Goal: Task Accomplishment & Management: Manage account settings

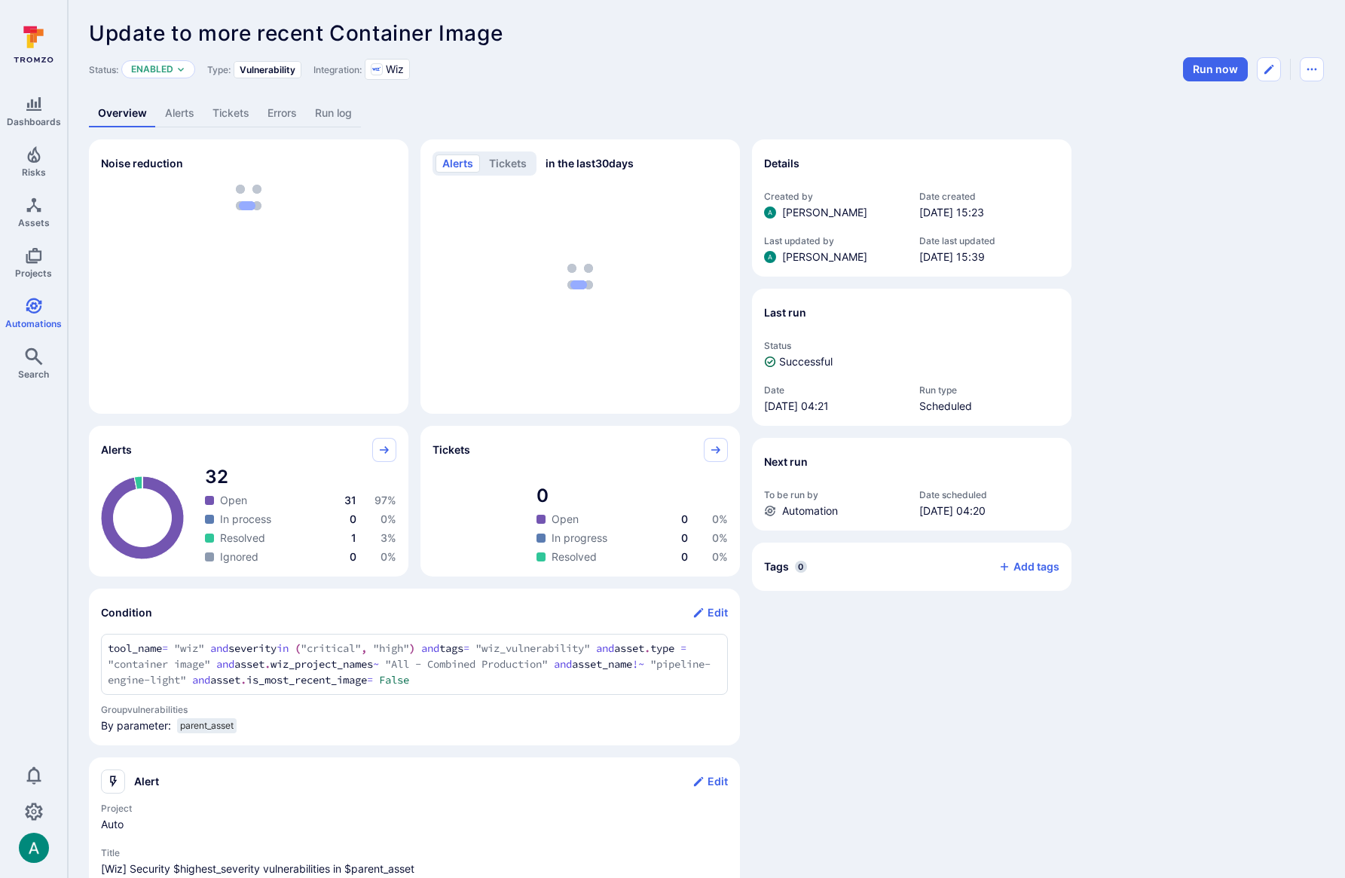
scroll to position [8, 0]
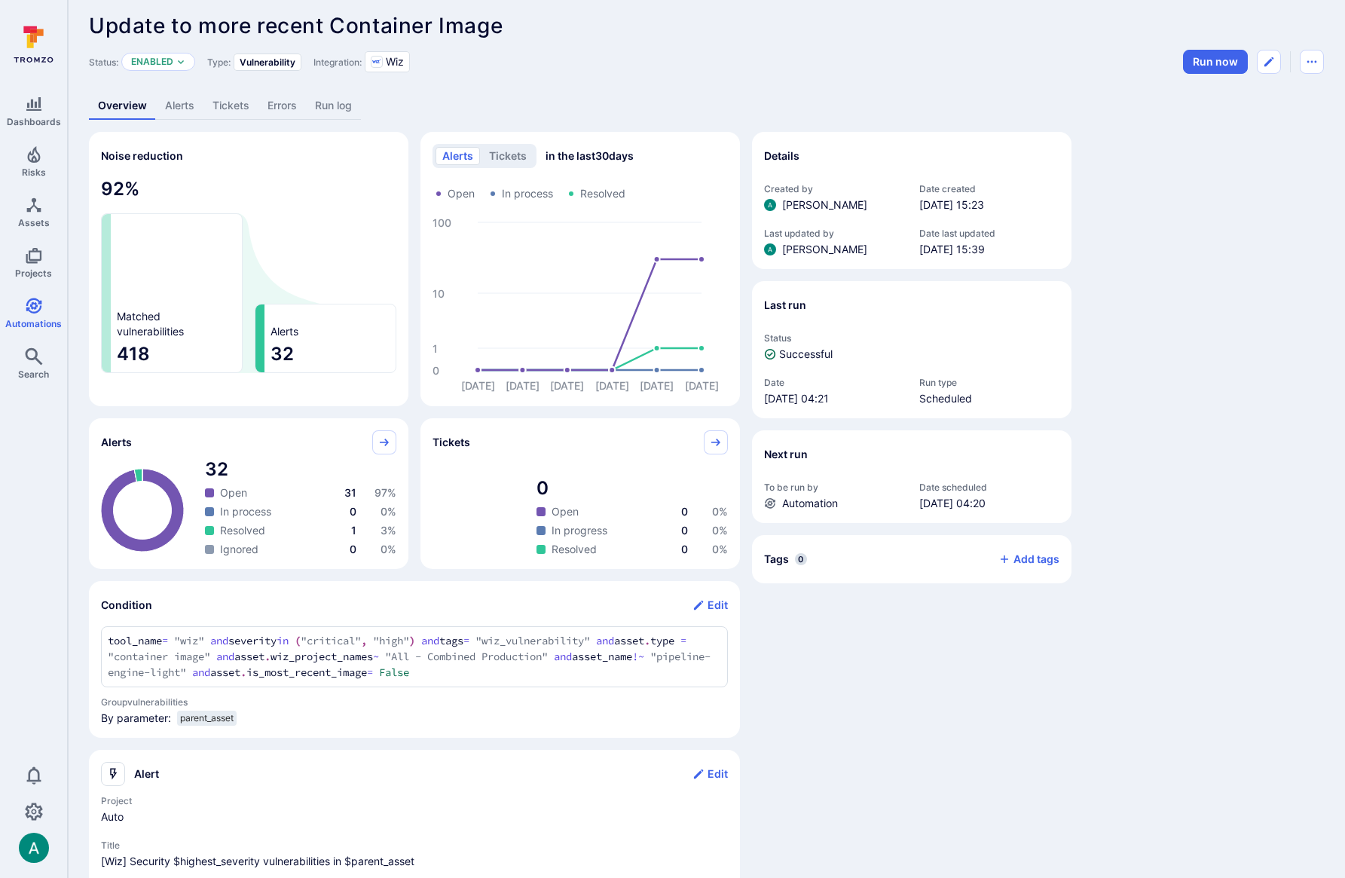
click at [1000, 749] on div "Details Created by Arjan Dehar Date created Sep 26, 2025 at 15:23 Last updated …" at bounding box center [911, 649] width 319 height 1035
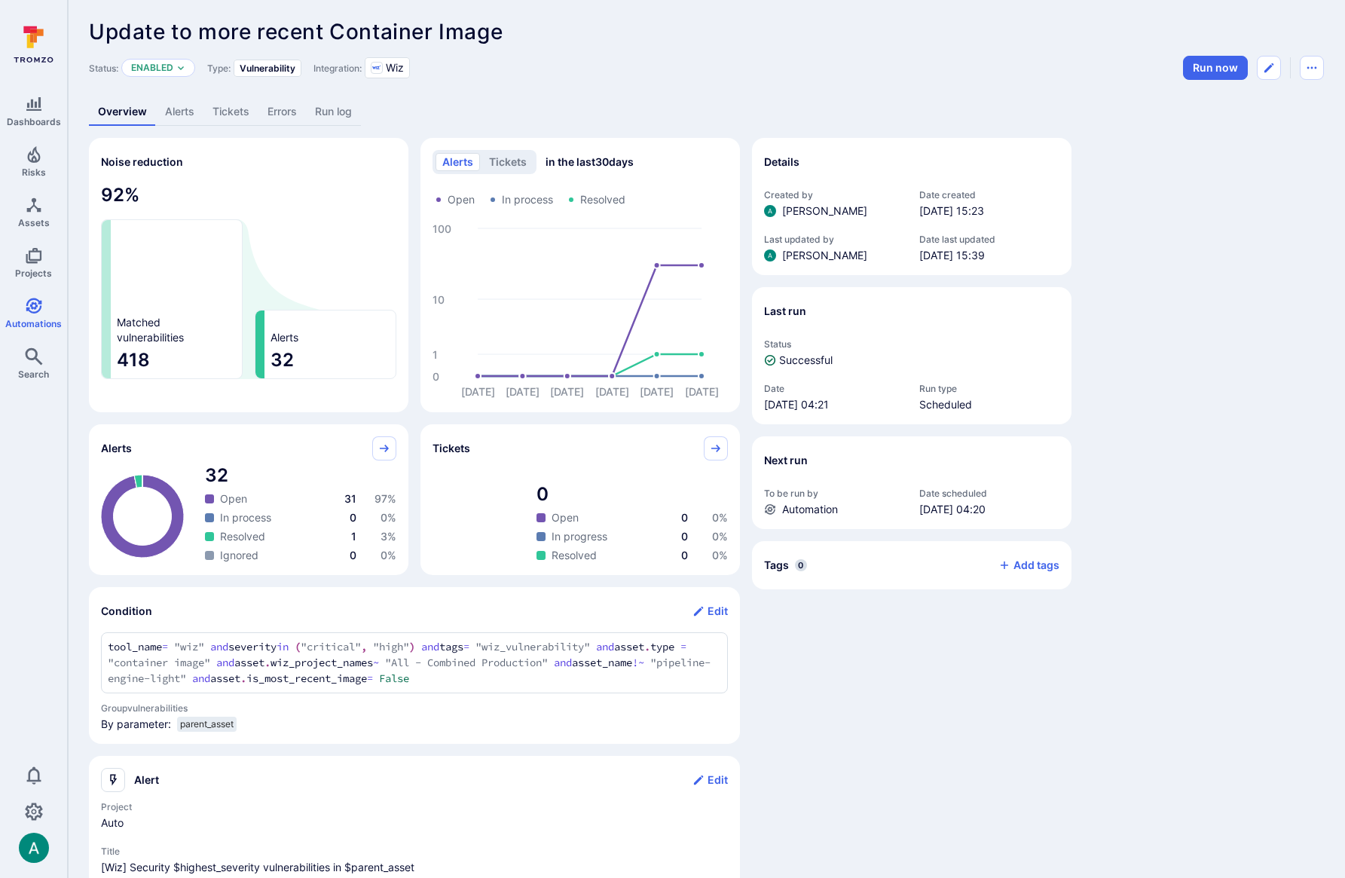
scroll to position [3, 0]
click at [185, 111] on link "Alerts" at bounding box center [179, 110] width 47 height 28
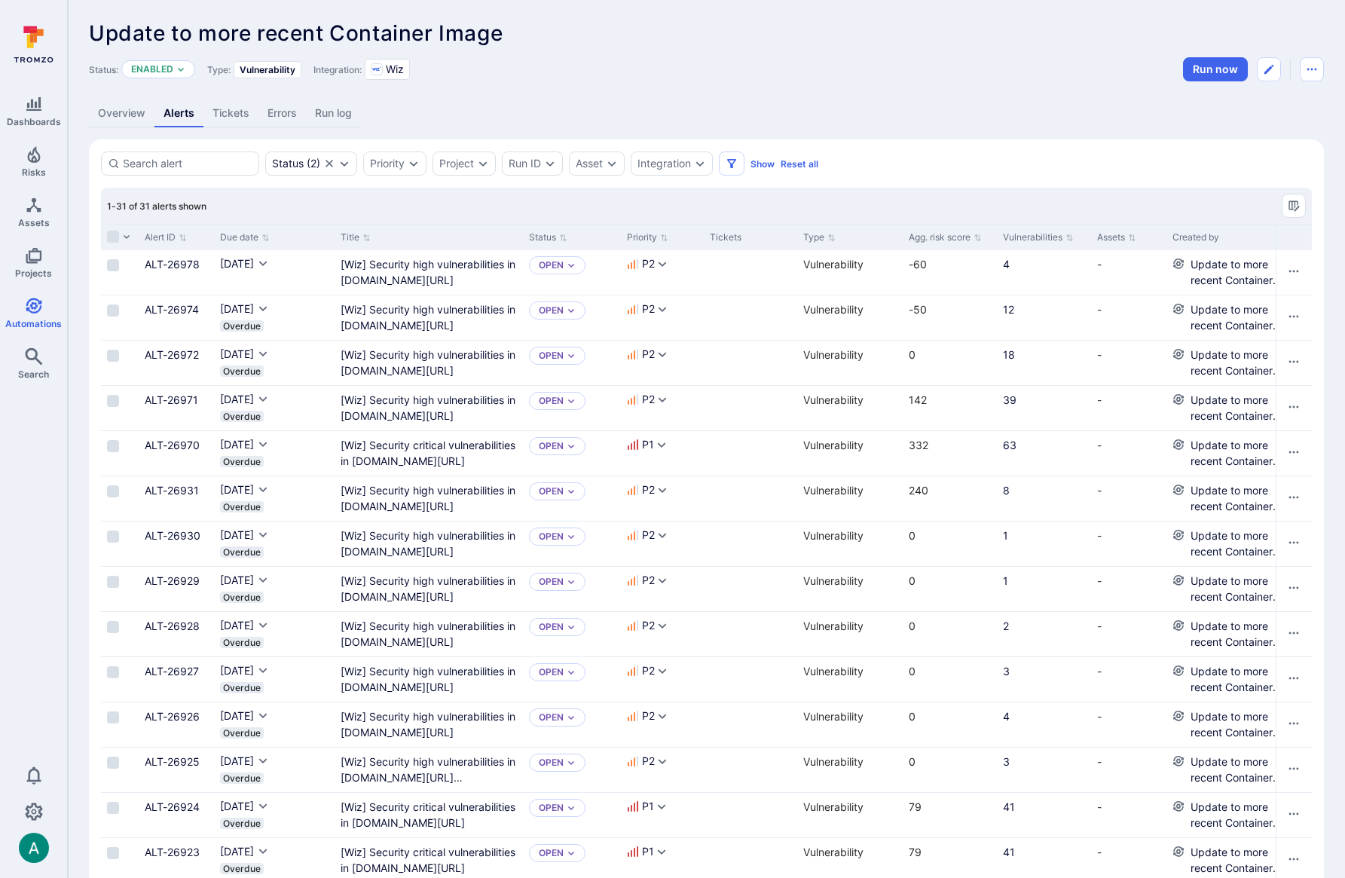
click at [133, 118] on link "Overview" at bounding box center [122, 113] width 66 height 28
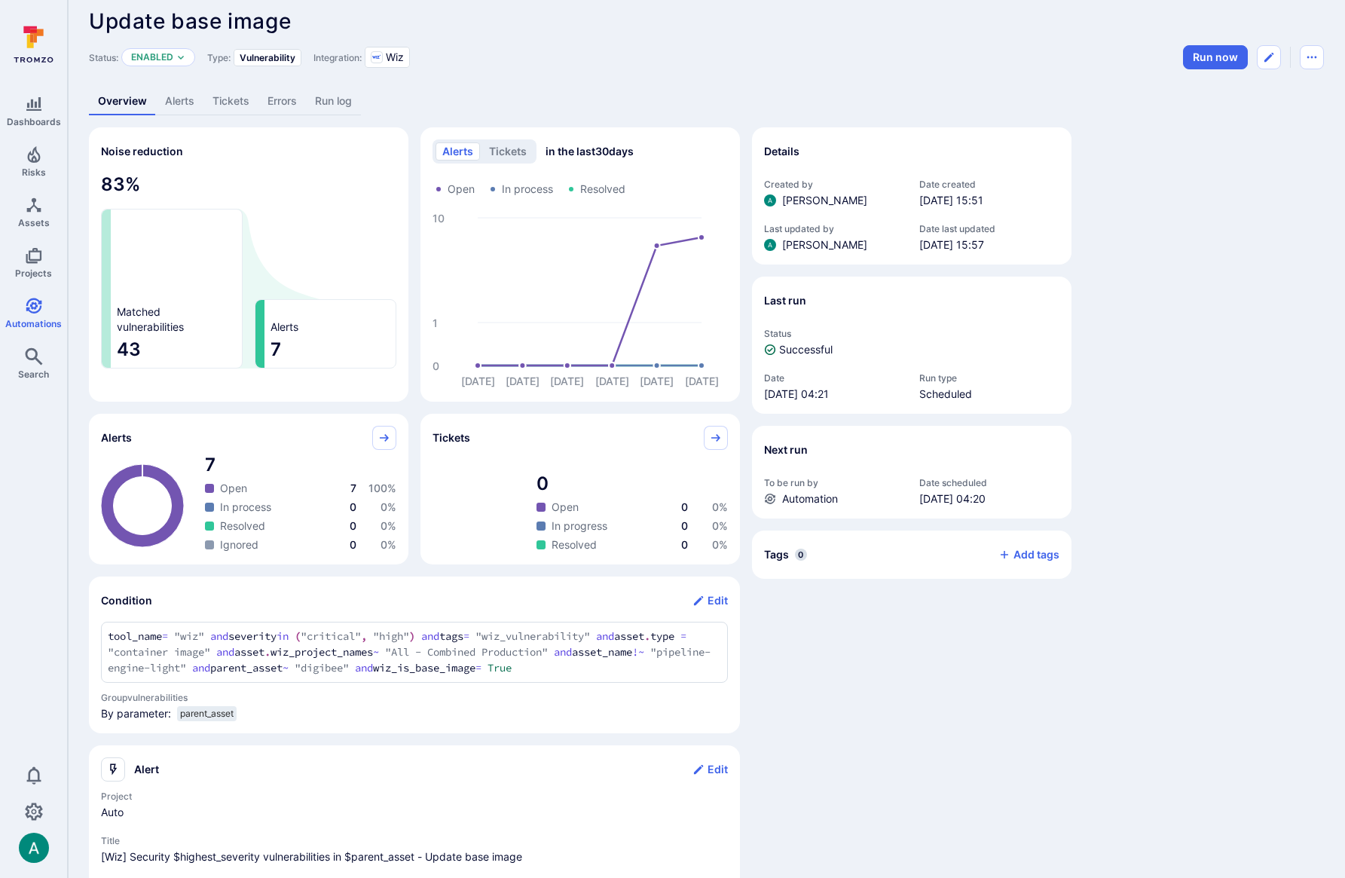
scroll to position [10, 0]
click at [179, 104] on link "Alerts" at bounding box center [179, 104] width 47 height 28
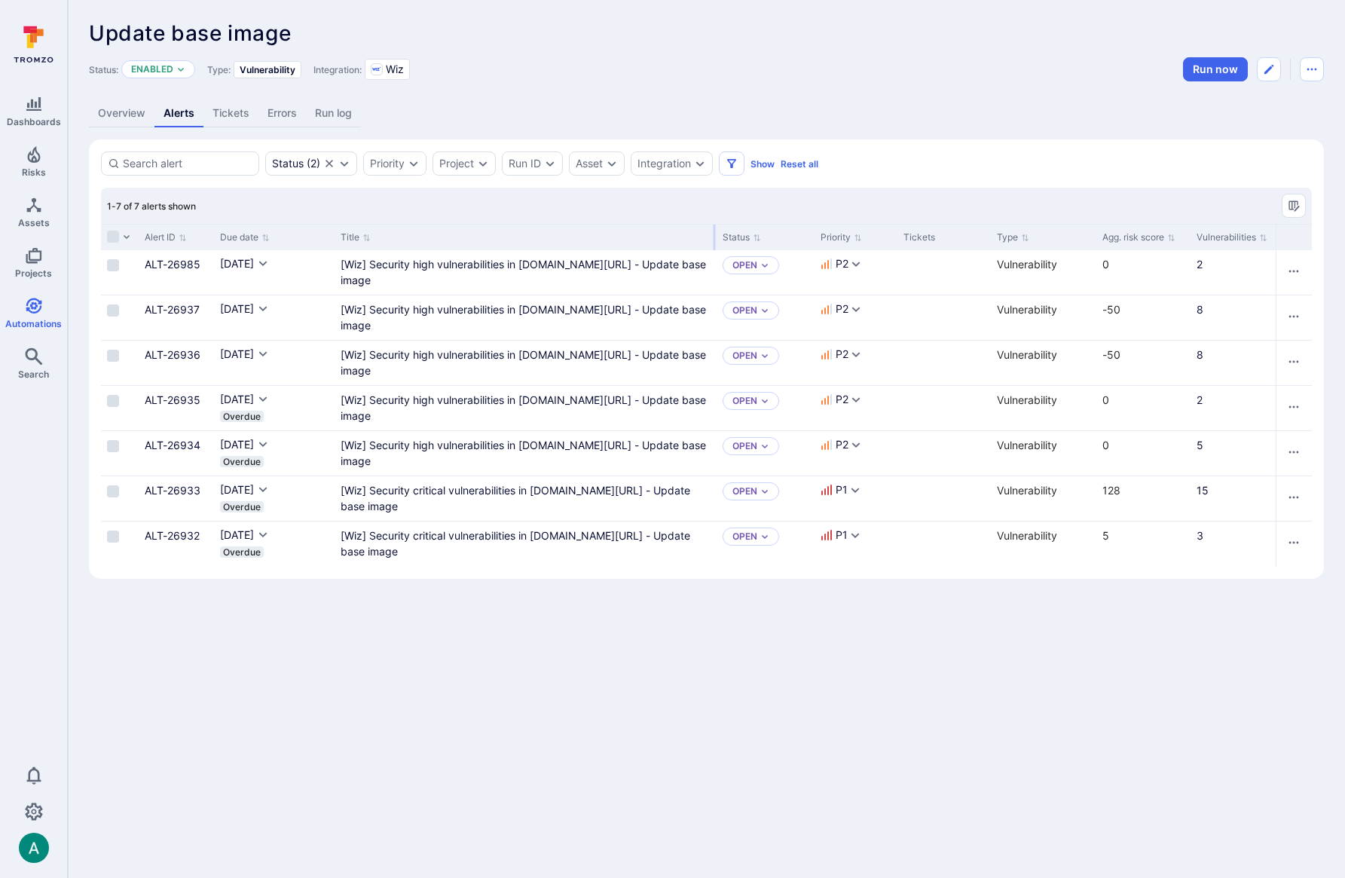
drag, startPoint x: 518, startPoint y: 236, endPoint x: 712, endPoint y: 233, distance: 193.6
click at [713, 233] on div at bounding box center [714, 237] width 2 height 26
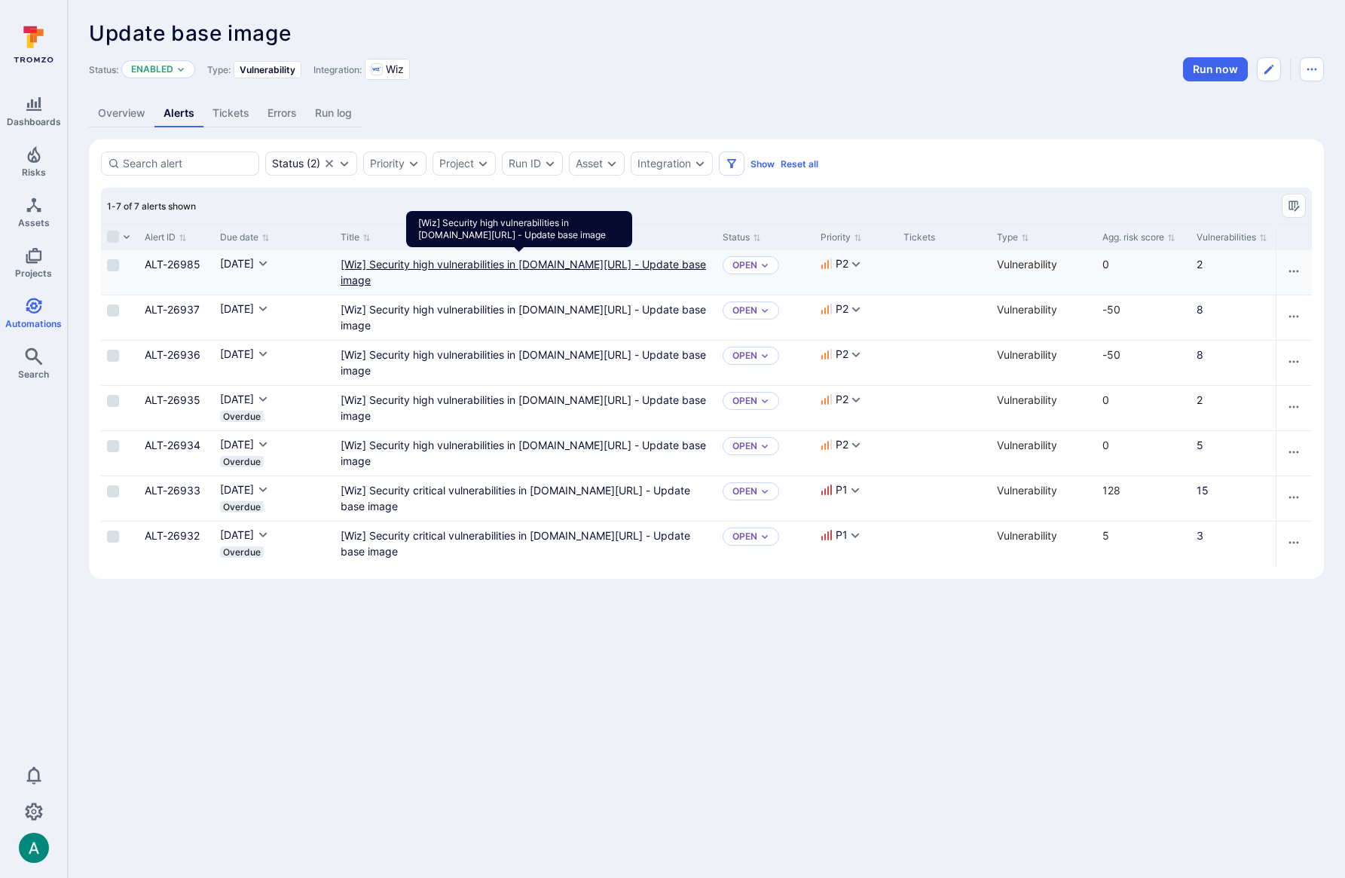
click at [600, 261] on image"] "[Wiz] Security high vulnerabilities in gcr.io/digibee-core/digibee/elastic-payl…" at bounding box center [522, 272] width 365 height 29
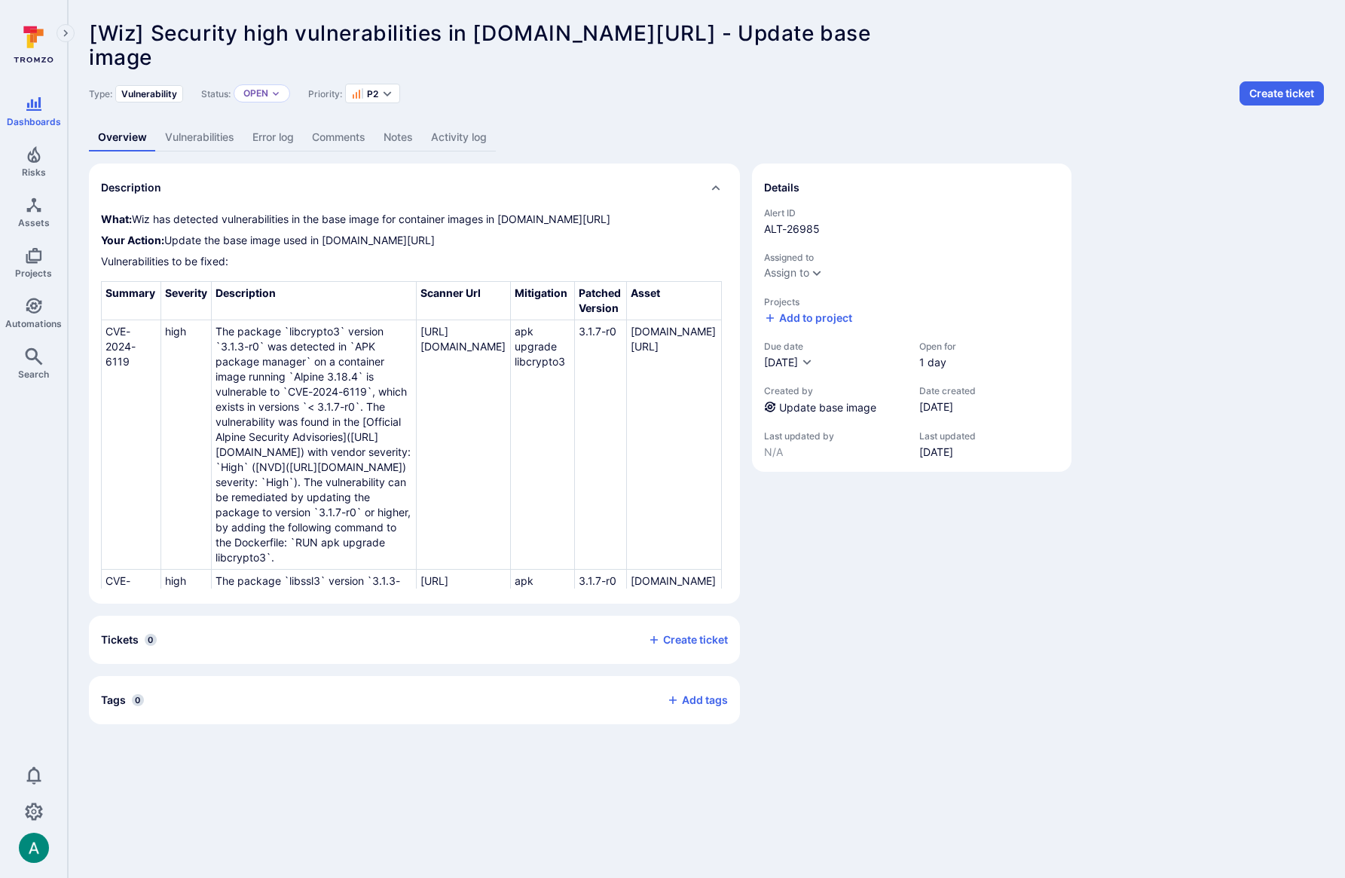
drag, startPoint x: 194, startPoint y: 136, endPoint x: 201, endPoint y: 133, distance: 8.1
click at [199, 139] on link "Vulnerabilities" at bounding box center [199, 138] width 87 height 28
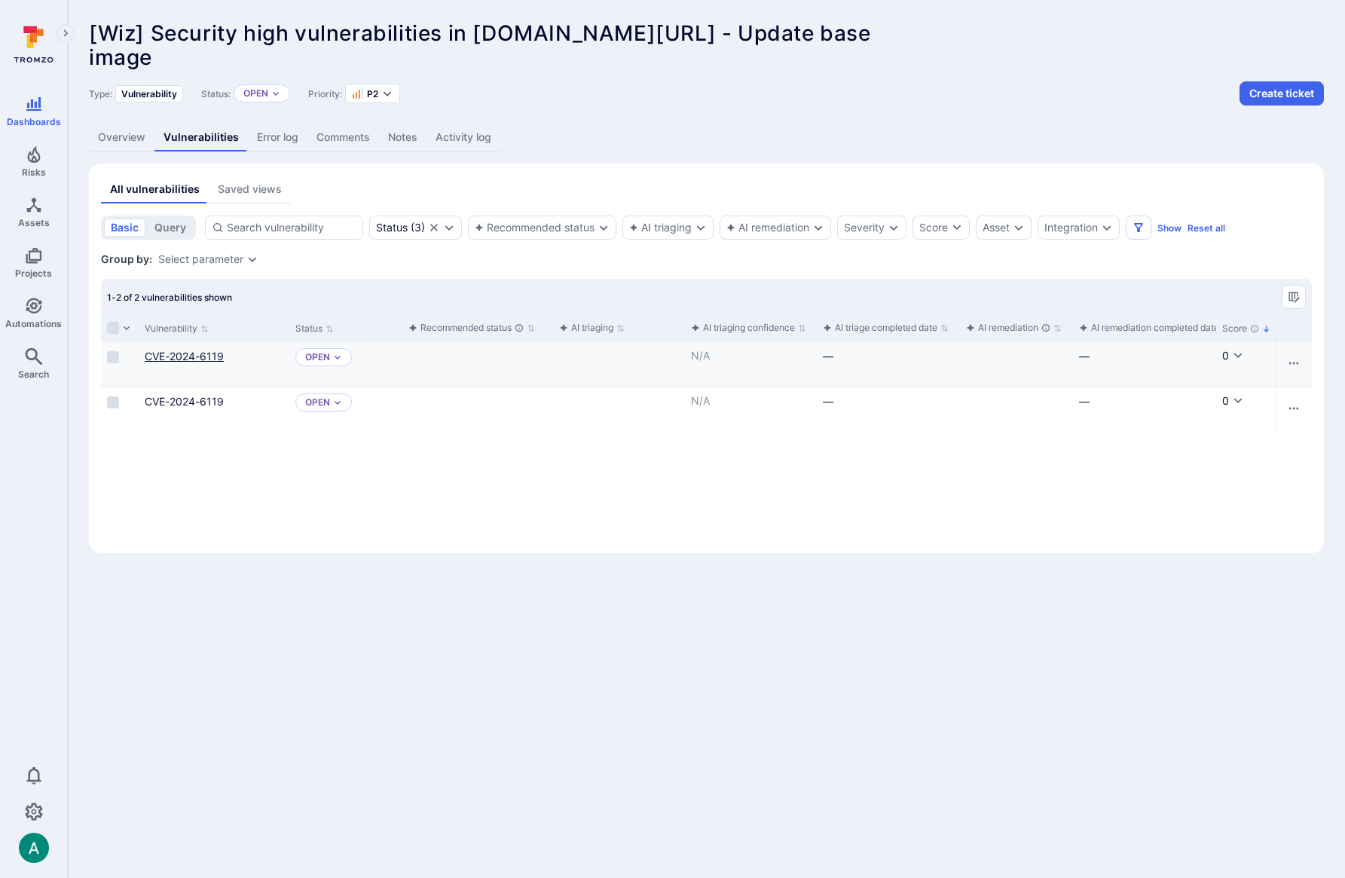
click at [180, 357] on link "CVE-2024-6119" at bounding box center [184, 356] width 79 height 13
click at [104, 143] on link "Overview" at bounding box center [122, 138] width 66 height 28
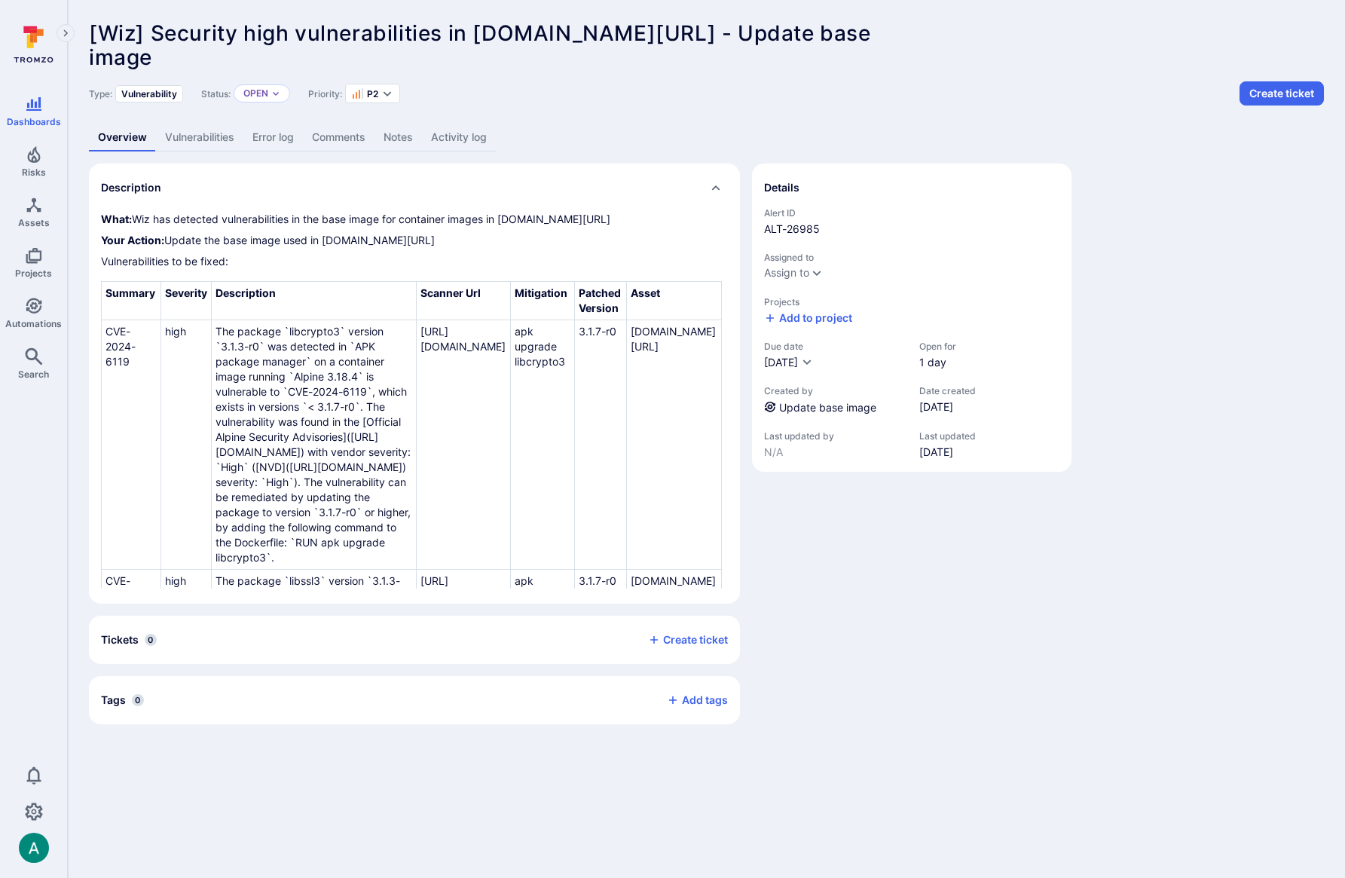
drag, startPoint x: 99, startPoint y: 238, endPoint x: 576, endPoint y: 239, distance: 477.6
click at [576, 239] on div "What: Wiz has detected vulnerabilities in the base image for container images i…" at bounding box center [414, 408] width 651 height 392
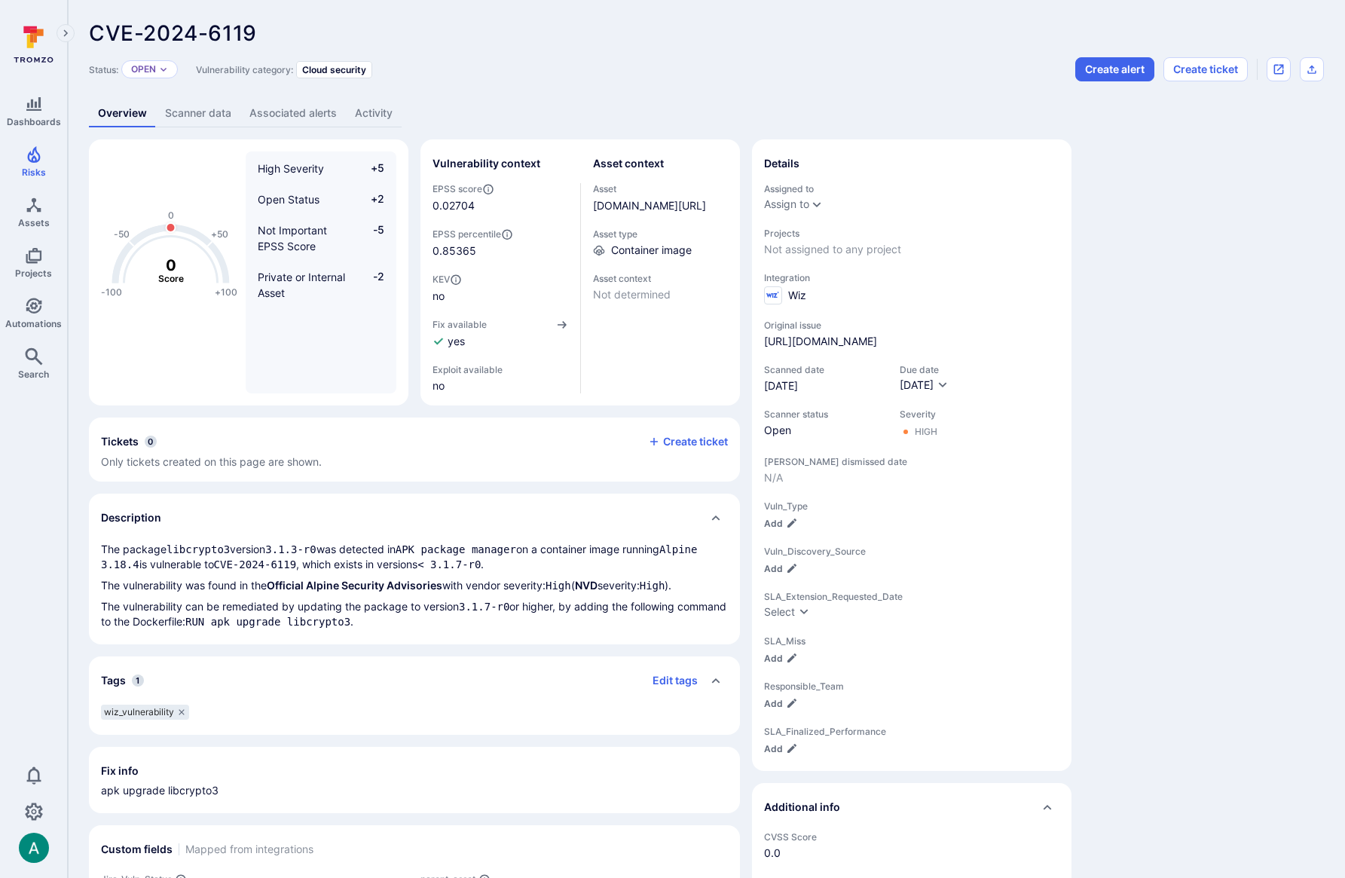
click at [203, 111] on link "Scanner data" at bounding box center [198, 113] width 84 height 28
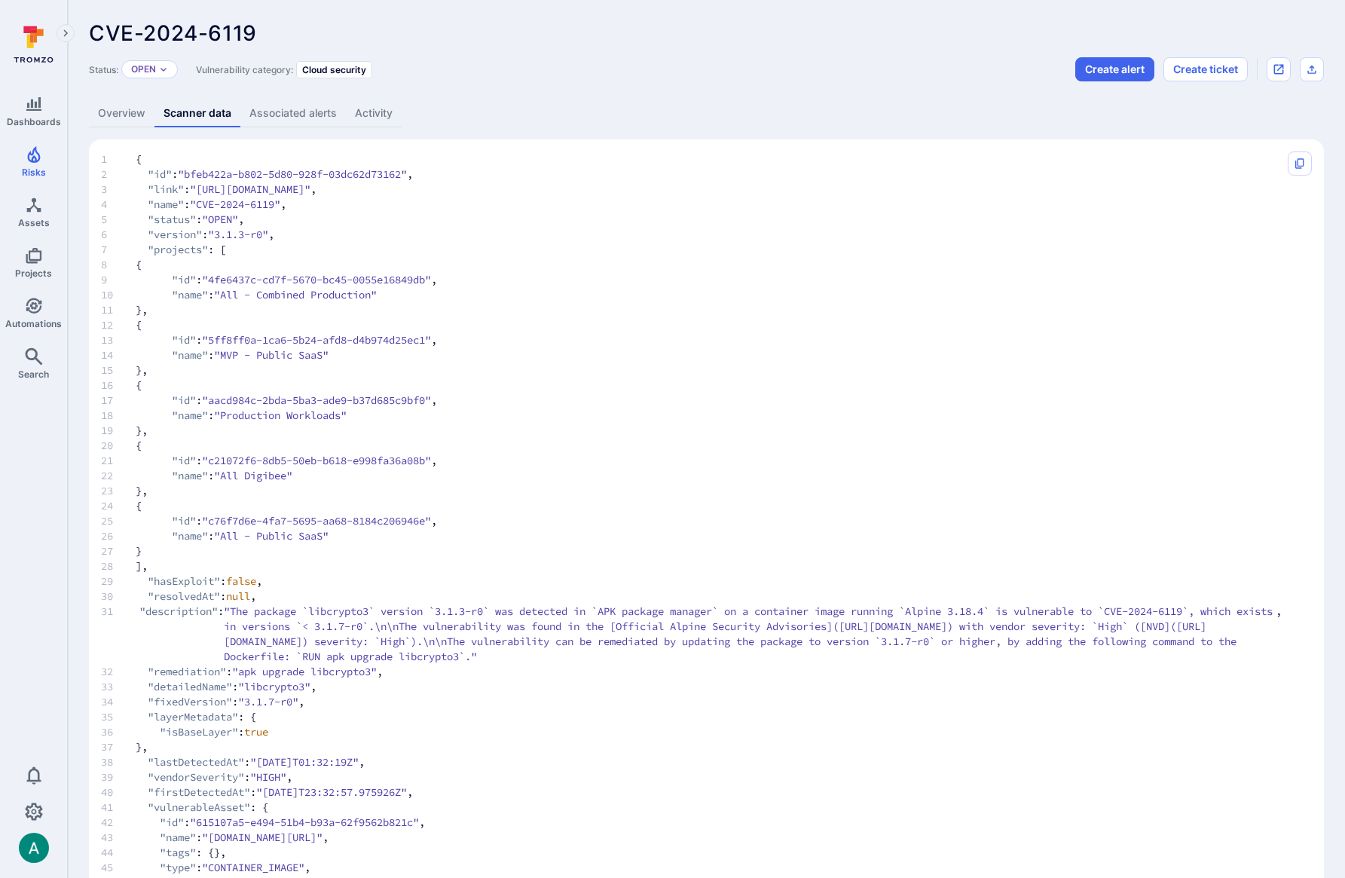
scroll to position [2, 0]
drag, startPoint x: 396, startPoint y: 836, endPoint x: 494, endPoint y: 835, distance: 97.9
click at [322, 835] on span ""gcr.io/digibee-core/digibee/elastic-payloads@sha256:07a1945aa62186cb1718cf70b9…" at bounding box center [262, 835] width 121 height 15
copy span "elastic-payloads"
drag, startPoint x: 94, startPoint y: 34, endPoint x: 271, endPoint y: 38, distance: 177.1
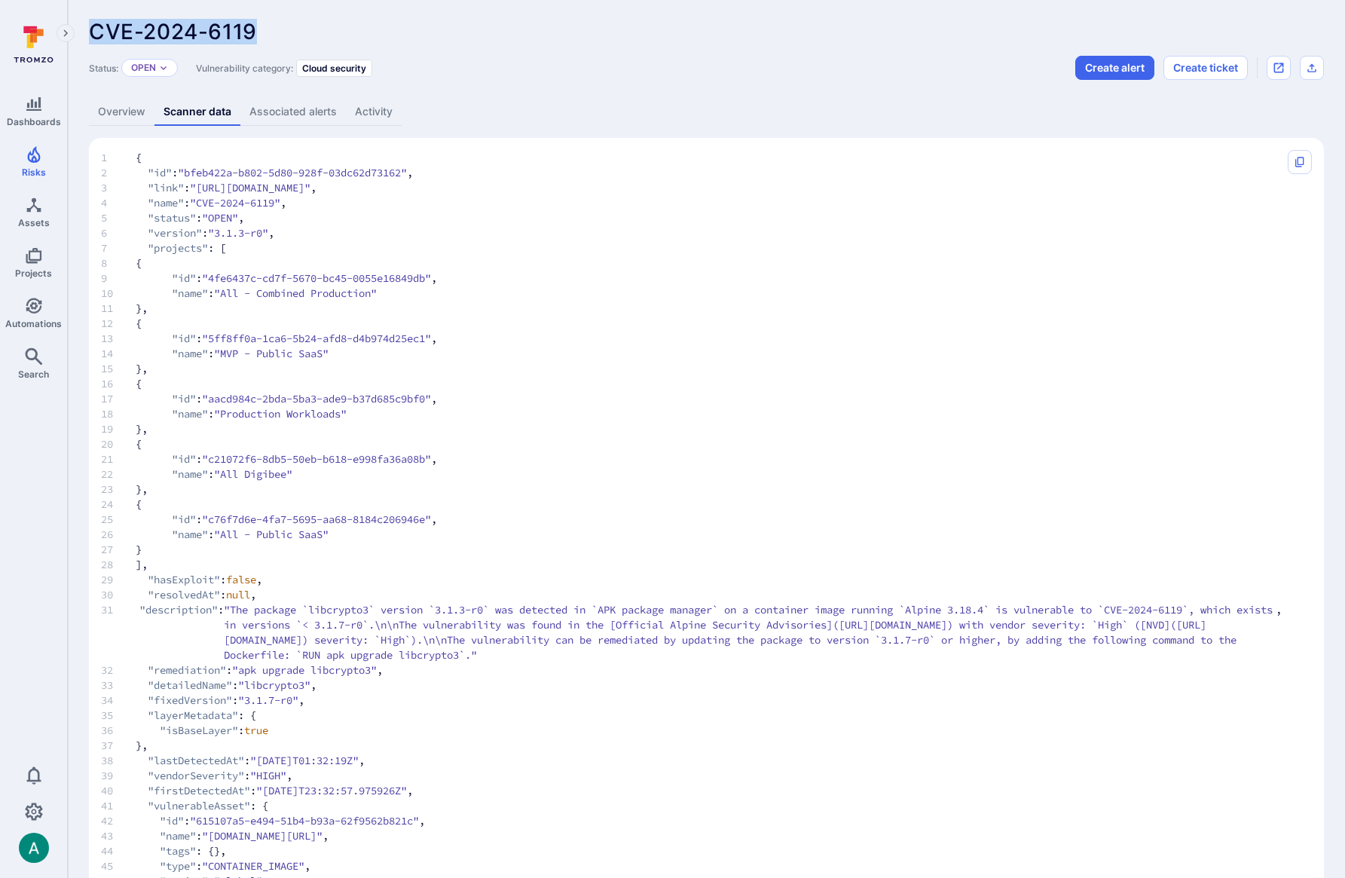
click at [271, 38] on div "CVE-2024-6119 ... Show more" at bounding box center [598, 32] width 1019 height 24
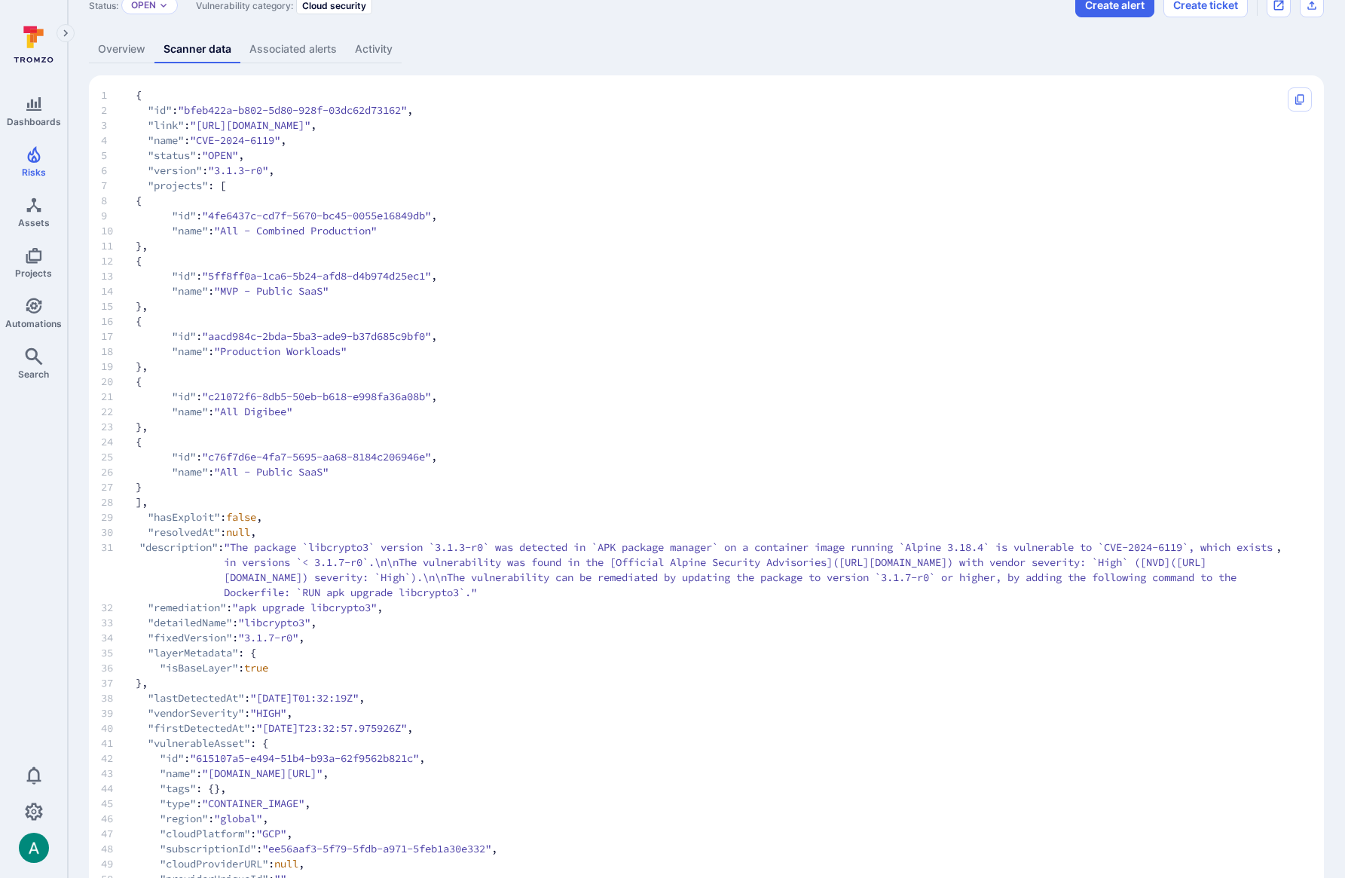
scroll to position [0, 0]
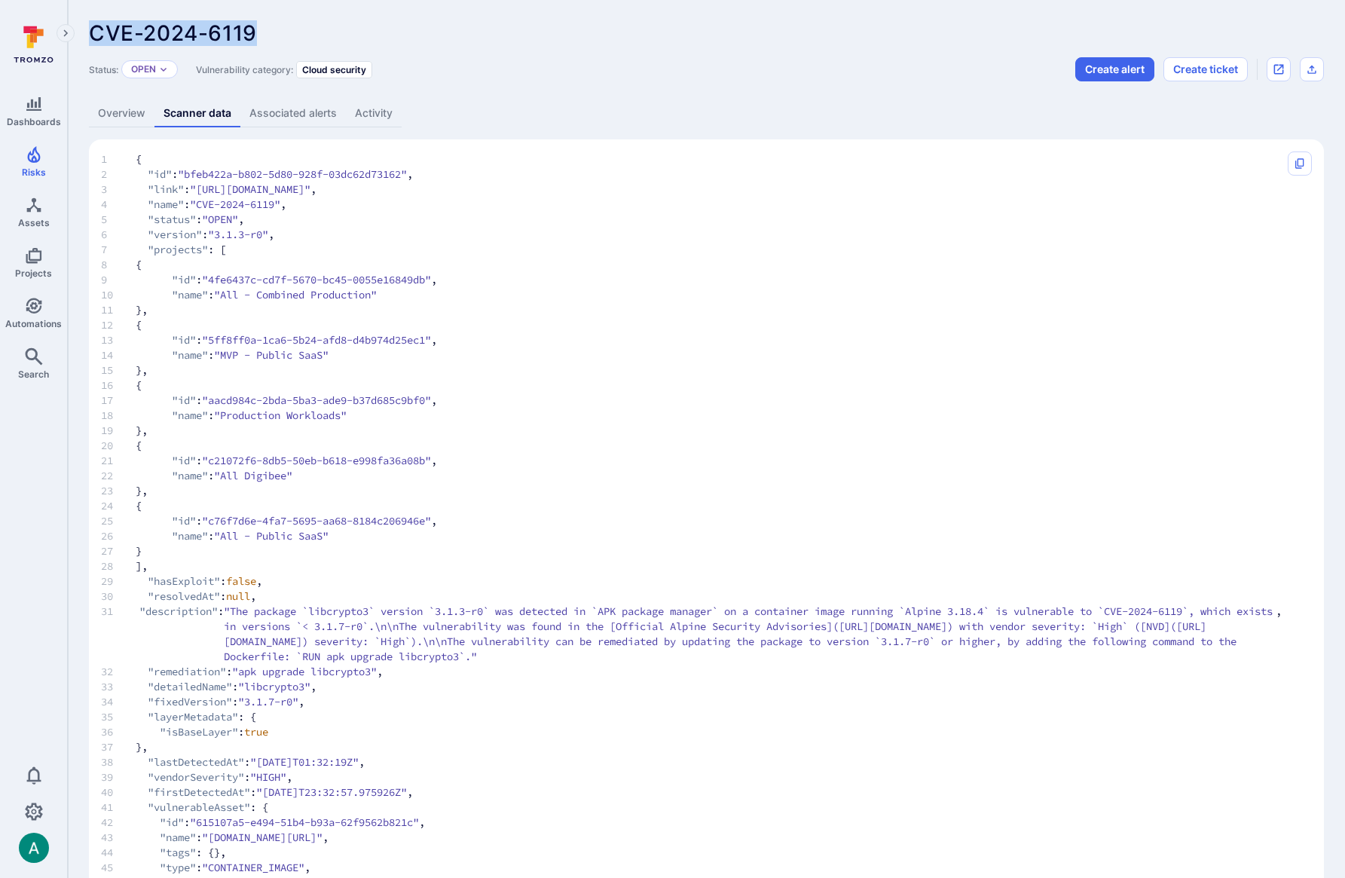
click at [119, 119] on link "Overview" at bounding box center [122, 113] width 66 height 28
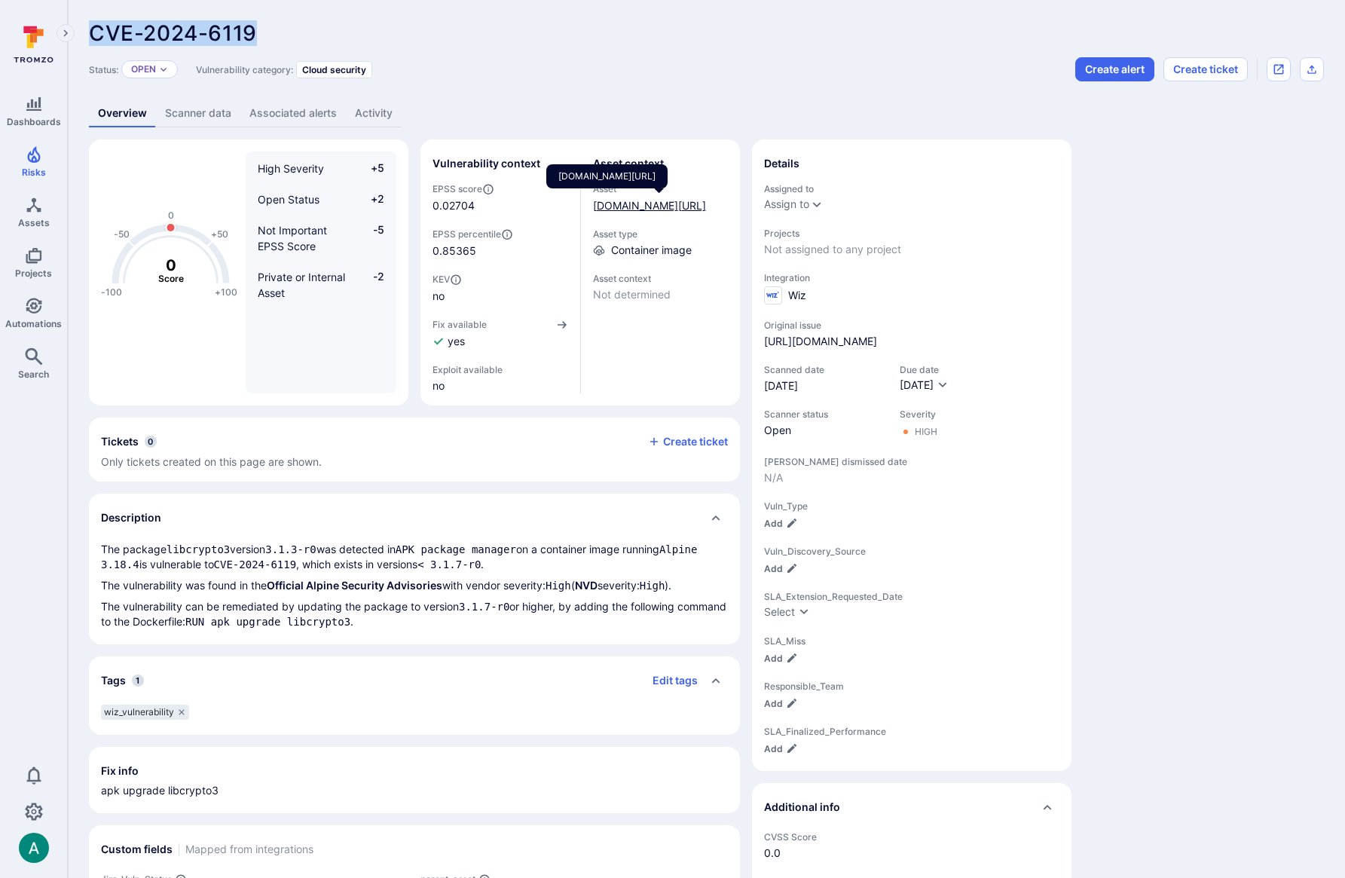
click at [635, 206] on link "gcr.io/digibee-core/digibee/elastic-payloads@sha256:07a1945aa62186cb1718cf70b95…" at bounding box center [649, 205] width 113 height 13
click at [600, 209] on link "gcr.io/digibee-core/digibee/elastic-payloads@sha256:07a1945aa62186cb1718cf70b95…" at bounding box center [649, 205] width 113 height 13
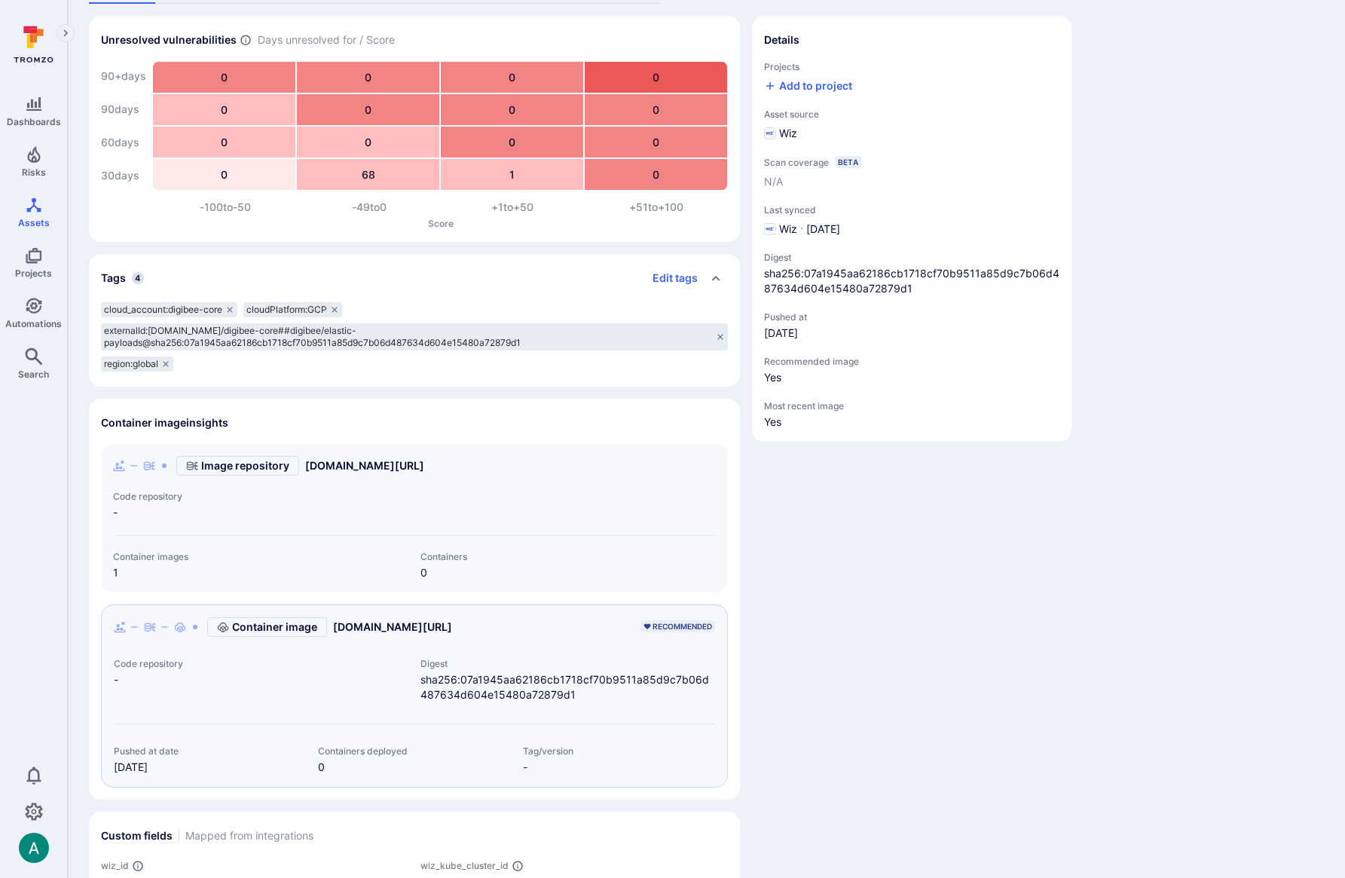
scroll to position [284, 0]
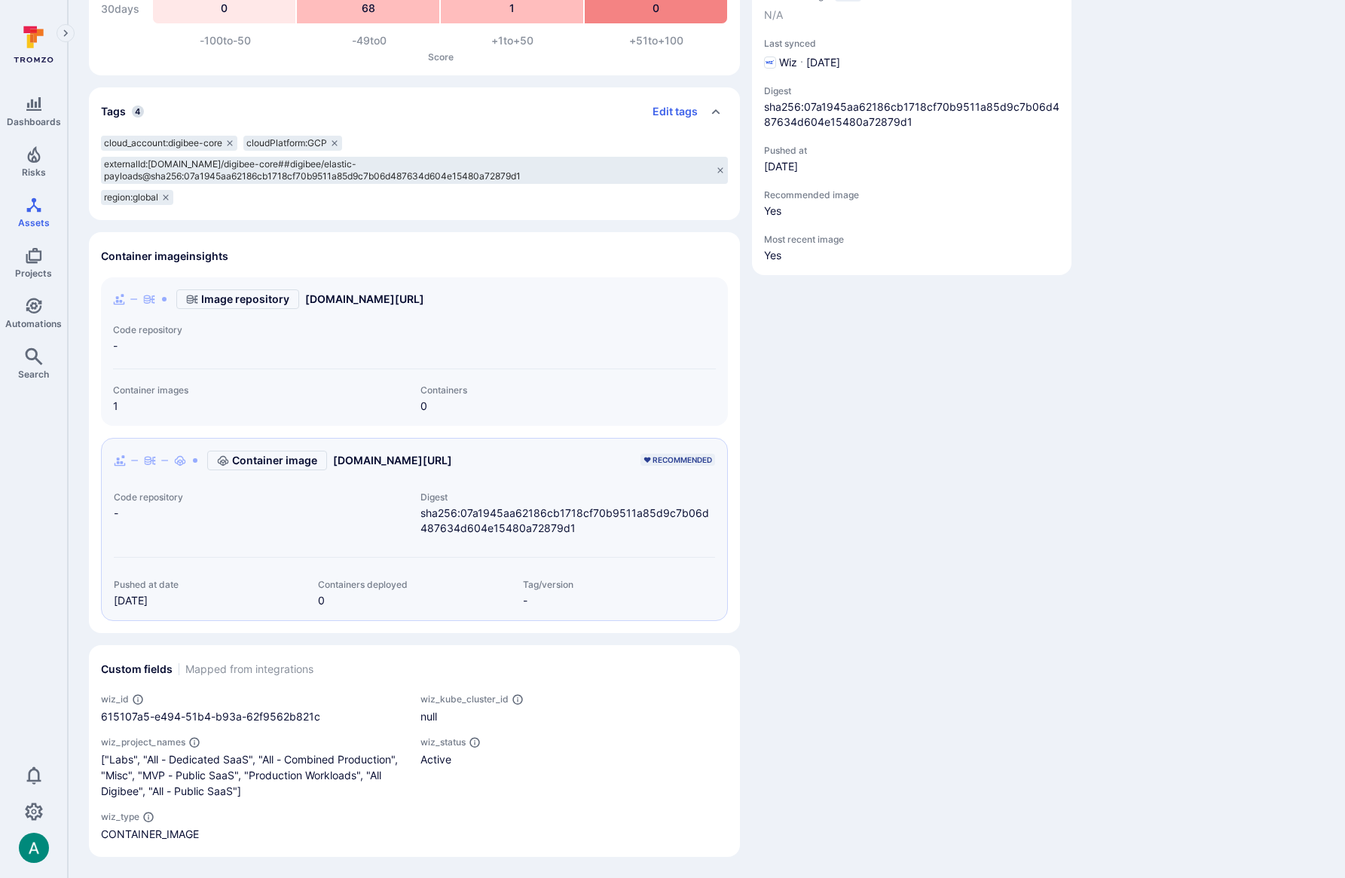
drag, startPoint x: 124, startPoint y: 602, endPoint x: 187, endPoint y: 600, distance: 63.3
click at [187, 600] on span "Aug 11, 2025" at bounding box center [210, 600] width 192 height 15
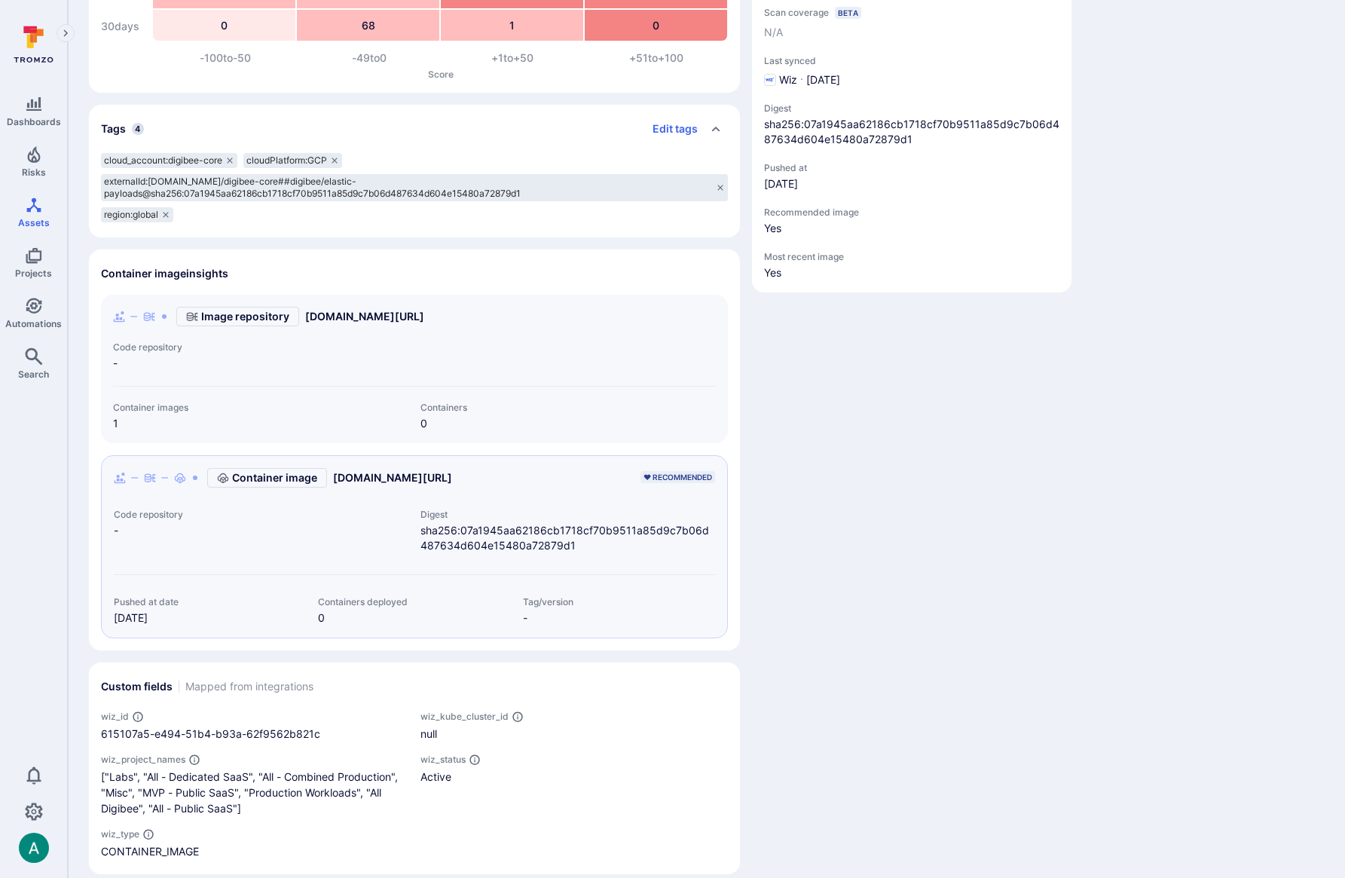
scroll to position [284, 0]
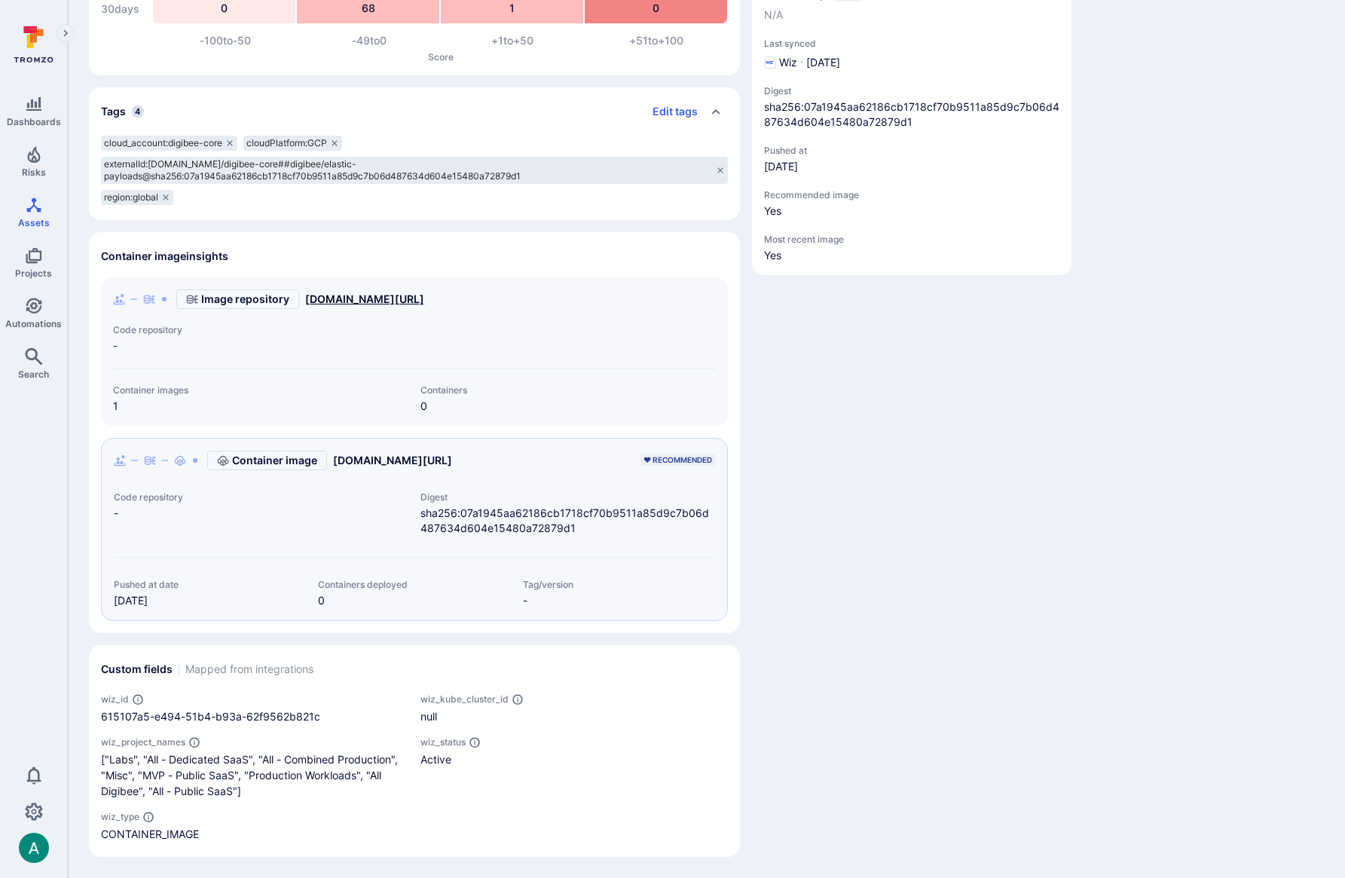
drag, startPoint x: 537, startPoint y: 298, endPoint x: 447, endPoint y: 299, distance: 89.6
click at [447, 299] on div "Image repository gcr.io/digibee-core/digibee/elastic-payloads" at bounding box center [414, 299] width 603 height 20
copy link "elastic-payloads"
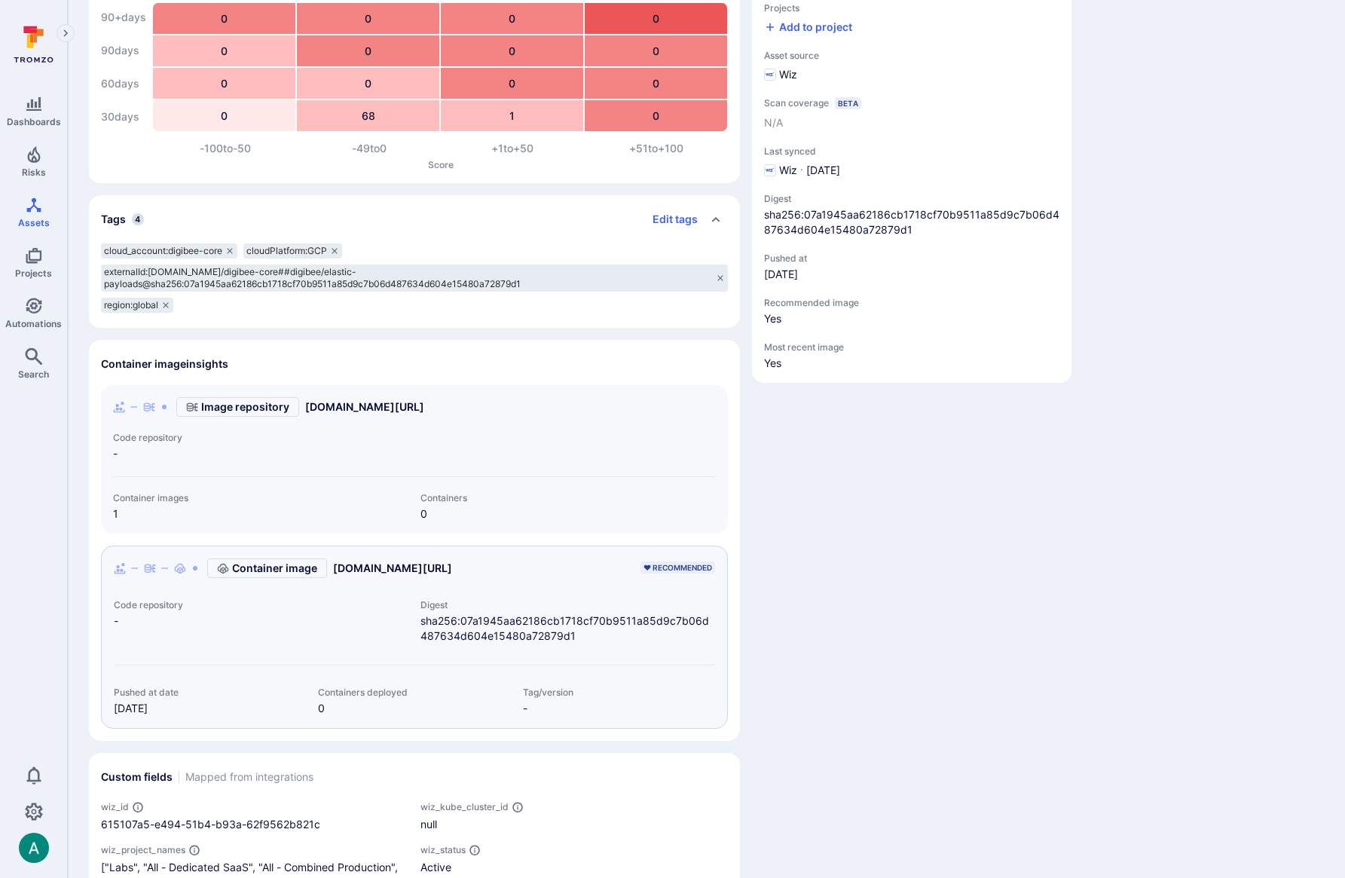
scroll to position [0, 0]
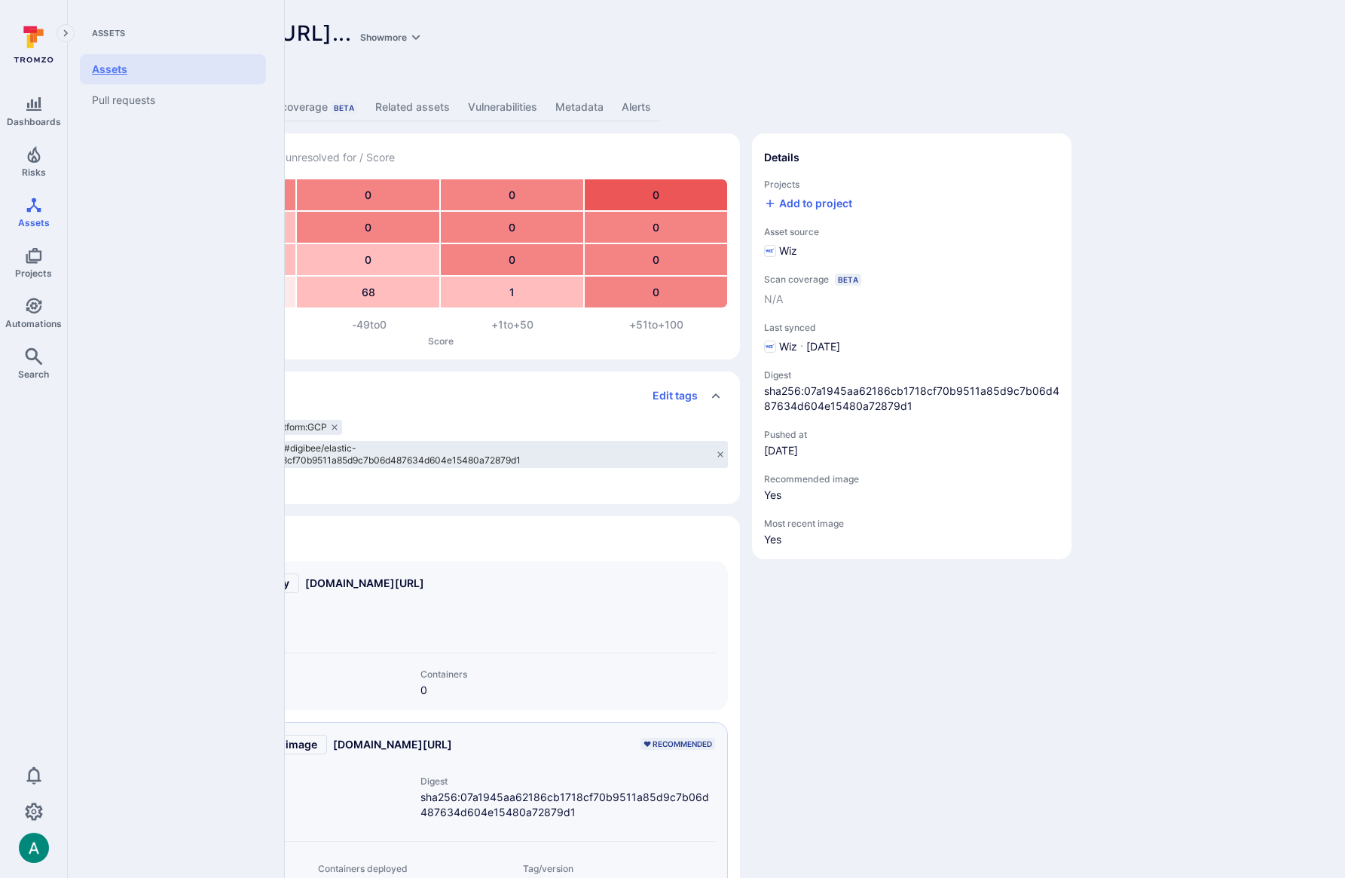
drag, startPoint x: 114, startPoint y: 63, endPoint x: 160, endPoint y: 63, distance: 46.7
click at [114, 64] on link "Assets" at bounding box center [173, 69] width 186 height 30
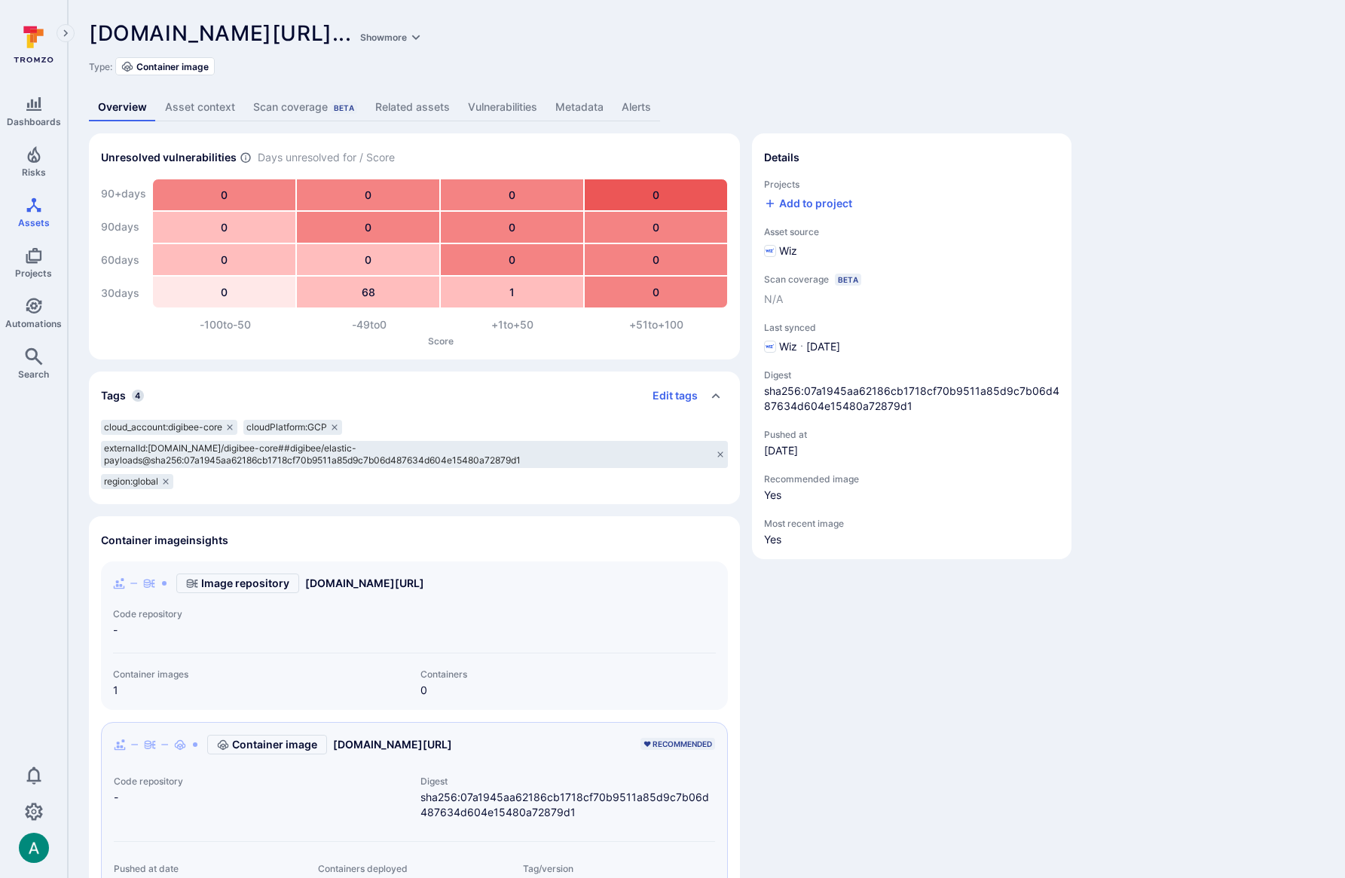
drag, startPoint x: 380, startPoint y: 35, endPoint x: 1034, endPoint y: 38, distance: 653.8
click at [332, 38] on span "gcr.io/digibee-core/digibee/elastic-payloads@sha256:07a1945aa62186cb1718cf70b95…" at bounding box center [210, 33] width 243 height 26
click at [425, 38] on button "Show more" at bounding box center [391, 37] width 68 height 11
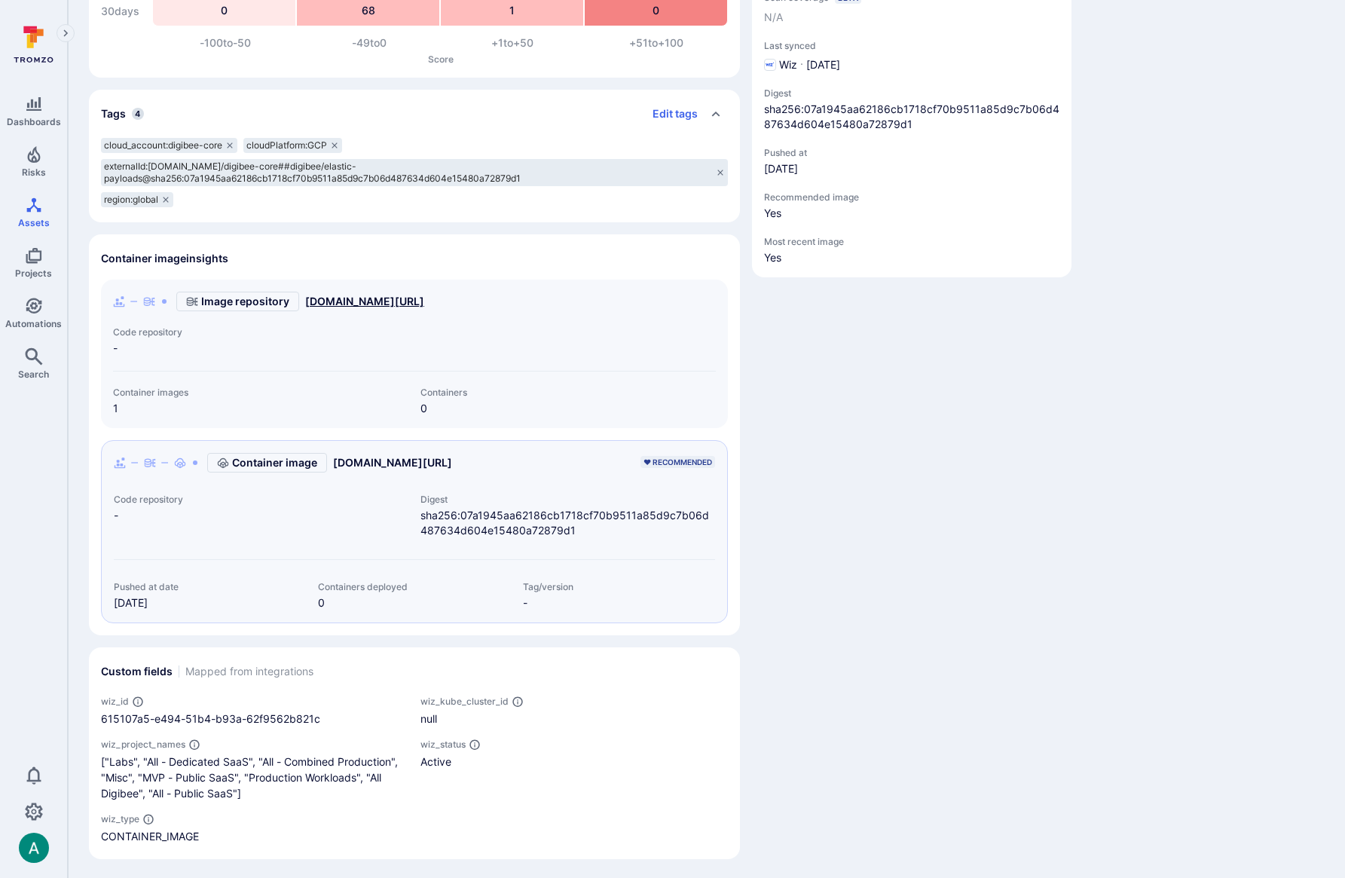
scroll to position [332, 0]
click at [340, 295] on link "gcr.io/digibee-core/digibee/elastic-payloads" at bounding box center [364, 299] width 119 height 15
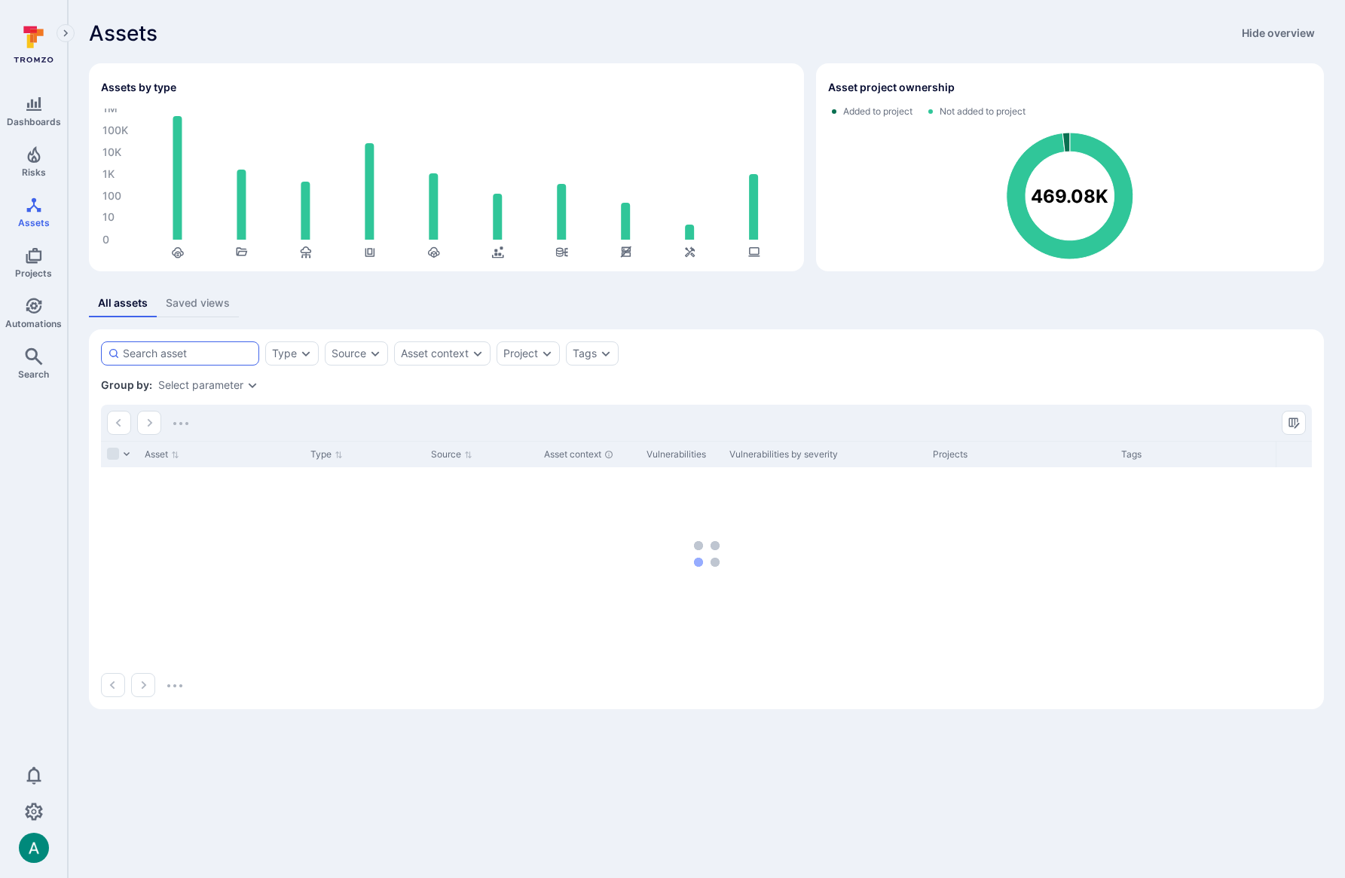
click at [221, 359] on div at bounding box center [180, 353] width 158 height 24
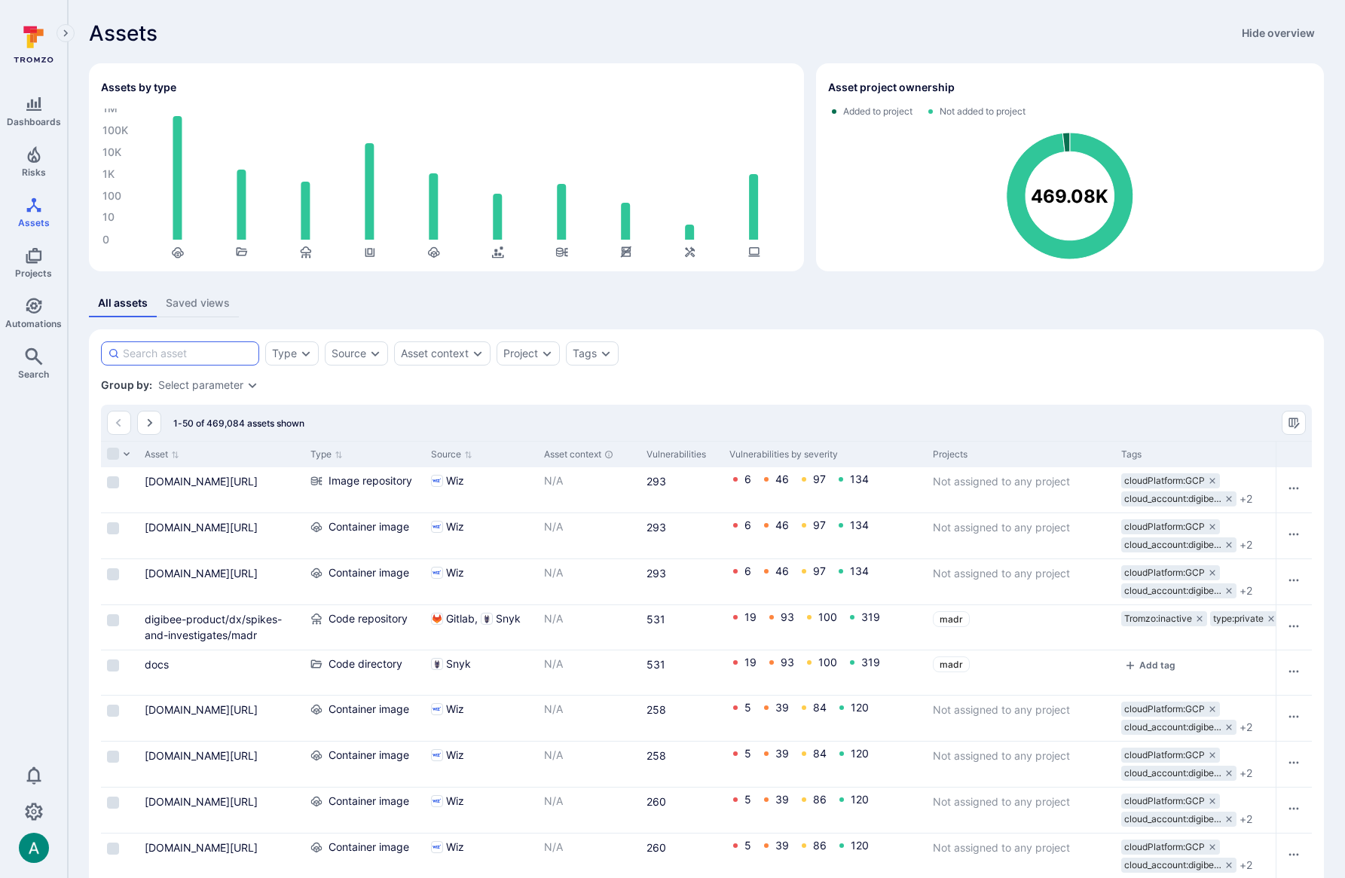
click at [210, 357] on input at bounding box center [188, 353] width 130 height 15
click at [212, 355] on input at bounding box center [188, 353] width 130 height 15
paste input "elastic-payloads"
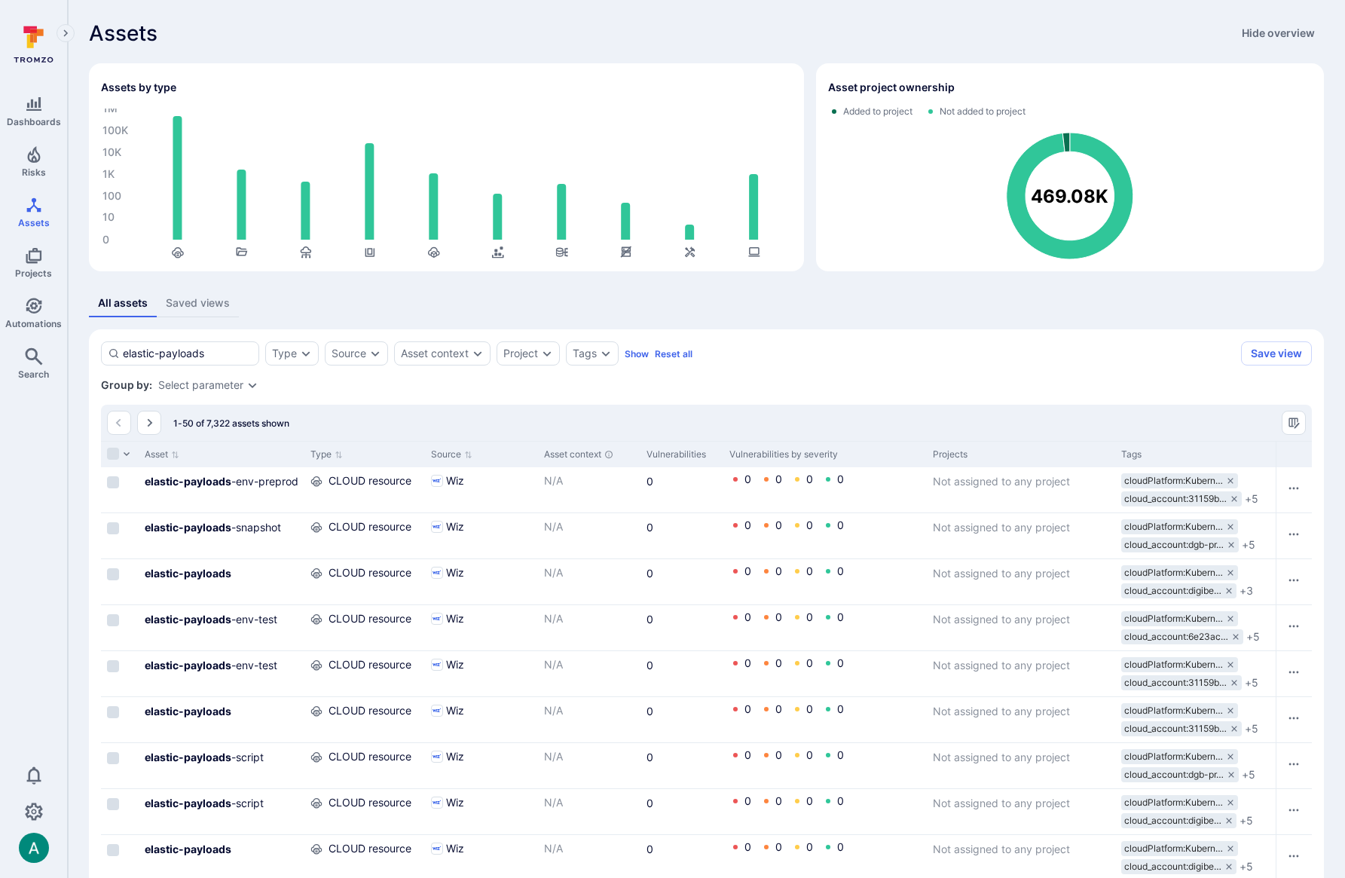
type input "elastic-payloads"
click at [200, 385] on div "Select parameter" at bounding box center [200, 385] width 85 height 12
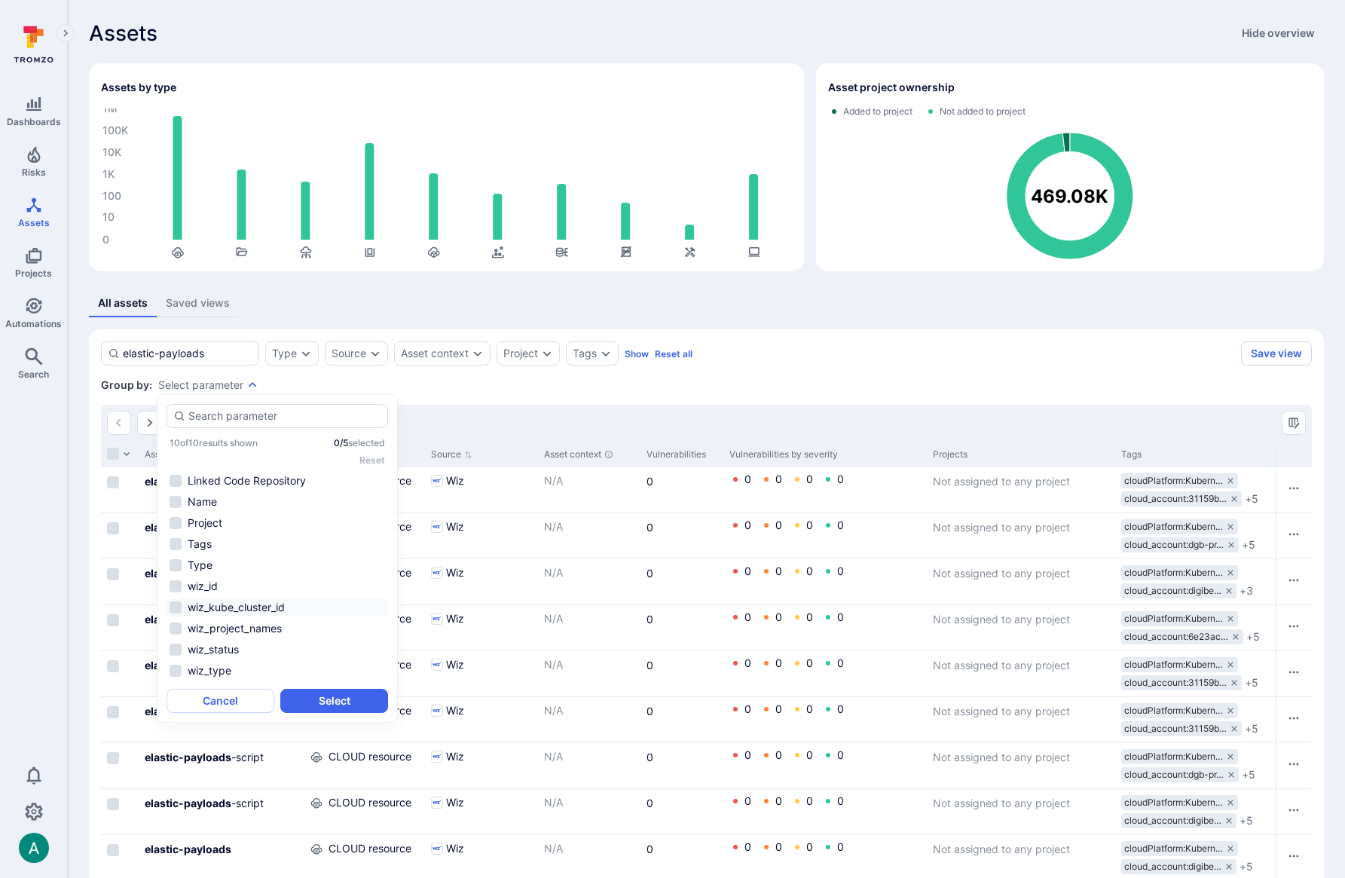
scroll to position [126, 0]
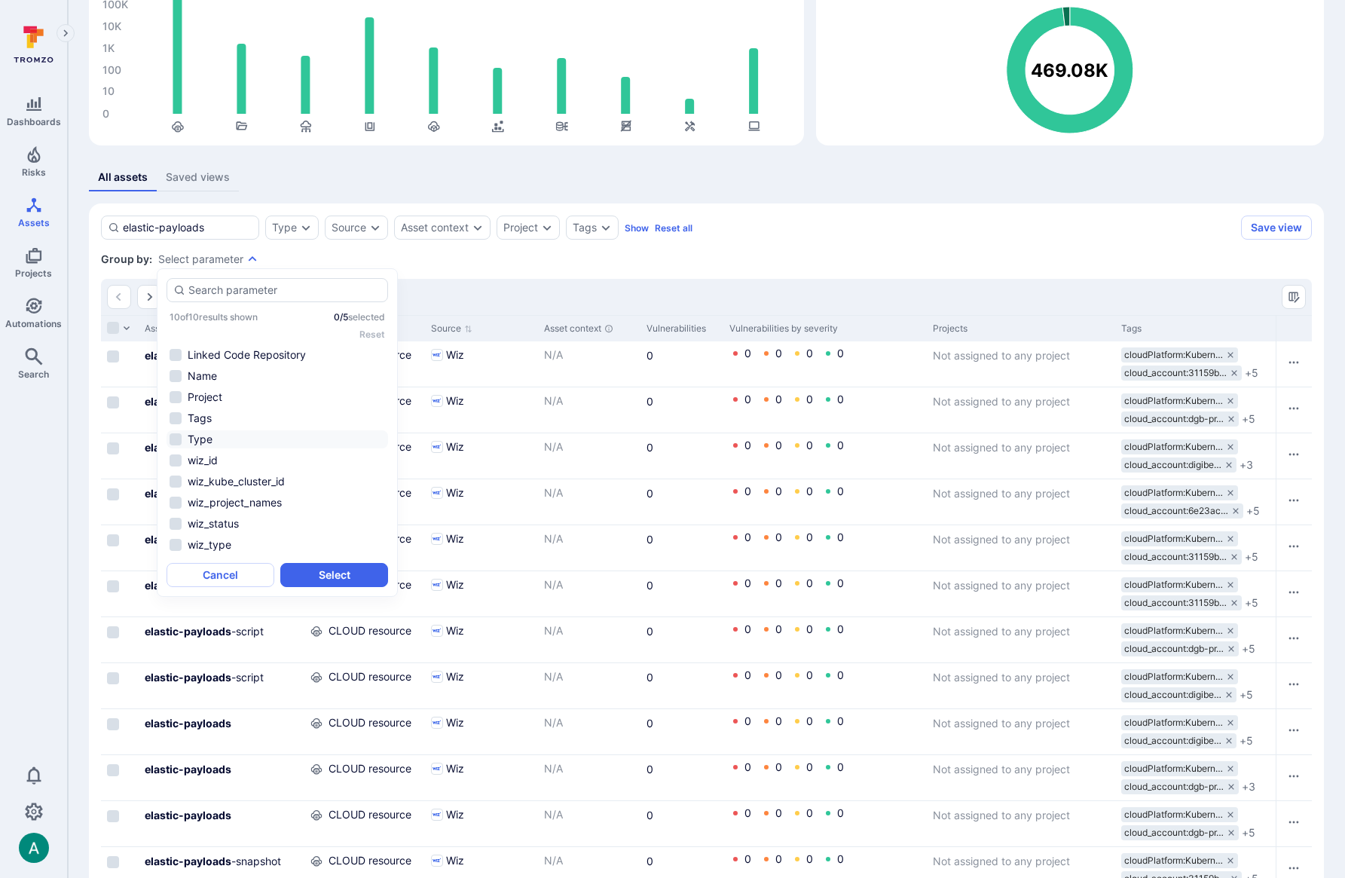
click at [200, 436] on li "Type" at bounding box center [276, 439] width 221 height 18
click at [337, 575] on button "Select" at bounding box center [334, 575] width 108 height 24
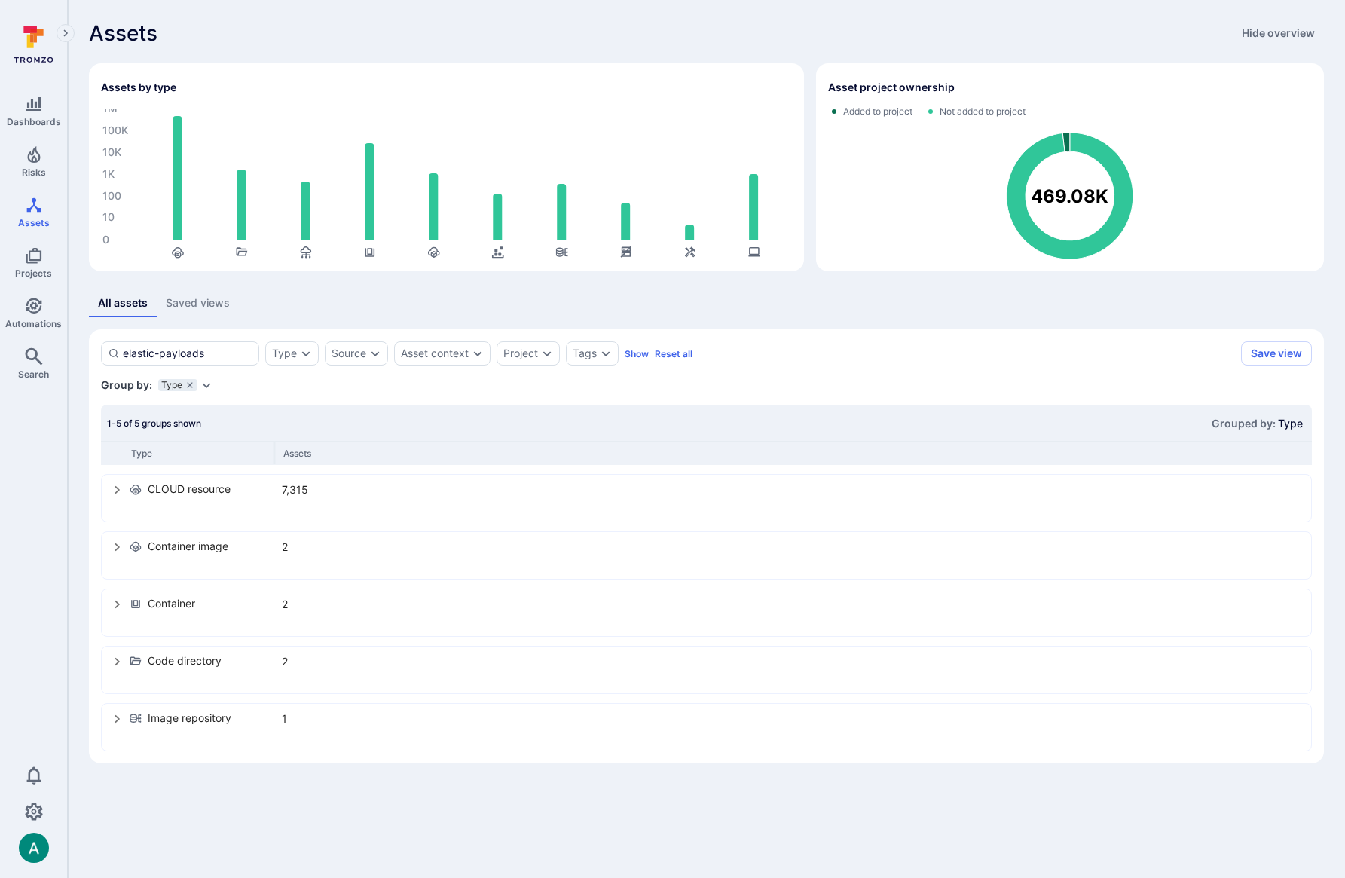
click at [118, 661] on icon "select group" at bounding box center [116, 662] width 5 height 8
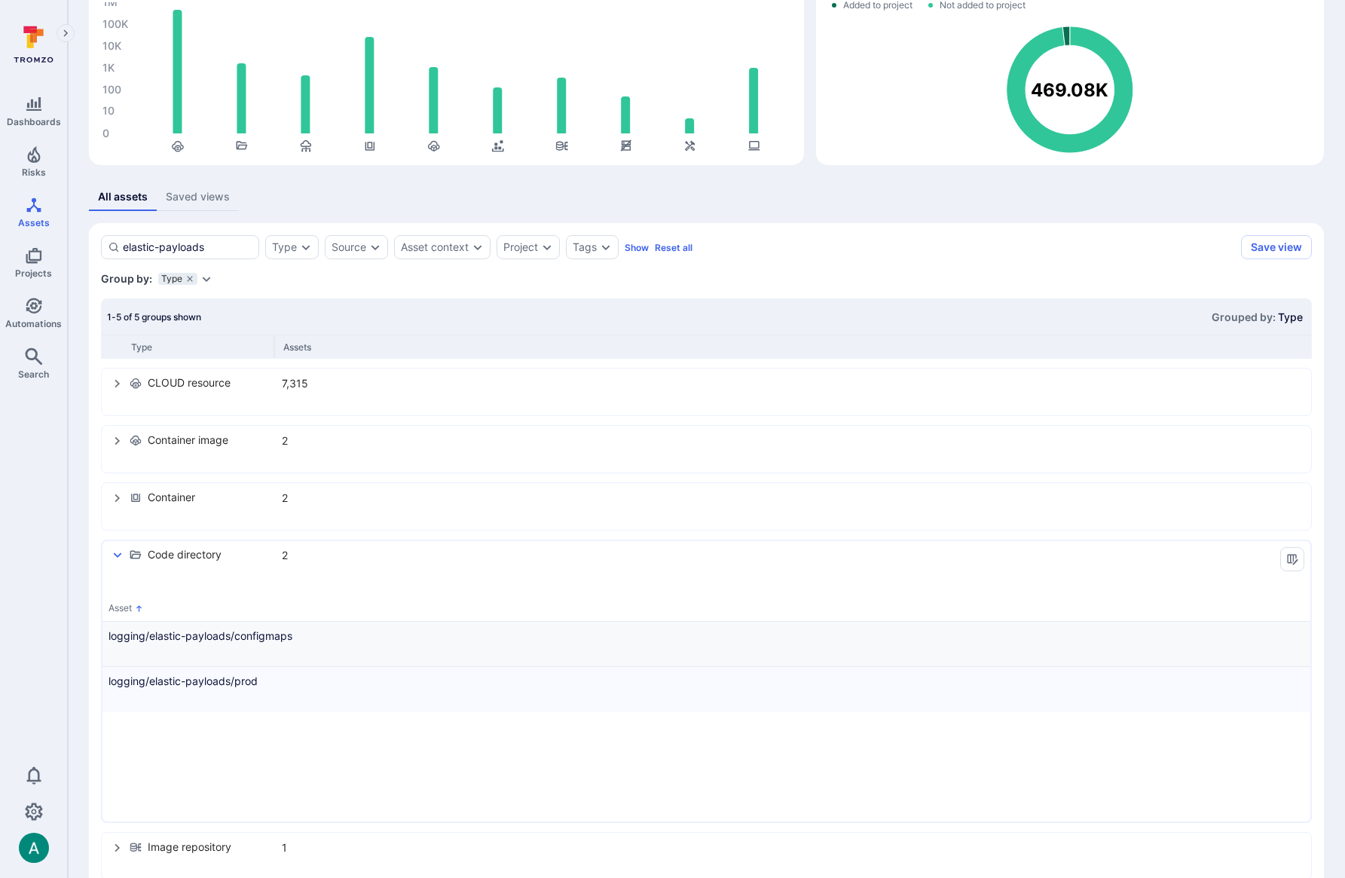
scroll to position [142, 0]
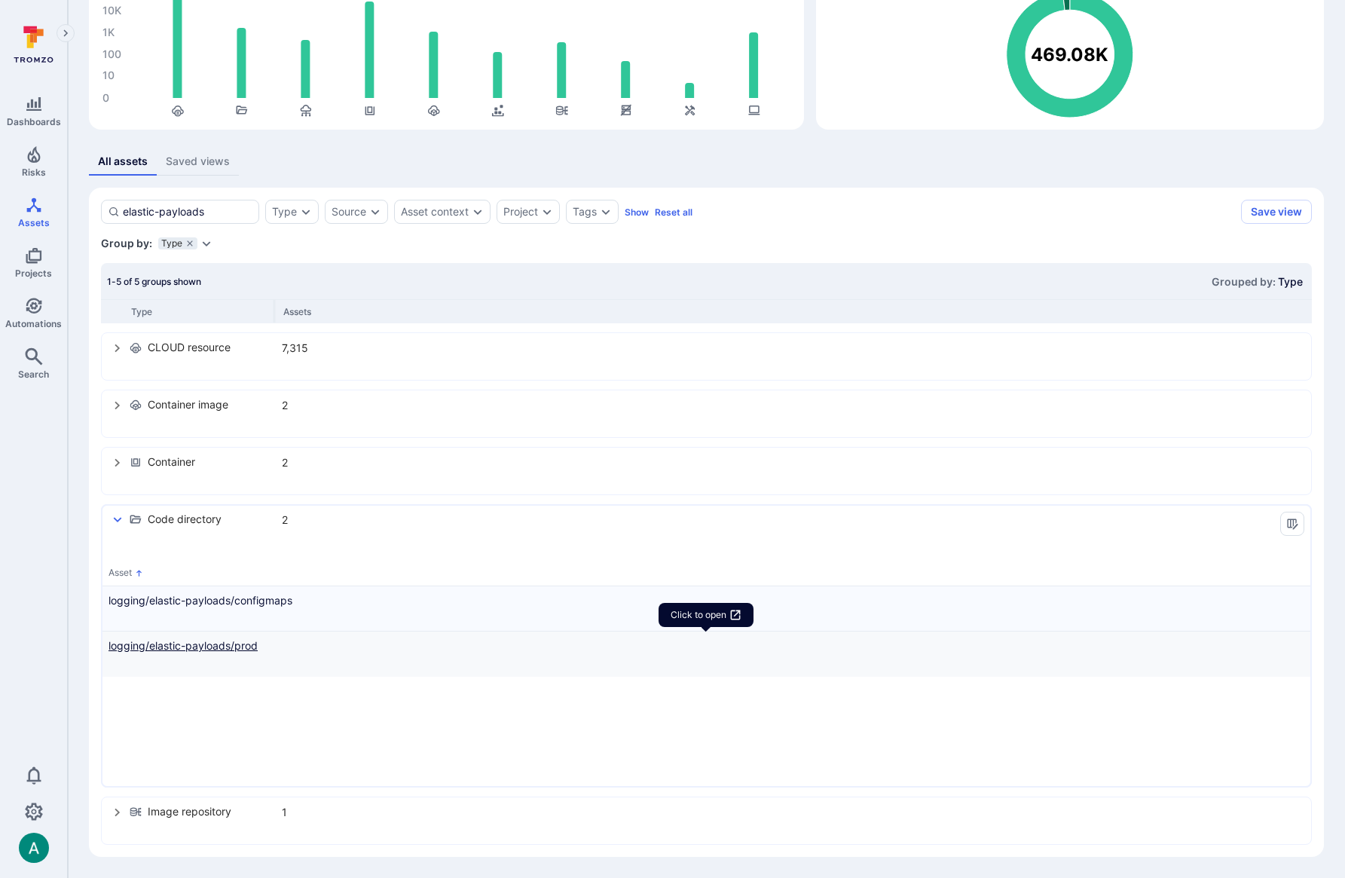
click at [224, 644] on link "logging/elastic-payloads/prod" at bounding box center [705, 645] width 1195 height 16
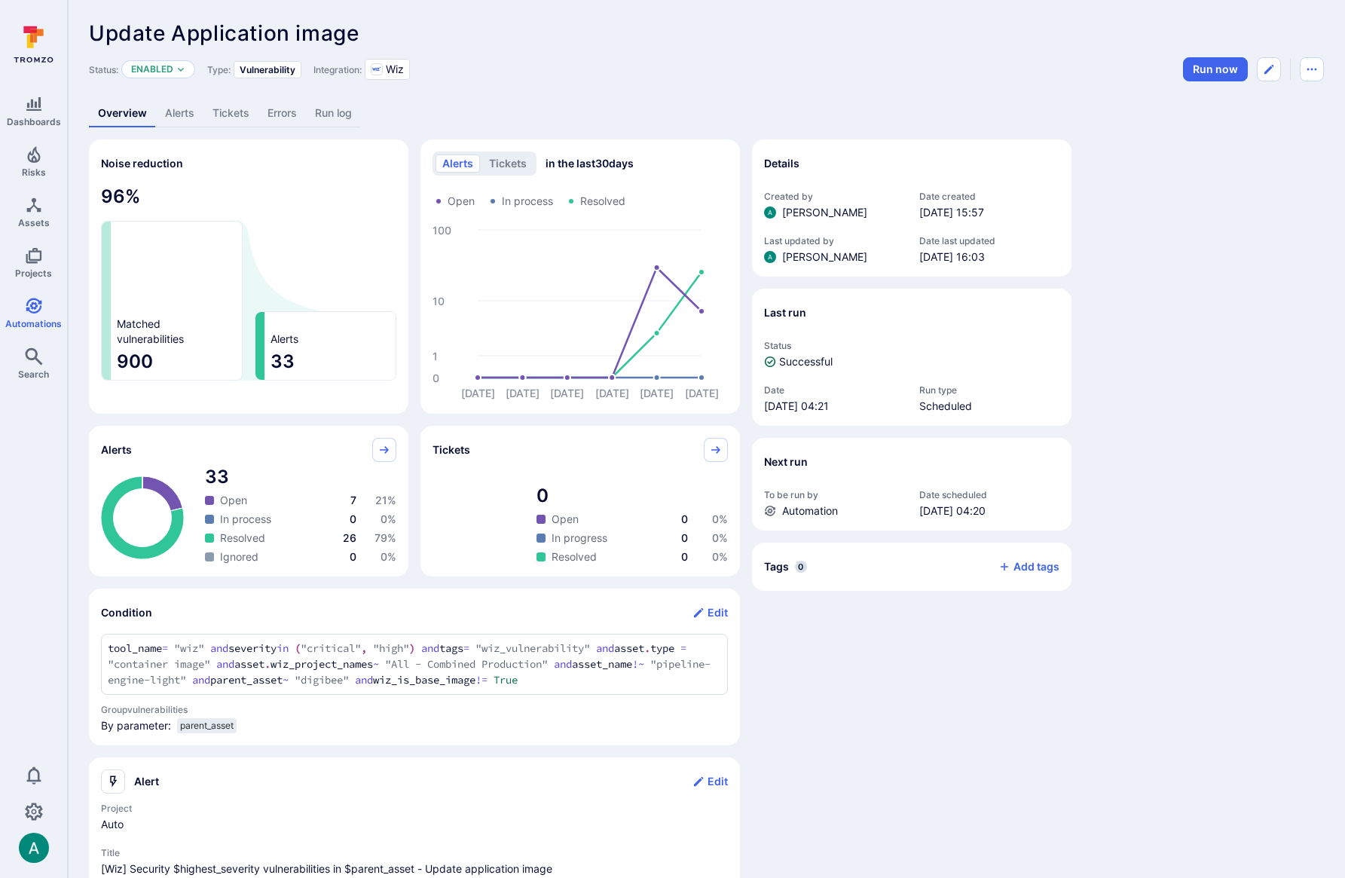
click at [182, 114] on link "Alerts" at bounding box center [179, 113] width 47 height 28
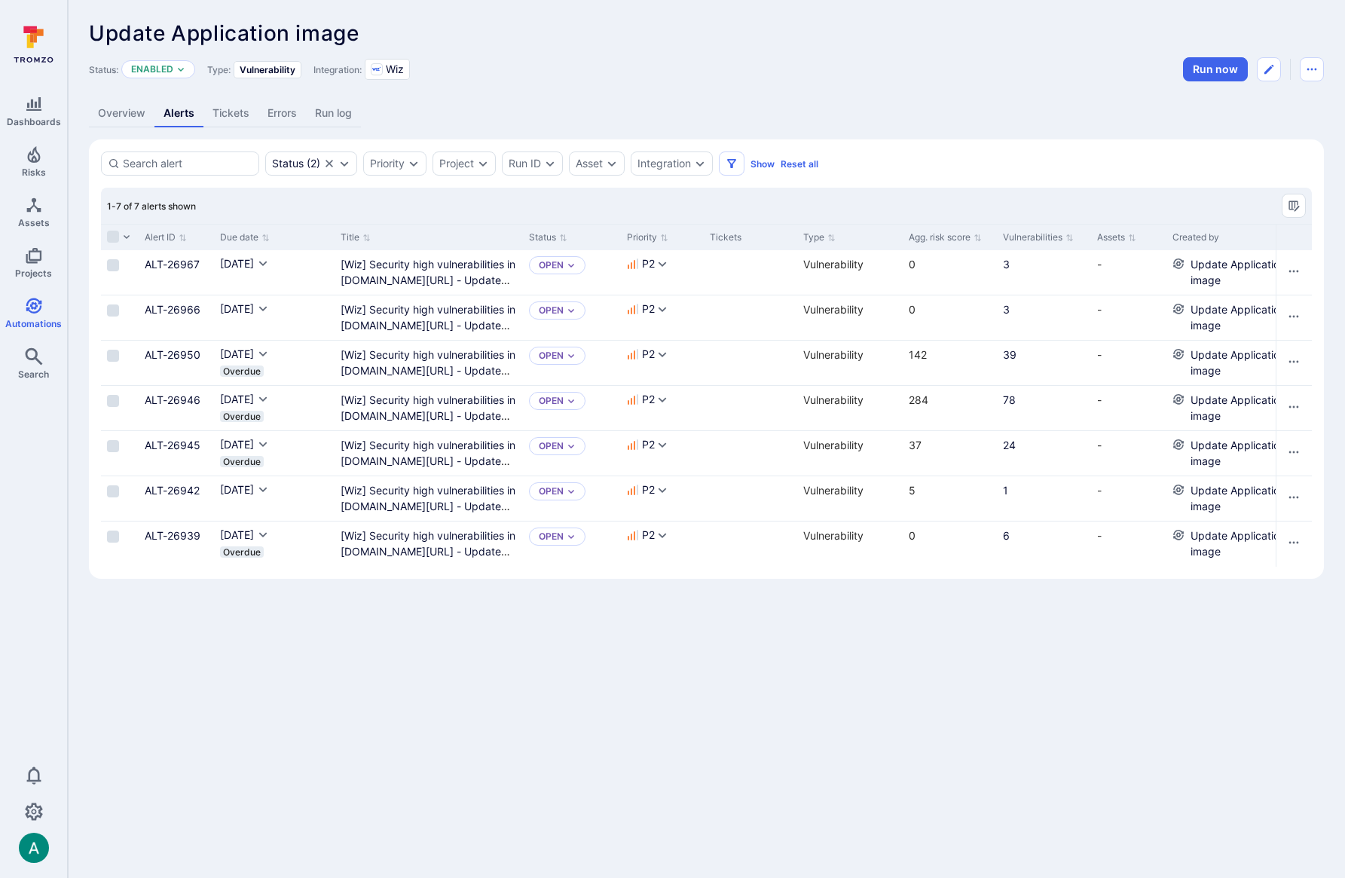
click at [131, 124] on link "Overview" at bounding box center [122, 113] width 66 height 28
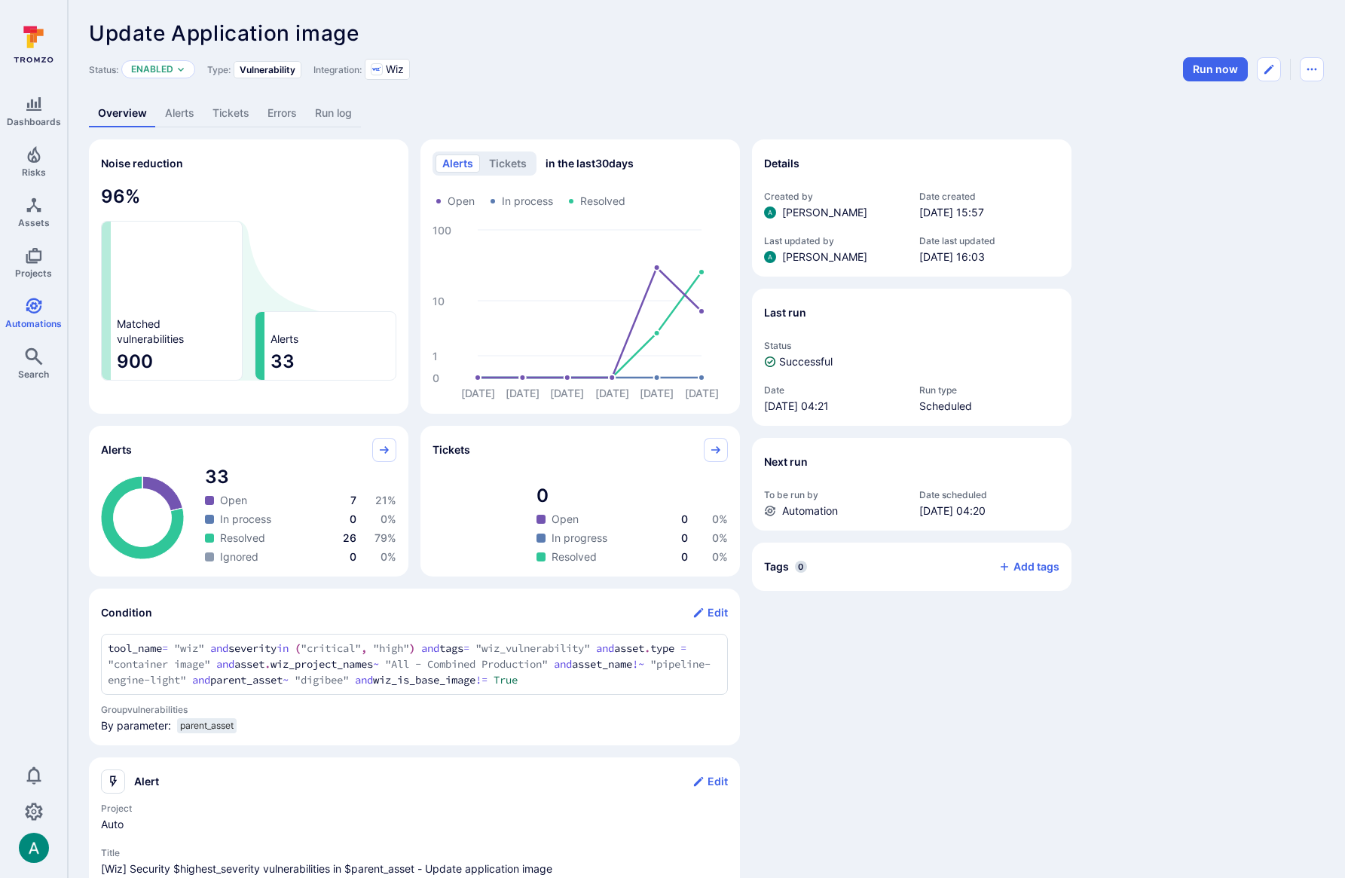
click at [176, 119] on link "Alerts" at bounding box center [179, 113] width 47 height 28
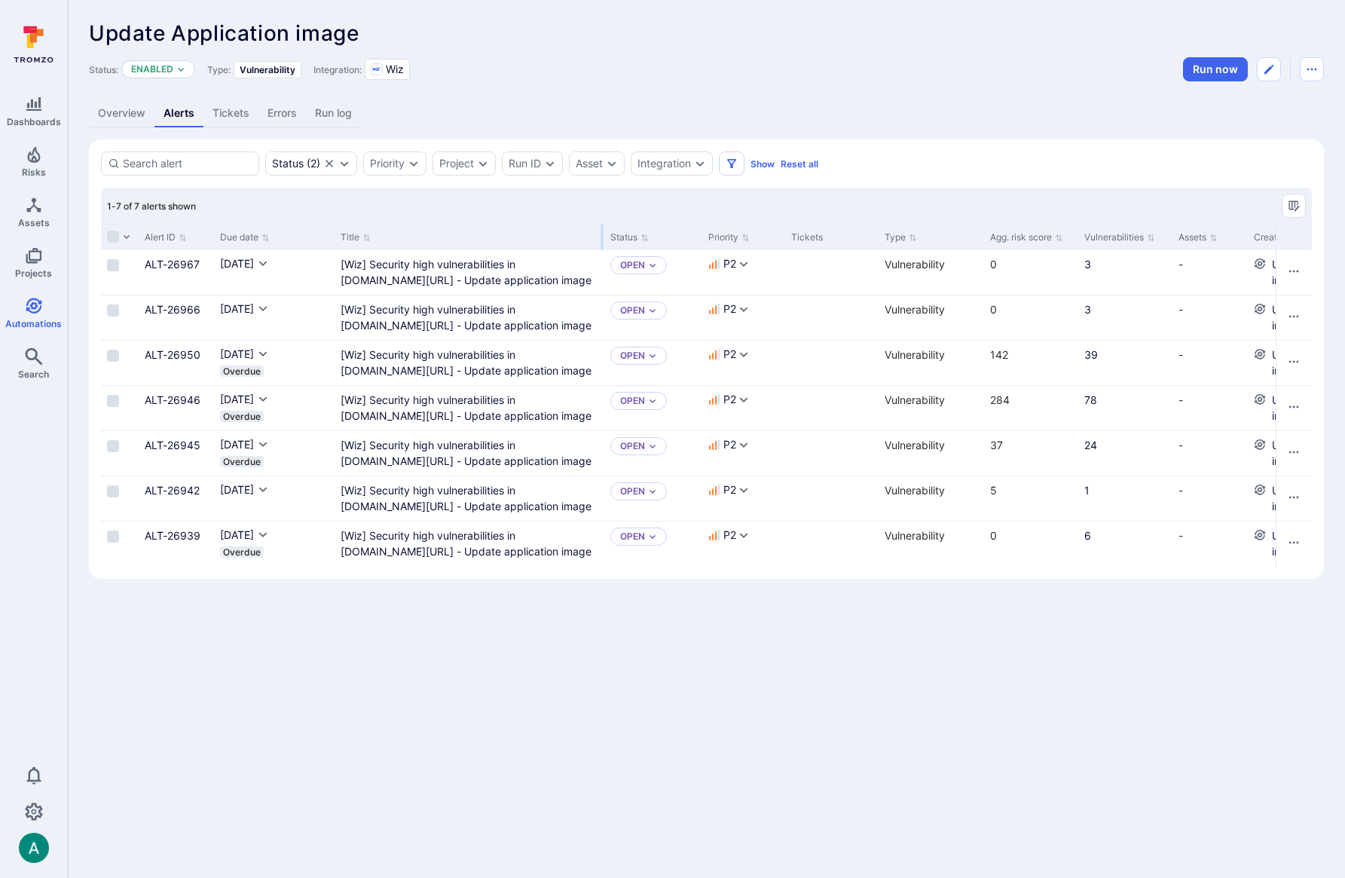
drag, startPoint x: 520, startPoint y: 234, endPoint x: 601, endPoint y: 230, distance: 81.4
click at [601, 230] on div at bounding box center [602, 237] width 2 height 26
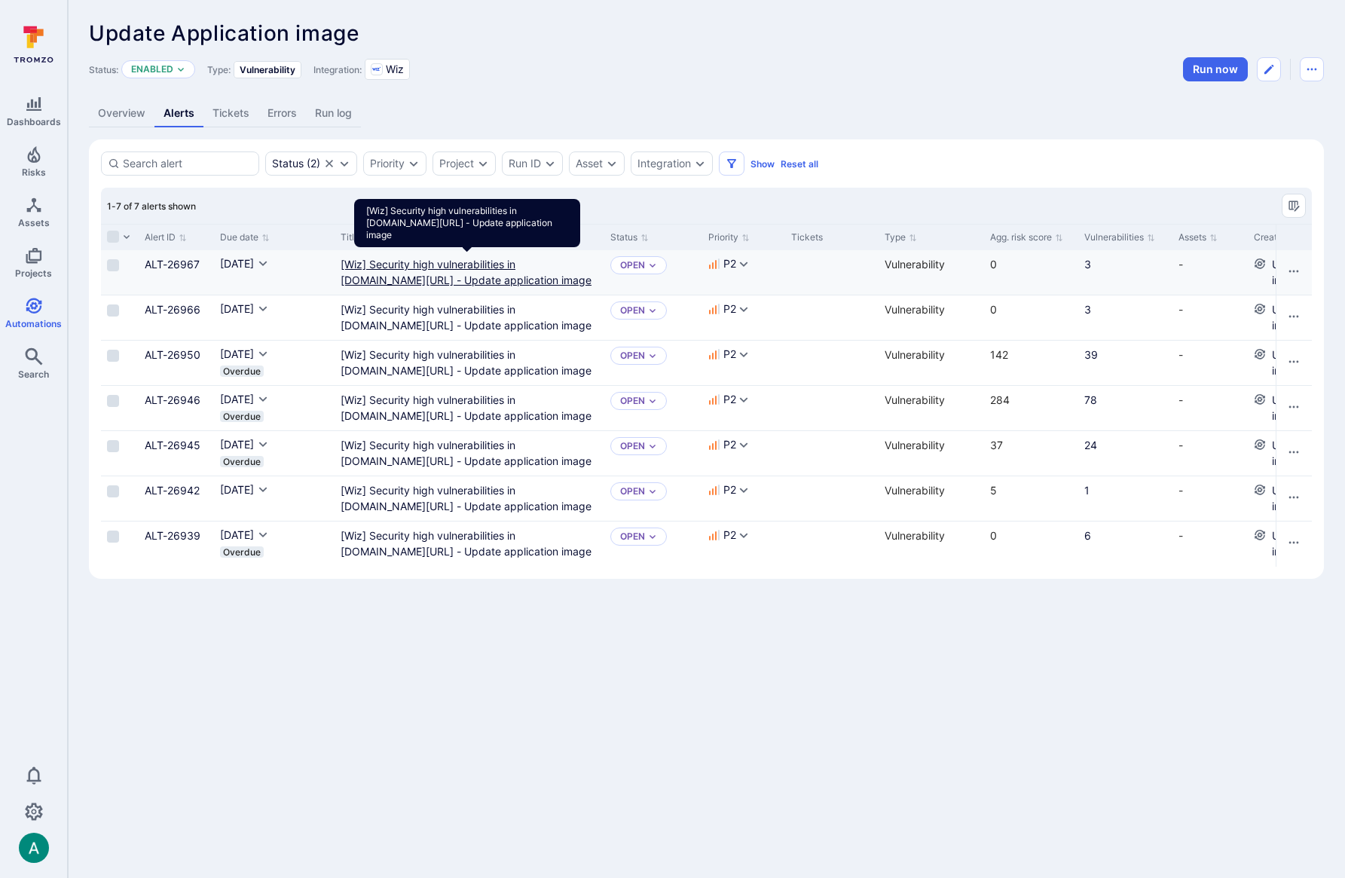
click at [448, 276] on image"] "[Wiz] Security high vulnerabilities in gcr.io/digibee-core/digibee/pipeline-coo…" at bounding box center [465, 272] width 251 height 29
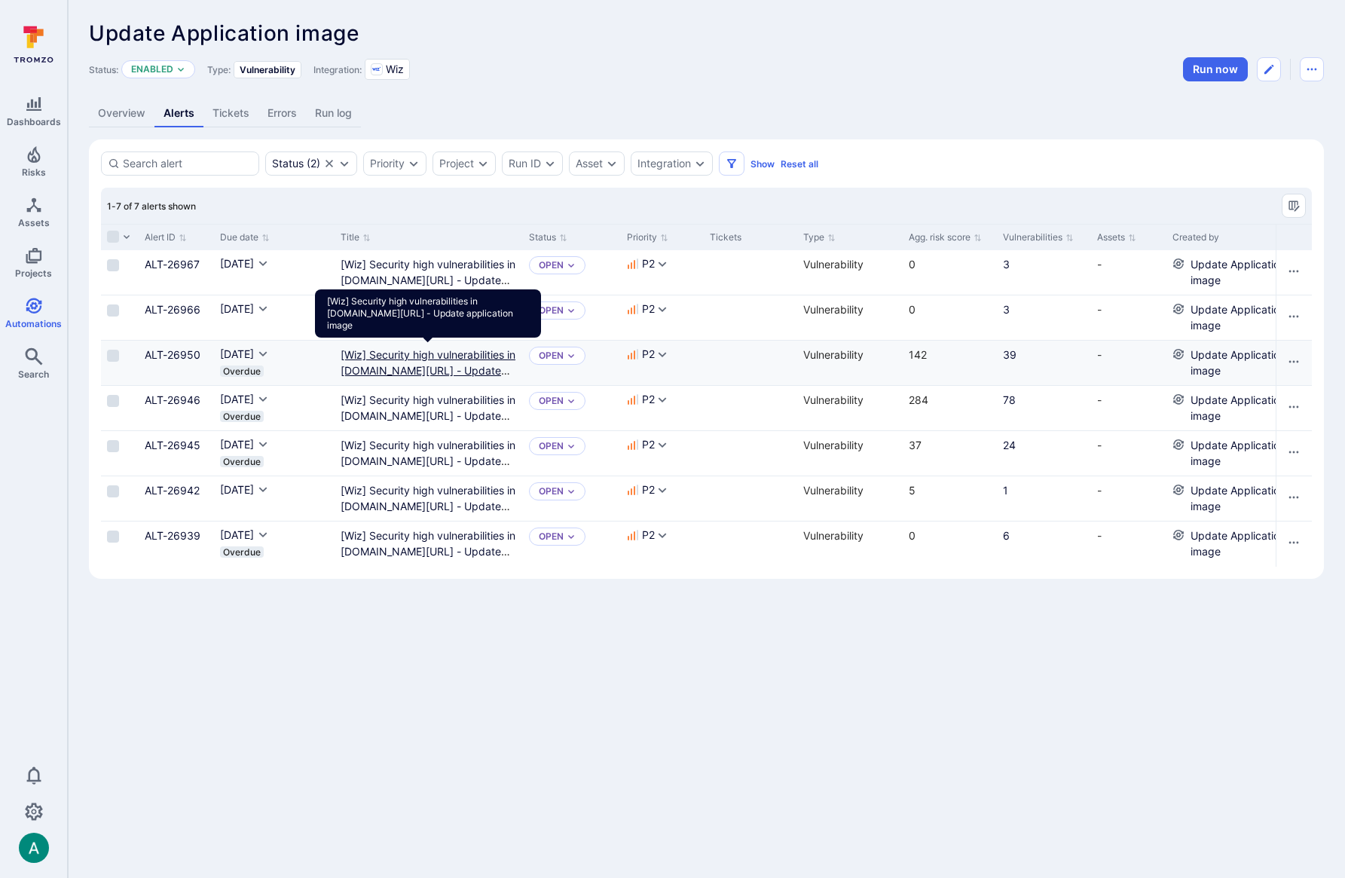
click at [423, 355] on image"] "[Wiz] Security high vulnerabilities in us-central1-docker.pkg.dev/digibee-binar…" at bounding box center [427, 370] width 175 height 44
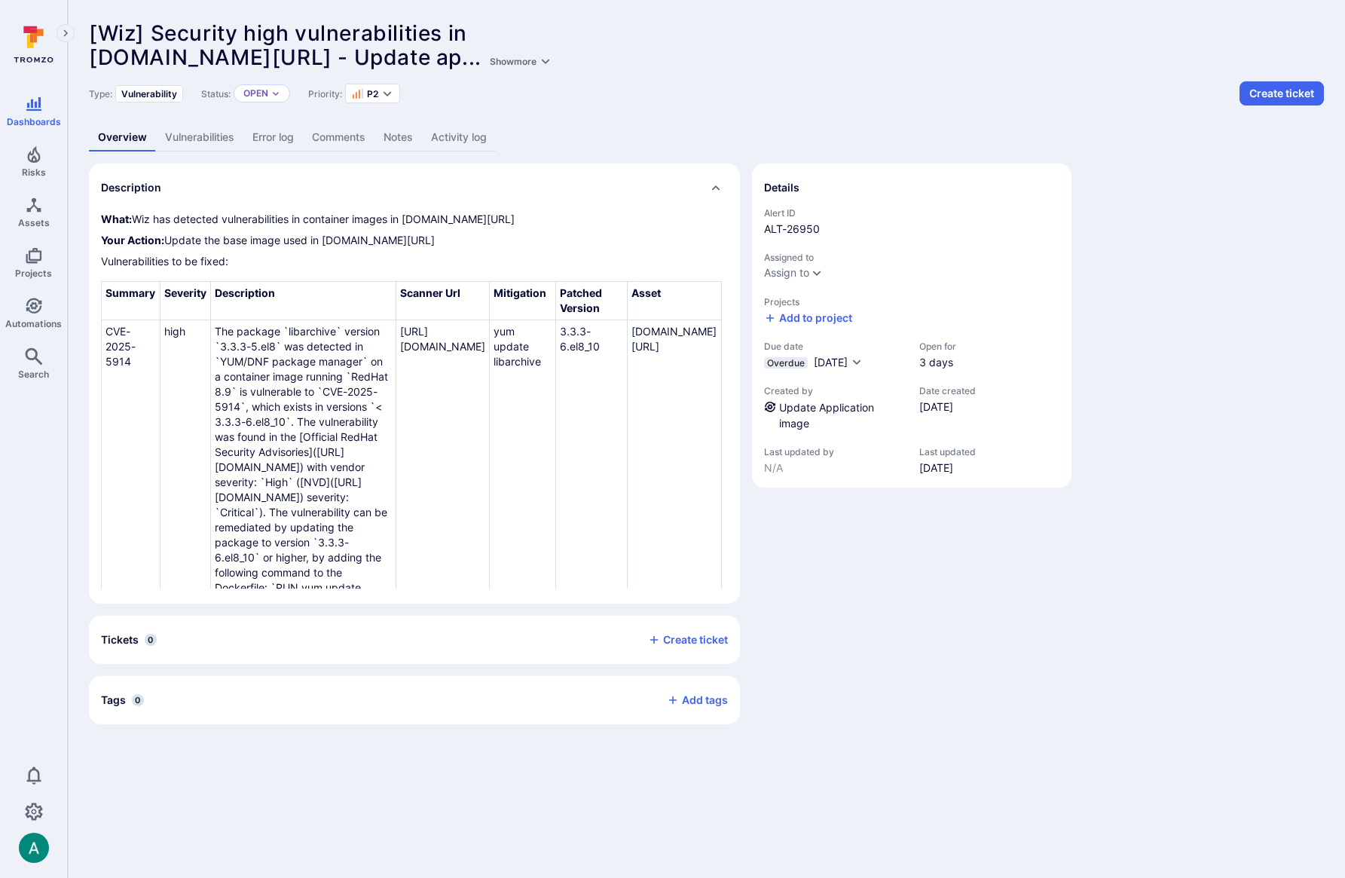
scroll to position [0, 280]
drag, startPoint x: 646, startPoint y: 343, endPoint x: 679, endPoint y: 376, distance: 46.9
click at [556, 376] on td "yum update libarchive" at bounding box center [523, 467] width 66 height 295
drag, startPoint x: 684, startPoint y: 380, endPoint x: 639, endPoint y: 349, distance: 54.7
click at [556, 349] on td "yum update libarchive" at bounding box center [523, 467] width 66 height 295
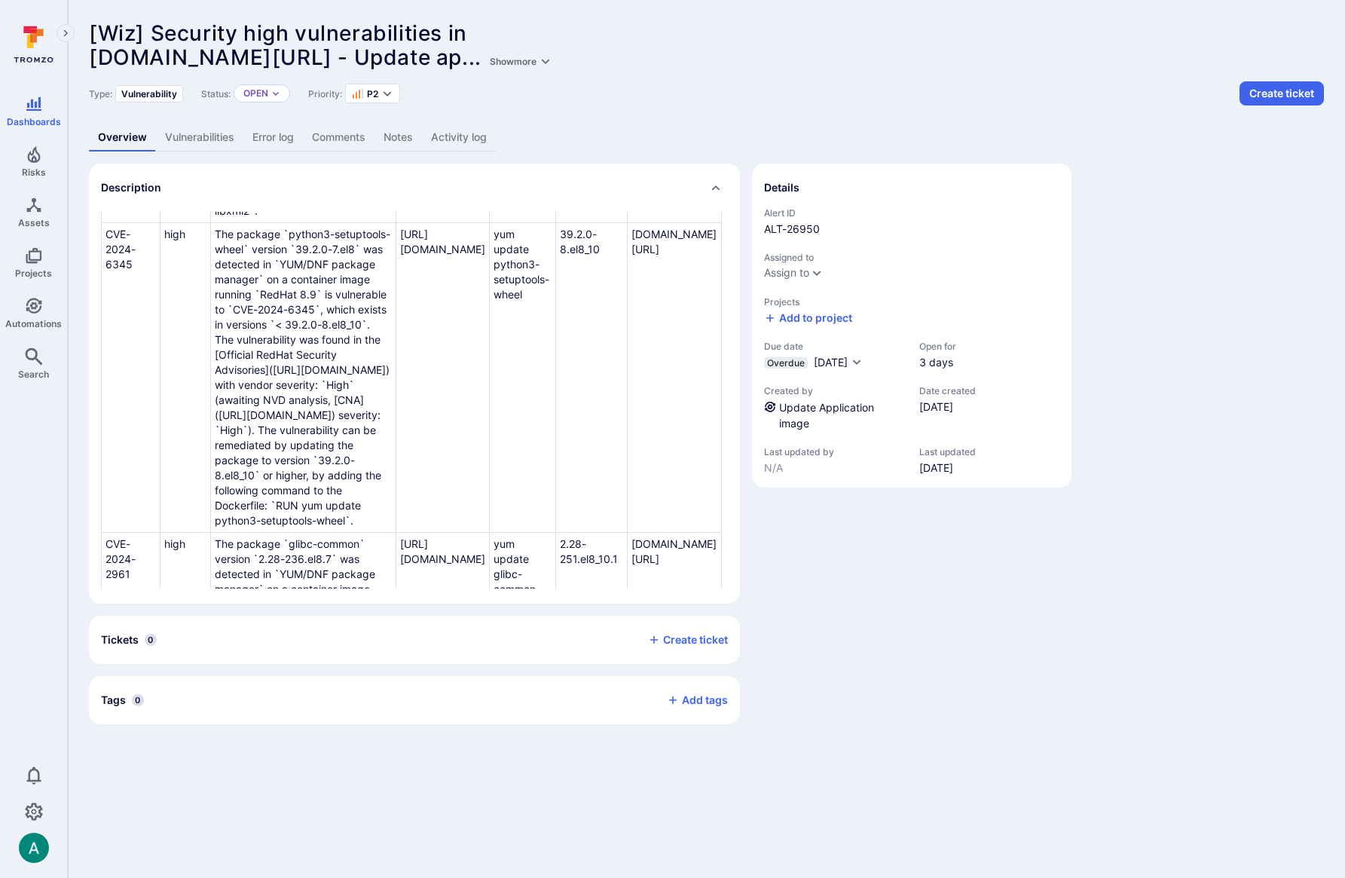
scroll to position [703, 280]
drag, startPoint x: 663, startPoint y: 404, endPoint x: 652, endPoint y: 377, distance: 29.4
drag, startPoint x: 653, startPoint y: 557, endPoint x: 653, endPoint y: 537, distance: 20.3
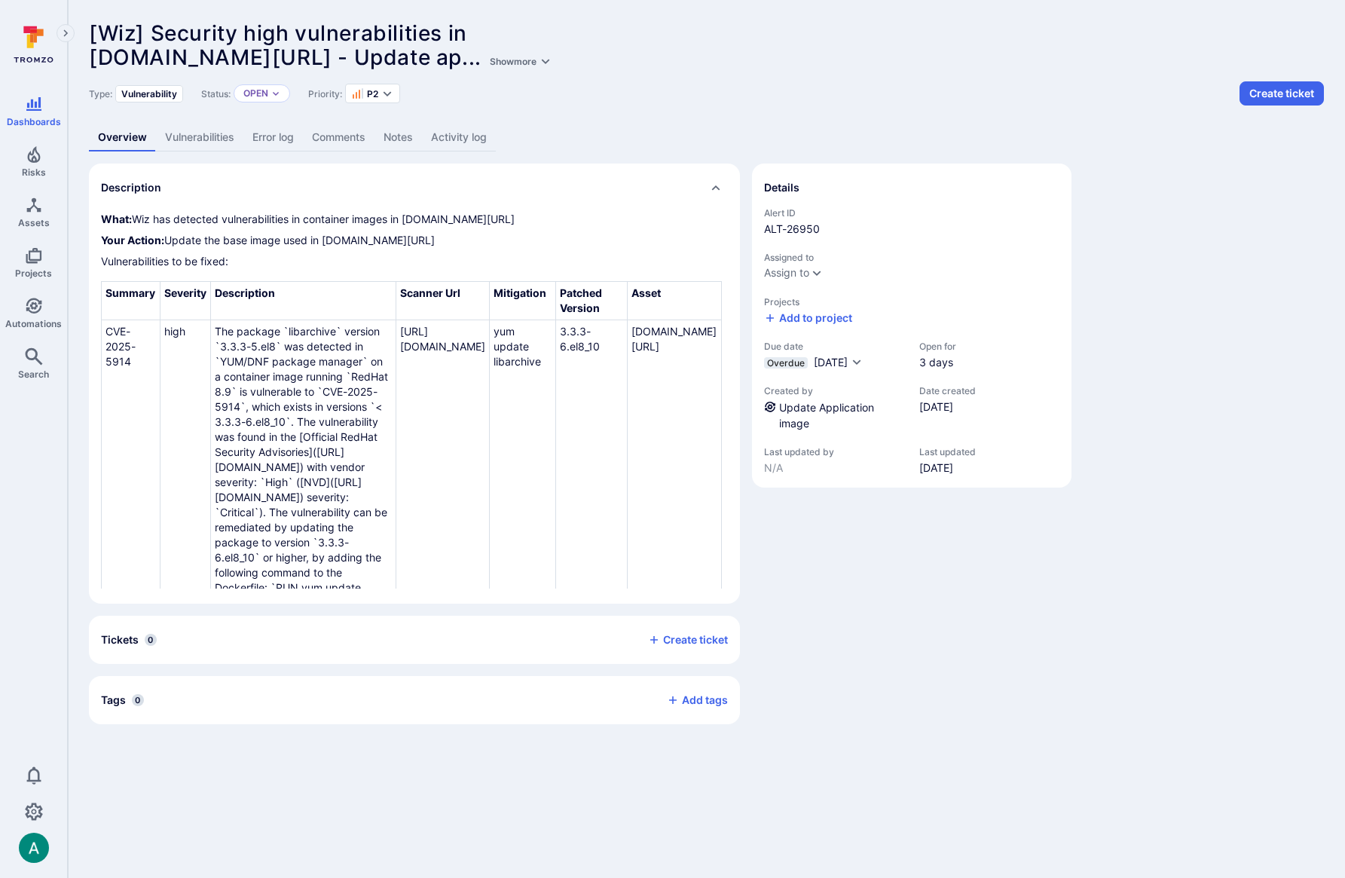
scroll to position [0, 0]
click at [215, 248] on p "Your Action: Update the base image used in us-central1-docker.pkg.dev/digibee-b…" at bounding box center [414, 240] width 627 height 15
drag, startPoint x: 324, startPoint y: 258, endPoint x: 685, endPoint y: 258, distance: 360.8
click at [685, 248] on p "Your Action: Update the base image used in us-central1-docker.pkg.dev/digibee-b…" at bounding box center [414, 240] width 627 height 15
click at [205, 139] on link "Vulnerabilities" at bounding box center [199, 138] width 87 height 28
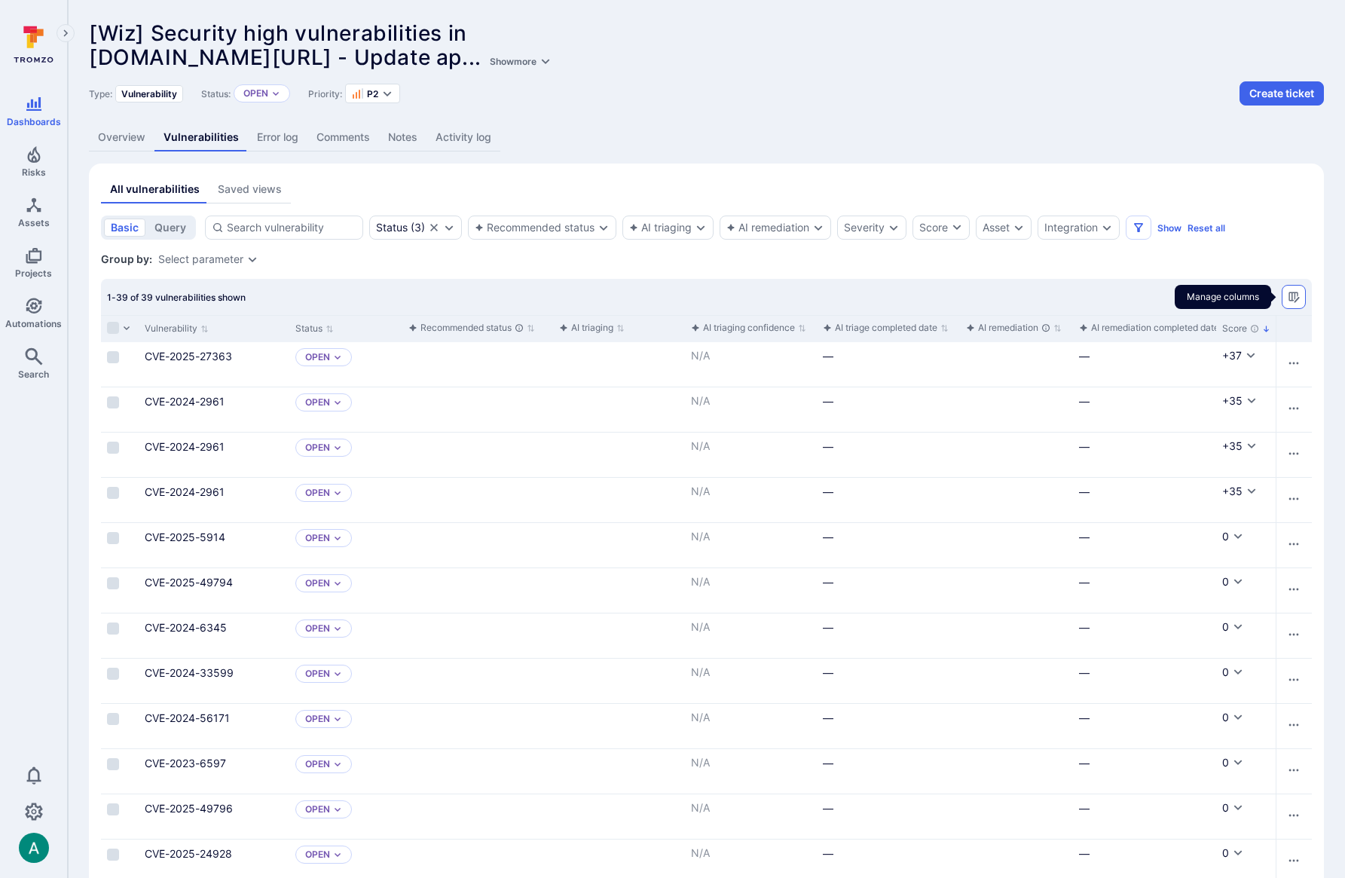
click at [1287, 294] on icon "Manage columns" at bounding box center [1293, 297] width 12 height 12
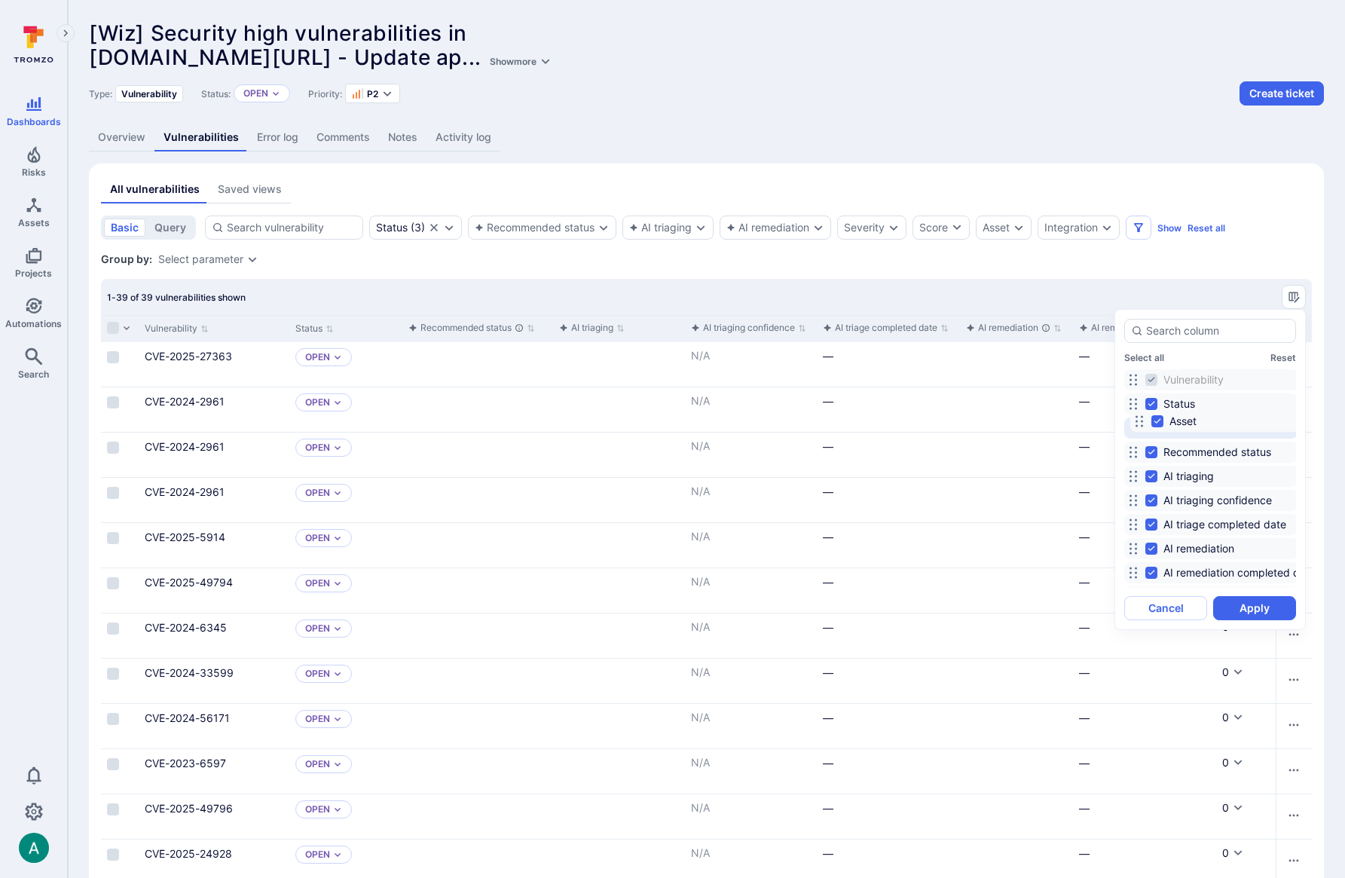
drag, startPoint x: 1131, startPoint y: 510, endPoint x: 1137, endPoint y: 420, distance: 90.6
click at [1137, 420] on circle at bounding box center [1136, 421] width 2 height 2
click at [1253, 609] on button "Apply" at bounding box center [1254, 608] width 83 height 24
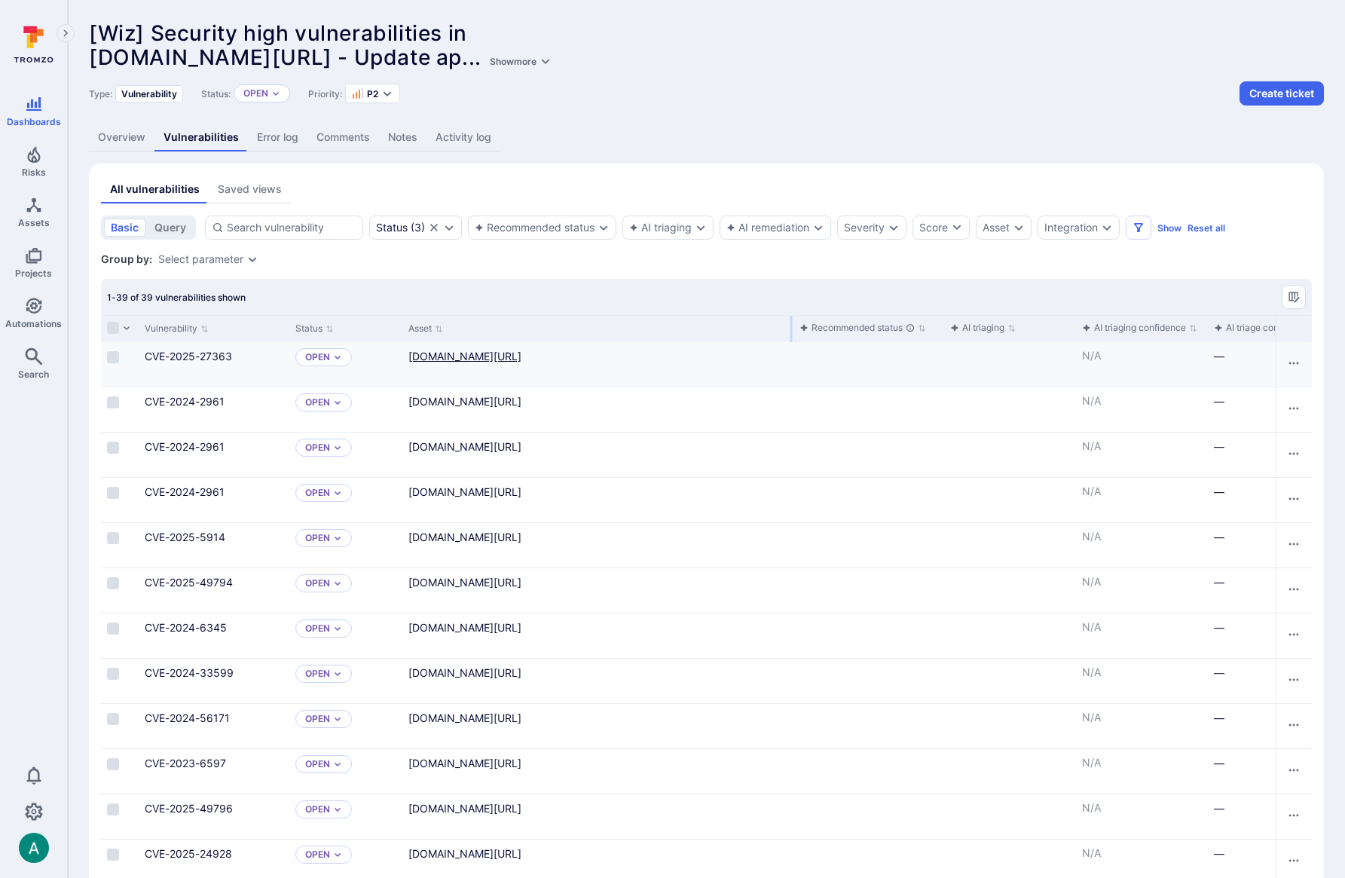
drag, startPoint x: 535, startPoint y: 330, endPoint x: 645, endPoint y: 355, distance: 112.7
click at [790, 324] on div at bounding box center [791, 329] width 2 height 26
click at [26, 319] on span "Automations" at bounding box center [33, 323] width 56 height 11
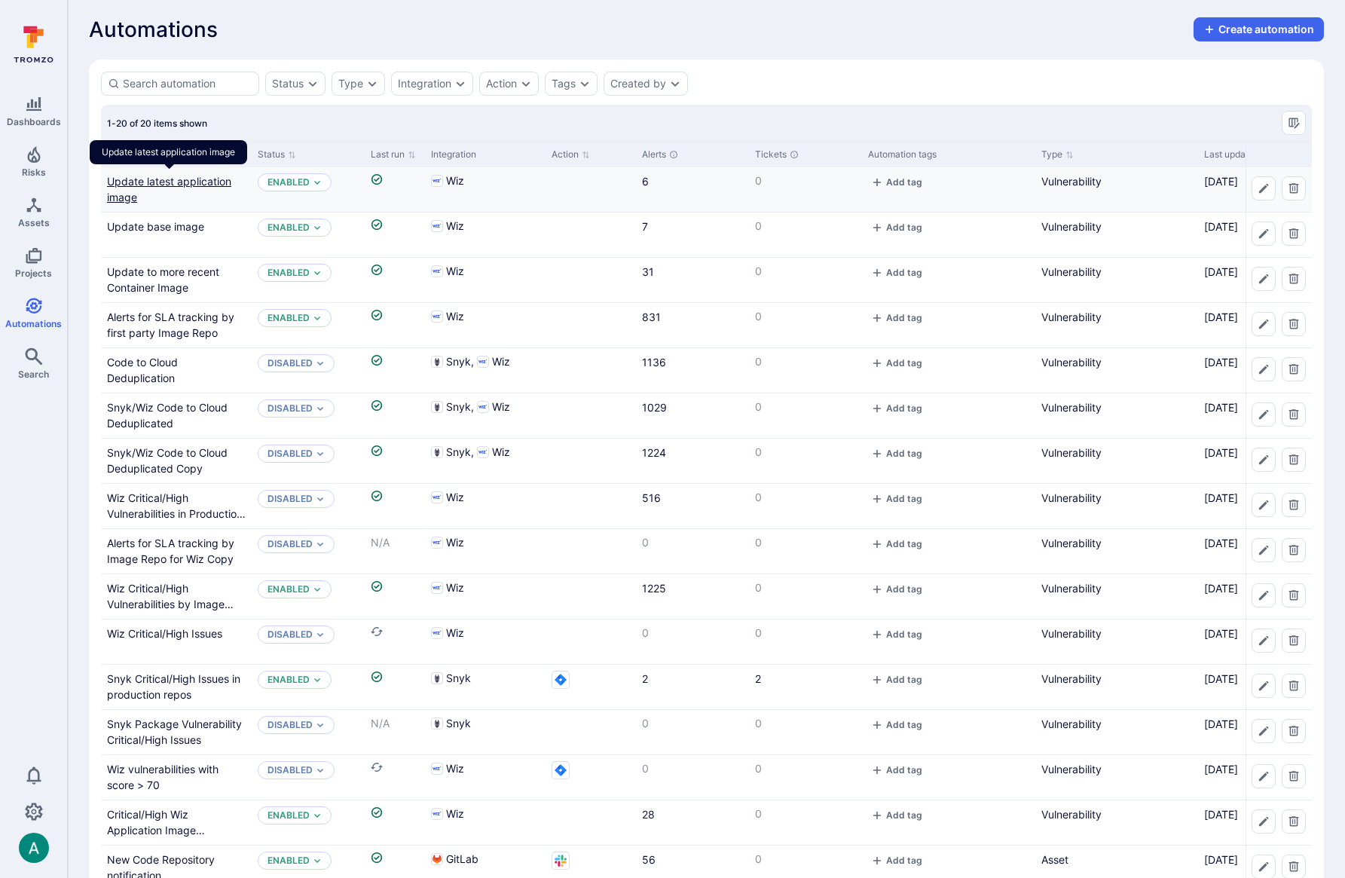
scroll to position [5, 0]
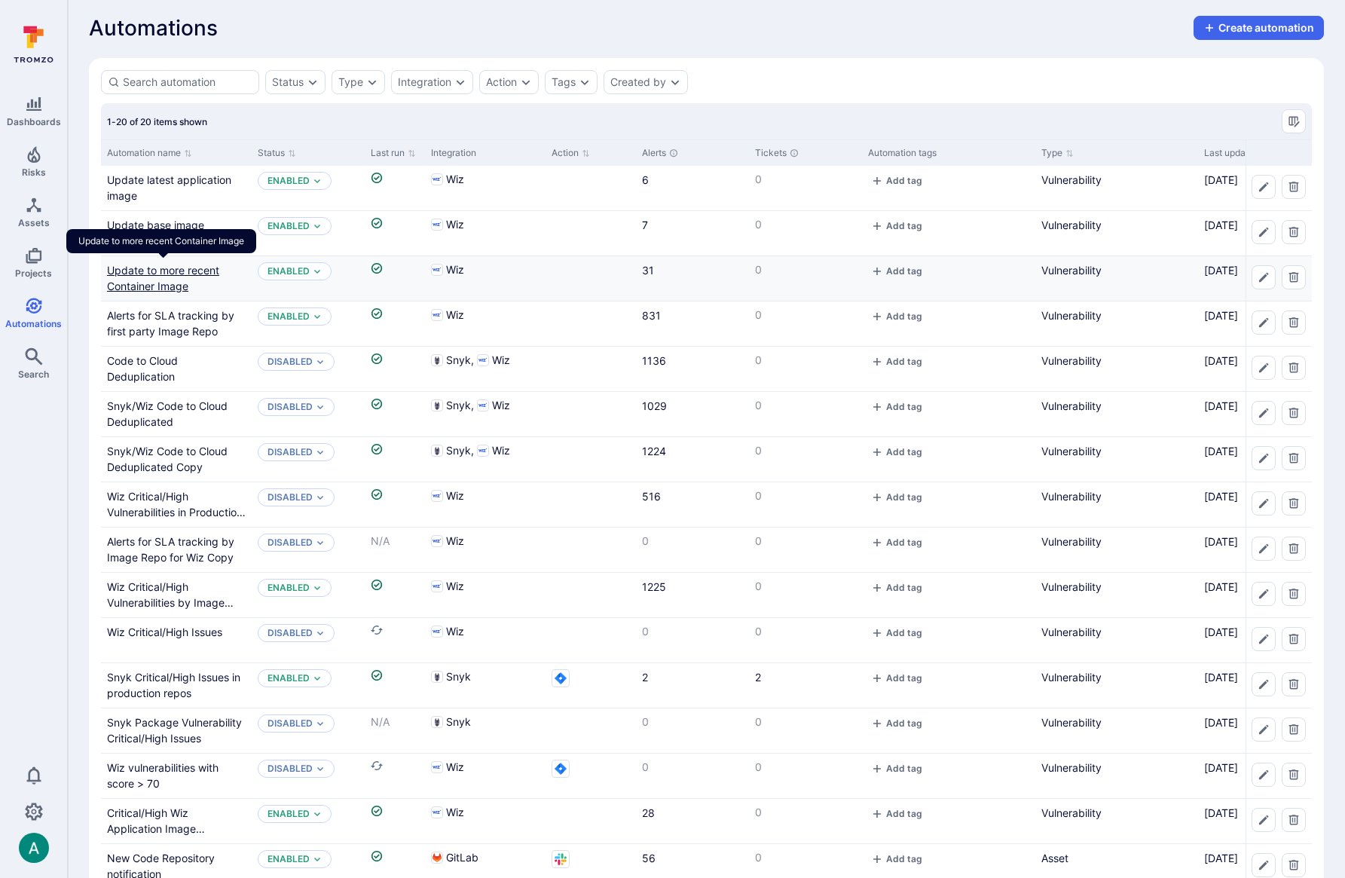
click at [188, 281] on link "Update to more recent Container Image" at bounding box center [163, 278] width 112 height 29
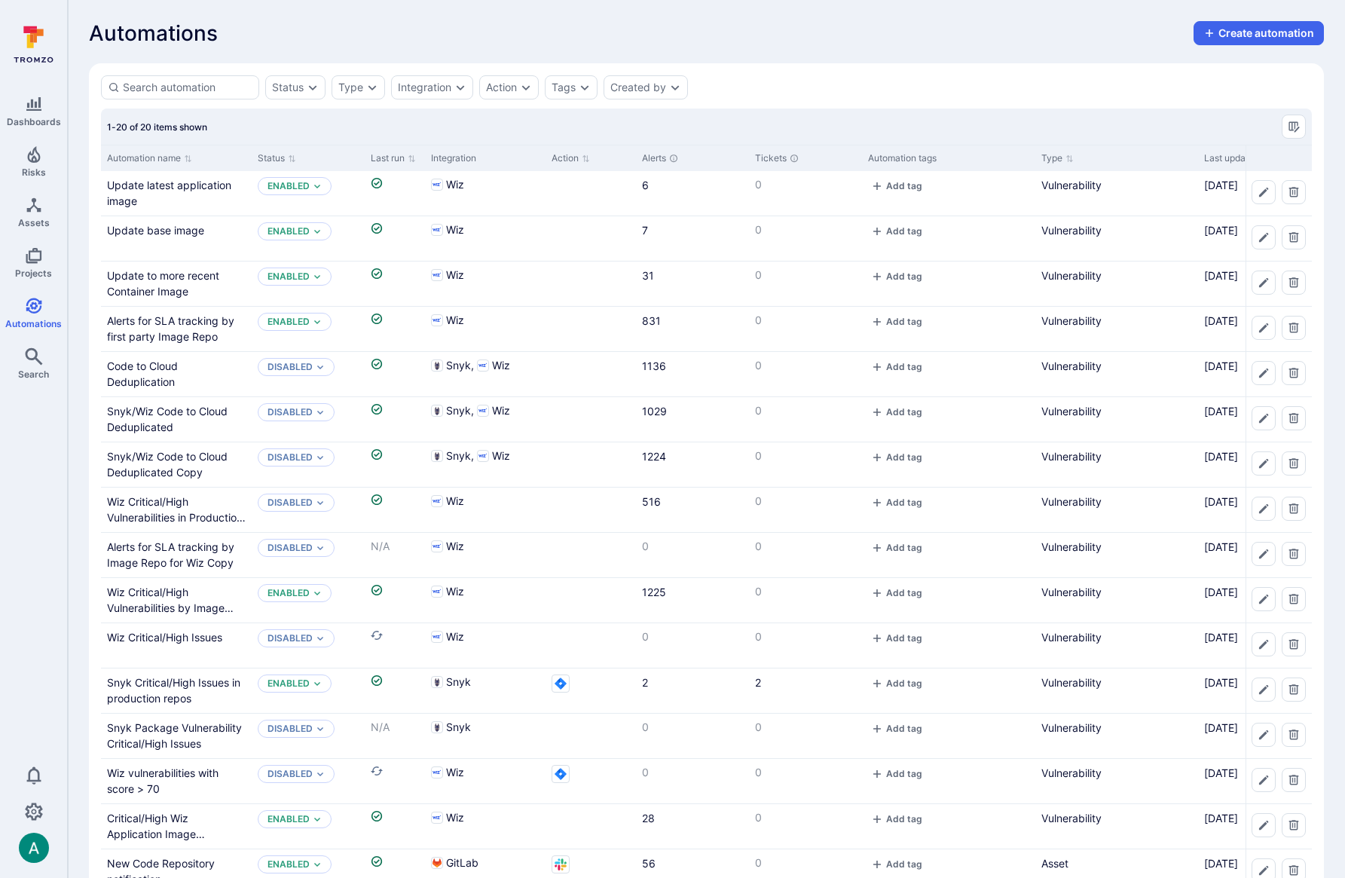
scroll to position [5, 0]
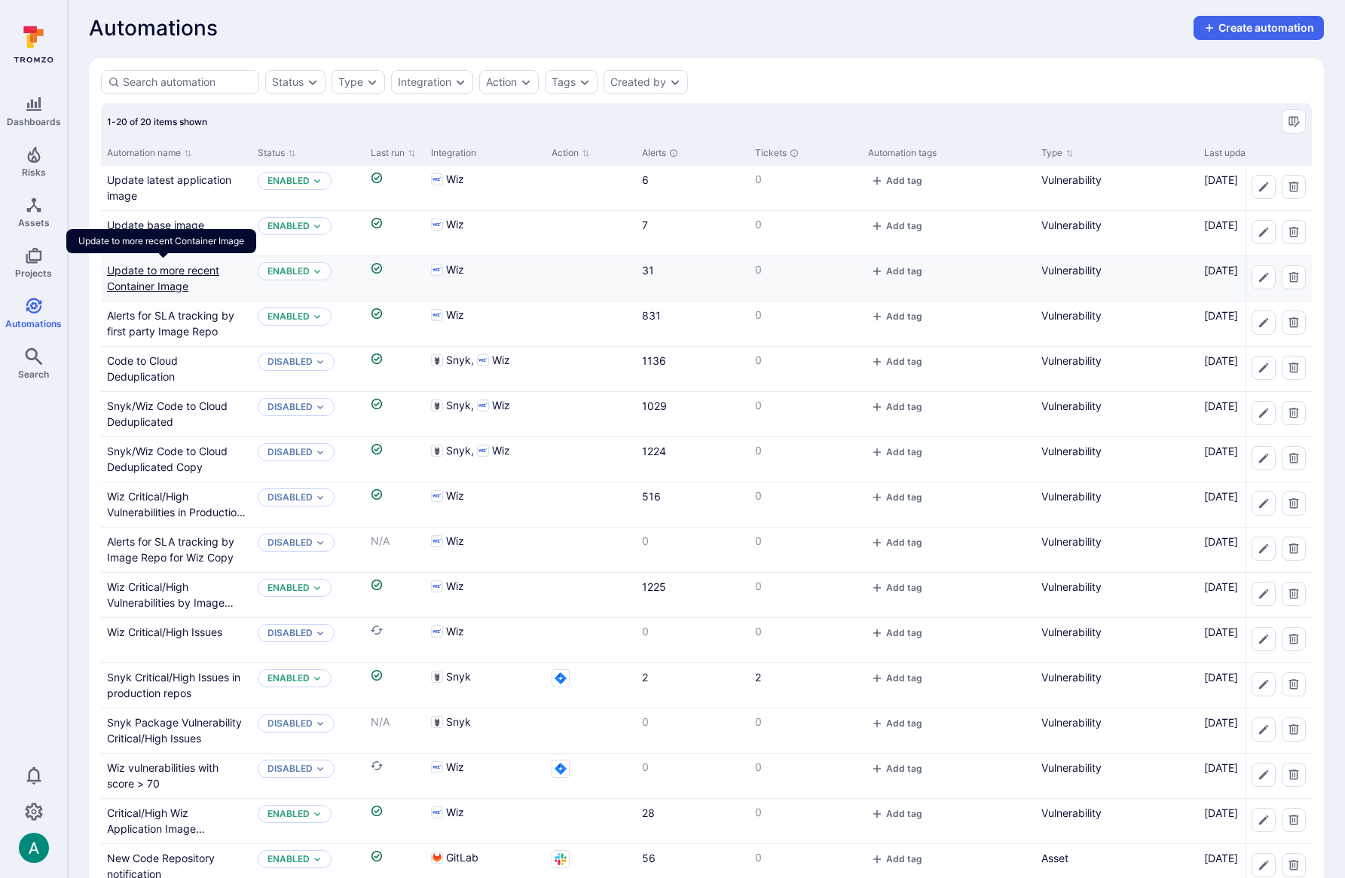
click at [158, 271] on link "Update to more recent Container Image" at bounding box center [163, 278] width 112 height 29
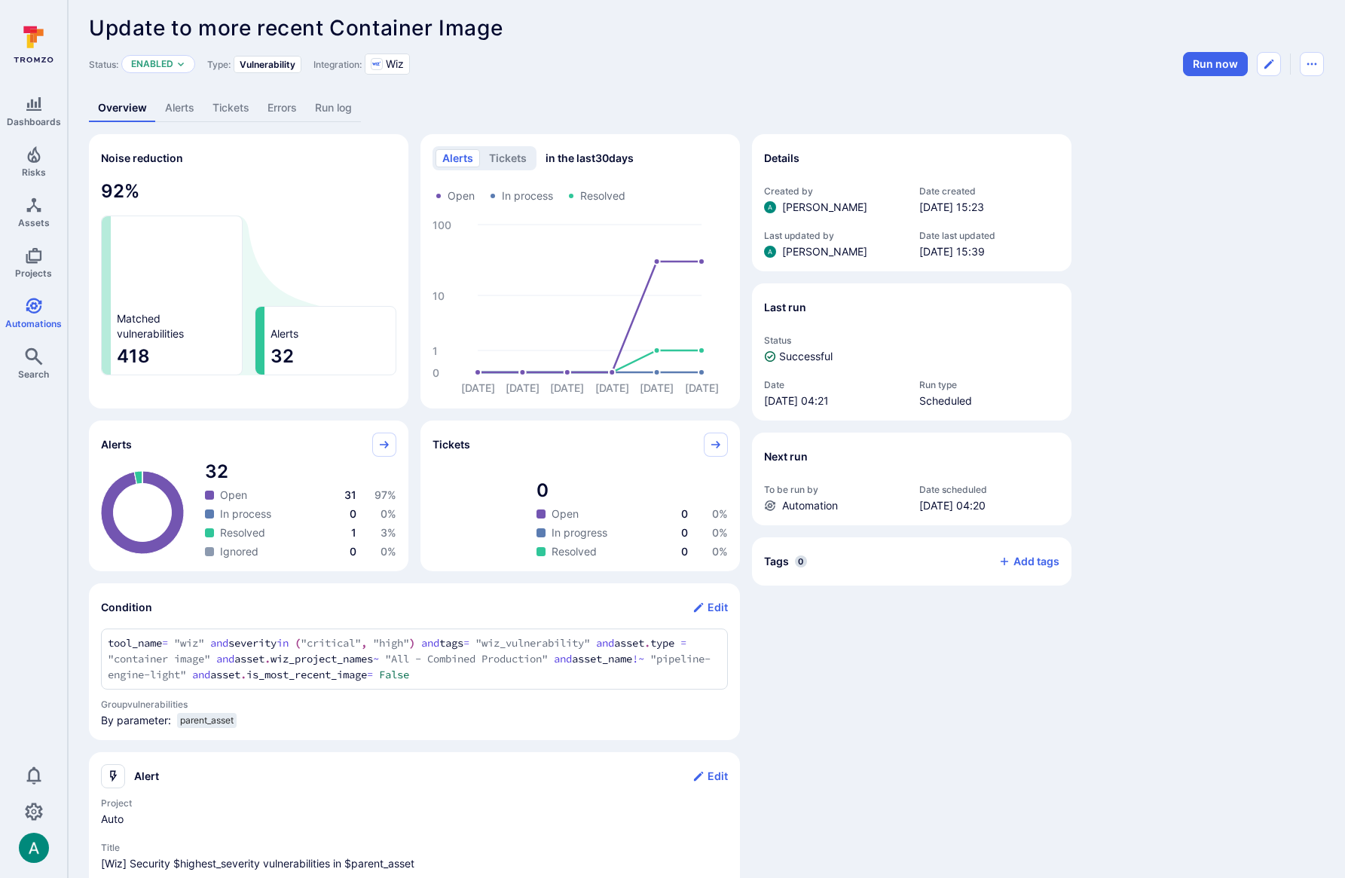
click at [173, 106] on link "Alerts" at bounding box center [179, 108] width 47 height 28
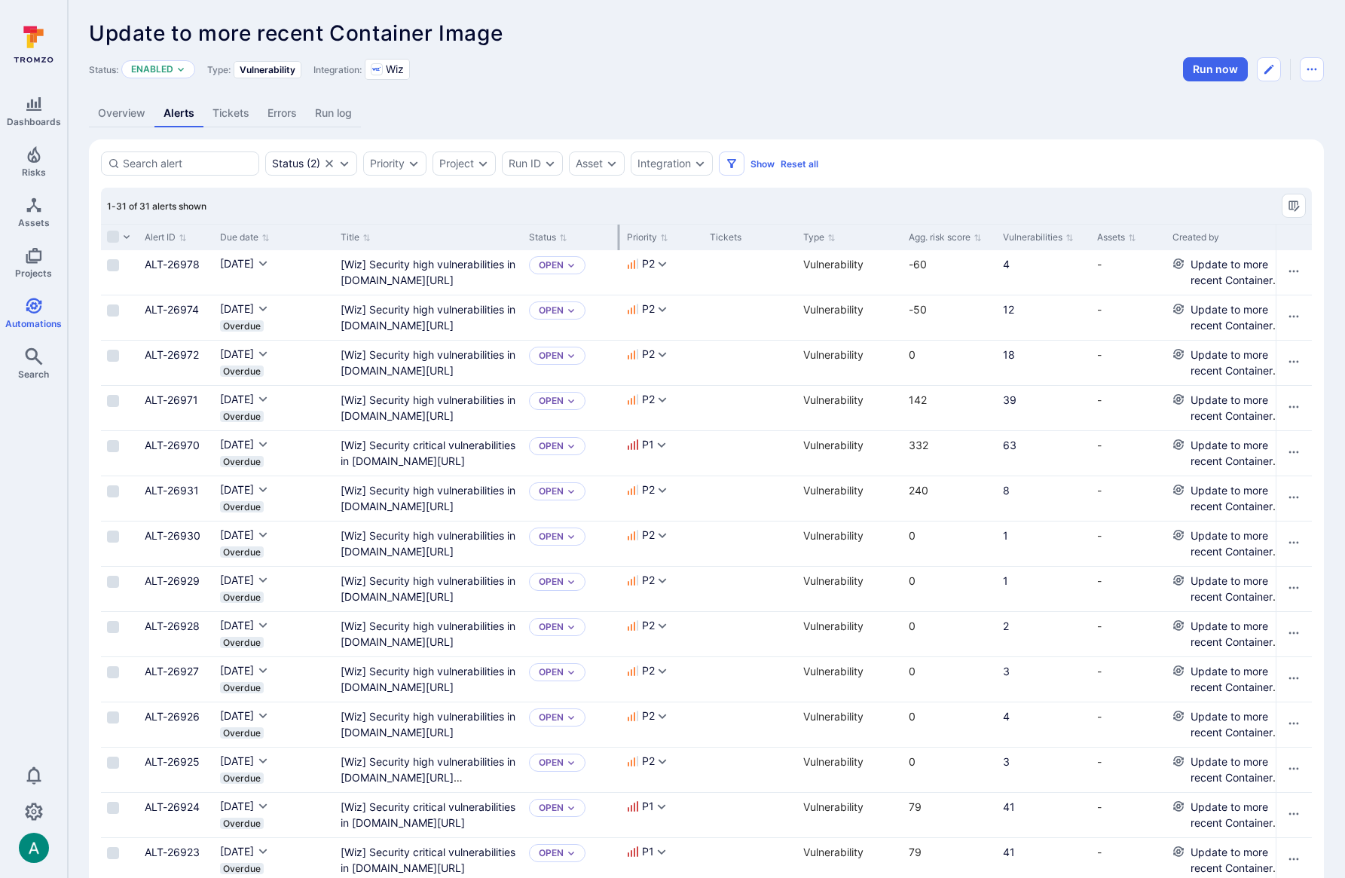
drag, startPoint x: 522, startPoint y: 236, endPoint x: 618, endPoint y: 232, distance: 95.7
click at [618, 232] on div "Status" at bounding box center [572, 237] width 98 height 26
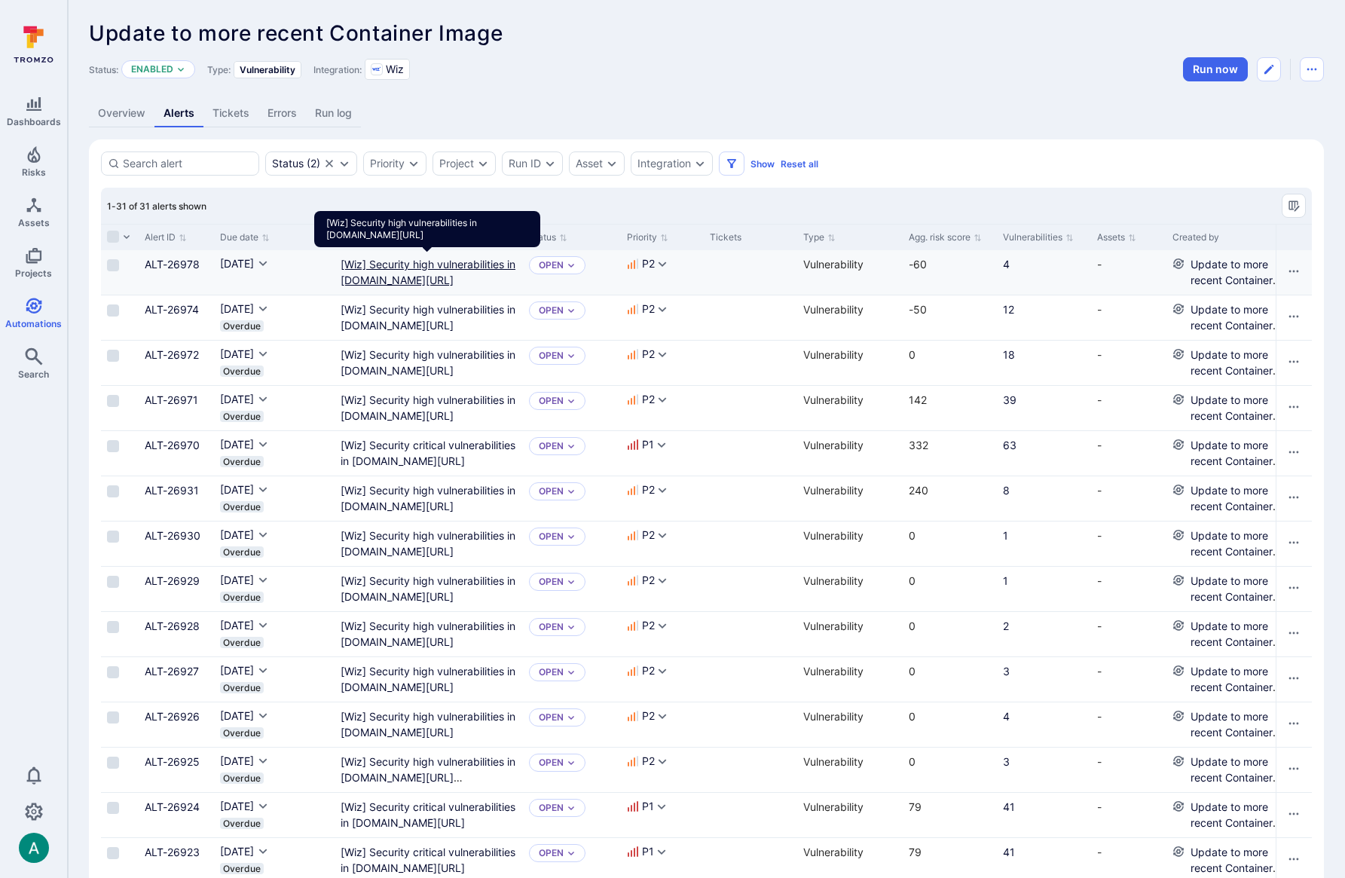
click at [422, 264] on docker "[Wiz] Security high vulnerabilities in docker.io/emberstack/kubernetes-reflector" at bounding box center [427, 272] width 175 height 29
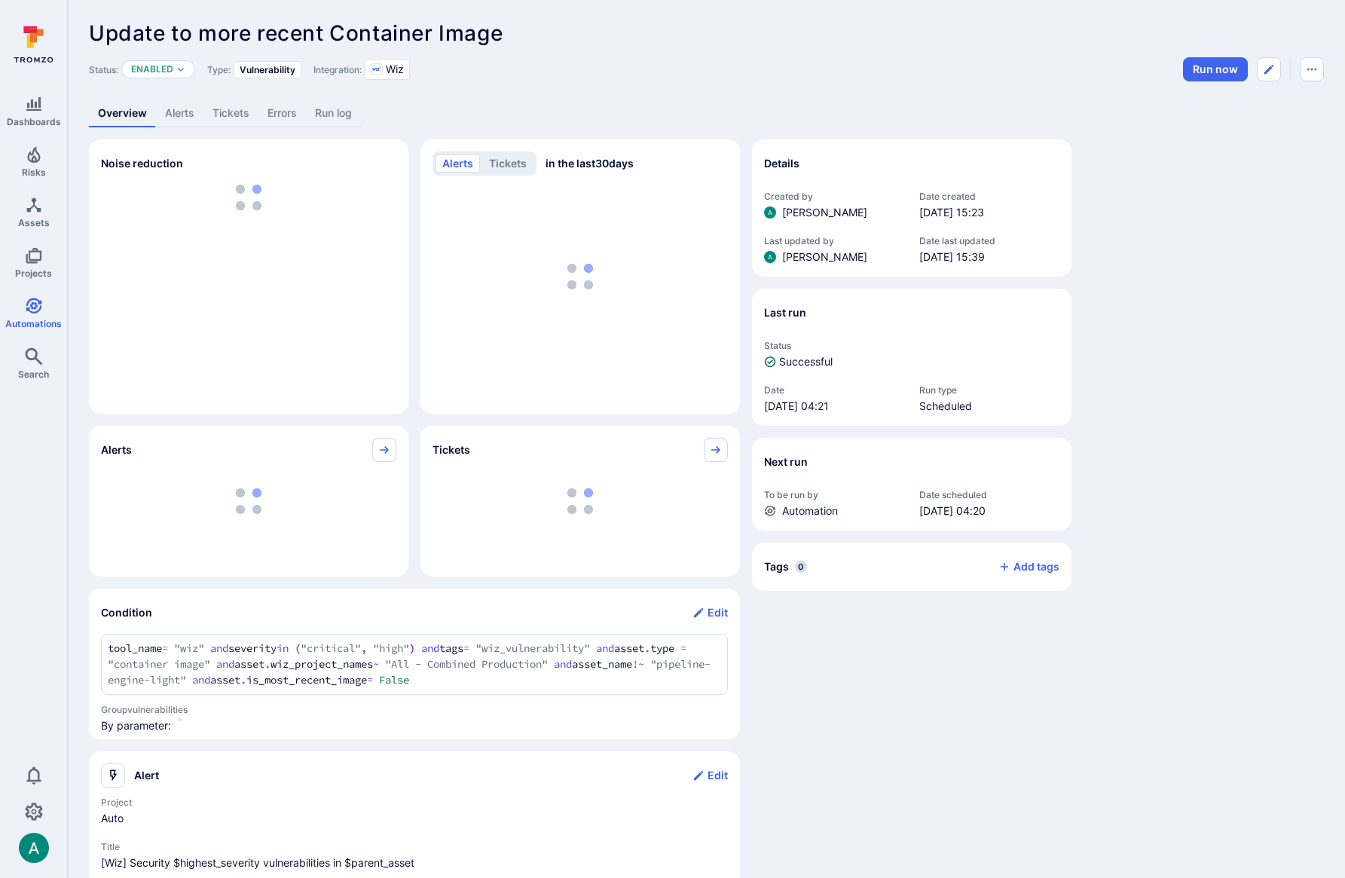
scroll to position [5, 0]
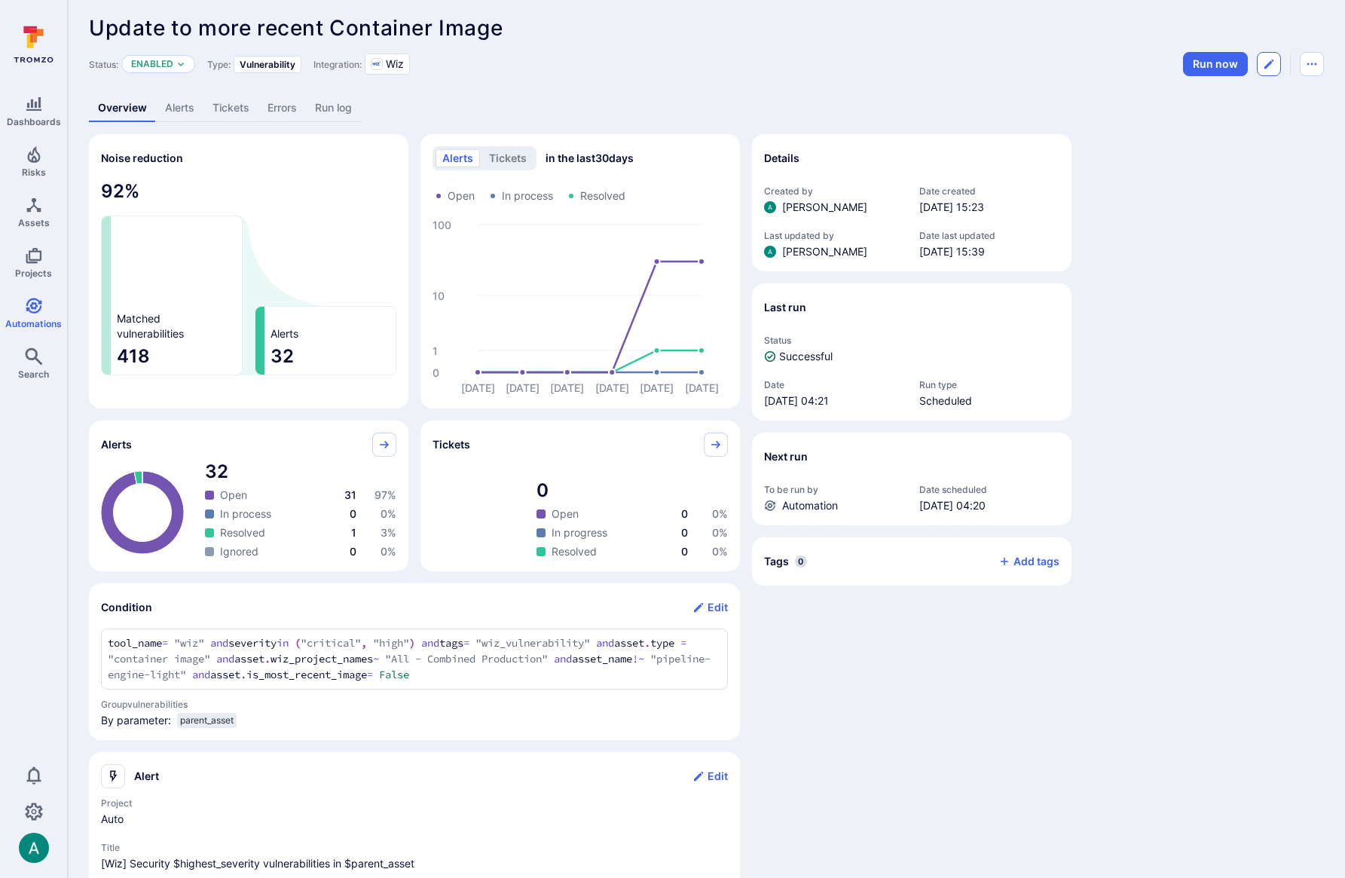
click at [1275, 66] on button "Edit automation" at bounding box center [1268, 64] width 24 height 24
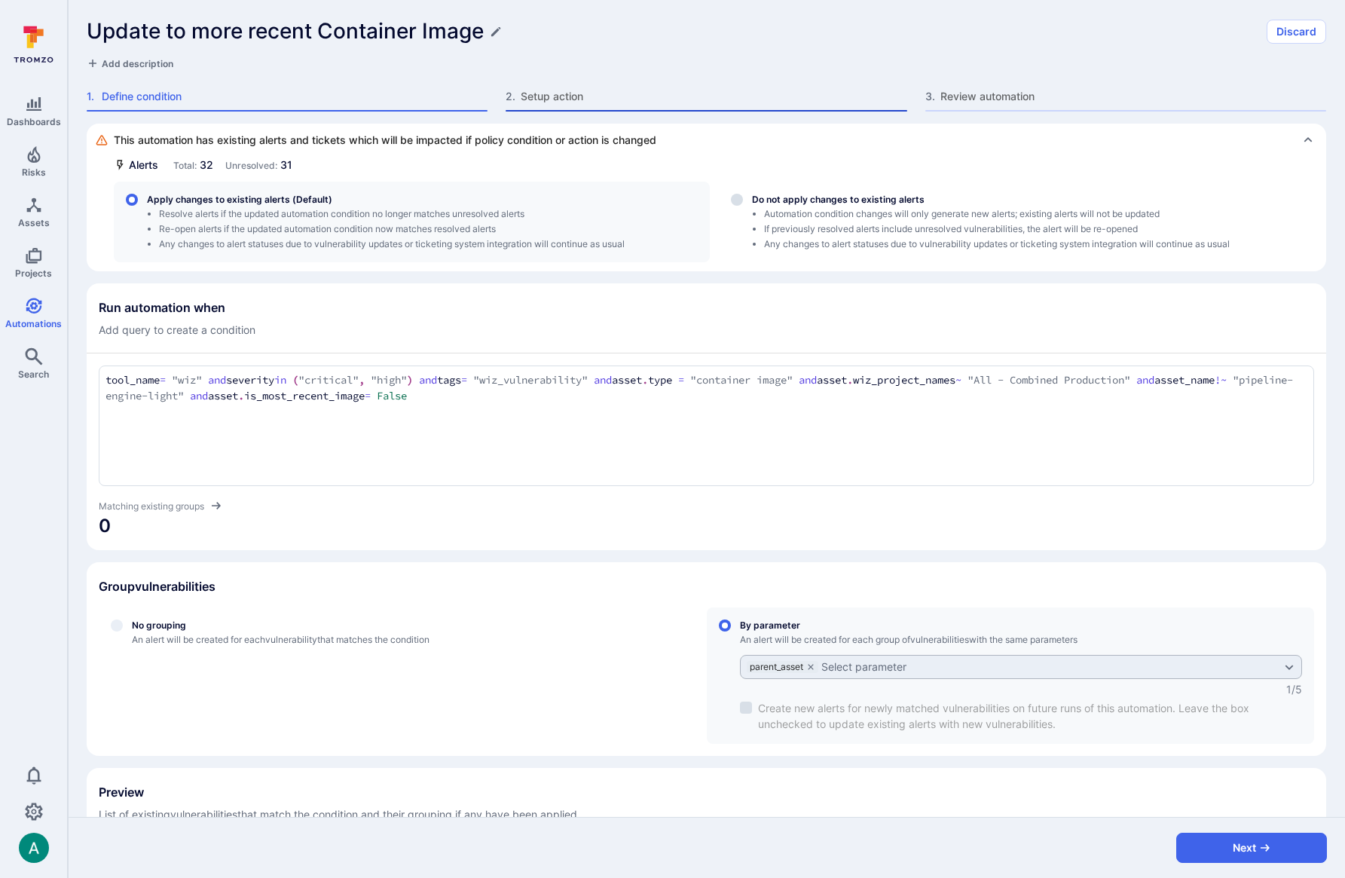
click at [572, 102] on span "Setup action" at bounding box center [713, 96] width 386 height 15
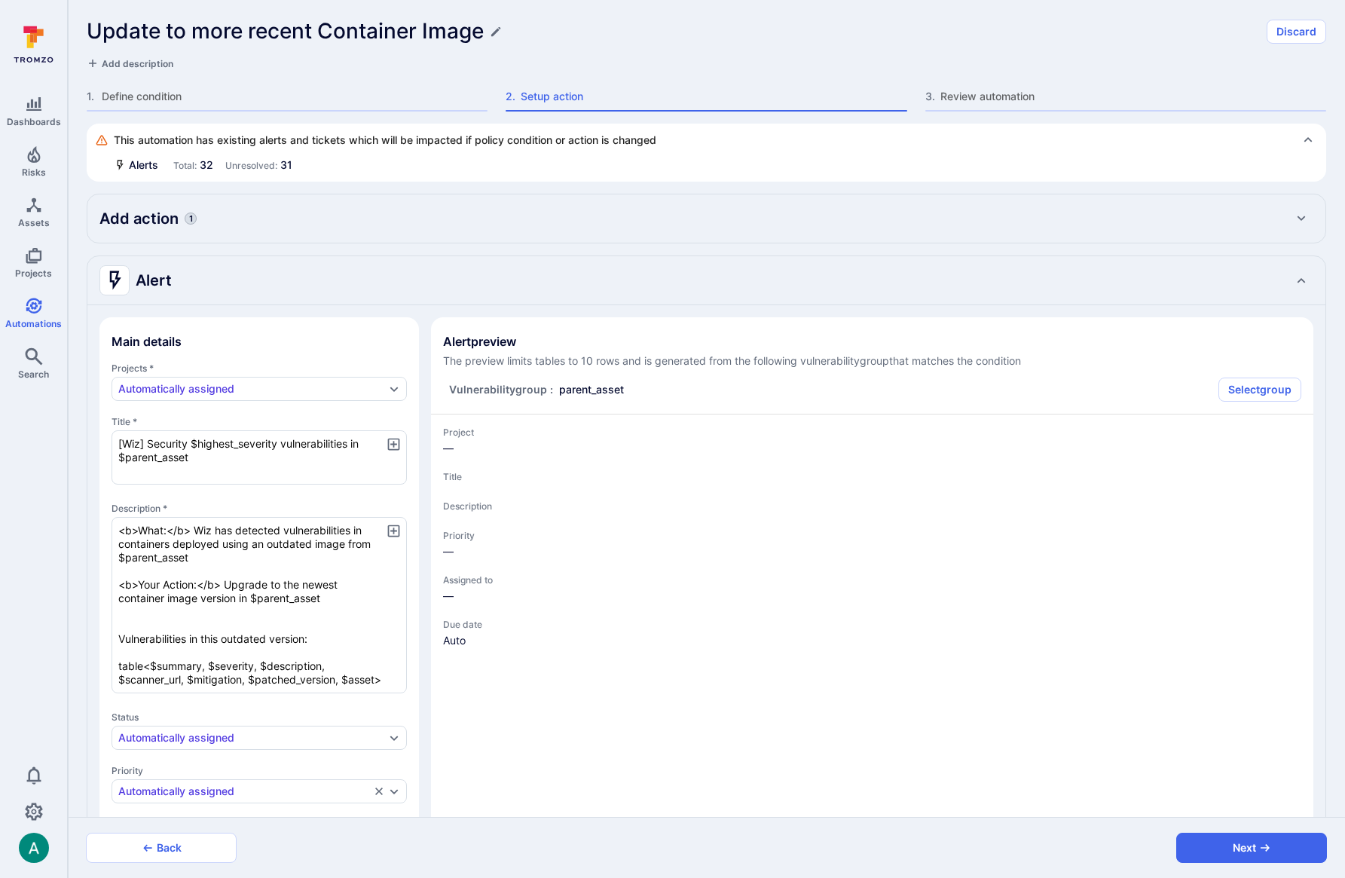
type textarea "x"
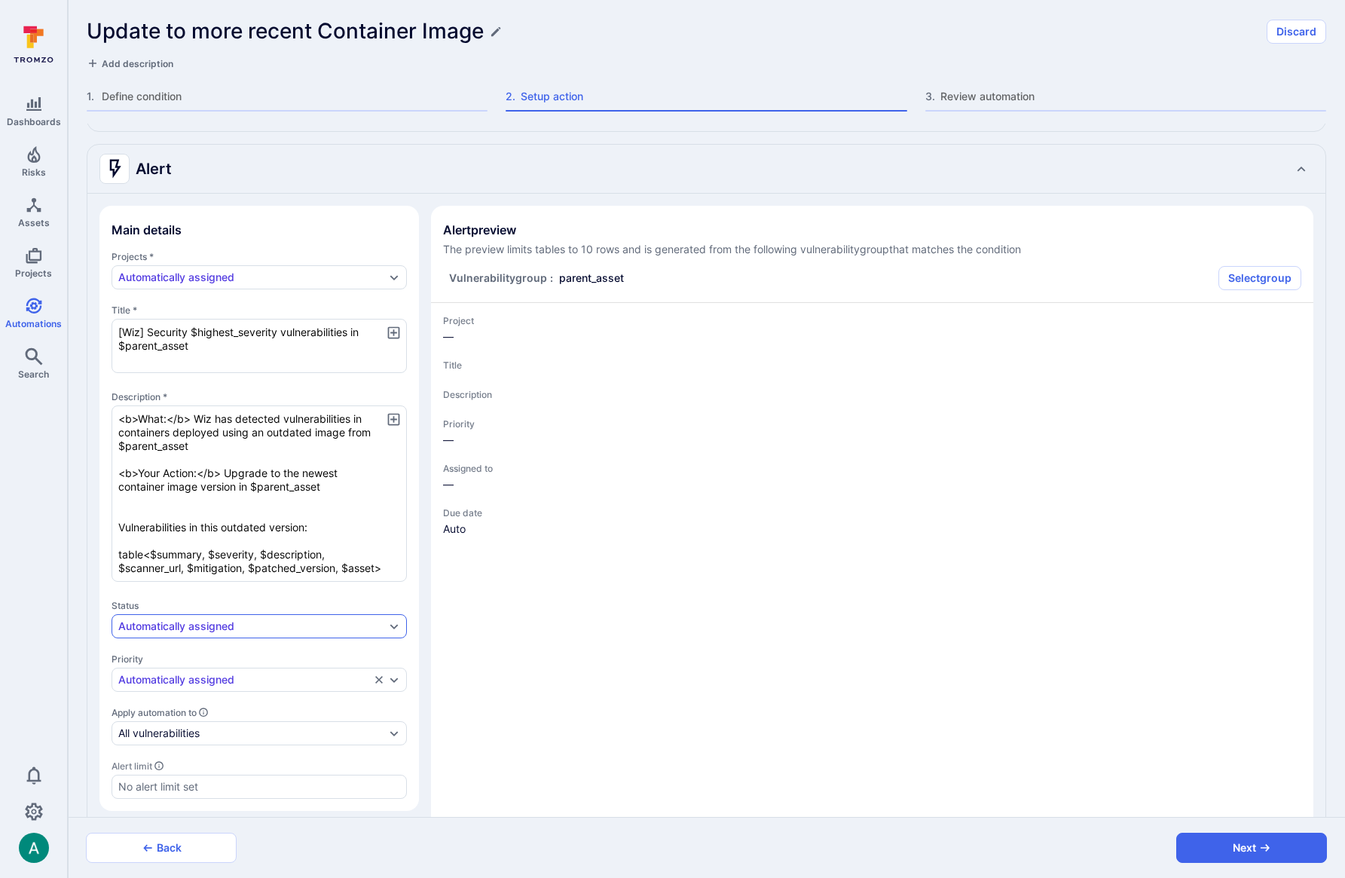
scroll to position [113, 0]
drag, startPoint x: 348, startPoint y: 566, endPoint x: 371, endPoint y: 566, distance: 22.6
click at [379, 566] on textarea "<b>What:</b> Wiz has detected vulnerabilities in containers deployed using an o…" at bounding box center [258, 492] width 295 height 176
drag, startPoint x: 368, startPoint y: 566, endPoint x: 352, endPoint y: 566, distance: 15.8
click at [360, 566] on textarea "<b>What:</b> Wiz has detected vulnerabilities in containers deployed using an o…" at bounding box center [258, 492] width 295 height 176
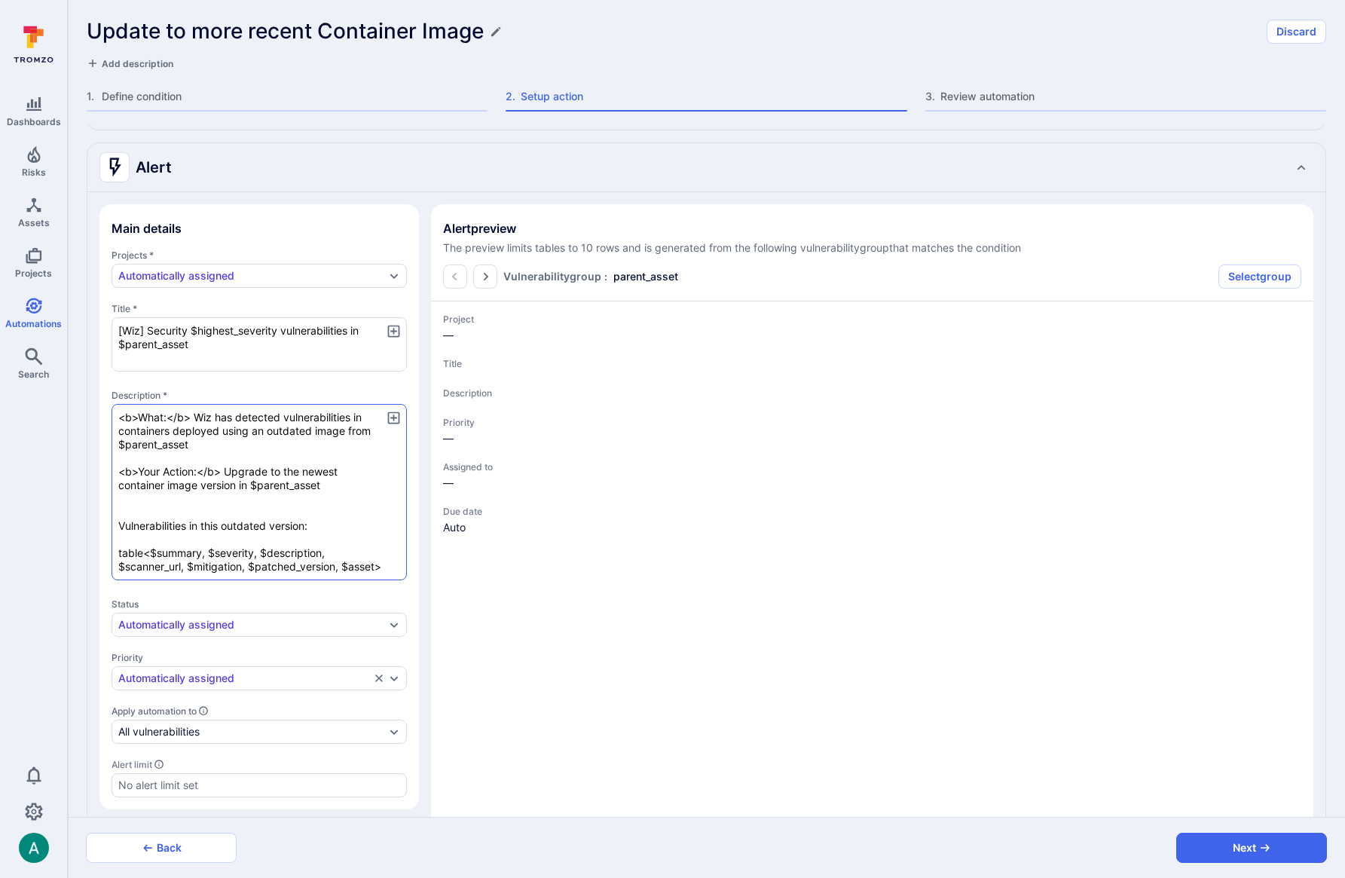
type textarea "x"
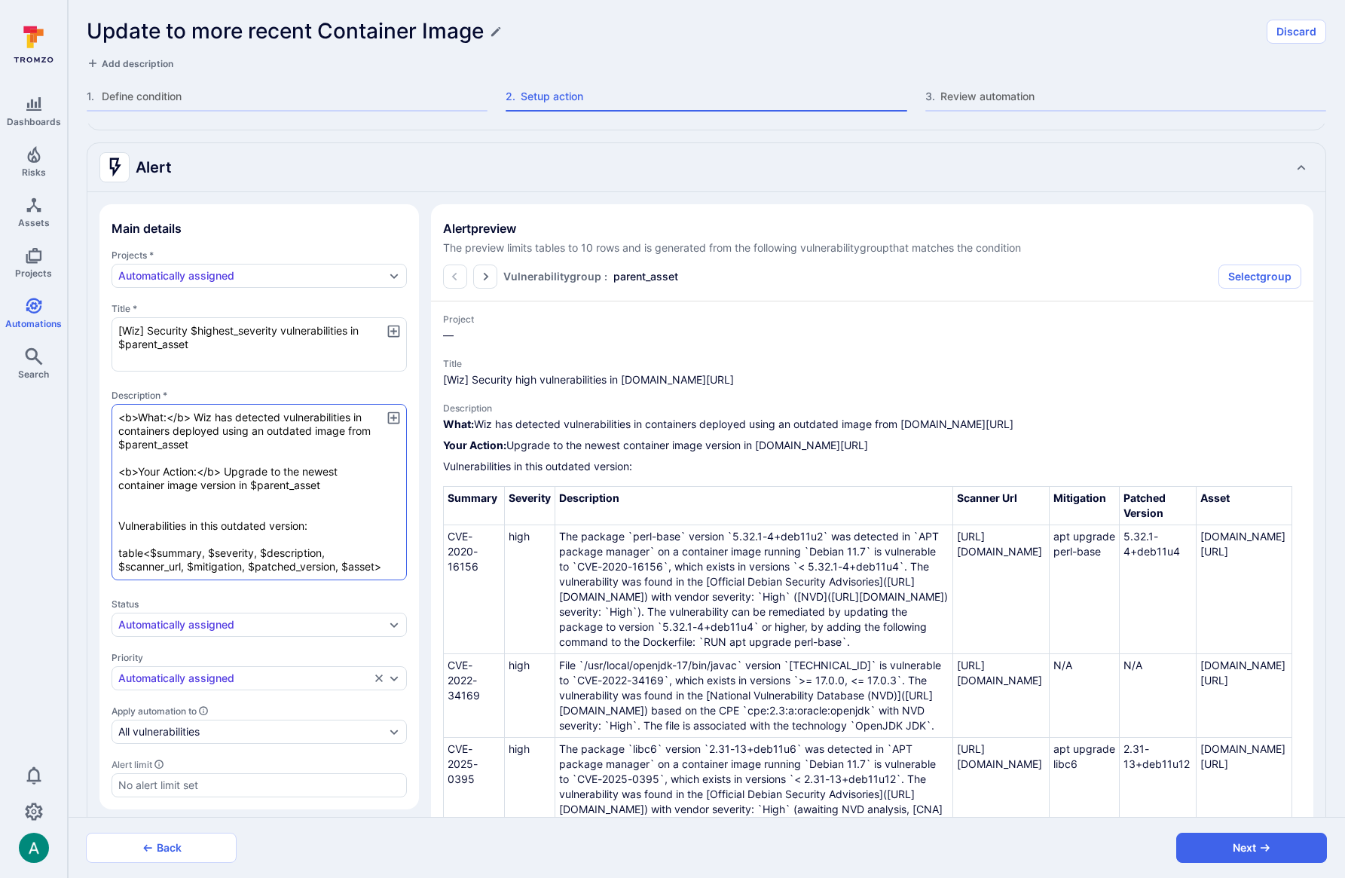
drag, startPoint x: 345, startPoint y: 567, endPoint x: 378, endPoint y: 567, distance: 33.1
click at [378, 567] on textarea "<b>What:</b> Wiz has detected vulnerabilities in containers deployed using an o…" at bounding box center [258, 492] width 295 height 176
type textarea "x"
type textarea "<b>What:</b> Wiz has detected vulnerabilities in containers deployed using an o…"
type textarea "x"
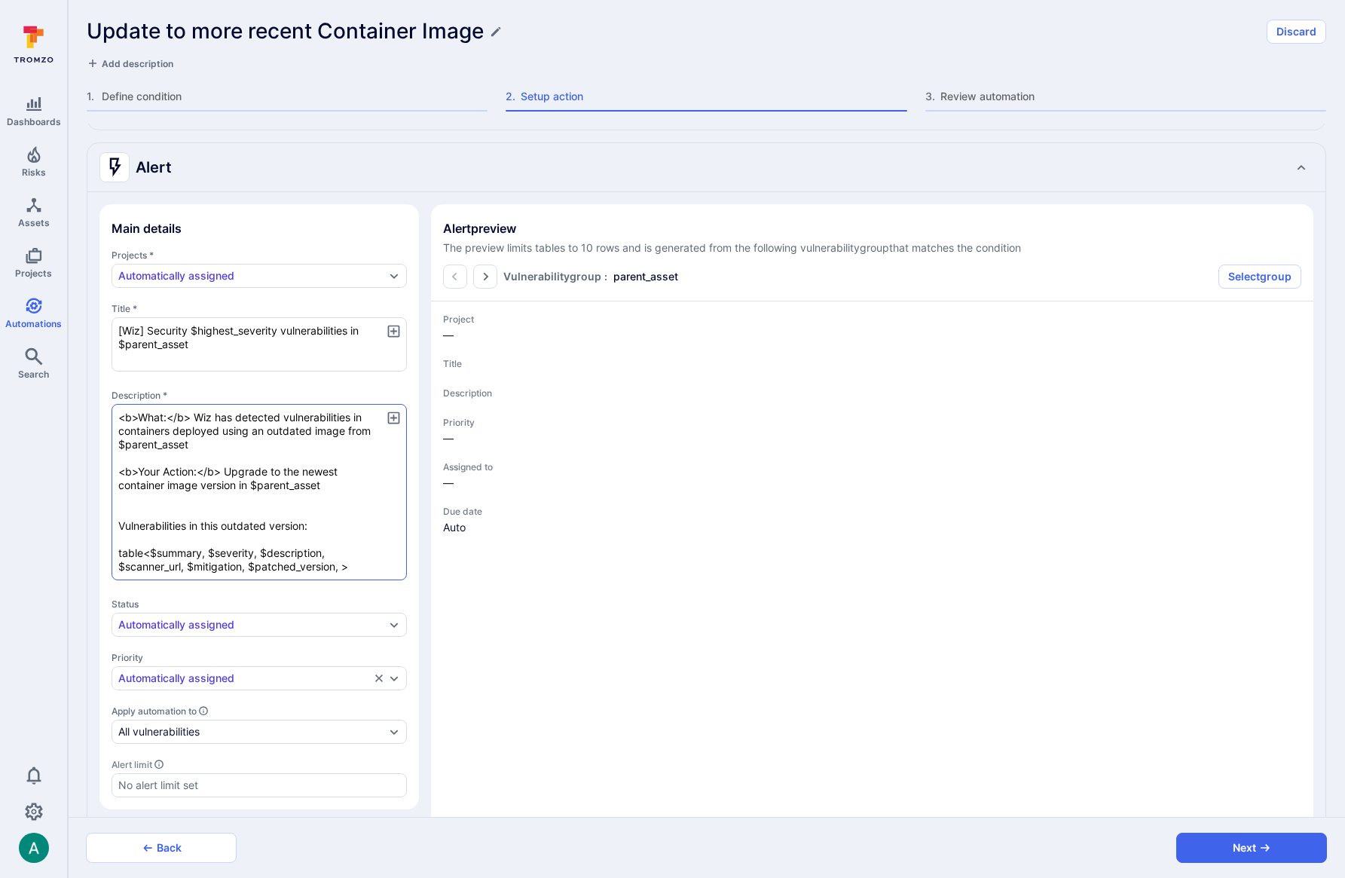
type textarea "x"
click at [151, 552] on textarea "<b>What:</b> Wiz has detected vulnerabilities in containers deployed using an o…" at bounding box center [258, 492] width 295 height 176
paste textarea "asset$"
type textarea "x"
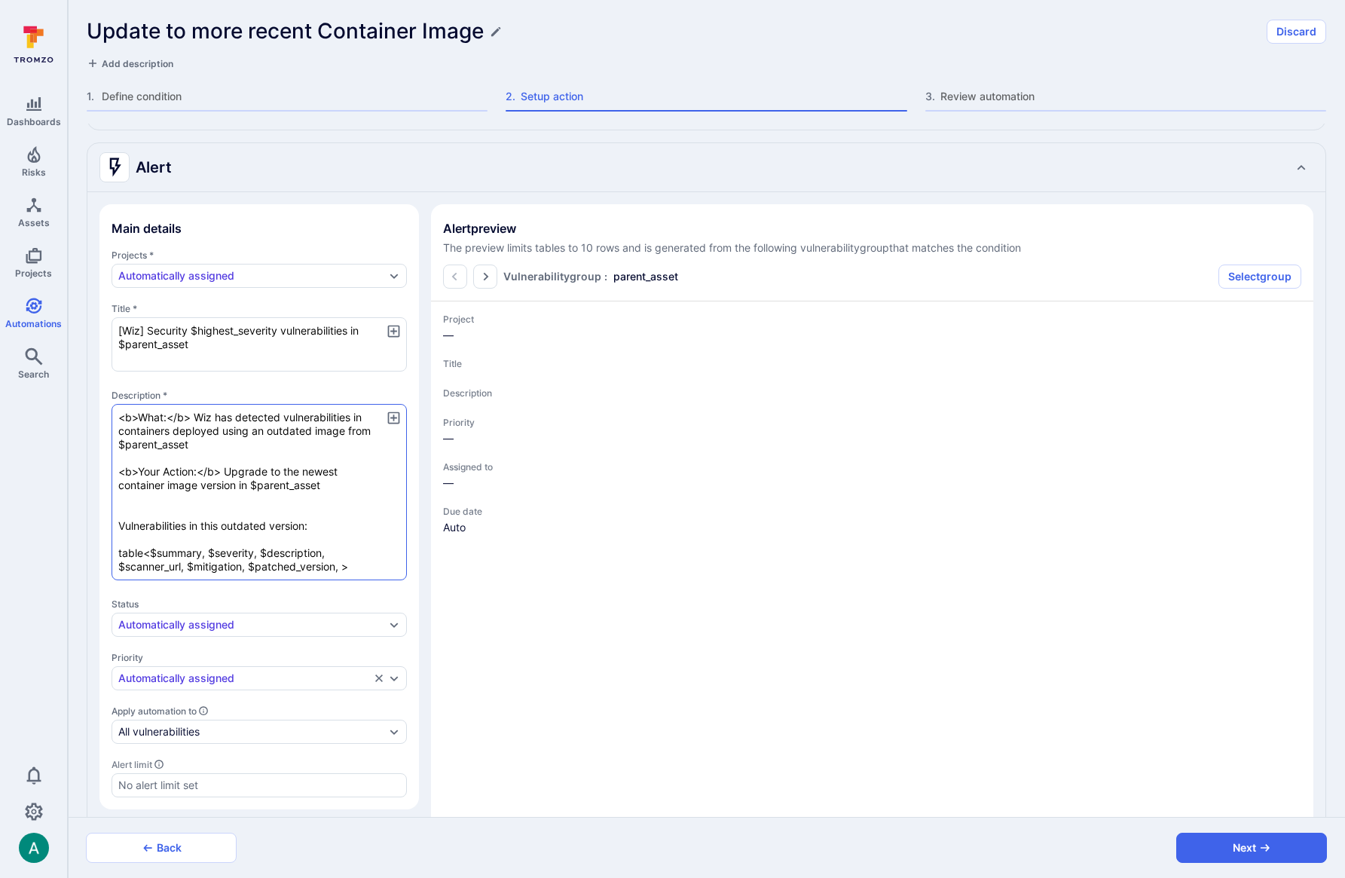
type textarea "<b>What:</b> Wiz has detected vulnerabilities in containers deployed using an o…"
type textarea "x"
type textarea "<b>What:</b> Wiz has detected vulnerabilities in containers deployed using an o…"
type textarea "x"
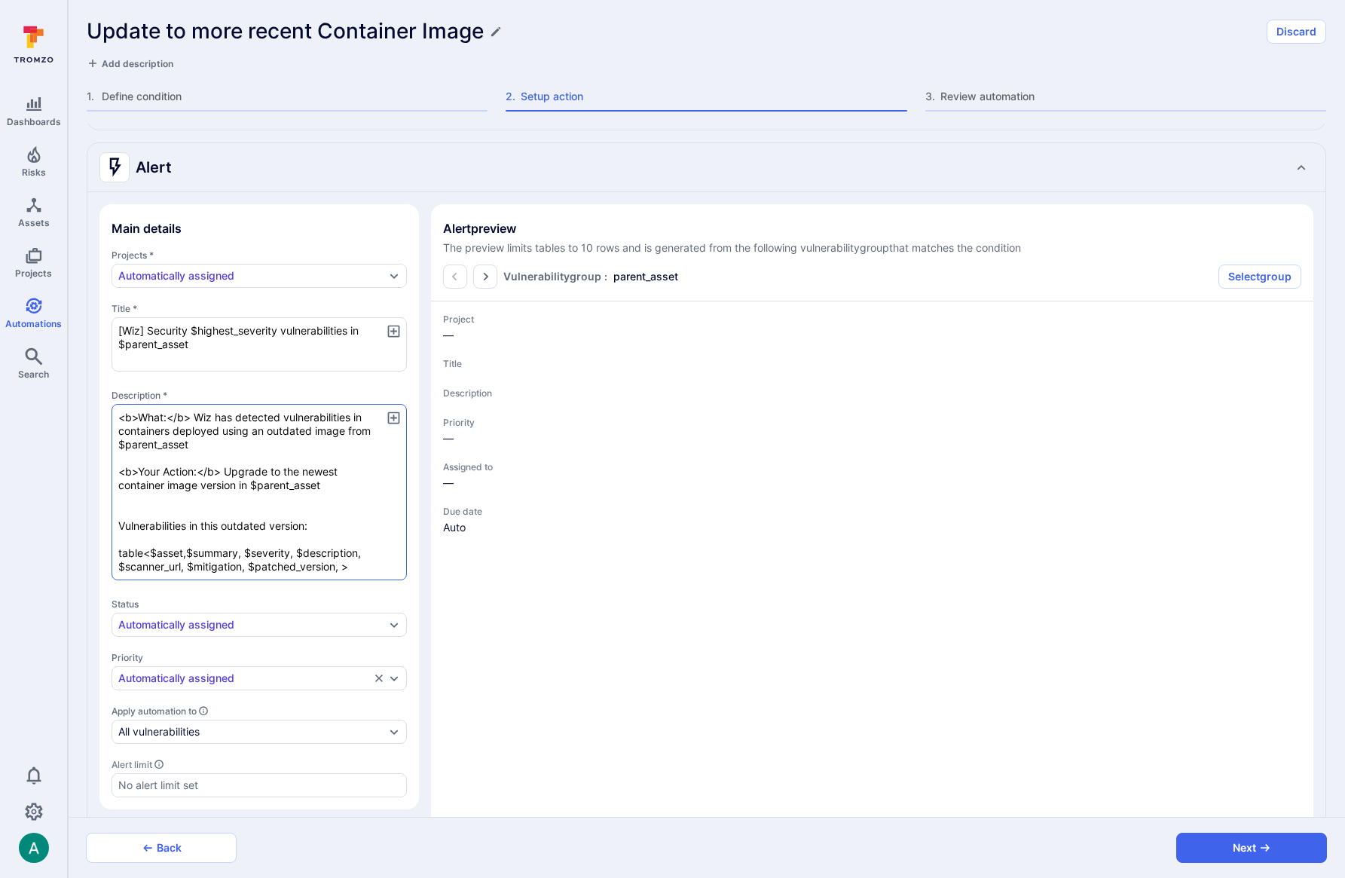
type textarea "x"
type textarea "<b>What:</b> Wiz has detected vulnerabilities in containers deployed using an o…"
type textarea "x"
click at [342, 566] on textarea "<b>What:</b> Wiz has detected vulnerabilities in containers deployed using an o…" at bounding box center [258, 492] width 295 height 176
type textarea "x"
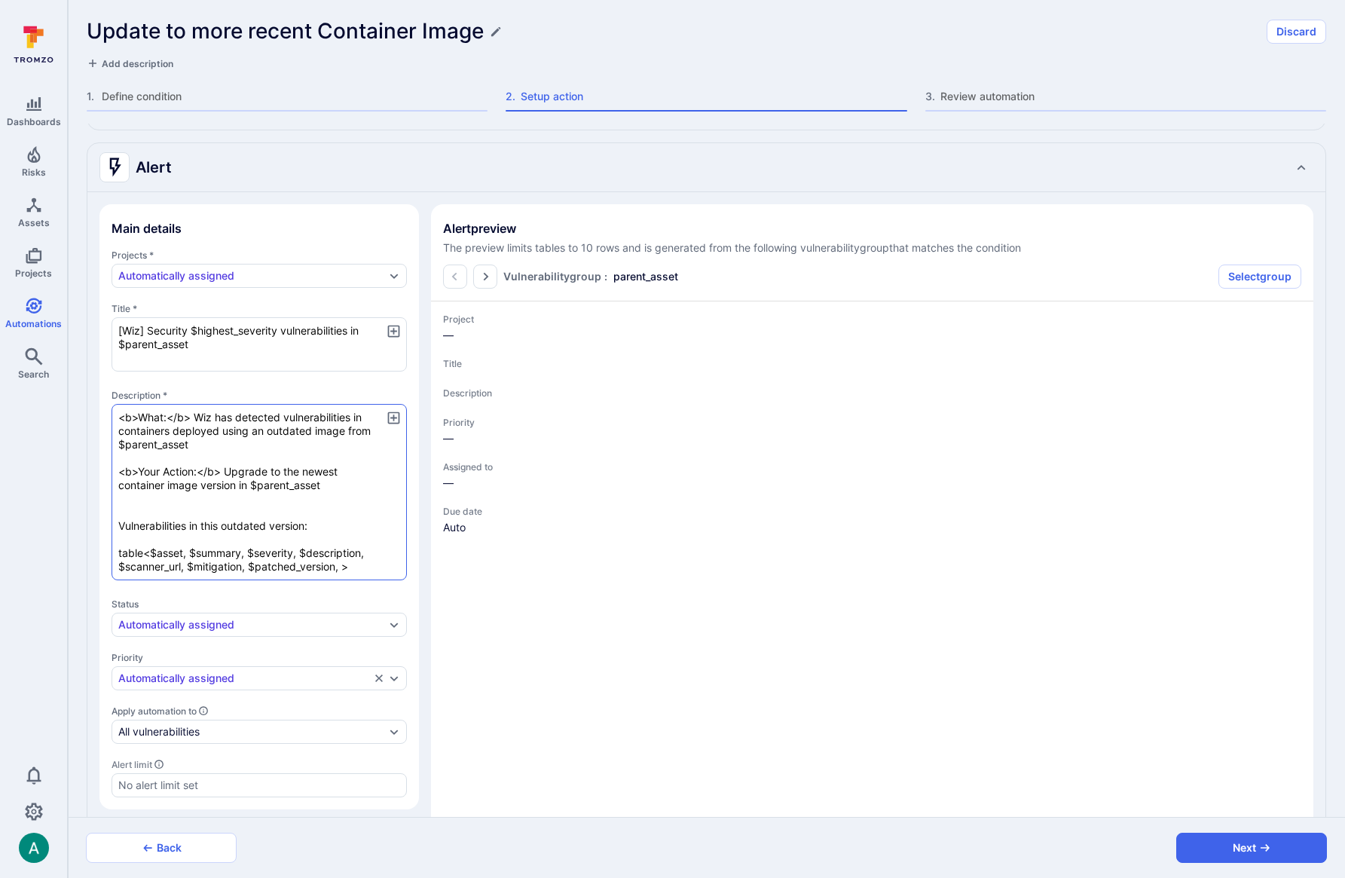
type textarea "<b>What:</b> Wiz has detected vulnerabilities in containers deployed using an o…"
type textarea "x"
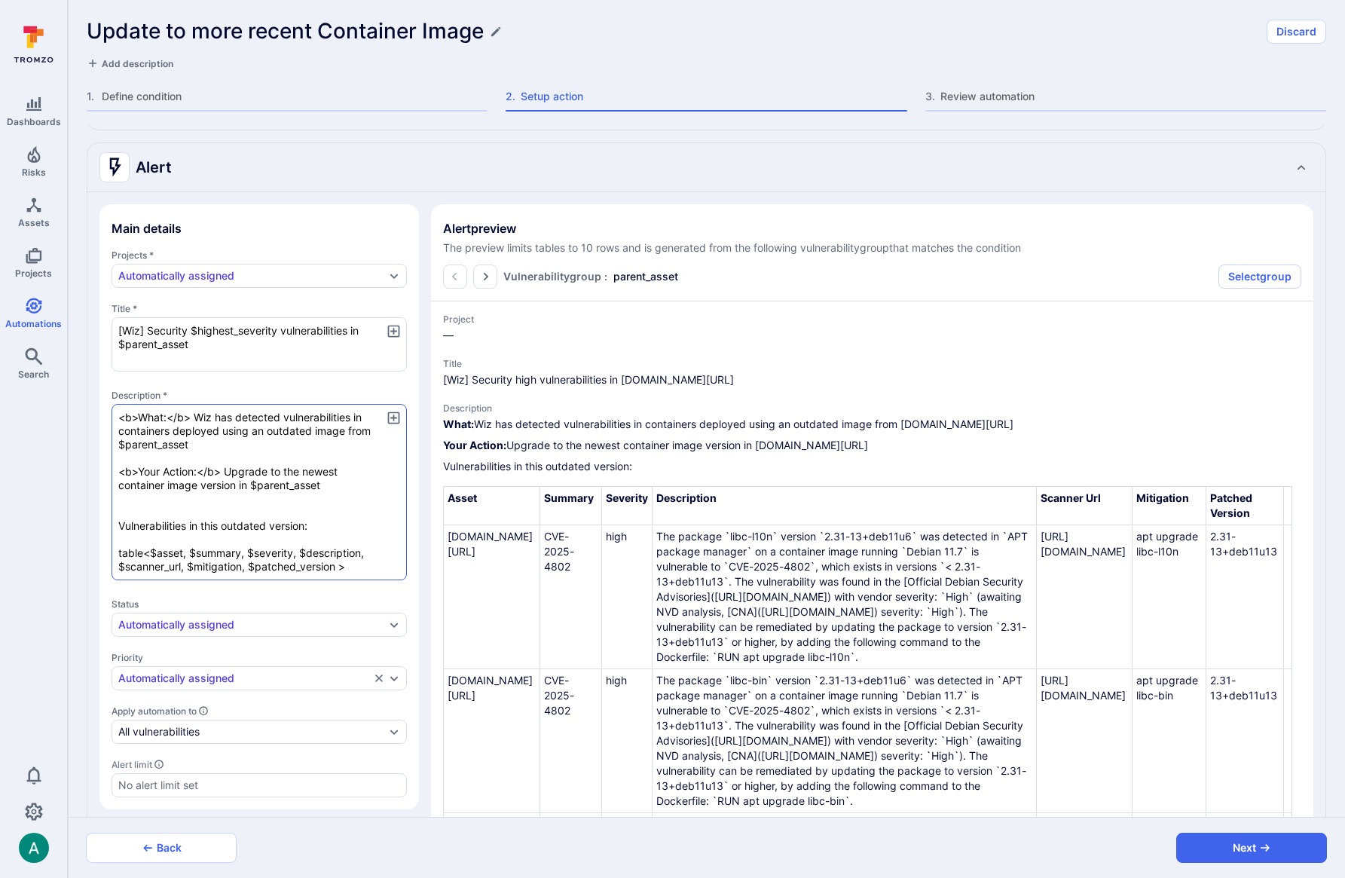
type textarea "x"
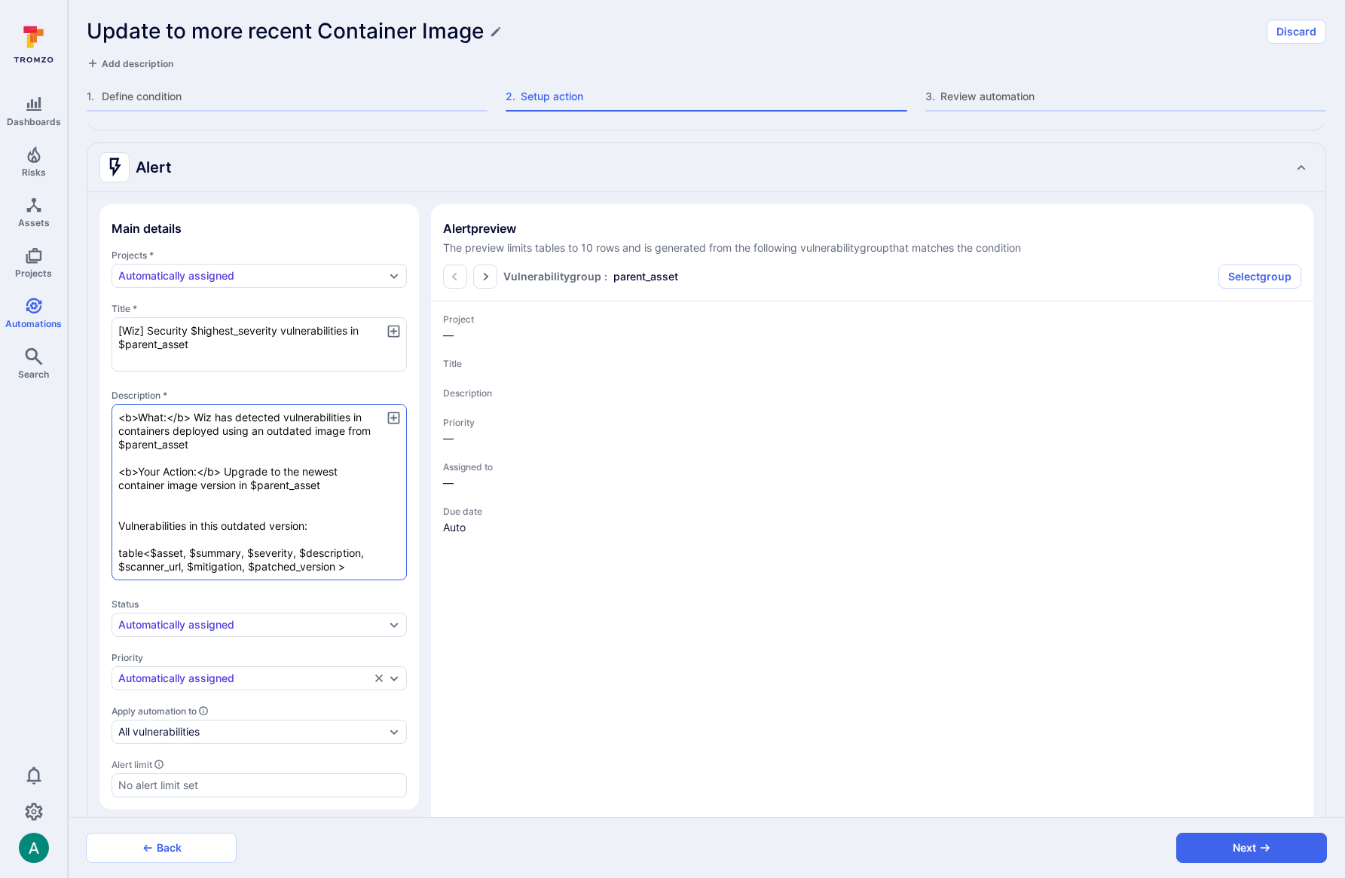
type textarea "x"
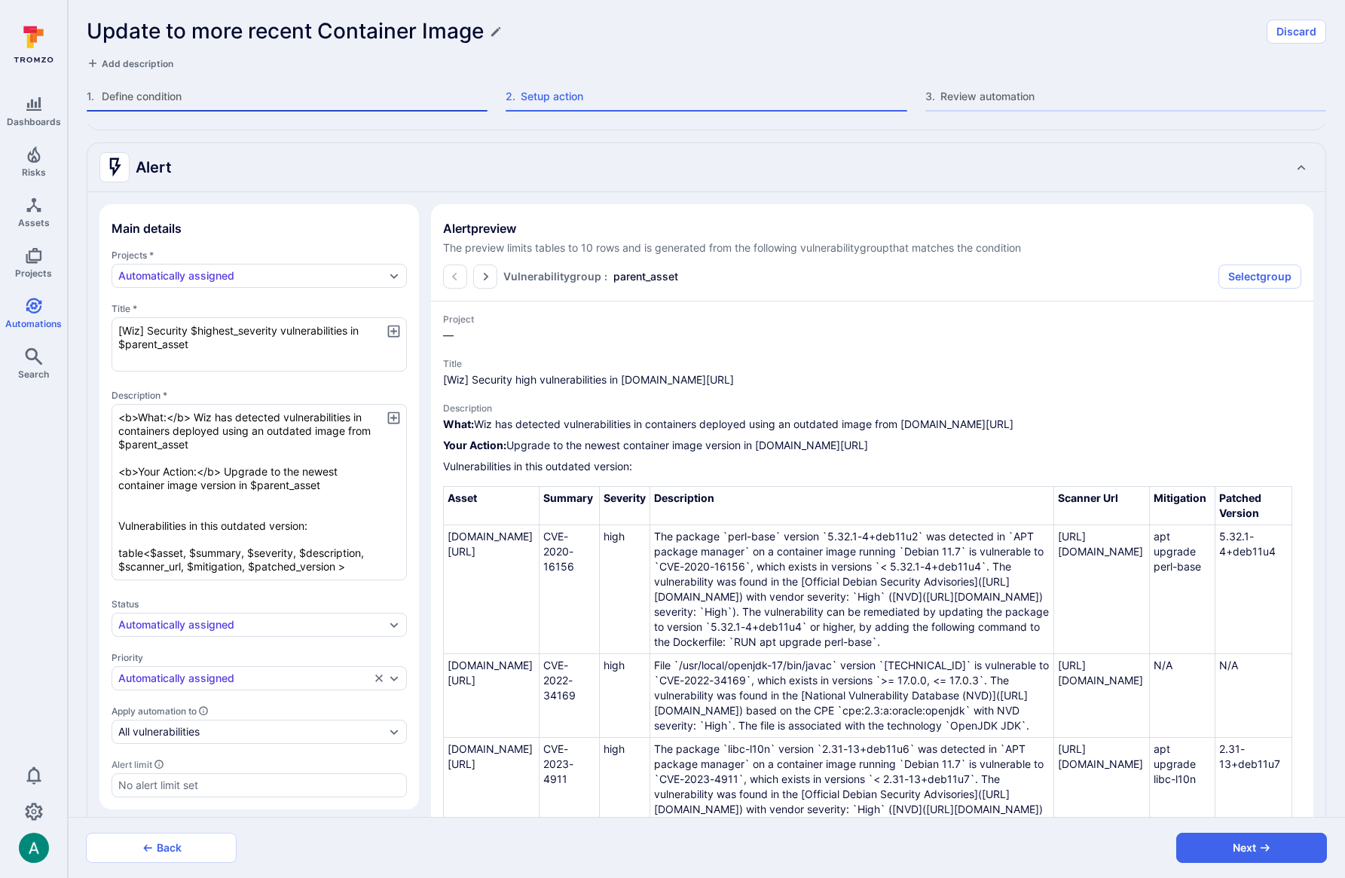
type textarea "<b>What:</b> Wiz has detected vulnerabilities in containers deployed using an o…"
click at [167, 102] on span "Define condition" at bounding box center [295, 96] width 386 height 15
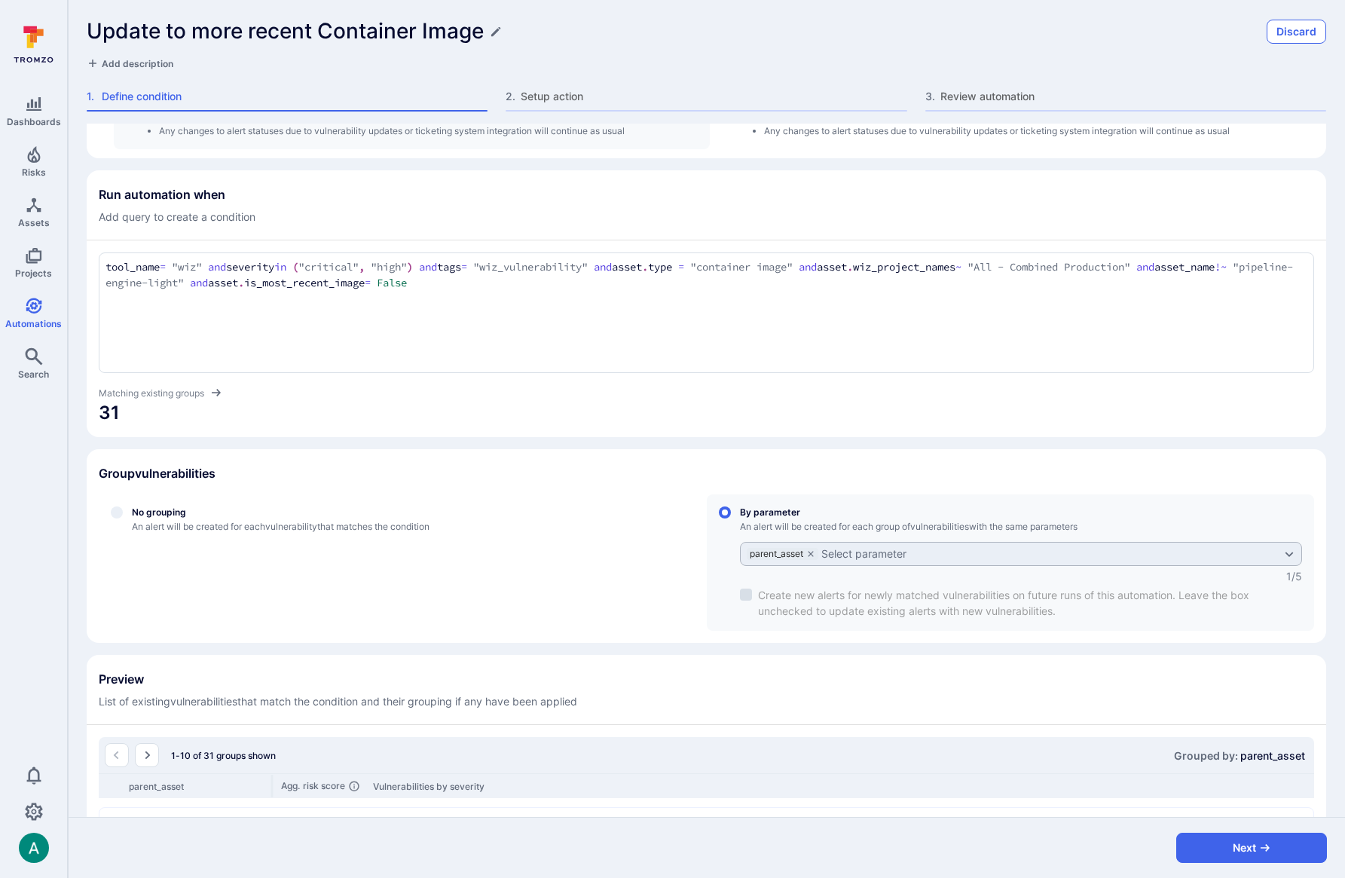
click at [1299, 33] on button "Discard" at bounding box center [1296, 32] width 60 height 24
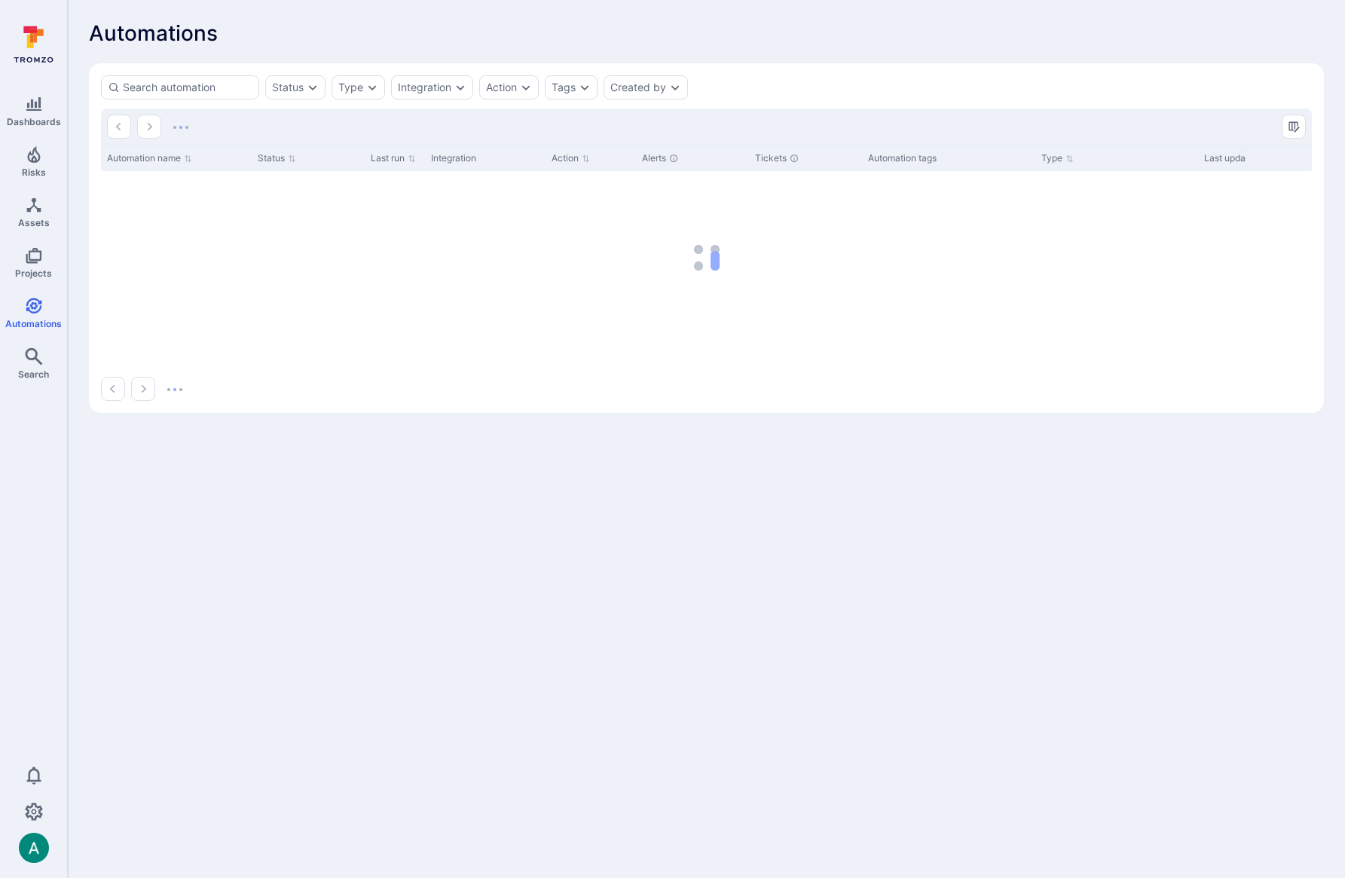
click at [197, 36] on span "Automations" at bounding box center [153, 33] width 129 height 24
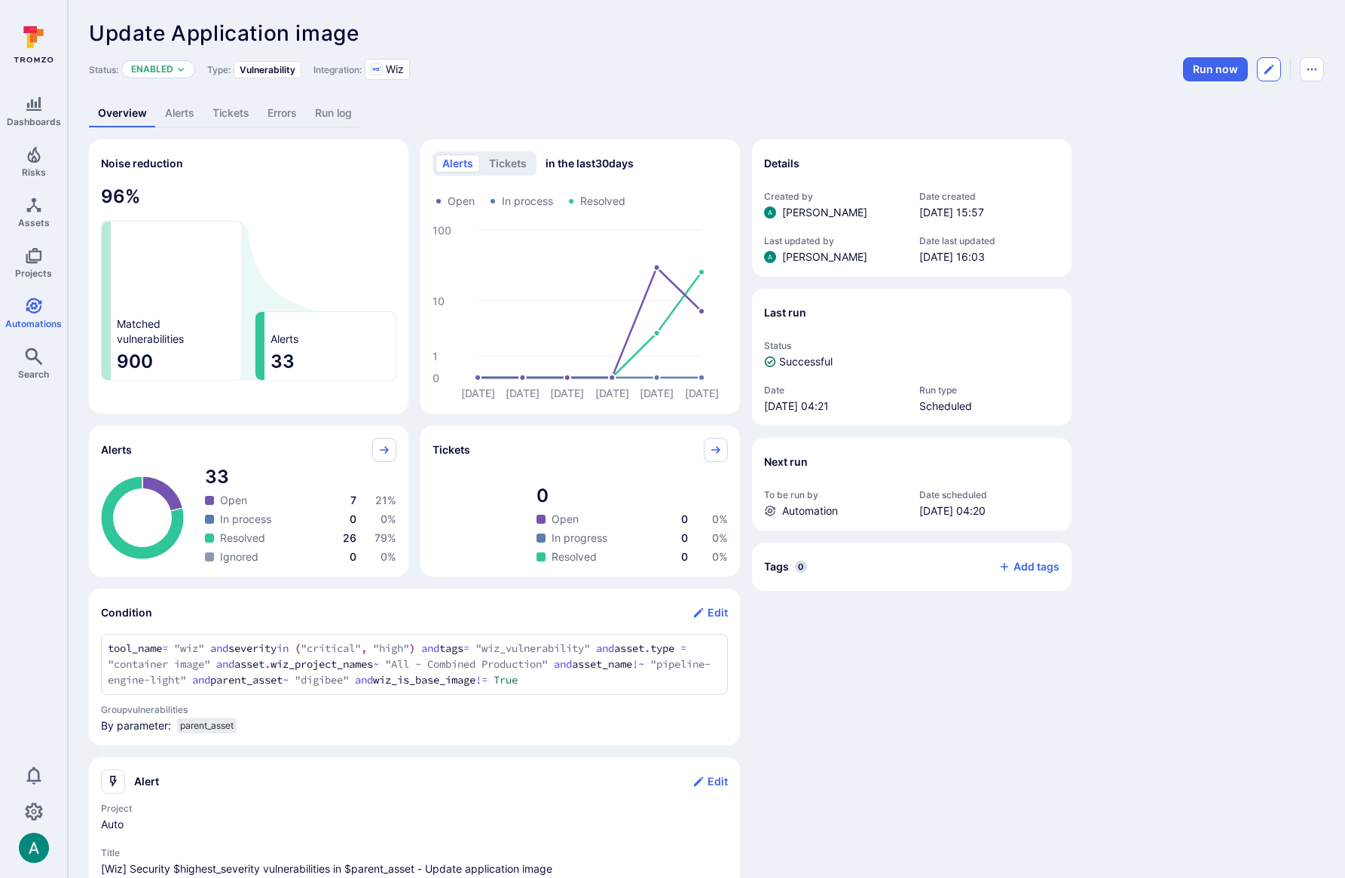
click at [1278, 75] on button "Edit automation" at bounding box center [1268, 69] width 24 height 24
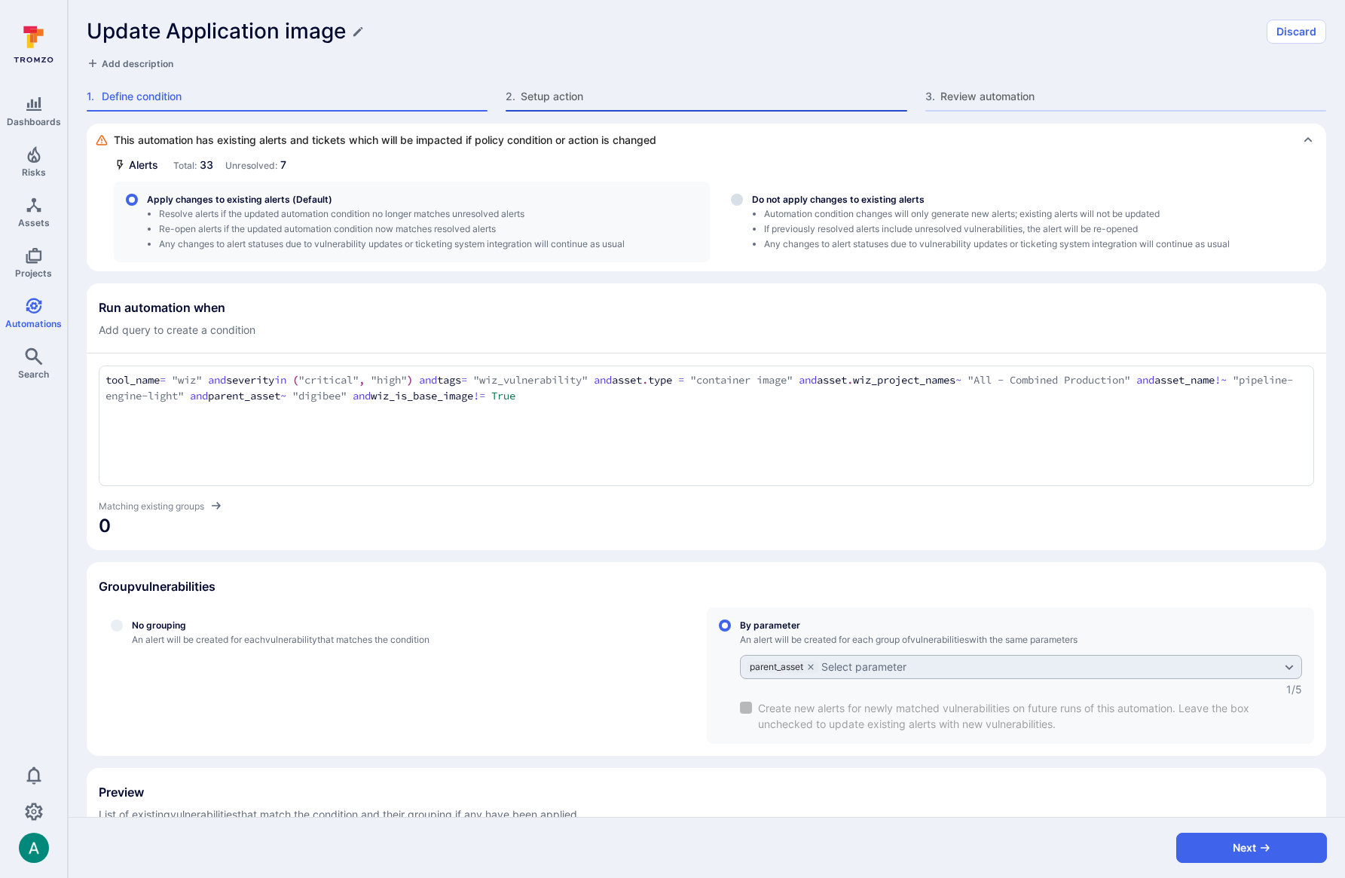
click at [631, 101] on span "Setup action" at bounding box center [713, 96] width 386 height 15
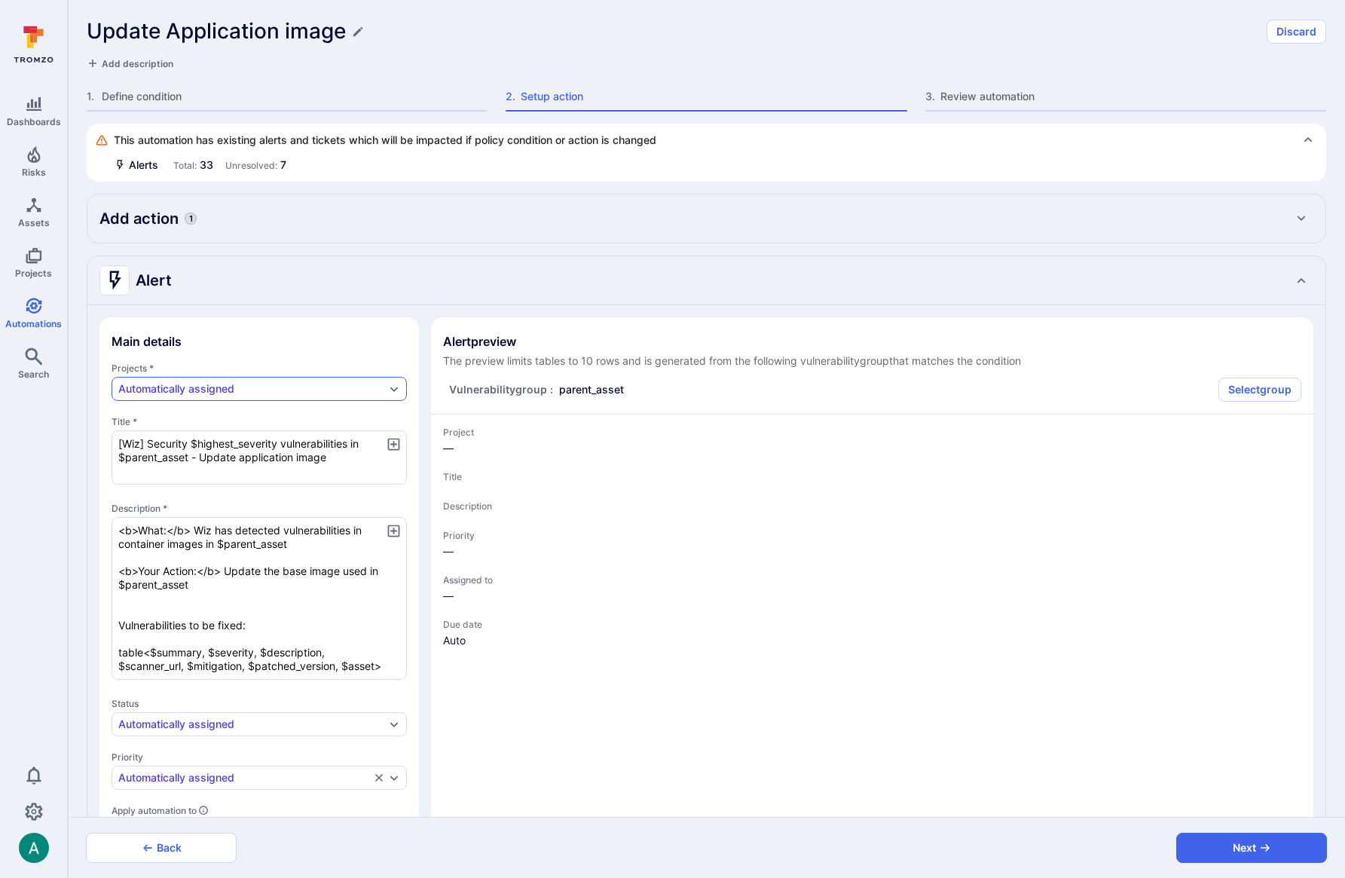
type textarea "x"
click at [296, 571] on textarea "<b>What:</b> Wiz has detected vulnerabilities in container images in $parent_as…" at bounding box center [258, 598] width 295 height 163
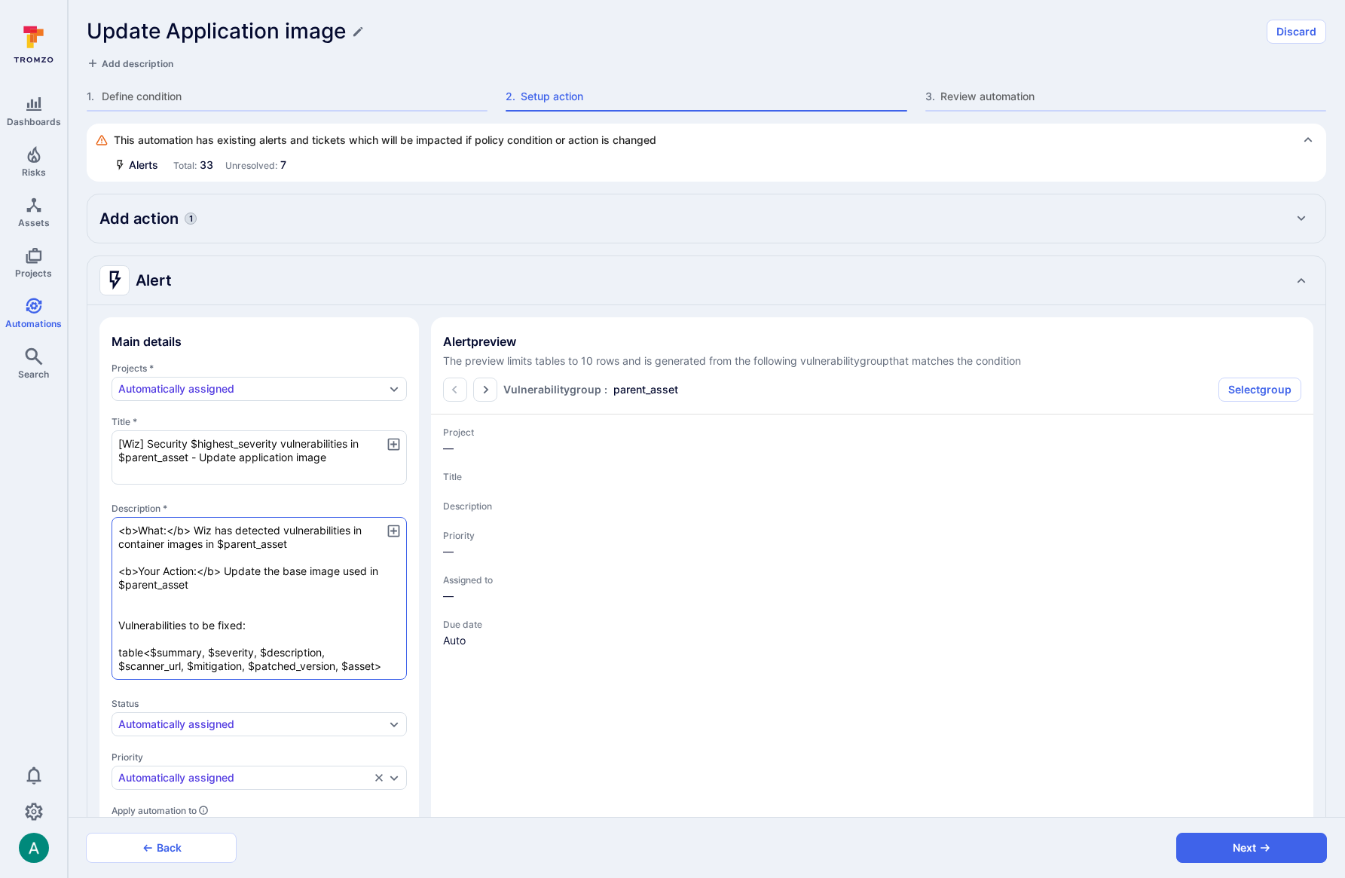
click at [296, 571] on textarea "<b>What:</b> Wiz has detected vulnerabilities in container images in $parent_as…" at bounding box center [258, 598] width 295 height 163
type textarea "<b>What:</b> Wiz has detected vulnerabilities in container images in $parent_as…"
type textarea "x"
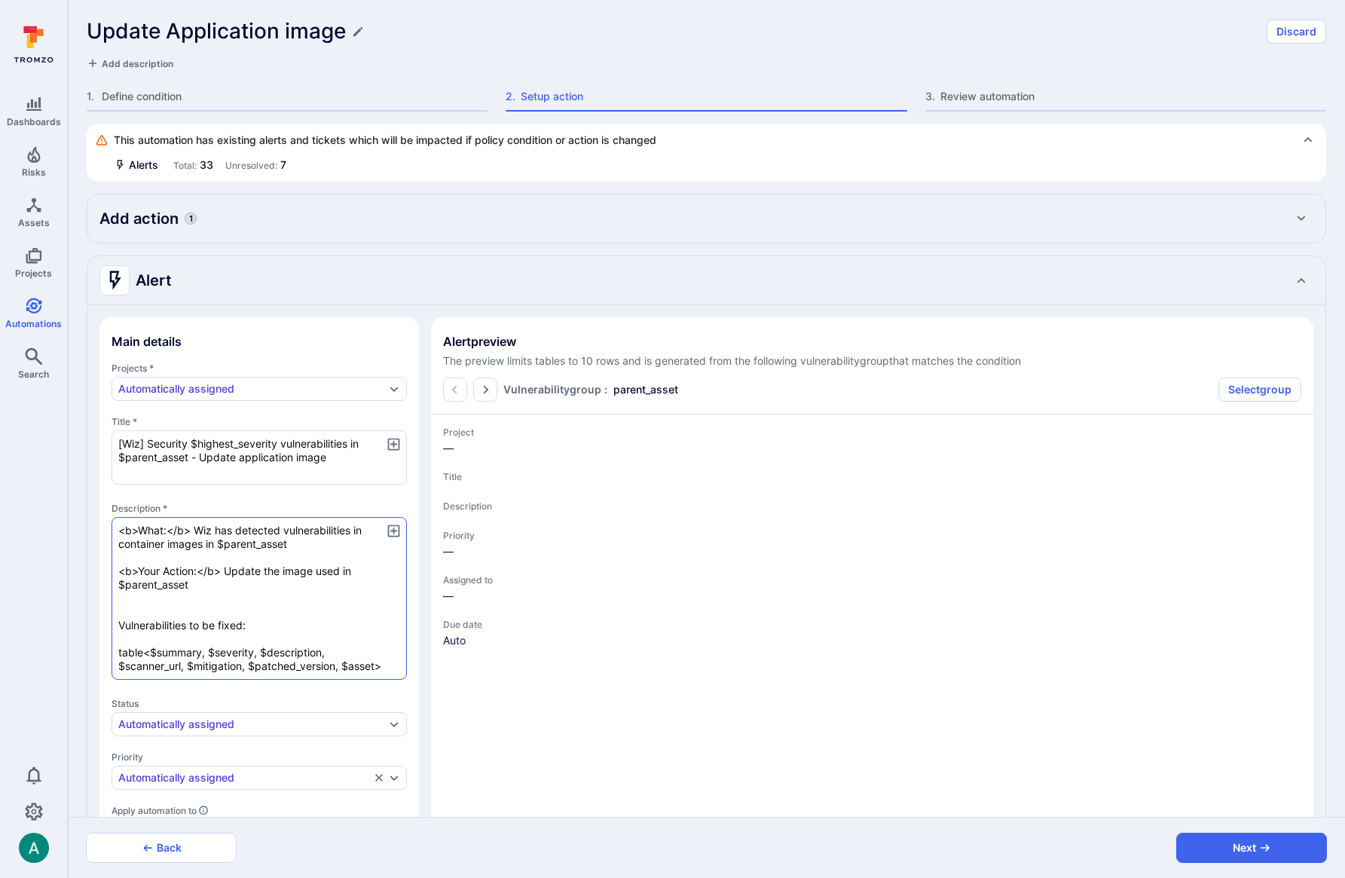
type textarea "<b>What:</b> Wiz has detected vulnerabilities in container images in $parent_as…"
type textarea "x"
type textarea "<b>What:</b> Wiz has detected vulnerabilities in container images in $parent_as…"
type textarea "x"
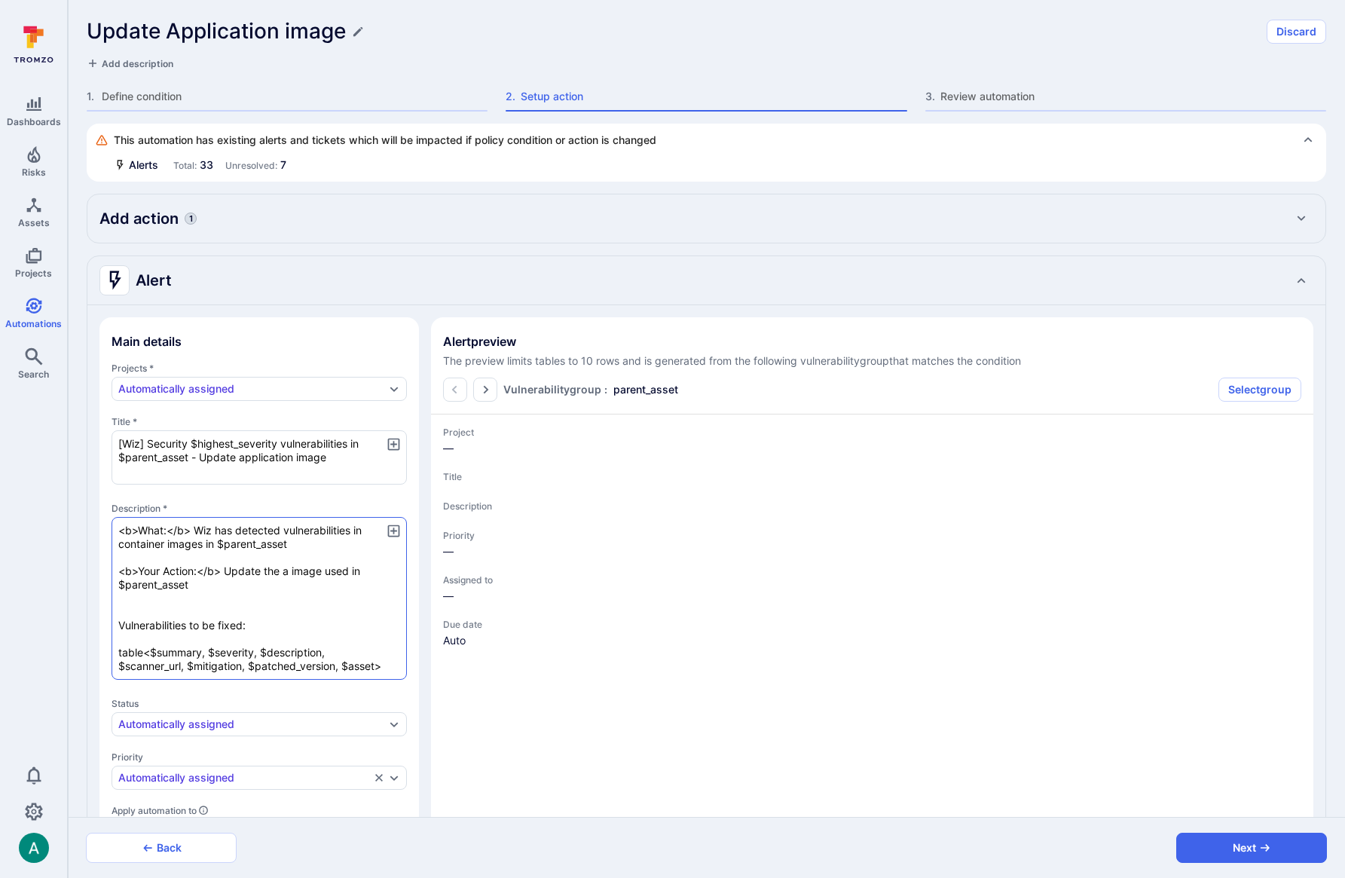
type textarea "<b>What:</b> Wiz has detected vulnerabilities in container images in $parent_as…"
type textarea "x"
type textarea "<b>What:</b> Wiz has detected vulnerabilities in container images in $parent_as…"
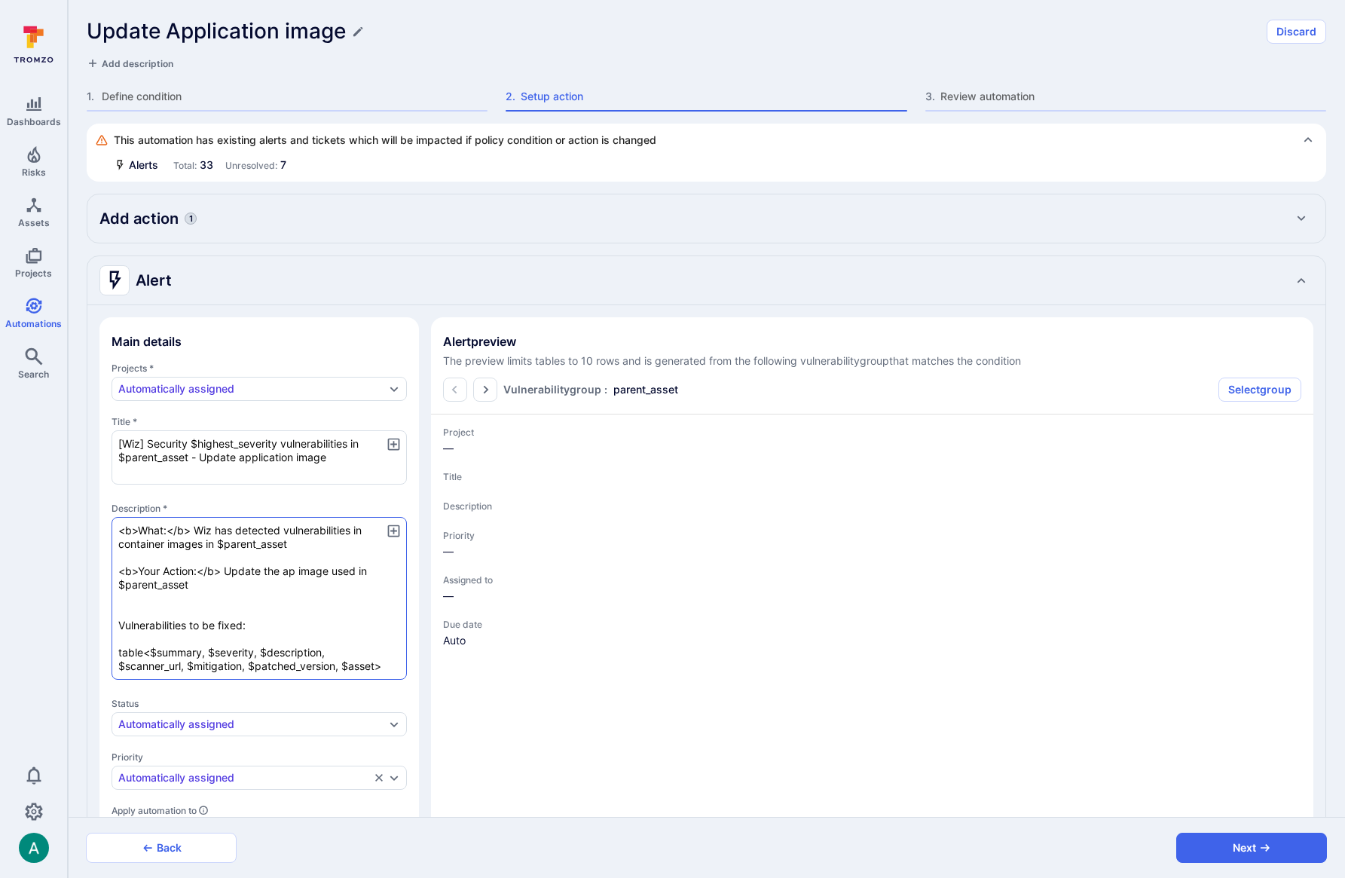
type textarea "x"
type textarea "<b>What:</b> Wiz has detected vulnerabilities in container images in $parent_as…"
type textarea "x"
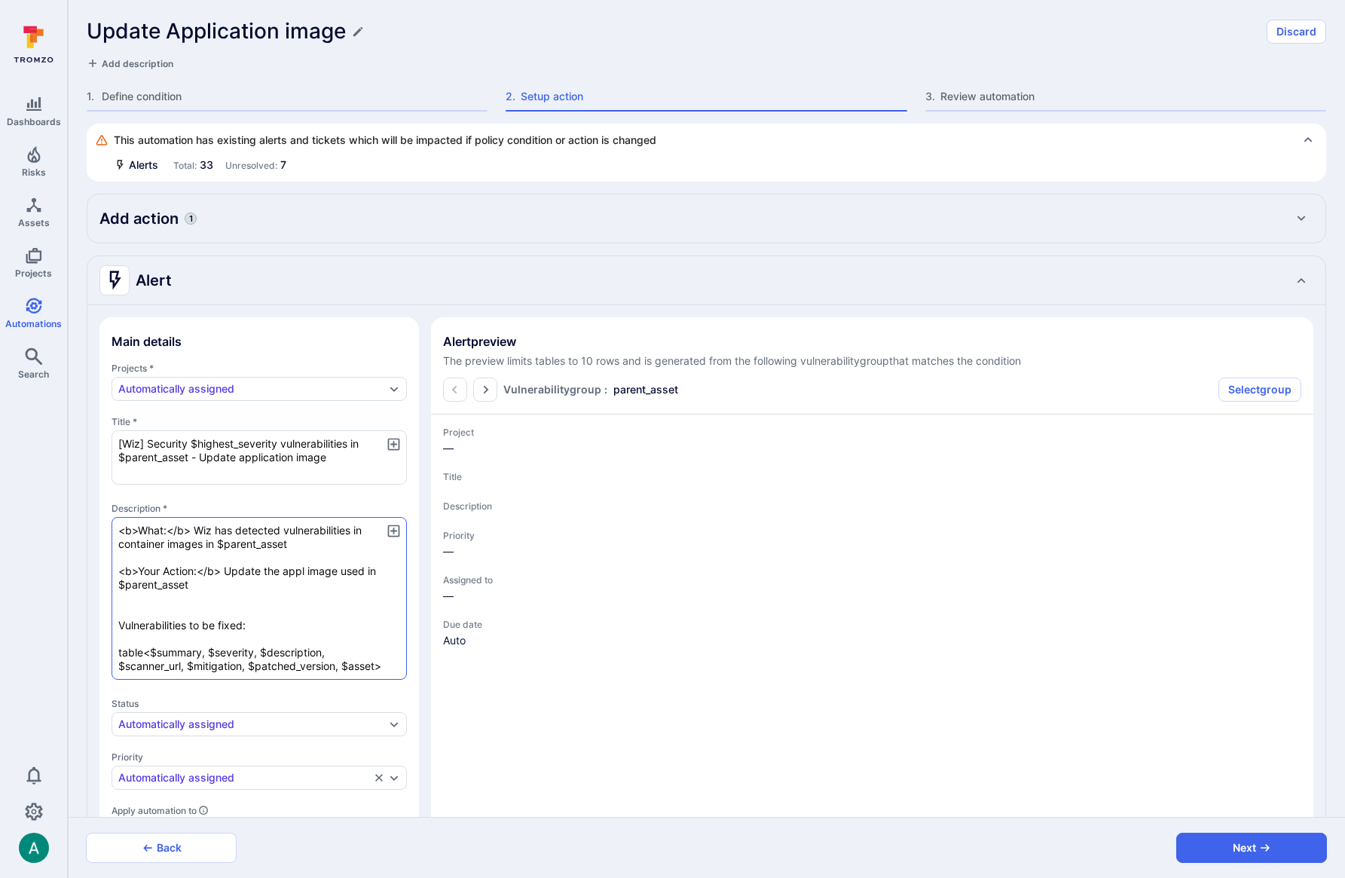
type textarea "<b>What:</b> Wiz has detected vulnerabilities in container images in $parent_as…"
type textarea "x"
type textarea "<b>What:</b> Wiz has detected vulnerabilities in container images in $parent_as…"
type textarea "x"
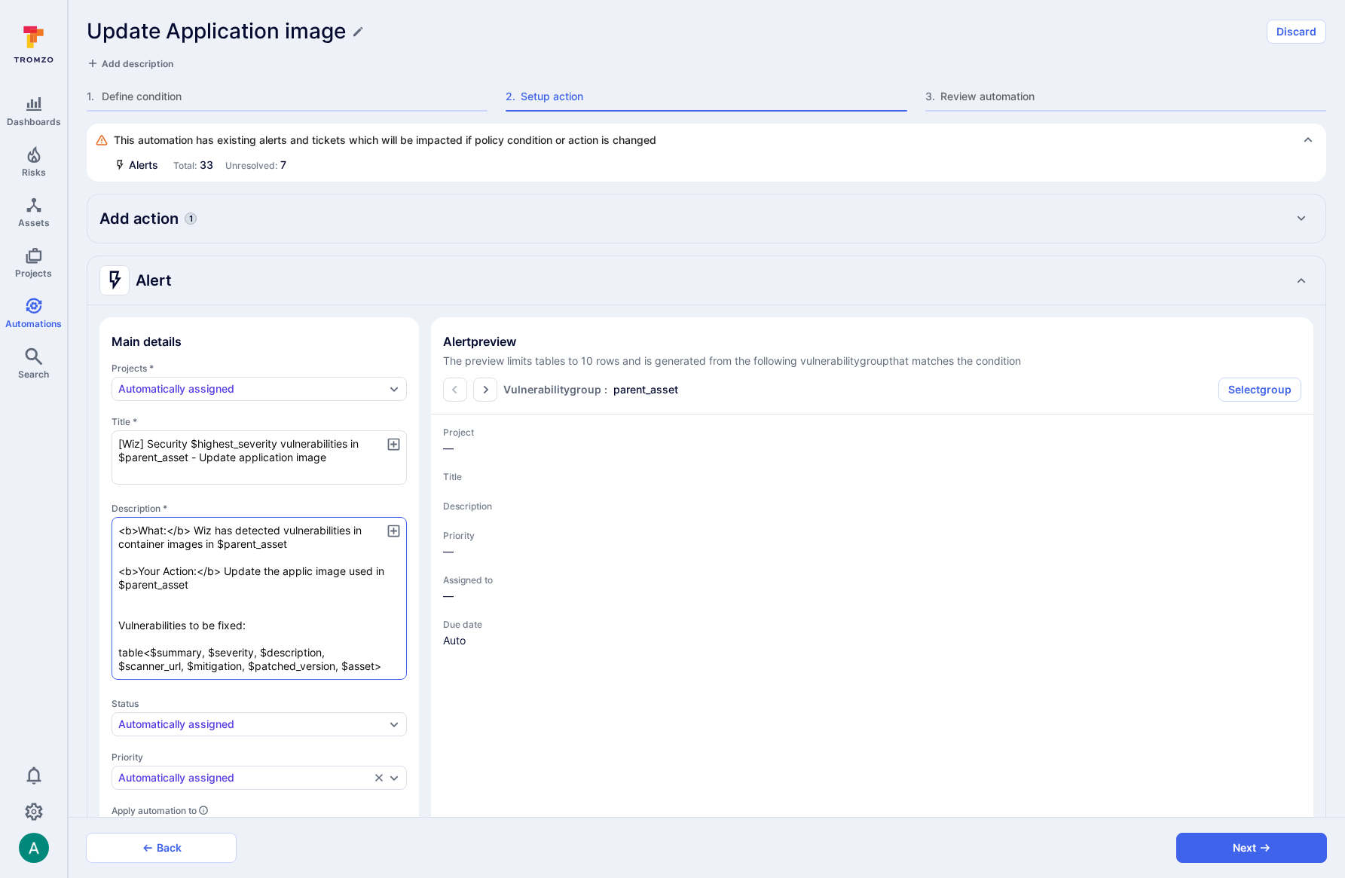
type textarea "<b>What:</b> Wiz has detected vulnerabilities in container images in $parent_as…"
type textarea "x"
type textarea "<b>What:</b> Wiz has detected vulnerabilities in container images in $parent_as…"
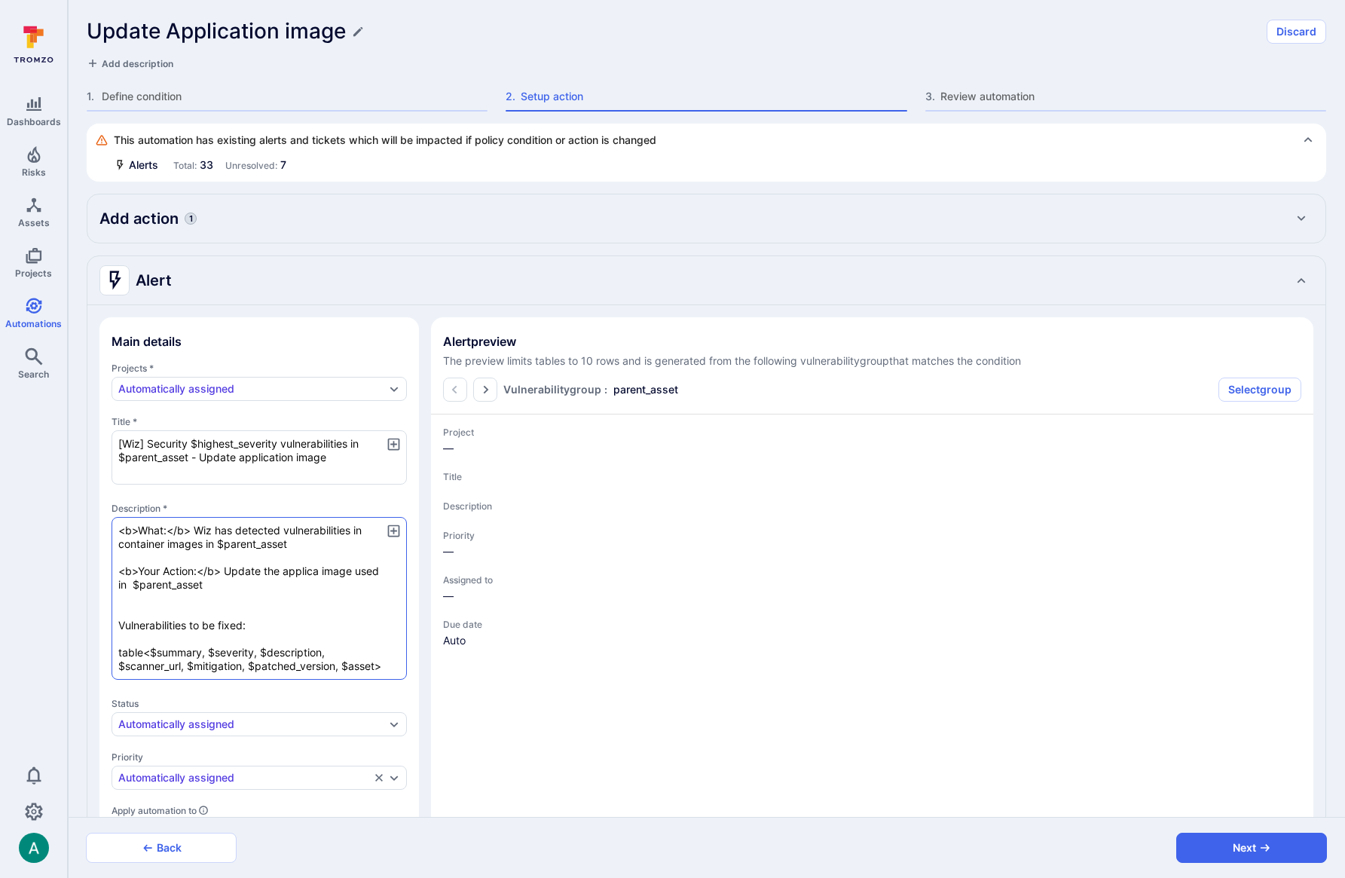
type textarea "x"
type textarea "<b>What:</b> Wiz has detected vulnerabilities in container images in $parent_as…"
type textarea "x"
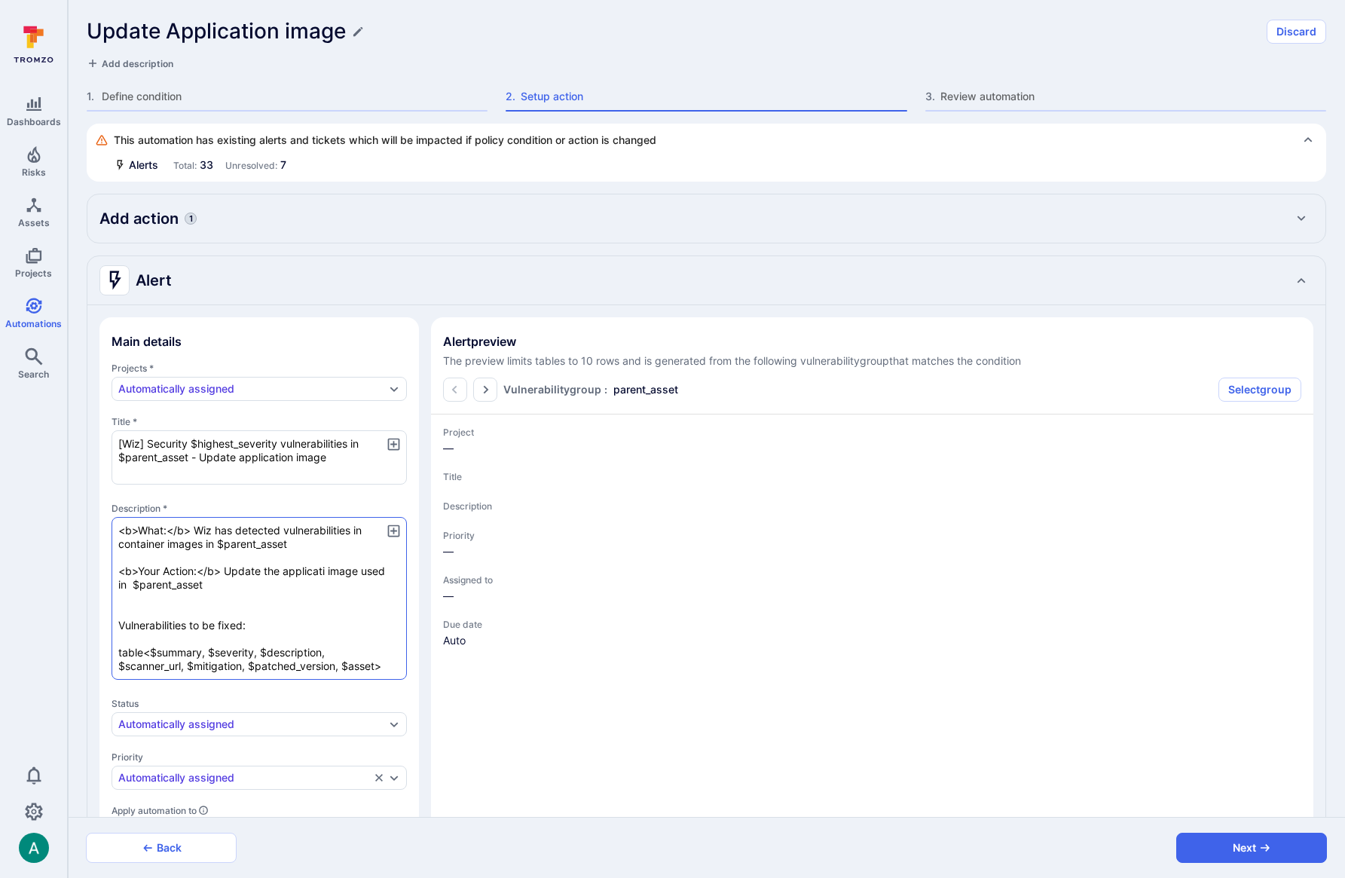
type textarea "<b>What:</b> Wiz has detected vulnerabilities in container images in $parent_as…"
type textarea "x"
type textarea "<b>What:</b> Wiz has detected vulnerabilities in container images in $parent_as…"
type textarea "x"
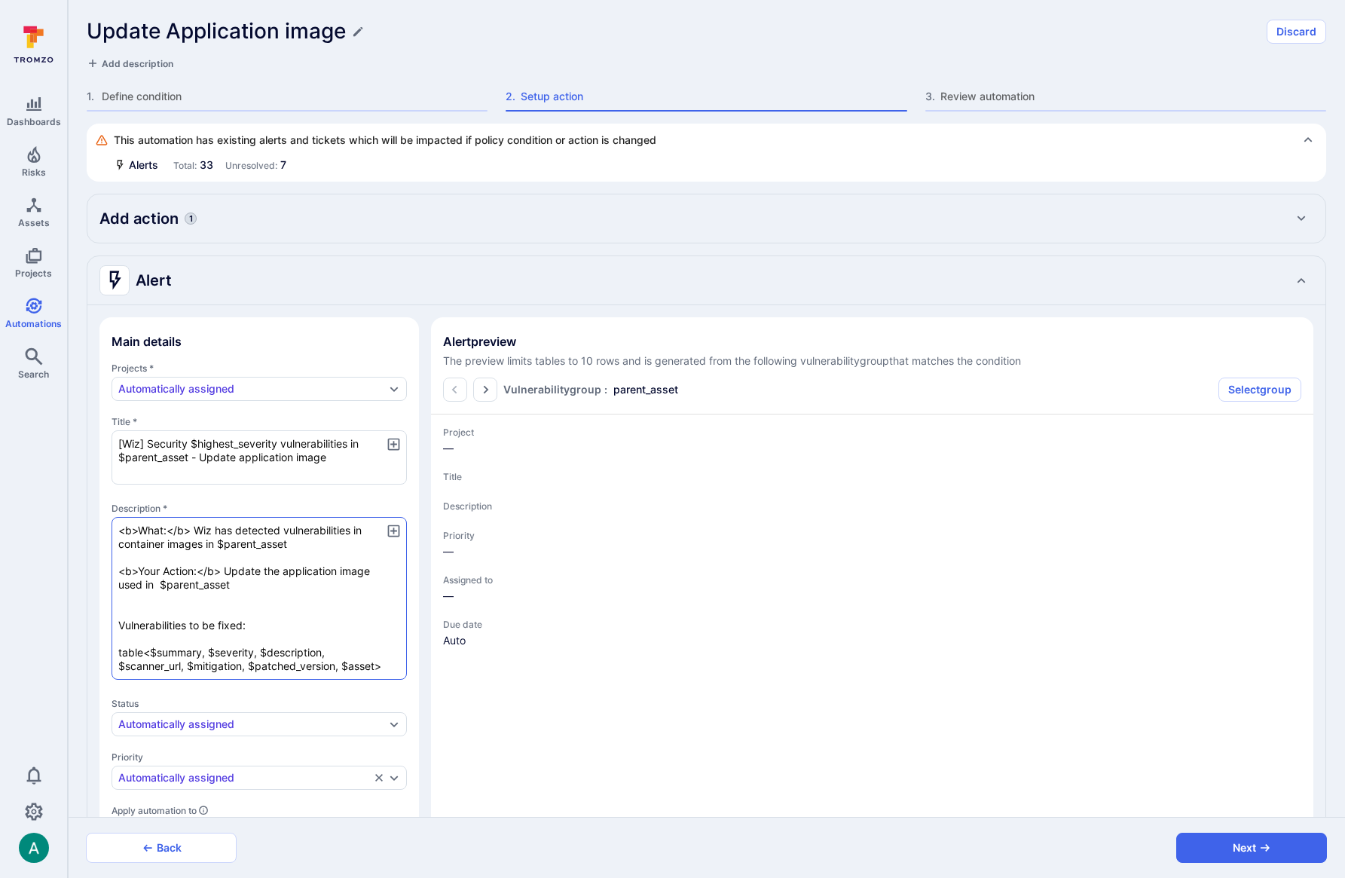
type textarea "x"
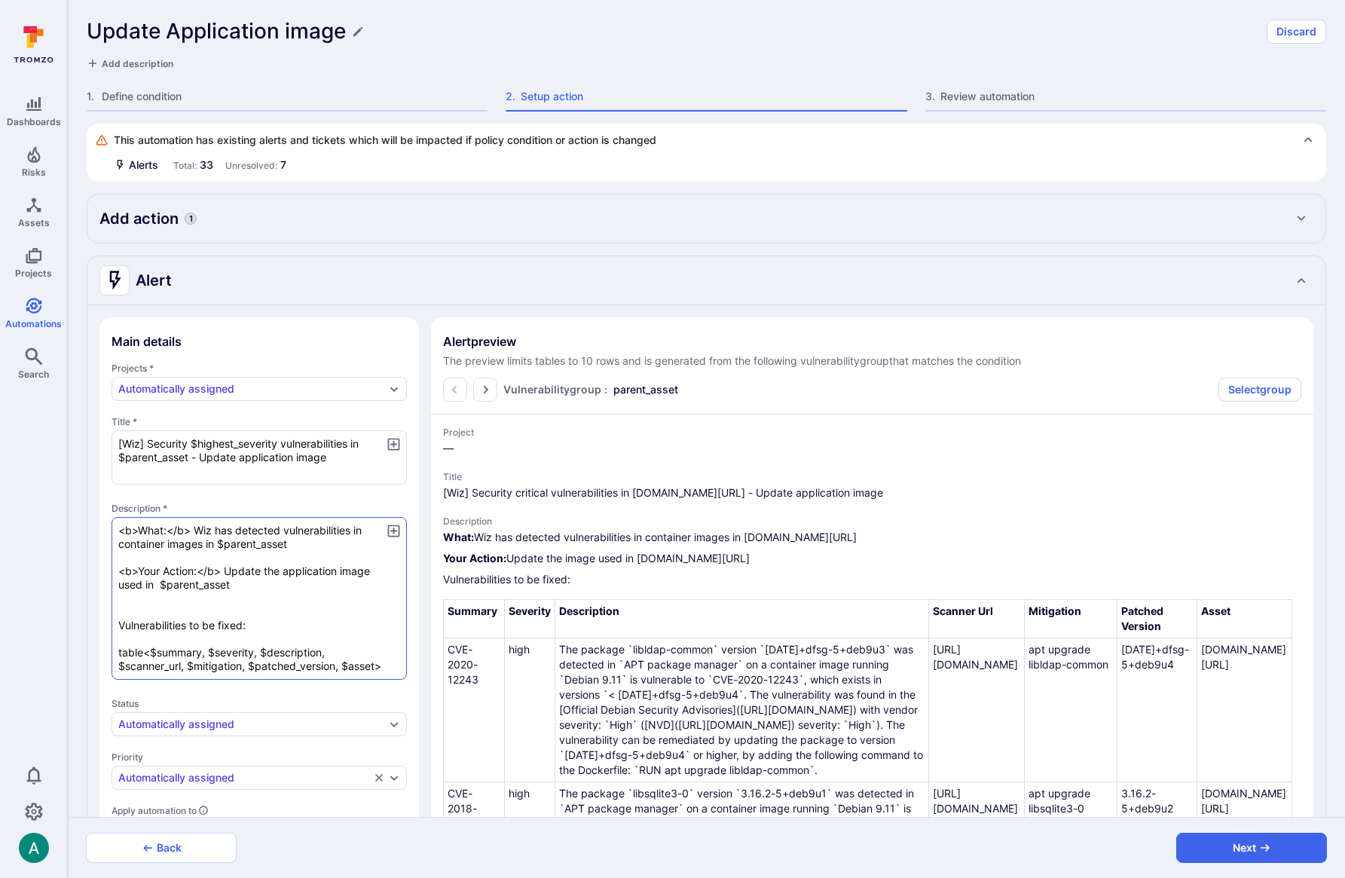
type textarea "x"
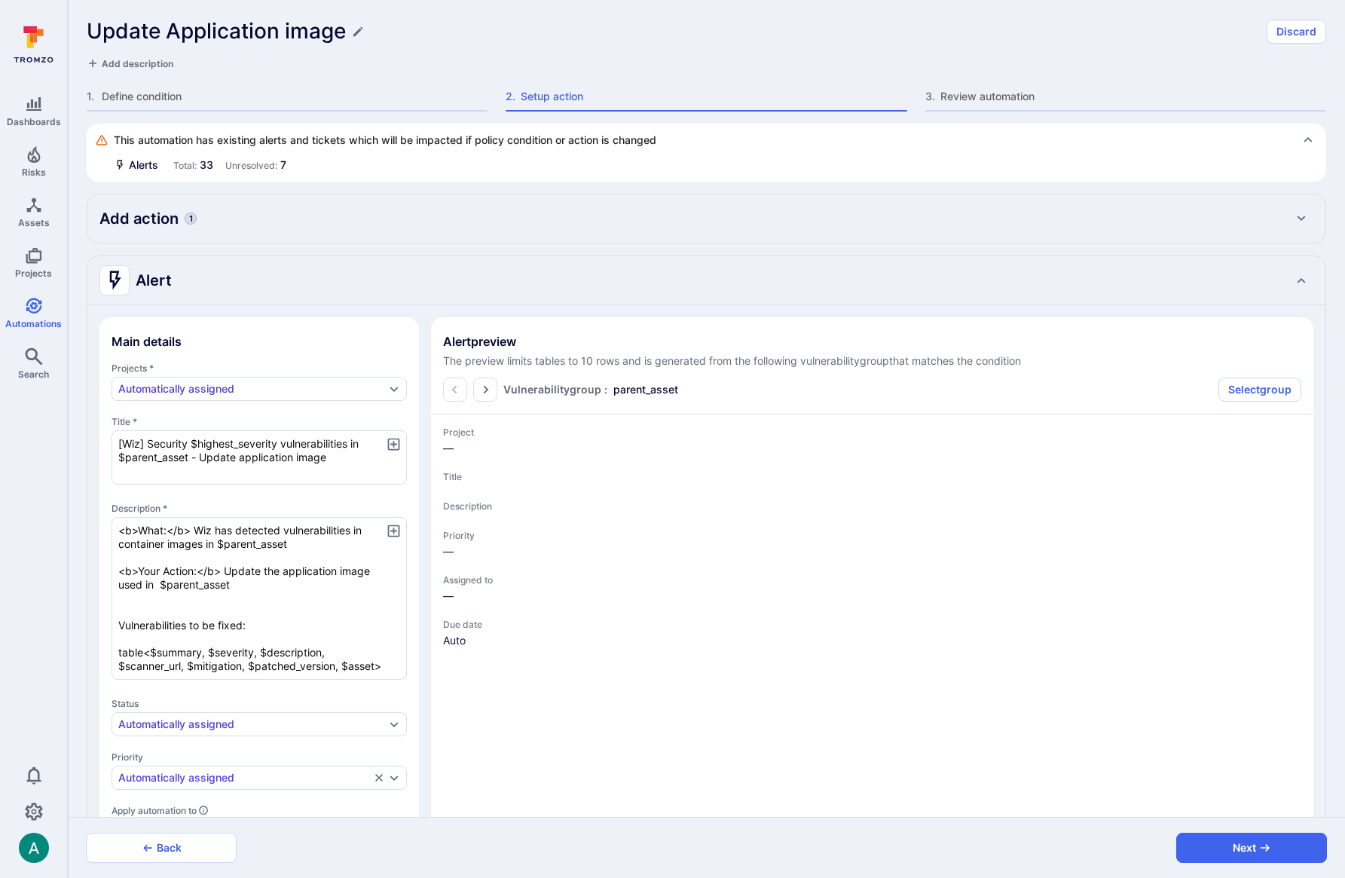
type textarea "x"
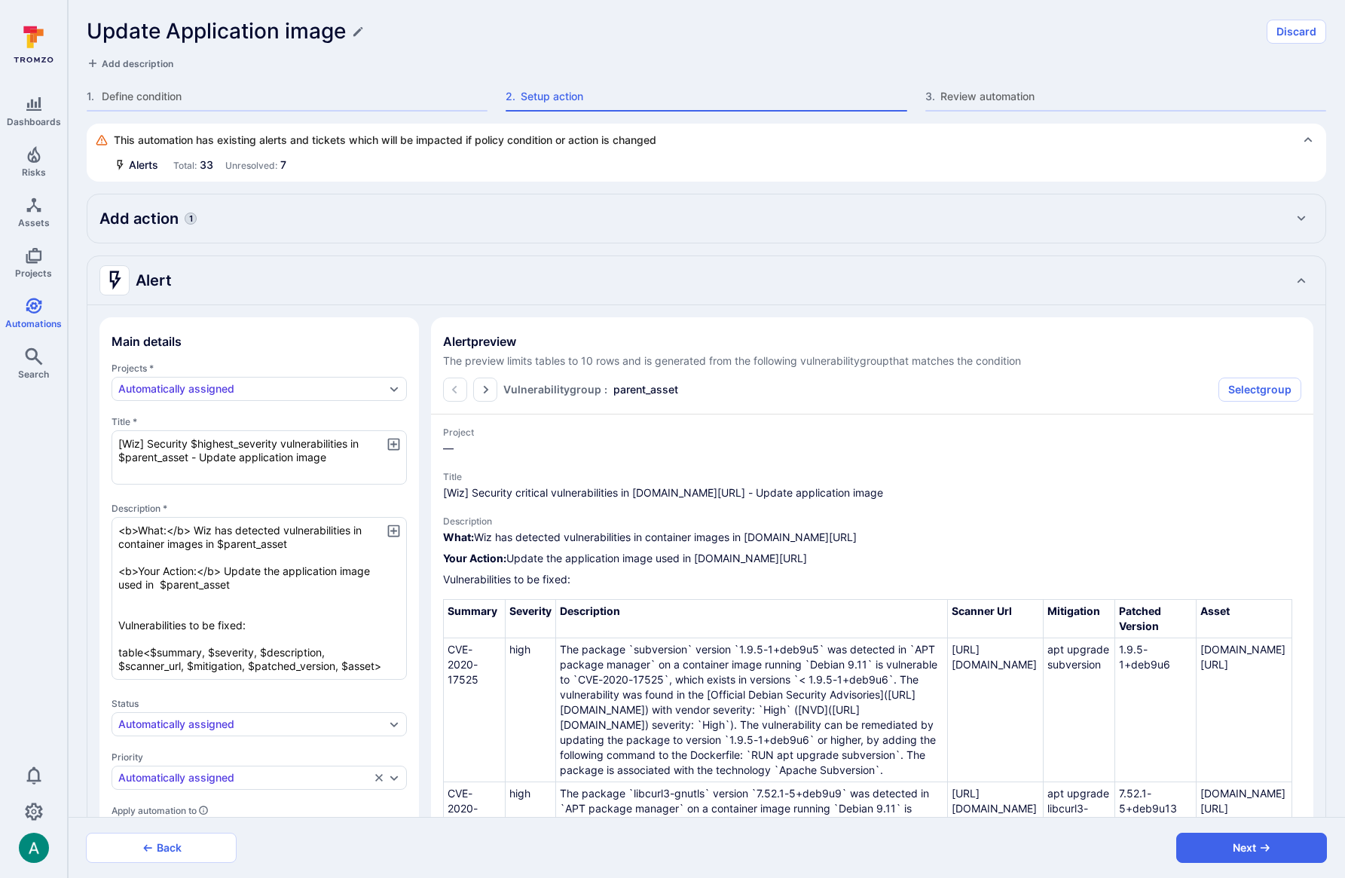
drag, startPoint x: 698, startPoint y: 560, endPoint x: 894, endPoint y: 563, distance: 195.9
click at [894, 563] on p "Your Action: Update the application image used in [DOMAIN_NAME][URL]" at bounding box center [872, 558] width 858 height 15
drag, startPoint x: 280, startPoint y: 579, endPoint x: 255, endPoint y: 579, distance: 24.9
click at [276, 579] on textarea "<b>What:</b> Wiz has detected vulnerabilities in container images in $parent_as…" at bounding box center [258, 598] width 295 height 163
click at [311, 571] on textarea "<b>What:</b> Wiz has detected vulnerabilities in container images in $parent_as…" at bounding box center [258, 598] width 295 height 163
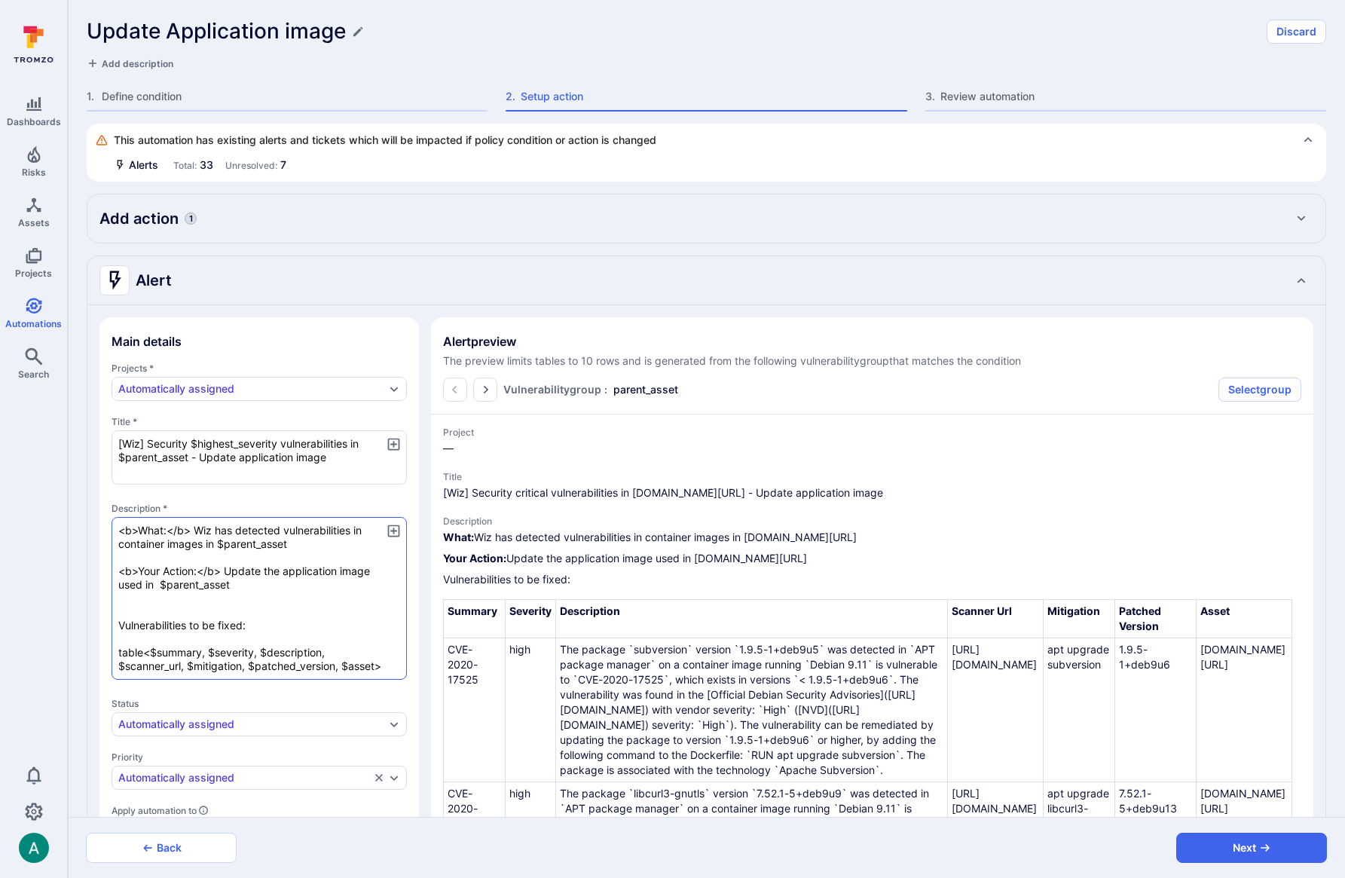
click at [311, 571] on textarea "<b>What:</b> Wiz has detected vulnerabilities in container images in $parent_as…" at bounding box center [258, 598] width 295 height 163
click at [279, 572] on textarea "<b>What:</b> Wiz has detected vulnerabilities in container images in $parent_as…" at bounding box center [258, 598] width 295 height 163
click at [224, 569] on textarea "<b>What:</b> Wiz has detected vulnerabilities in container images in $parent_as…" at bounding box center [258, 598] width 295 height 163
click at [297, 569] on textarea "<b>What:</b> Wiz has detected vulnerabilities in container images in $parent_as…" at bounding box center [258, 598] width 295 height 163
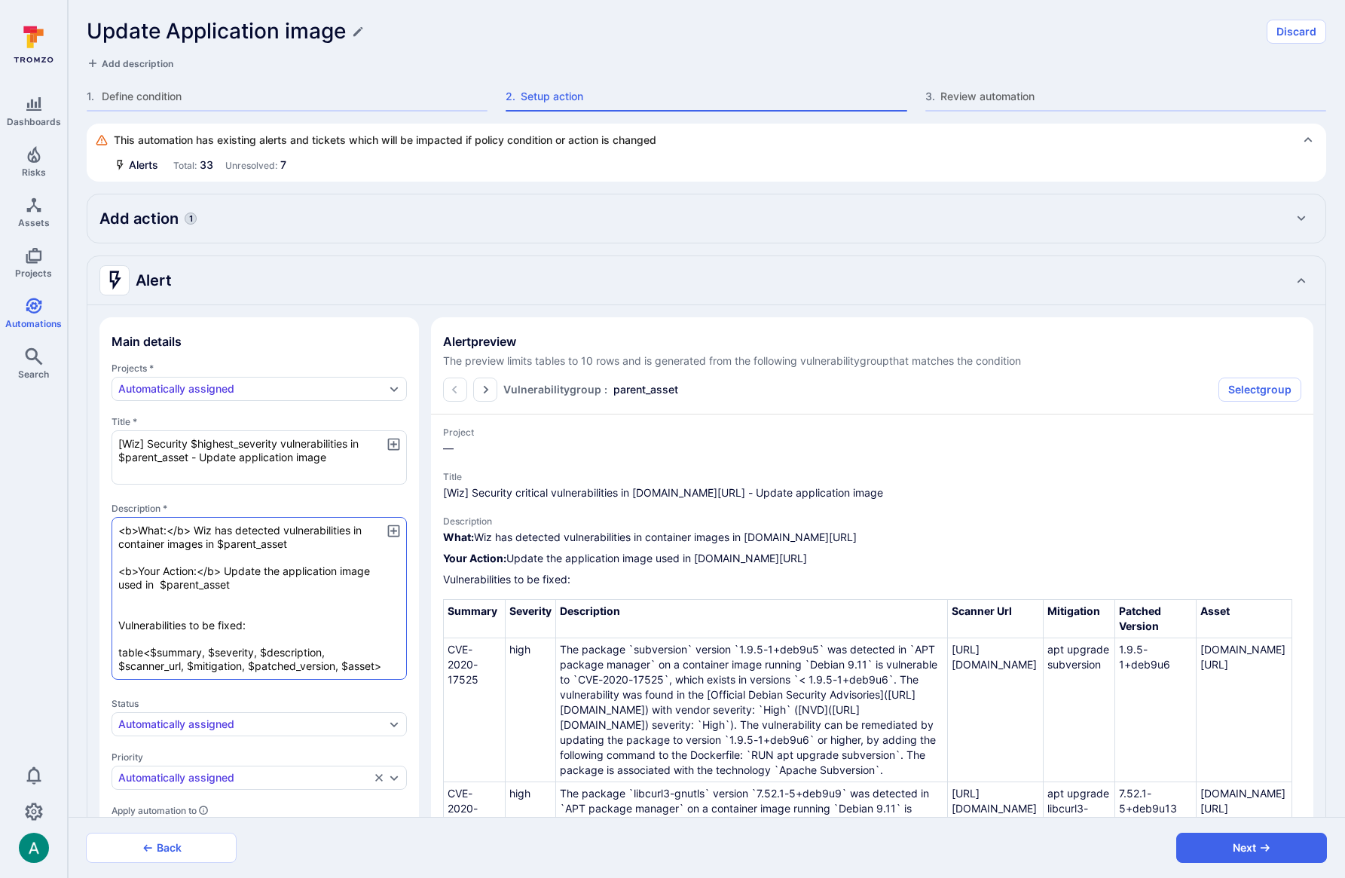
type textarea "<b>What:</b> Wiz has detected vulnerabilities in container images in $parent_as…"
type textarea "x"
type textarea "<b>What:</b> Wiz has detected vulnerabilities in container images in $parent_as…"
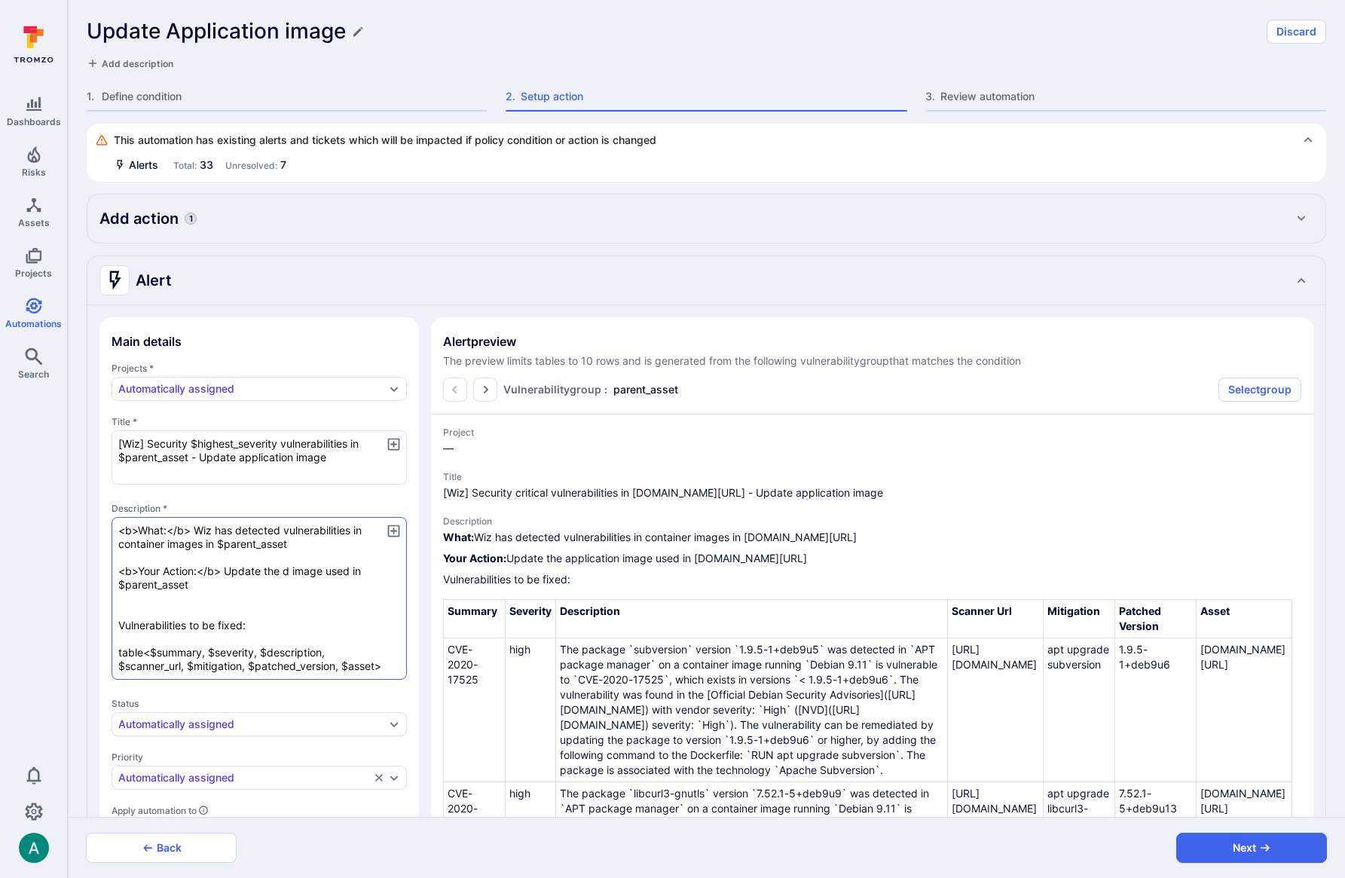
type textarea "x"
type textarea "<b>What:</b> Wiz has detected vulnerabilities in container images in $parent_as…"
type textarea "x"
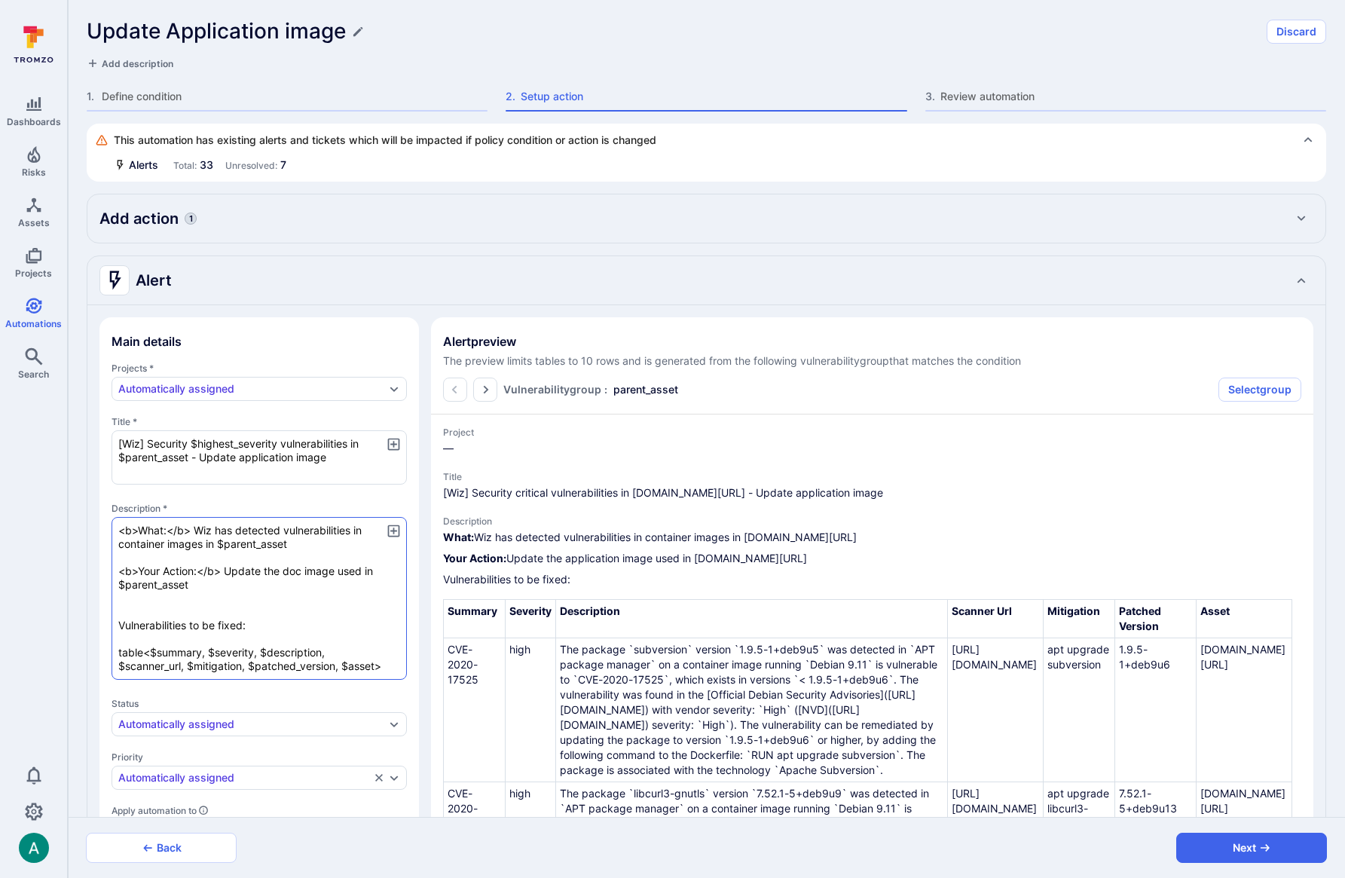
type textarea "<b>What:</b> Wiz has detected vulnerabilities in container images in $parent_as…"
type textarea "x"
type textarea "<b>What:</b> Wiz has detected vulnerabilities in container images in $parent_as…"
type textarea "x"
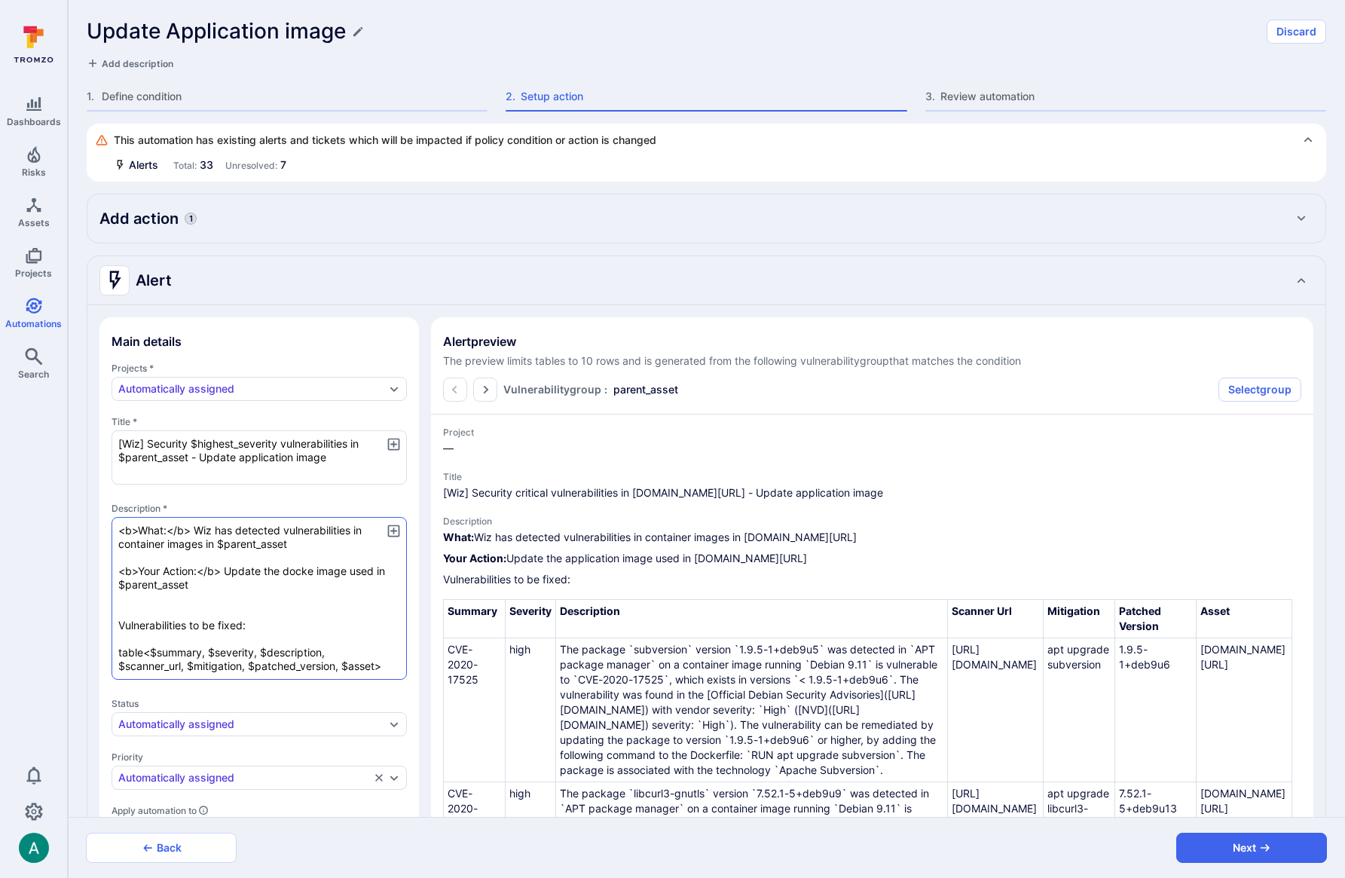
type textarea "<b>What:</b> Wiz has detected vulnerabilities in container images in $parent_as…"
type textarea "x"
type textarea "<b>What:</b> Wiz has detected vulnerabilities in container images in $parent_as…"
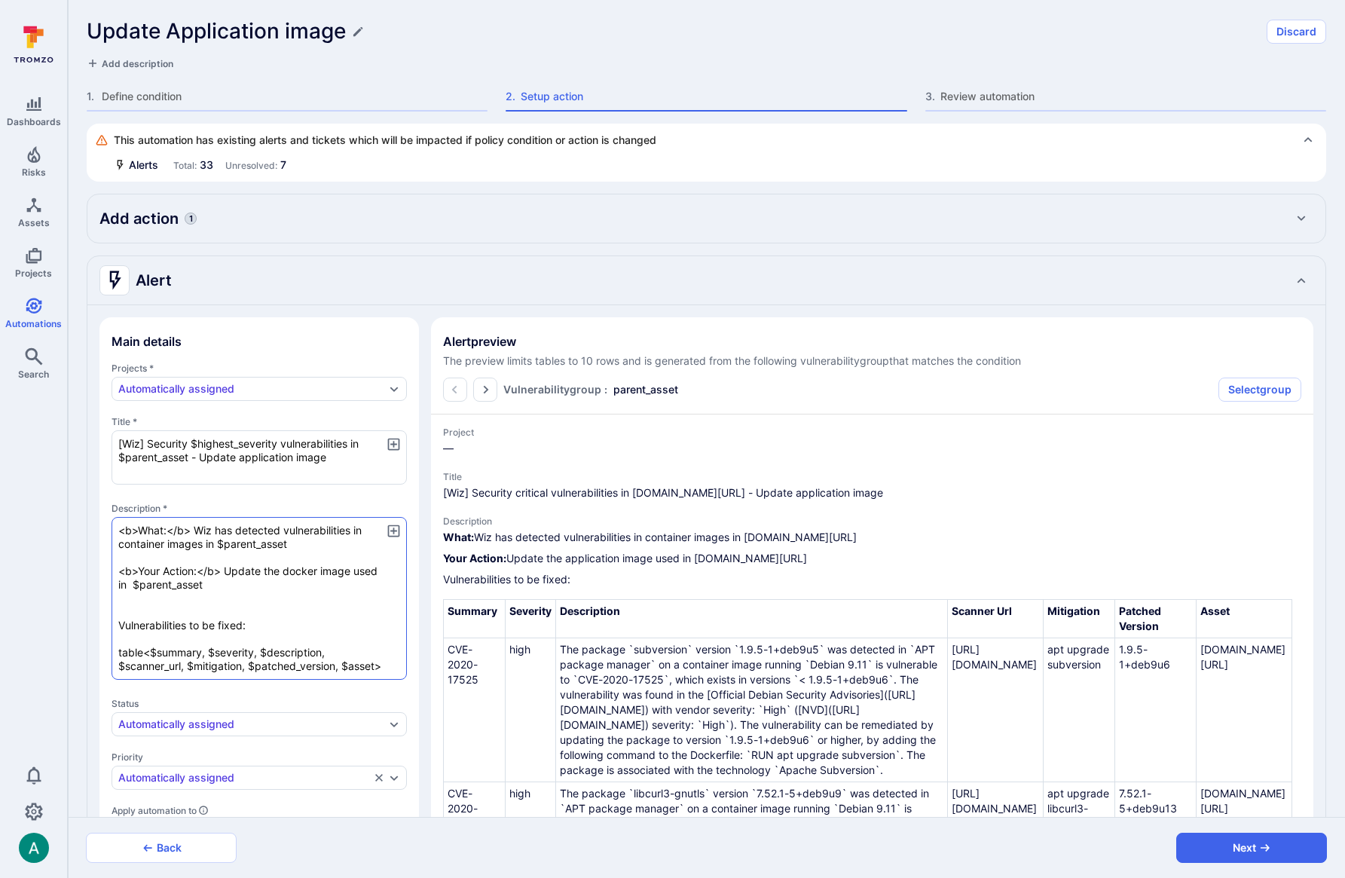
type textarea "x"
type textarea "<b>What:</b> Wiz has detected vulnerabilities in container images in $parent_as…"
type textarea "x"
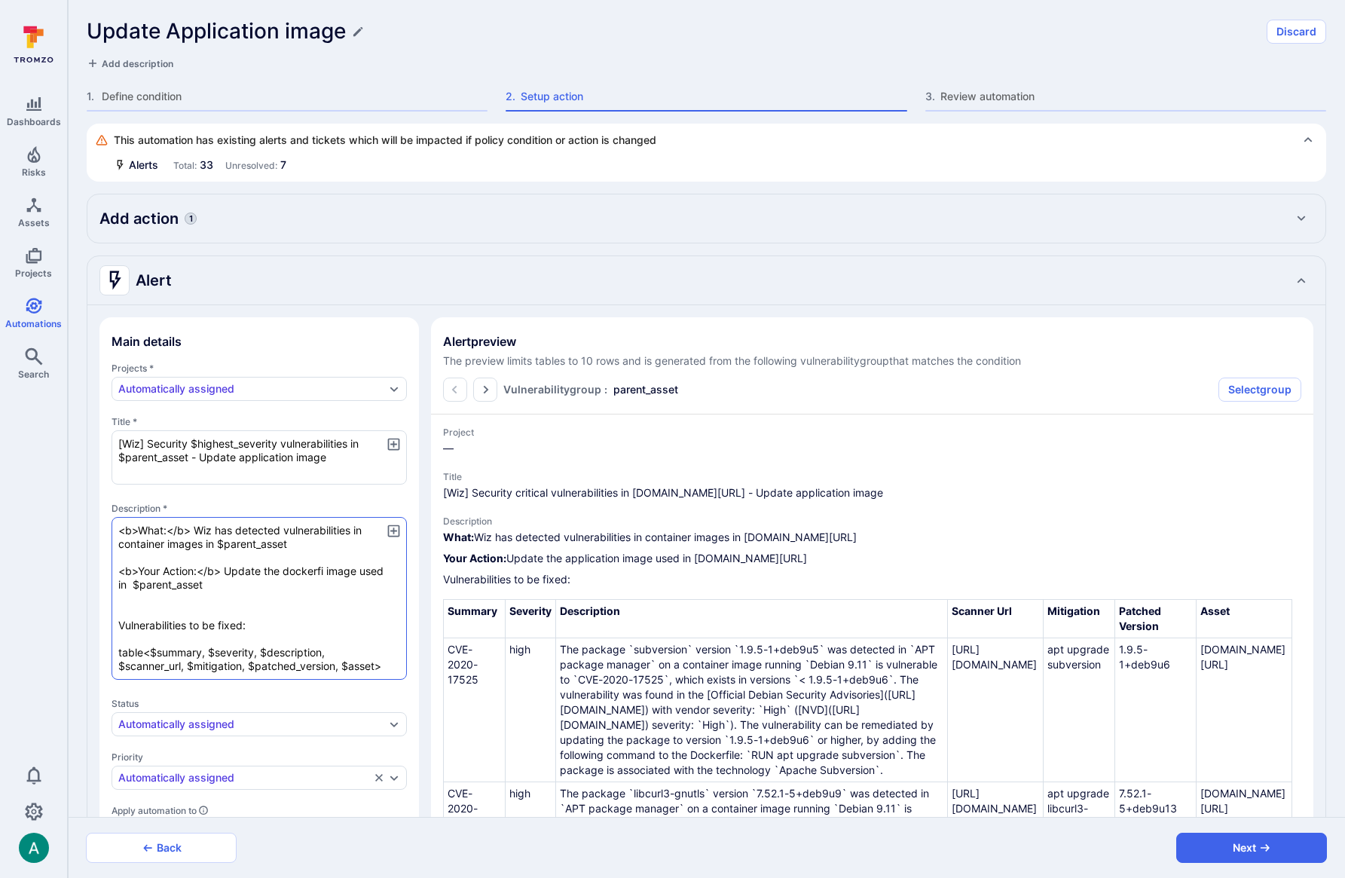
type textarea "<b>What:</b> Wiz has detected vulnerabilities in container images in $parent_as…"
type textarea "x"
type textarea "<b>What:</b> Wiz has detected vulnerabilities in container images in $parent_as…"
type textarea "x"
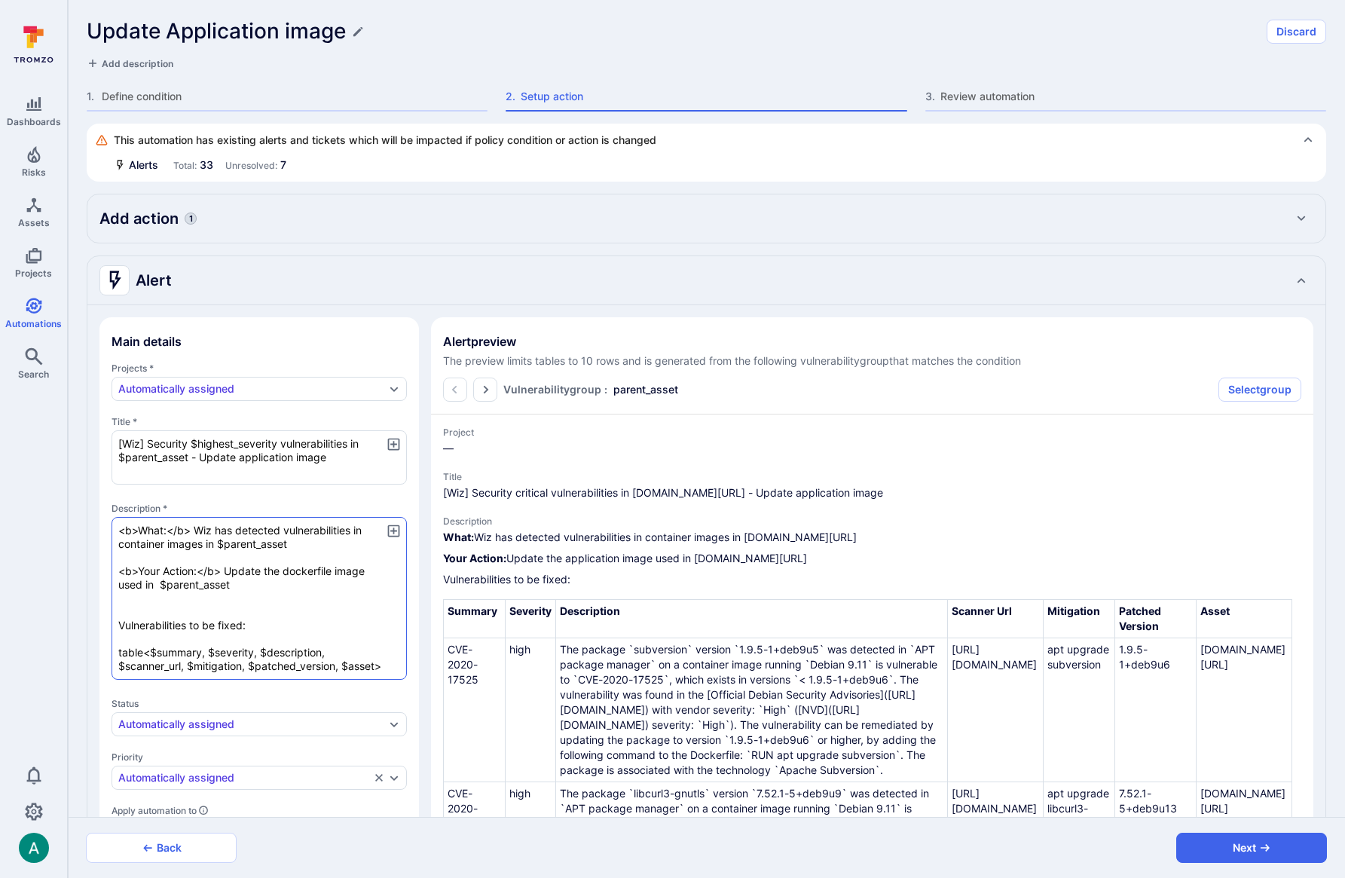
type textarea "x"
type textarea "<b>What:</b> Wiz has detected vulnerabilities in container images in $parent_as…"
type textarea "x"
type textarea "<b>What:</b> Wiz has detected vulnerabilities in container images in $parent_as…"
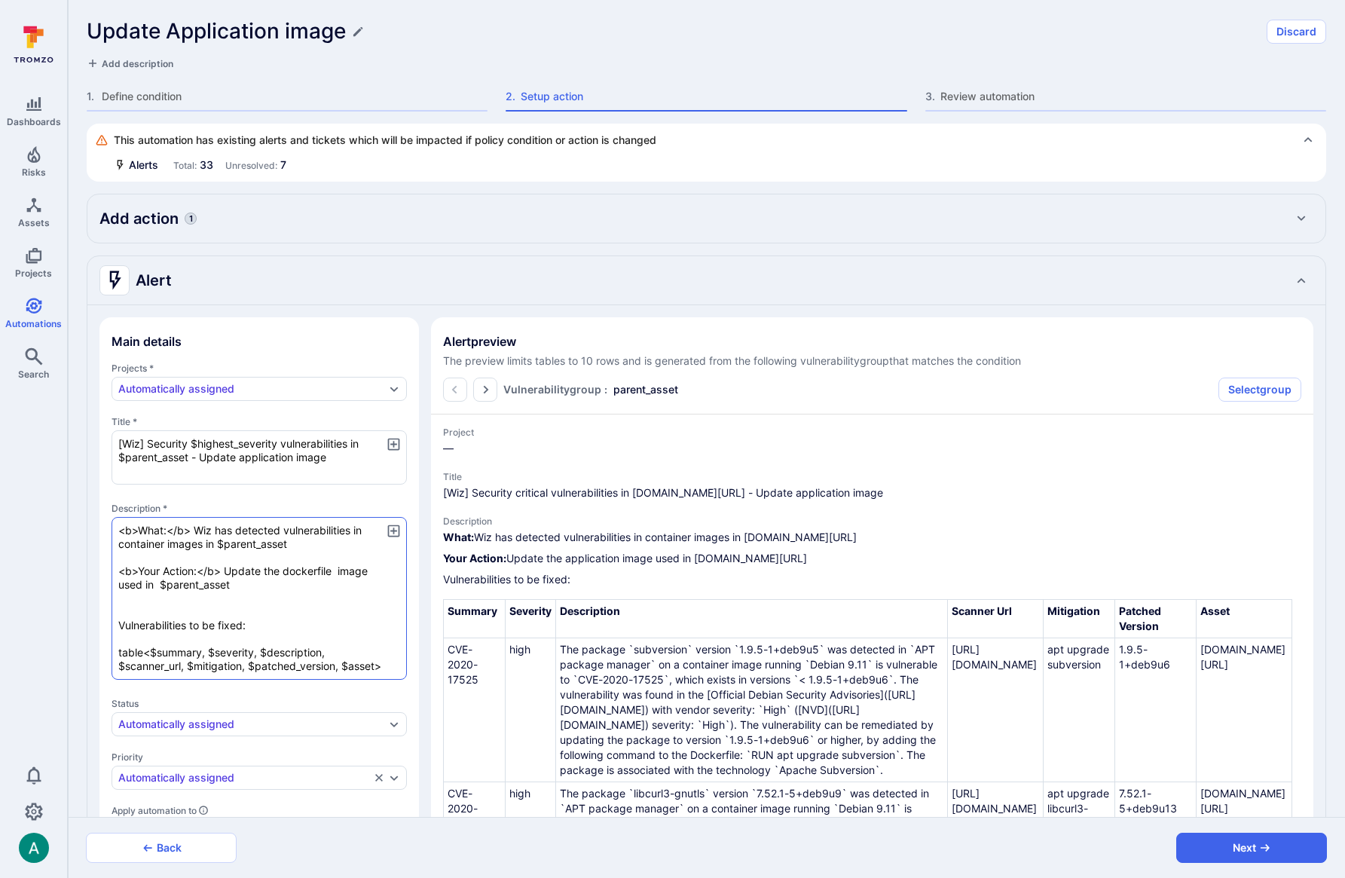
type textarea "x"
type textarea "<b>What:</b> Wiz has detected vulnerabilities in container images in $parent_as…"
type textarea "x"
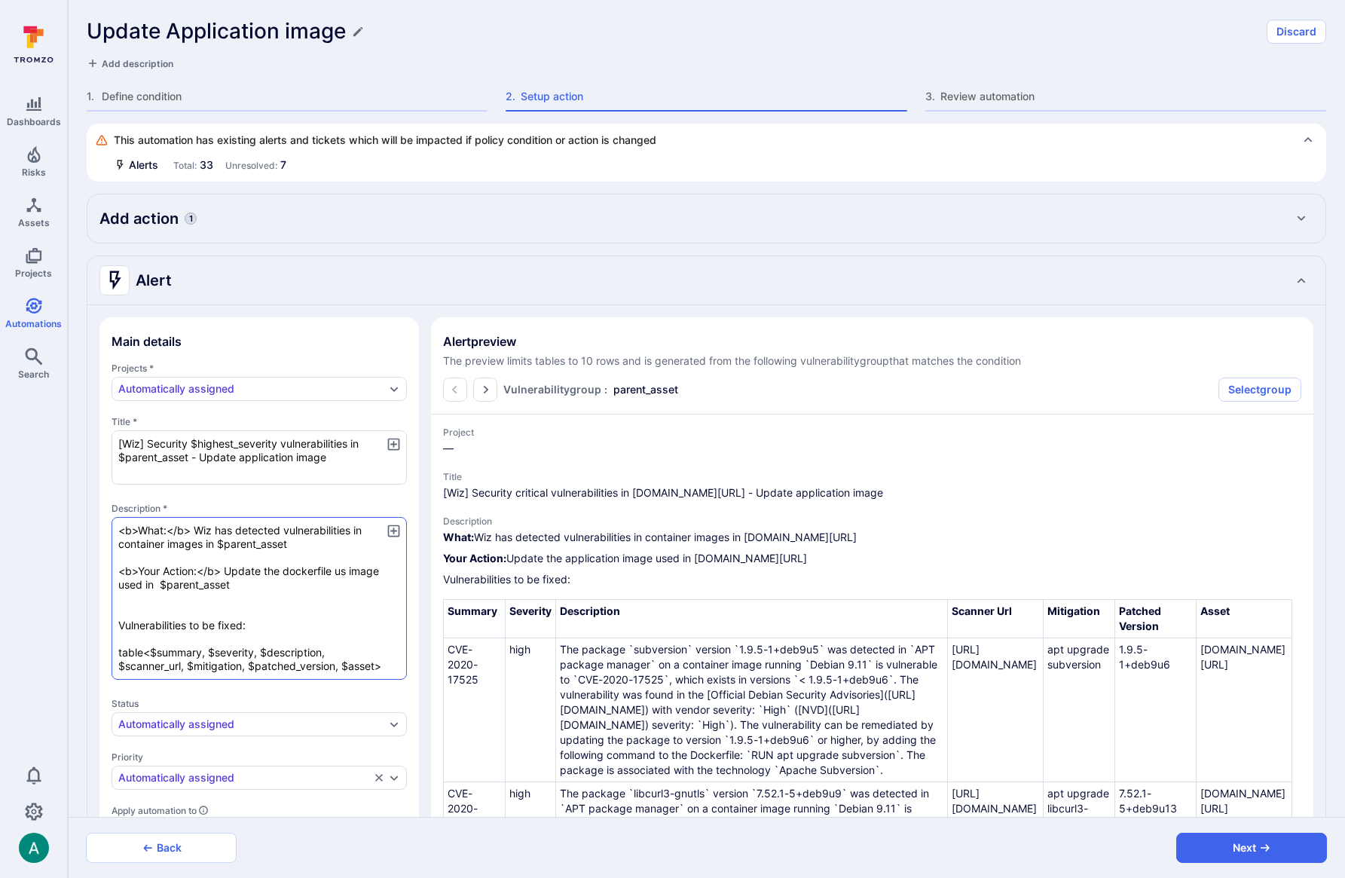
type textarea "<b>What:</b> Wiz has detected vulnerabilities in container images in $parent_as…"
type textarea "x"
type textarea "<b>What:</b> Wiz has detected vulnerabilities in container images in $parent_as…"
type textarea "x"
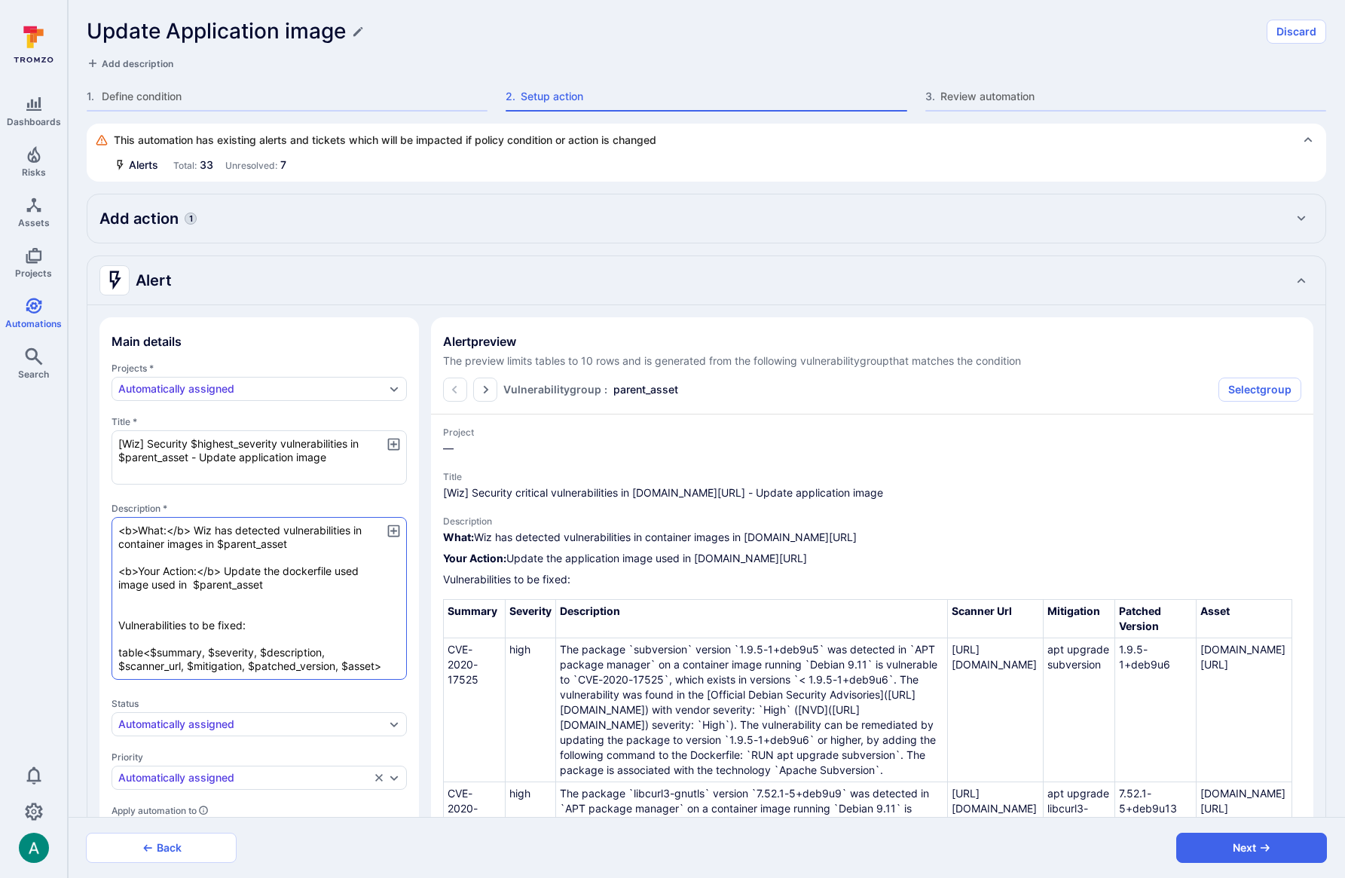
type textarea "x"
type textarea "<b>What:</b> Wiz has detected vulnerabilities in container images in $parent_as…"
type textarea "x"
type textarea "<b>What:</b> Wiz has detected vulnerabilities in container images in $parent_as…"
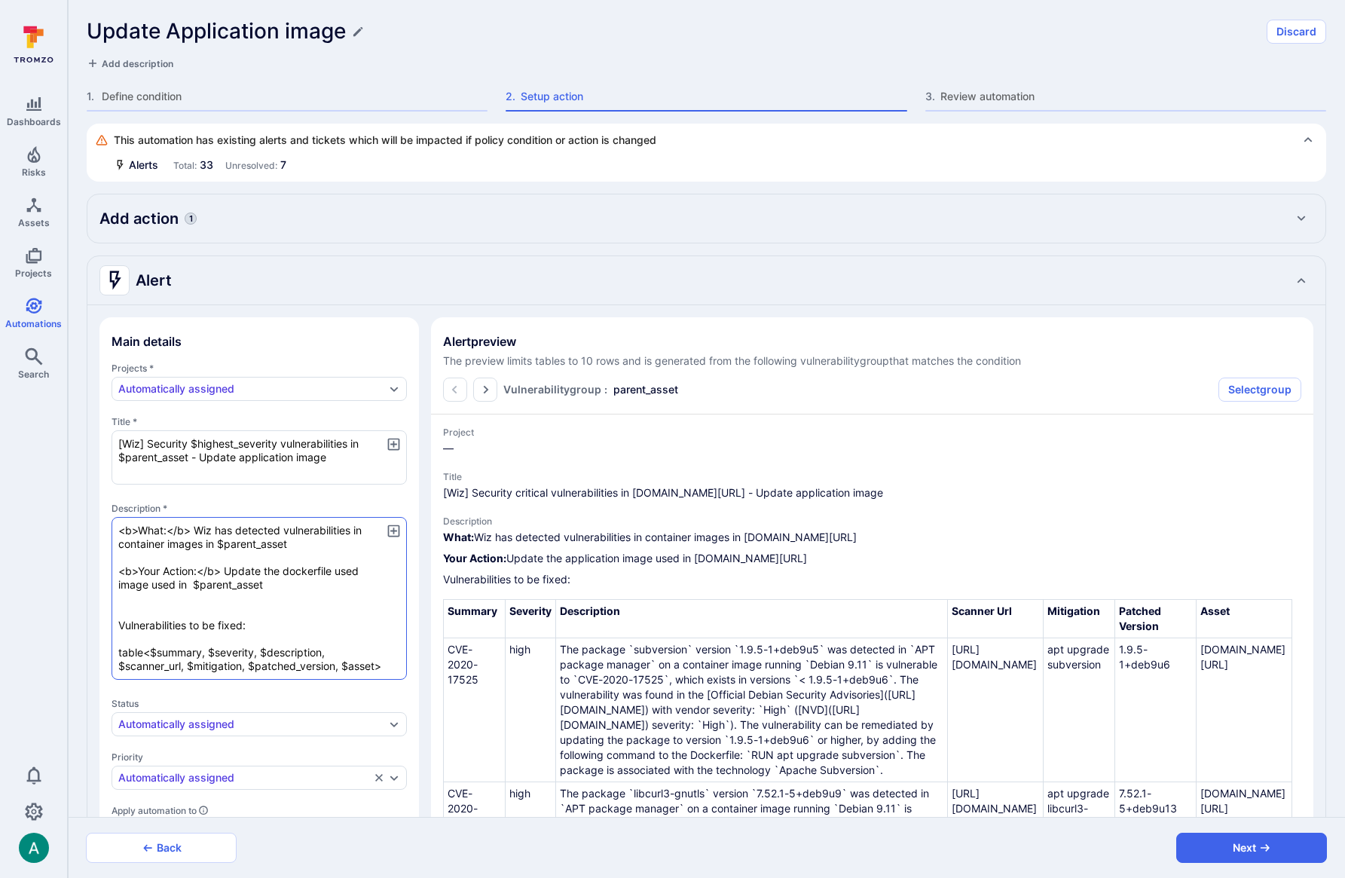
type textarea "x"
type textarea "<b>What:</b> Wiz has detected vulnerabilities in container images in $parent_as…"
type textarea "x"
type textarea "<b>What:</b> Wiz has detected vulnerabilities in container images in $parent_as…"
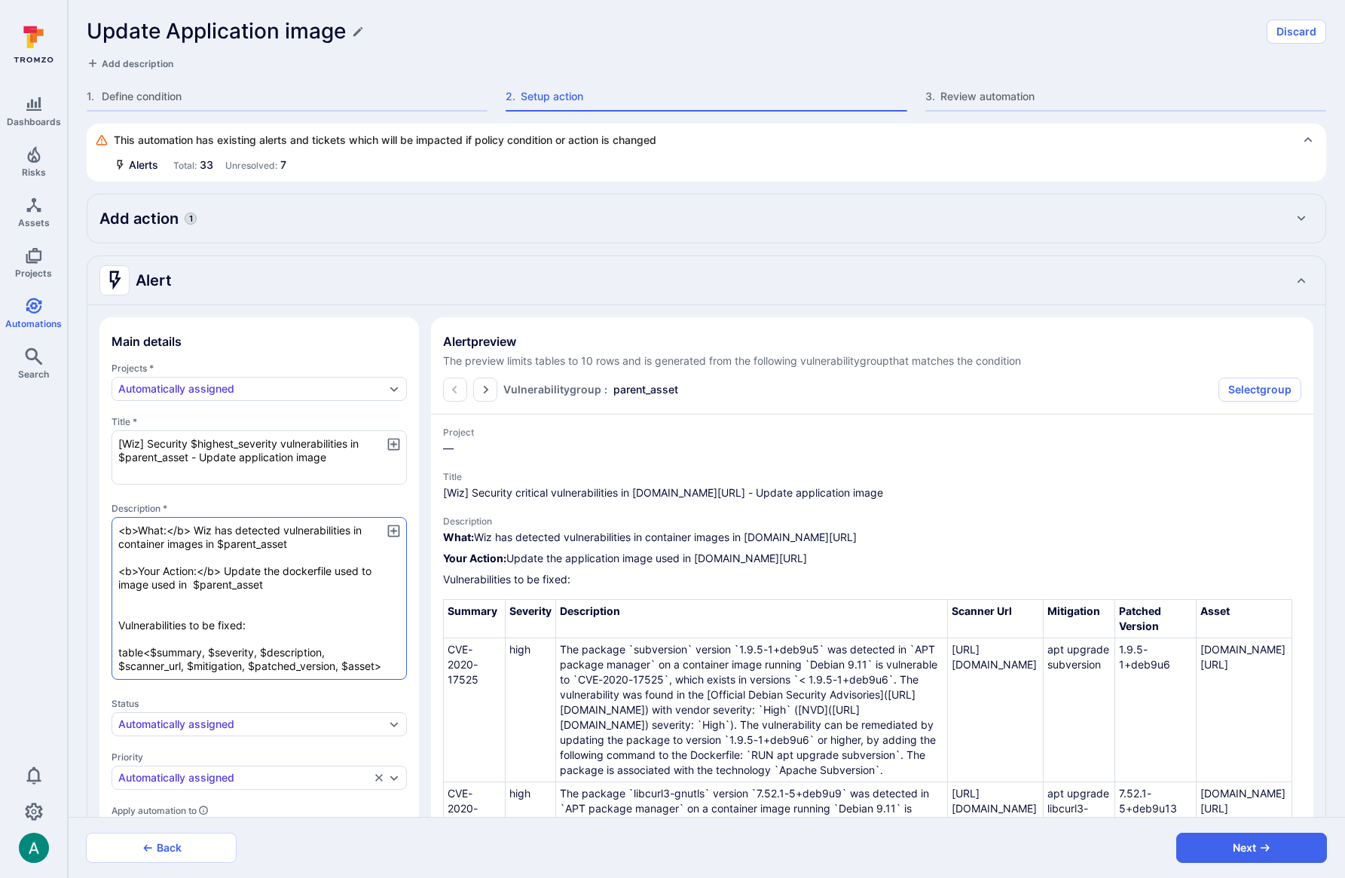
type textarea "x"
type textarea "<b>What:</b> Wiz has detected vulnerabilities in container images in $parent_as…"
type textarea "x"
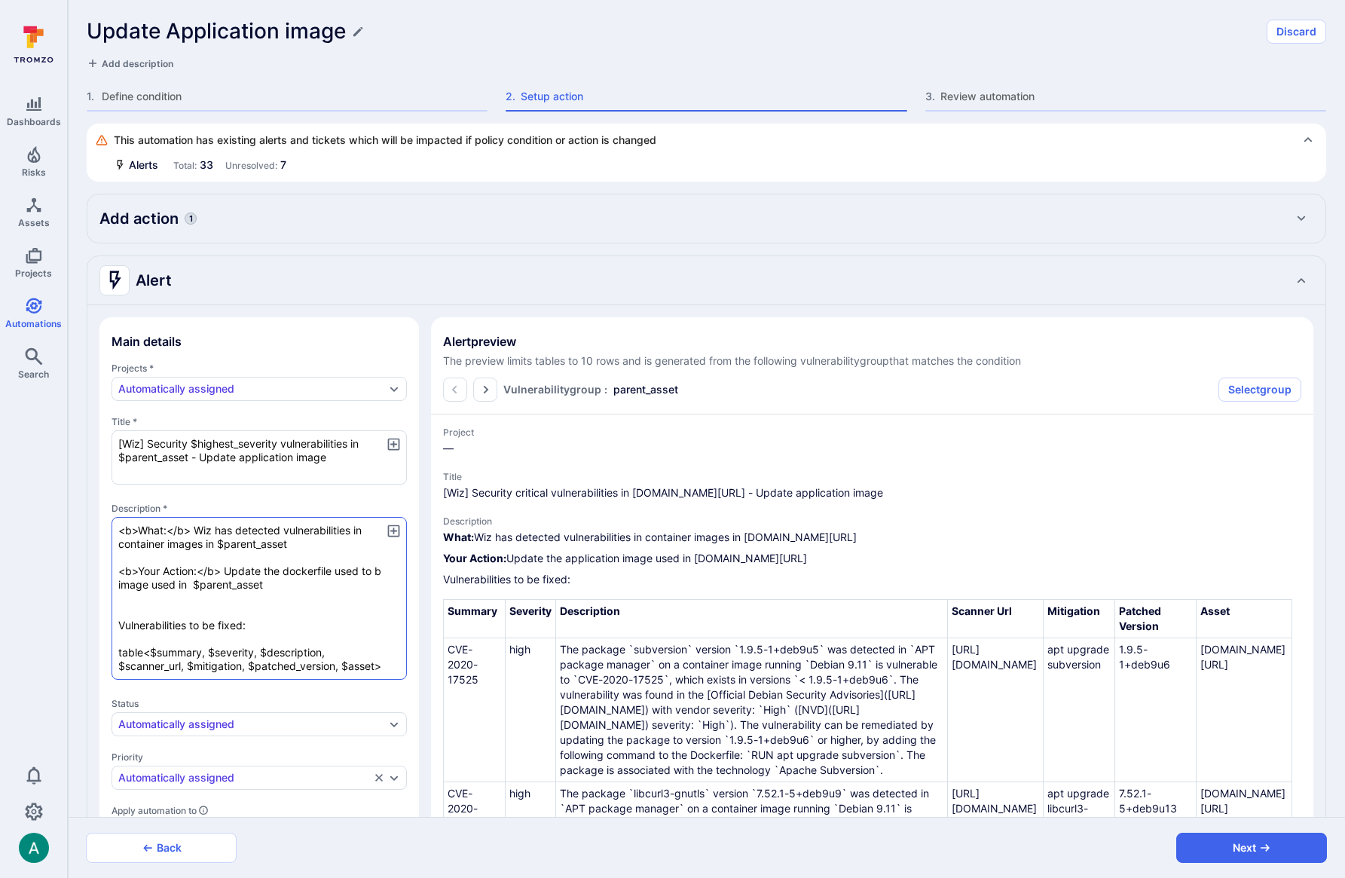
type textarea "x"
type textarea "<b>What:</b> Wiz has detected vulnerabilities in container images in $parent_as…"
type textarea "x"
type textarea "<b>What:</b> Wiz has detected vulnerabilities in container images in $parent_as…"
type textarea "x"
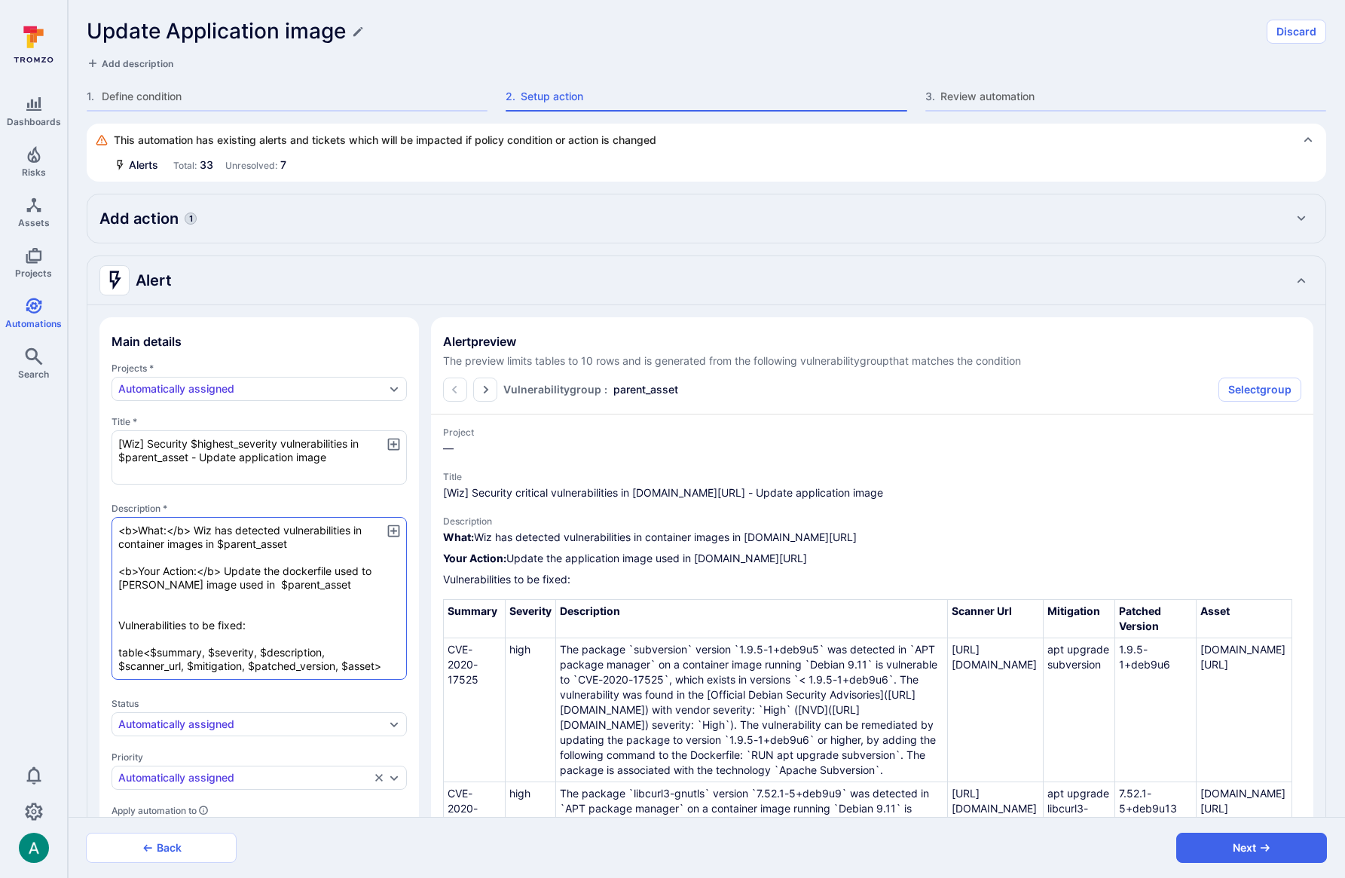
type textarea "x"
type textarea "<b>What:</b> Wiz has detected vulnerabilities in container images in $parent_as…"
type textarea "x"
type textarea "<b>What:</b> Wiz has detected vulnerabilities in container images in $parent_as…"
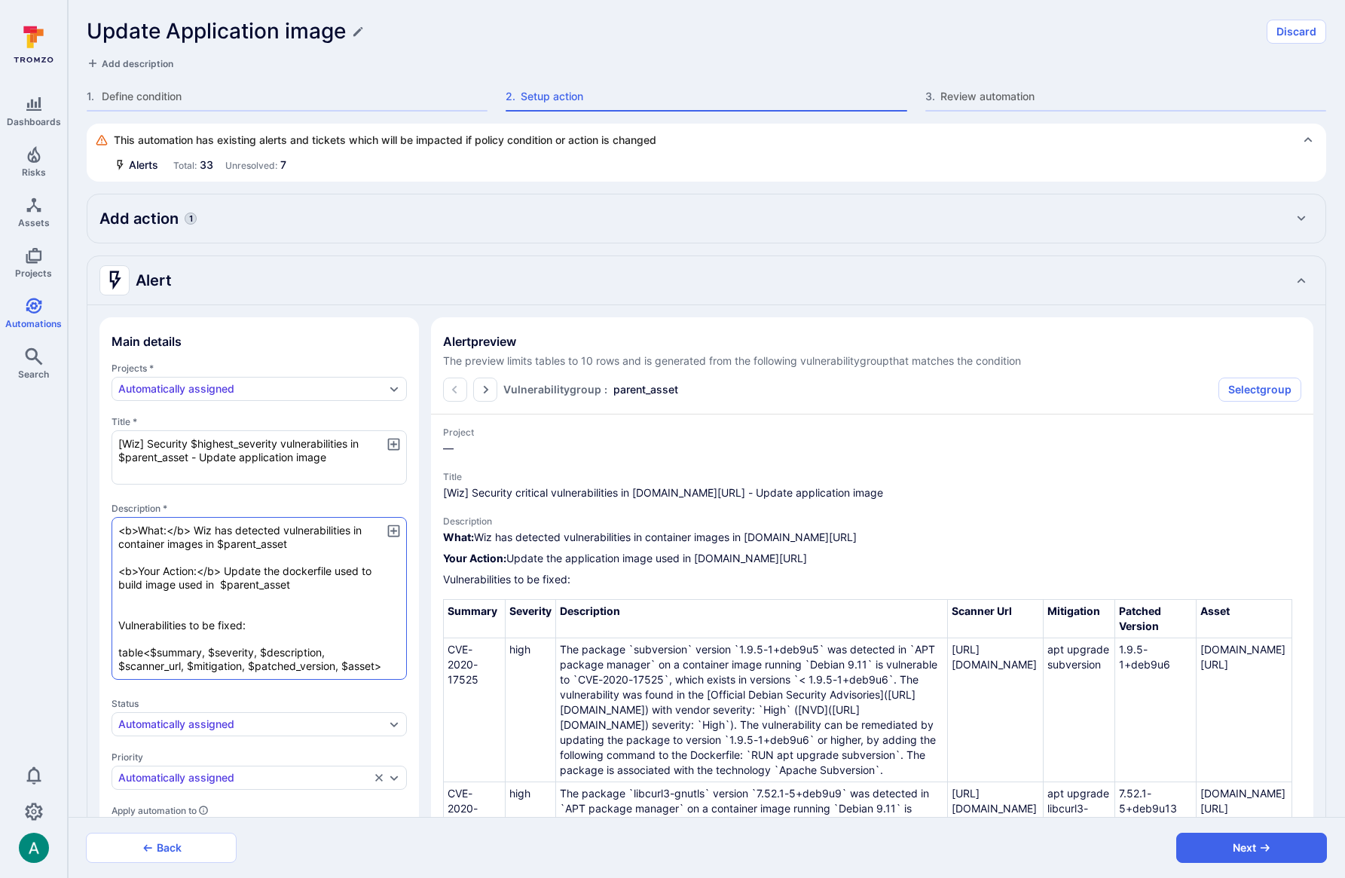
type textarea "x"
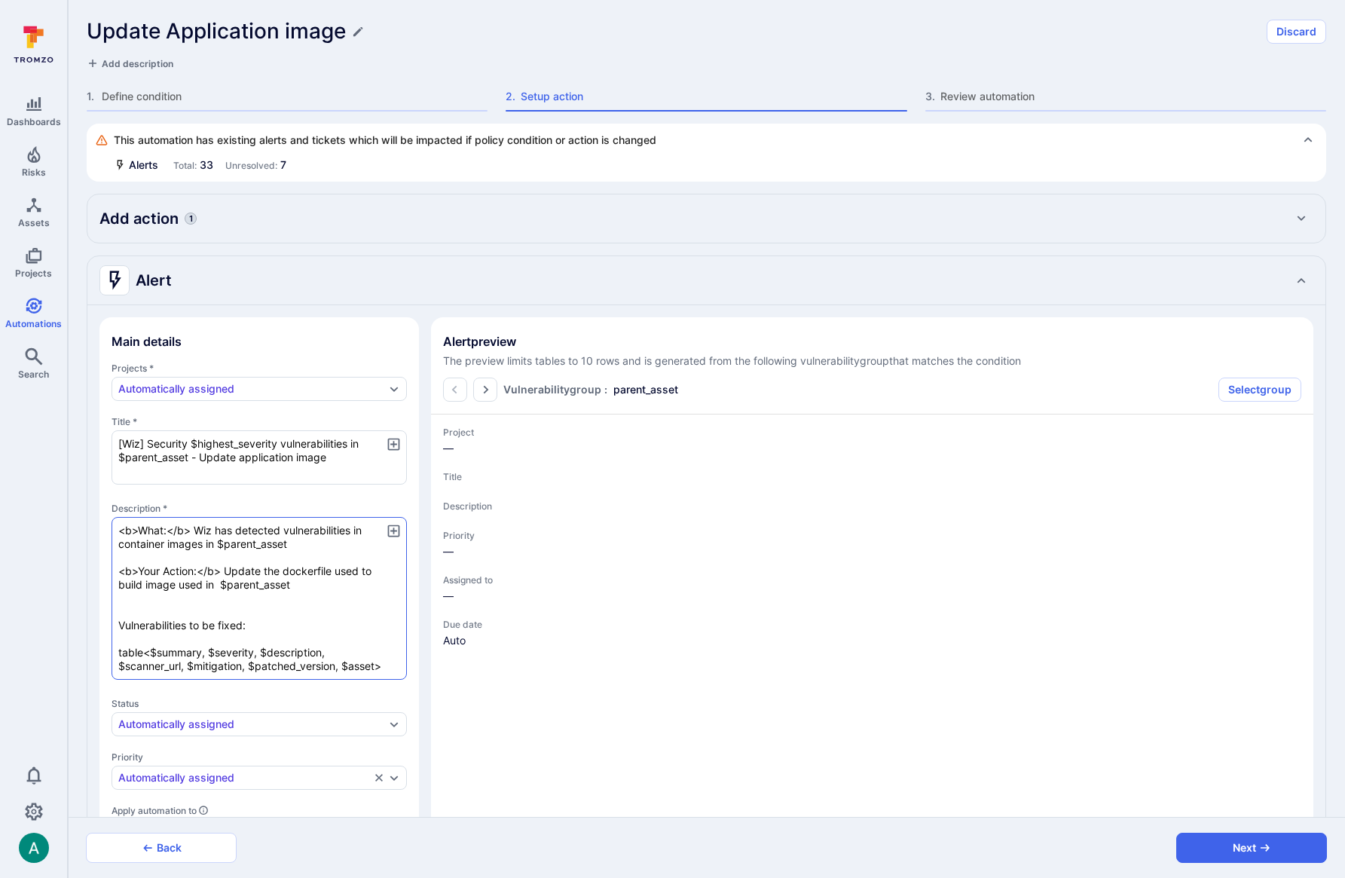
type textarea "x"
type textarea "<b>What:</b> Wiz has detected vulnerabilities in container images in $parent_as…"
type textarea "x"
type textarea "<b>What:</b> Wiz has detected vulnerabilities in container images in $parent_as…"
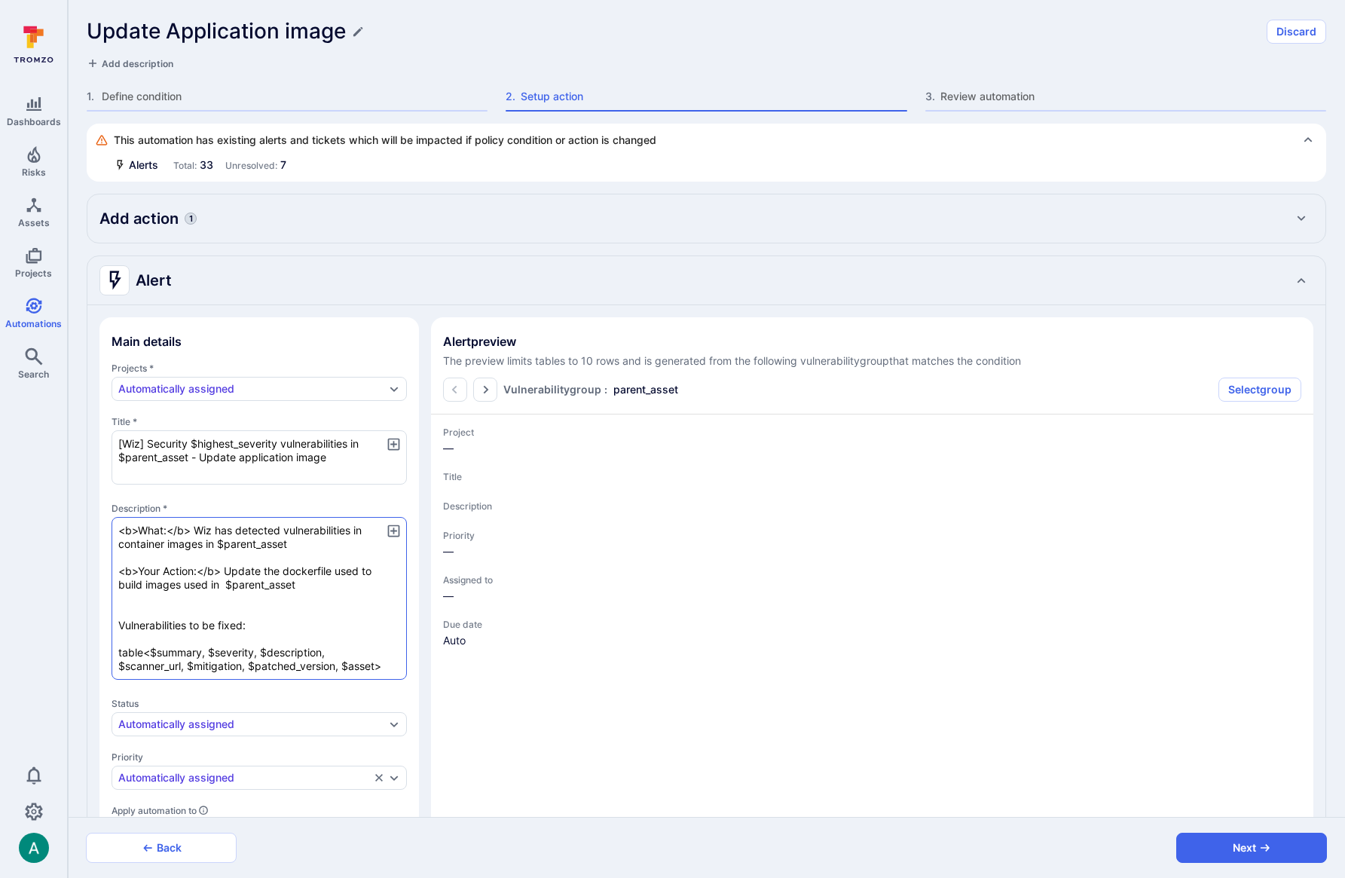
type textarea "x"
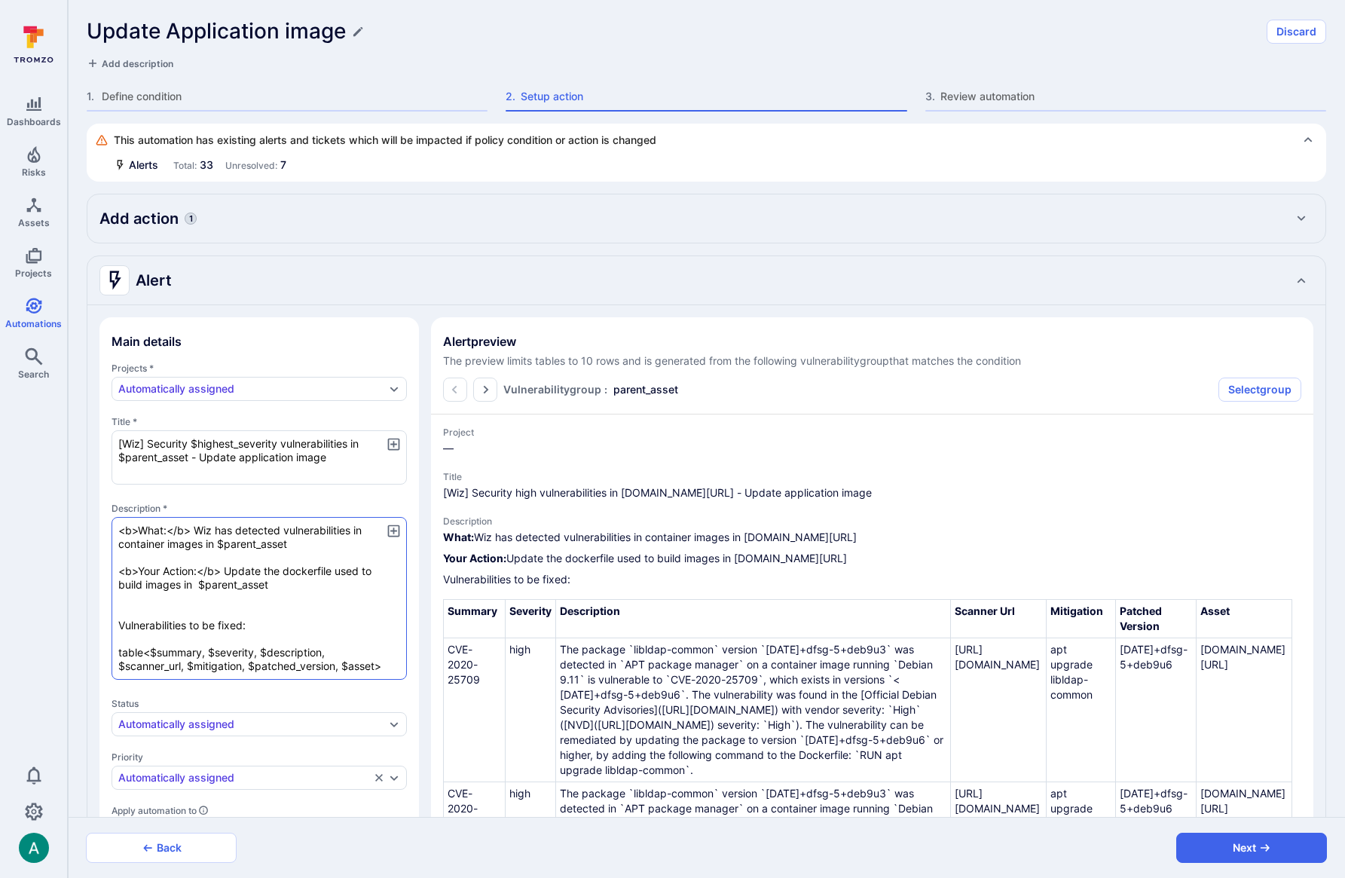
click at [183, 581] on textarea "<b>What:</b> Wiz has detected vulnerabilities in container images in $parent_as…" at bounding box center [258, 598] width 295 height 163
type textarea "x"
type textarea "<b>What:</b> Wiz has detected vulnerabilities in container images in $parent_as…"
type textarea "x"
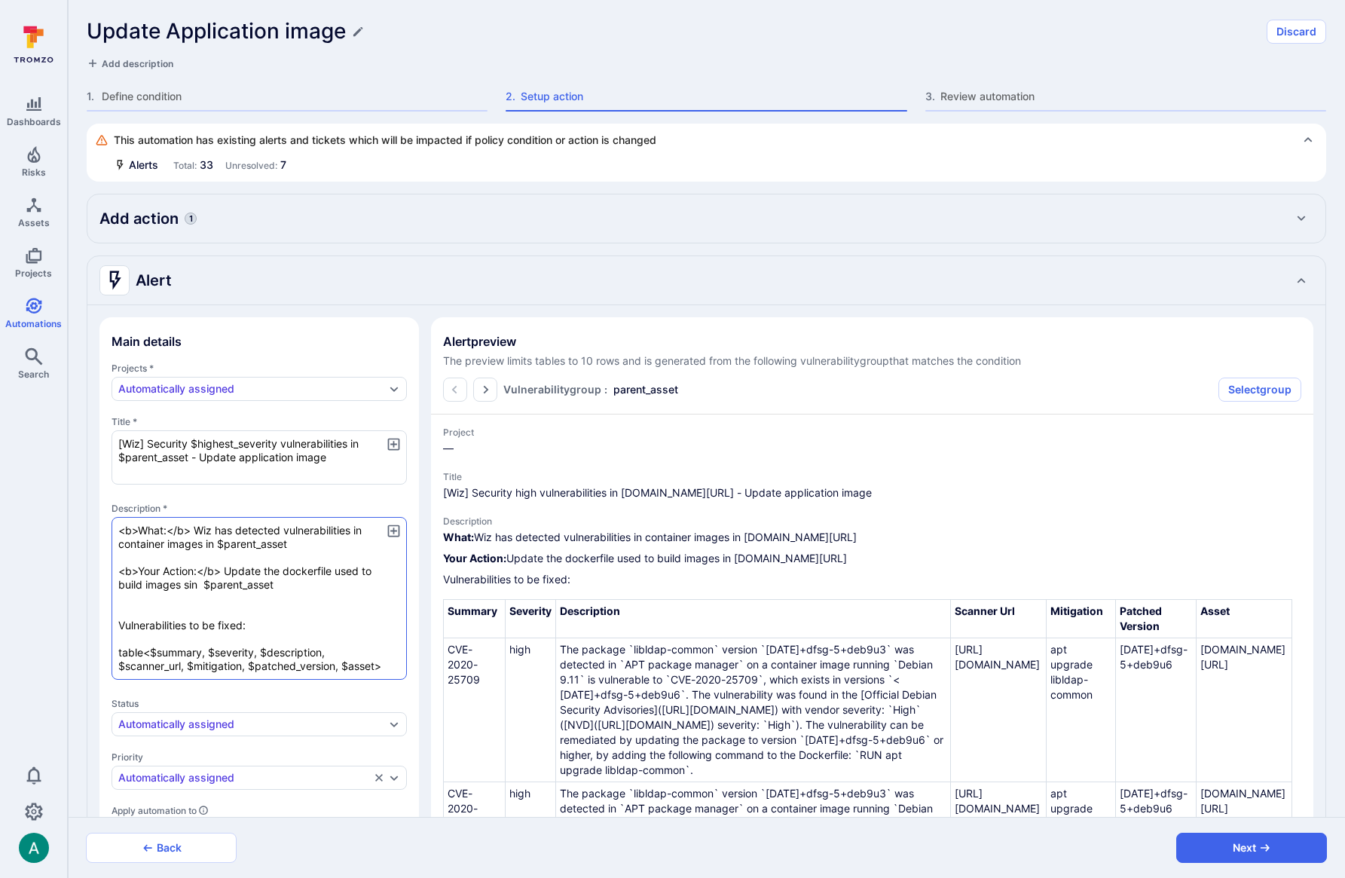
type textarea "<b>What:</b> Wiz has detected vulnerabilities in container images in $parent_as…"
type textarea "x"
type textarea "<b>What:</b> Wiz has detected vulnerabilities in container images in $parent_as…"
type textarea "x"
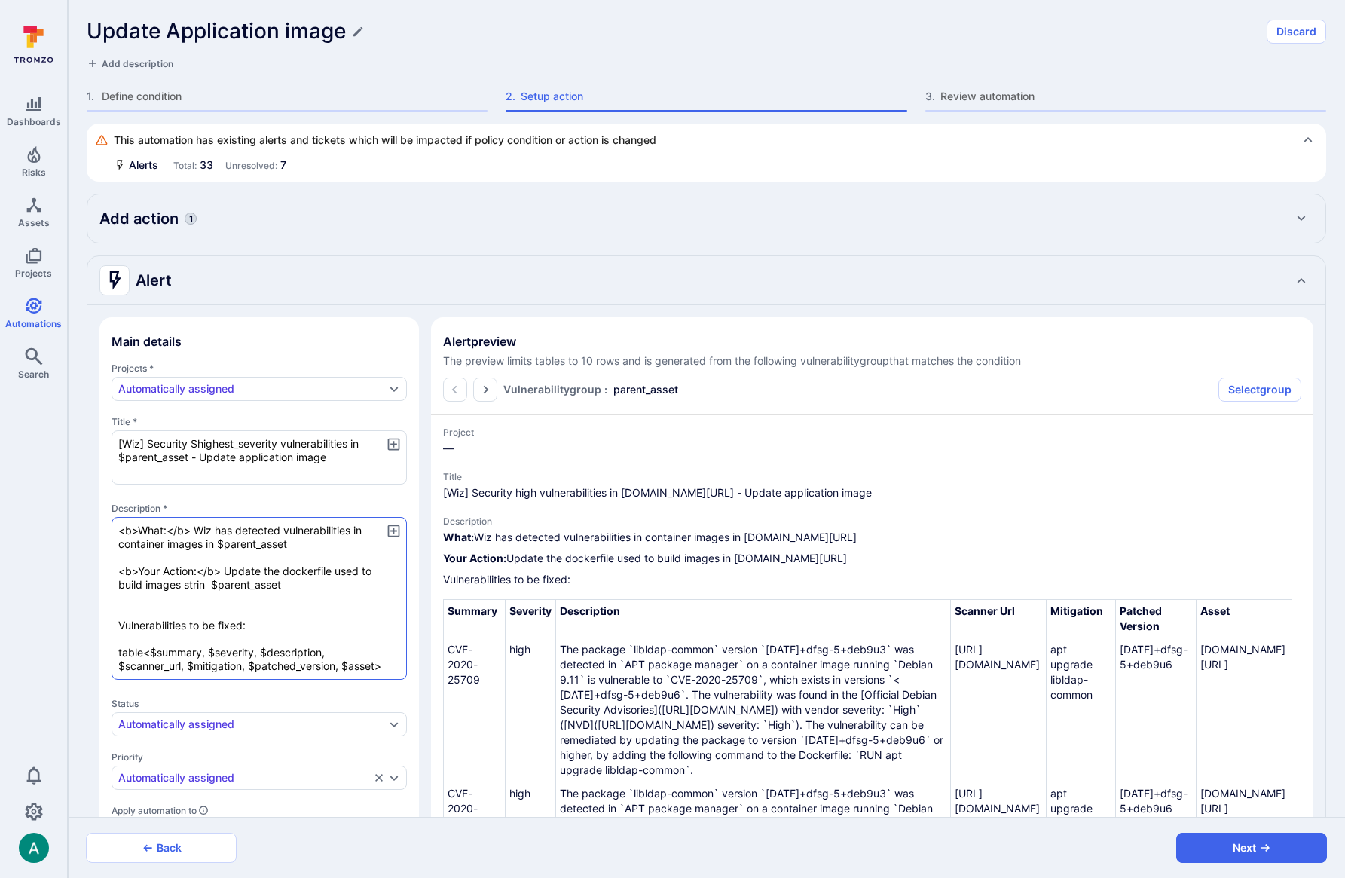
type textarea "x"
type textarea "<b>What:</b> Wiz has detected vulnerabilities in container images in $parent_as…"
type textarea "x"
type textarea "<b>What:</b> Wiz has detected vulnerabilities in container images in $parent_as…"
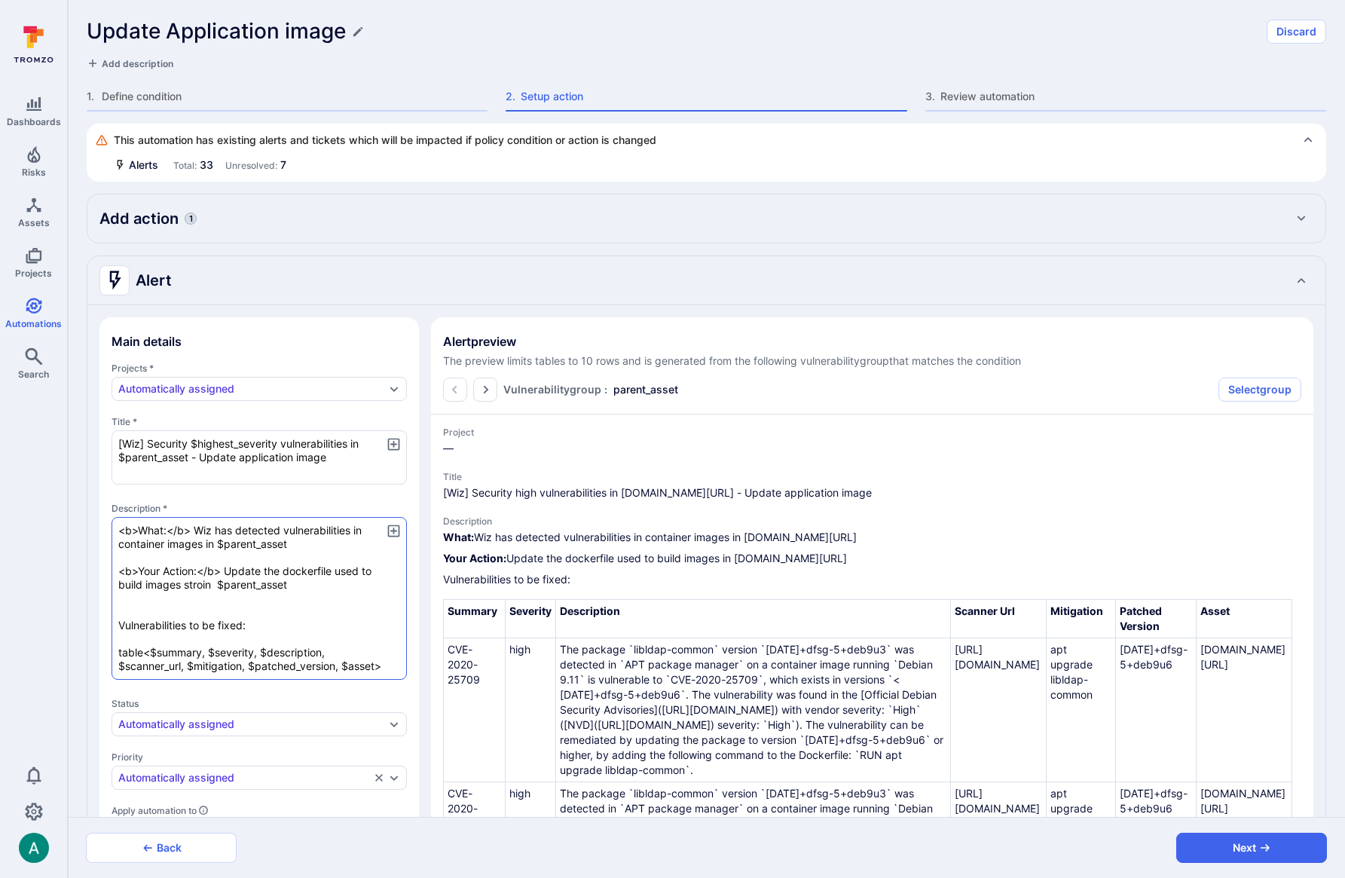
type textarea "x"
type textarea "<b>What:</b> Wiz has detected vulnerabilities in container images in $parent_as…"
type textarea "x"
type textarea "<b>What:</b> Wiz has detected vulnerabilities in container images in $parent_as…"
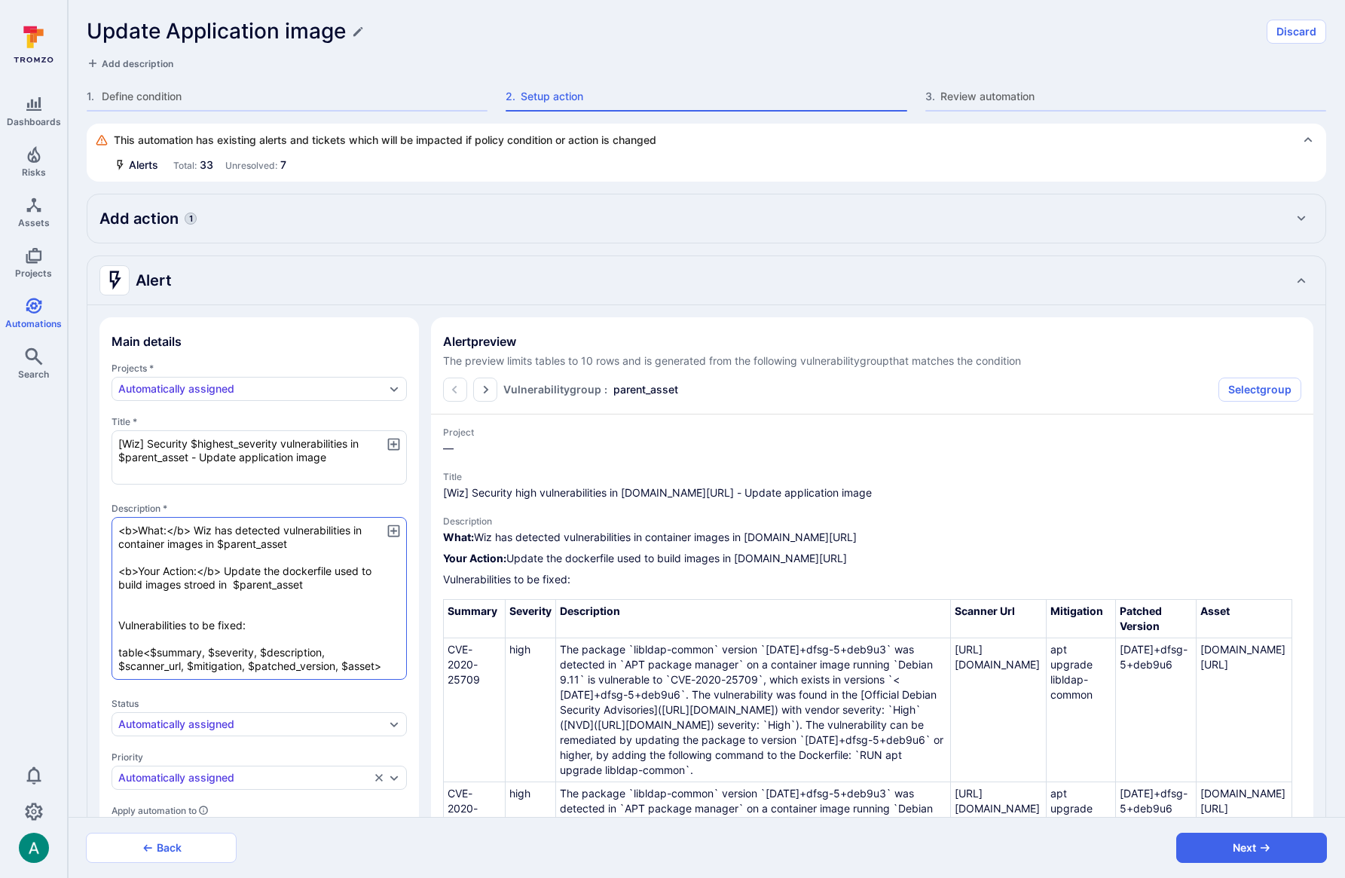
type textarea "x"
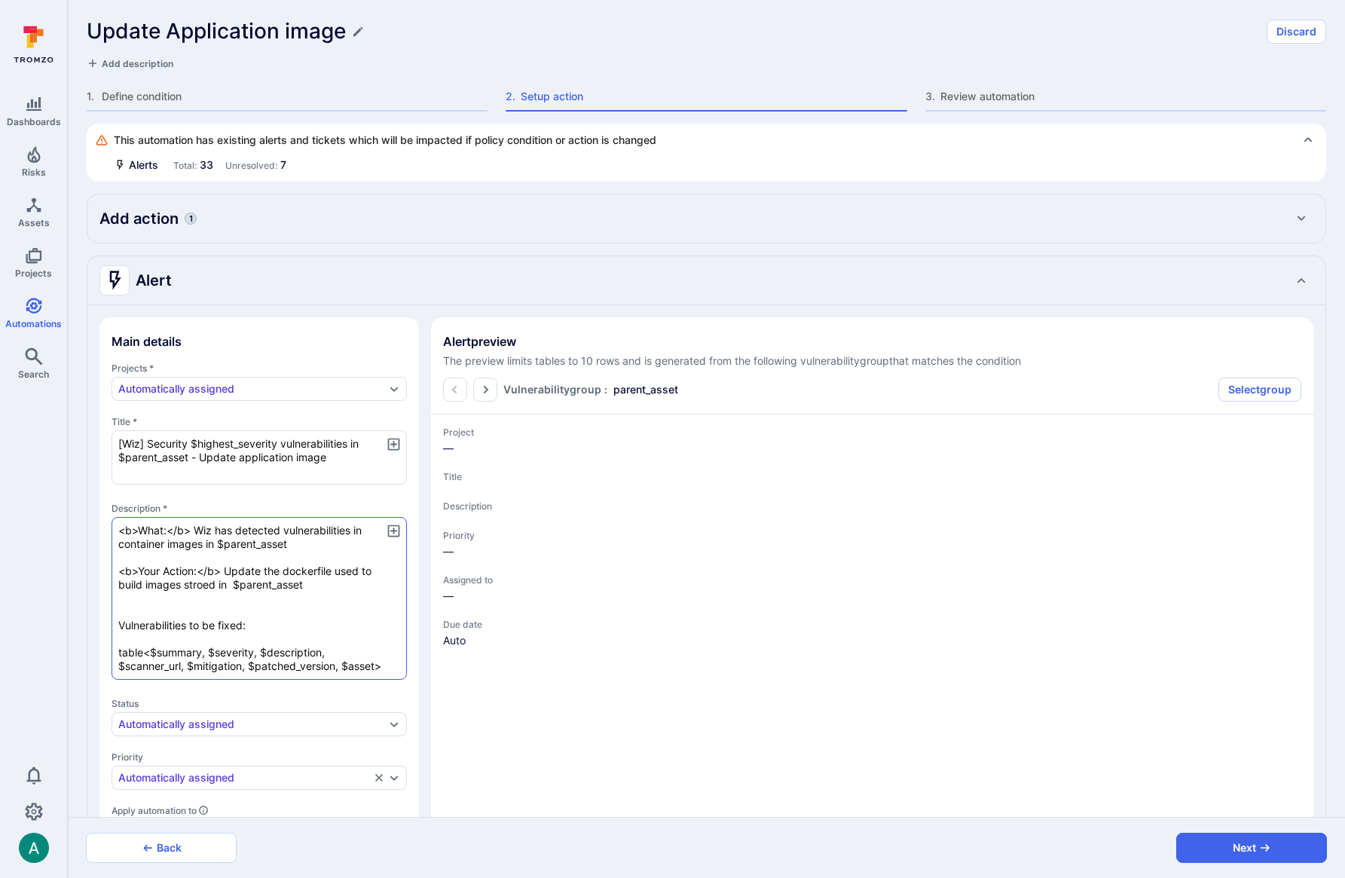
type textarea "x"
type textarea "<b>What:</b> Wiz has detected vulnerabilities in container images in $parent_as…"
type textarea "x"
type textarea "<b>What:</b> Wiz has detected vulnerabilities in container images in $parent_as…"
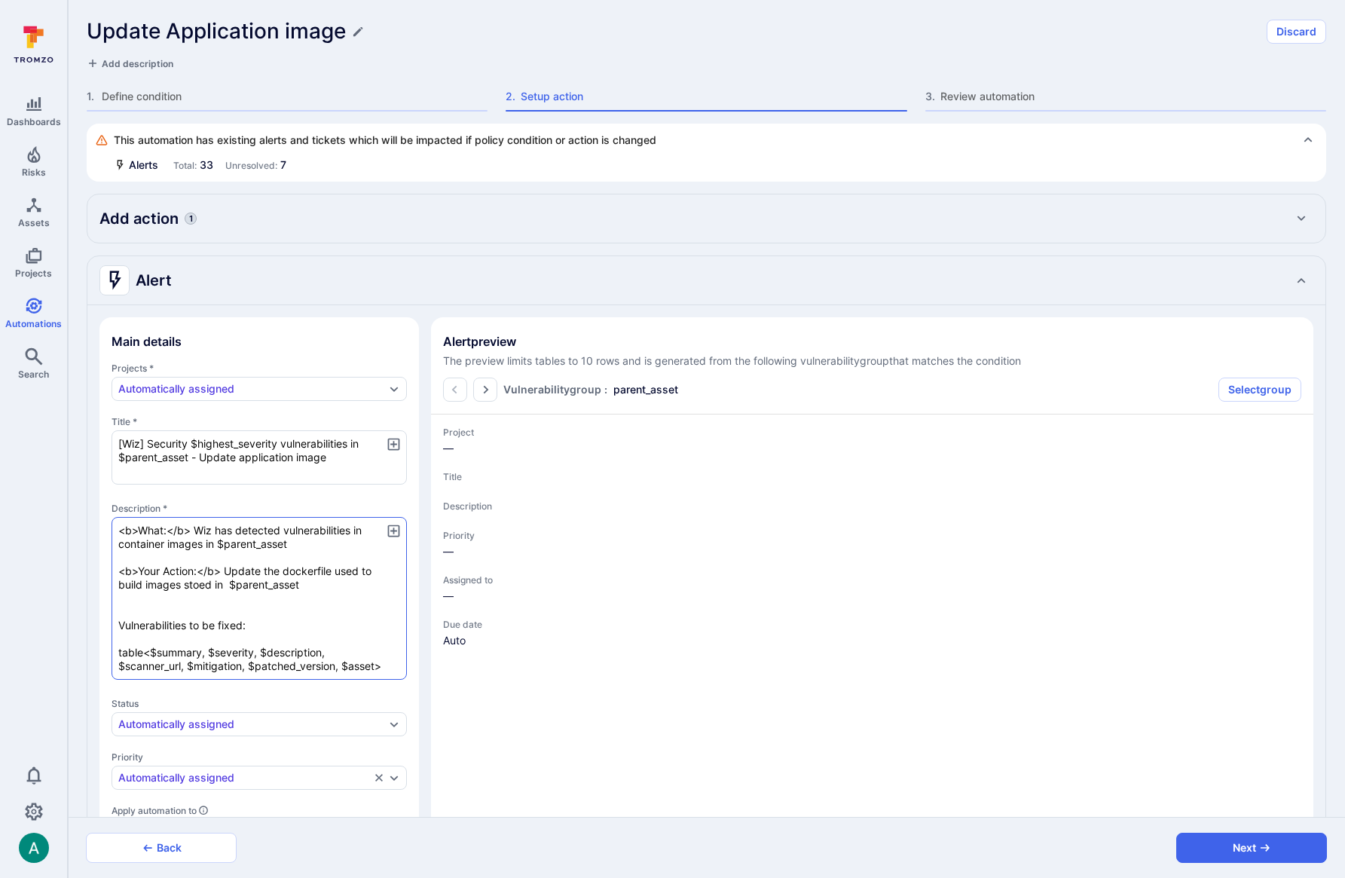
type textarea "x"
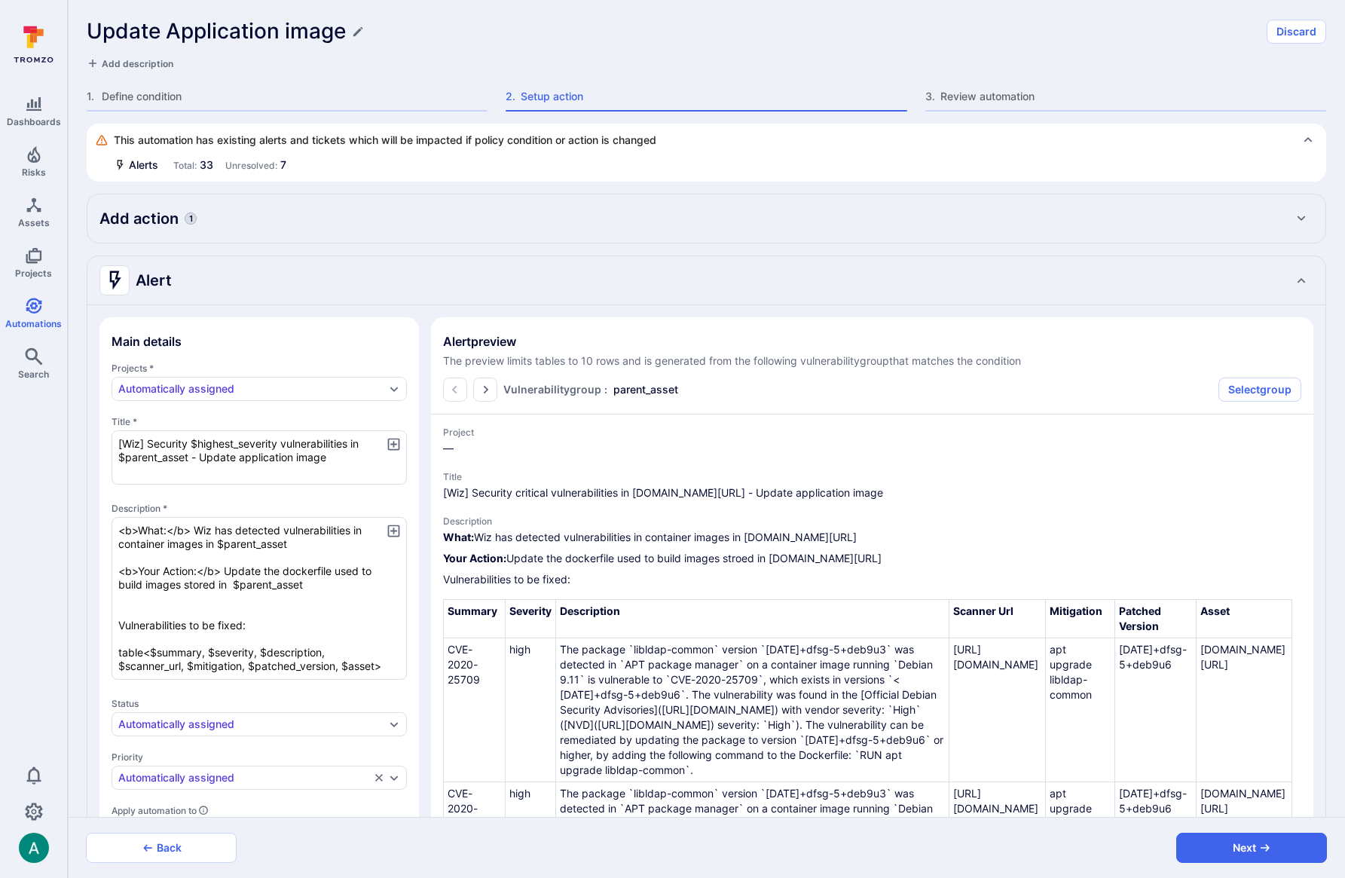
type textarea "x"
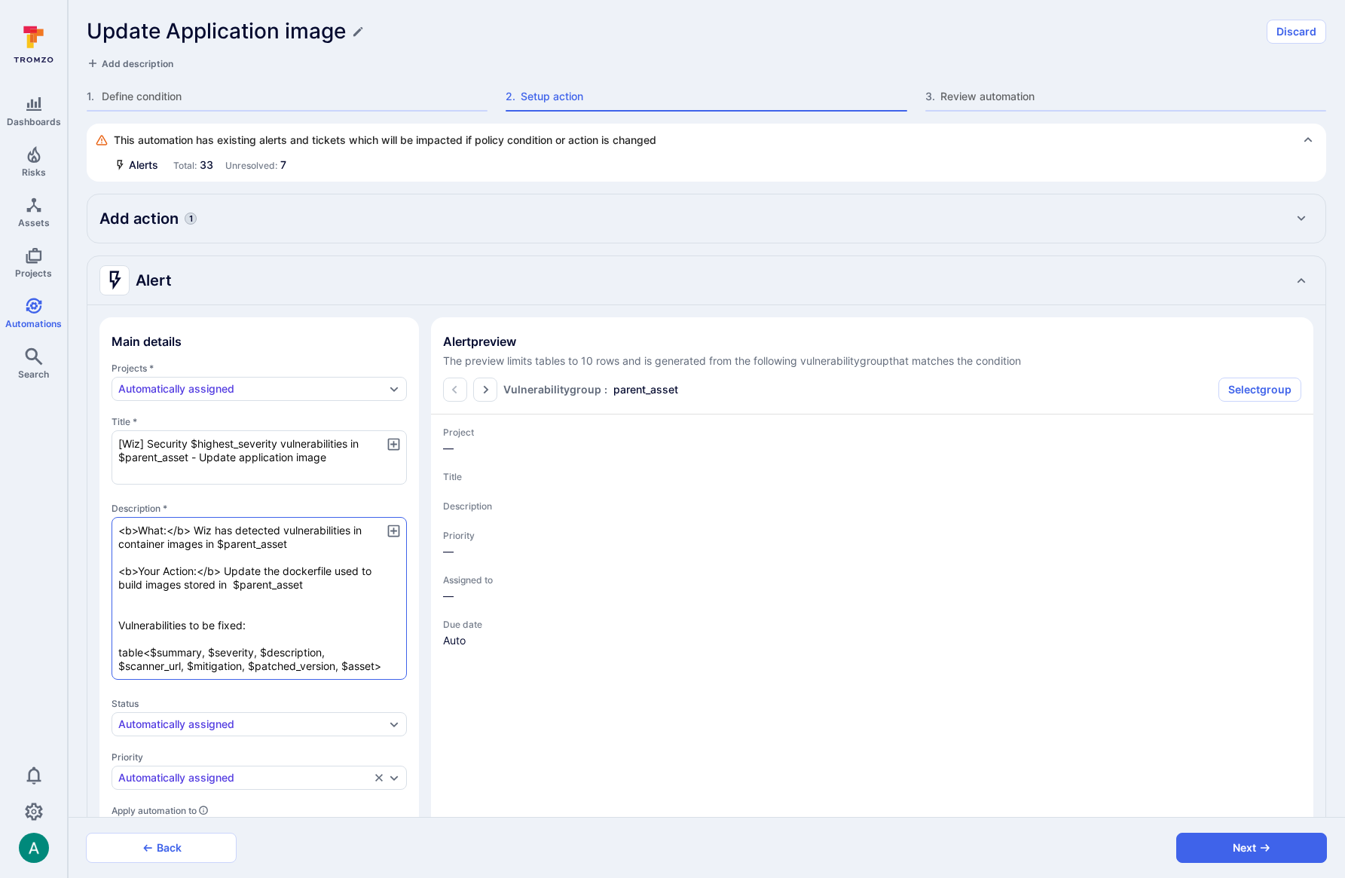
type textarea "x"
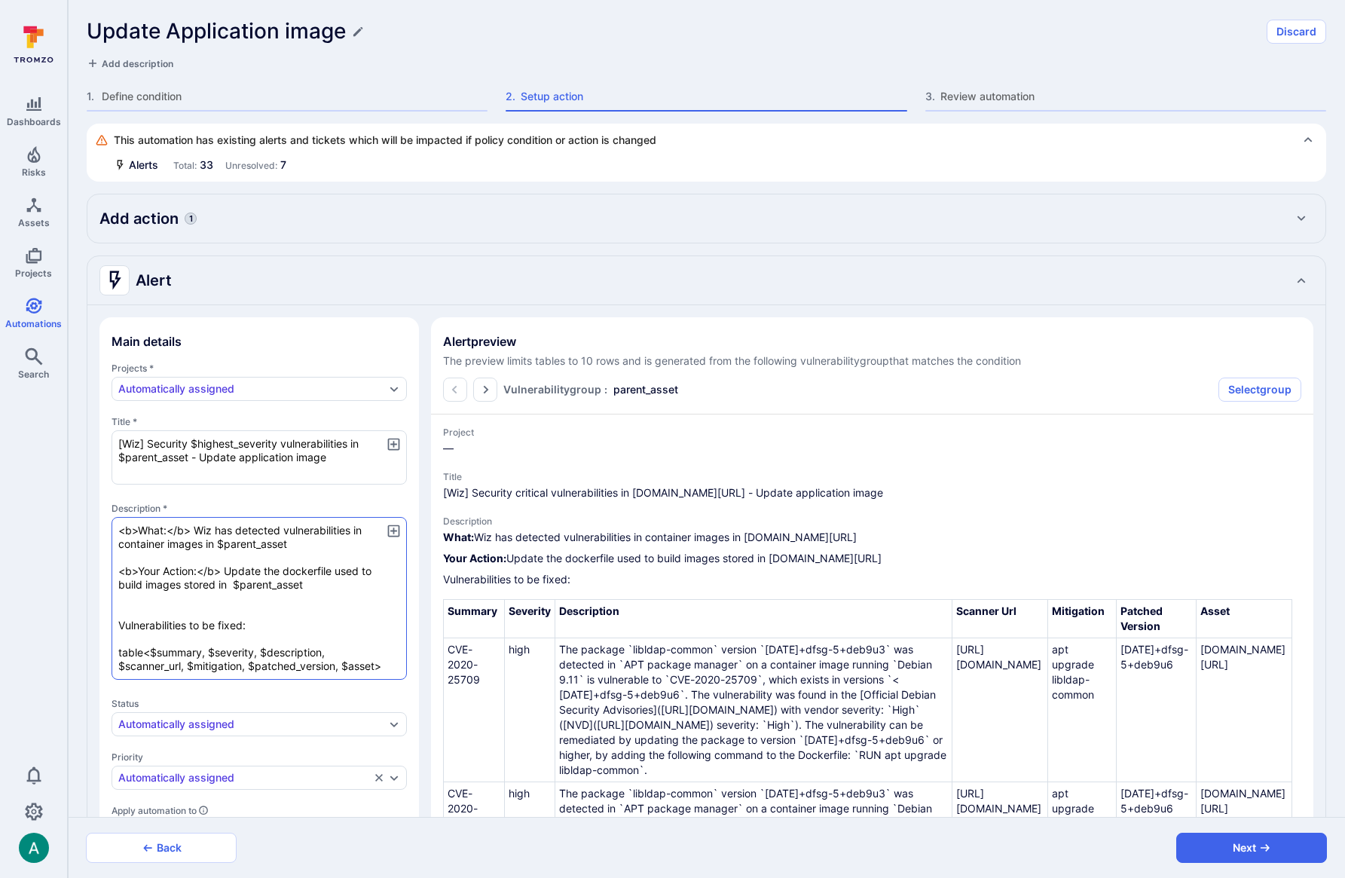
drag, startPoint x: 183, startPoint y: 584, endPoint x: 215, endPoint y: 584, distance: 32.4
click at [223, 584] on textarea "<b>What:</b> Wiz has detected vulnerabilities in container images in $parent_as…" at bounding box center [258, 598] width 295 height 163
type textarea "x"
type textarea "<b>What:</b> Wiz has detected vulnerabilities in container images in $parent_as…"
type textarea "x"
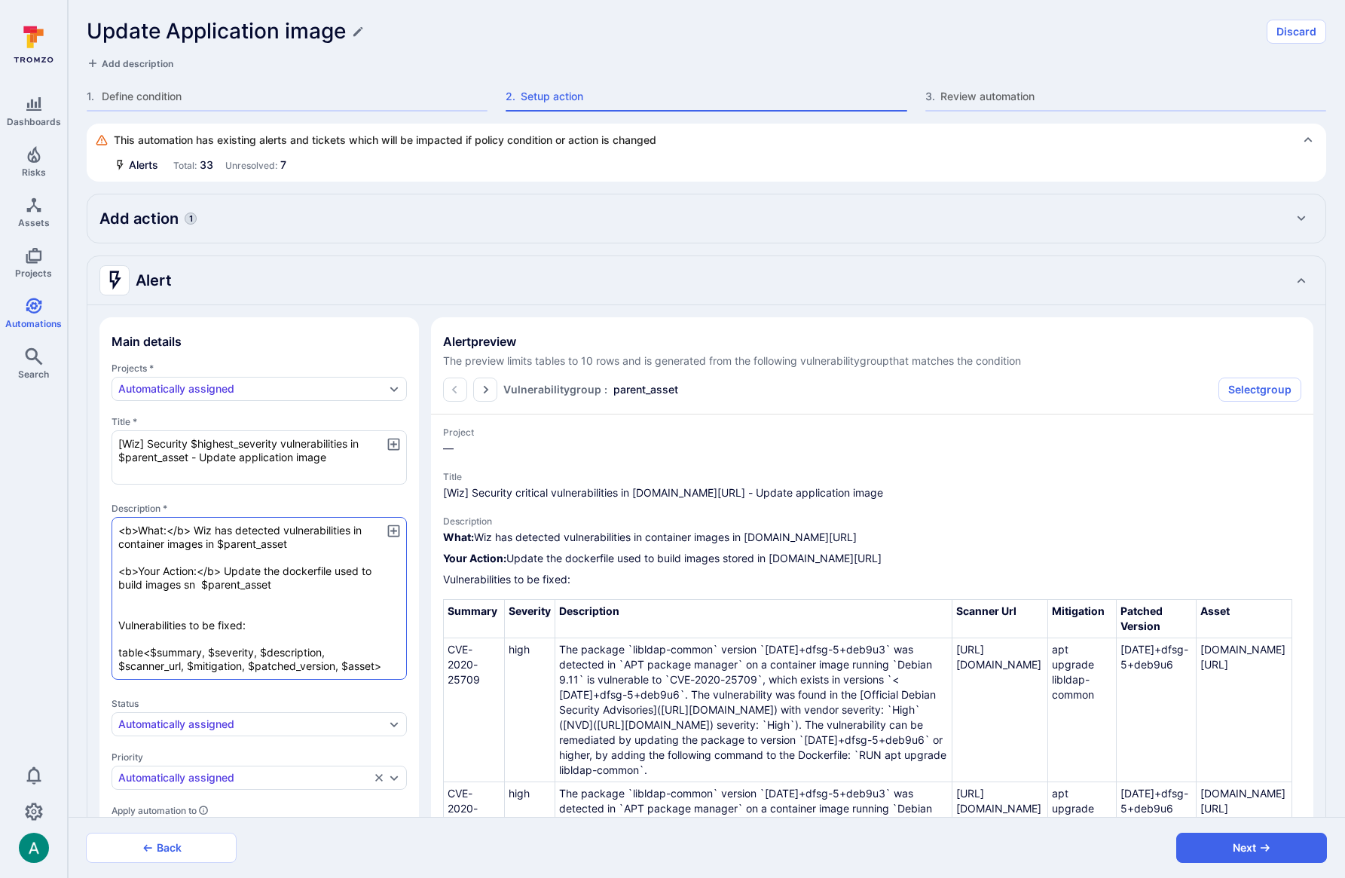
type textarea "x"
type textarea "<b>What:</b> Wiz has detected vulnerabilities in container images in $parent_as…"
type textarea "x"
type textarea "<b>What:</b> Wiz has detected vulnerabilities in container images in $parent_as…"
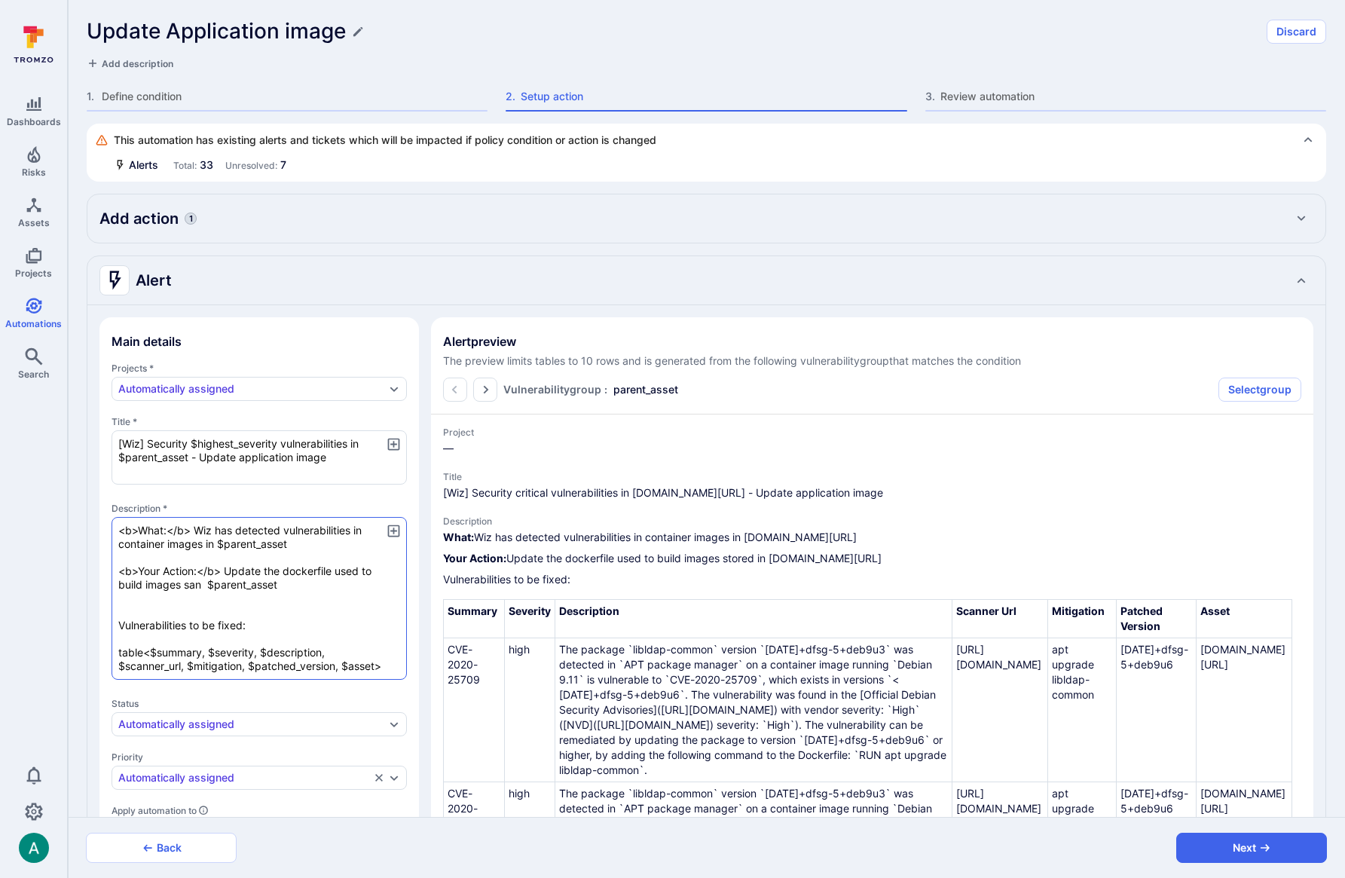
type textarea "x"
type textarea "<b>What:</b> Wiz has detected vulnerabilities in container images in $parent_as…"
type textarea "x"
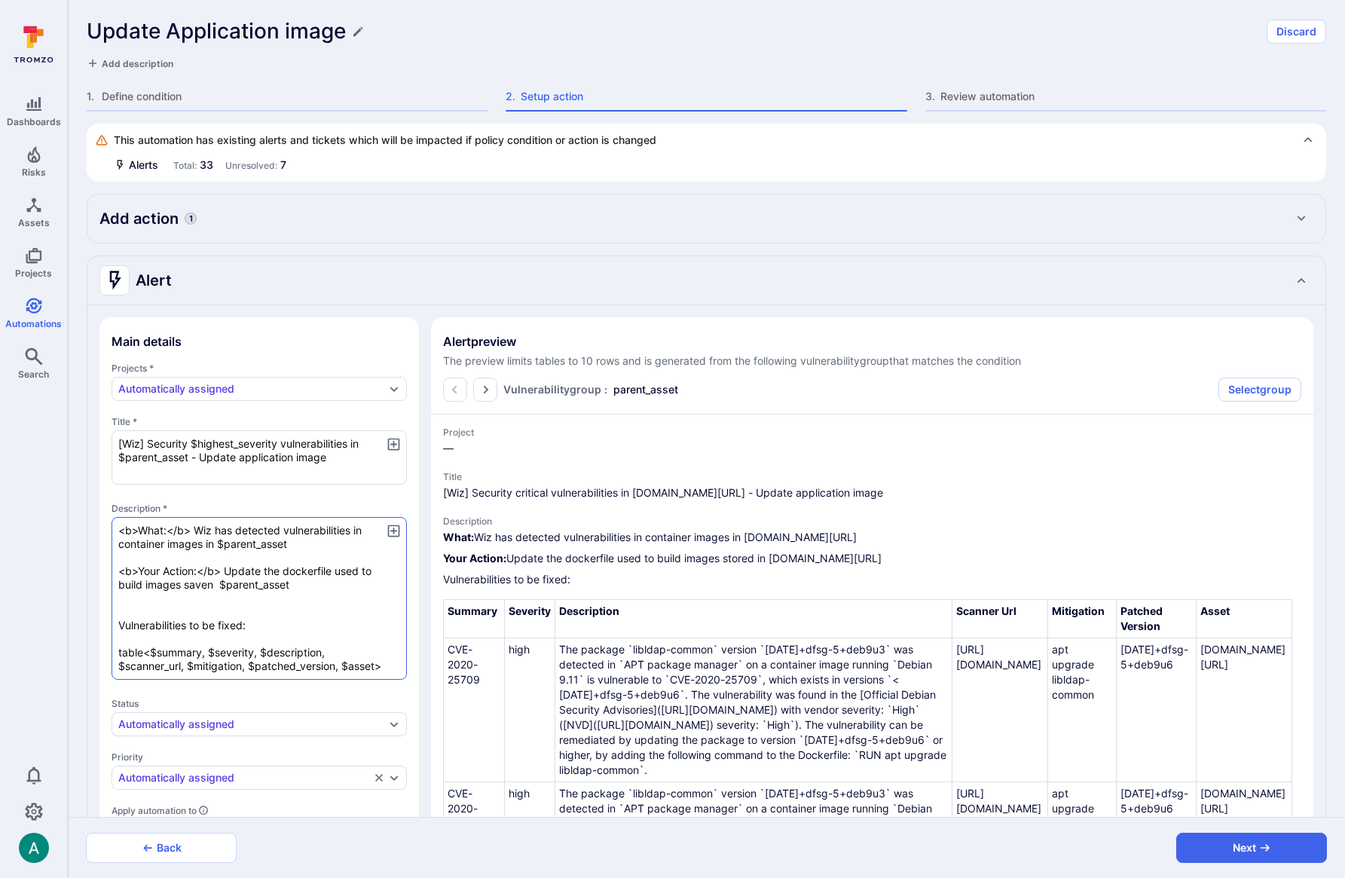
type textarea "<b>What:</b> Wiz has detected vulnerabilities in container images in $parent_as…"
type textarea "x"
type textarea "<b>What:</b> Wiz has detected vulnerabilities in container images in $parent_as…"
type textarea "x"
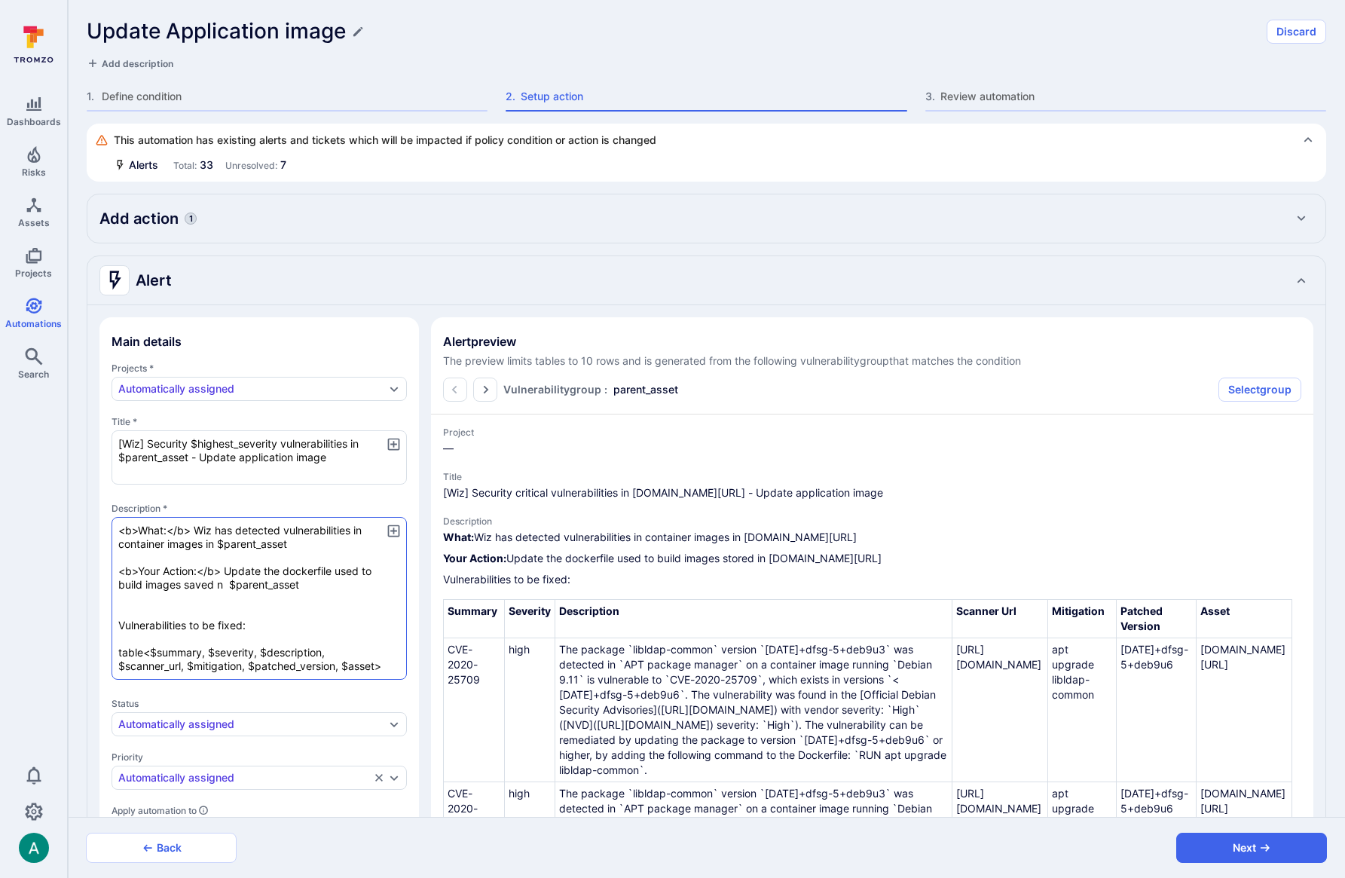
type textarea "x"
type textarea "<b>What:</b> Wiz has detected vulnerabilities in container images in $parent_as…"
type textarea "x"
type textarea "<b>What:</b> Wiz has detected vulnerabilities in container images in $parent_as…"
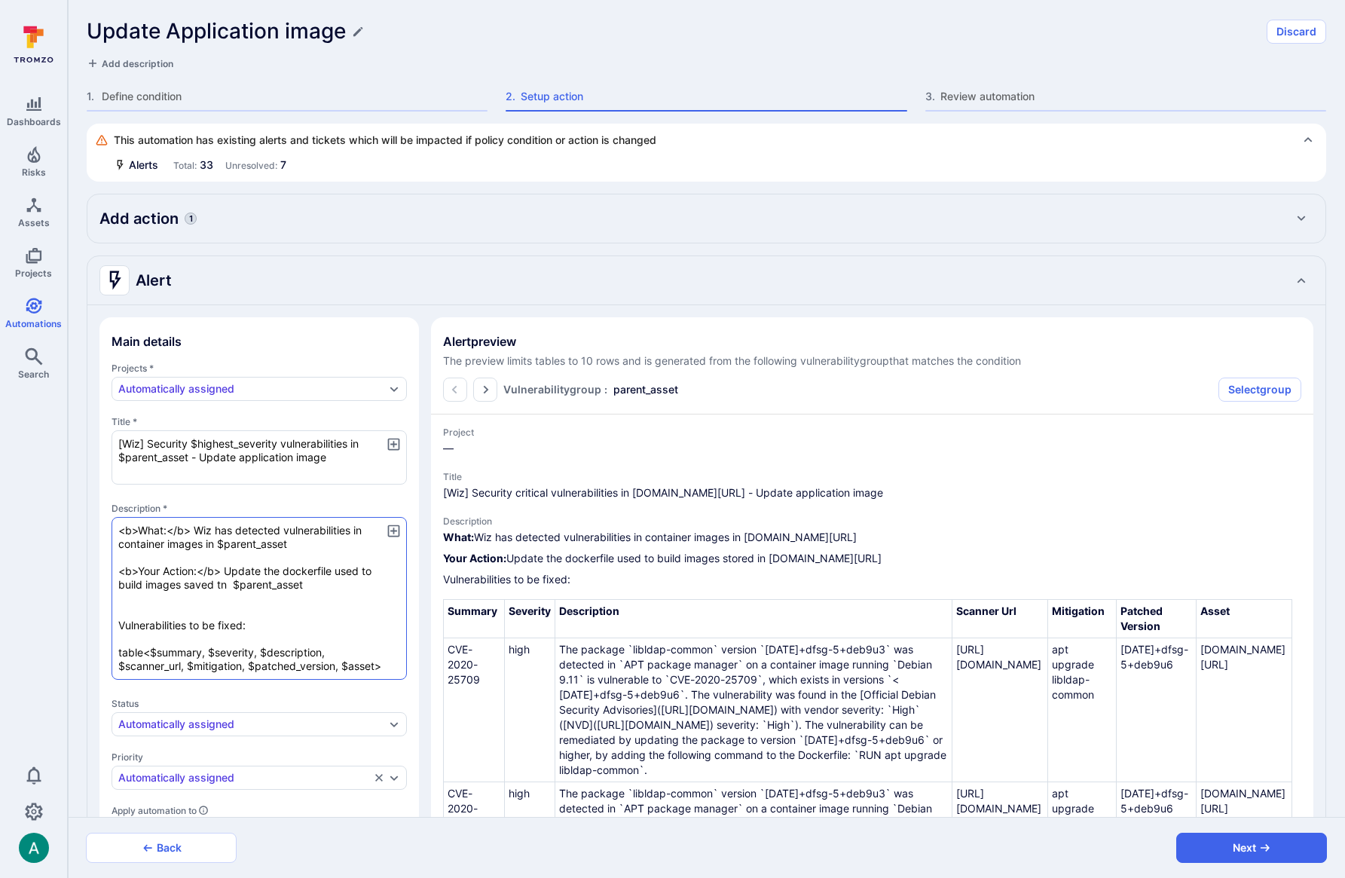
type textarea "x"
type textarea "<b>What:</b> Wiz has detected vulnerabilities in container images in $parent_as…"
type textarea "x"
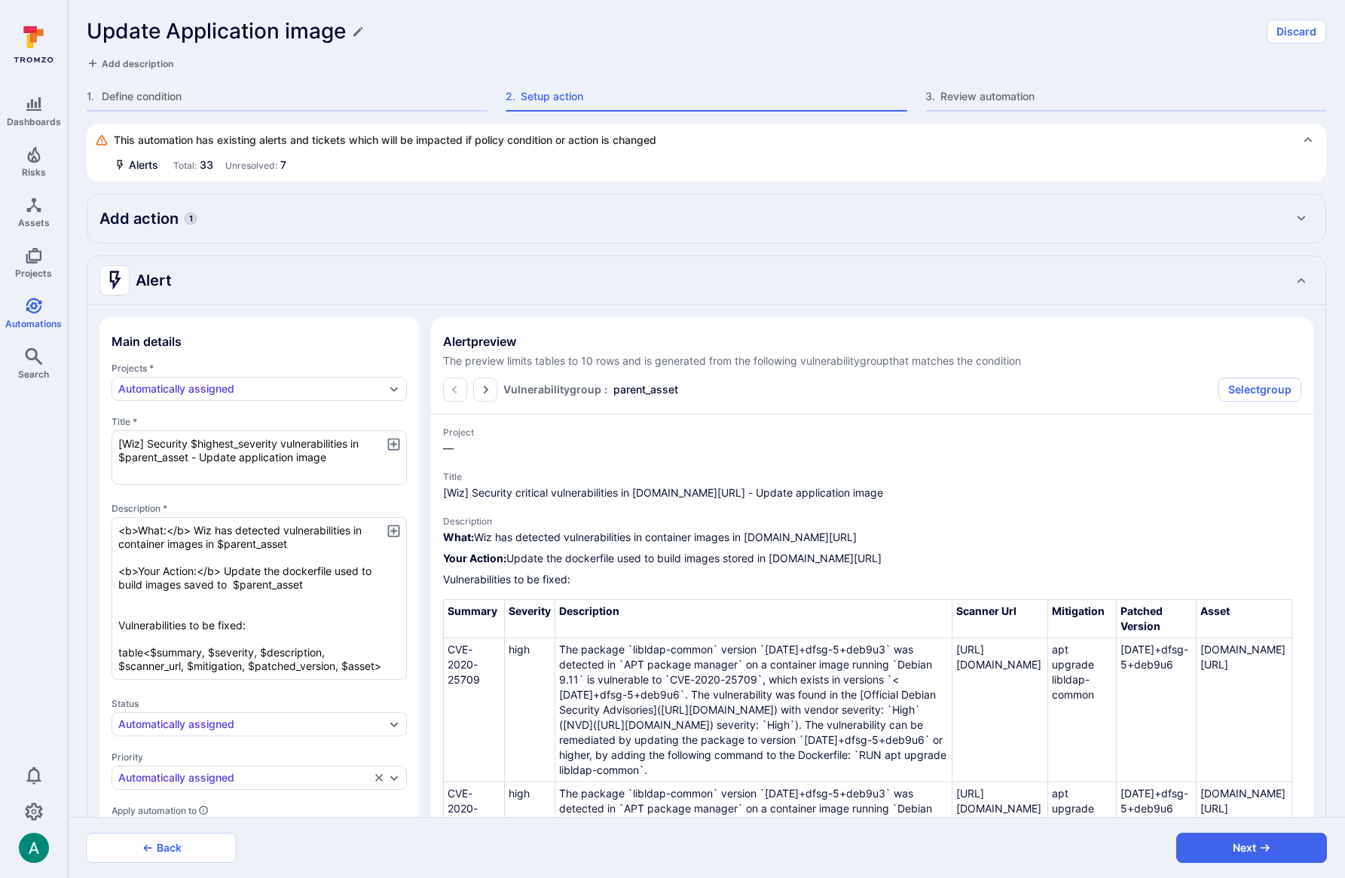
type textarea "x"
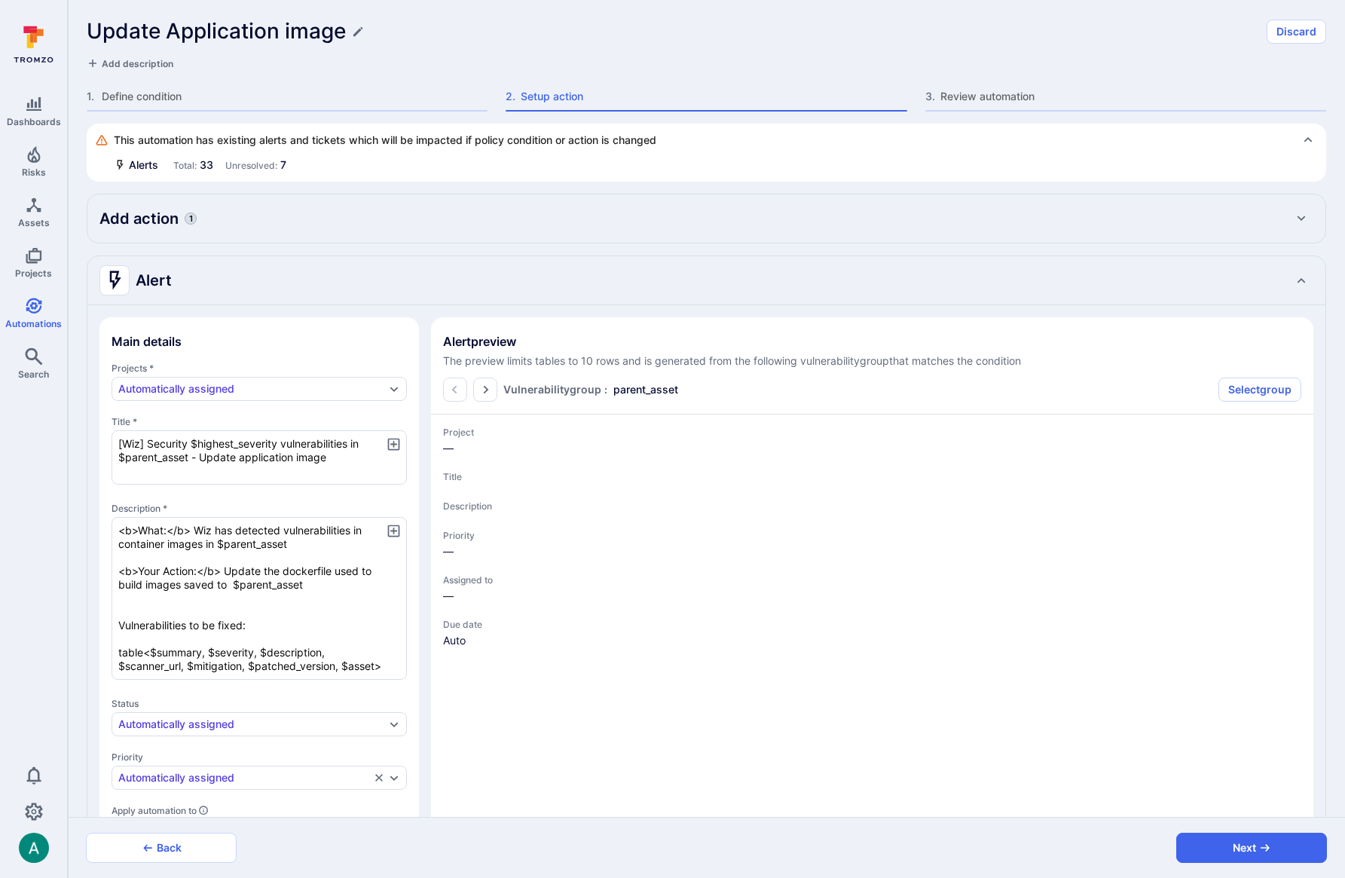
type textarea "x"
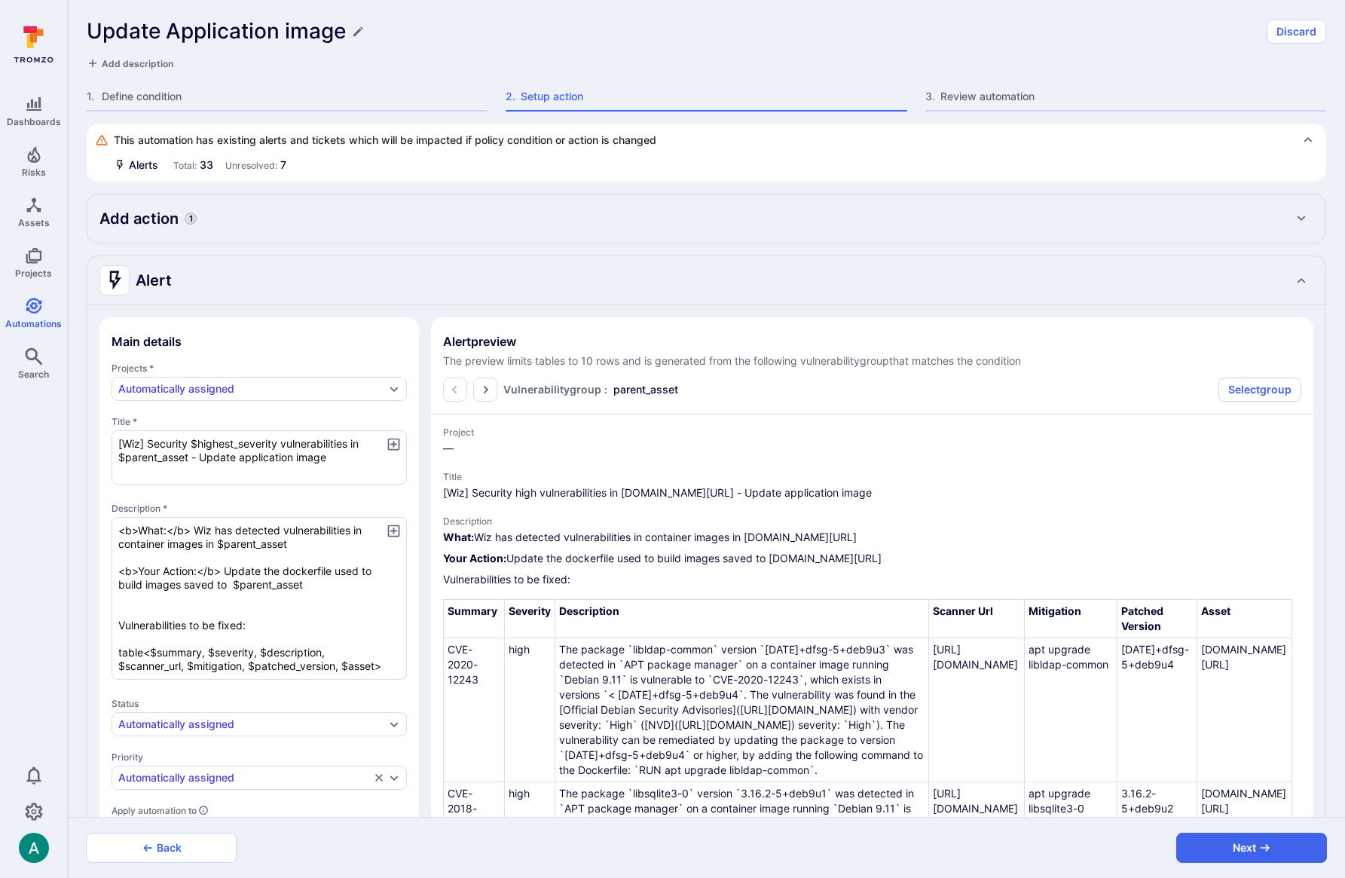
type textarea "<b>What:</b> Wiz has detected vulnerabilities in container images in $parent_as…"
drag, startPoint x: 285, startPoint y: 572, endPoint x: 332, endPoint y: 573, distance: 47.5
click at [332, 573] on textarea "<b>What:</b> Wiz has detected vulnerabilities in container images in $parent_as…" at bounding box center [258, 598] width 295 height 163
type textarea "x"
type textarea "<b>What:</b> Wiz has detected vulnerabilities in container images in $parent_as…"
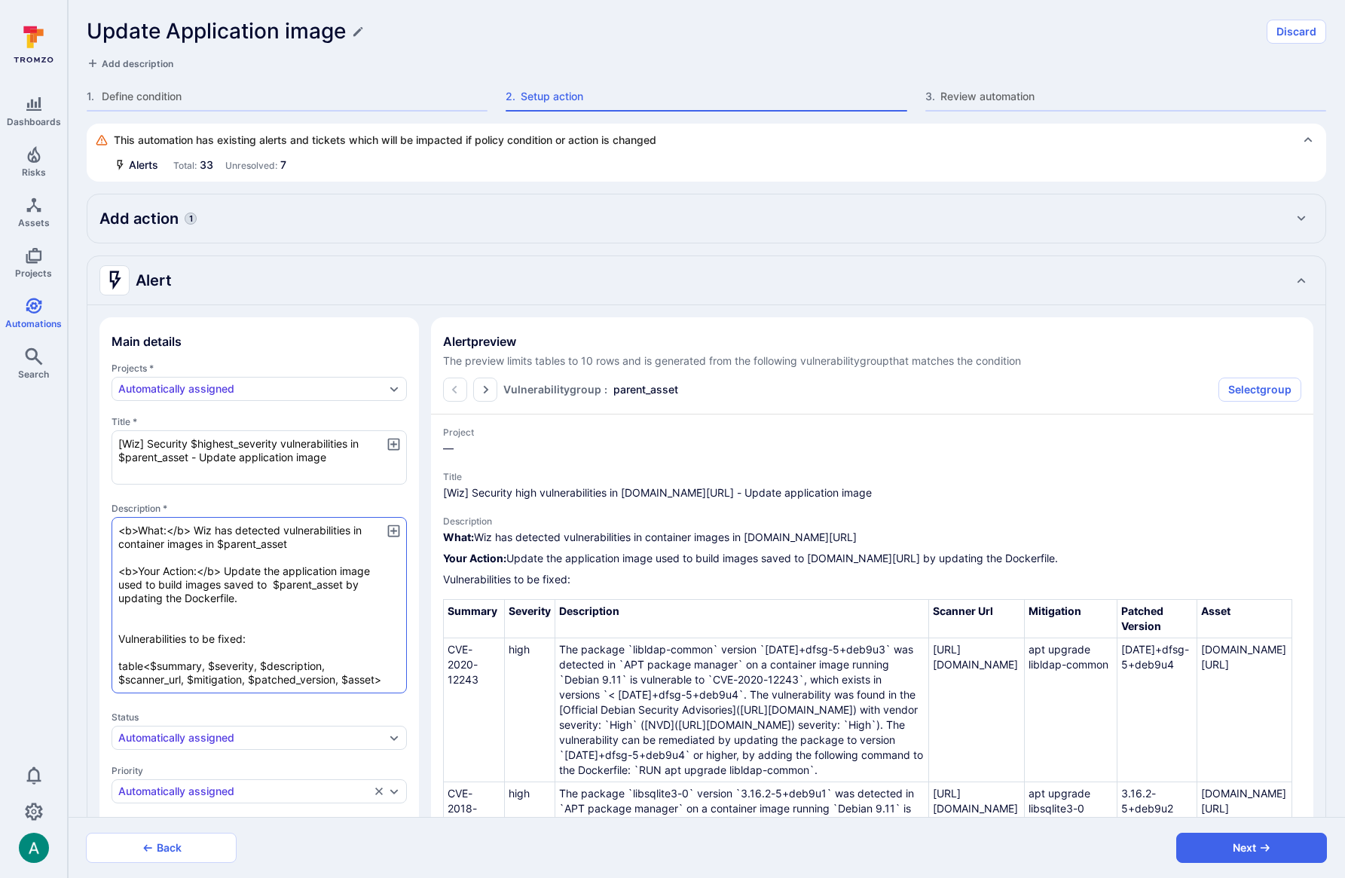
click at [238, 574] on textarea "<b>What:</b> Wiz has detected vulnerabilities in container images in $parent_as…" at bounding box center [258, 605] width 295 height 176
drag, startPoint x: 227, startPoint y: 584, endPoint x: 267, endPoint y: 584, distance: 39.2
click at [267, 584] on textarea "<b>What:</b> Wiz has detected vulnerabilities in container images in $parent_as…" at bounding box center [258, 605] width 295 height 176
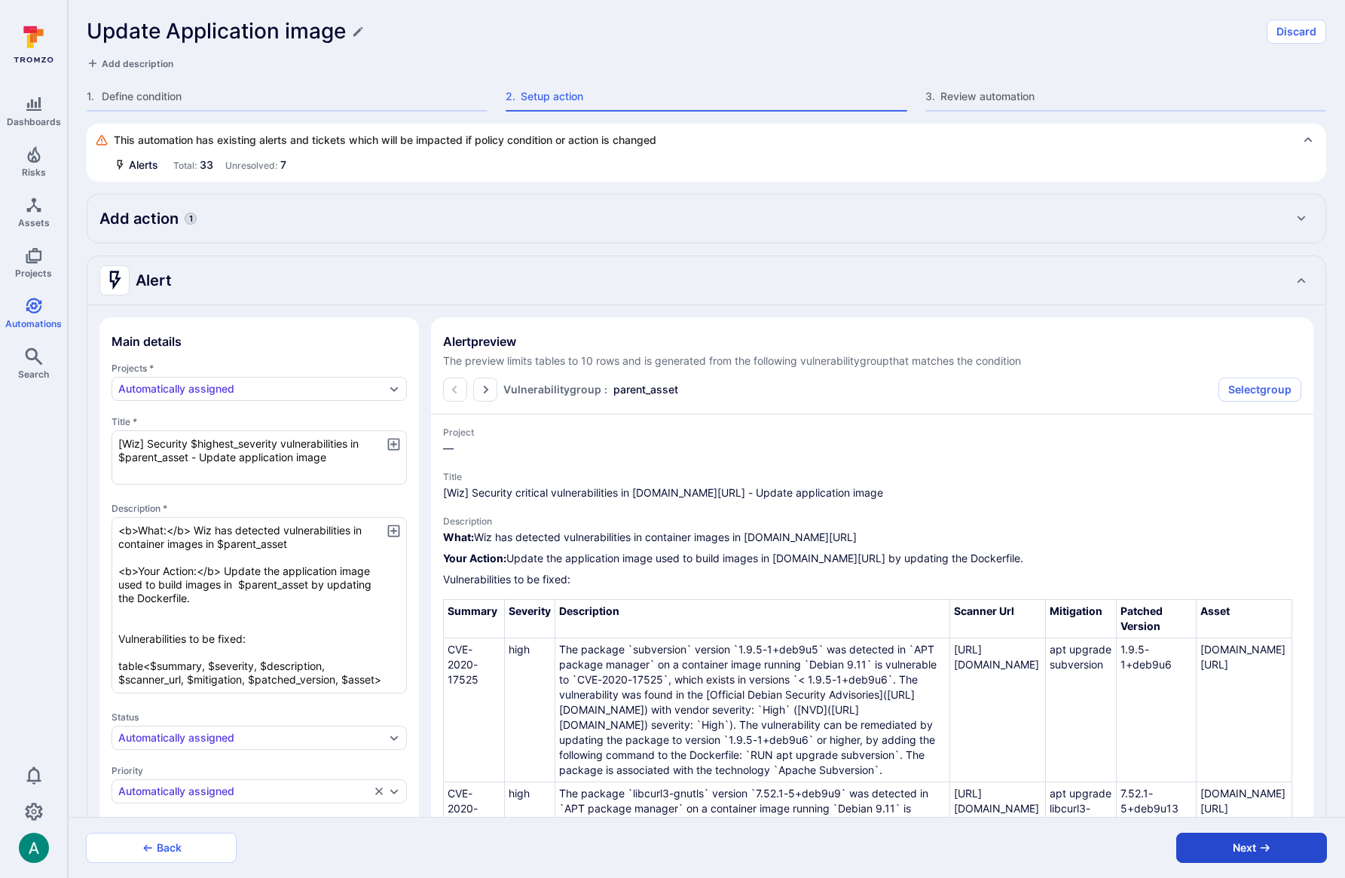
click at [1229, 857] on button "Next" at bounding box center [1251, 847] width 151 height 30
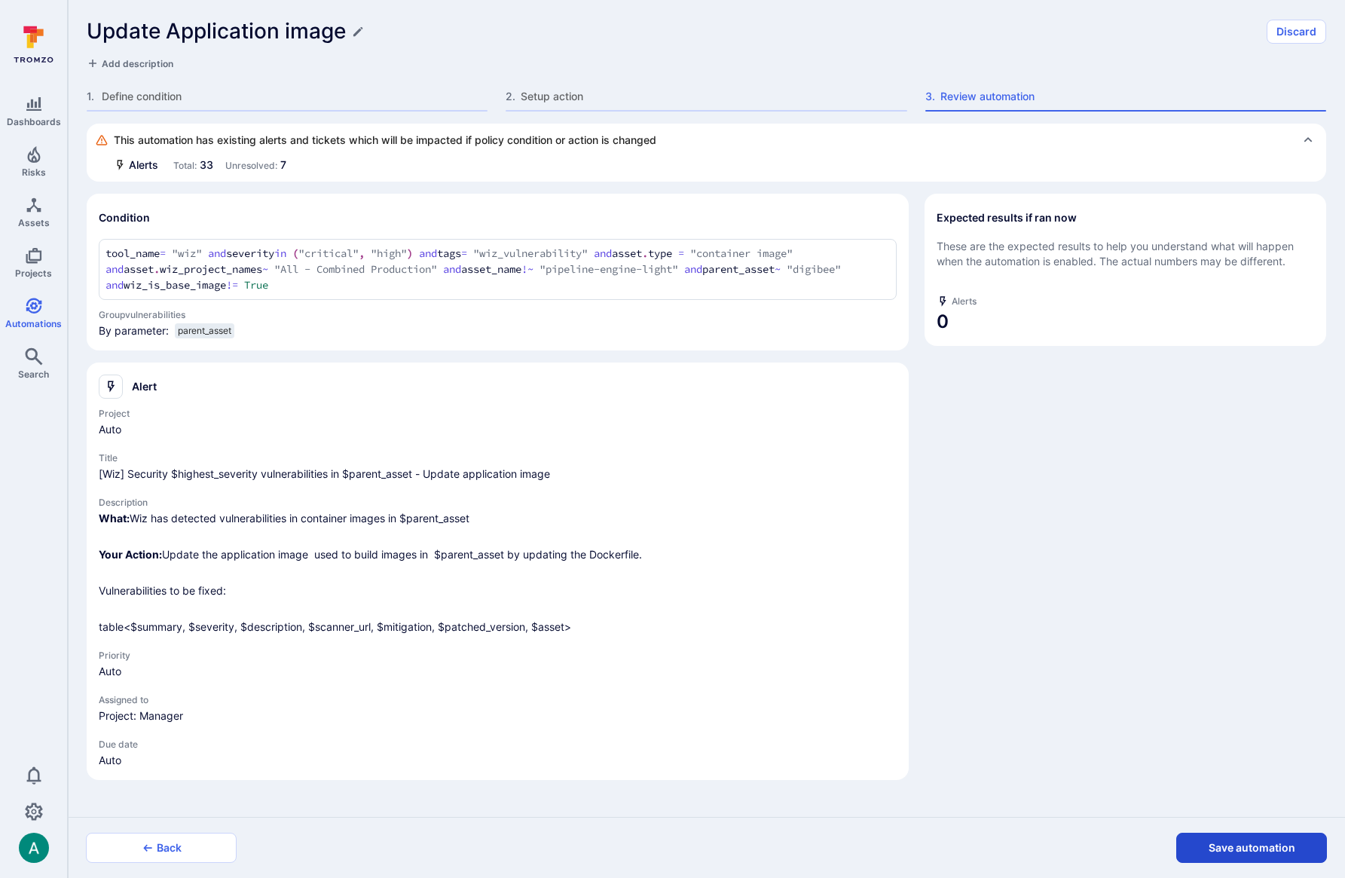
click at [1231, 856] on button "Save automation" at bounding box center [1251, 847] width 151 height 30
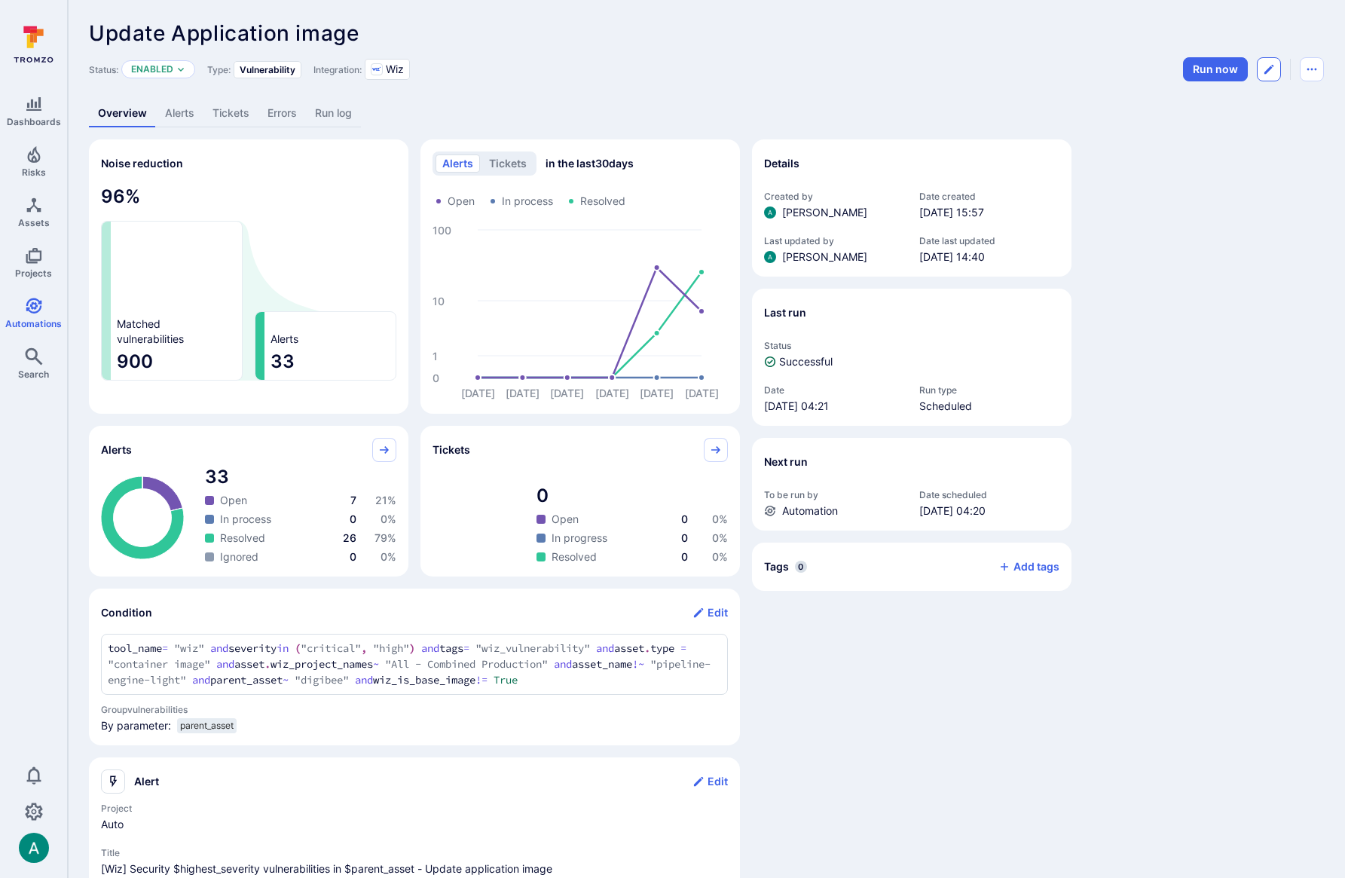
click at [1270, 69] on icon "Edit automation" at bounding box center [1268, 69] width 12 height 12
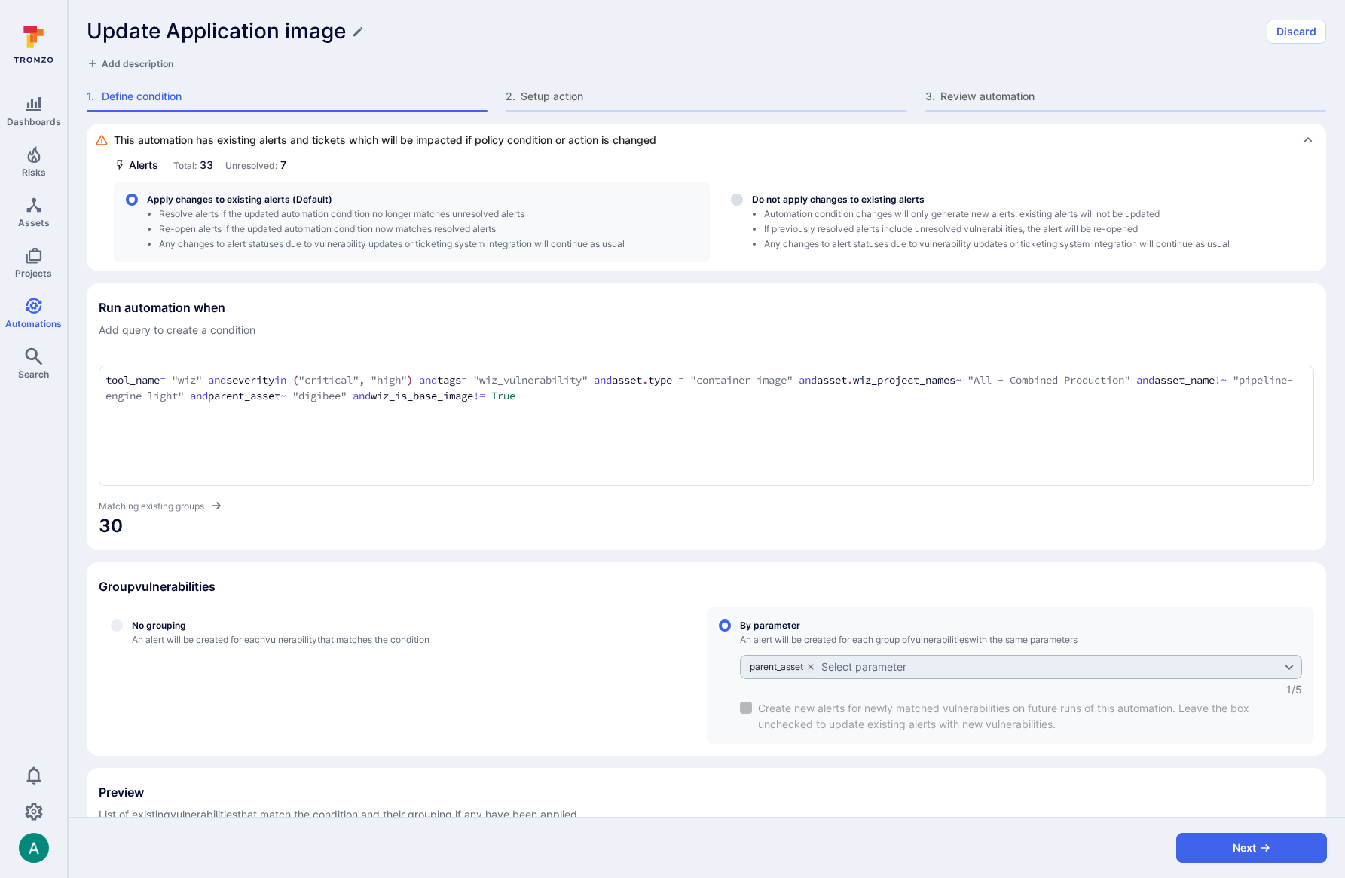
click at [758, 402] on textarea "tool_name = "wiz" and severity in ("critical", "high") and tags = "wiz_vulnerab…" at bounding box center [705, 388] width 1201 height 32
click at [818, 517] on span "0" at bounding box center [706, 526] width 1215 height 24
click at [794, 538] on section "Run automation when Add query to create a condition tool_name = "wiz" and sever…" at bounding box center [706, 416] width 1239 height 267
click at [112, 58] on span "Add description" at bounding box center [138, 63] width 72 height 11
click at [1241, 850] on button "Next" at bounding box center [1251, 847] width 151 height 30
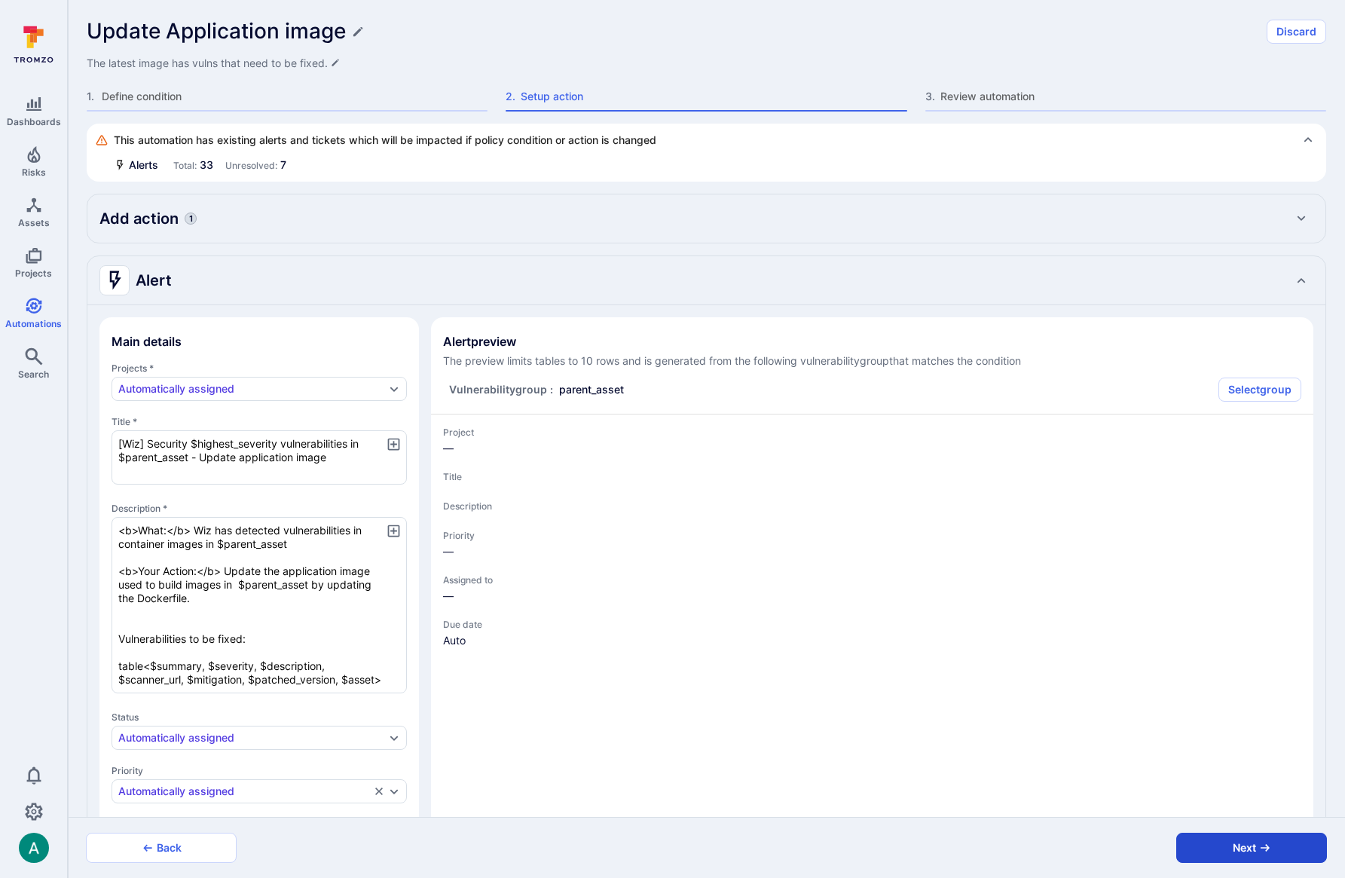
click at [1241, 850] on button "Next" at bounding box center [1251, 847] width 151 height 30
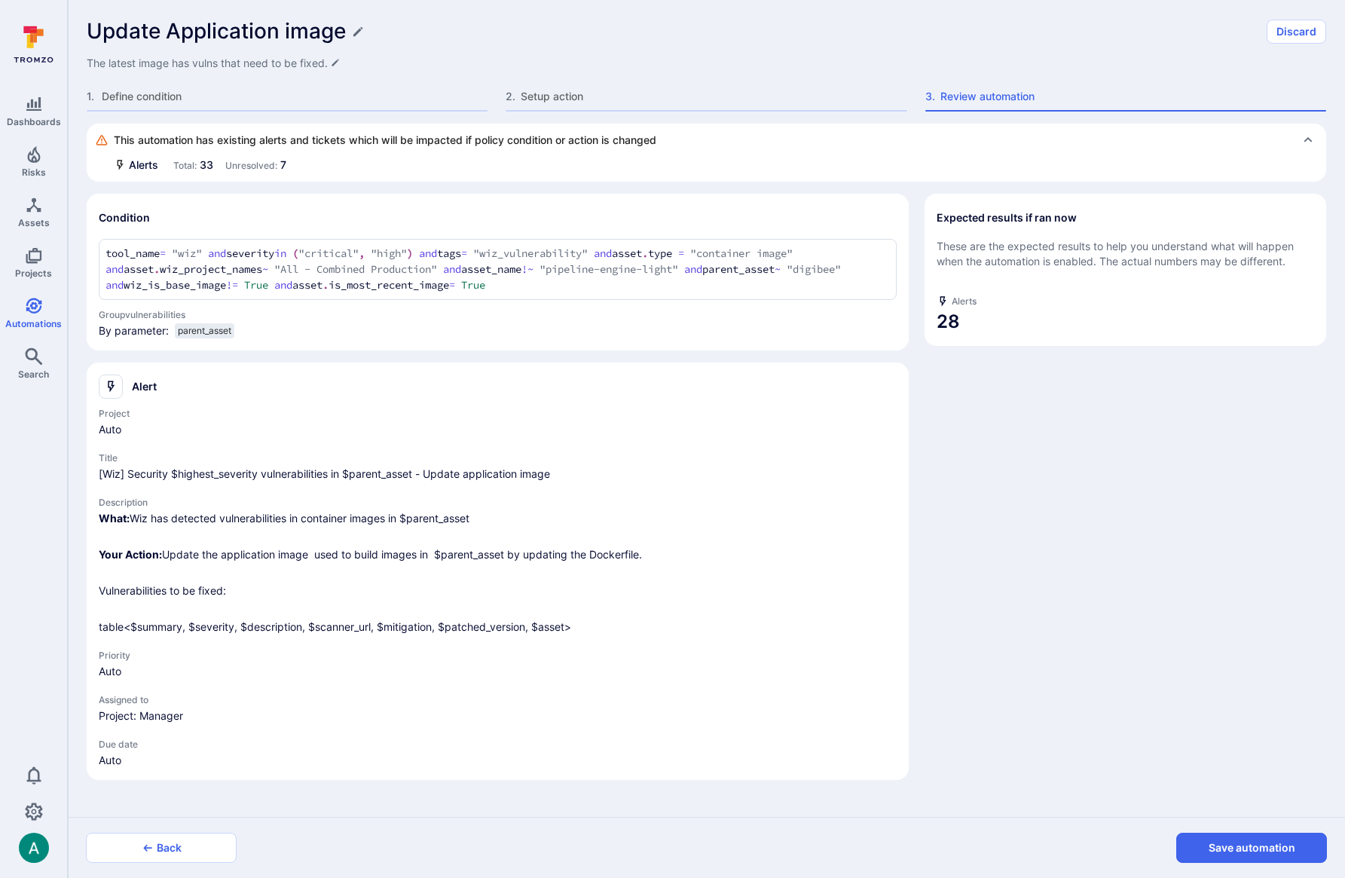
drag, startPoint x: 182, startPoint y: 46, endPoint x: 194, endPoint y: 31, distance: 19.3
click at [186, 38] on div "Update Application image Discard The latest image has vulns that need to be fix…" at bounding box center [706, 45] width 1239 height 52
click at [351, 29] on div "Update Application image" at bounding box center [672, 31] width 1171 height 25
drag, startPoint x: 353, startPoint y: 32, endPoint x: 313, endPoint y: 34, distance: 40.7
click at [346, 33] on div "Update Application image" at bounding box center [672, 31] width 1171 height 25
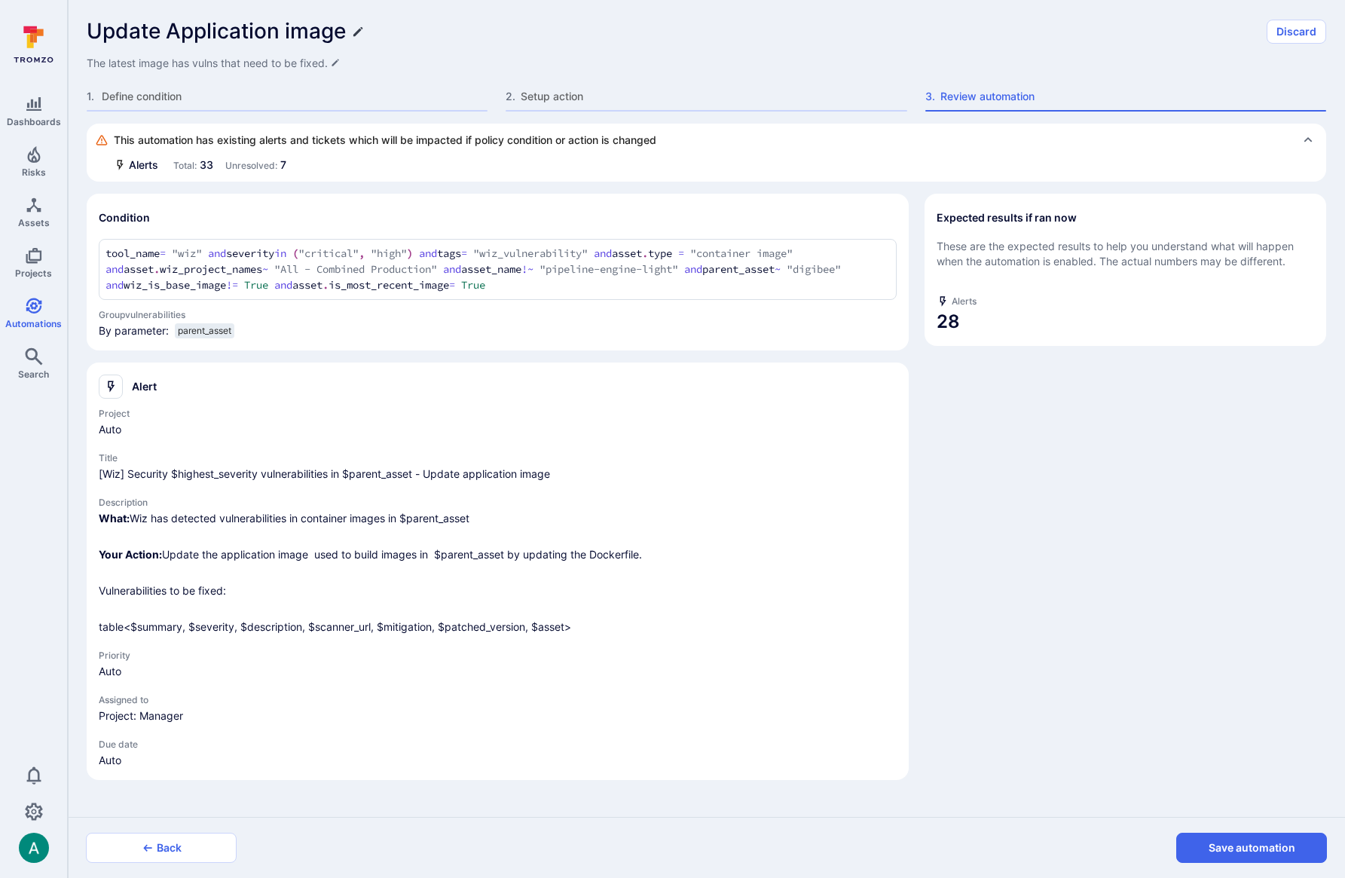
click at [356, 32] on icon "Edit title" at bounding box center [357, 31] width 9 height 9
click at [173, 32] on input "Update Application image" at bounding box center [672, 31] width 1171 height 25
click at [1030, 551] on div "Expected results if ran now These are the expected results to help you understa…" at bounding box center [1122, 487] width 404 height 586
click at [1260, 842] on button "Save automation" at bounding box center [1251, 847] width 151 height 30
click at [697, 16] on div "Update latest application image Discard The latest image has vulns that need to…" at bounding box center [706, 62] width 1277 height 124
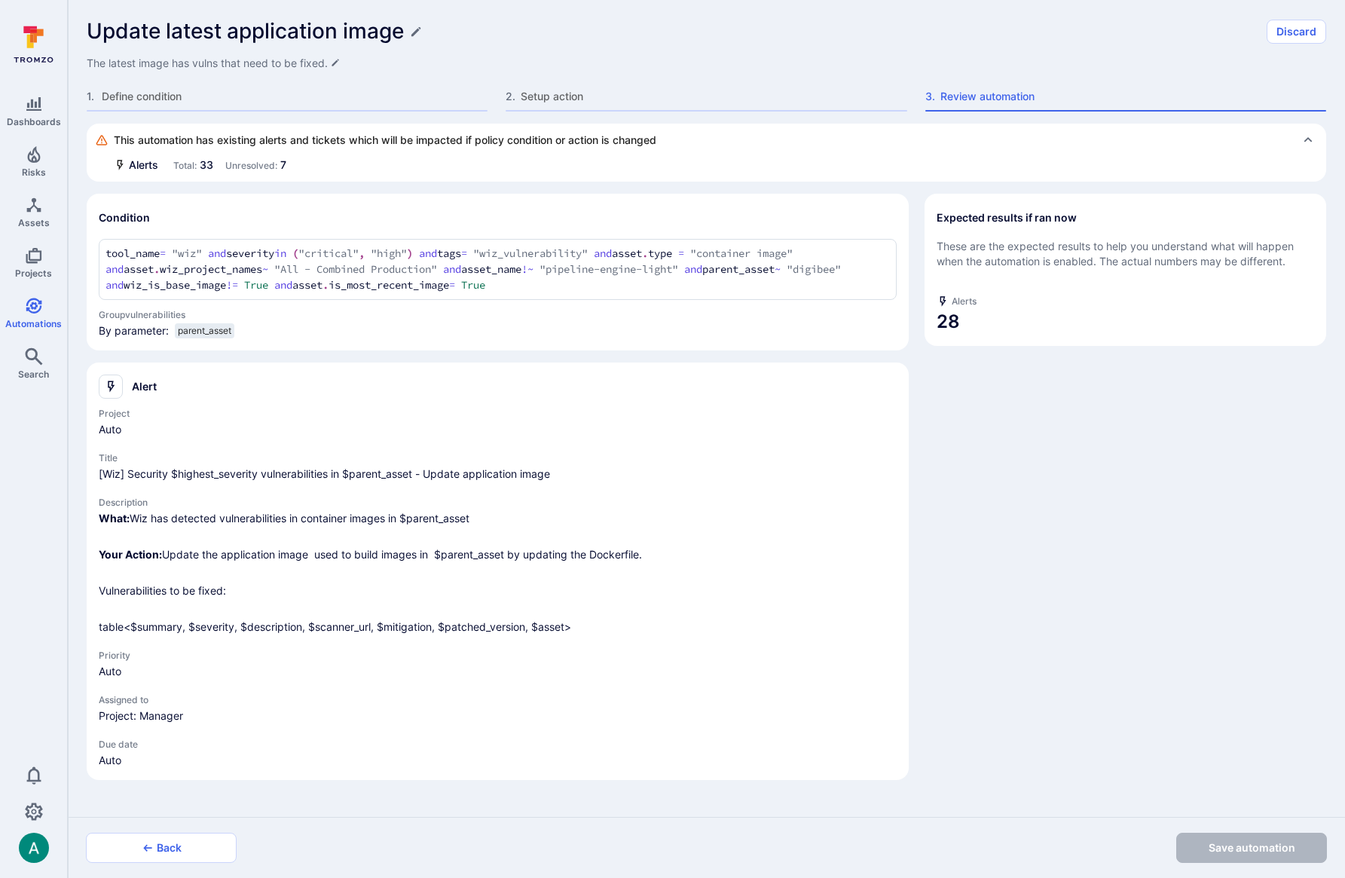
click at [145, 14] on div "Update latest application image Discard The latest image has vulns that need to…" at bounding box center [706, 62] width 1277 height 124
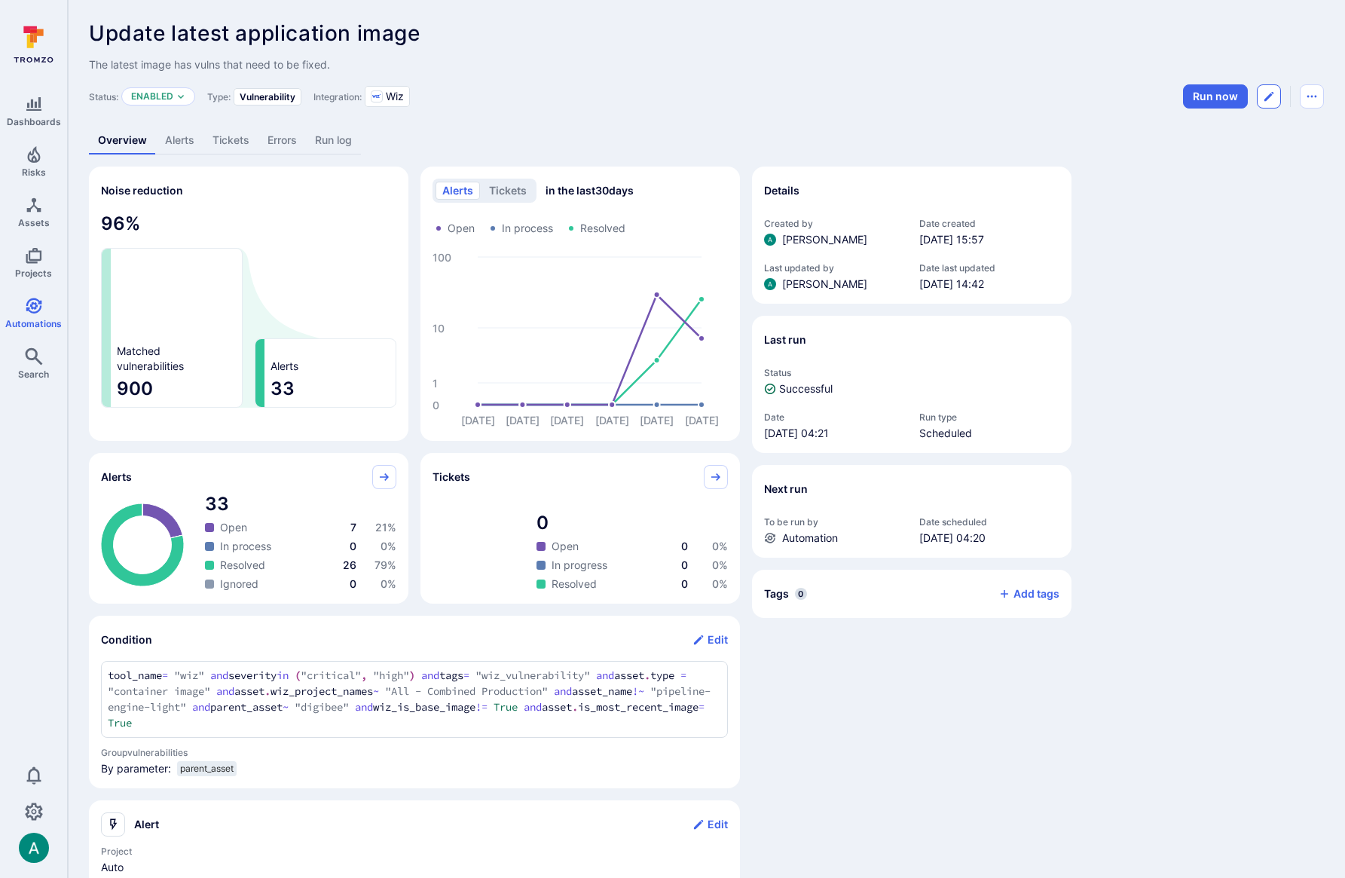
click at [1262, 98] on icon "Edit automation" at bounding box center [1268, 96] width 12 height 12
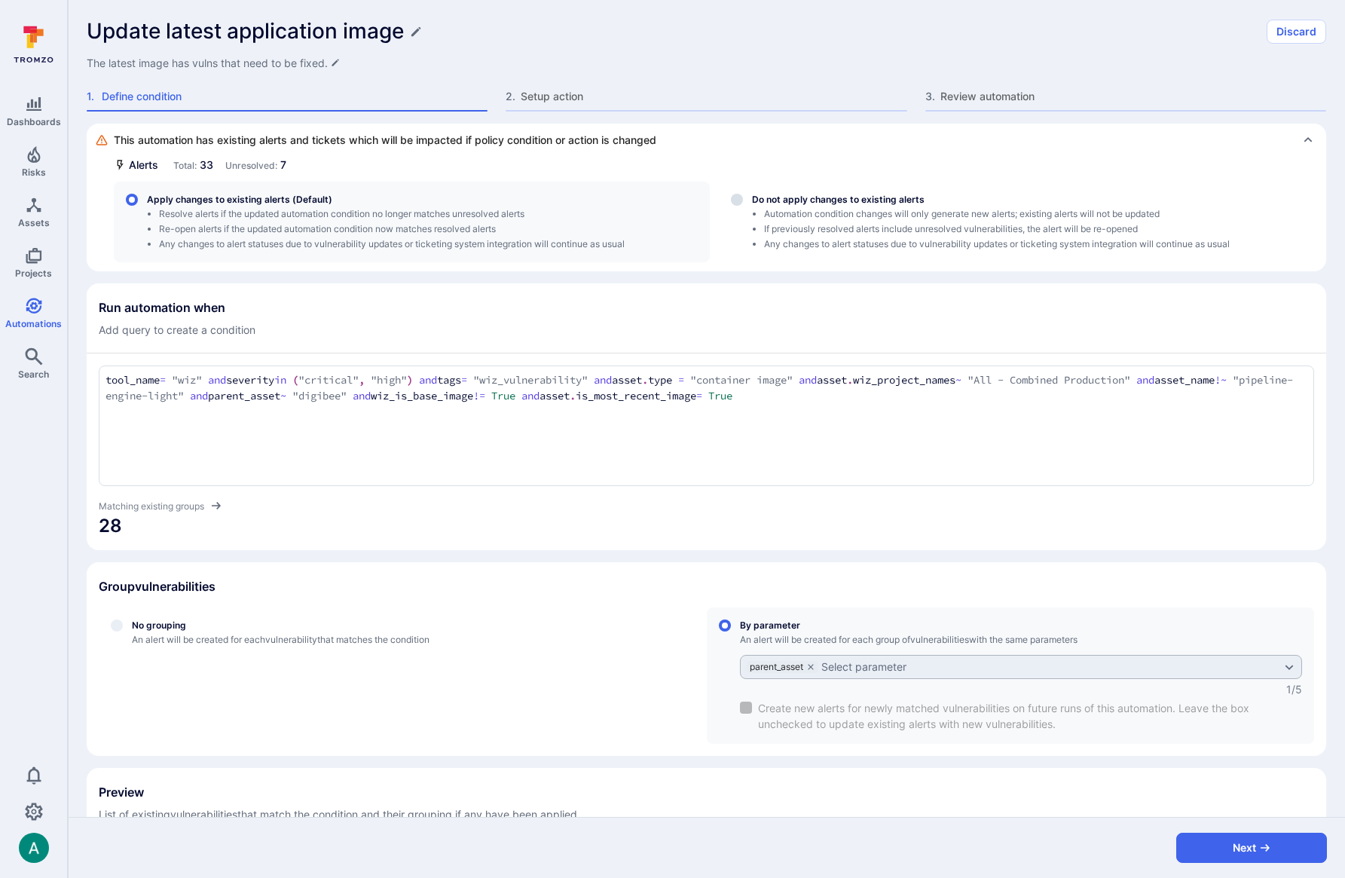
click at [621, 23] on div "Update latest application image" at bounding box center [672, 31] width 1171 height 25
click at [606, 102] on span "Setup action" at bounding box center [713, 96] width 386 height 15
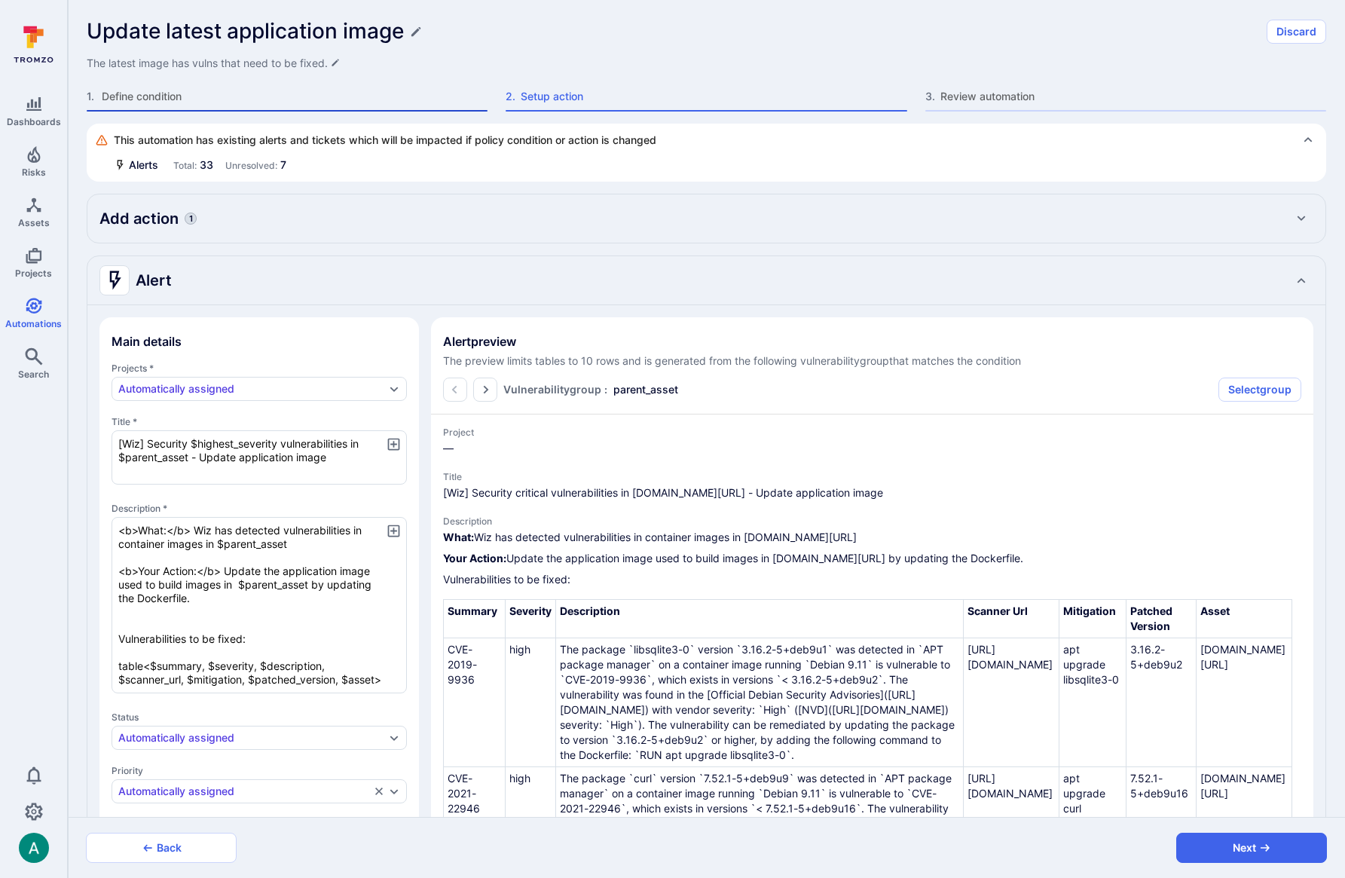
click at [200, 104] on div "1 . Define condition" at bounding box center [287, 100] width 401 height 23
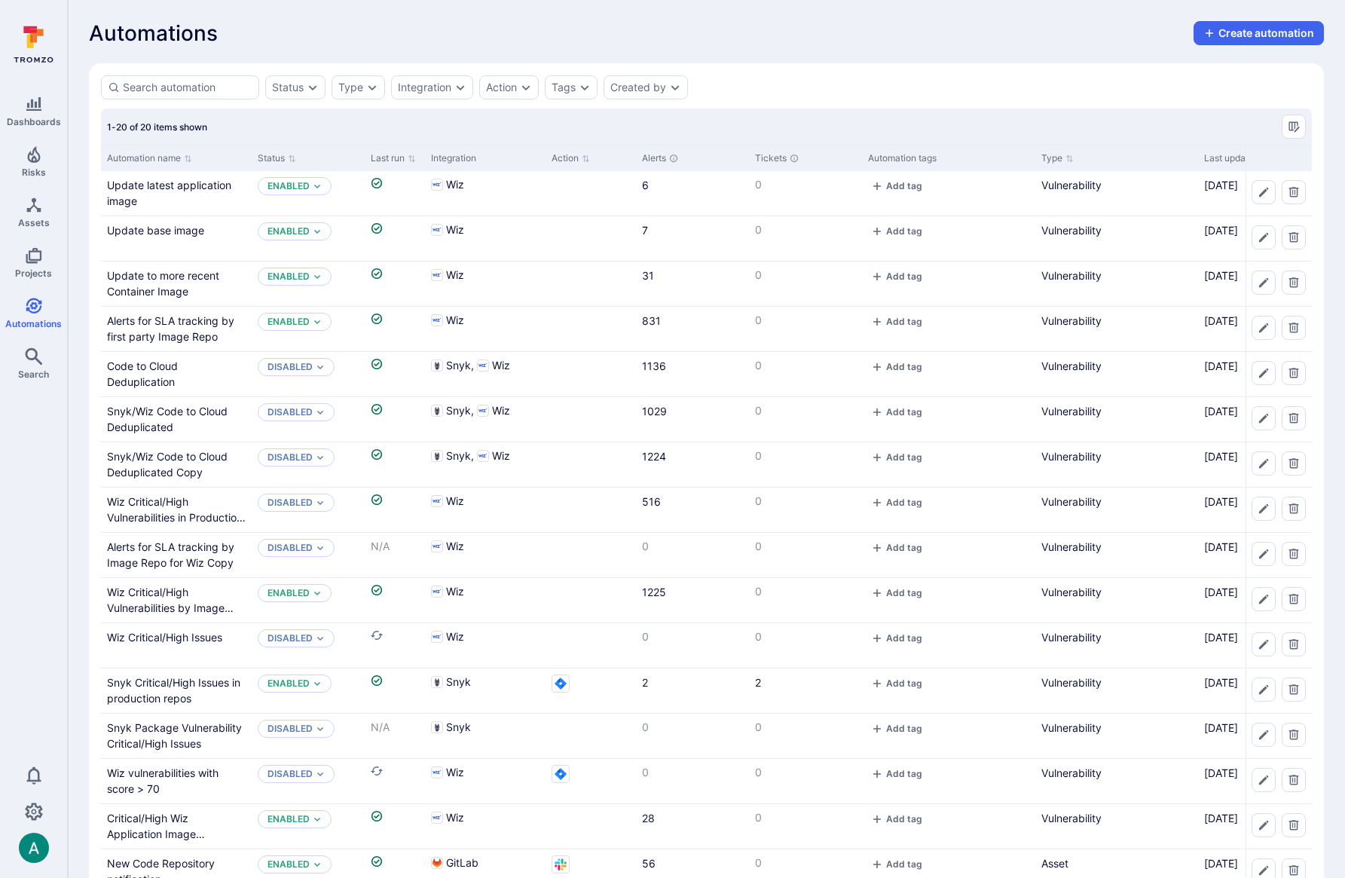
click at [553, 36] on div "Automations Create automation" at bounding box center [706, 33] width 1235 height 24
click at [1262, 285] on icon "Edit automation" at bounding box center [1263, 282] width 12 height 12
click at [1259, 282] on icon "Edit automation" at bounding box center [1263, 282] width 12 height 12
click at [159, 284] on link "Update to more recent Container Image" at bounding box center [163, 283] width 112 height 29
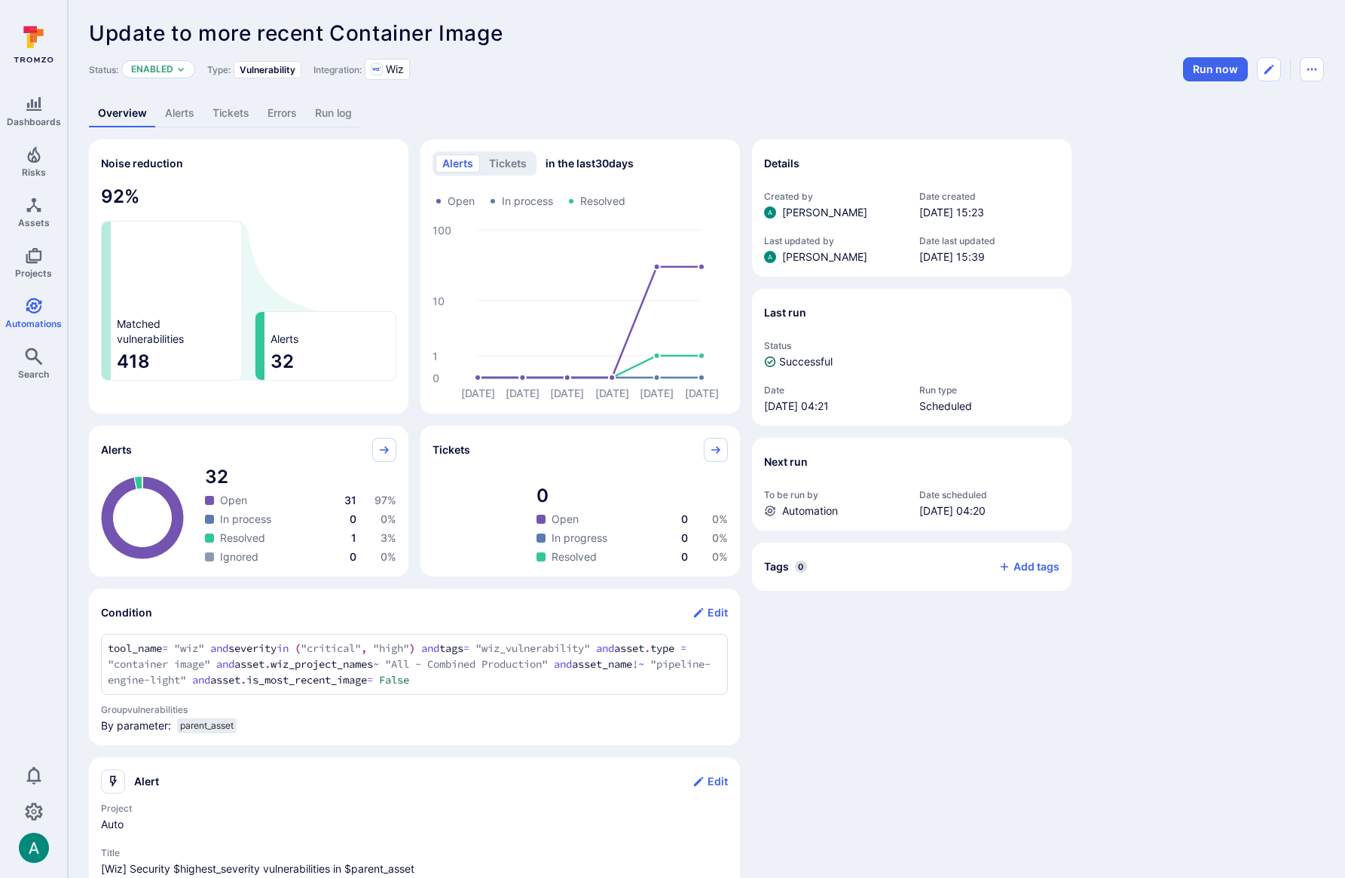
click at [1324, 72] on div "Update to more recent Container Image ... Show more Status: Enabled Type: Vulne…" at bounding box center [706, 597] width 1277 height 1195
click at [1319, 72] on button "Automation menu" at bounding box center [1311, 69] width 24 height 24
click at [1260, 102] on li "Duplicate" at bounding box center [1248, 103] width 137 height 24
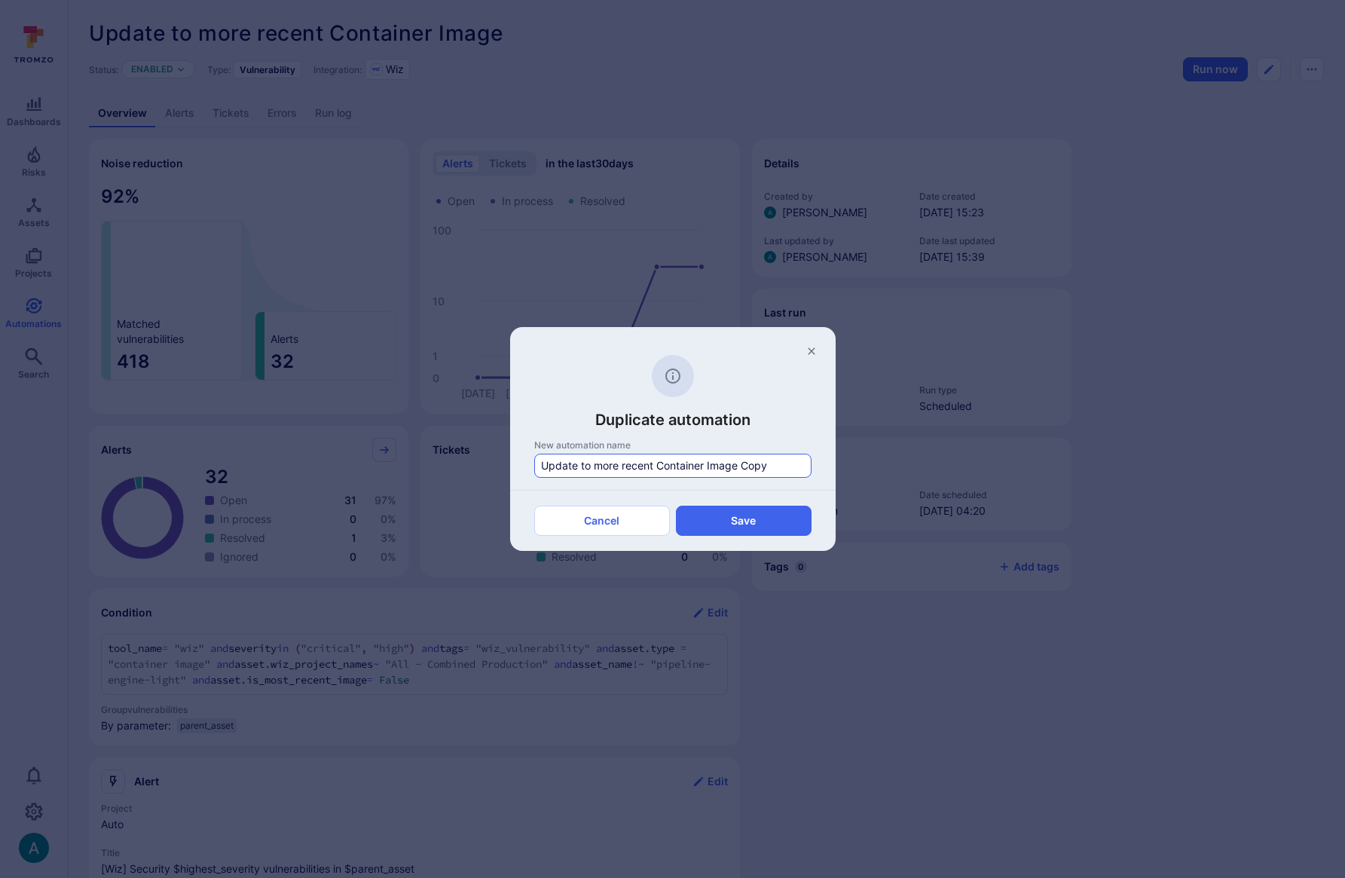
drag, startPoint x: 740, startPoint y: 463, endPoint x: 795, endPoint y: 462, distance: 54.3
click at [791, 462] on input "Update to more recent Container Image Copy" at bounding box center [673, 465] width 264 height 15
click at [755, 465] on input "Update to more recent Container Image by Image" at bounding box center [673, 465] width 264 height 15
click at [741, 465] on input "Update to more recent Container Image by Image" at bounding box center [673, 465] width 264 height 15
type input "Update to more recent Container Image grouped by Image"
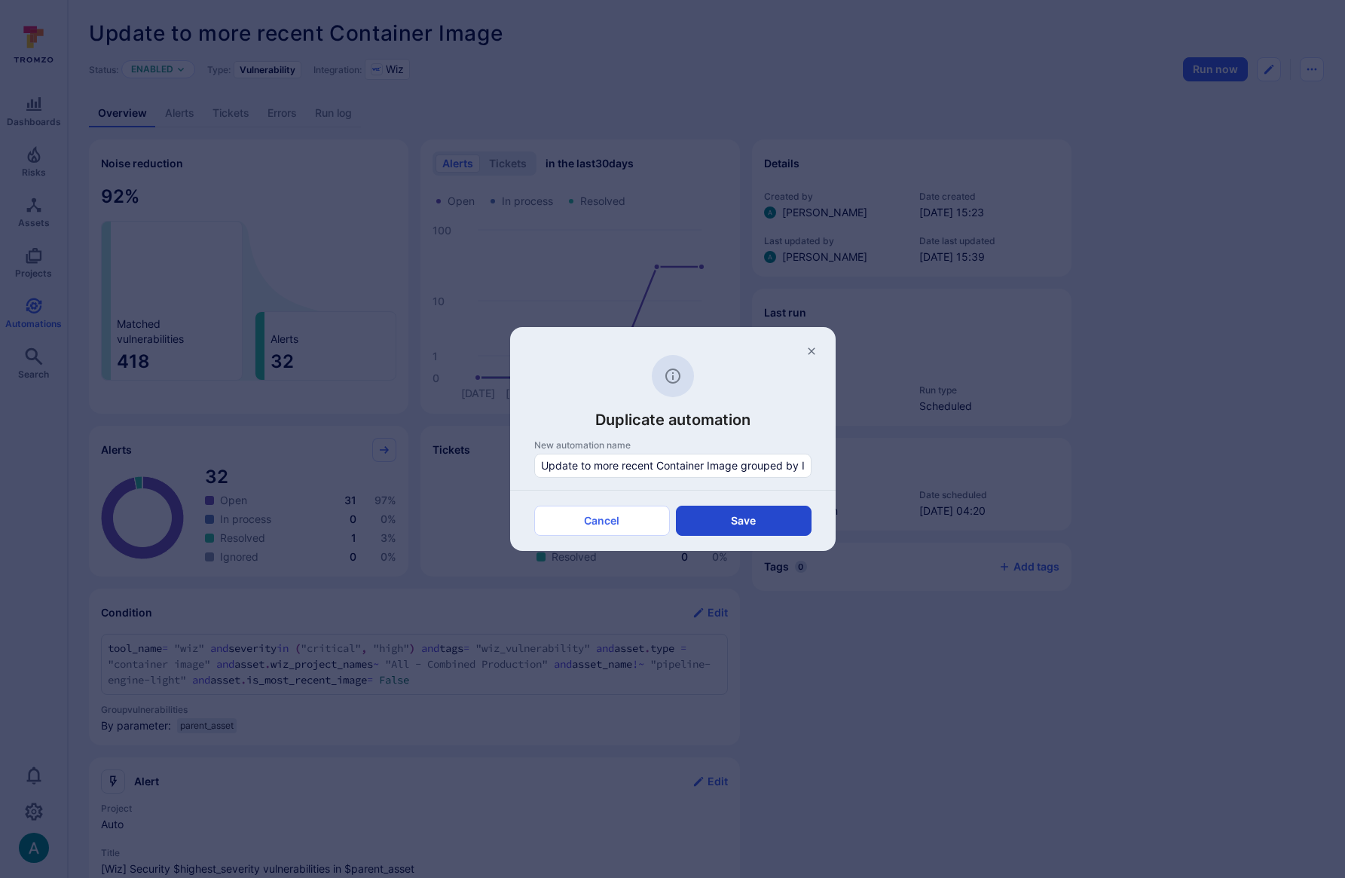
click at [735, 521] on button "Save" at bounding box center [744, 520] width 136 height 30
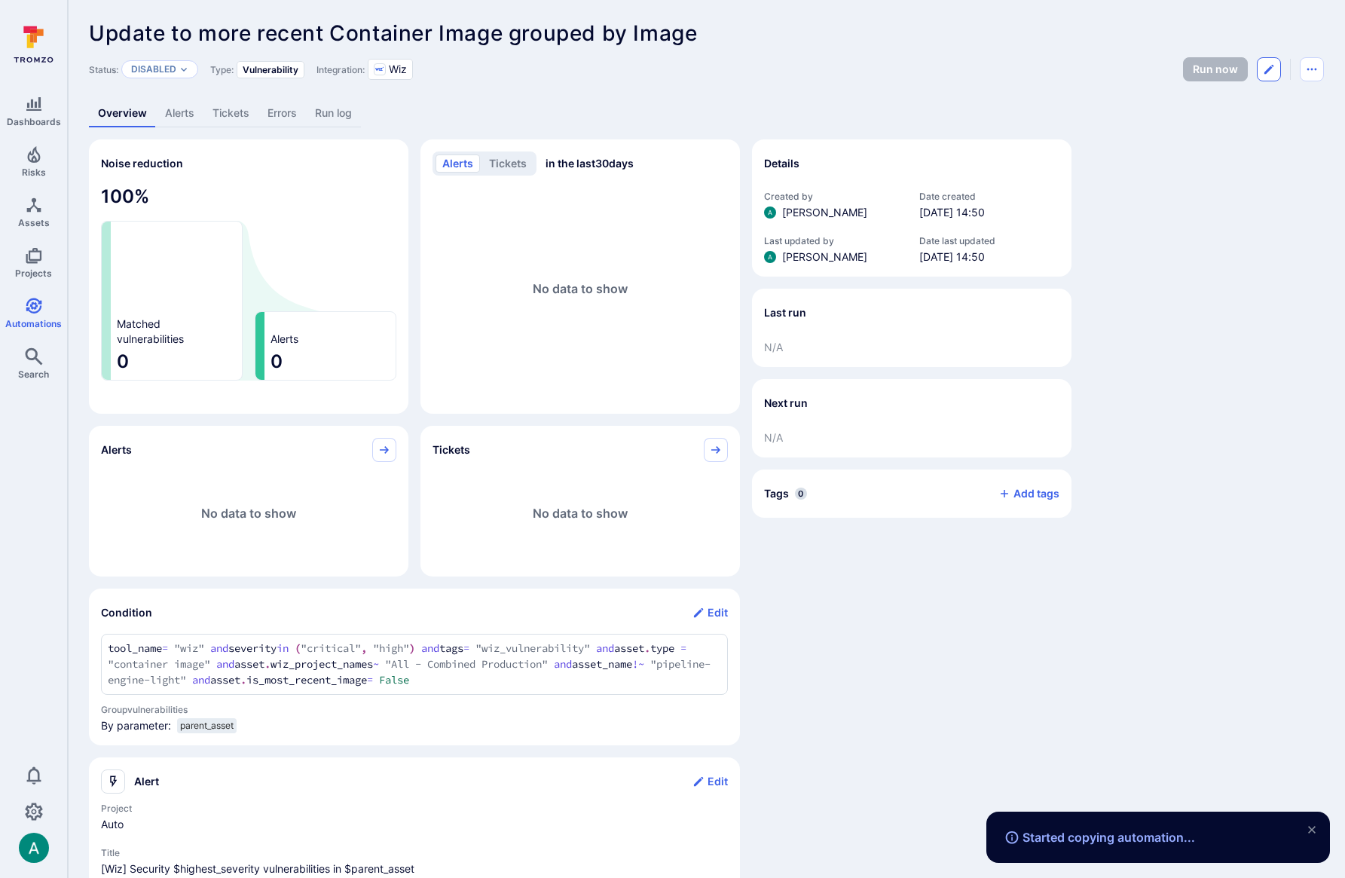
click at [1260, 72] on button "Edit automation" at bounding box center [1268, 69] width 24 height 24
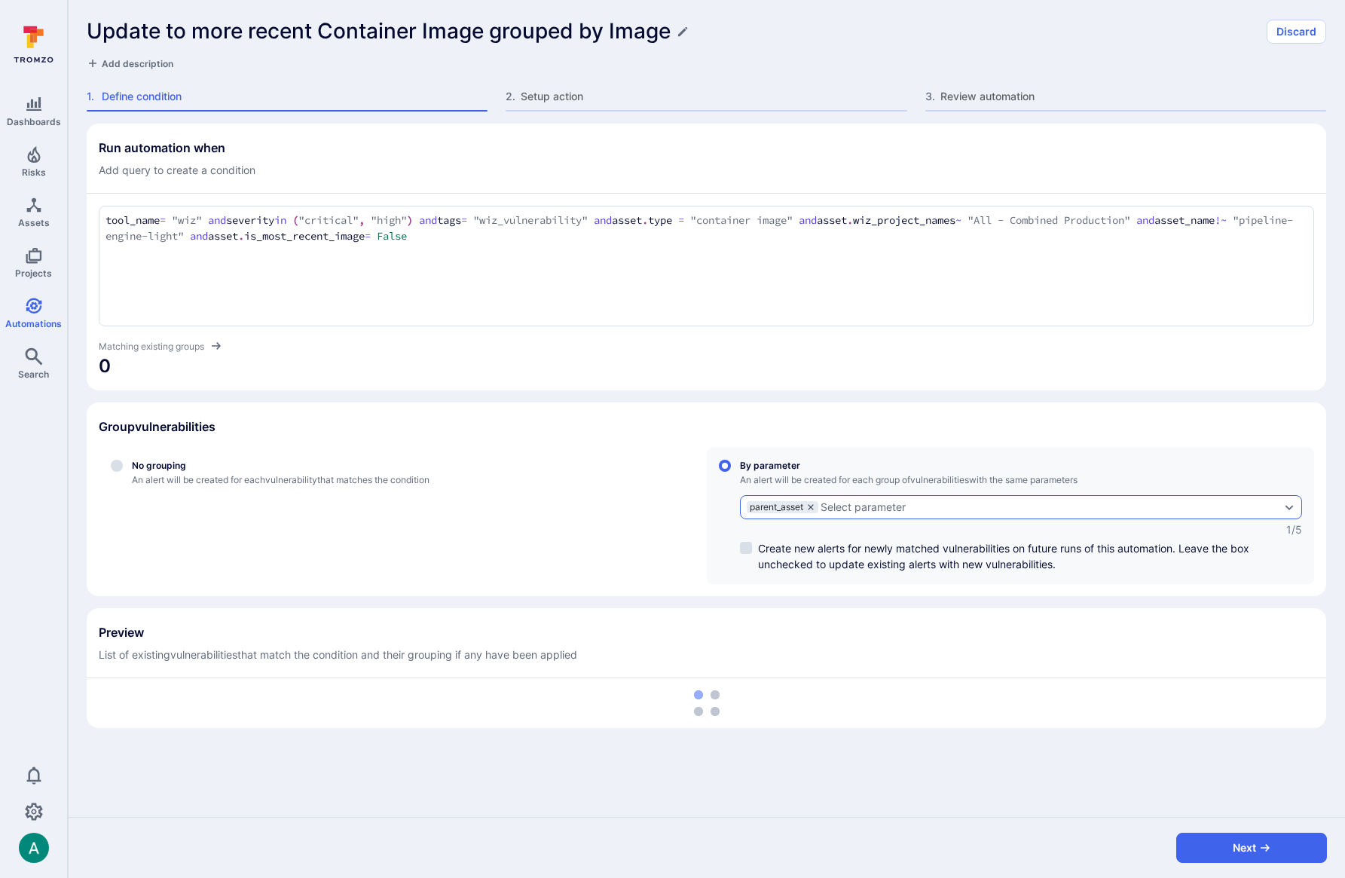
click at [811, 505] on icon "grouping parameters" at bounding box center [810, 506] width 9 height 9
click at [731, 472] on input "By parameter An alert will be created for each group of vulnerabilities with th…" at bounding box center [725, 465] width 12 height 12
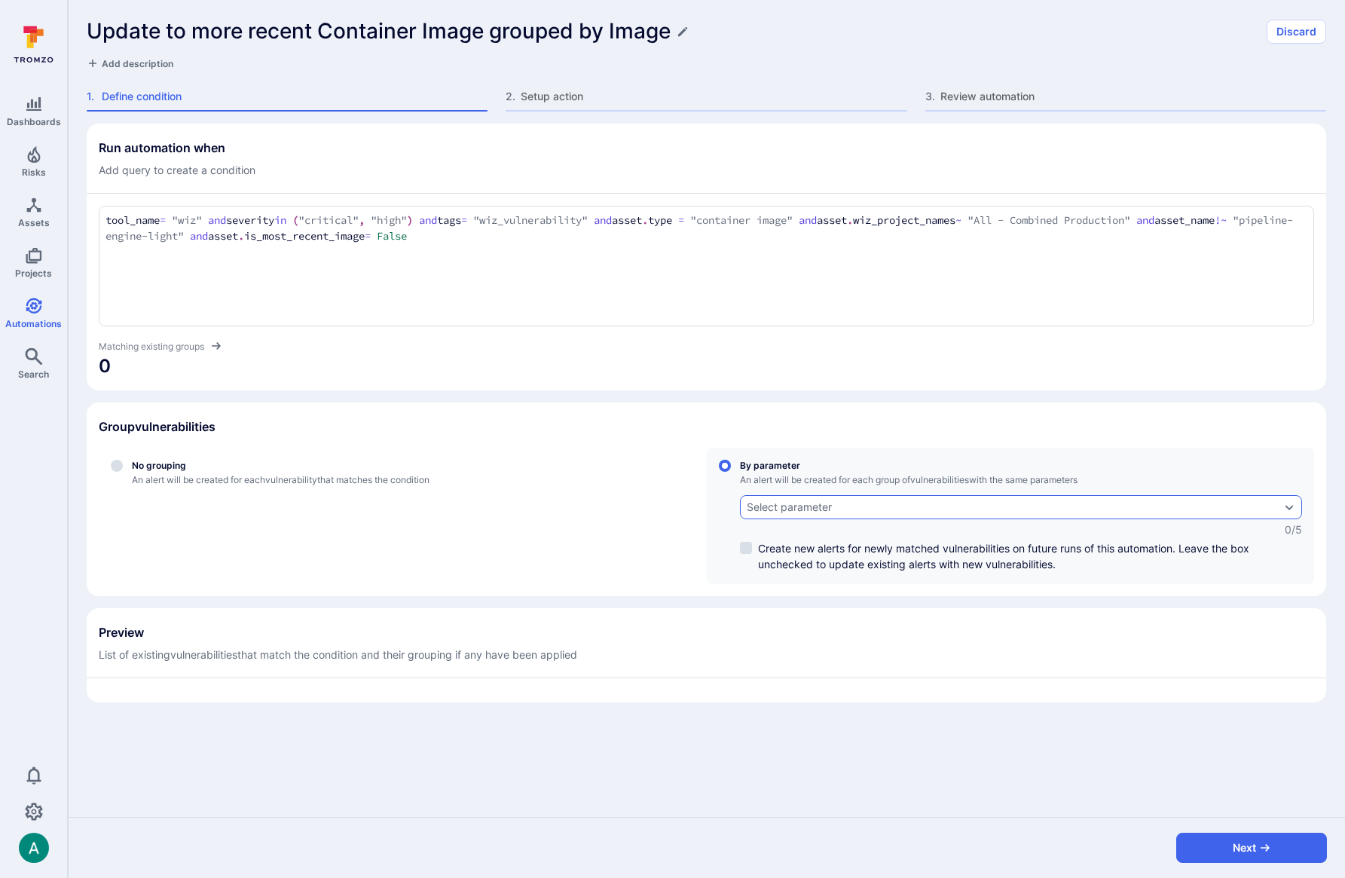
click at [810, 506] on div "Select parameter" at bounding box center [788, 507] width 85 height 12
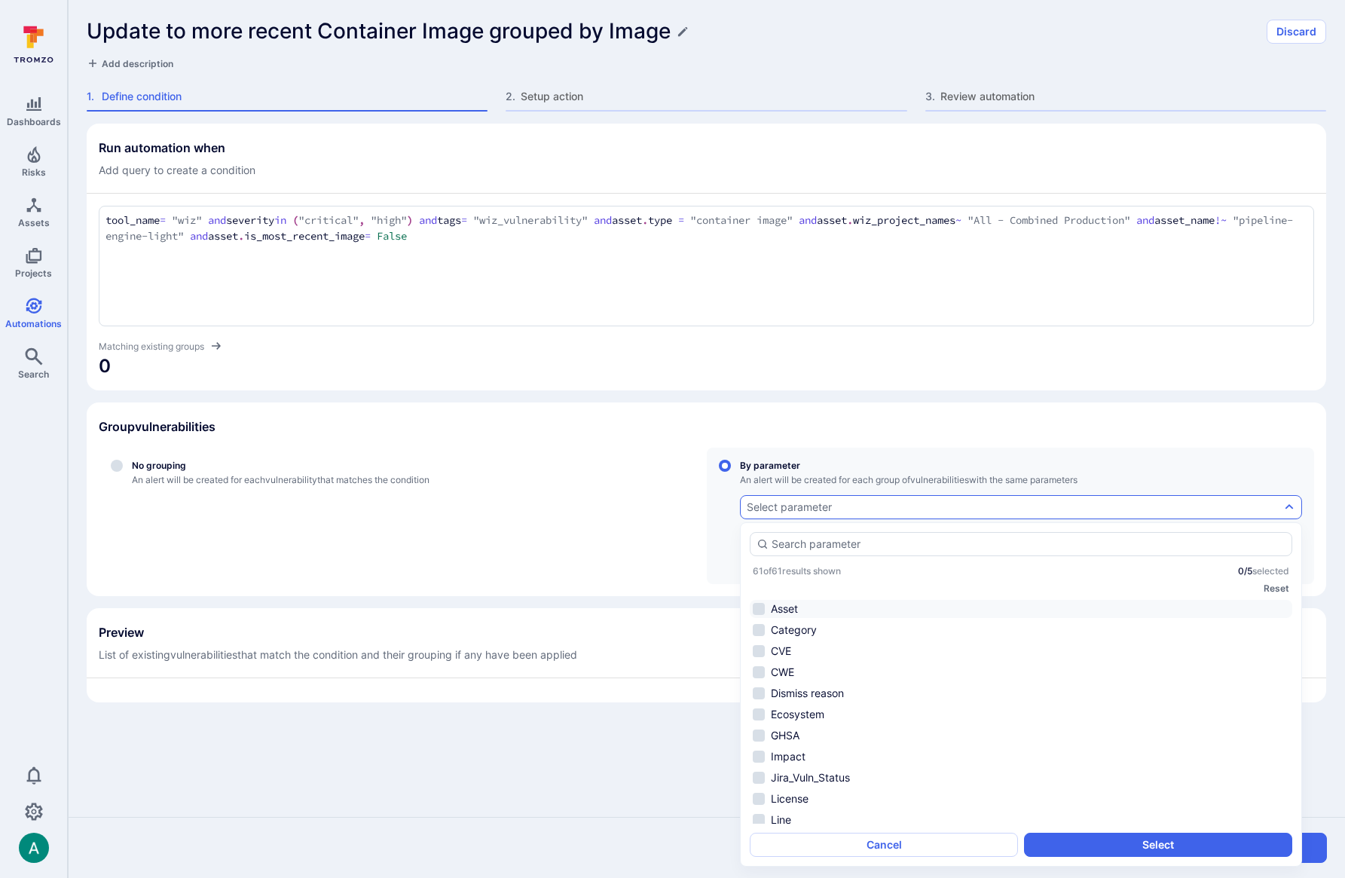
click at [788, 608] on li "Asset" at bounding box center [1020, 609] width 542 height 18
click at [1194, 844] on button "Select" at bounding box center [1158, 844] width 268 height 24
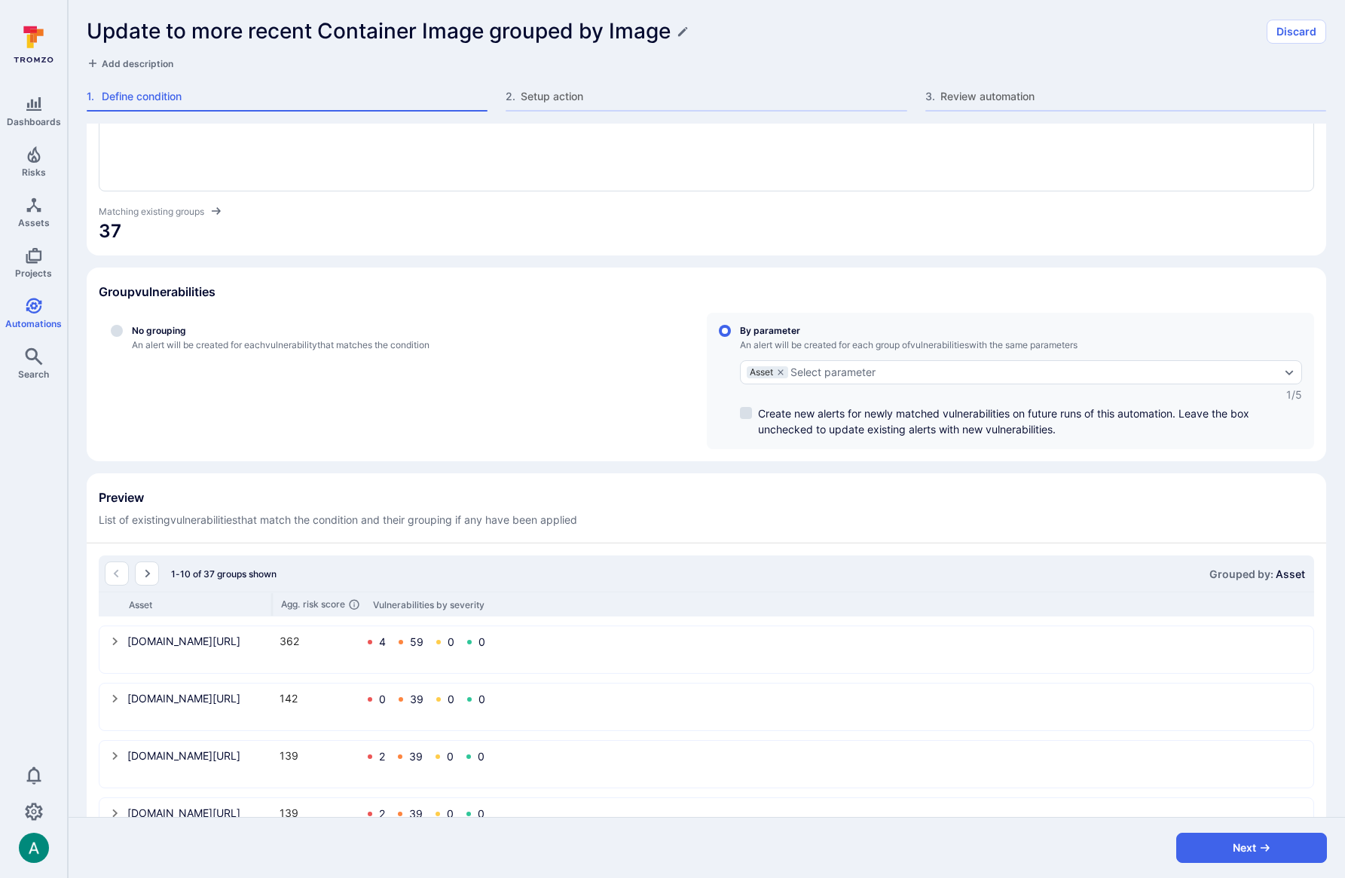
scroll to position [145, 0]
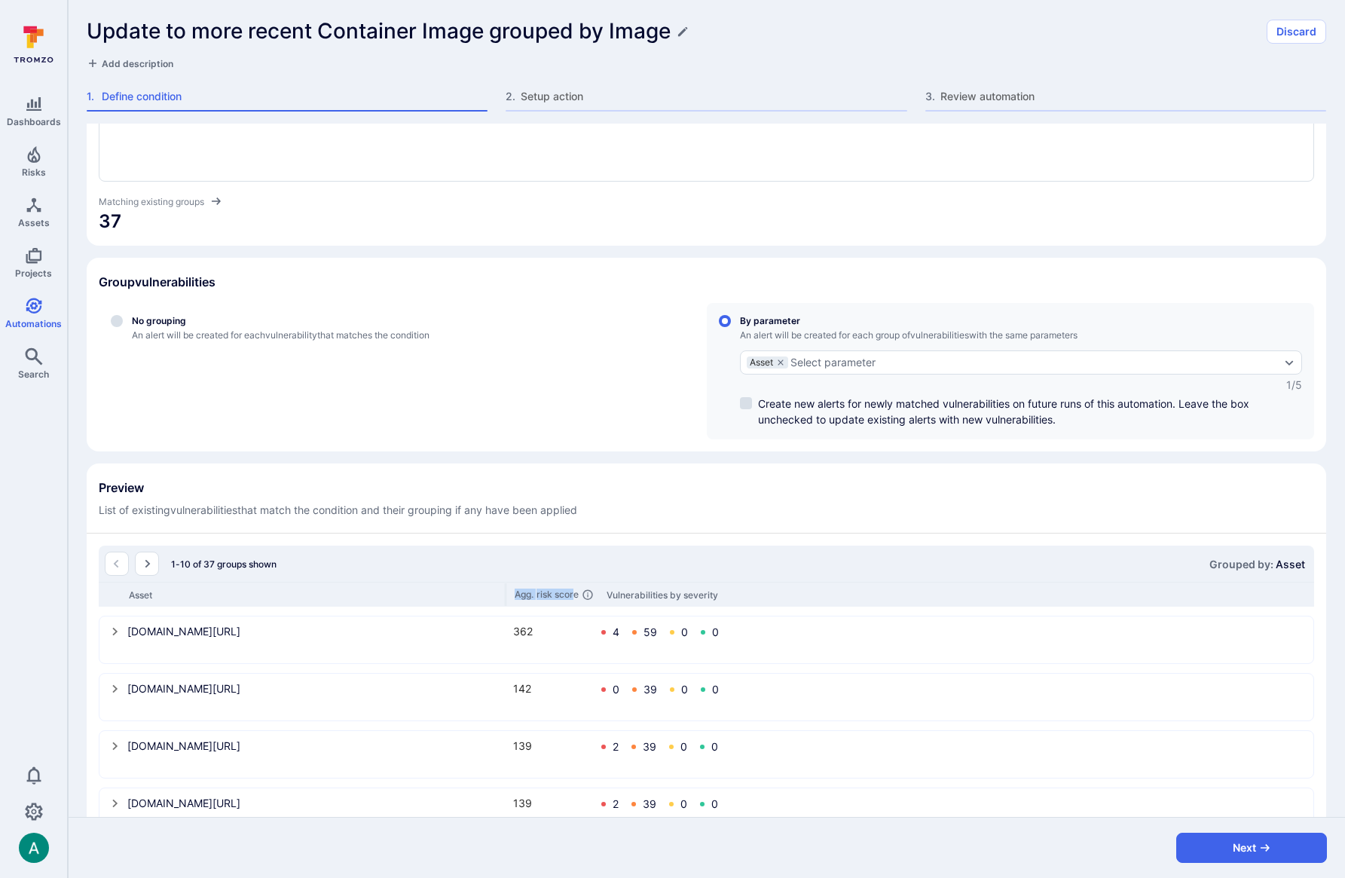
drag, startPoint x: 272, startPoint y: 591, endPoint x: 569, endPoint y: 592, distance: 296.8
click at [569, 592] on div "Asset Agg. risk score Vulnerabilities by severity" at bounding box center [706, 593] width 1215 height 25
drag, startPoint x: 504, startPoint y: 591, endPoint x: 564, endPoint y: 595, distance: 60.4
click at [594, 594] on div "Asset Agg. risk score Vulnerabilities by severity" at bounding box center [706, 593] width 1215 height 25
drag, startPoint x: 505, startPoint y: 591, endPoint x: 514, endPoint y: 591, distance: 9.8
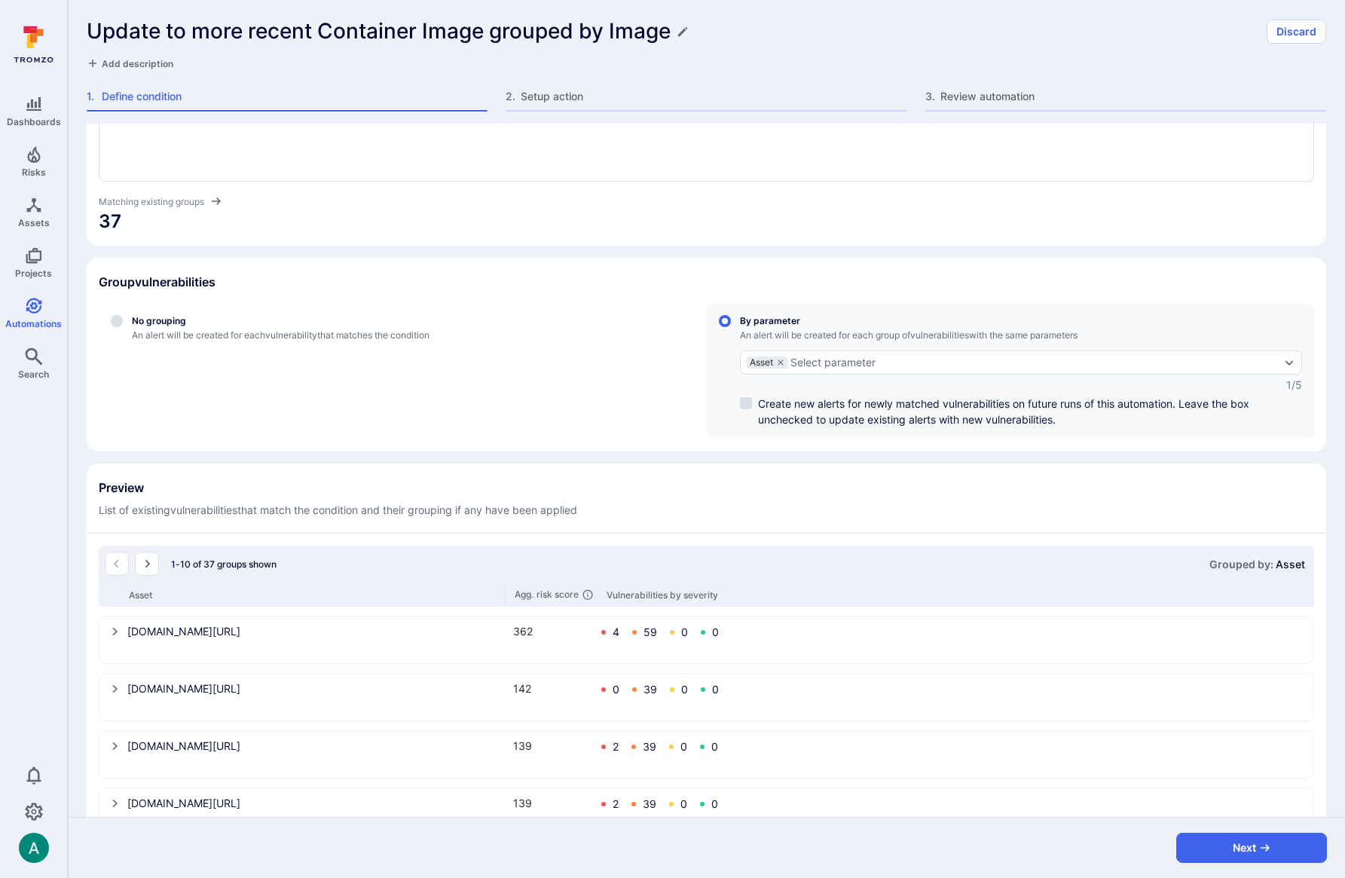
click at [514, 591] on div "Asset Agg. risk score Vulnerabilities by severity" at bounding box center [706, 593] width 1215 height 25
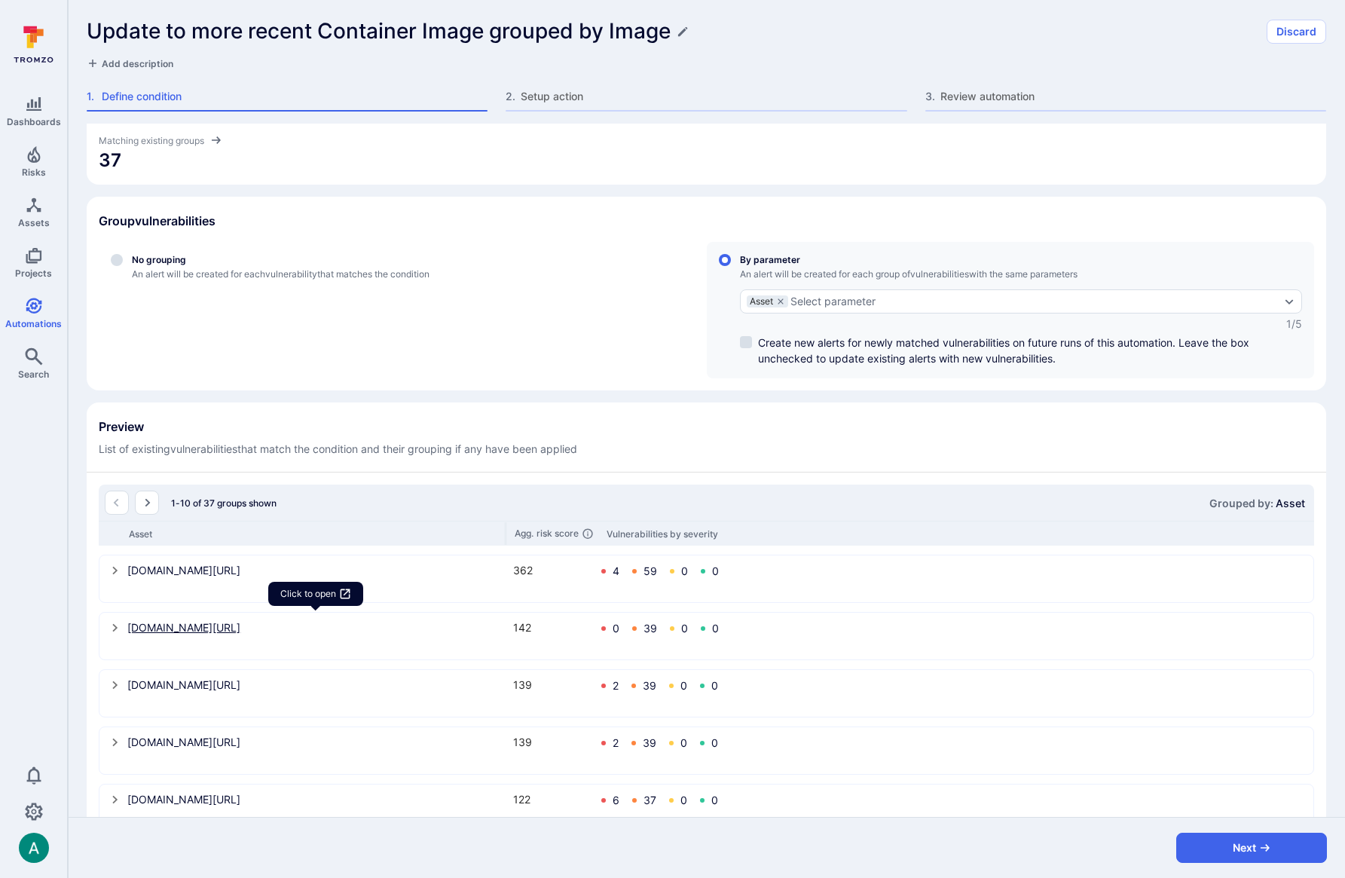
scroll to position [209, 0]
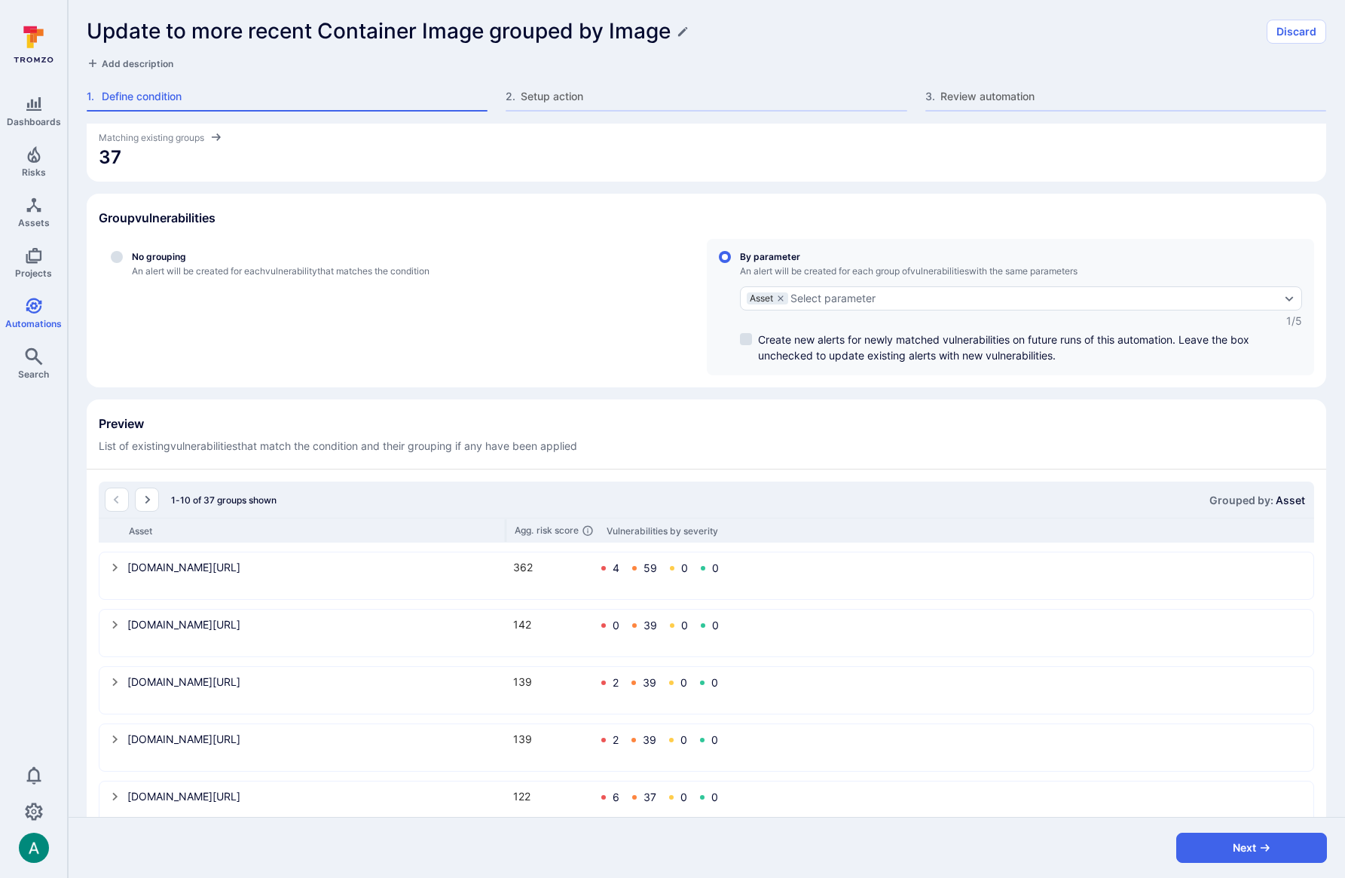
click at [114, 563] on icon "select group" at bounding box center [115, 567] width 12 height 12
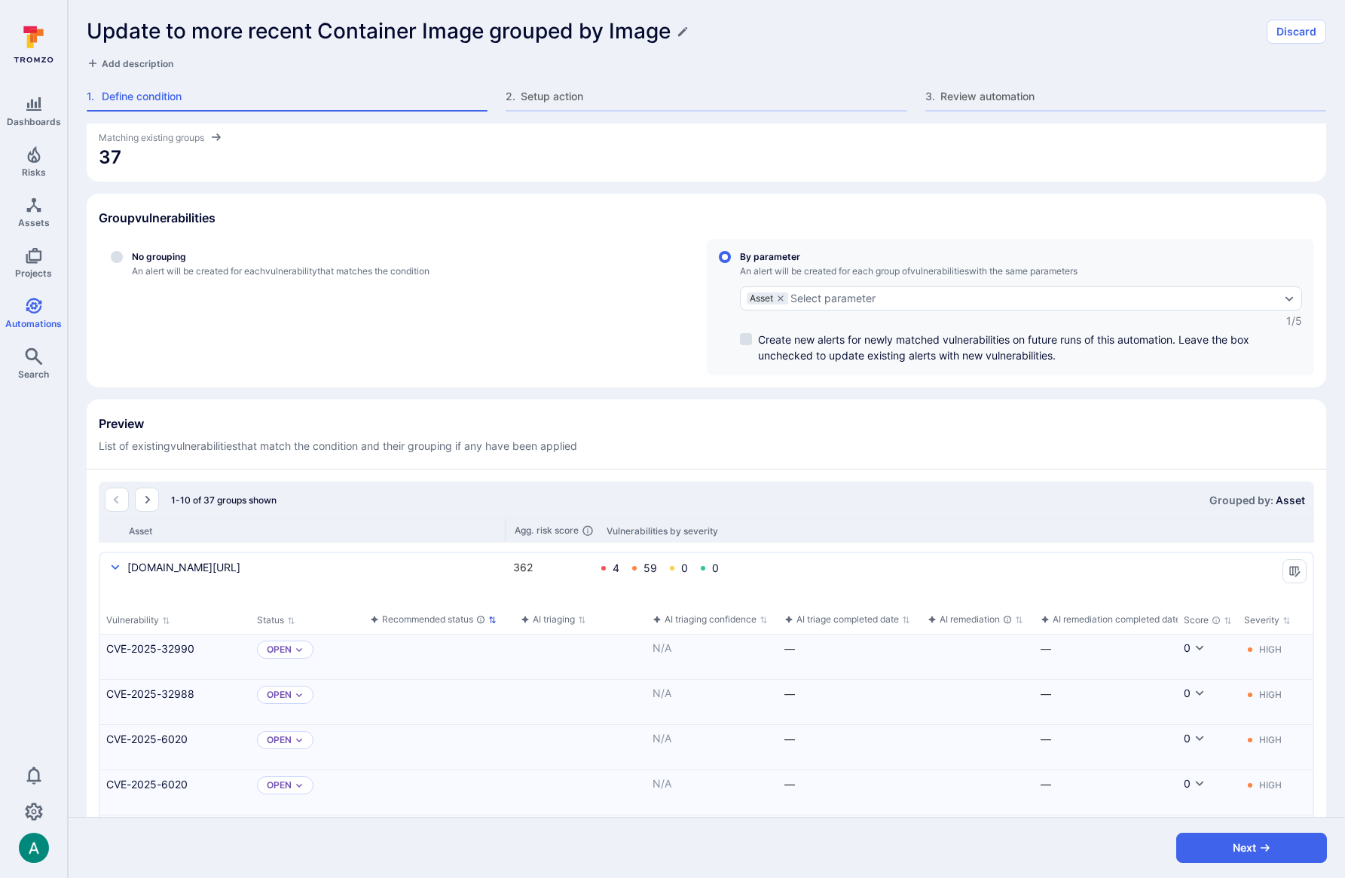
scroll to position [117, 0]
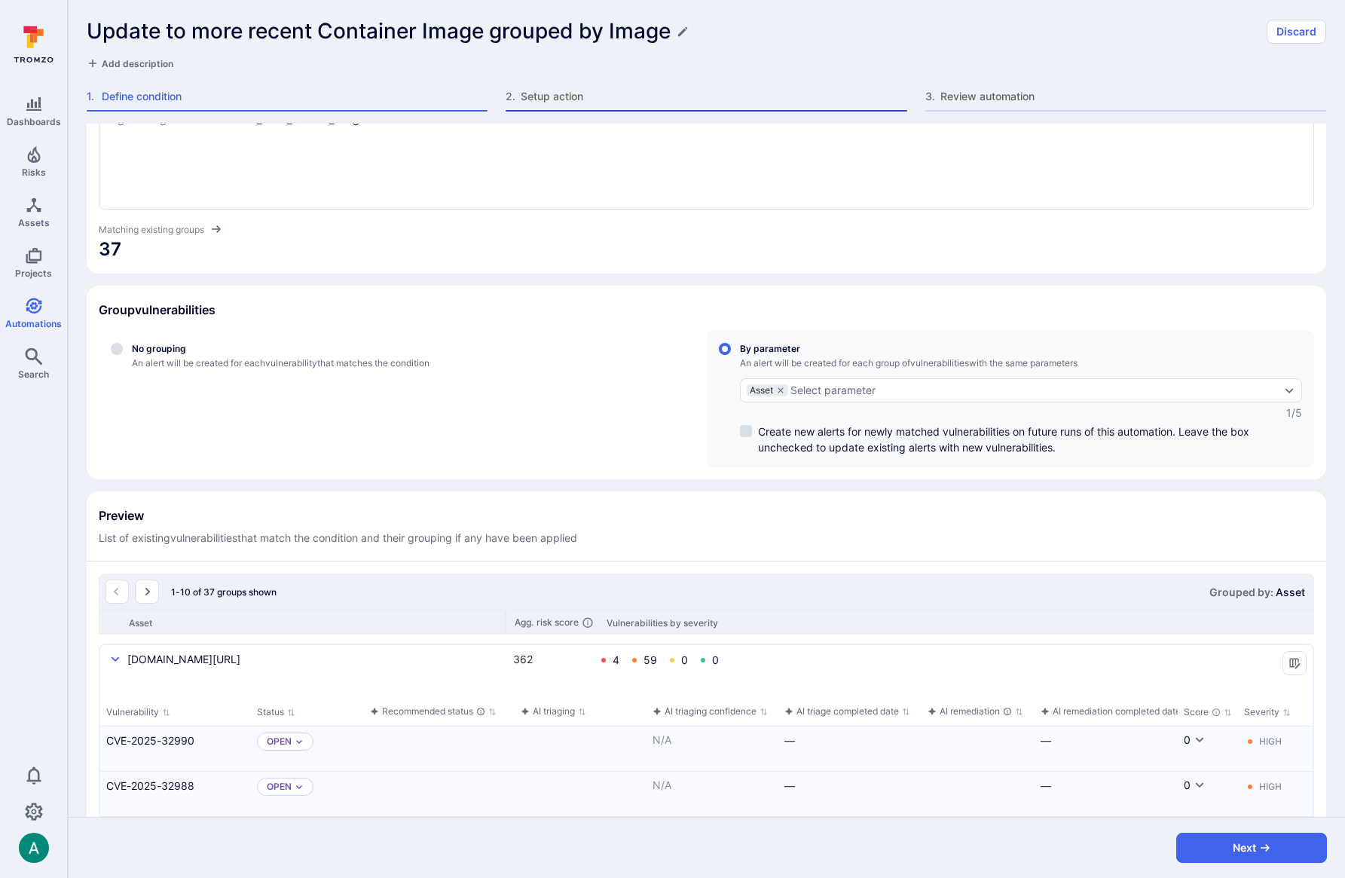
click at [538, 102] on span "Setup action" at bounding box center [713, 96] width 386 height 15
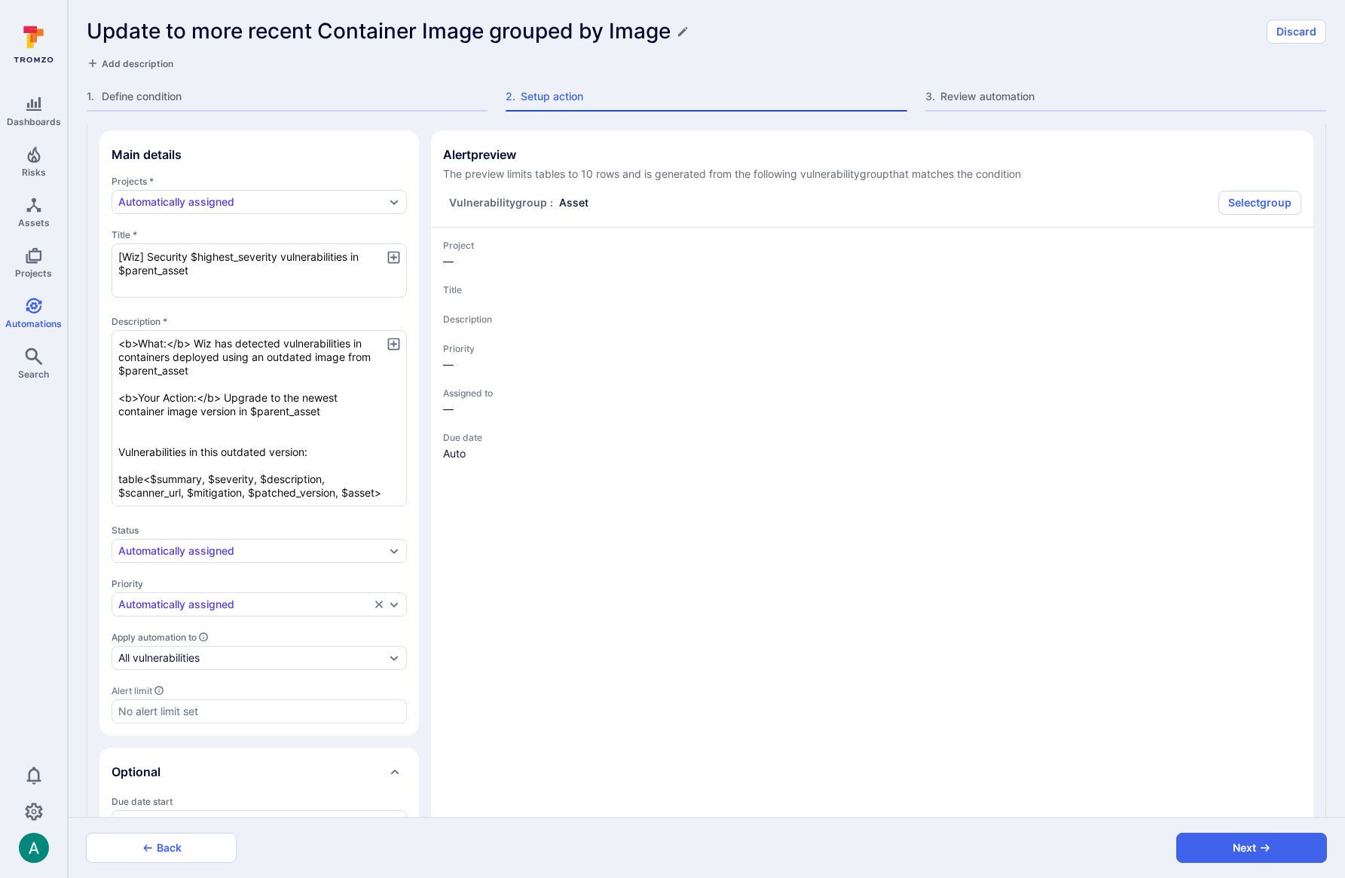
type textarea "x"
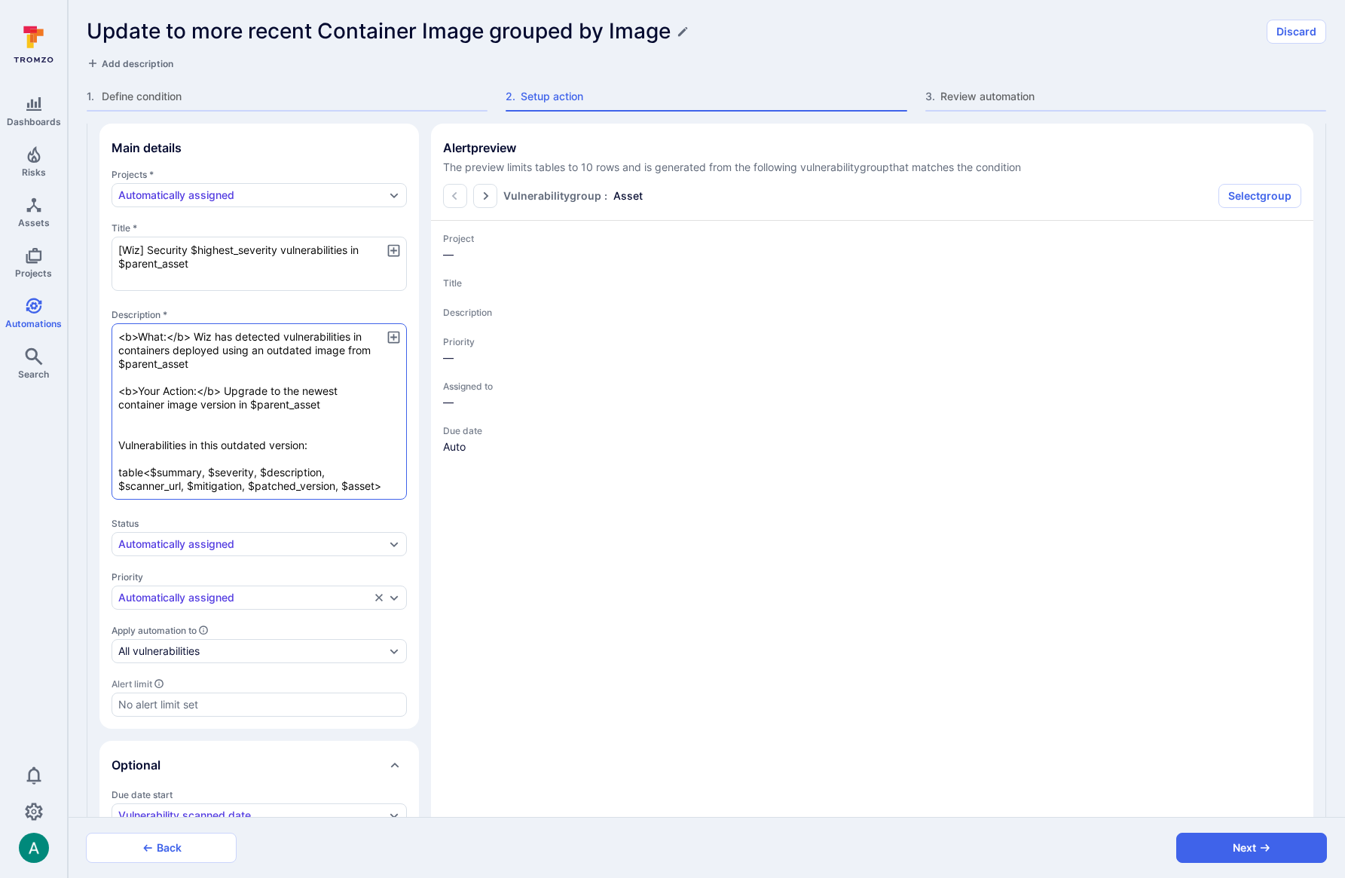
scroll to position [125, 0]
type textarea "x"
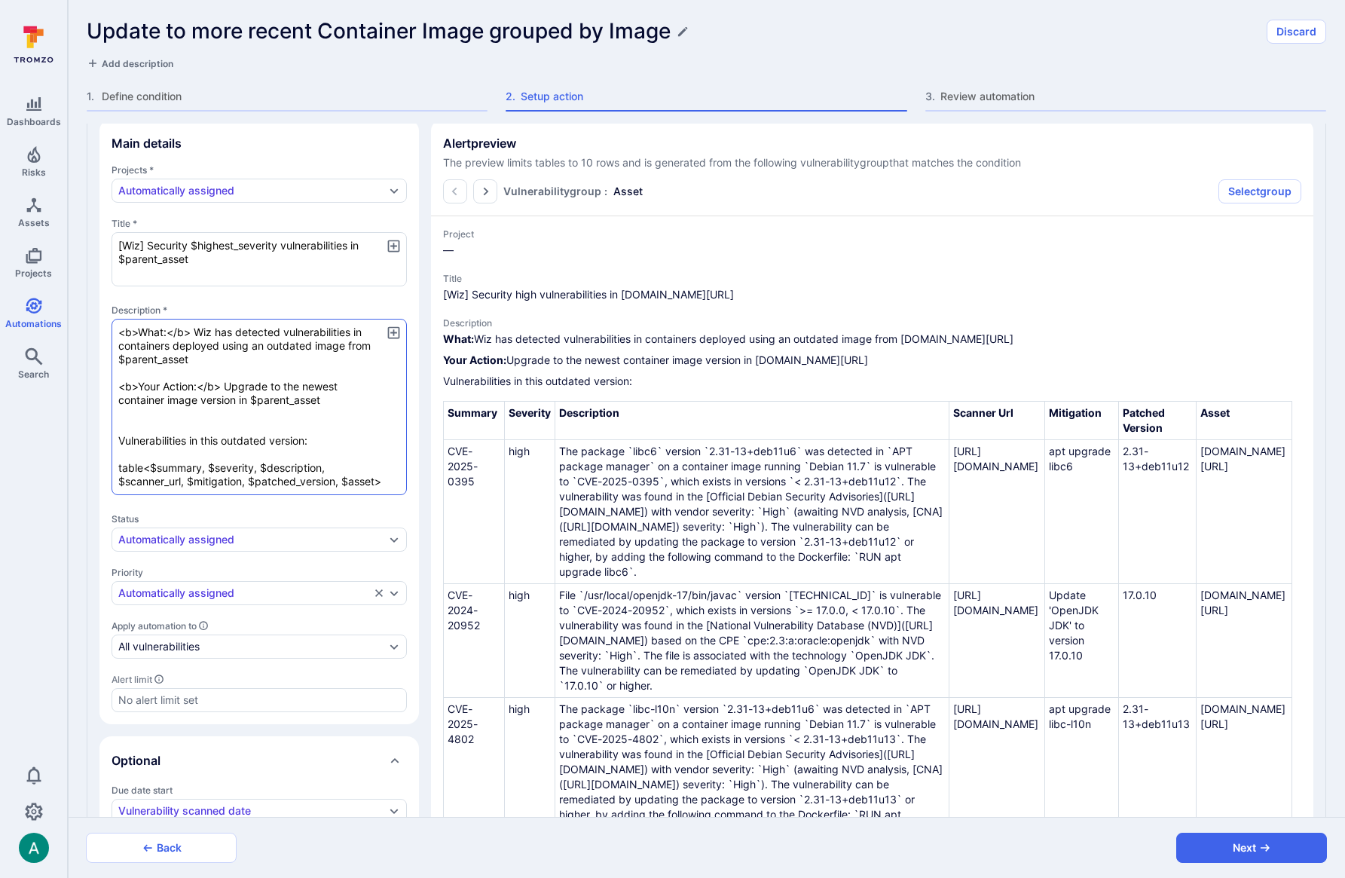
scroll to position [130, 0]
drag, startPoint x: 118, startPoint y: 467, endPoint x: 362, endPoint y: 479, distance: 245.1
click at [376, 480] on textarea "<b>What:</b> Wiz has detected vulnerabilities in containers deployed using an o…" at bounding box center [258, 404] width 295 height 176
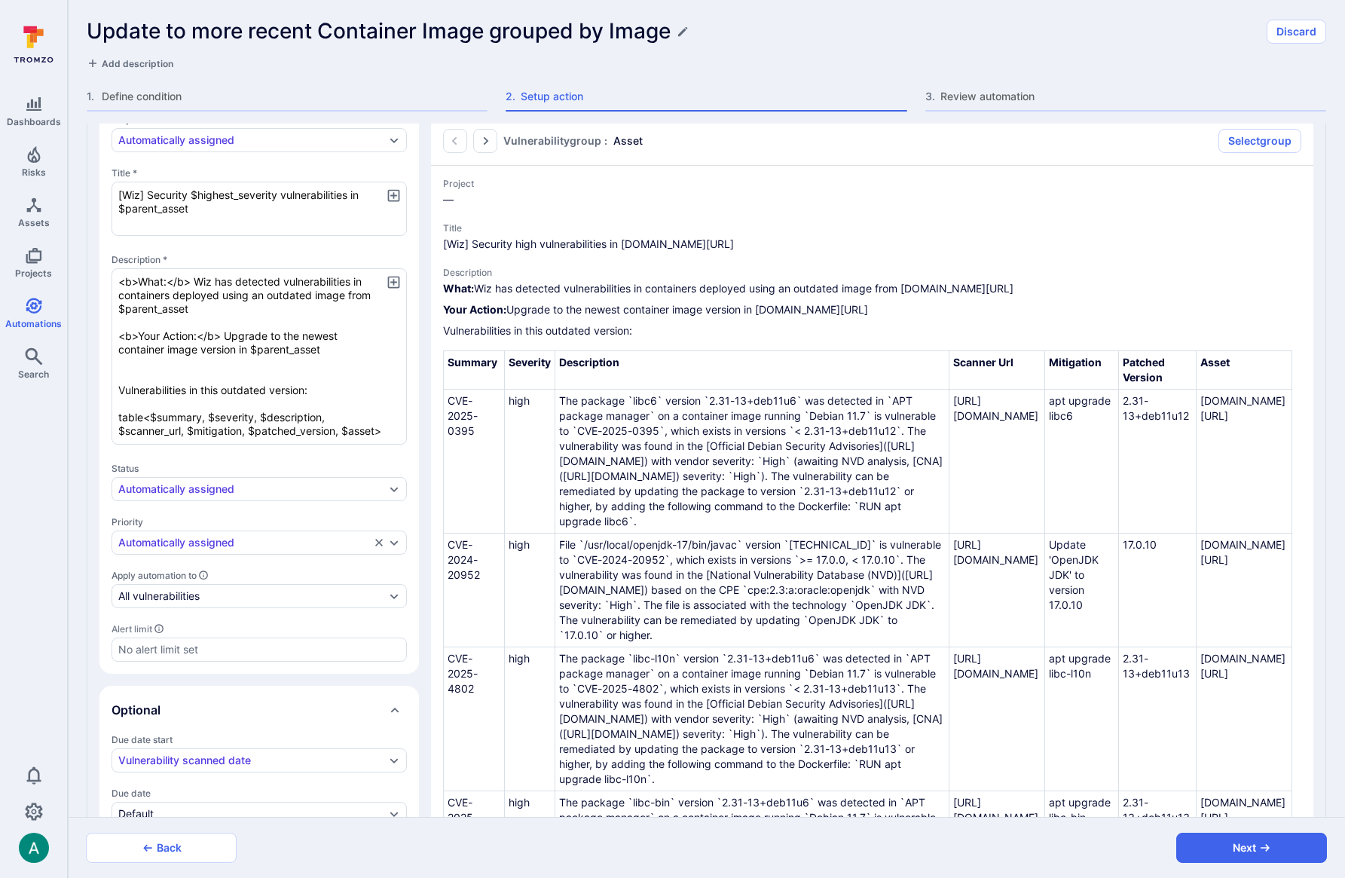
scroll to position [213, 0]
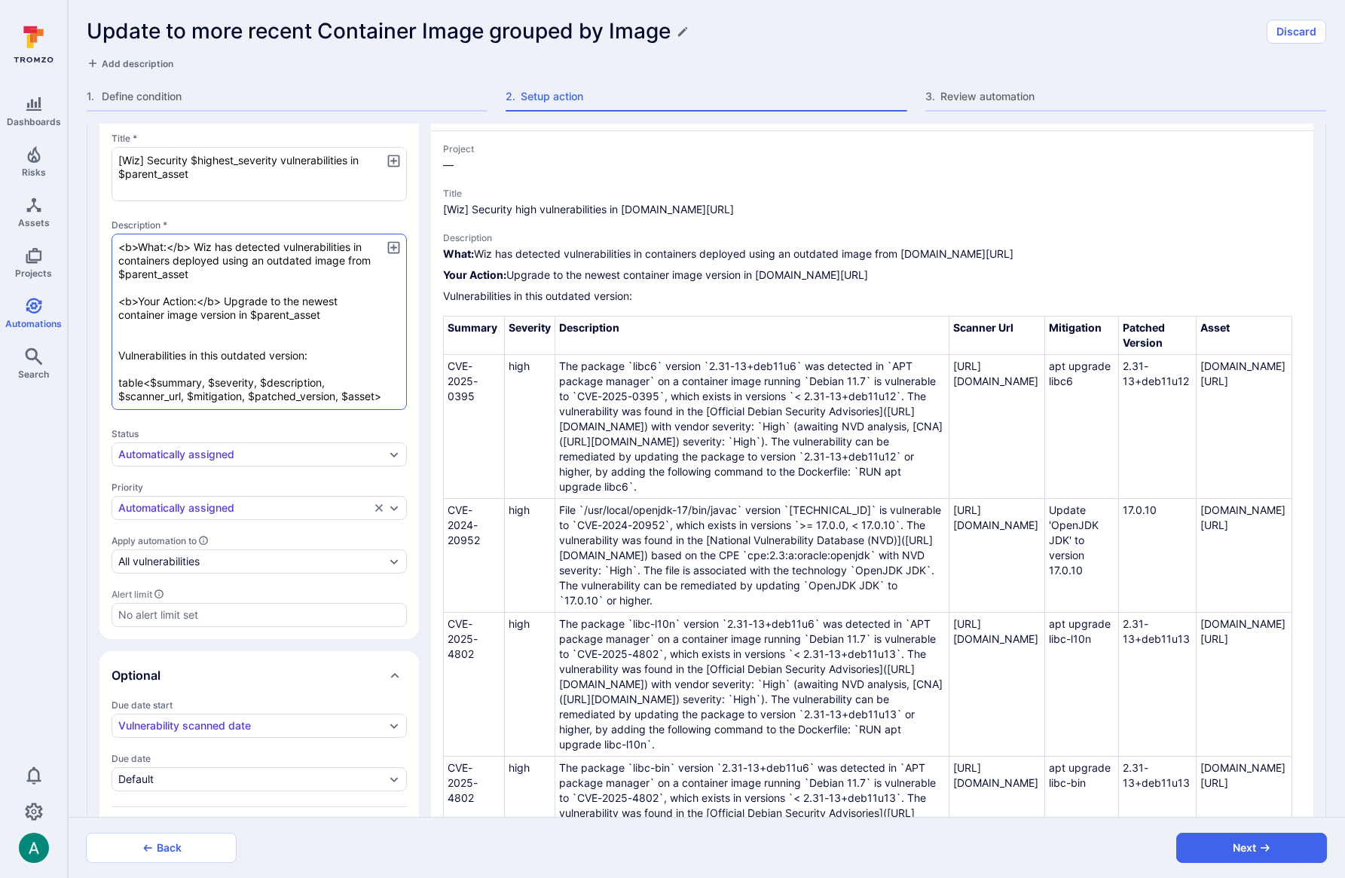
click at [388, 398] on textarea "<b>What:</b> Wiz has detected vulnerabilities in containers deployed using an o…" at bounding box center [258, 322] width 295 height 176
type textarea "x"
type textarea "<b>What:</b> Wiz has detected vulnerabilities in containers deployed using an o…"
type textarea "x"
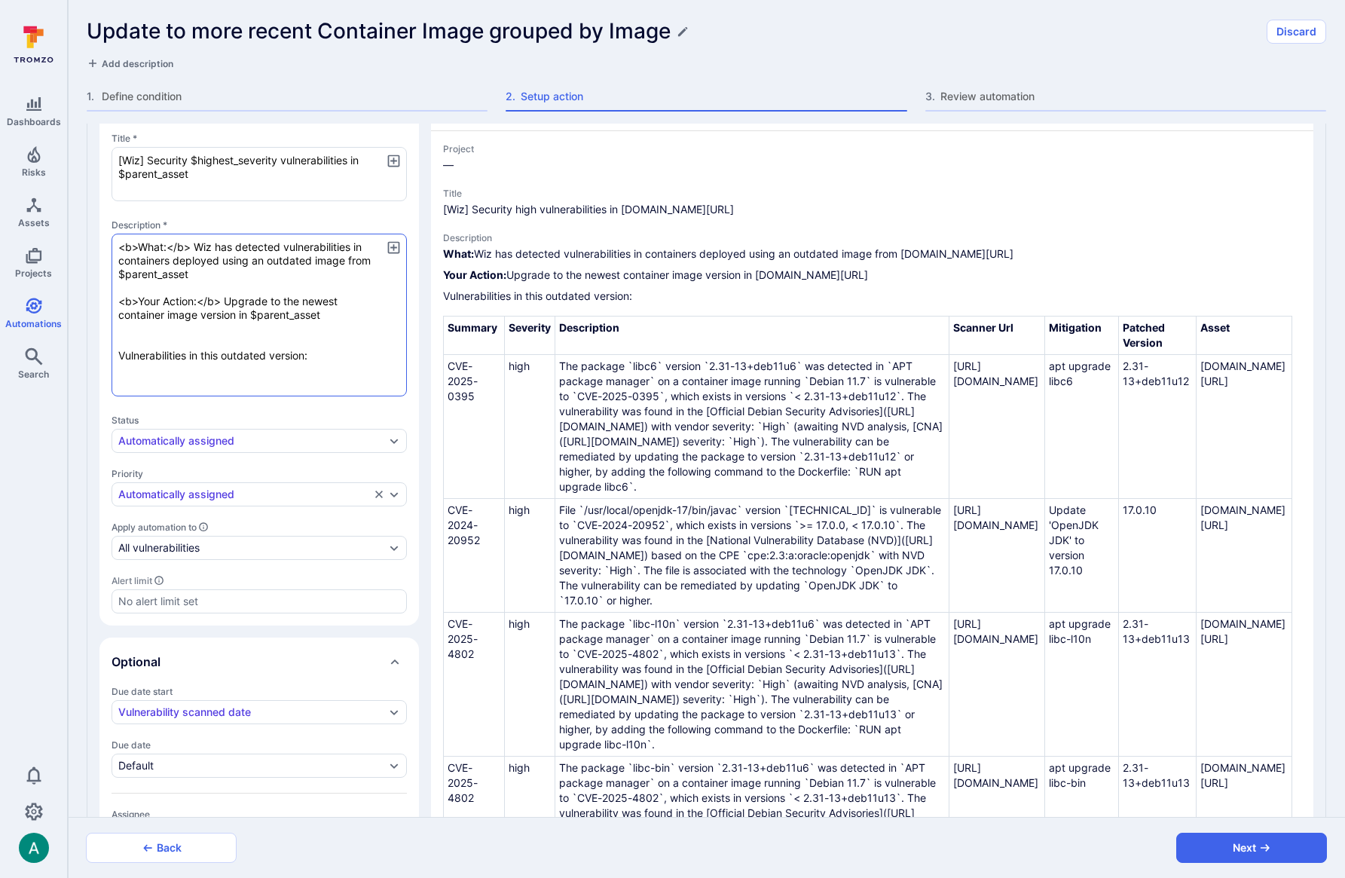
type textarea "x"
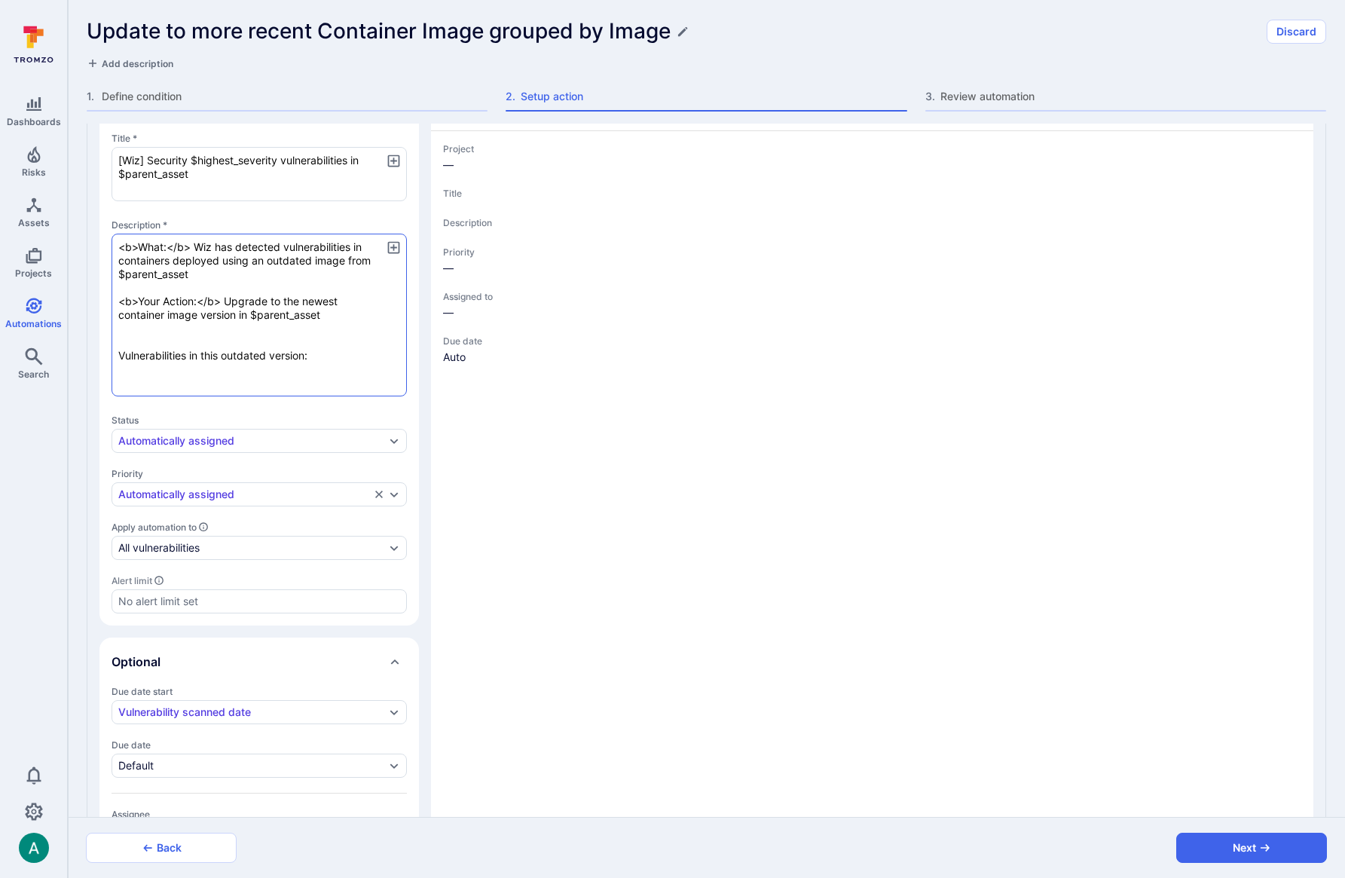
type textarea "x"
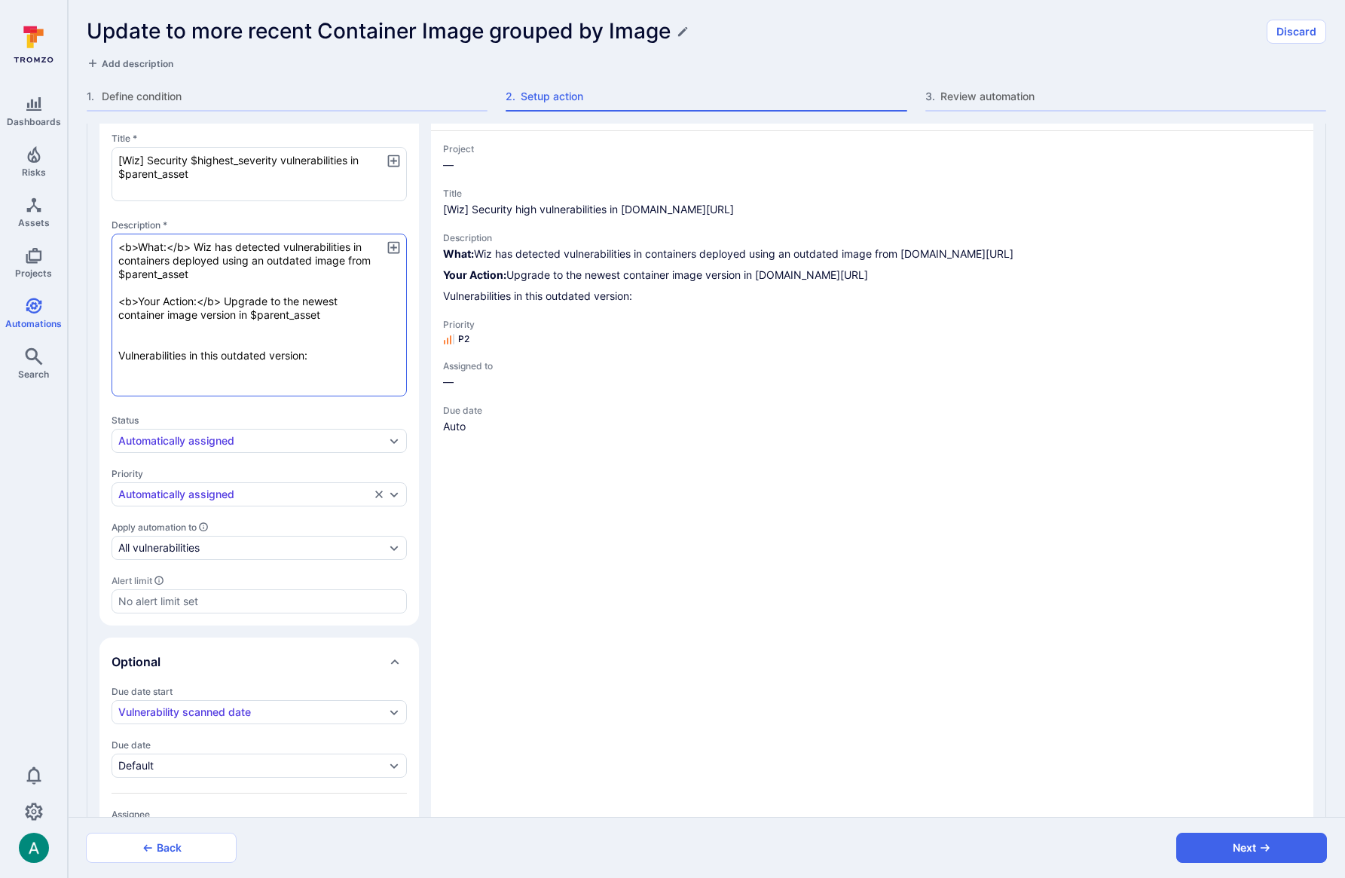
click at [226, 301] on textarea "<b>What:</b> Wiz has detected vulnerabilities in containers deployed using an o…" at bounding box center [258, 315] width 295 height 163
type textarea "x"
type textarea "<b>What:</b> Wiz has detected vulnerabilities in containers deployed using an o…"
type textarea "x"
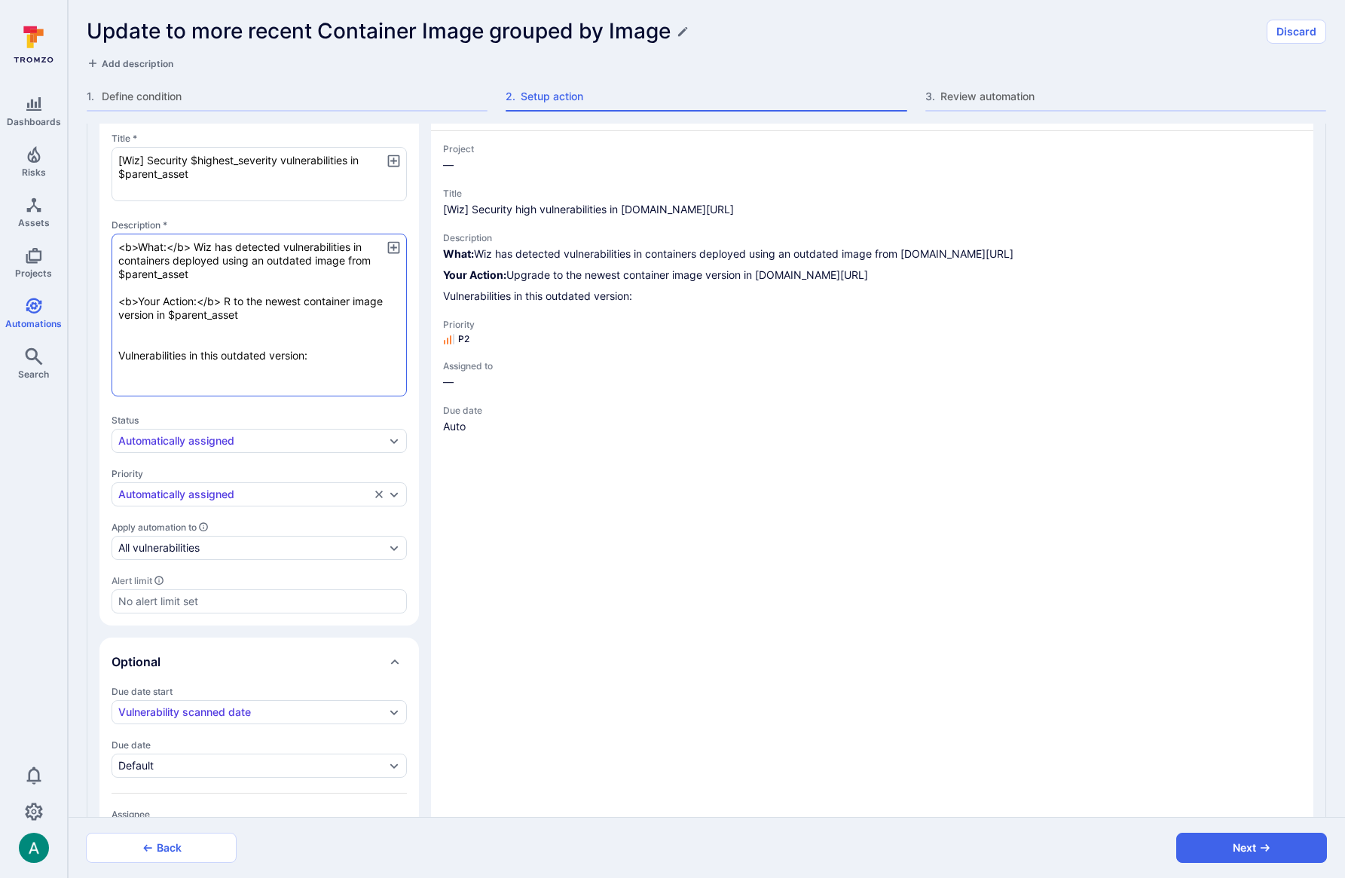
type textarea "x"
type textarea "<b>What:</b> Wiz has detected vulnerabilities in containers deployed using an o…"
type textarea "x"
type textarea "<b>What:</b> Wiz has detected vulnerabilities in containers deployed using an o…"
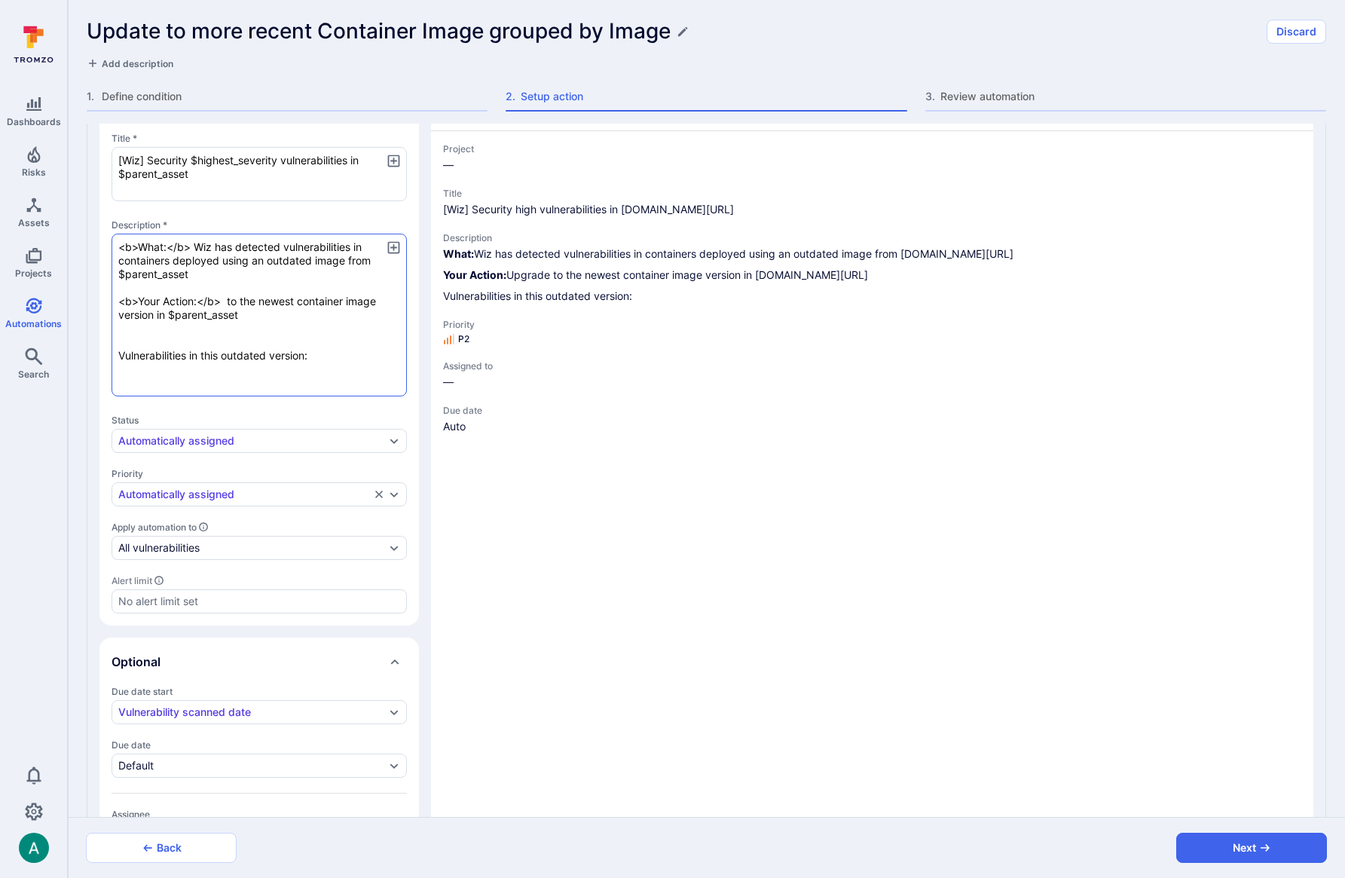
type textarea "x"
type textarea "<b>What:</b> Wiz has detected vulnerabilities in containers deployed using an o…"
type textarea "x"
type textarea "<b>What:</b> Wiz has detected vulnerabilities in containers deployed using an o…"
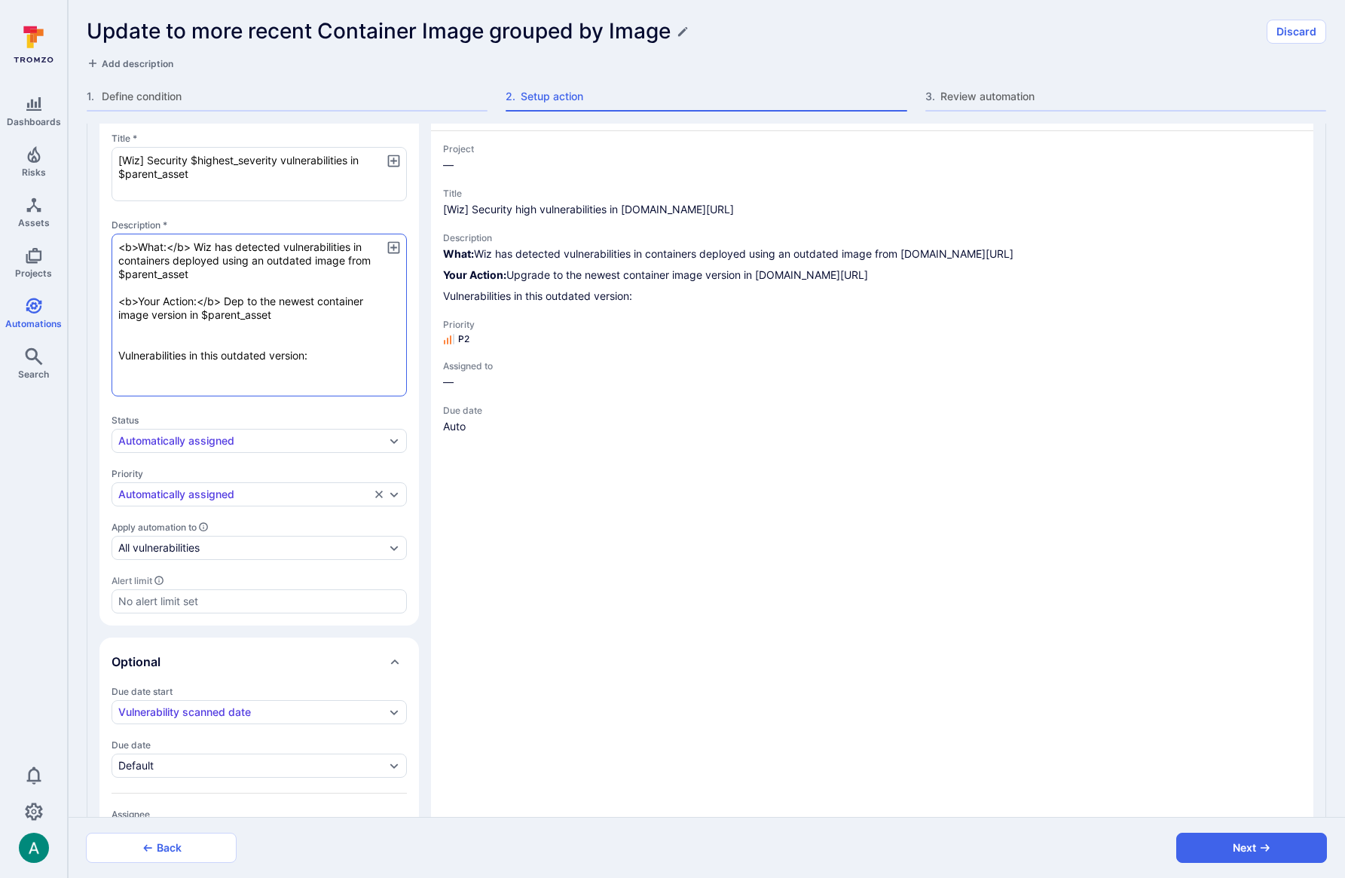
type textarea "x"
type textarea "<b>What:</b> Wiz has detected vulnerabilities in containers deployed using an o…"
type textarea "x"
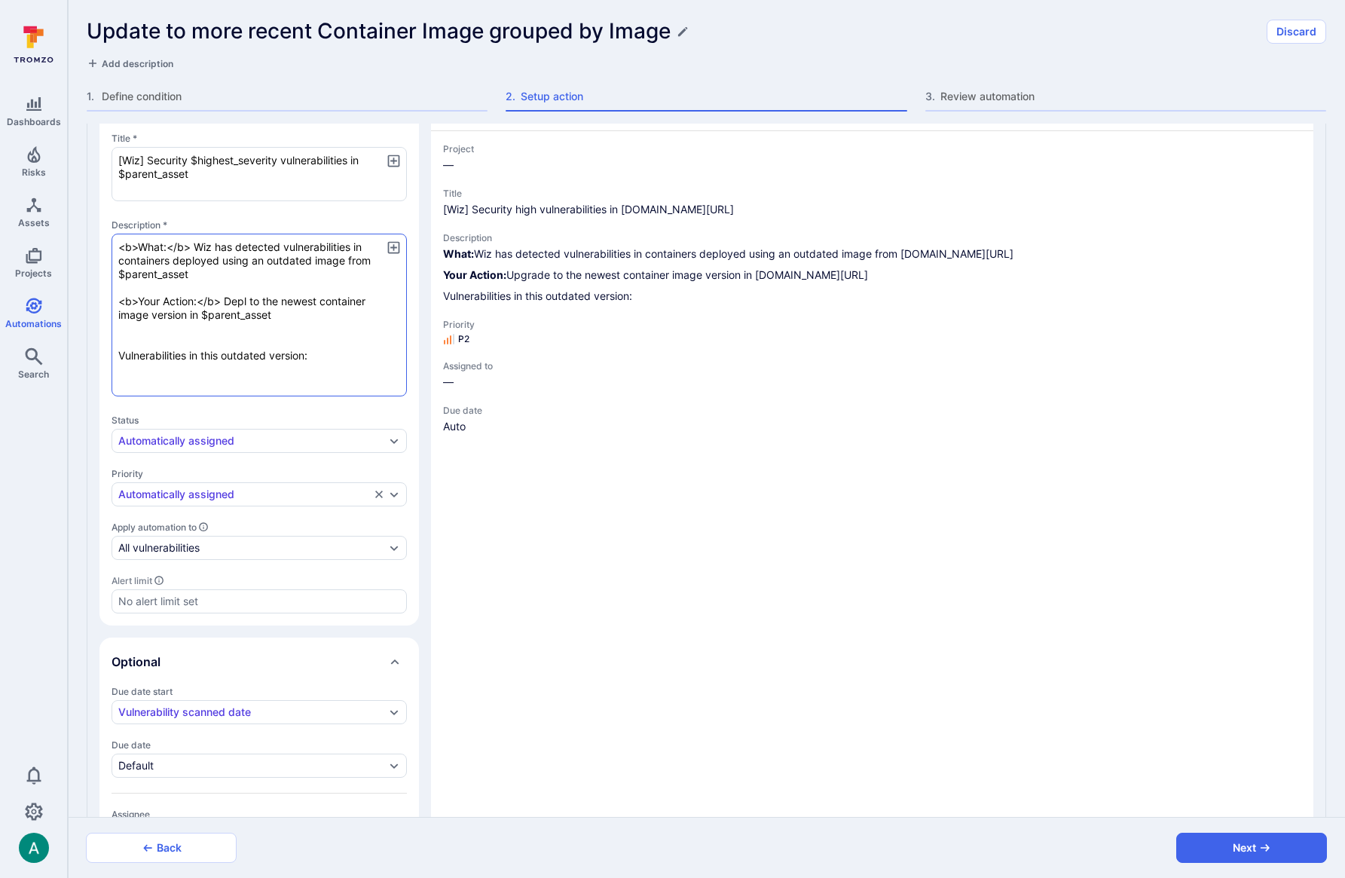
type textarea "x"
type textarea "<b>What:</b> Wiz has detected vulnerabilities in containers deployed using an o…"
type textarea "x"
type textarea "<b>What:</b> Wiz has detected vulnerabilities in containers deployed using an o…"
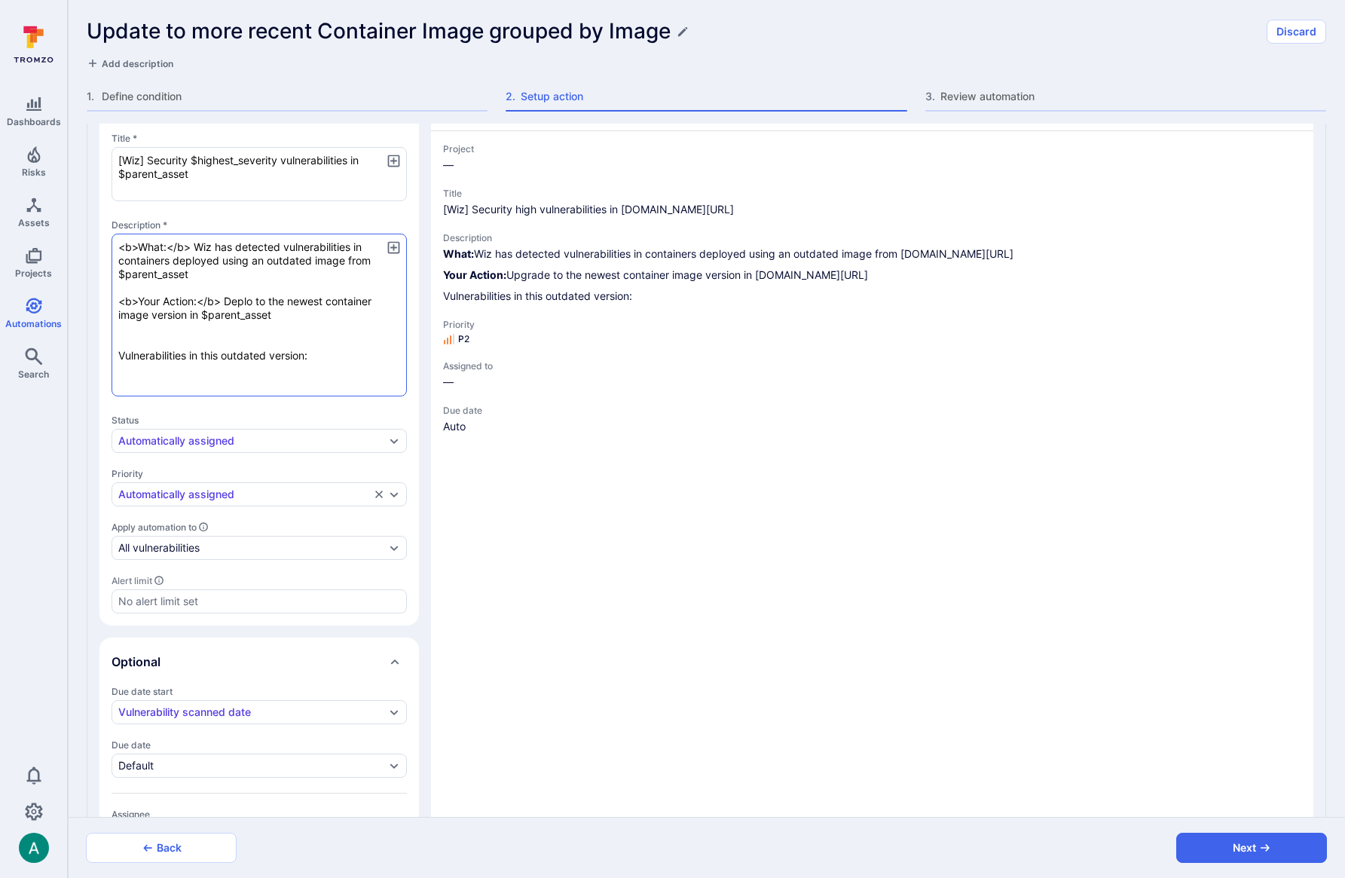
type textarea "x"
type textarea "<b>What:</b> Wiz has detected vulnerabilities in containers deployed using an o…"
type textarea "x"
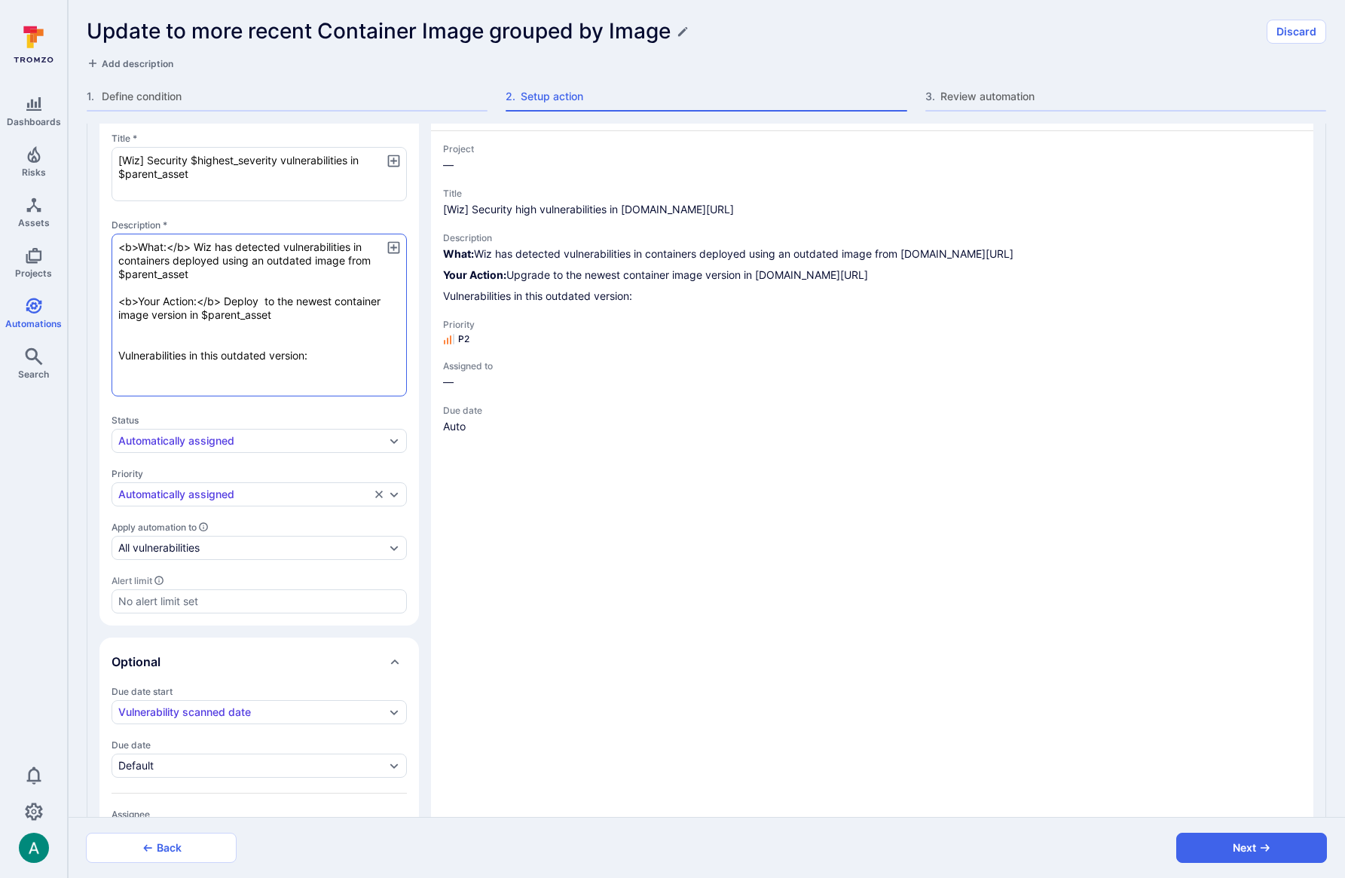
type textarea "<b>What:</b> Wiz has detected vulnerabilities in containers deployed using an o…"
type textarea "x"
type textarea "<b>What:</b> Wiz has detected vulnerabilities in containers deployed using an o…"
type textarea "x"
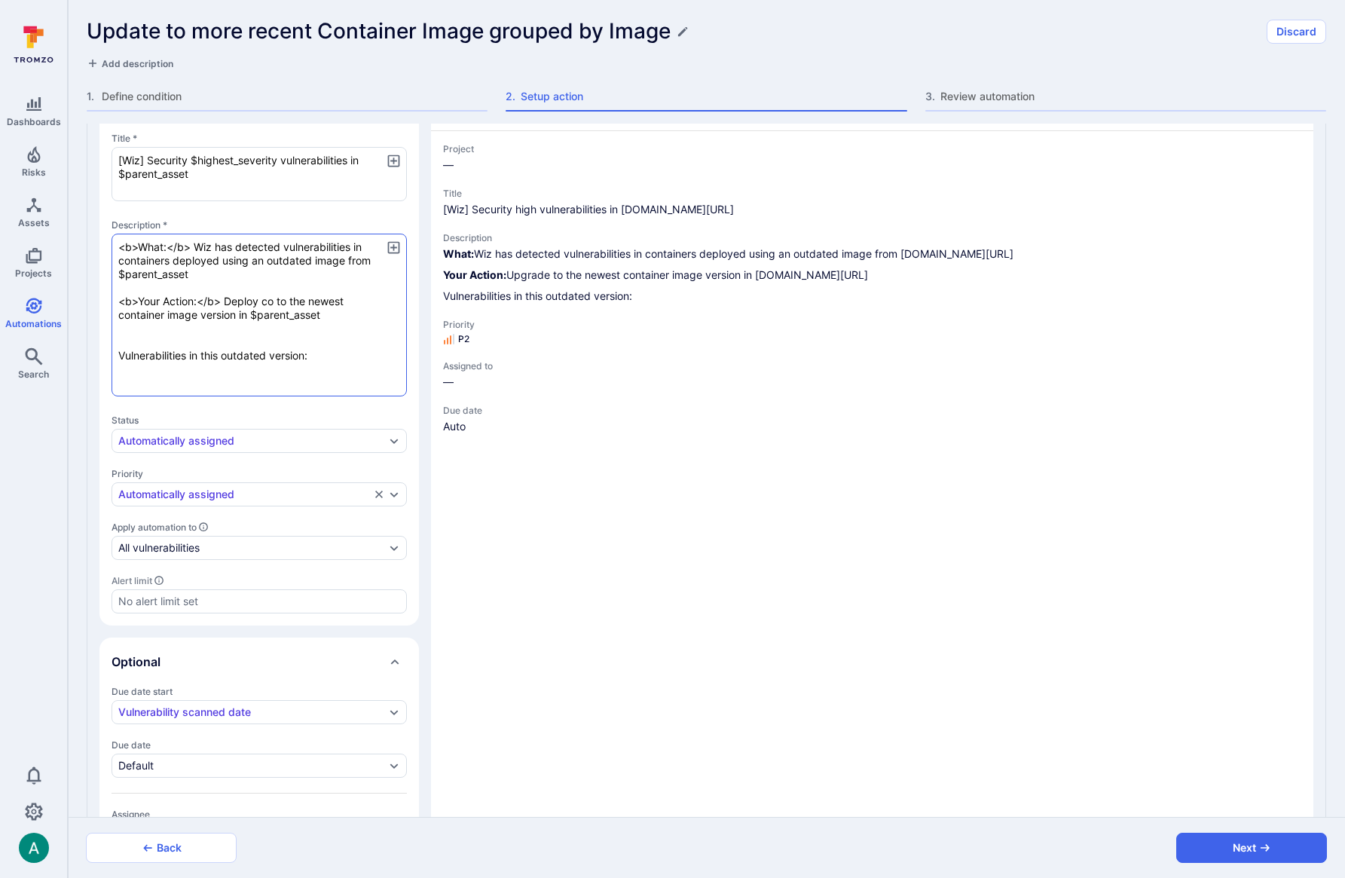
type textarea "<b>What:</b> Wiz has detected vulnerabilities in containers deployed using an o…"
type textarea "x"
type textarea "<b>What:</b> Wiz has detected vulnerabilities in containers deployed using an o…"
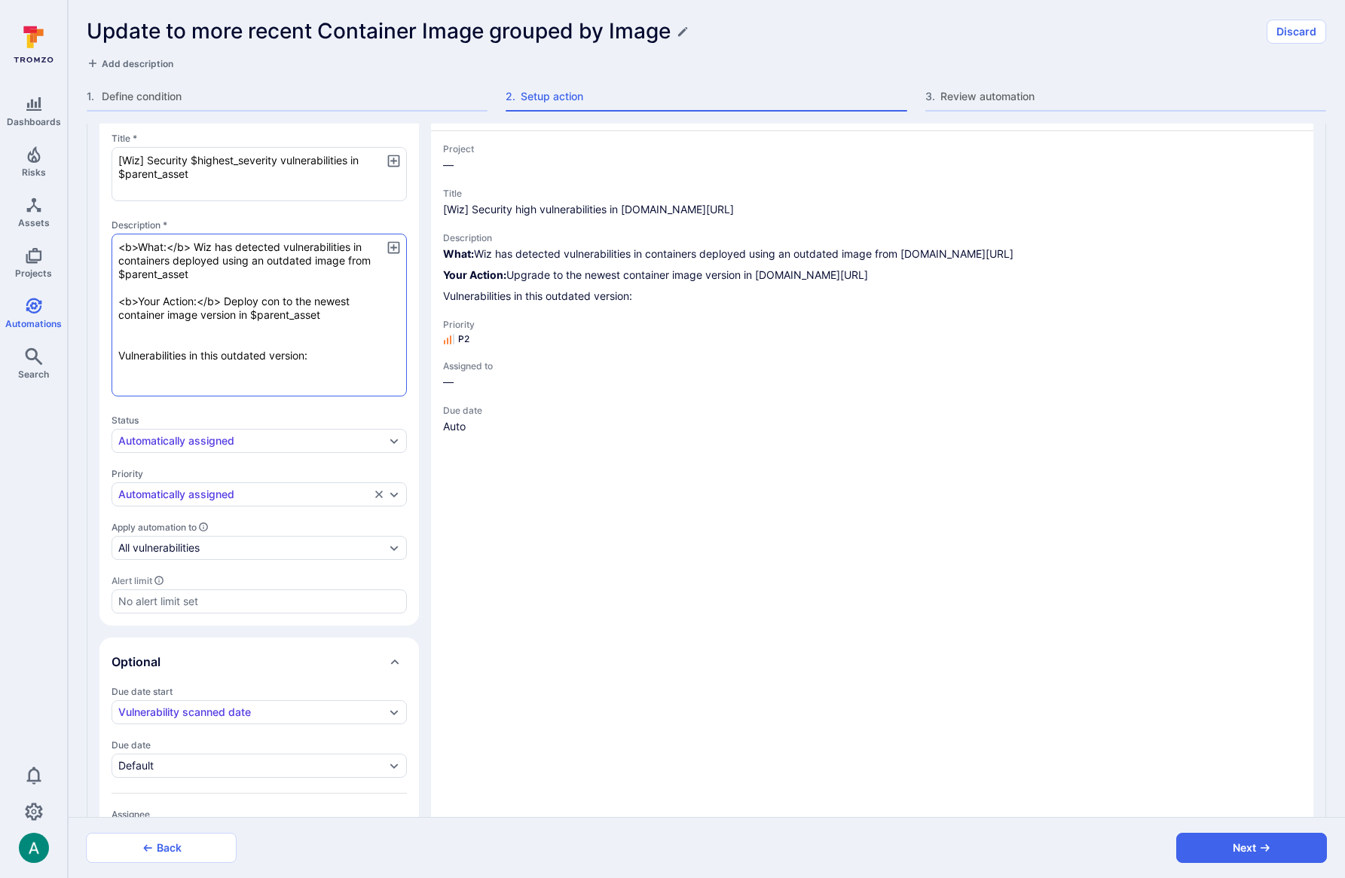
type textarea "x"
type textarea "<b>What:</b> Wiz has detected vulnerabilities in containers deployed using an o…"
type textarea "x"
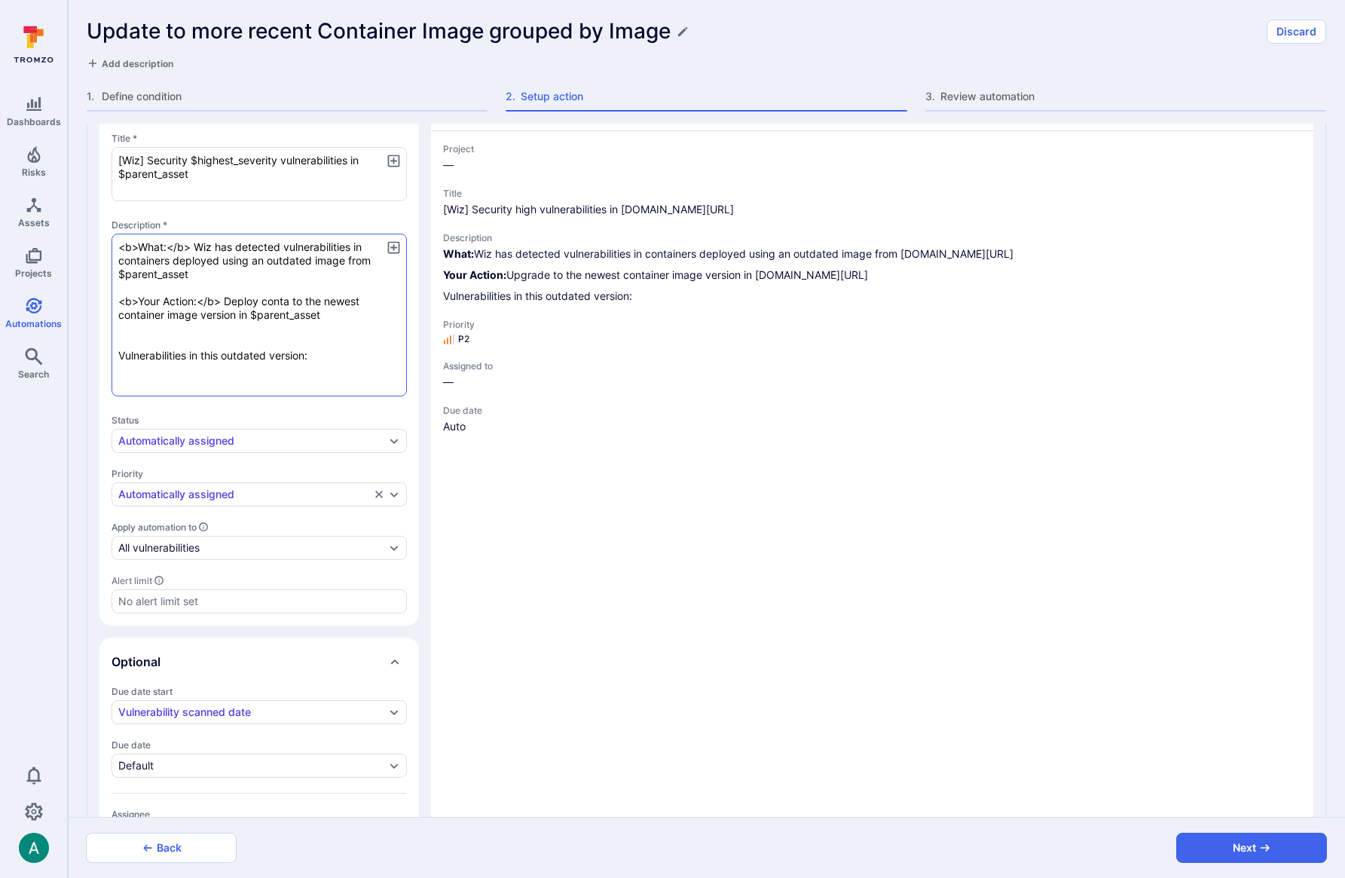
type textarea "<b>What:</b> Wiz has detected vulnerabilities in containers deployed using an o…"
type textarea "x"
type textarea "<b>What:</b> Wiz has detected vulnerabilities in containers deployed using an o…"
type textarea "x"
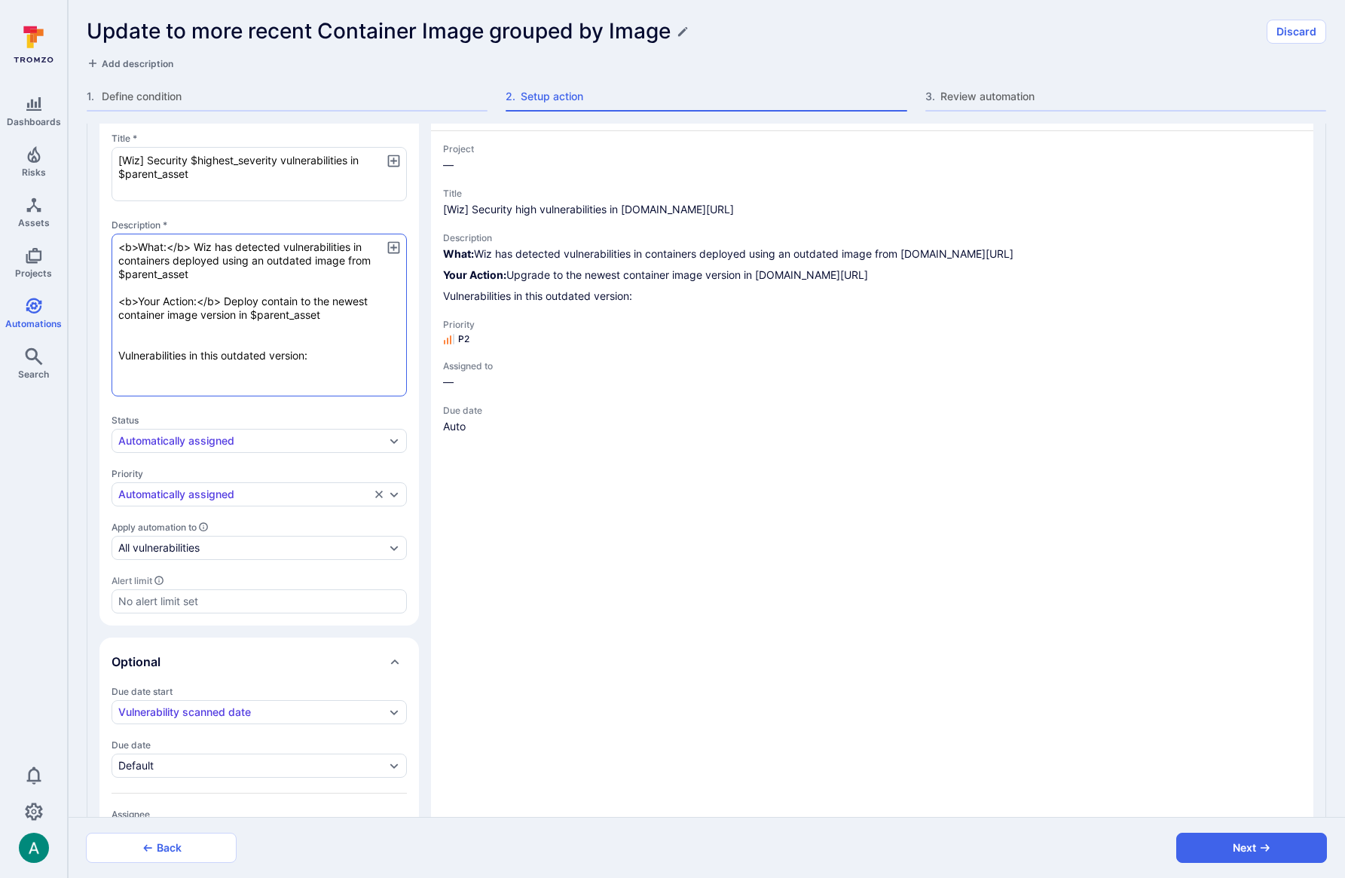
type textarea "x"
type textarea "<b>What:</b> Wiz has detected vulnerabilities in containers deployed using an o…"
type textarea "x"
type textarea "<b>What:</b> Wiz has detected vulnerabilities in containers deployed using an o…"
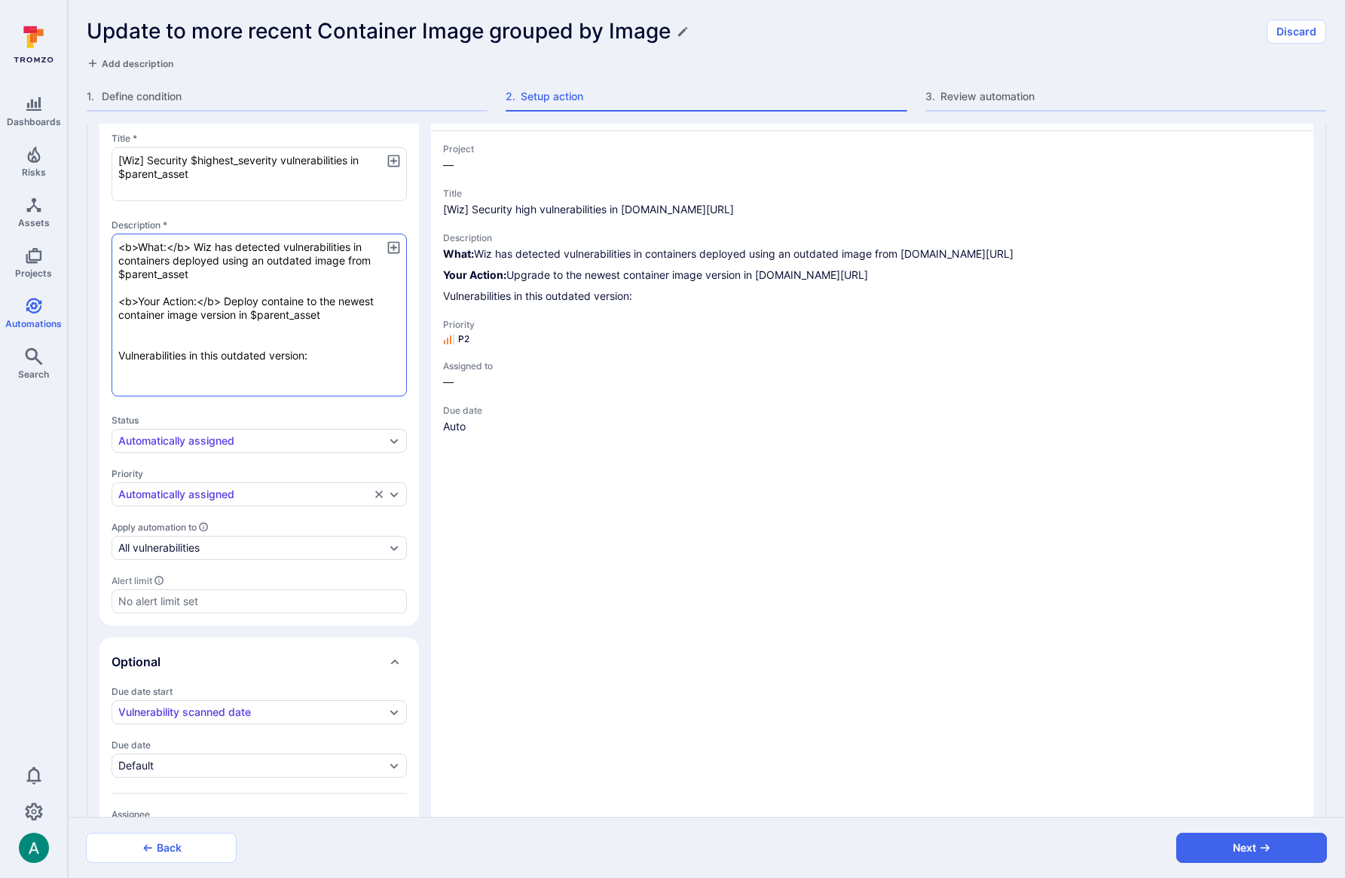
type textarea "x"
type textarea "<b>What:</b> Wiz has detected vulnerabilities in containers deployed using an o…"
type textarea "x"
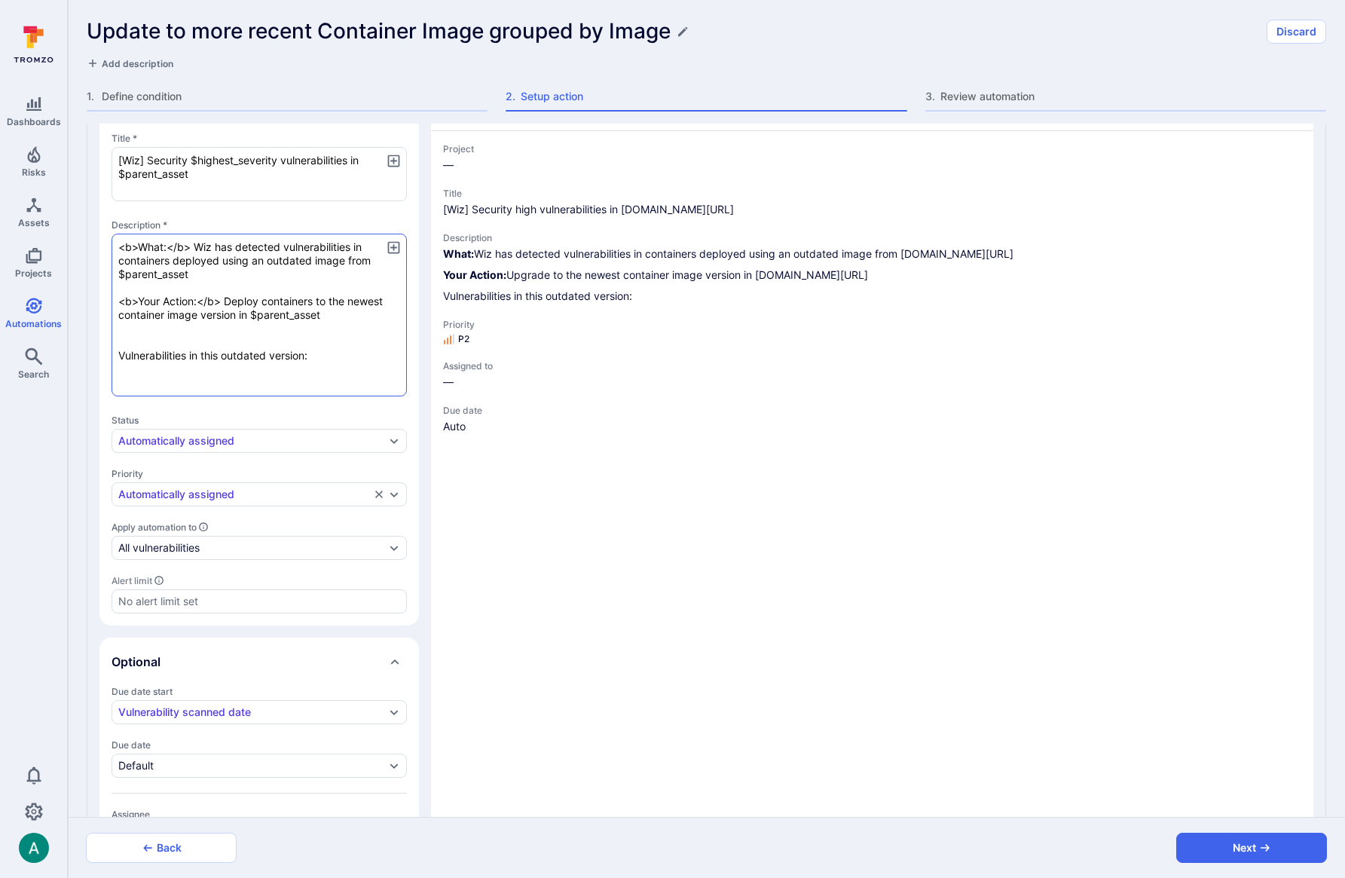
type textarea "<b>What:</b> Wiz has detected vulnerabilities in containers deployed using an o…"
type textarea "x"
type textarea "<b>What:</b> Wiz has detected vulnerabilities in containers deployed using an o…"
type textarea "x"
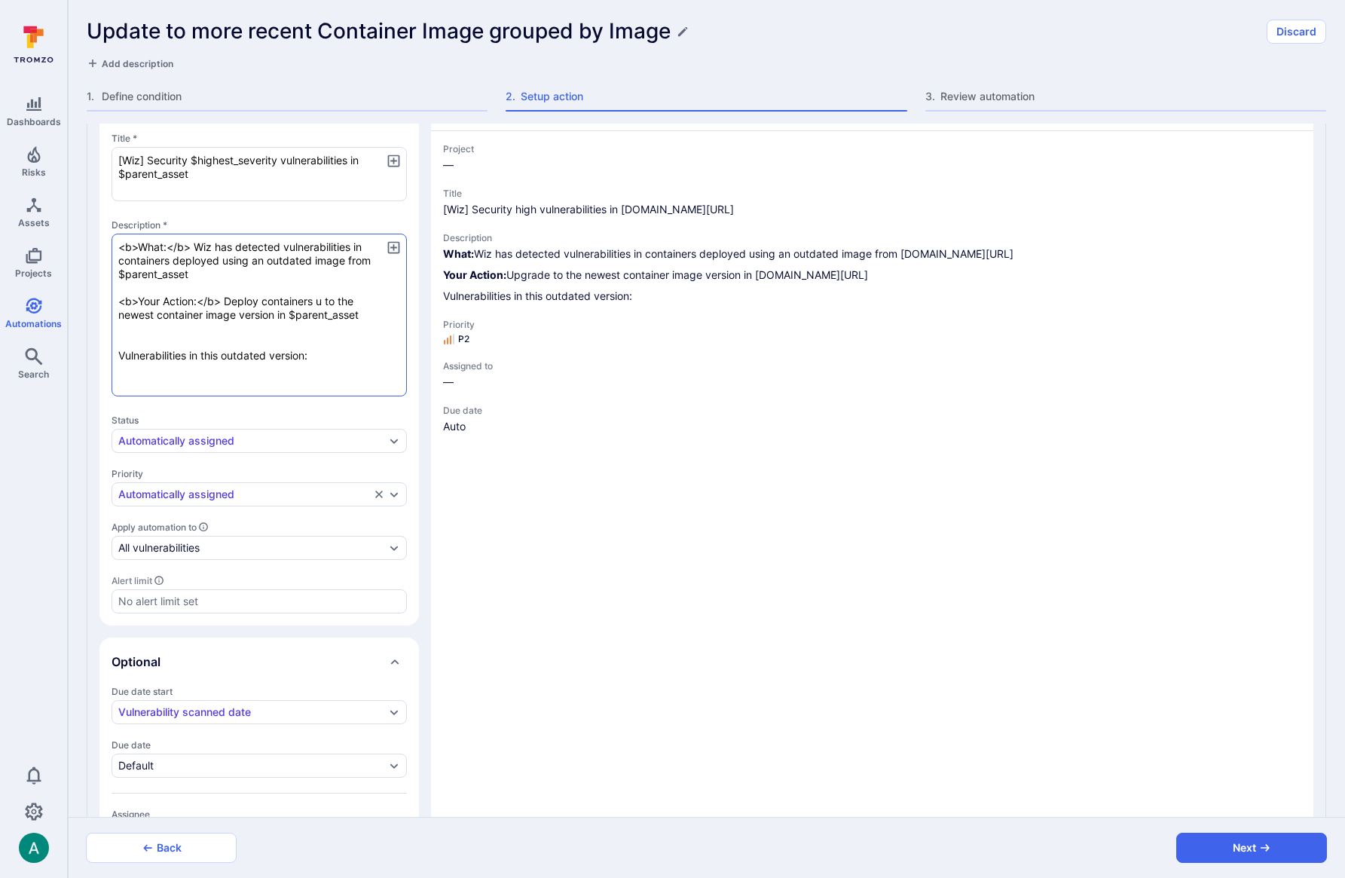
type textarea "x"
type textarea "<b>What:</b> Wiz has detected vulnerabilities in containers deployed using an o…"
type textarea "x"
type textarea "<b>What:</b> Wiz has detected vulnerabilities in containers deployed using an o…"
type textarea "x"
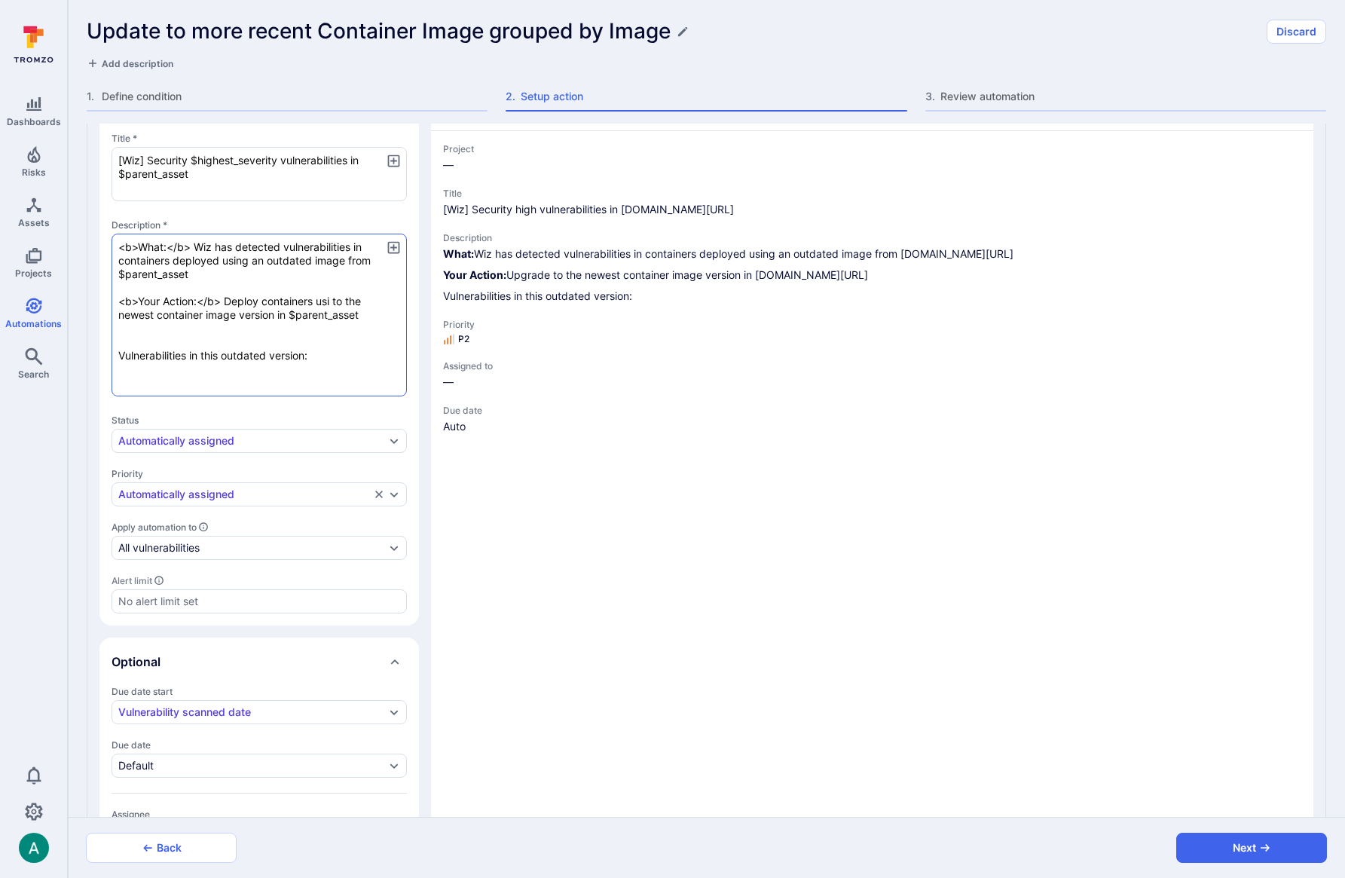
type textarea "x"
type textarea "<b>What:</b> Wiz has detected vulnerabilities in containers deployed using an o…"
type textarea "x"
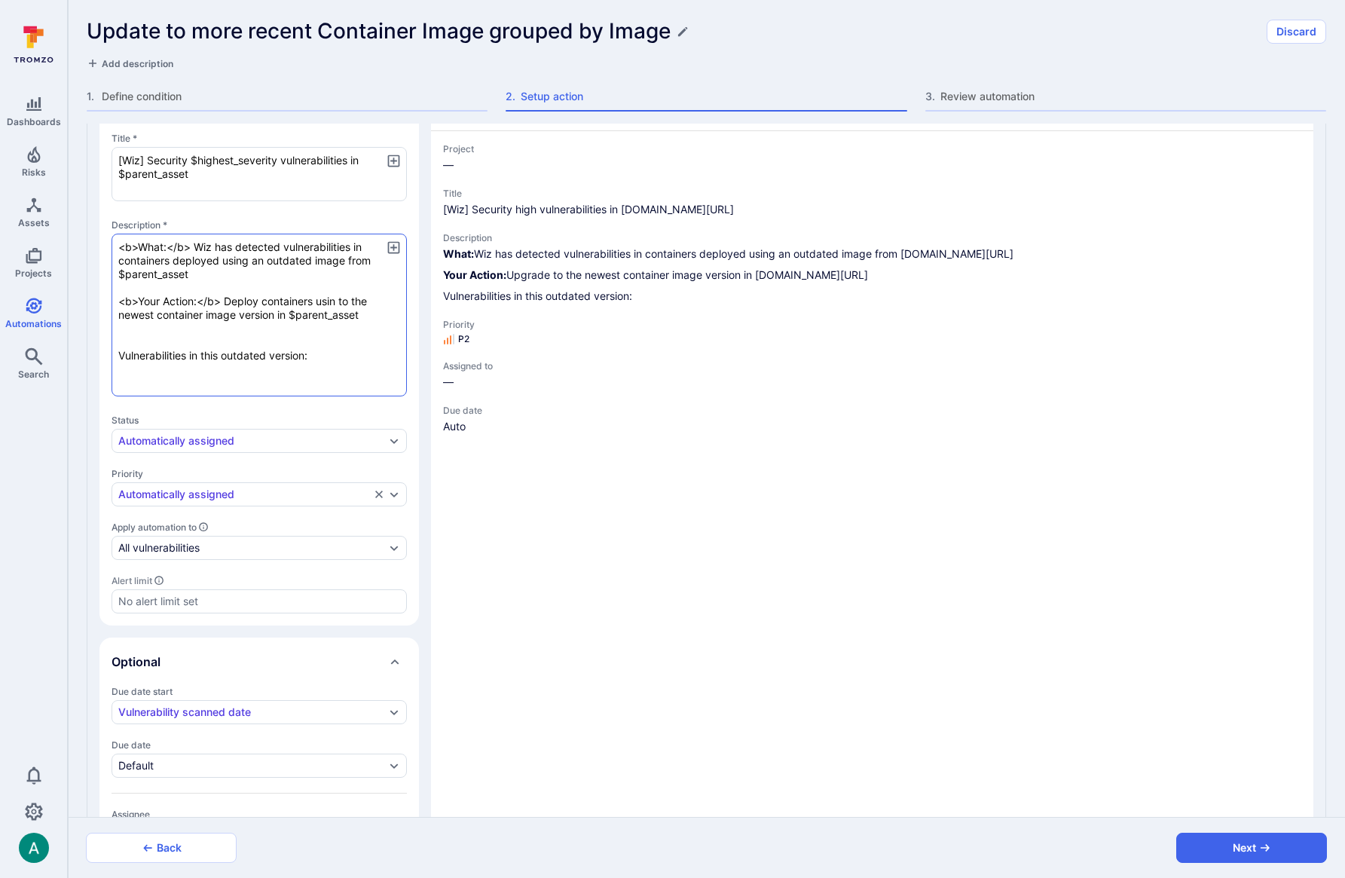
type textarea "<b>What:</b> Wiz has detected vulnerabilities in containers deployed using an o…"
type textarea "x"
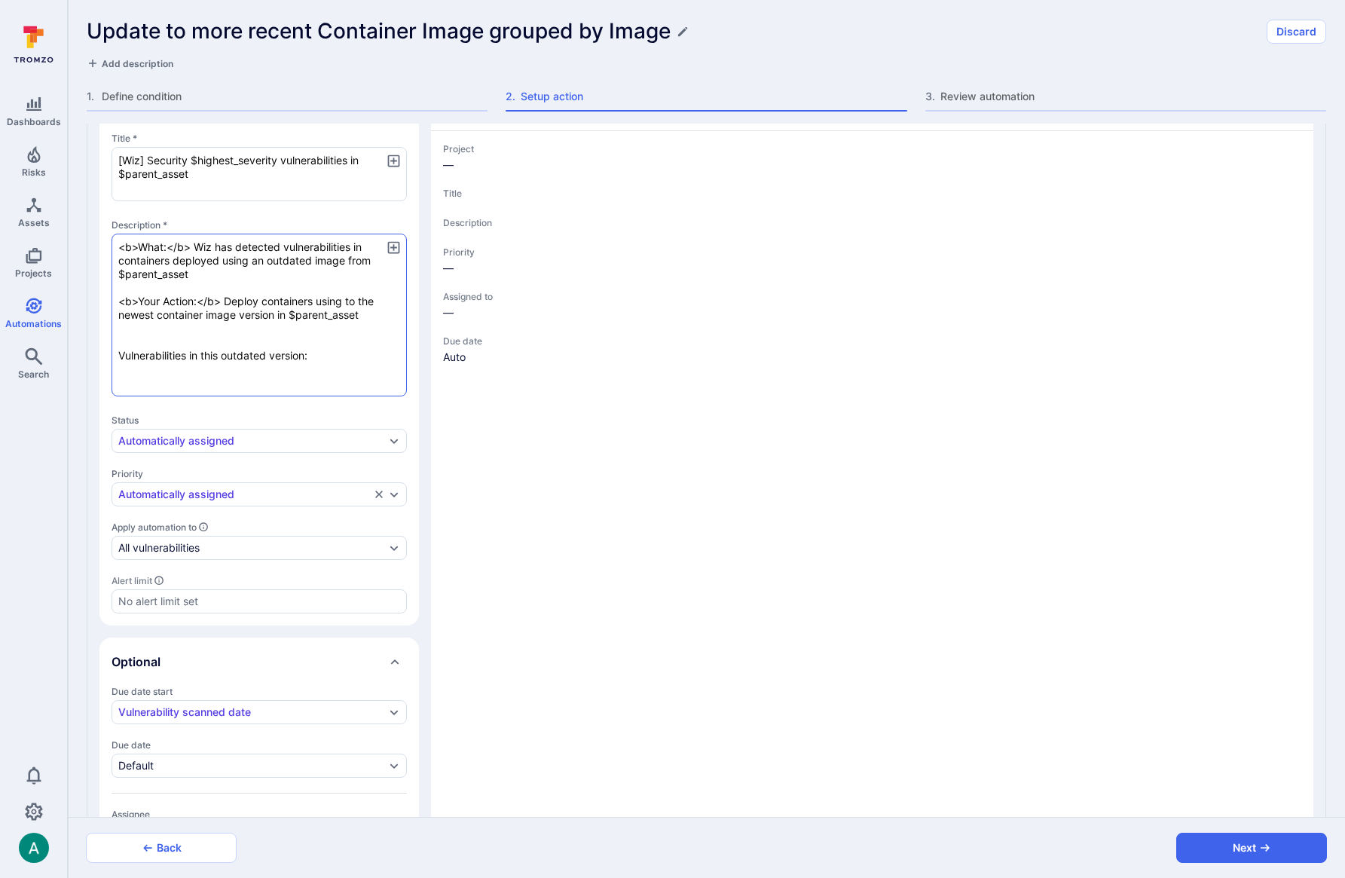
type textarea "x"
type textarea "<b>What:</b> Wiz has detected vulnerabilities in containers deployed using an o…"
type textarea "x"
click at [270, 328] on textarea "<b>What:</b> Wiz has detected vulnerabilities in containers deployed using an o…" at bounding box center [258, 315] width 295 height 163
type textarea "x"
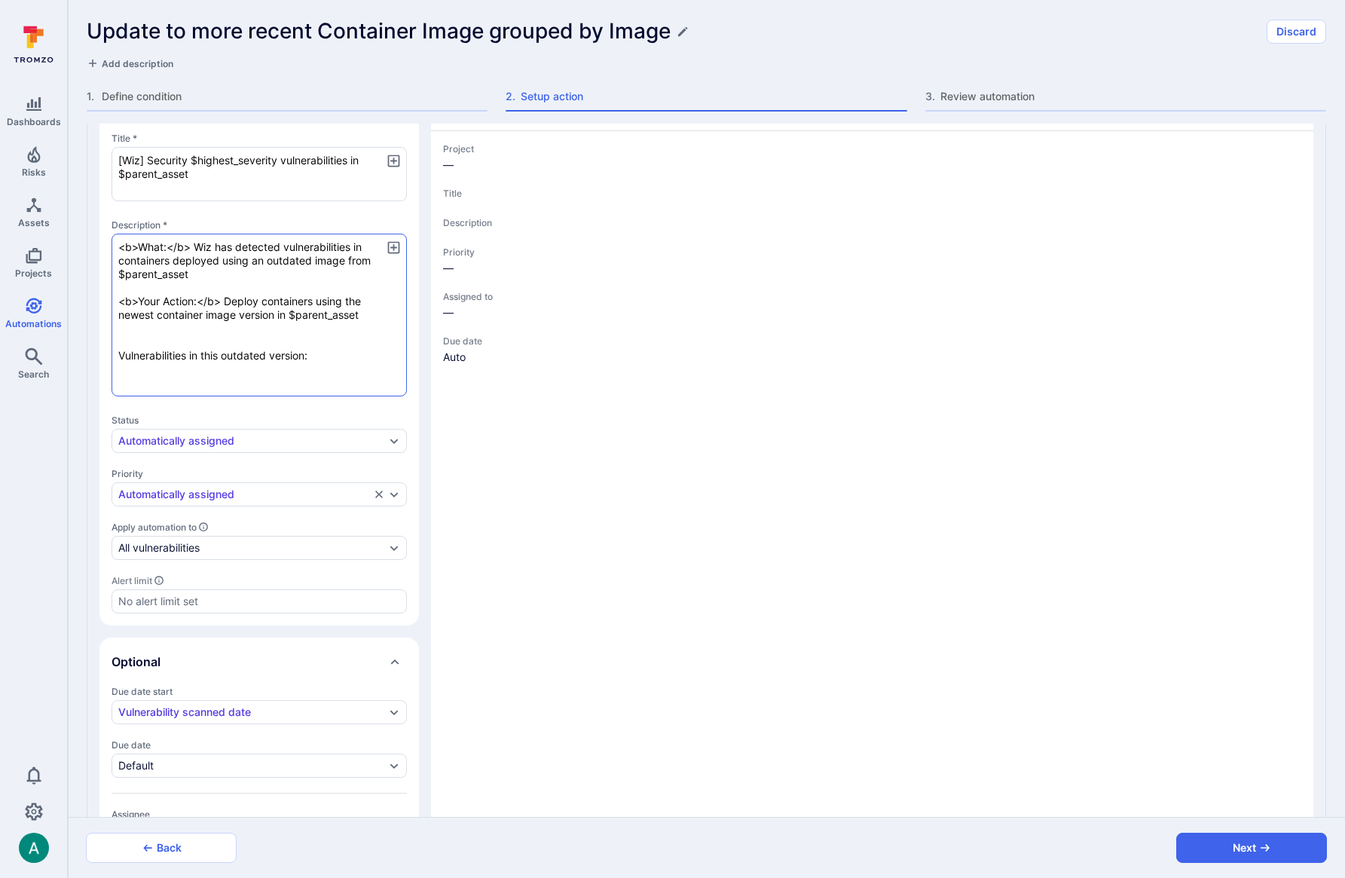
type textarea "x"
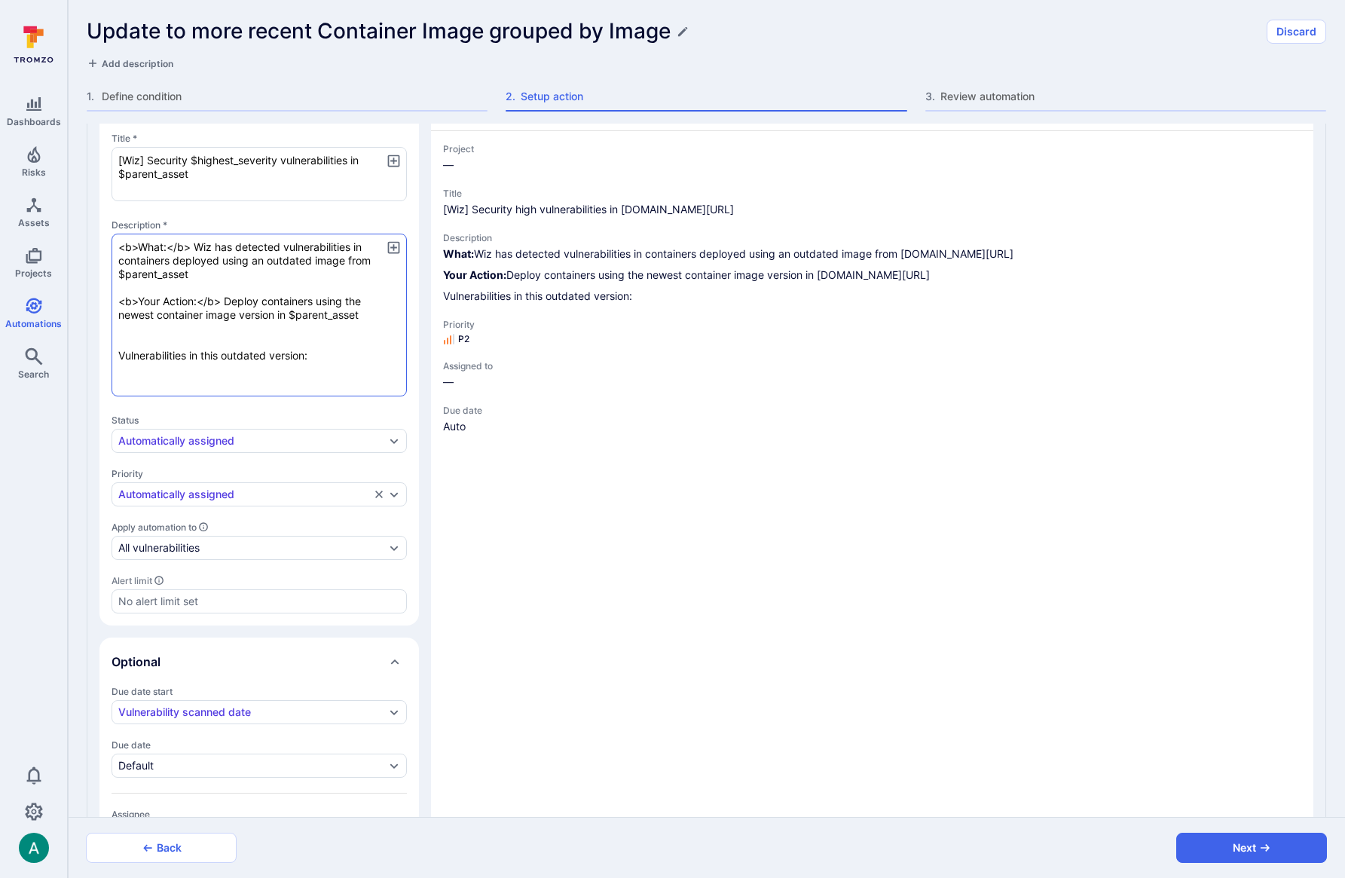
click at [288, 356] on textarea "<b>What:</b> Wiz has detected vulnerabilities in containers deployed using an o…" at bounding box center [258, 315] width 295 height 163
click at [286, 356] on textarea "<b>What:</b> Wiz has detected vulnerabilities in containers deployed using an o…" at bounding box center [258, 315] width 295 height 163
click at [285, 356] on textarea "<b>What:</b> Wiz has detected vulnerabilities in containers deployed using an o…" at bounding box center [258, 315] width 295 height 163
type textarea "x"
type textarea "<b>What:</b> Wiz has detected vulnerabilities in containers deployed using an o…"
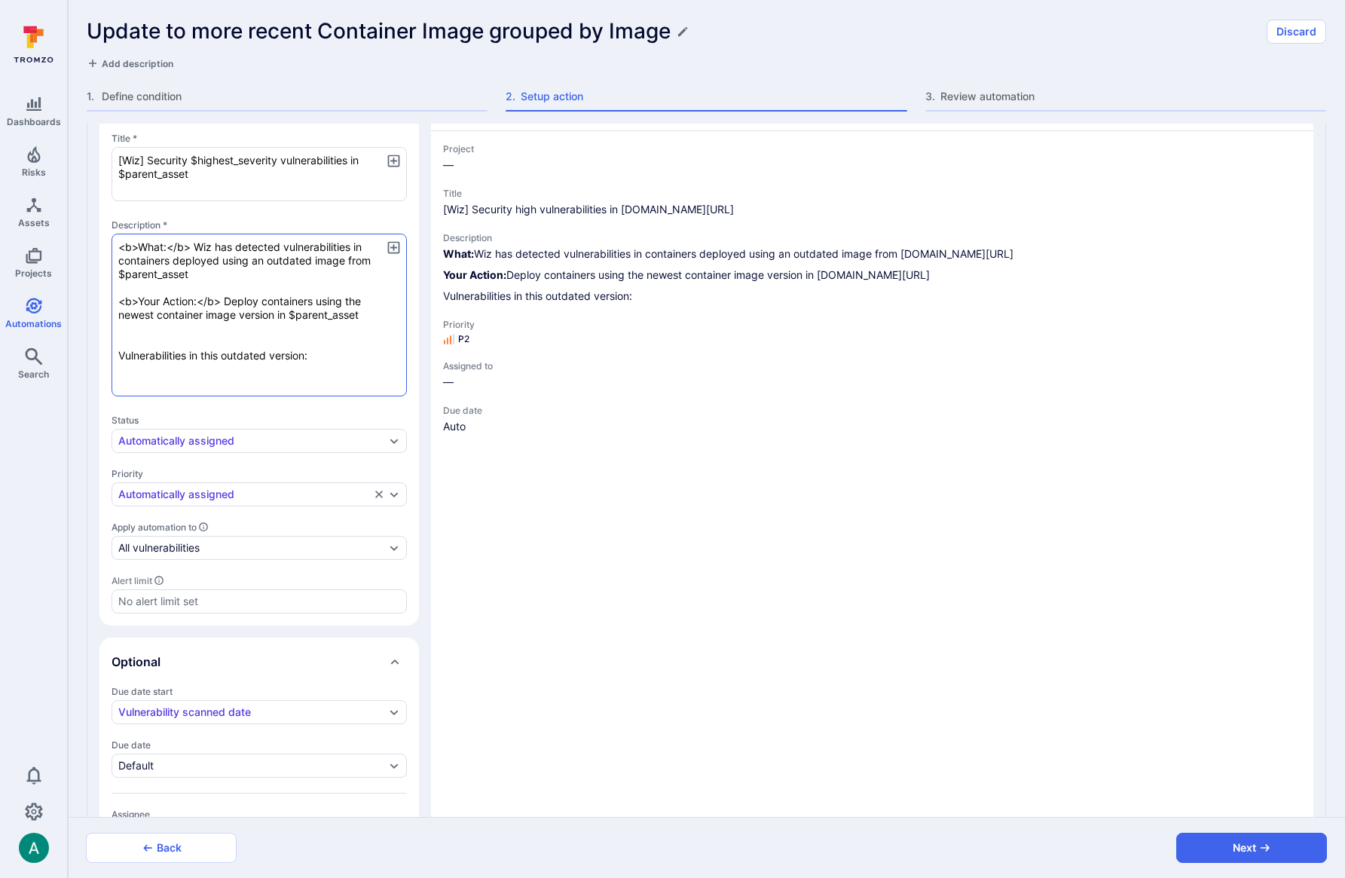
type textarea "x"
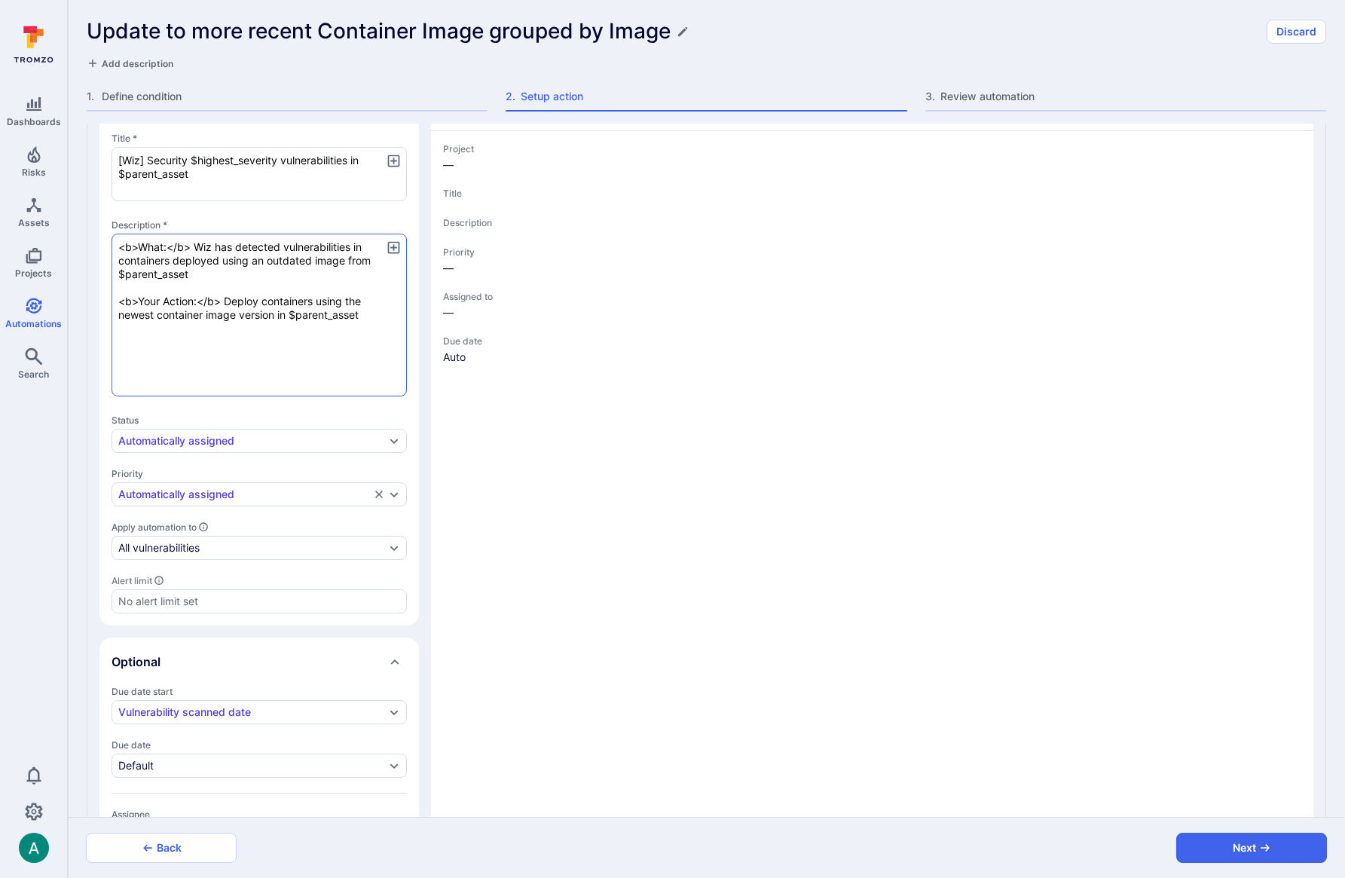
type textarea "x"
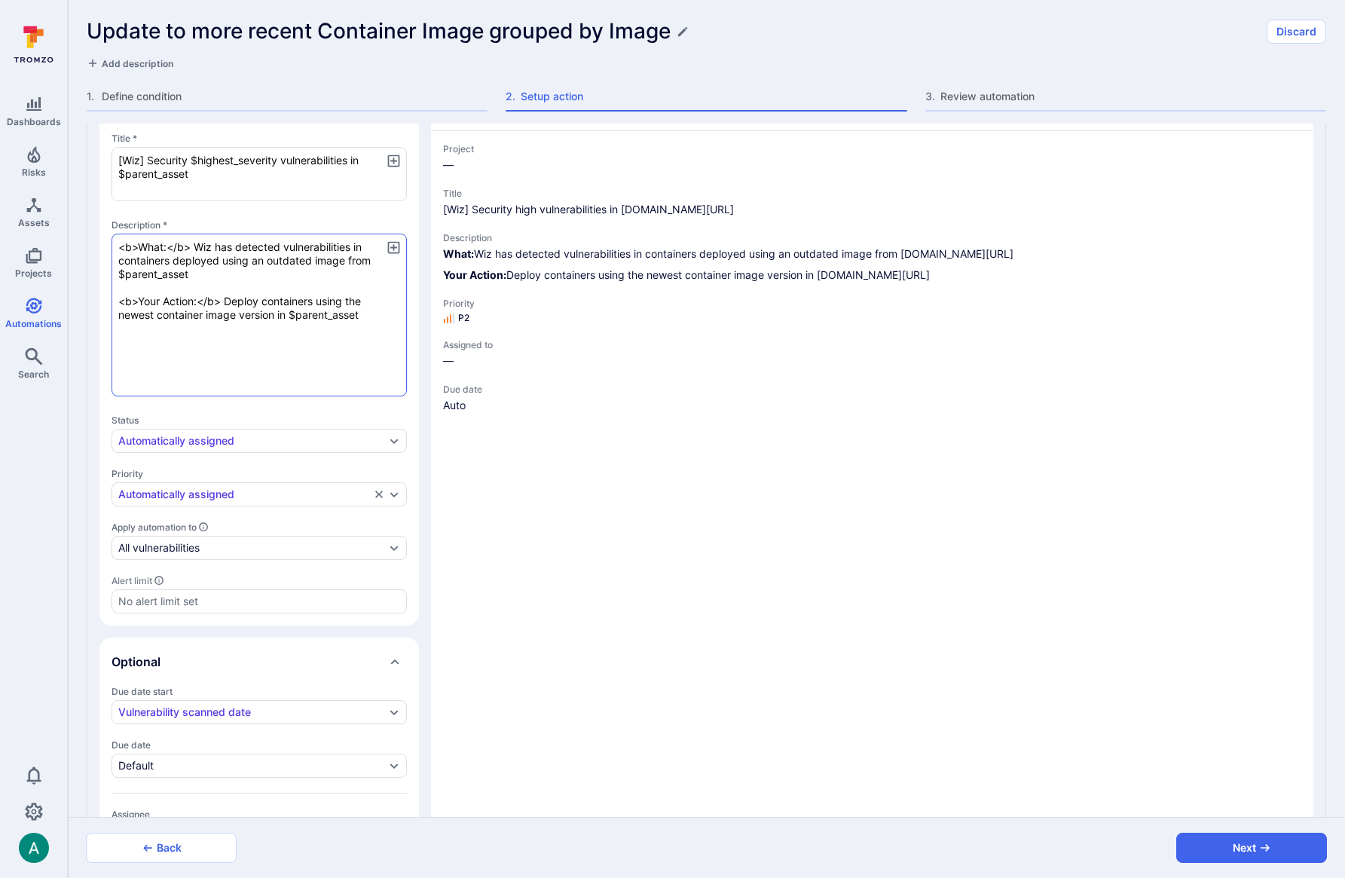
click at [243, 282] on textarea "<b>What:</b> Wiz has detected vulnerabilities in containers deployed using an o…" at bounding box center [258, 315] width 295 height 163
type textarea "x"
type textarea "<b>What:</b> Wiz has detected vulnerabilities in containers deployed using an o…"
type textarea "x"
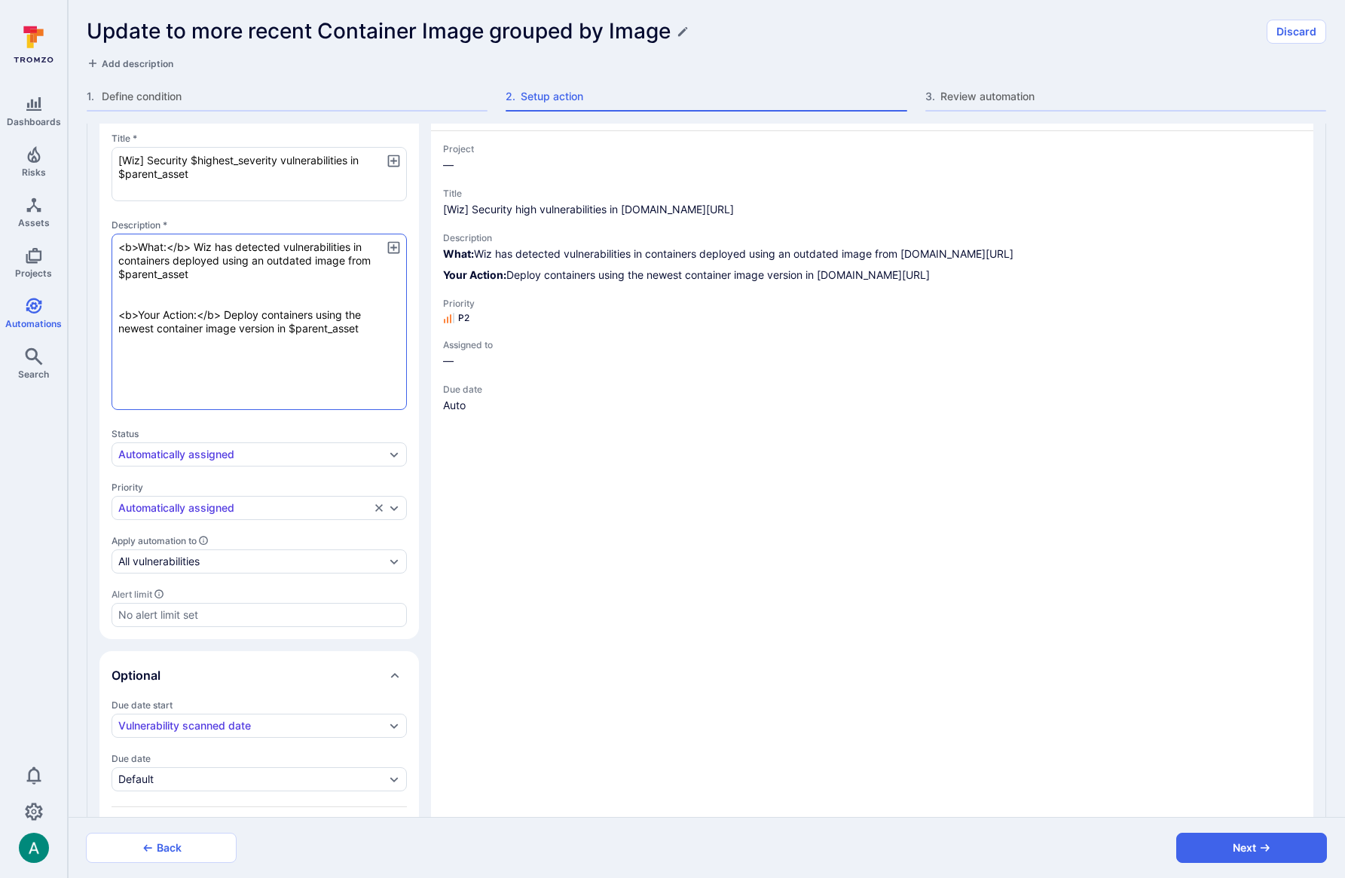
type textarea "x"
type textarea "<b>What:</b> Wiz has detected vulnerabilities in containers deployed using an o…"
type textarea "x"
type textarea "<b>What:</b> Wiz has detected vulnerabilities in containers deployed using an o…"
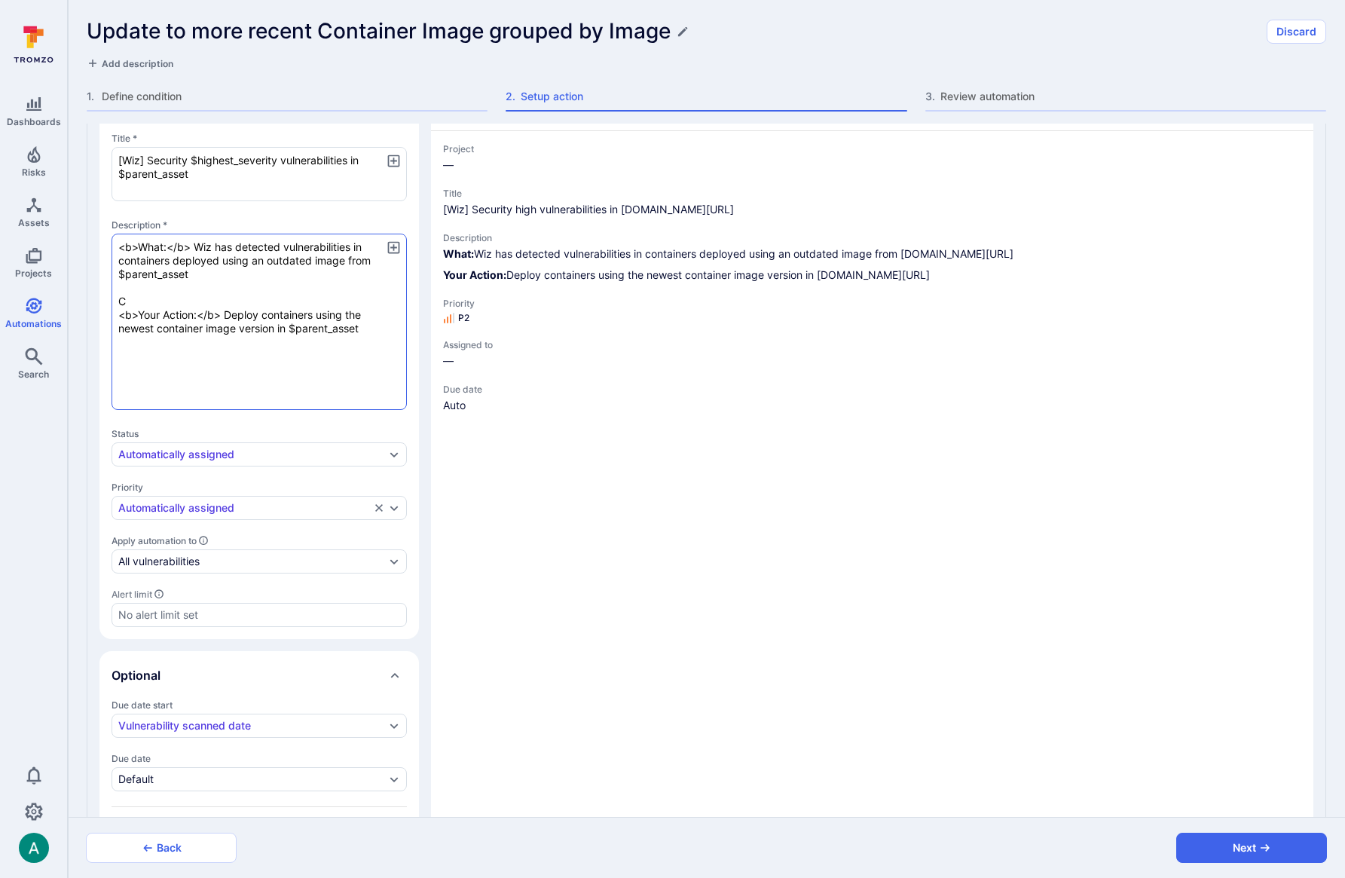
type textarea "x"
type textarea "<b>What:</b> Wiz has detected vulnerabilities in containers deployed using an o…"
type textarea "x"
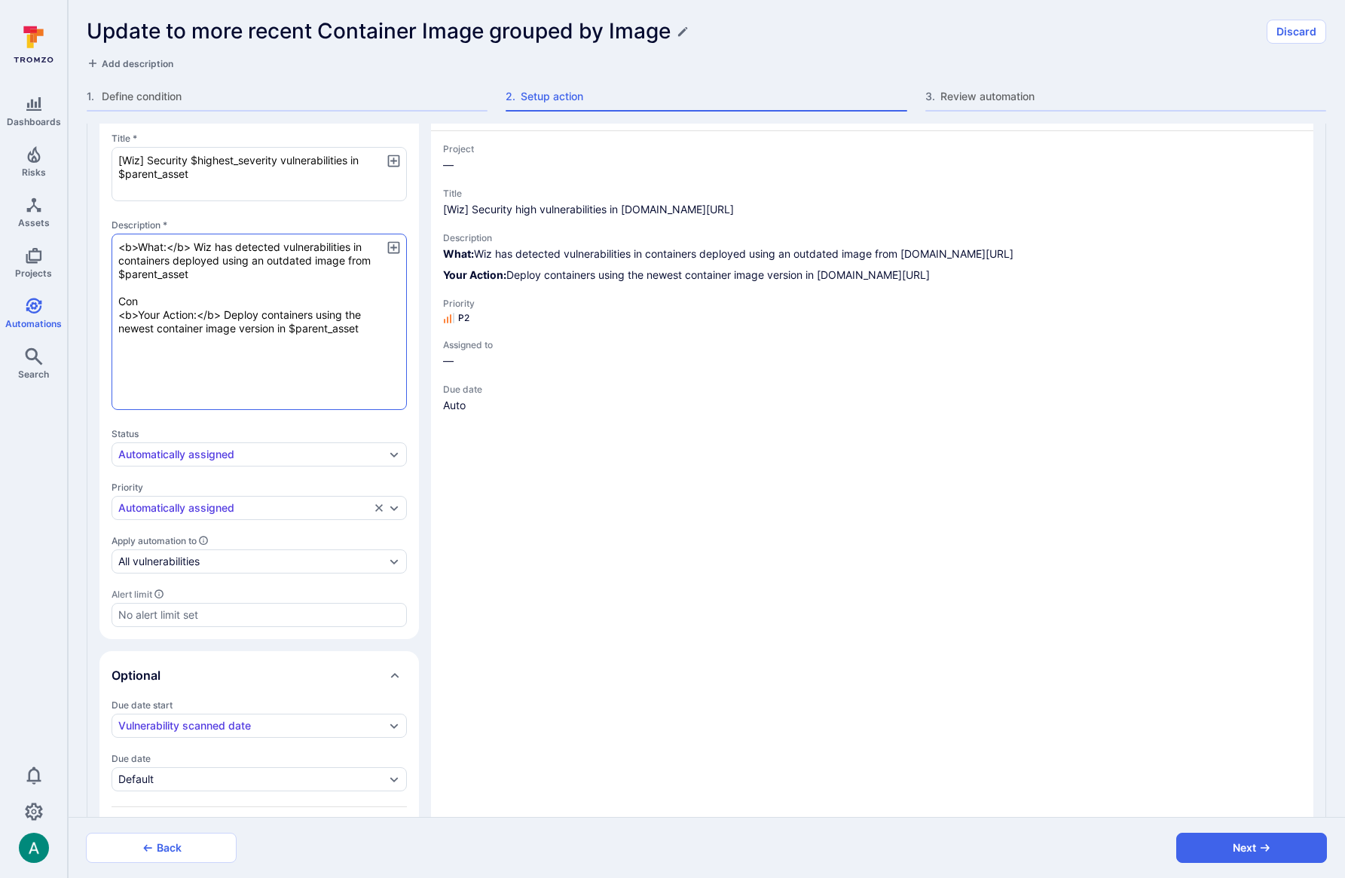
type textarea "<b>What:</b> Wiz has detected vulnerabilities in containers deployed using an o…"
type textarea "x"
type textarea "<b>What:</b> Wiz has detected vulnerabilities in containers deployed using an o…"
type textarea "x"
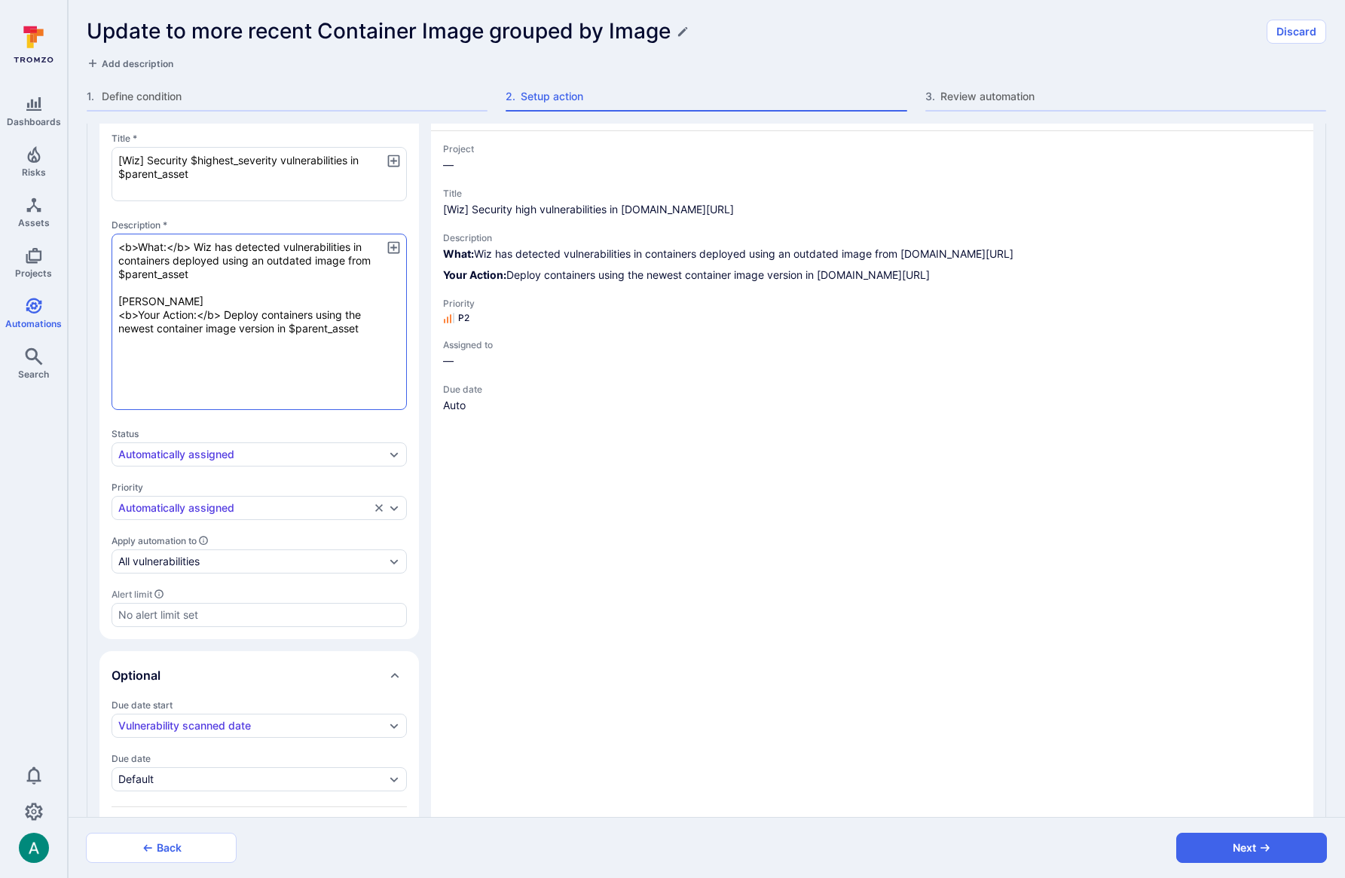
type textarea "x"
type textarea "<b>What:</b> Wiz has detected vulnerabilities in containers deployed using an o…"
type textarea "x"
type textarea "<b>What:</b> Wiz has detected vulnerabilities in containers deployed using an o…"
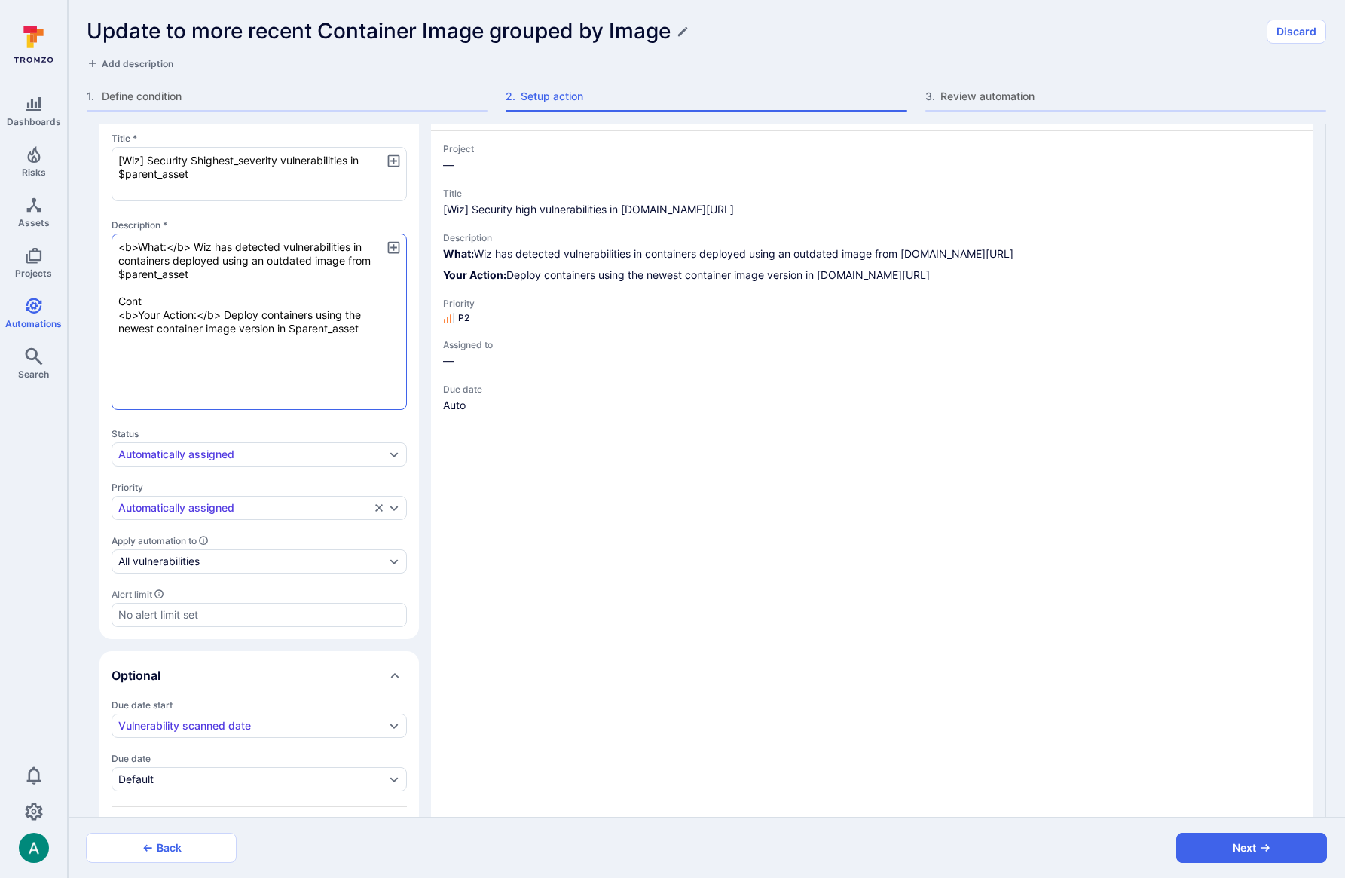
type textarea "x"
type textarea "<b>What:</b> Wiz has detected vulnerabilities in containers deployed using an o…"
type textarea "x"
type textarea "<b>What:</b> Wiz has detected vulnerabilities in containers deployed using an o…"
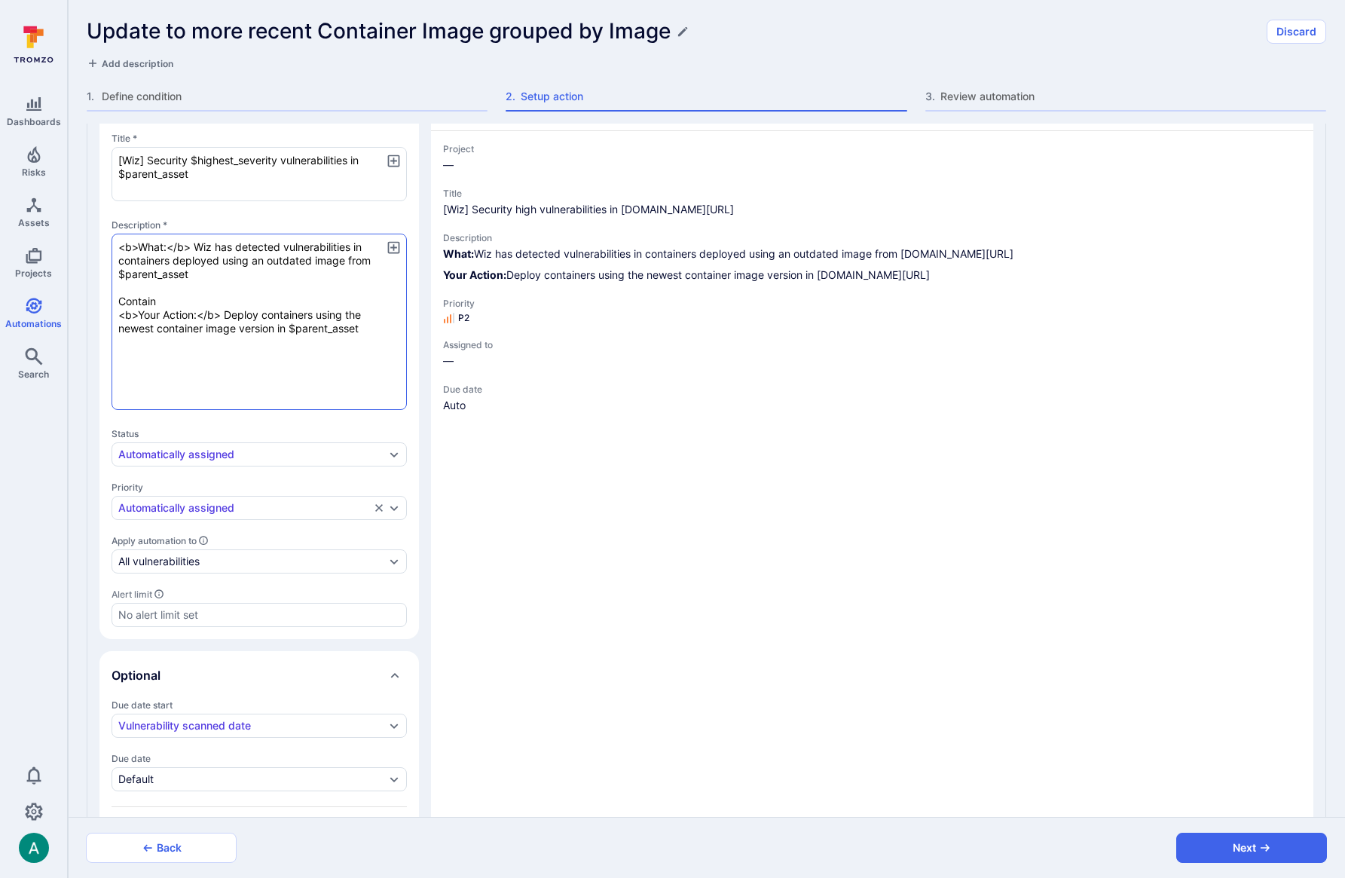
type textarea "x"
type textarea "<b>What:</b> Wiz has detected vulnerabilities in containers deployed using an o…"
type textarea "x"
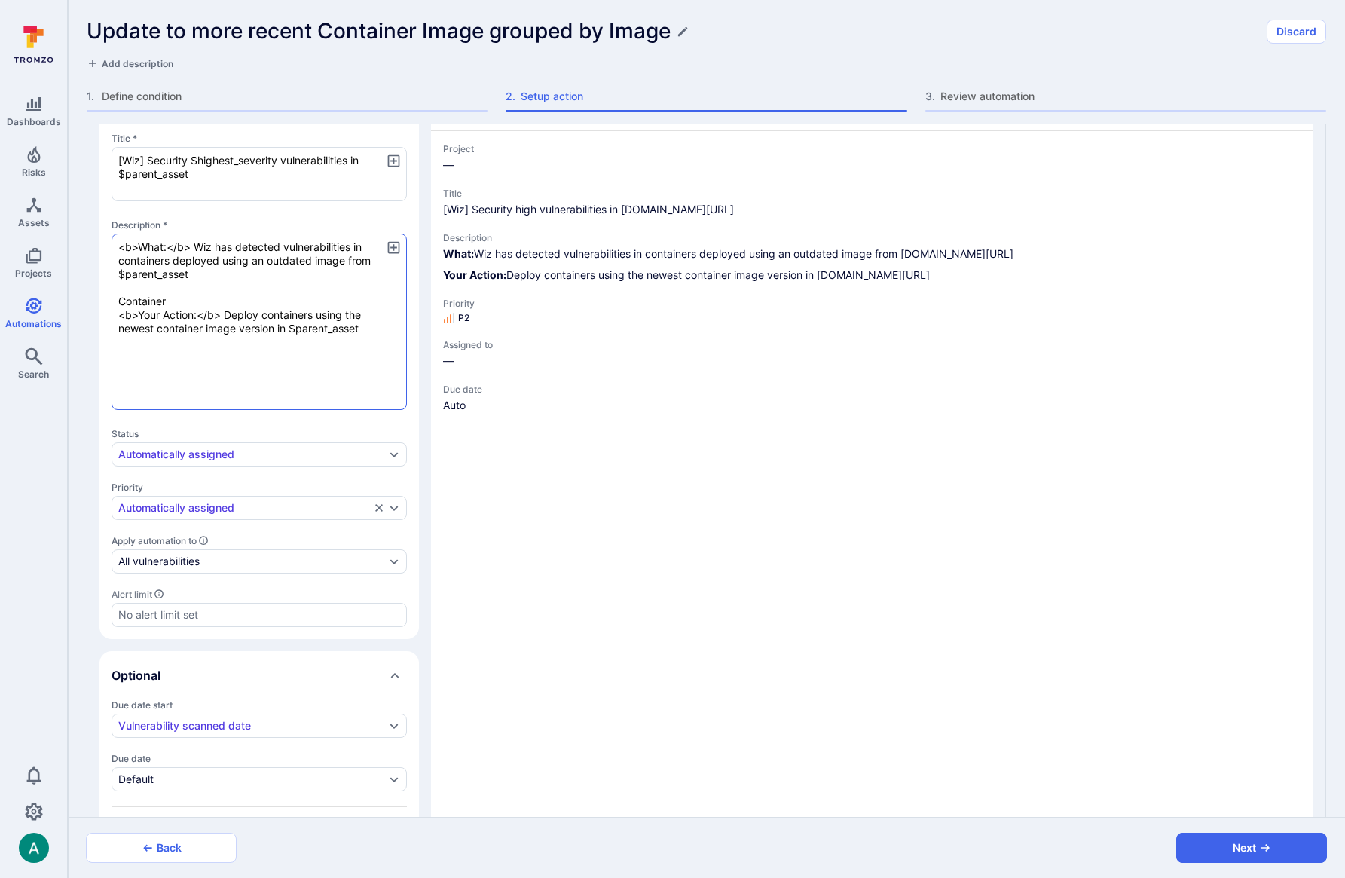
type textarea "<b>What:</b> Wiz has detected vulnerabilities in containers deployed using an o…"
type textarea "x"
type textarea "<b>What:</b> Wiz has detected vulnerabilities in containers deployed using an o…"
type textarea "x"
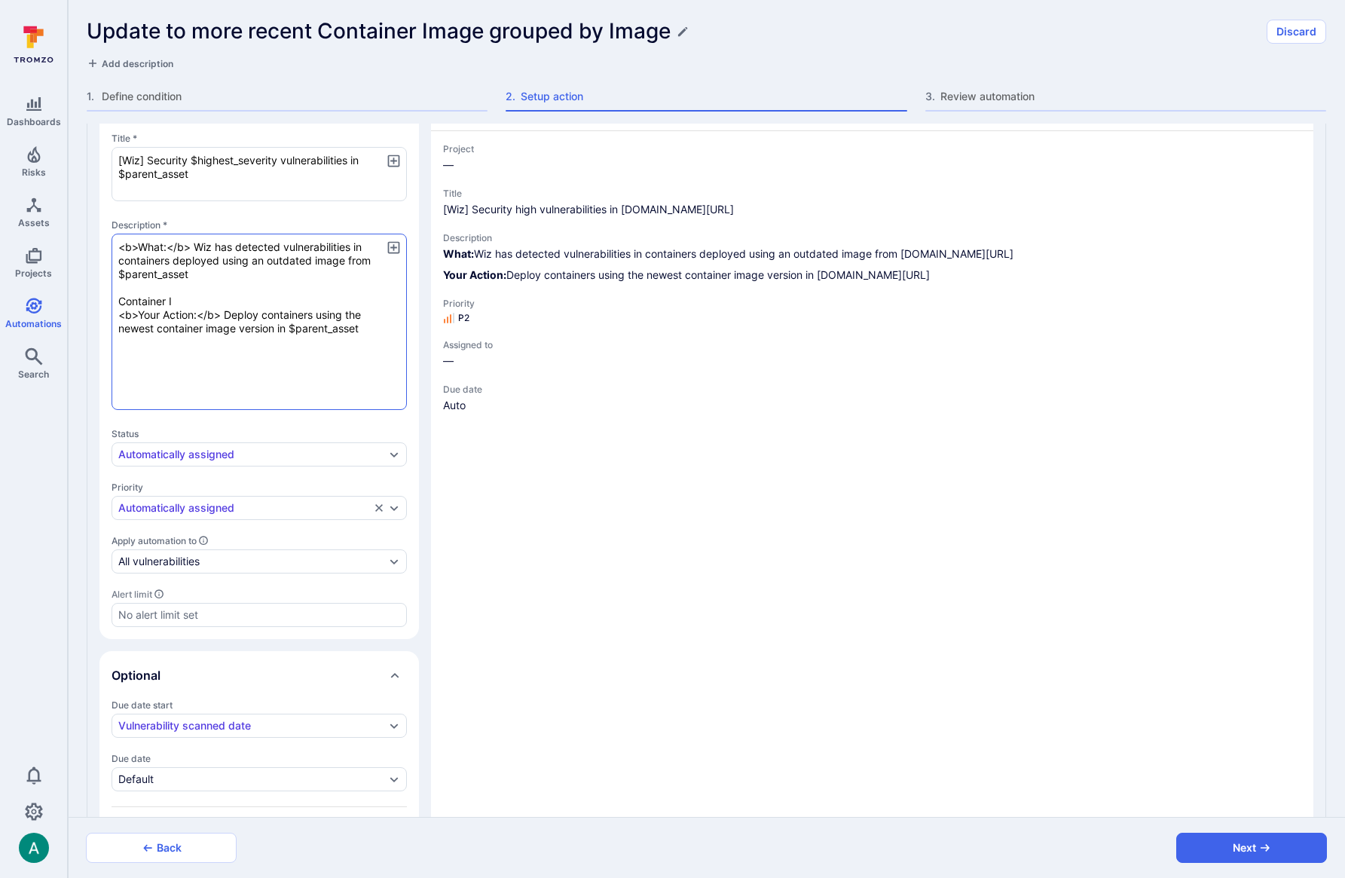
type textarea "x"
type textarea "<b>What:</b> Wiz has detected vulnerabilities in containers deployed using an o…"
type textarea "x"
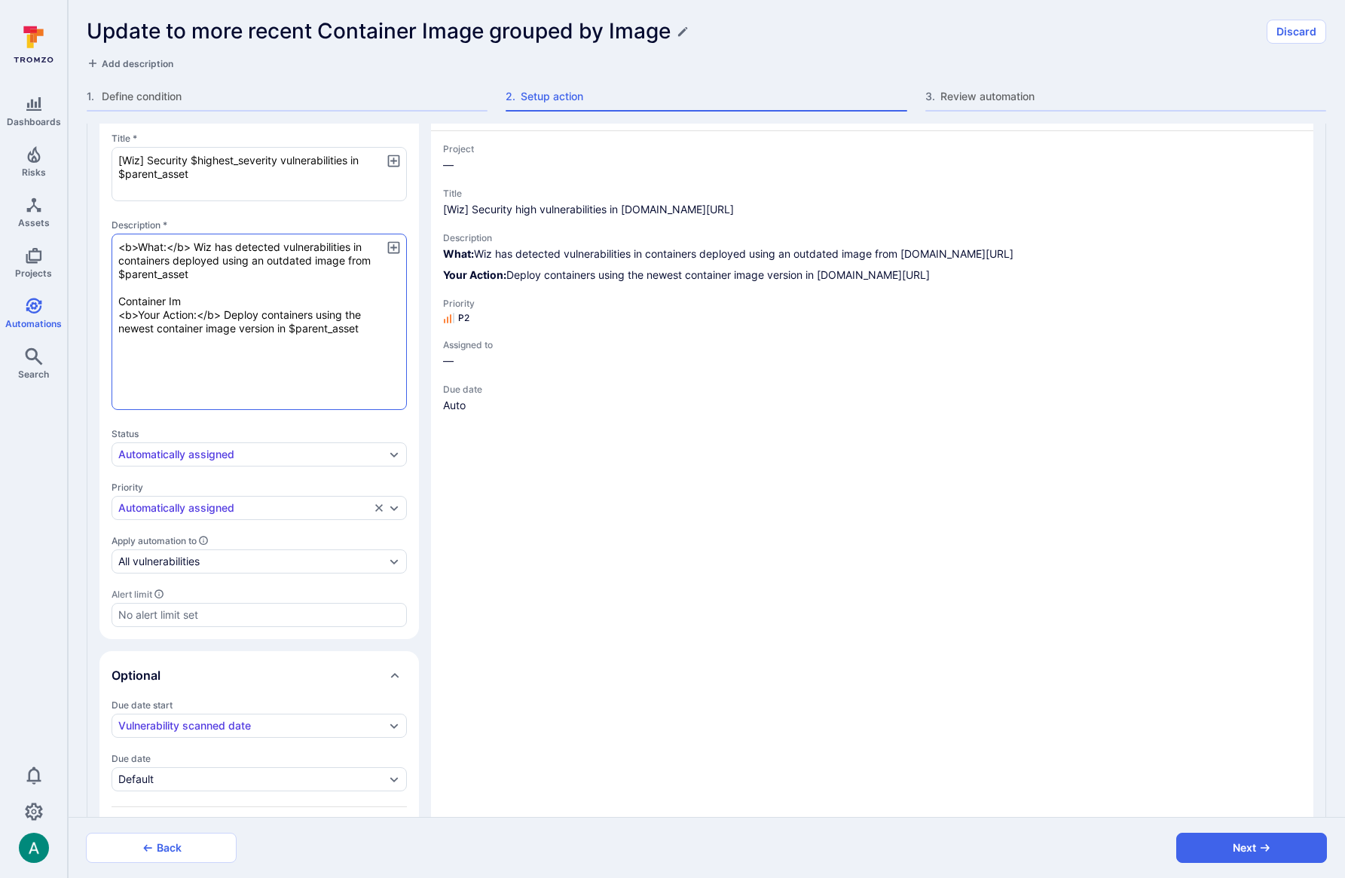
type textarea "<b>What:</b> Wiz has detected vulnerabilities in containers deployed using an o…"
type textarea "x"
type textarea "<b>What:</b> Wiz has detected vulnerabilities in containers deployed using an o…"
type textarea "x"
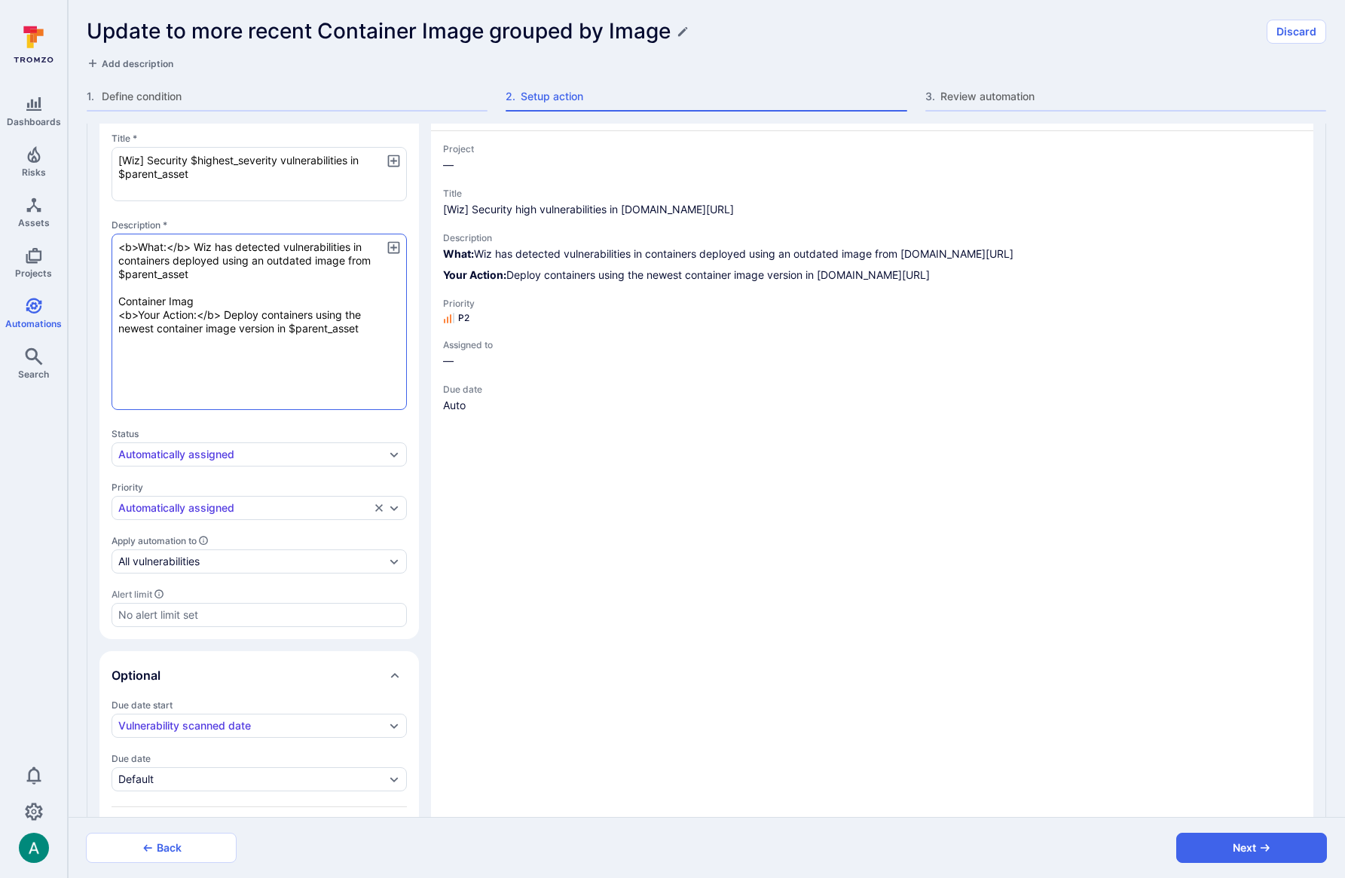
type textarea "x"
type textarea "<b>What:</b> Wiz has detected vulnerabilities in containers deployed using an o…"
type textarea "x"
type textarea "<b>What:</b> Wiz has detected vulnerabilities in containers deployed using an o…"
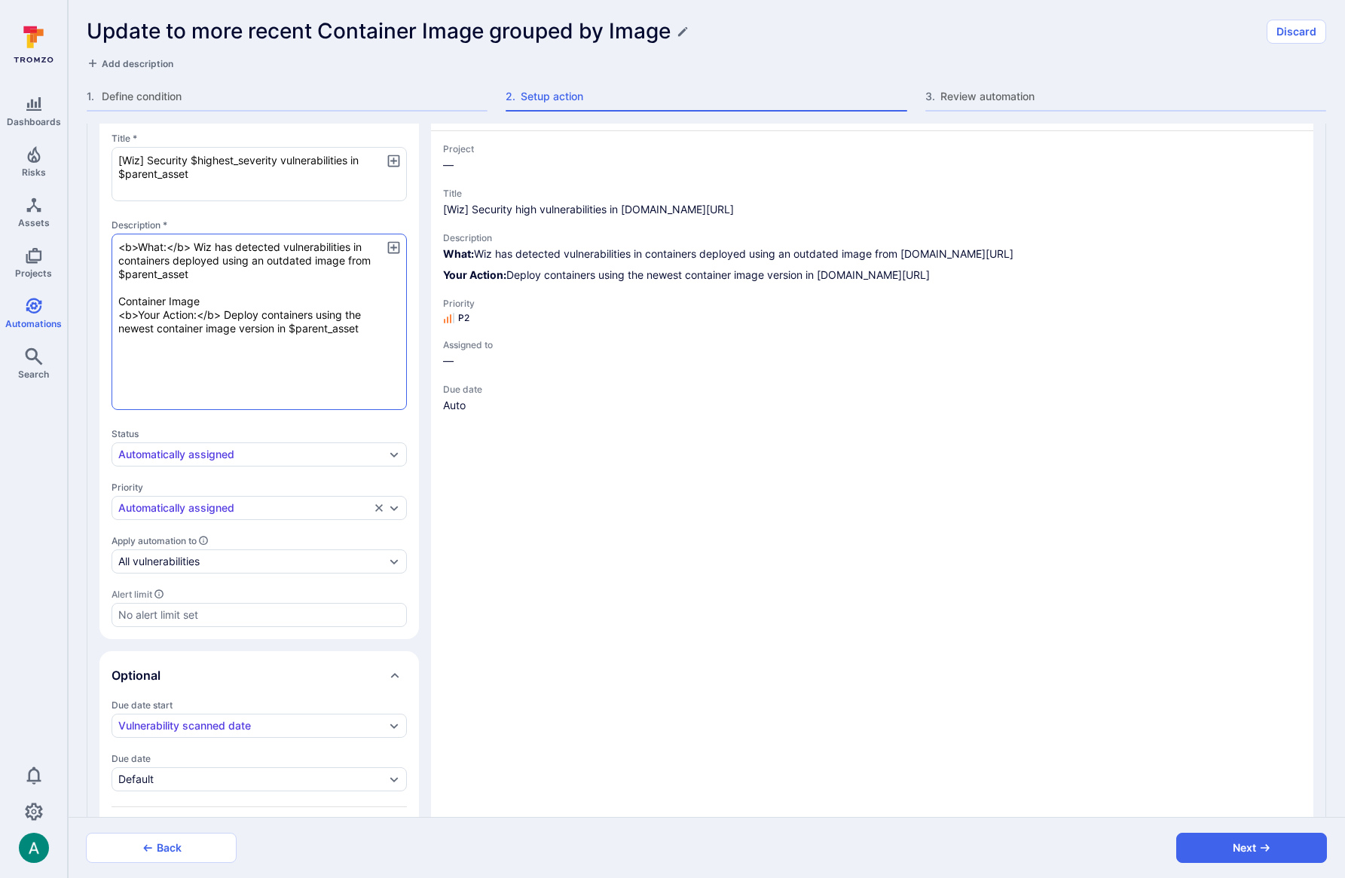
type textarea "x"
type textarea "<b>What:</b> Wiz has detected vulnerabilities in containers deployed using an o…"
type textarea "x"
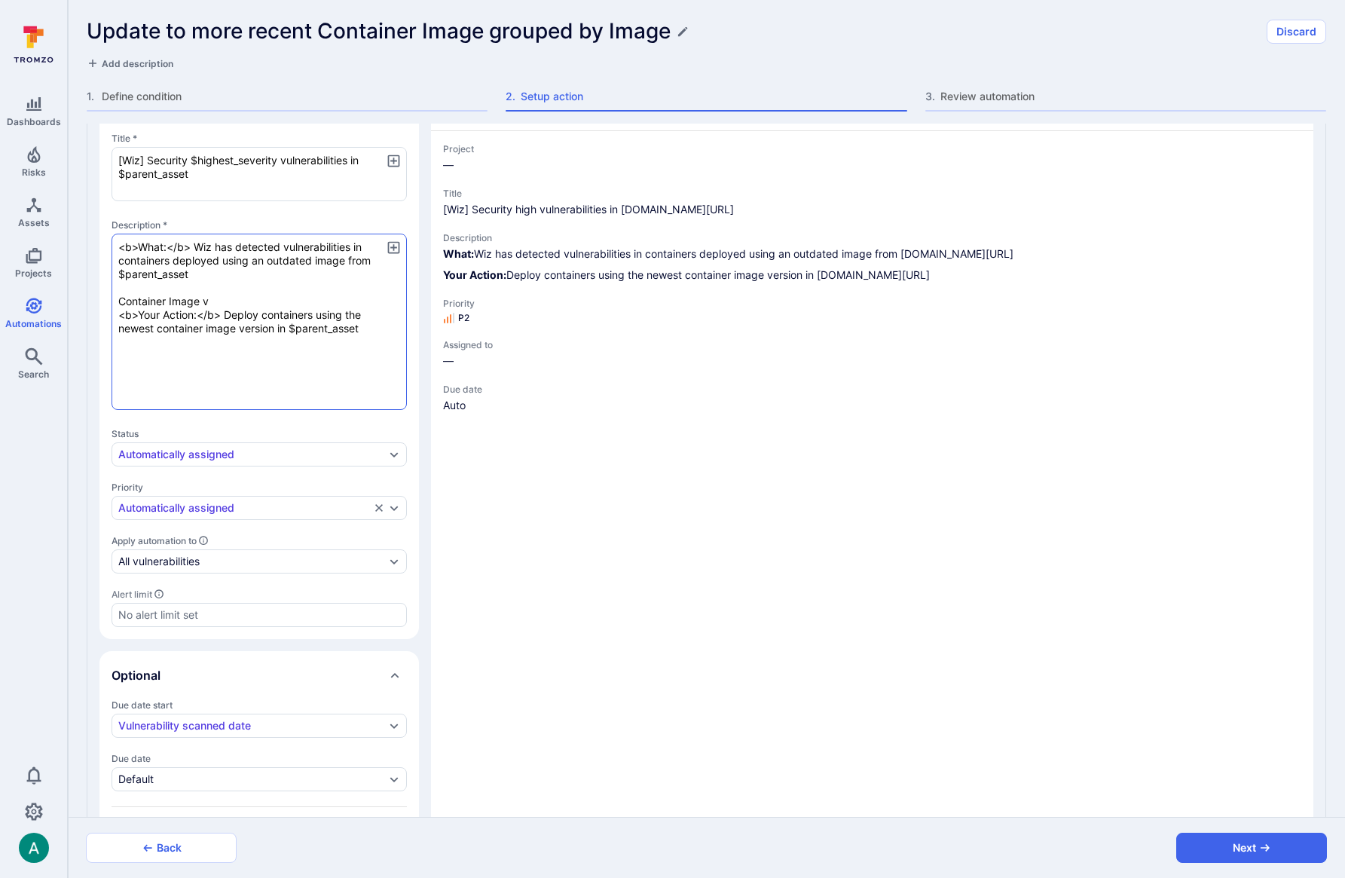
type textarea "<b>What:</b> Wiz has detected vulnerabilities in containers deployed using an o…"
type textarea "x"
type textarea "<b>What:</b> Wiz has detected vulnerabilities in containers deployed using an o…"
type textarea "x"
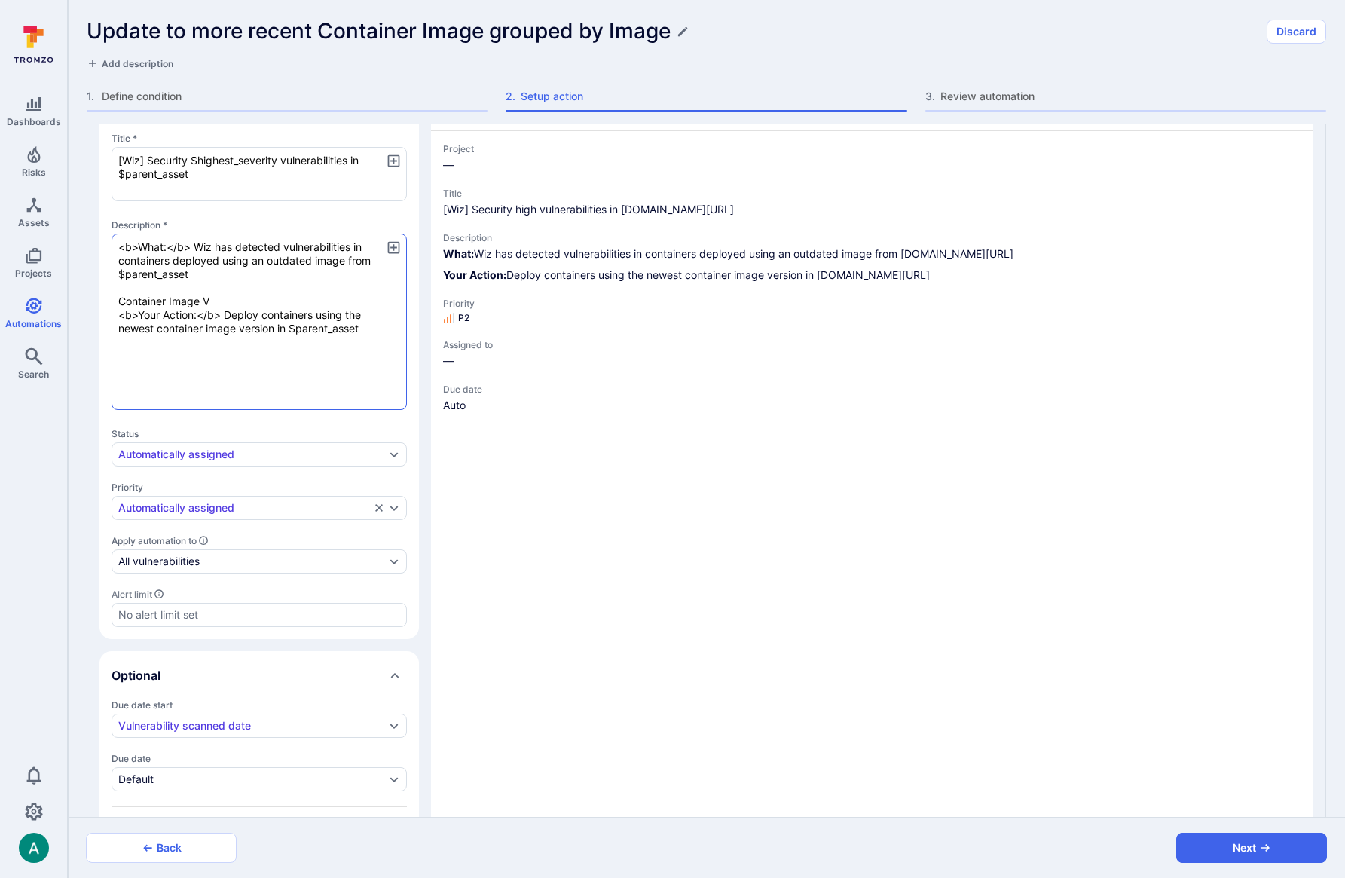
type textarea "x"
type textarea "<b>What:</b> Wiz has detected vulnerabilities in containers deployed using an o…"
type textarea "x"
type textarea "<b>What:</b> Wiz has detected vulnerabilities in containers deployed using an o…"
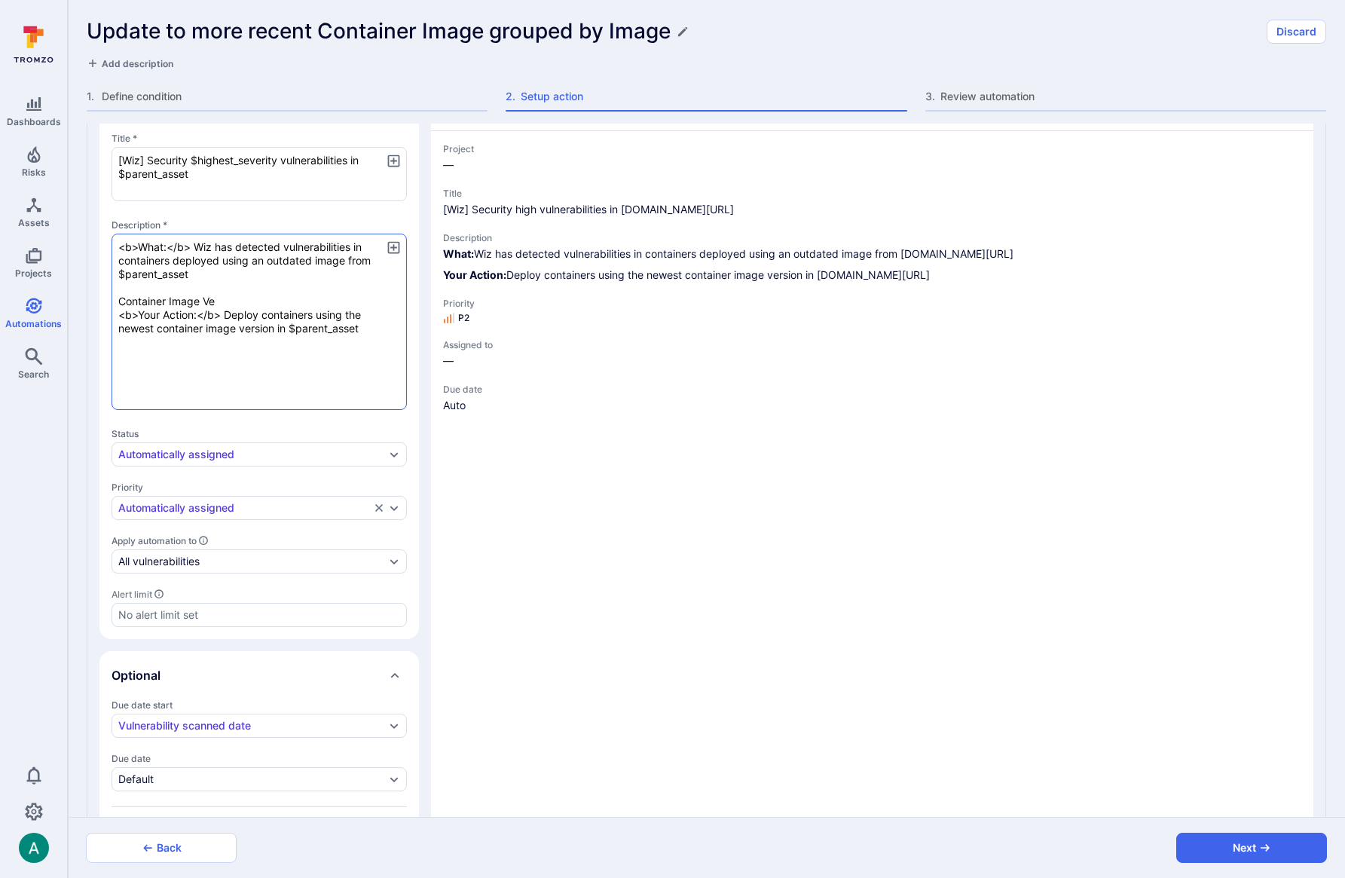
type textarea "x"
type textarea "<b>What:</b> Wiz has detected vulnerabilities in containers deployed using an o…"
type textarea "x"
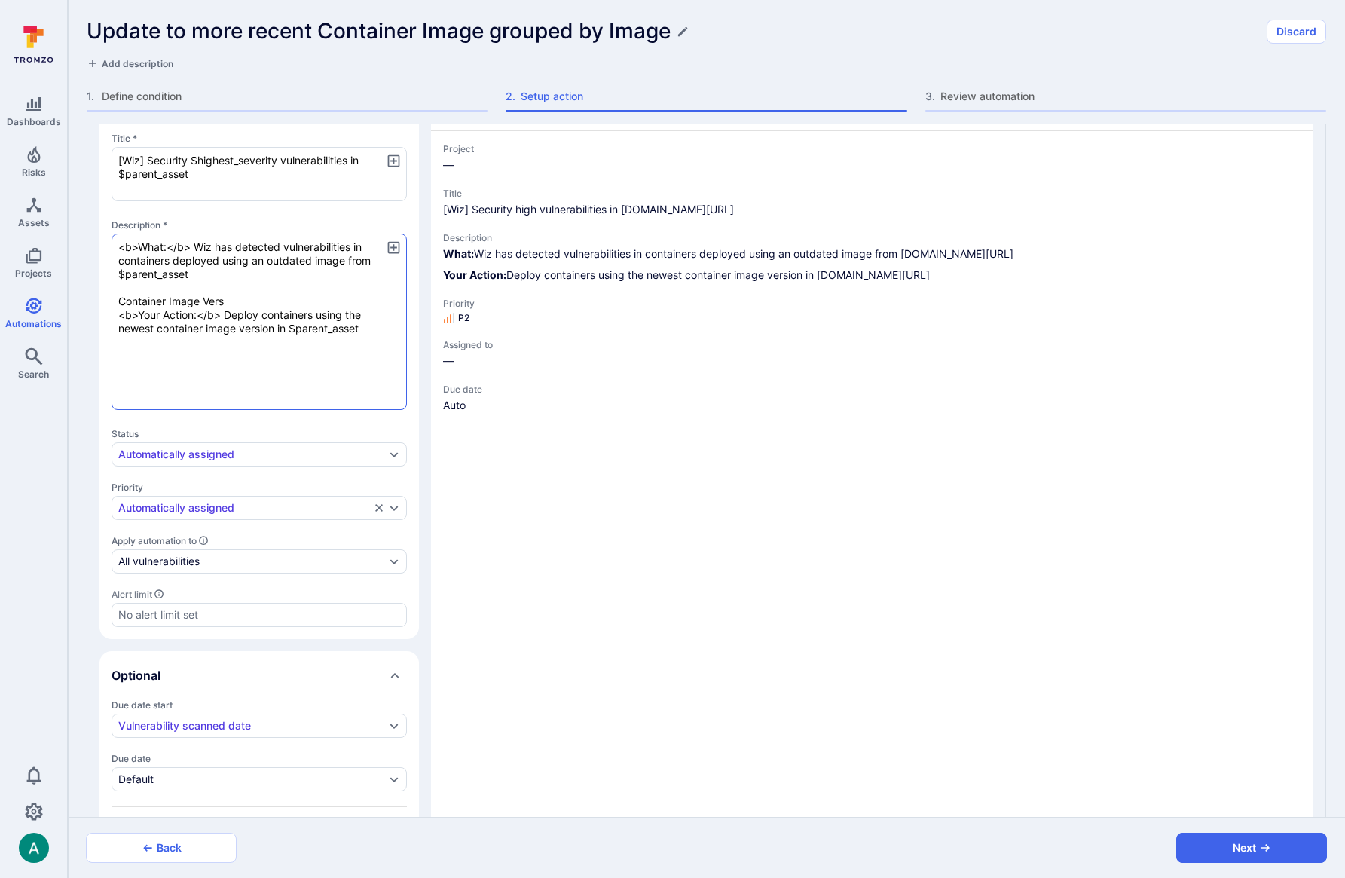
type textarea "<b>What:</b> Wiz has detected vulnerabilities in containers deployed using an o…"
type textarea "x"
type textarea "<b>What:</b> Wiz has detected vulnerabilities in containers deployed using an o…"
type textarea "x"
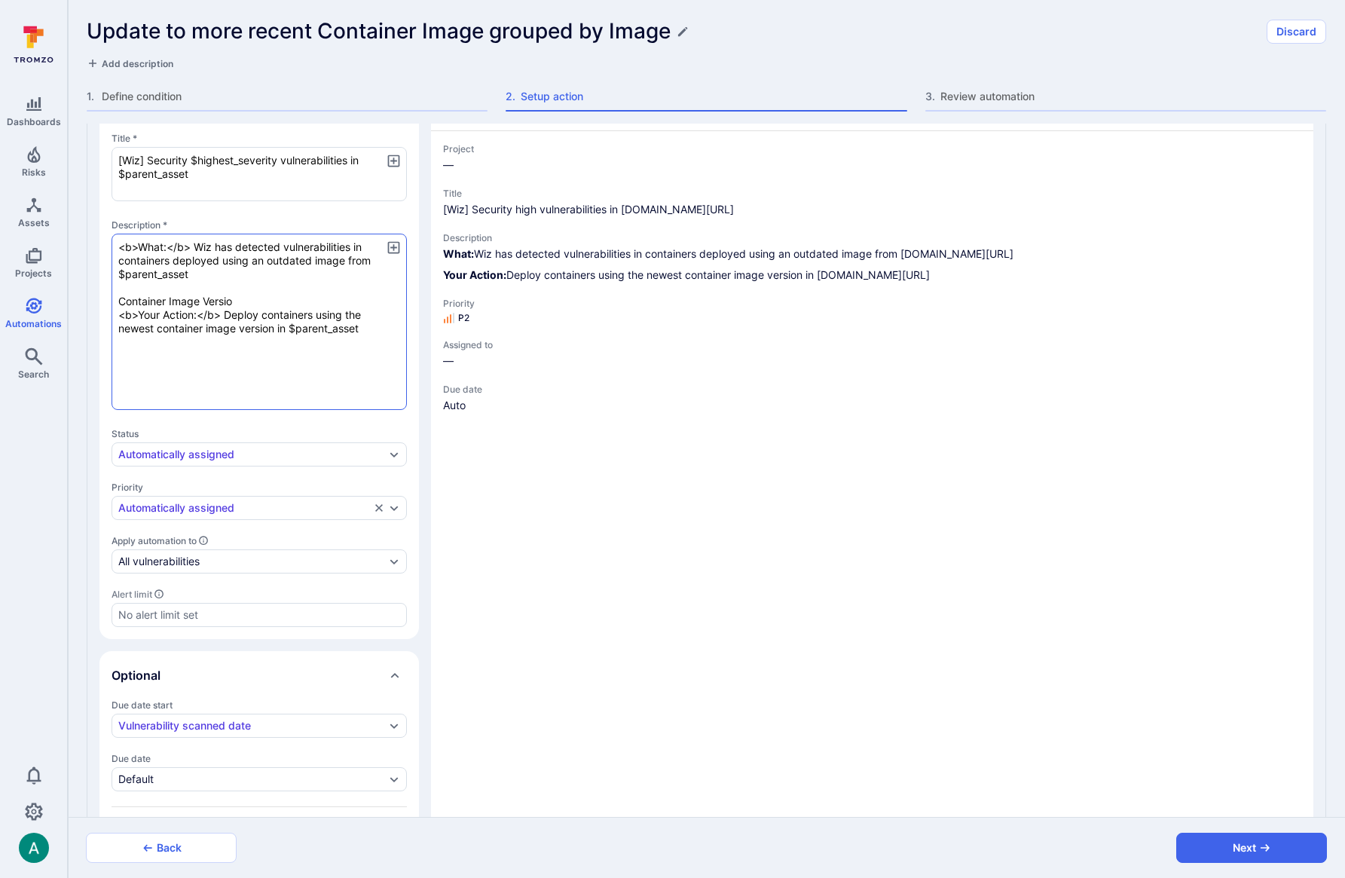
type textarea "<b>What:</b> Wiz has detected vulnerabilities in containers deployed using an o…"
type textarea "x"
type textarea "<b>What:</b> Wiz has detected vulnerabilities in containers deployed using an o…"
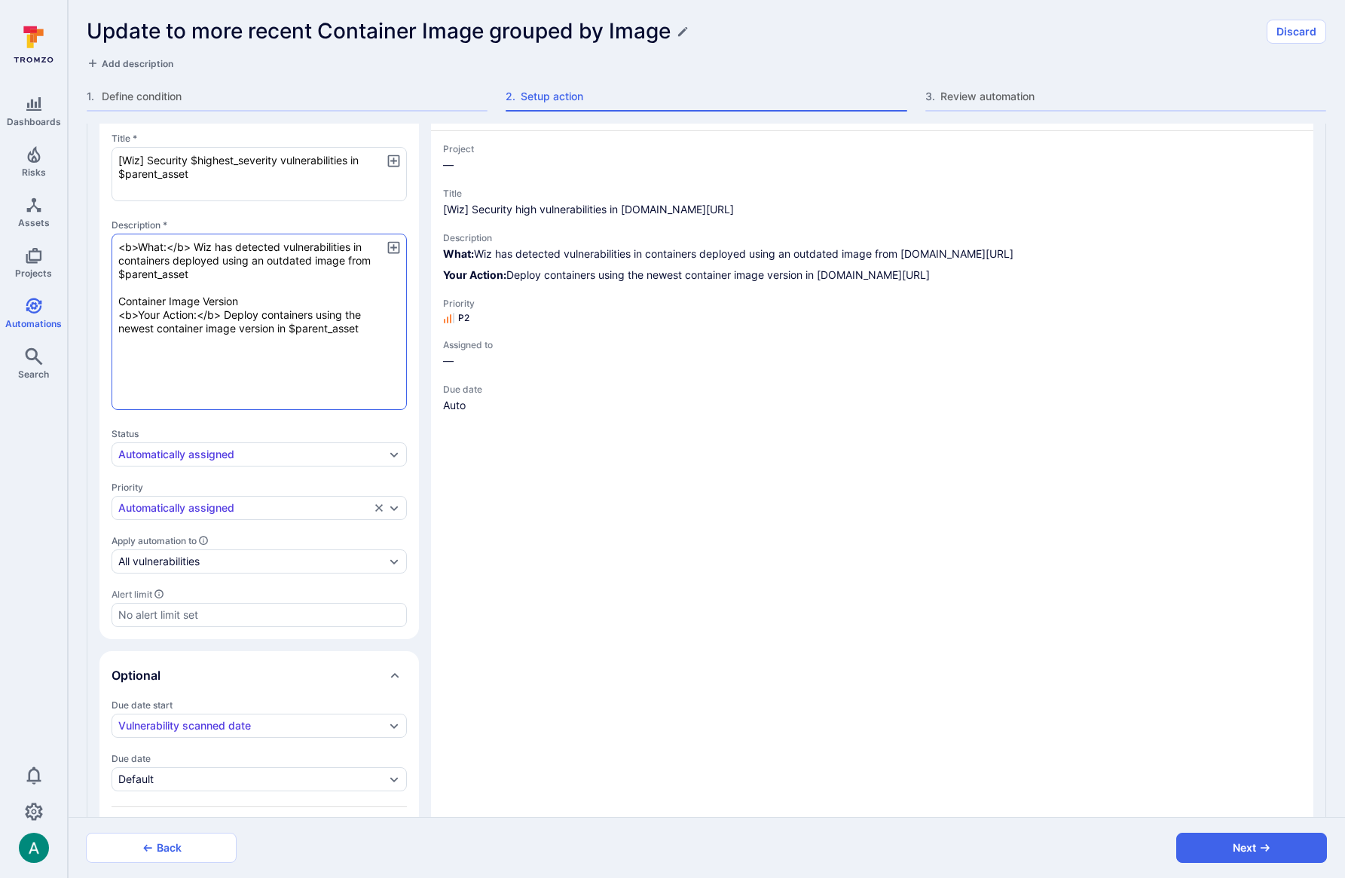
type textarea "x"
type textarea "<b>What:</b> Wiz has detected vulnerabilities in containers deployed using an o…"
type textarea "x"
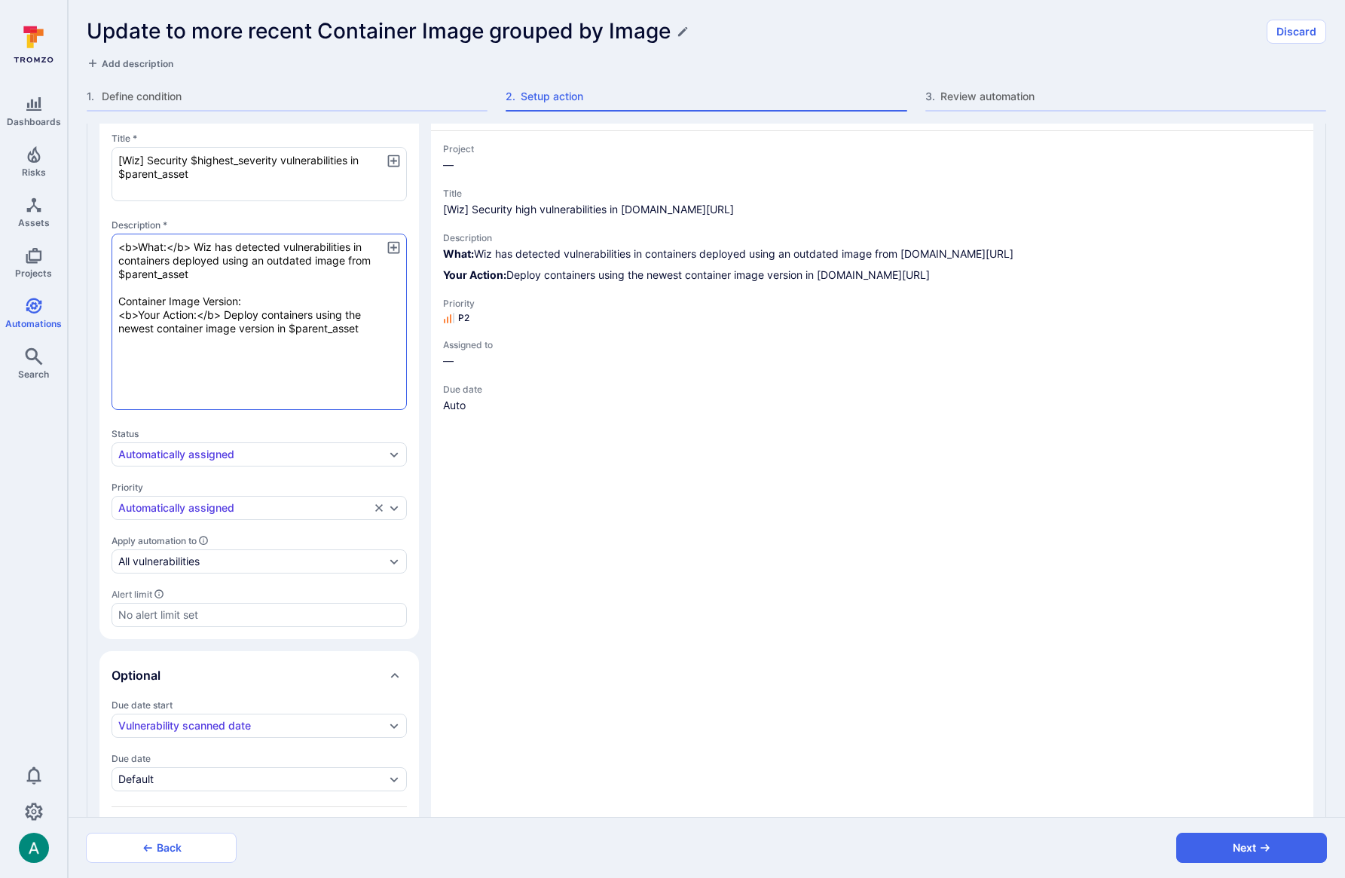
type textarea "<b>What:</b> Wiz has detected vulnerabilities in containers deployed using an o…"
type textarea "x"
type textarea "<b>What:</b> Wiz has detected vulnerabilities in containers deployed using an o…"
type textarea "x"
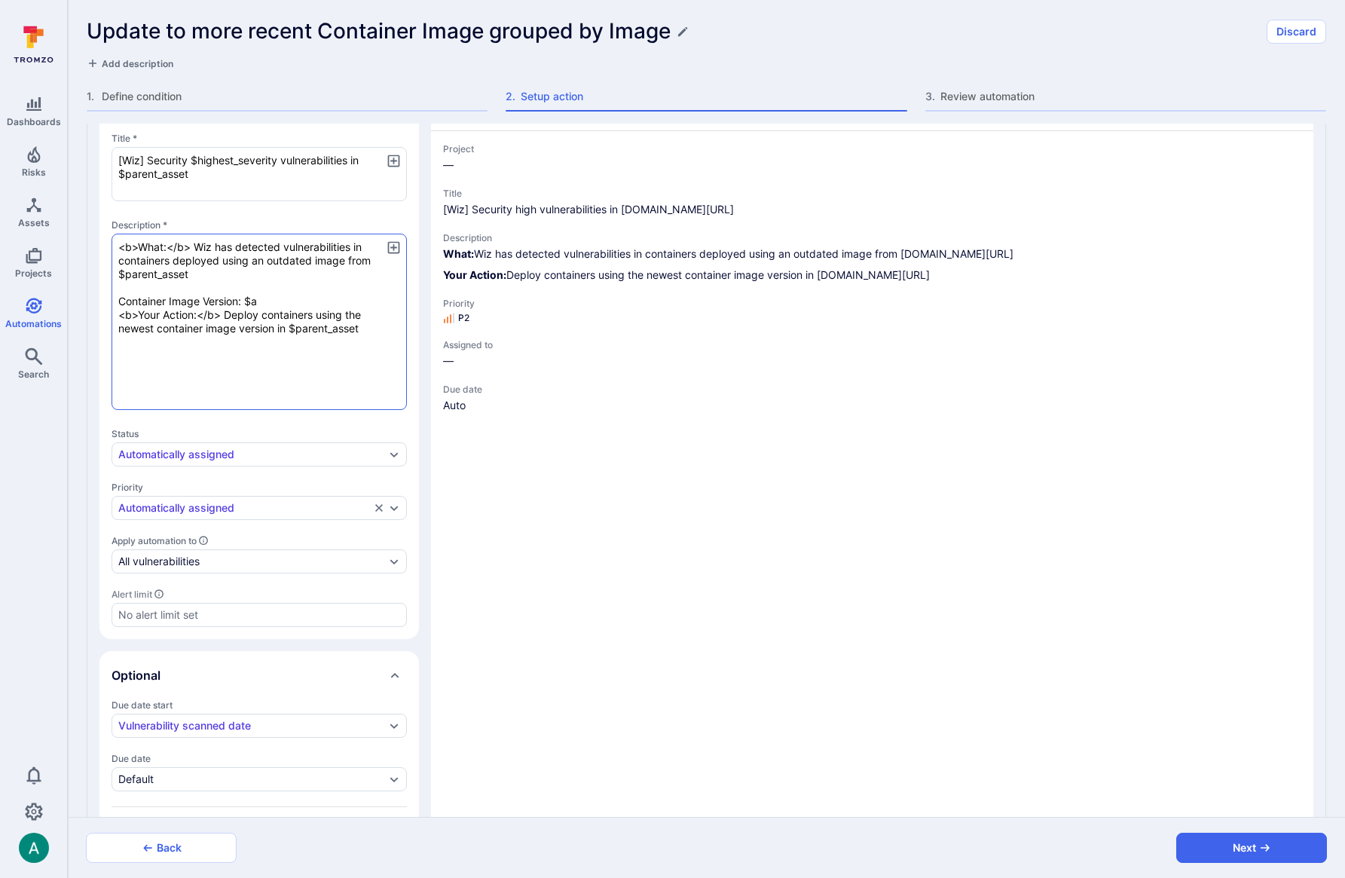
type textarea "<b>What:</b> Wiz has detected vulnerabilities in containers deployed using an o…"
type textarea "x"
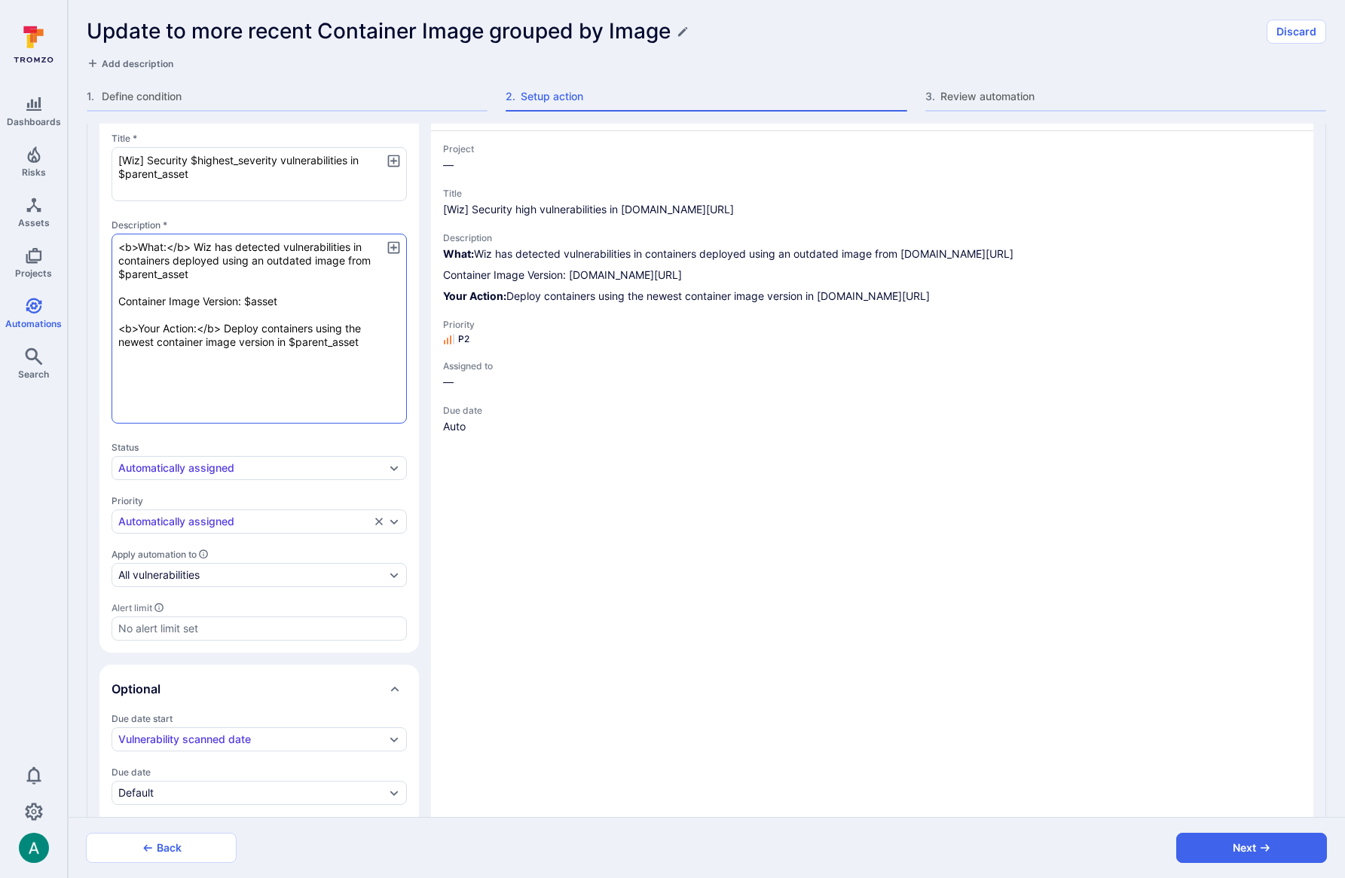
click at [123, 303] on textarea "<b>What:</b> Wiz has detected vulnerabilities in containers deployed using an o…" at bounding box center [258, 329] width 295 height 190
click at [393, 243] on icon "button" at bounding box center [394, 248] width 16 height 16
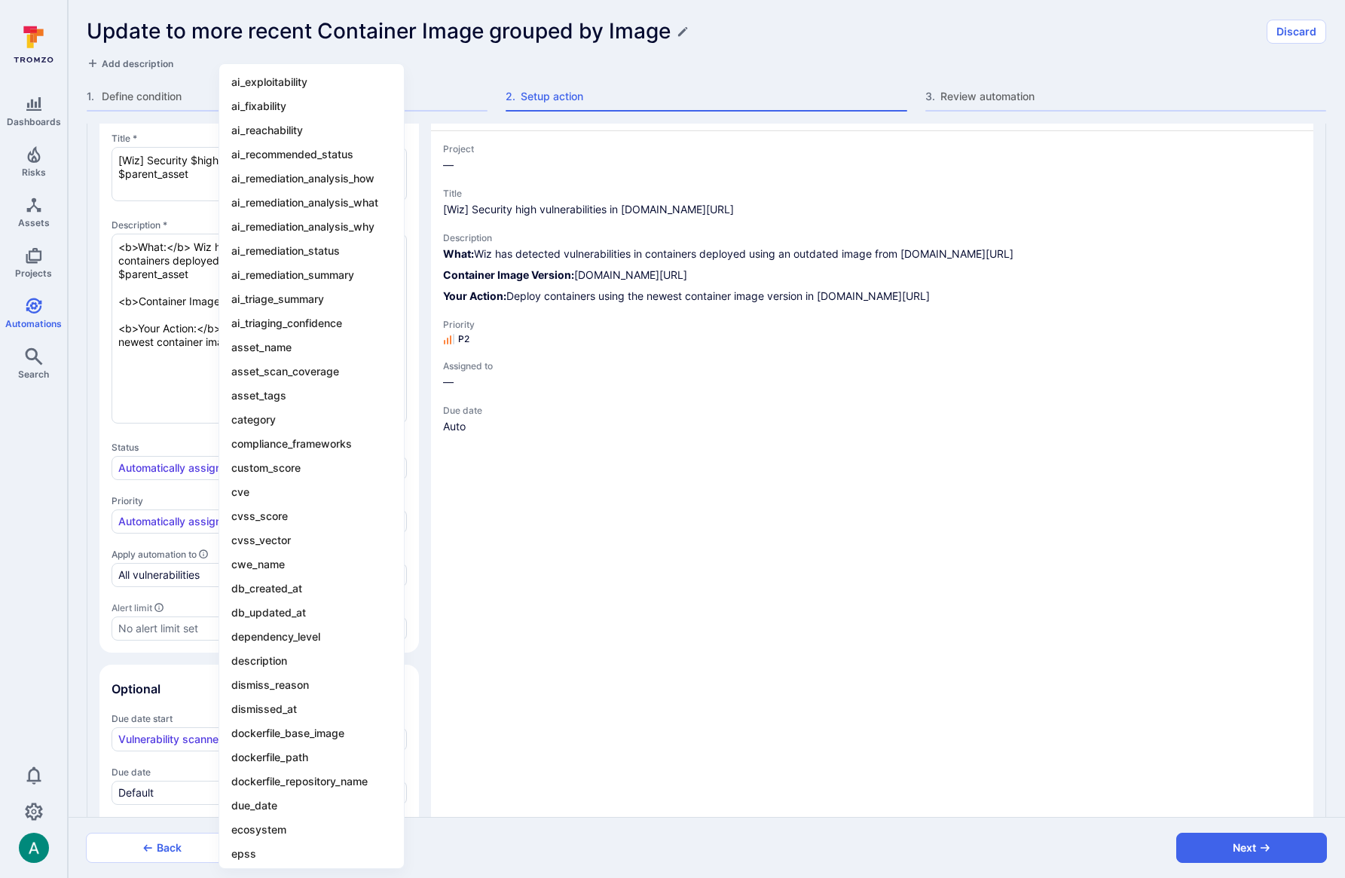
click at [191, 310] on div at bounding box center [672, 439] width 1345 height 878
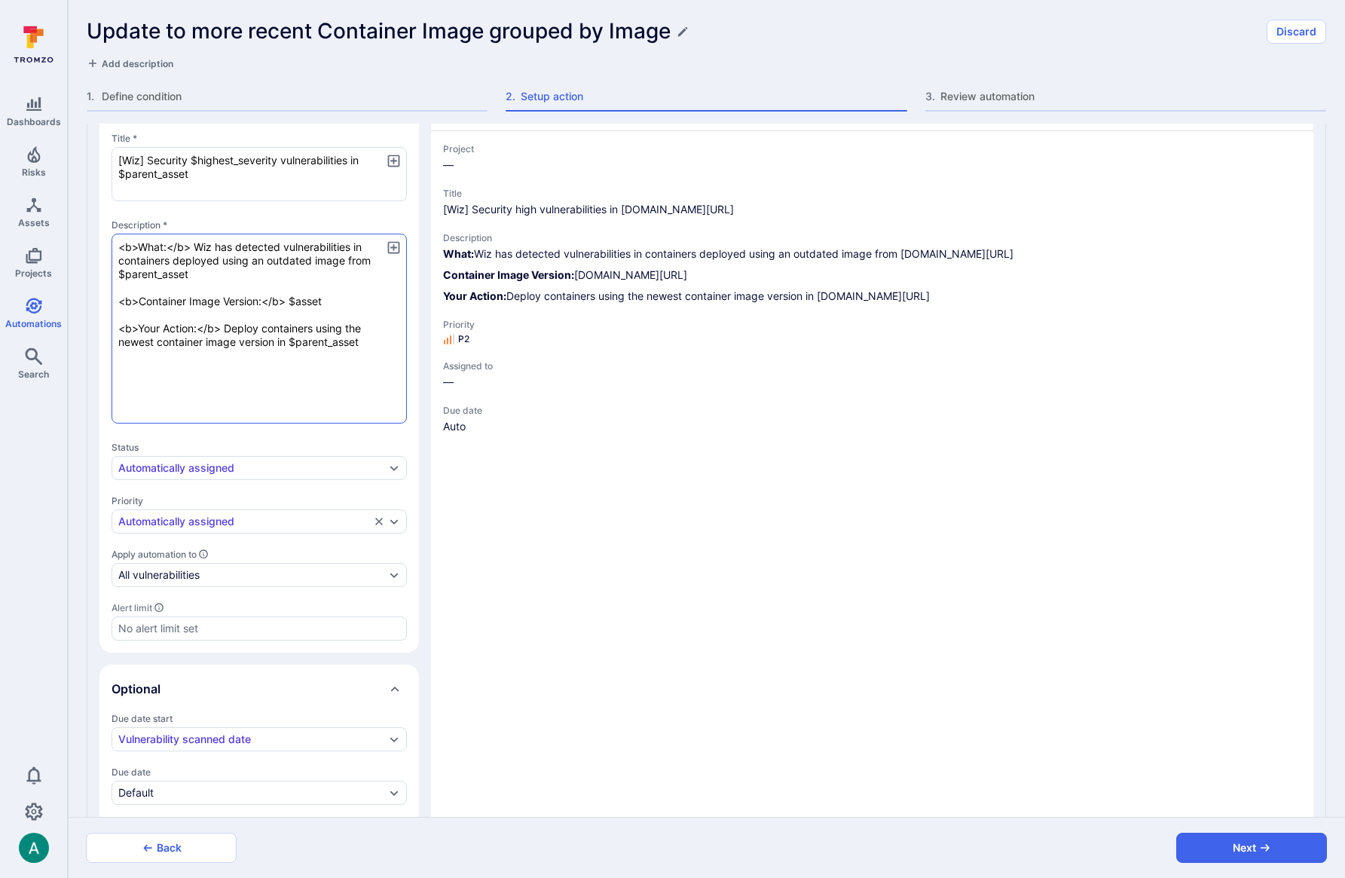
click at [215, 324] on textarea "<b>What:</b> Wiz has detected vulnerabilities in containers deployed using an o…" at bounding box center [258, 329] width 295 height 190
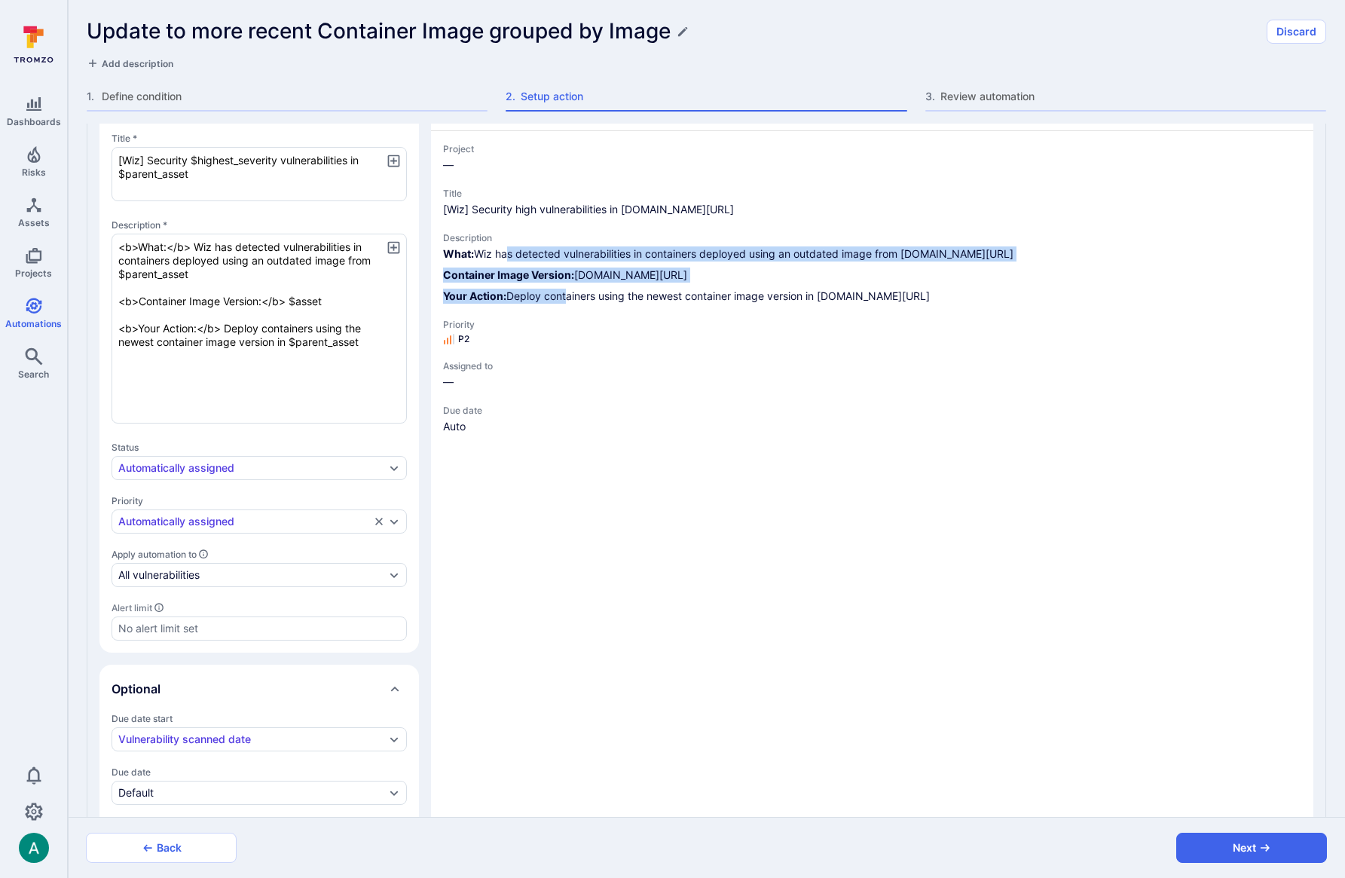
drag, startPoint x: 566, startPoint y: 313, endPoint x: 505, endPoint y: 253, distance: 86.3
click at [505, 253] on div "What: Wiz has detected vulnerabilities in containers deployed using an outdated…" at bounding box center [872, 274] width 858 height 57
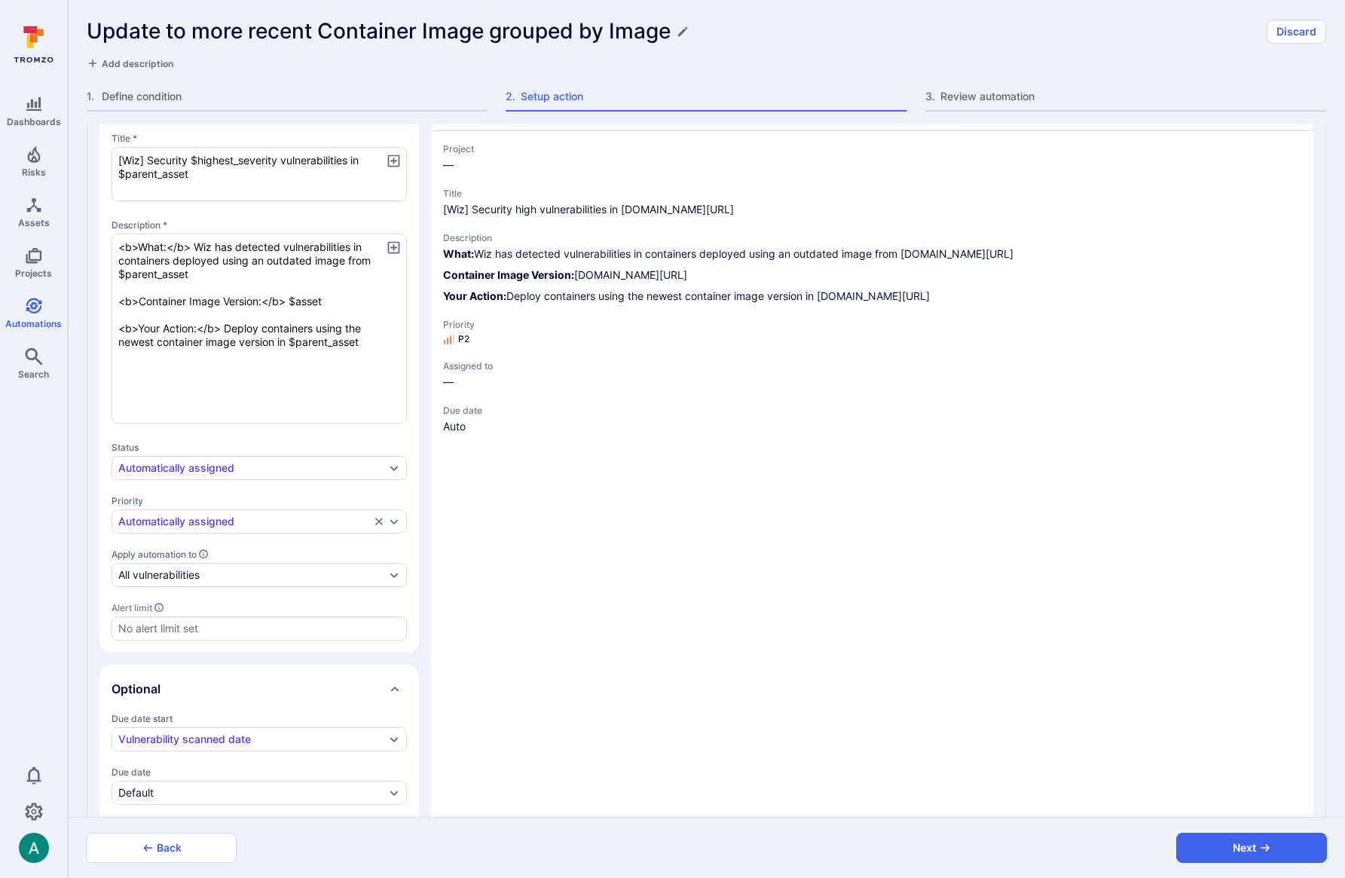
click at [492, 251] on p "What: Wiz has detected vulnerabilities in containers deployed using an outdated…" at bounding box center [872, 253] width 858 height 15
click at [160, 101] on span "Define condition" at bounding box center [295, 96] width 386 height 15
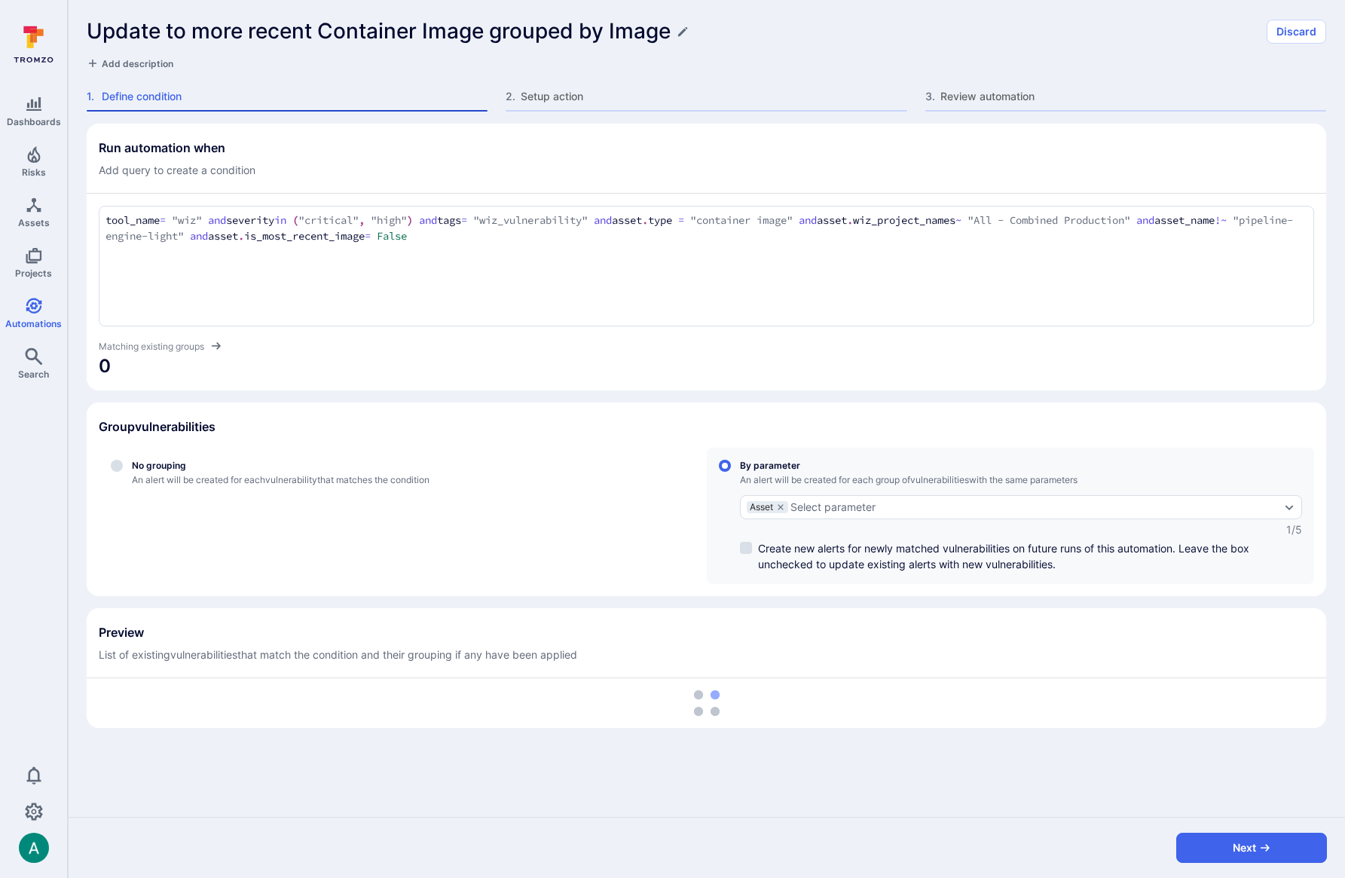
scroll to position [0, 0]
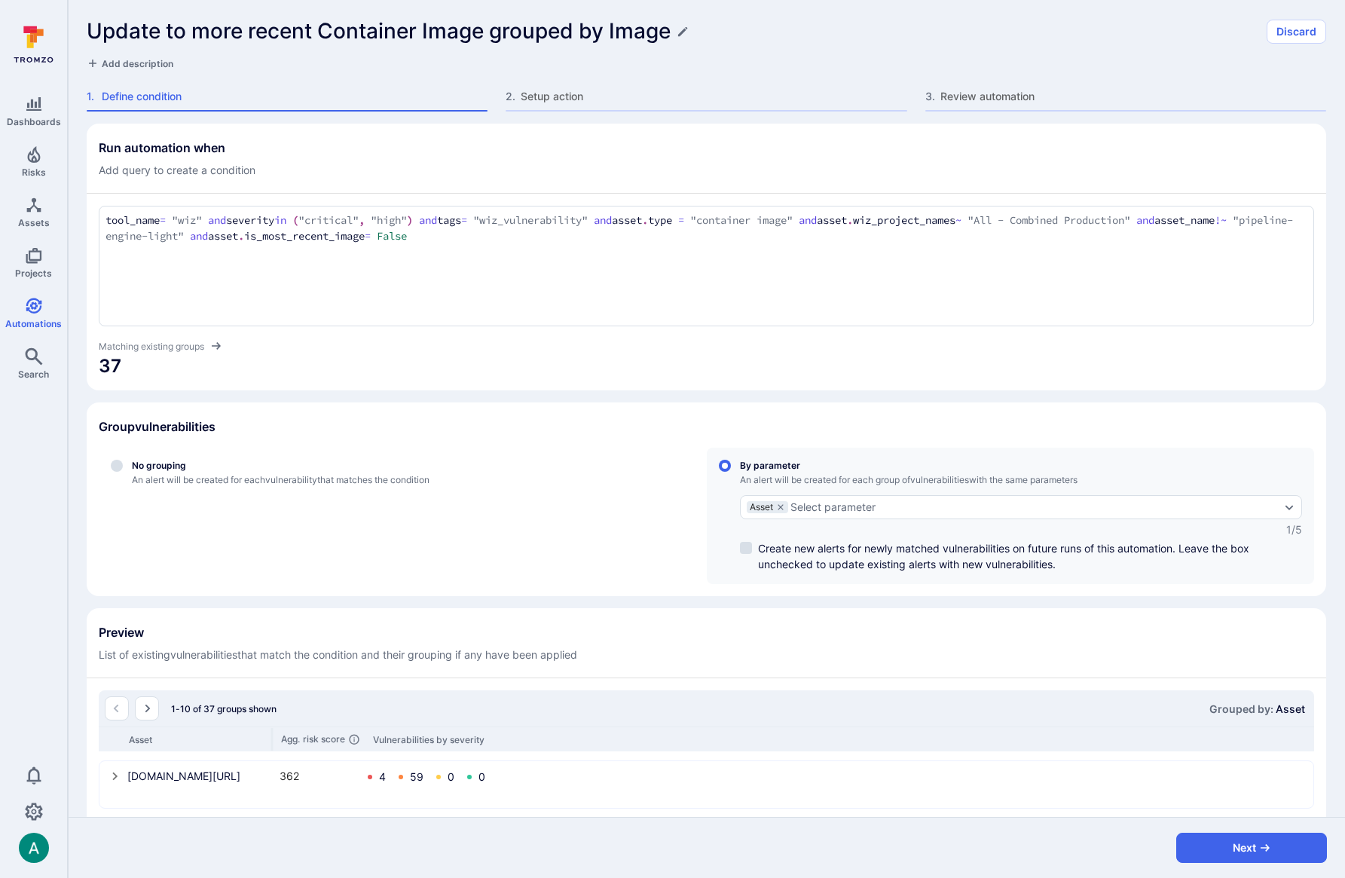
drag, startPoint x: 134, startPoint y: 220, endPoint x: 636, endPoint y: 222, distance: 502.4
click at [636, 222] on textarea "tool_name = "wiz" and severity in ("critical", "high") and tags = "wiz_vulnerab…" at bounding box center [705, 228] width 1201 height 32
click at [667, 219] on textarea "tool_name = "wiz" and severity in ("critical", "high") and tags = "wiz_vulnerab…" at bounding box center [705, 228] width 1201 height 32
drag, startPoint x: 647, startPoint y: 219, endPoint x: 718, endPoint y: 245, distance: 75.3
click at [718, 245] on div "tool_name = "wiz" and severity in ("critical", "high") and tags = "wiz_vulnerab…" at bounding box center [706, 266] width 1215 height 121
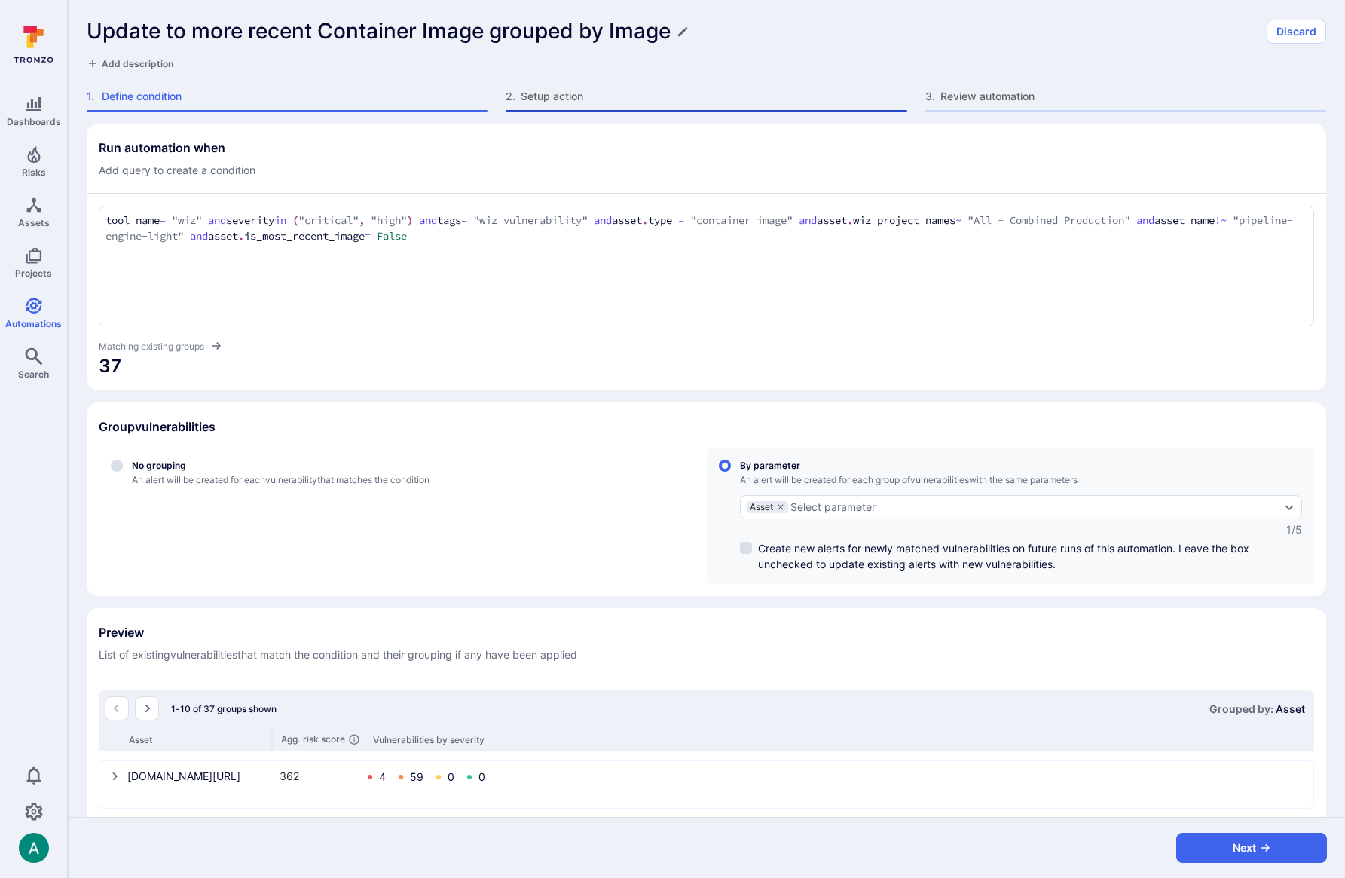
click at [578, 105] on div "2 . Setup action" at bounding box center [705, 100] width 401 height 23
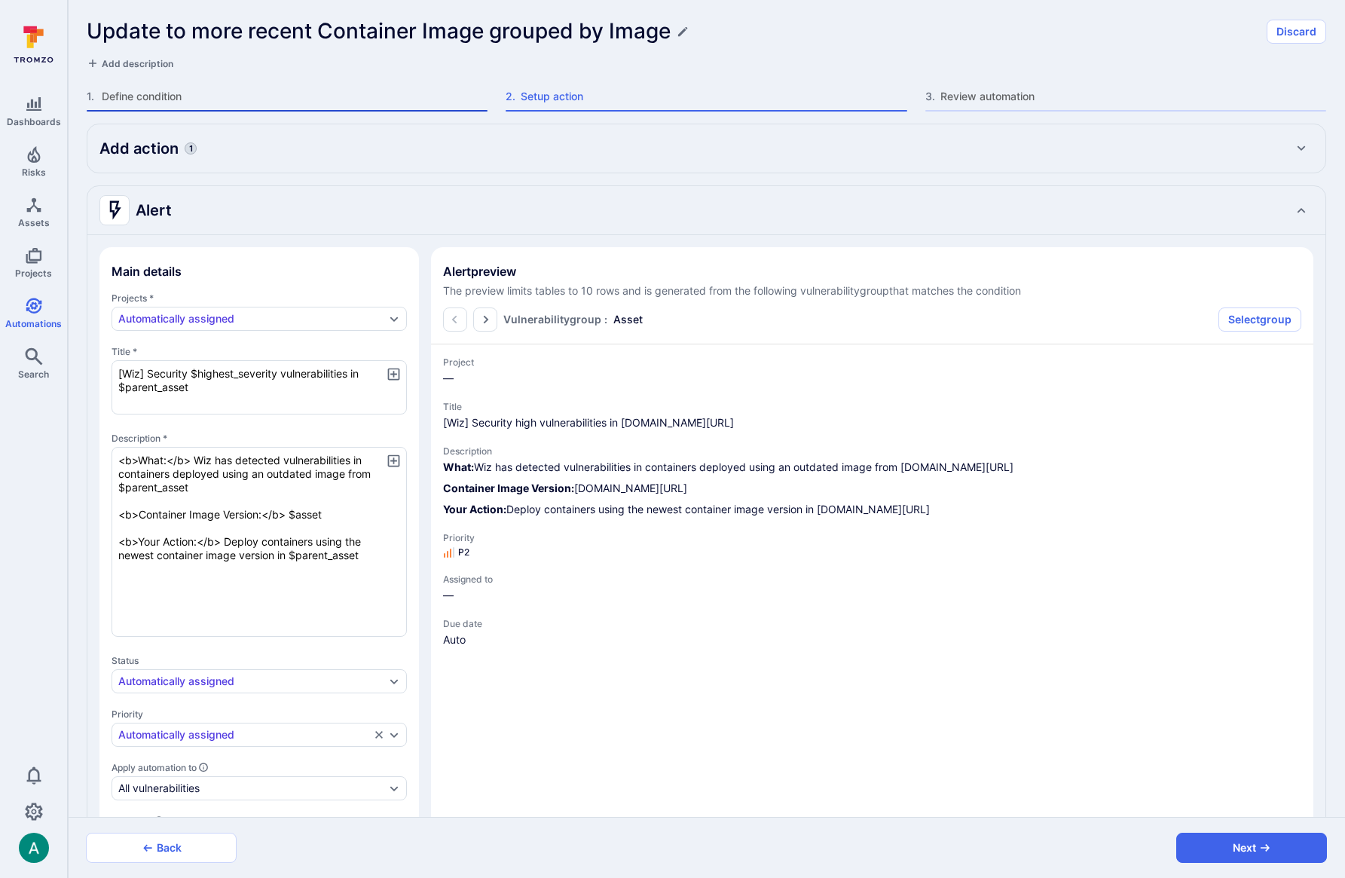
click at [313, 102] on span "Define condition" at bounding box center [295, 96] width 386 height 15
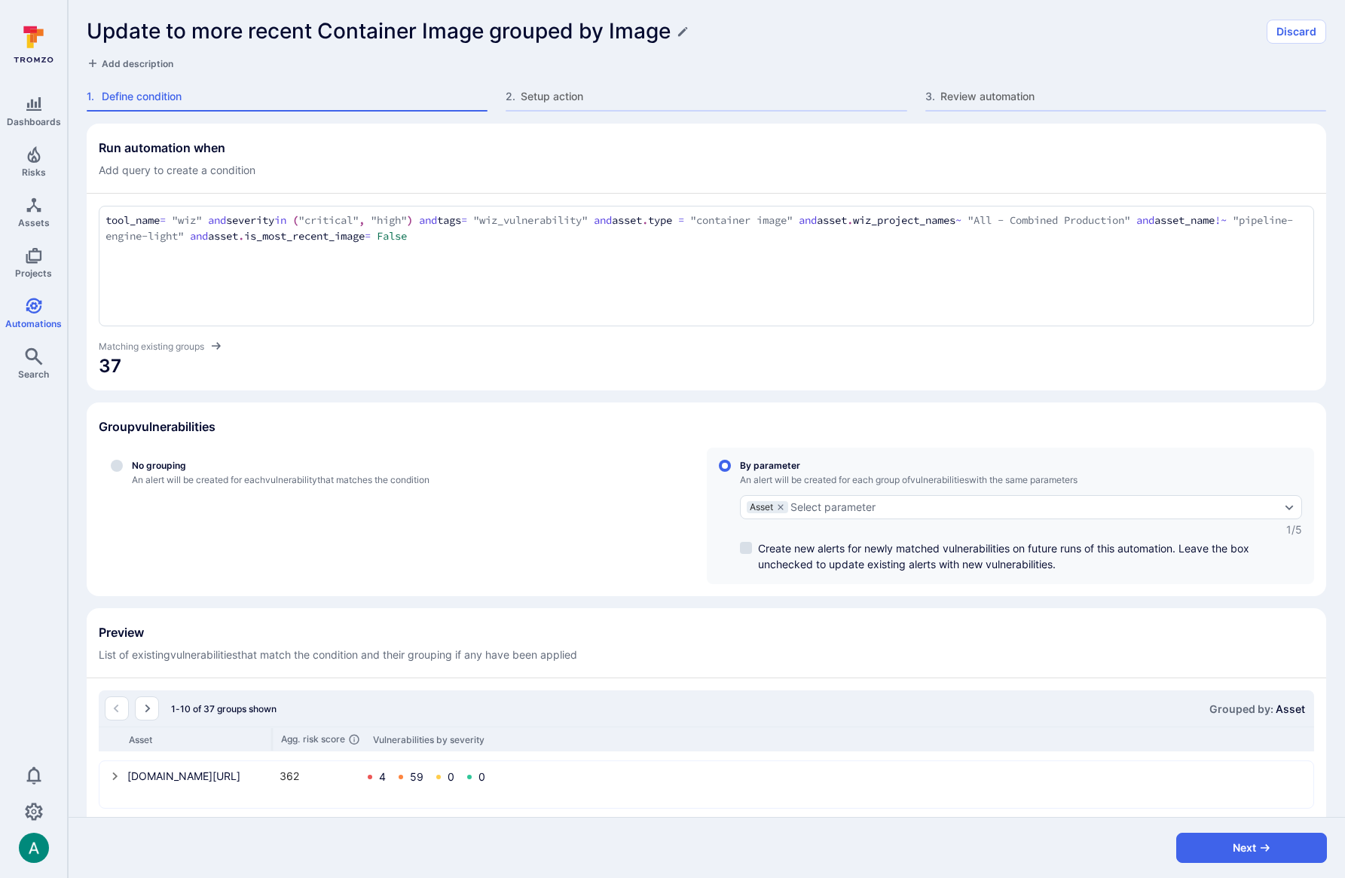
click at [694, 246] on div "tool_name = "wiz" and severity in ("critical", "high") and tags = "wiz_vulnerab…" at bounding box center [706, 266] width 1215 height 121
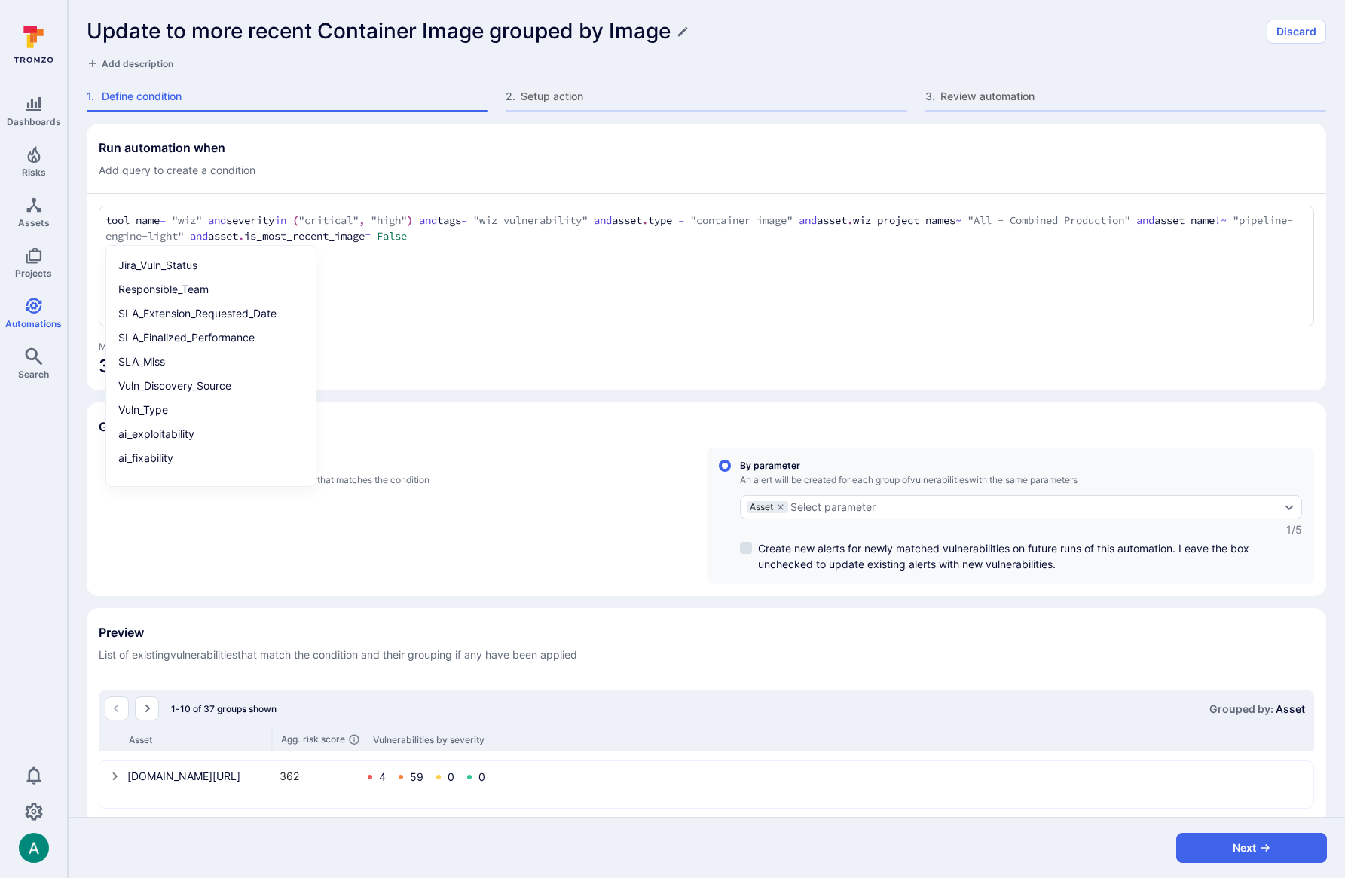
click at [639, 234] on textarea "tool_name = "wiz" and severity in ("critical", "high") and tags = "wiz_vulnerab…" at bounding box center [705, 228] width 1201 height 32
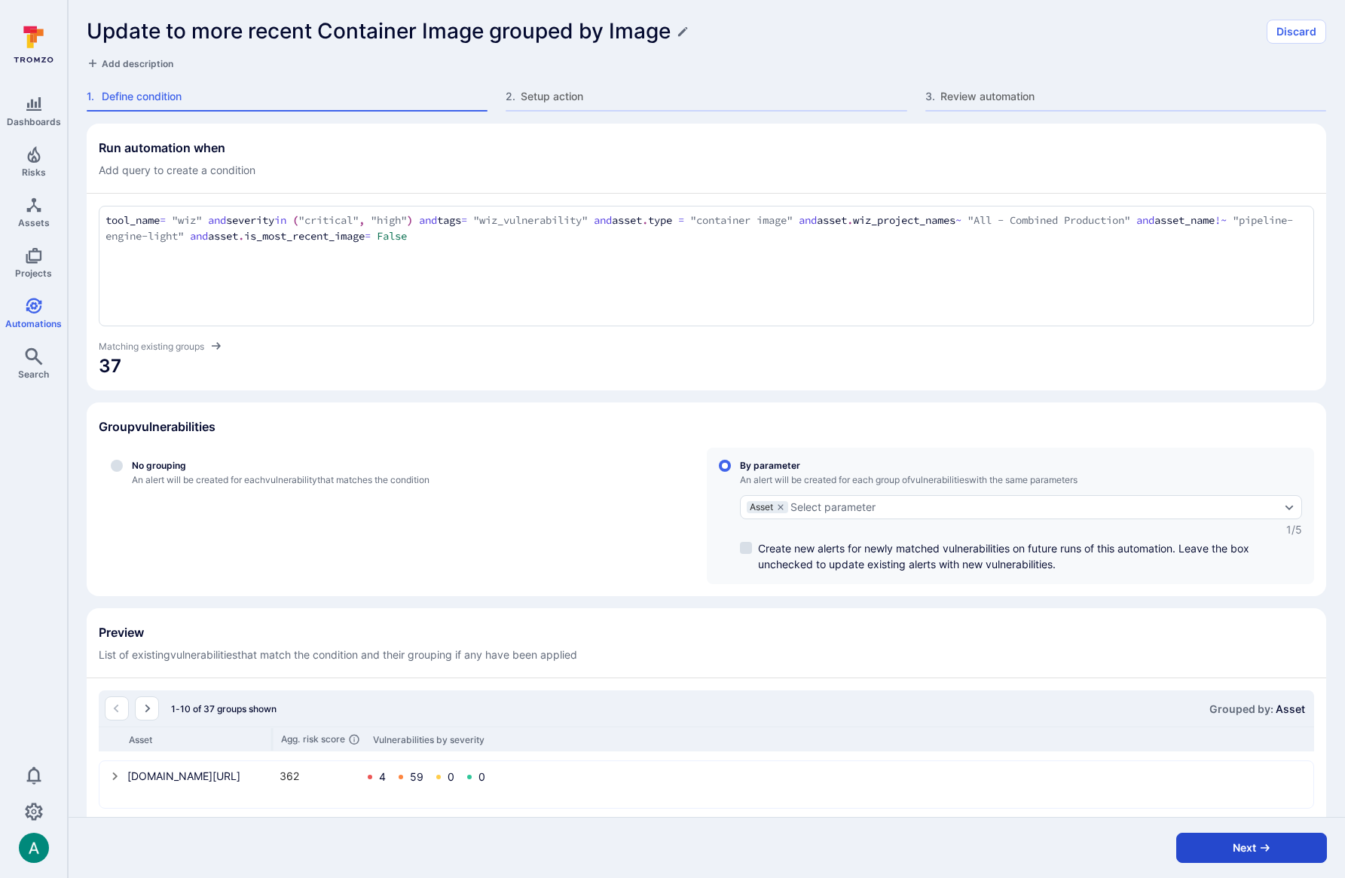
click at [1207, 847] on button "Next" at bounding box center [1251, 847] width 151 height 30
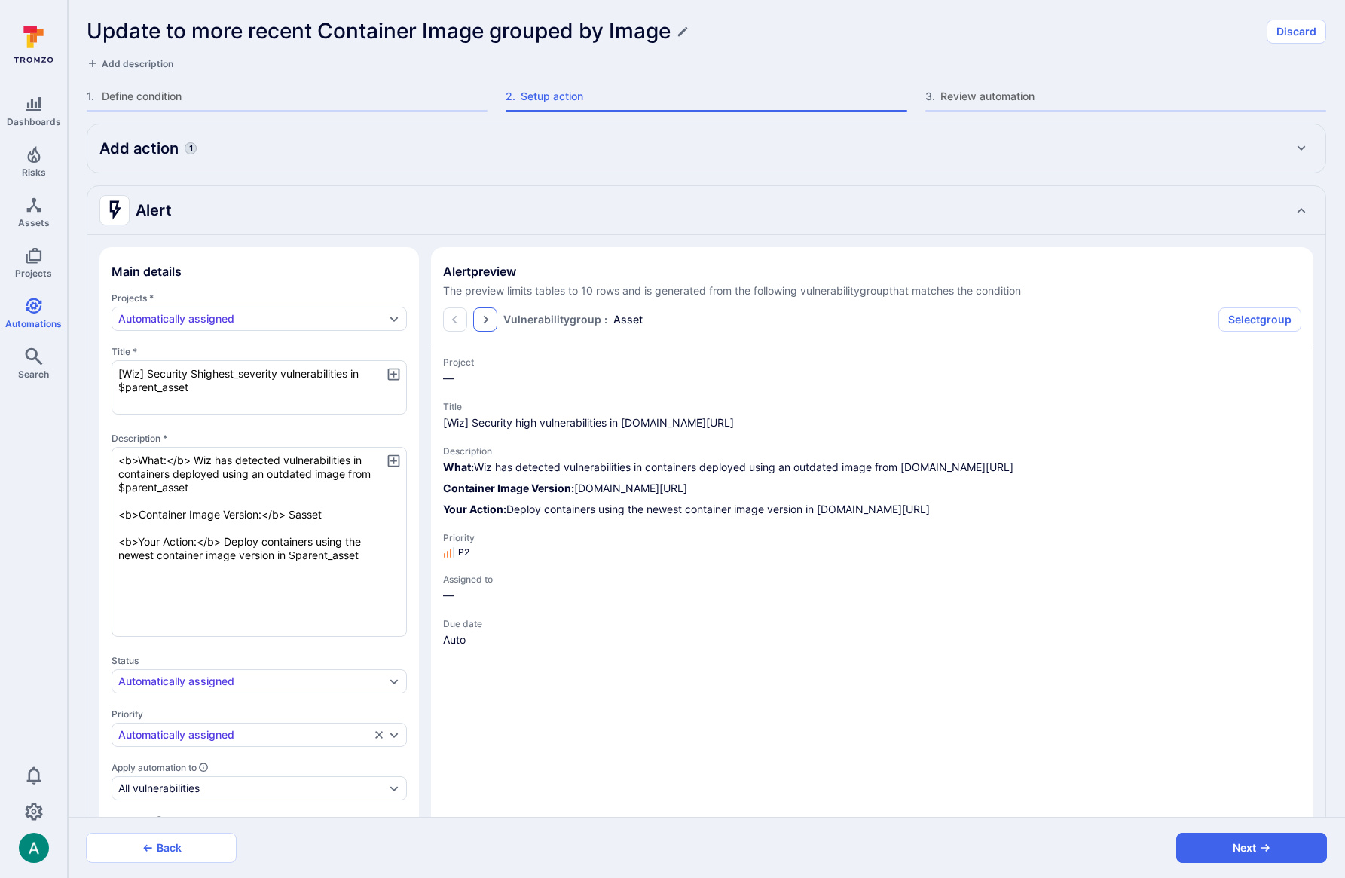
click at [479, 314] on icon "Go to the next page" at bounding box center [485, 319] width 12 height 12
click at [137, 514] on textarea "<b>What:</b> Wiz has detected vulnerabilities in containers deployed using an o…" at bounding box center [258, 542] width 295 height 190
click at [379, 514] on textarea "<b>What:</b> Wiz has detected vulnerabilities in containers deployed using an o…" at bounding box center [258, 542] width 295 height 190
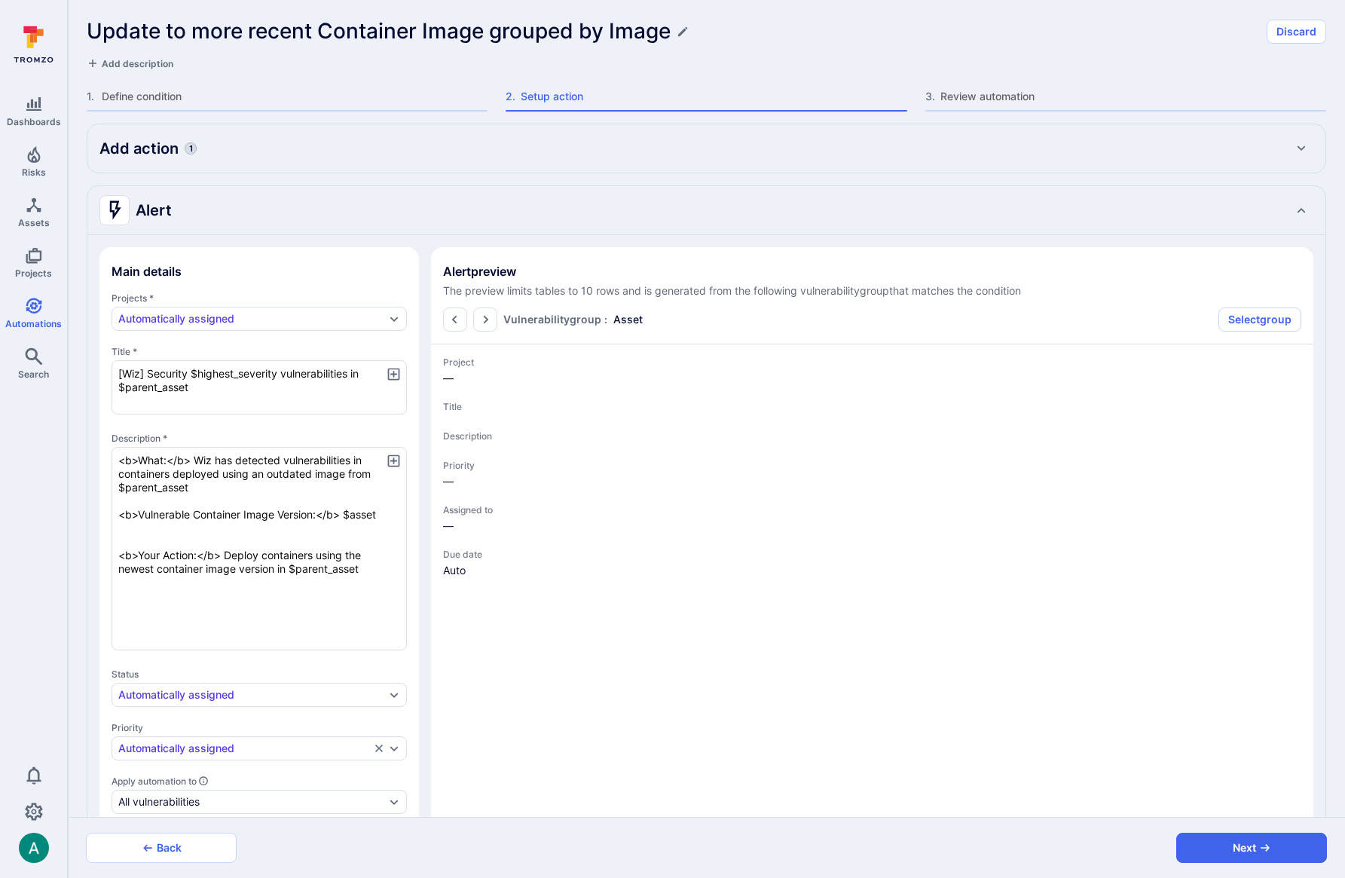
click at [392, 459] on icon "button" at bounding box center [393, 460] width 12 height 12
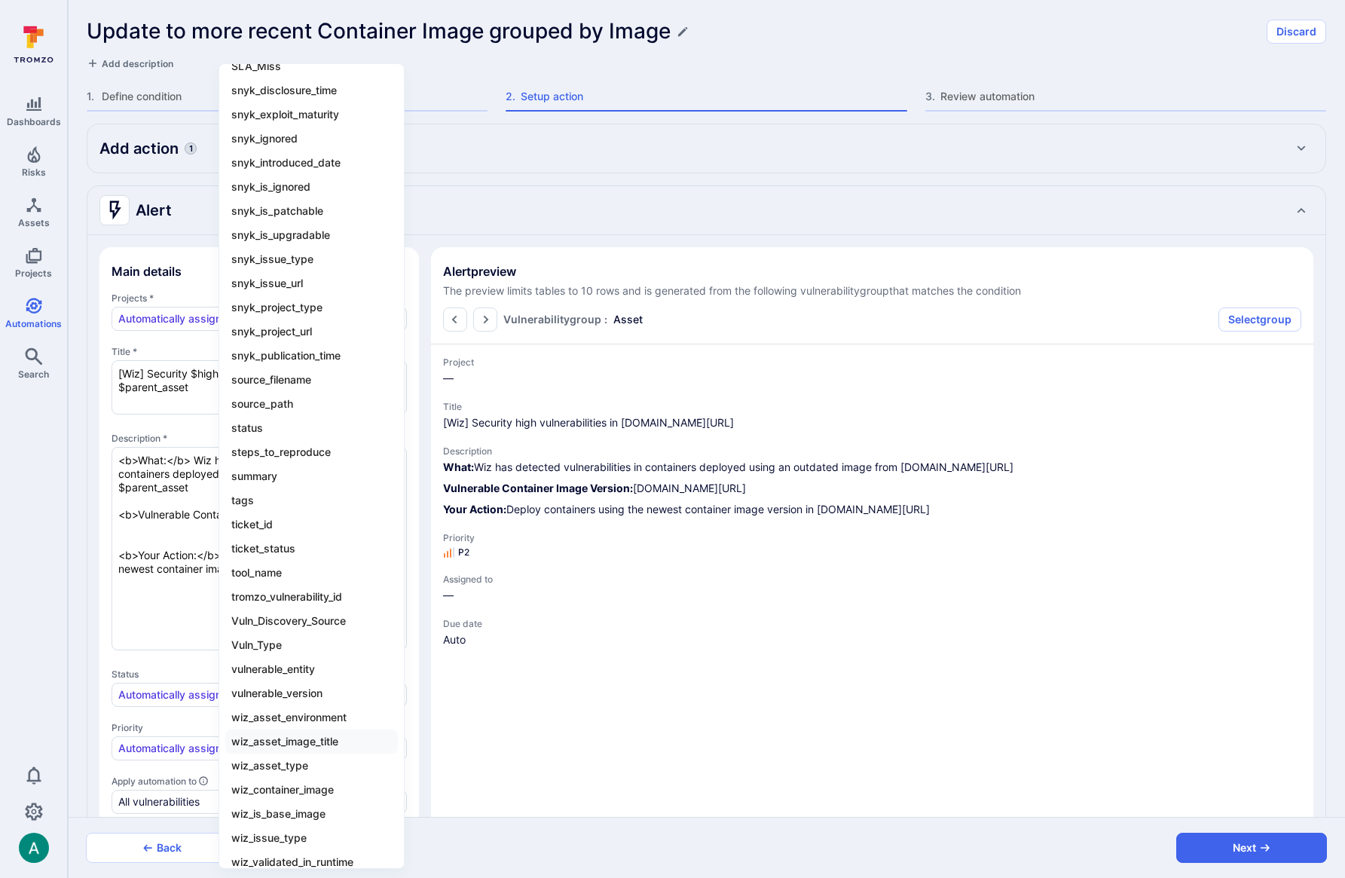
scroll to position [1643, 0]
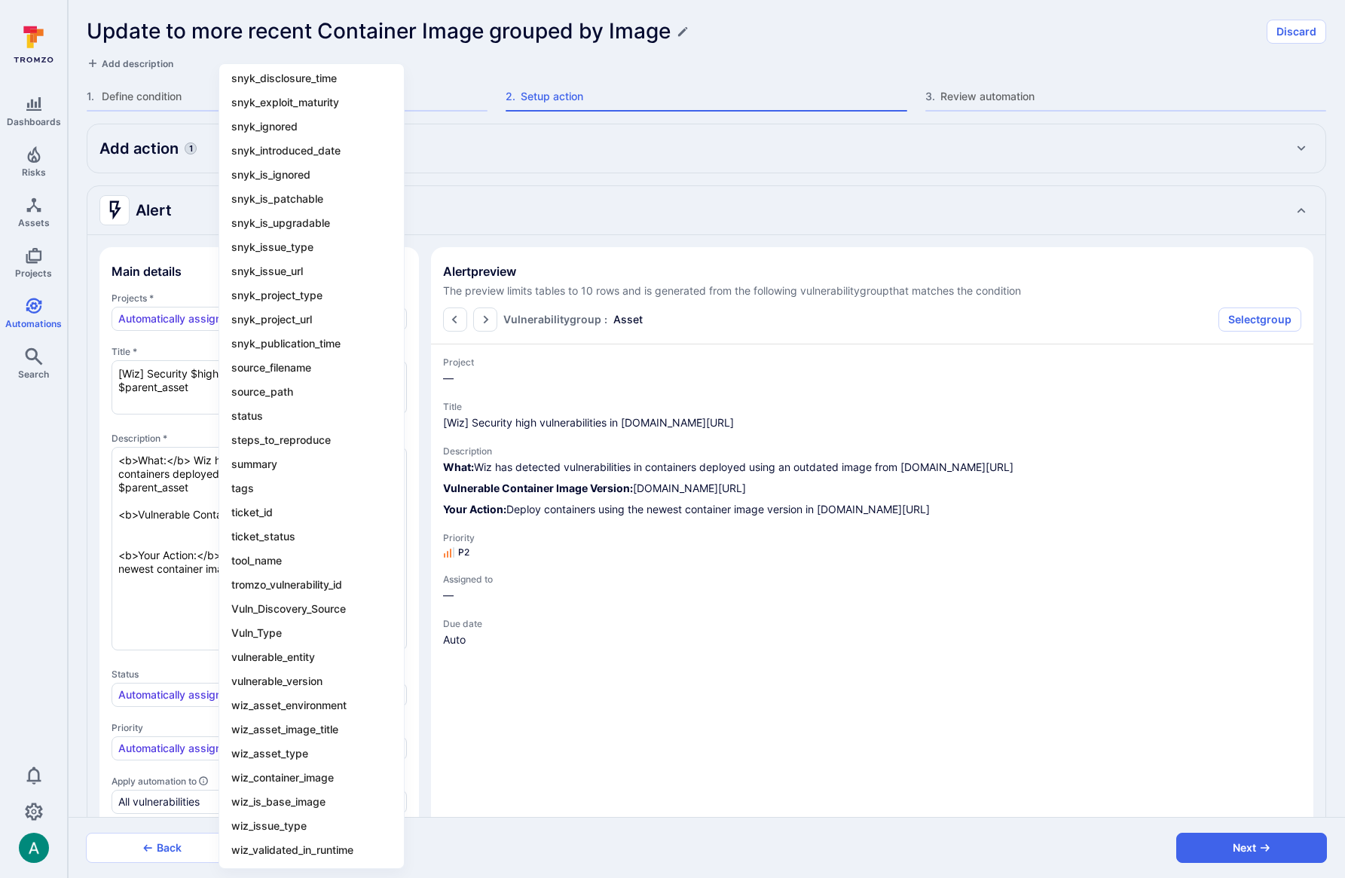
click at [133, 525] on div at bounding box center [672, 439] width 1345 height 878
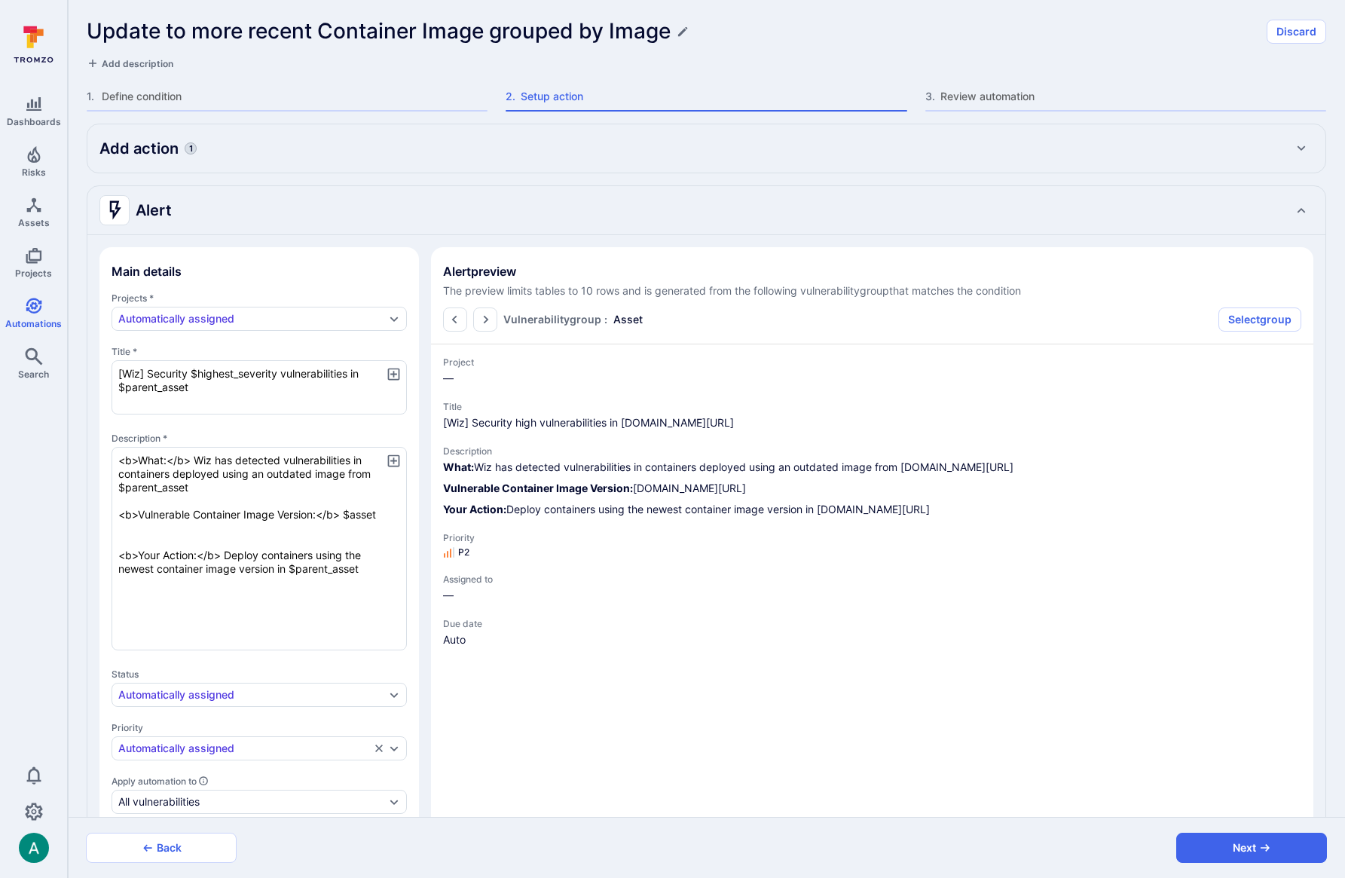
click at [163, 521] on div "ai_exploitability ai_fixability ai_reachability ai_recommended_status ai_remedi…" at bounding box center [672, 439] width 1345 height 878
click at [716, 629] on span "Due date" at bounding box center [872, 623] width 858 height 11
click at [700, 517] on div "What: Wiz has detected vulnerabilities in containers deployed using an outdated…" at bounding box center [872, 487] width 858 height 57
click at [1238, 853] on button "Next" at bounding box center [1251, 847] width 151 height 30
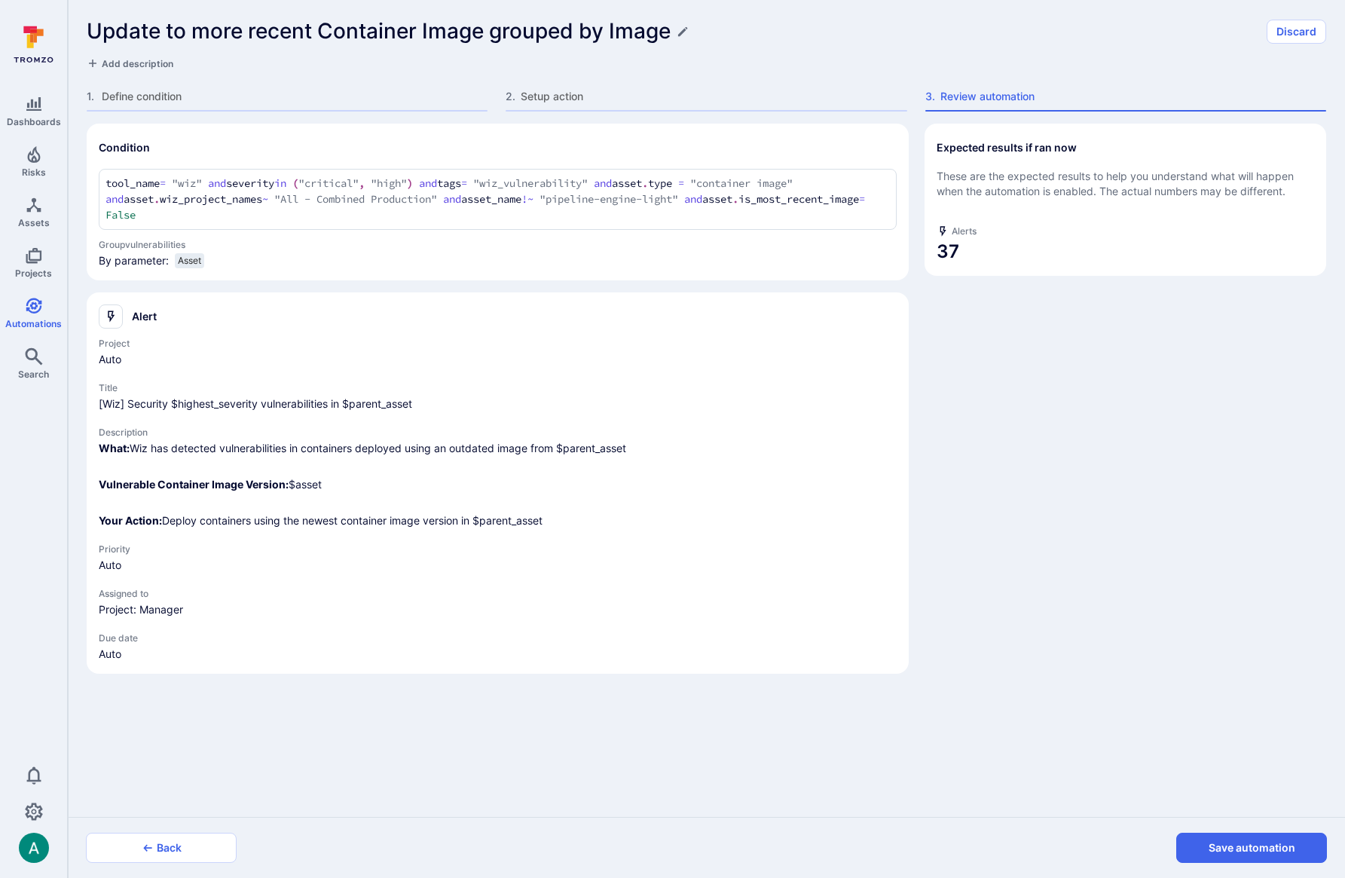
click at [1238, 853] on button "Save automation" at bounding box center [1251, 847] width 151 height 30
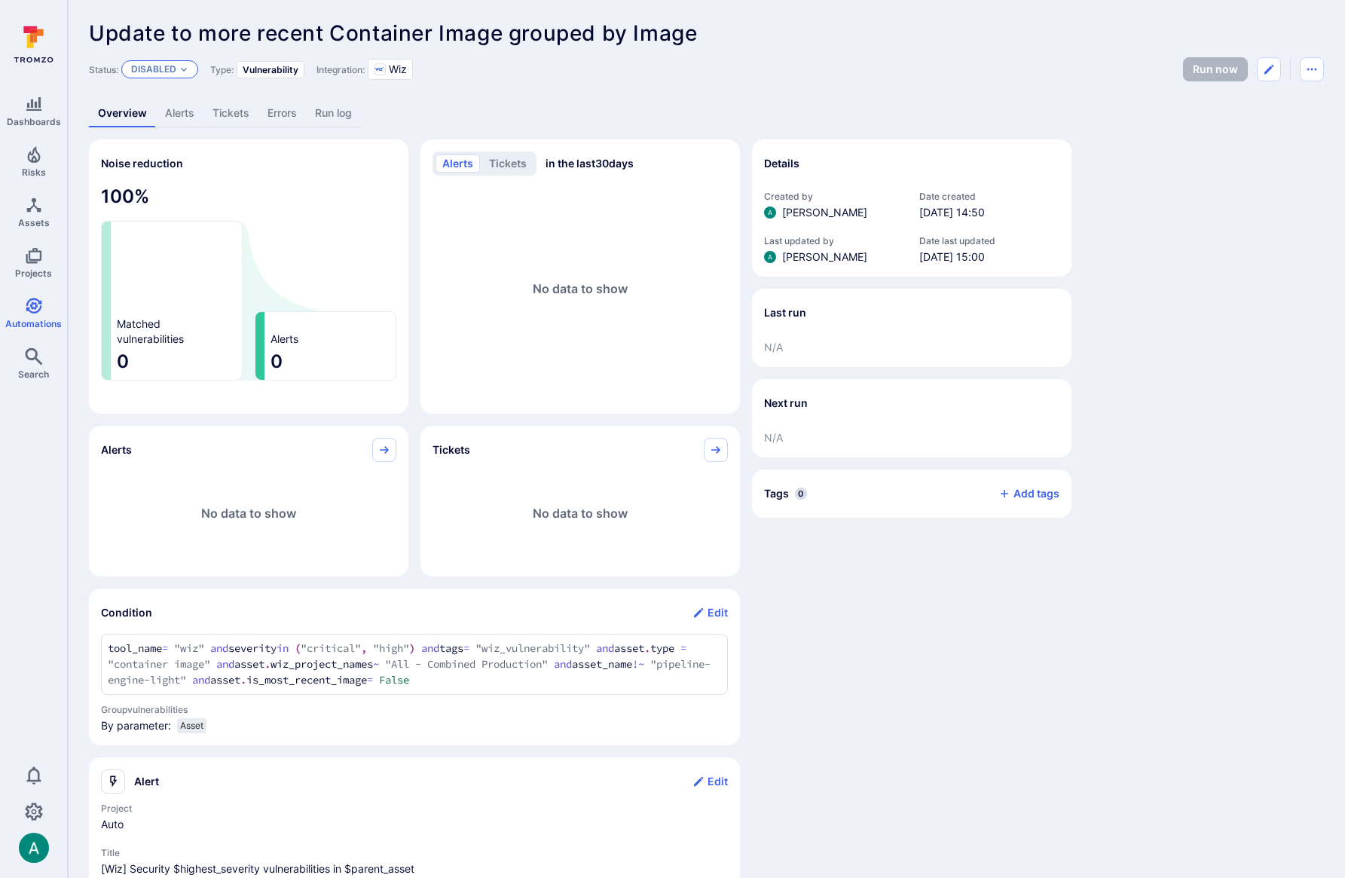
click at [174, 67] on p "Disabled" at bounding box center [153, 69] width 45 height 12
drag, startPoint x: 184, startPoint y: 107, endPoint x: 212, endPoint y: 105, distance: 28.0
click at [185, 107] on div "Enabled" at bounding box center [197, 107] width 124 height 17
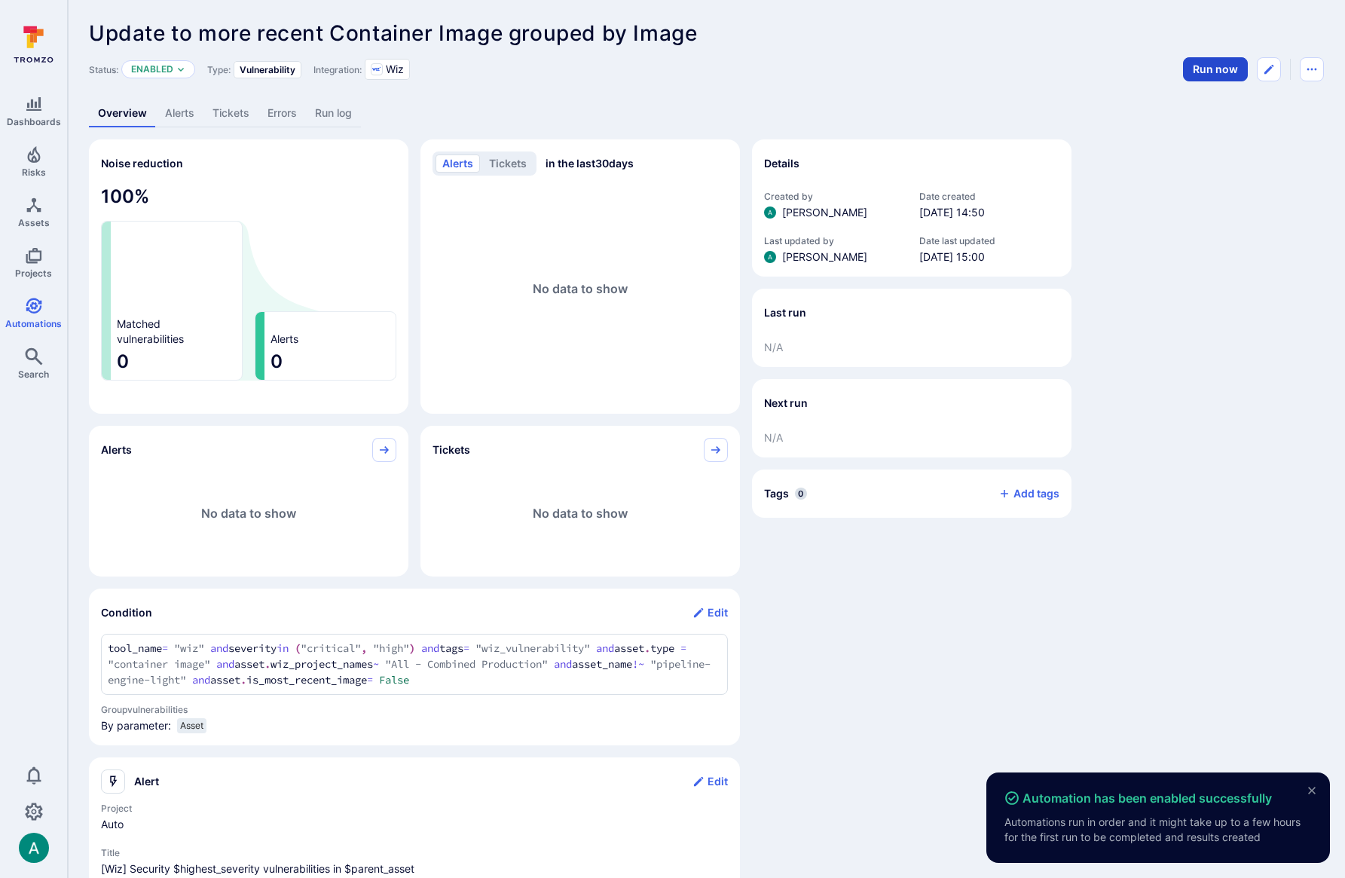
click at [1222, 72] on button "Run now" at bounding box center [1215, 69] width 65 height 24
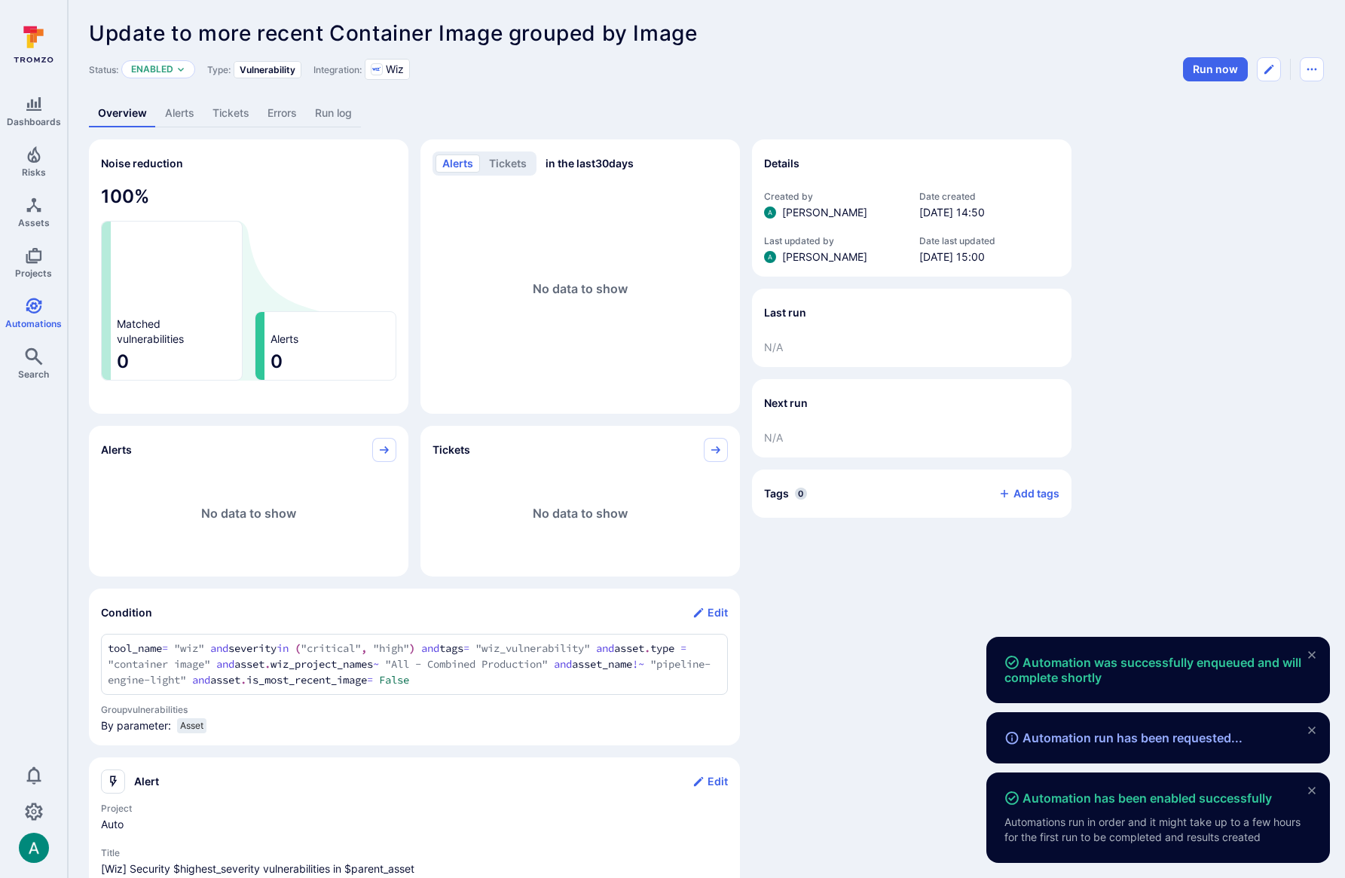
click at [176, 116] on link "Alerts" at bounding box center [179, 113] width 47 height 28
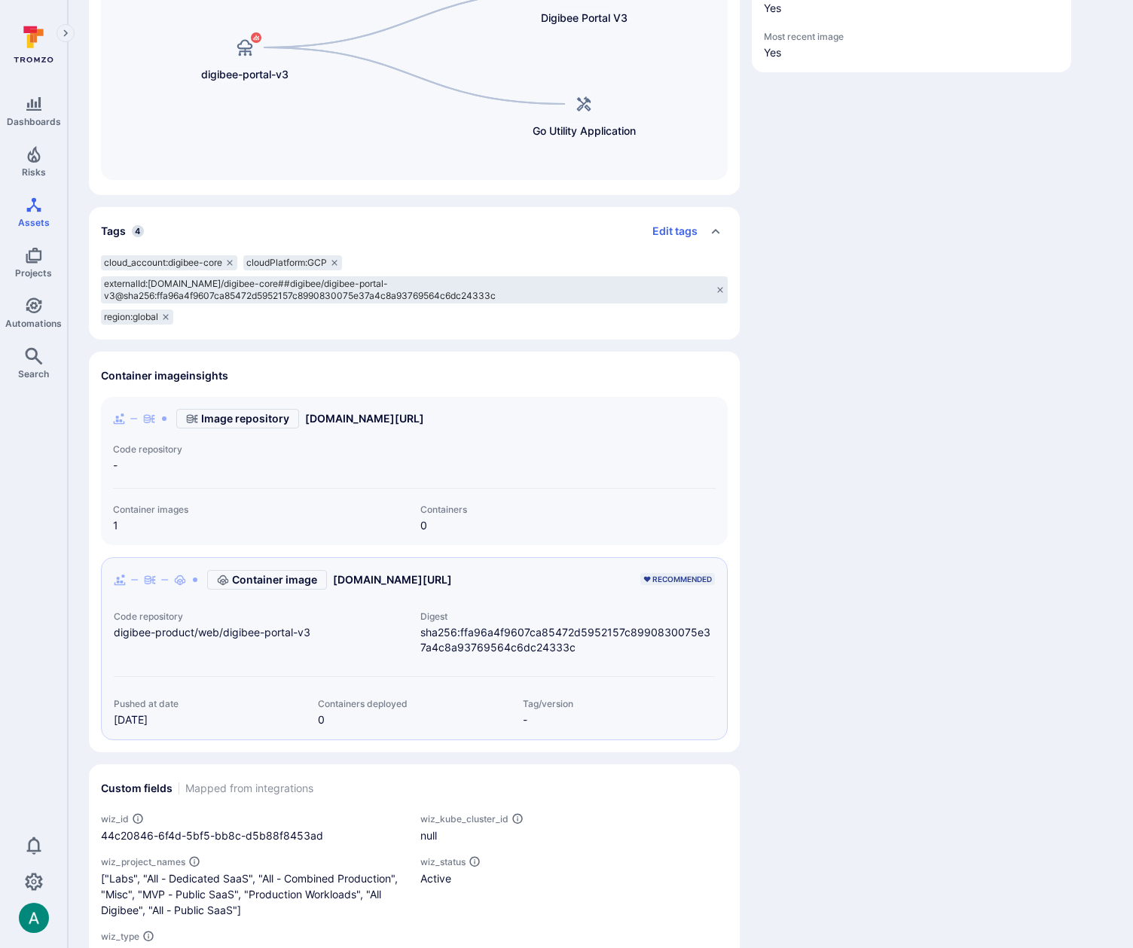
scroll to position [536, 0]
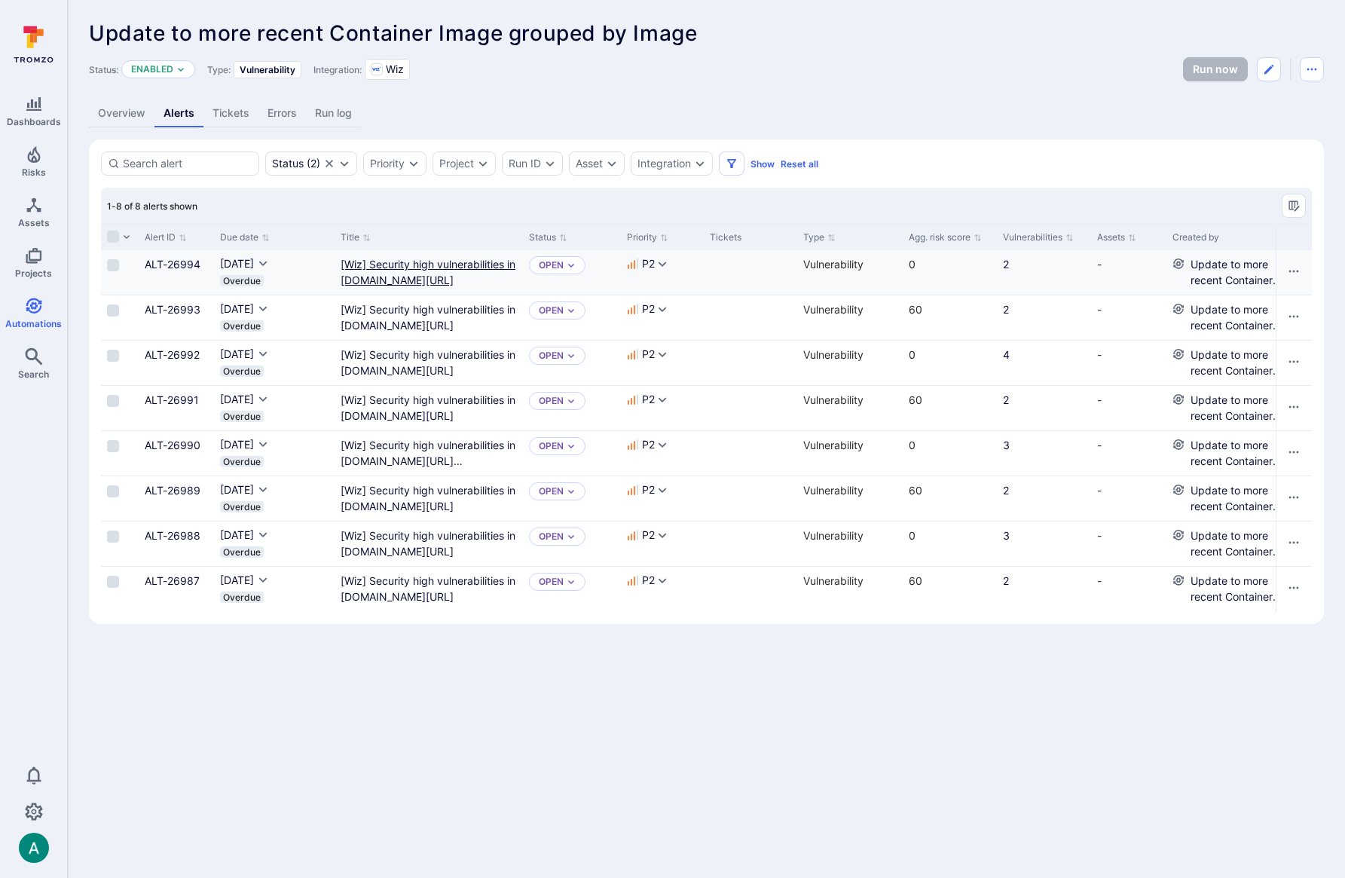
click at [462, 267] on gke "[Wiz] Security high vulnerabilities in [DOMAIN_NAME][URL]" at bounding box center [427, 272] width 175 height 29
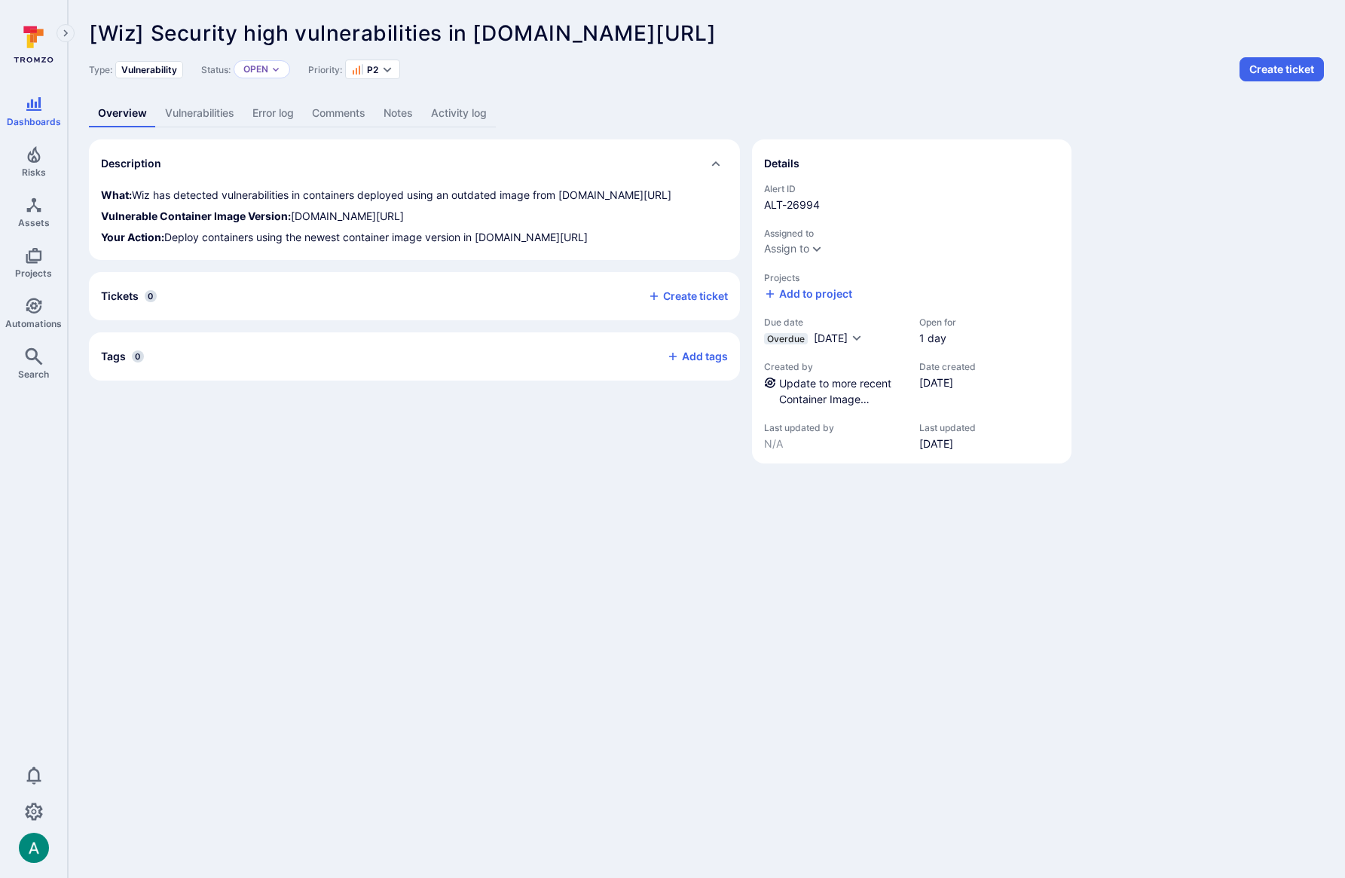
click at [185, 102] on link "Vulnerabilities" at bounding box center [199, 113] width 87 height 28
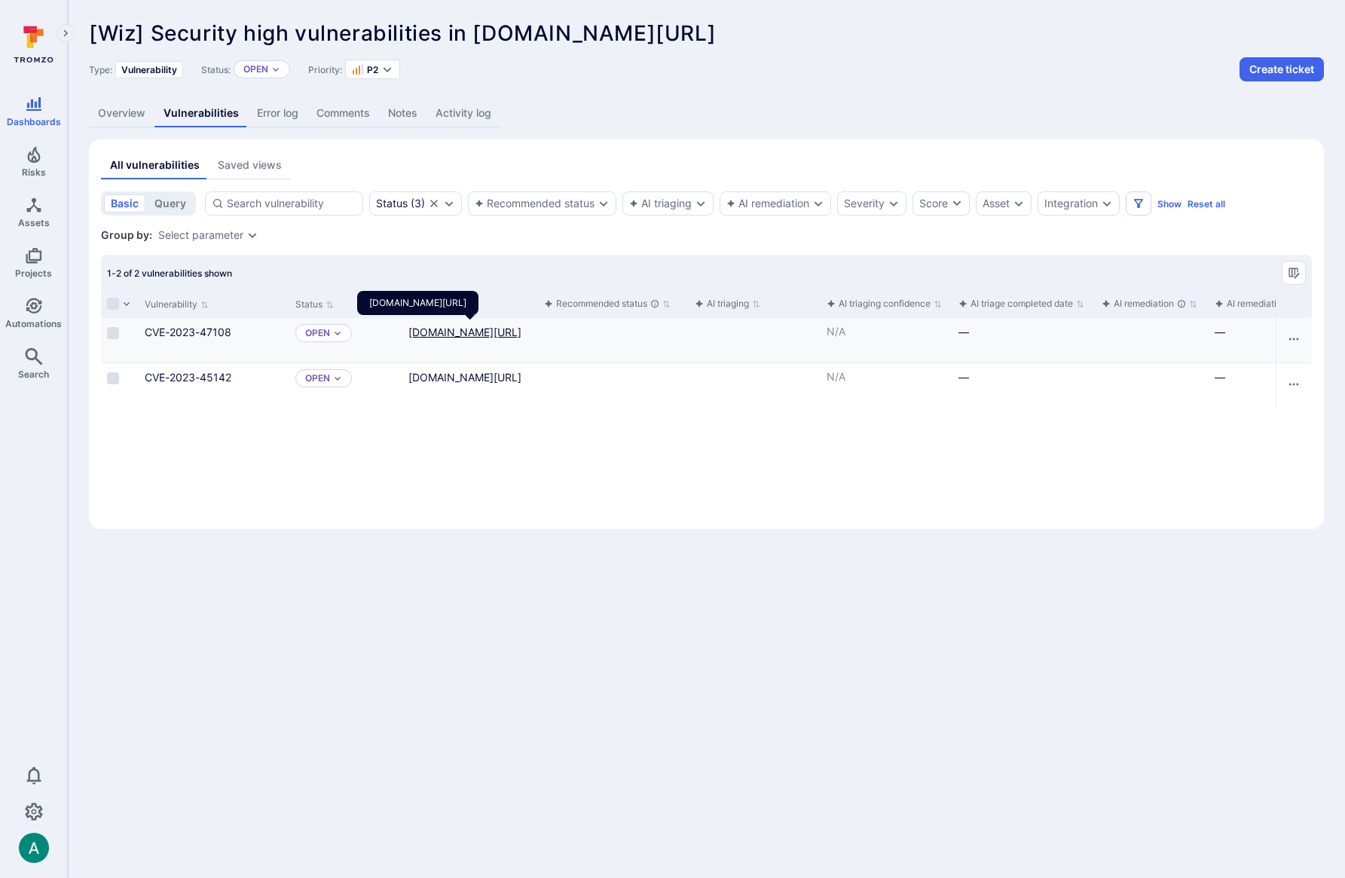
click at [477, 334] on link "[DOMAIN_NAME][URL]" at bounding box center [464, 331] width 113 height 13
click at [119, 121] on link "Overview" at bounding box center [122, 113] width 66 height 28
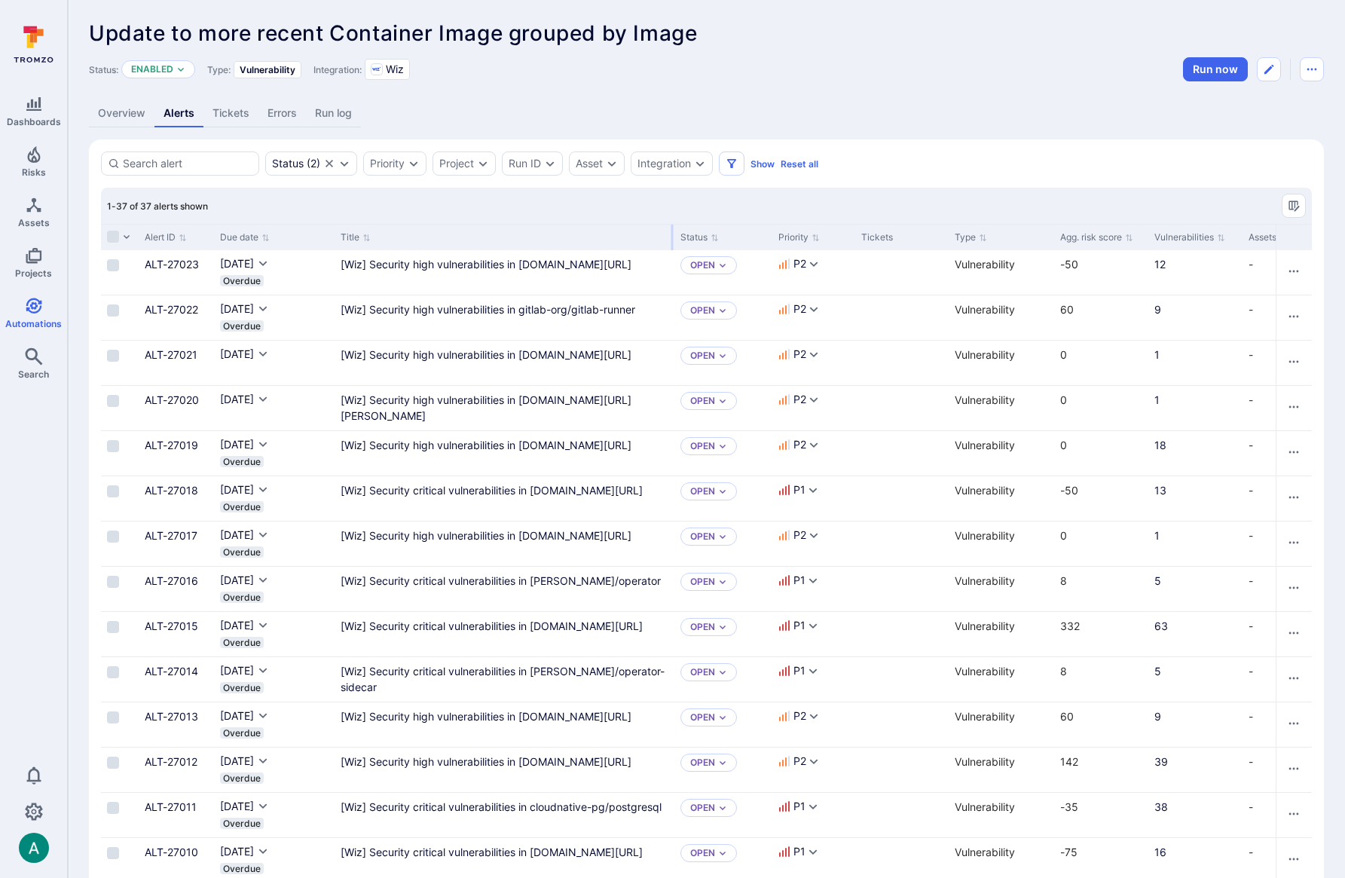
drag, startPoint x: 520, startPoint y: 230, endPoint x: 671, endPoint y: 233, distance: 151.4
click at [671, 233] on div at bounding box center [672, 237] width 2 height 26
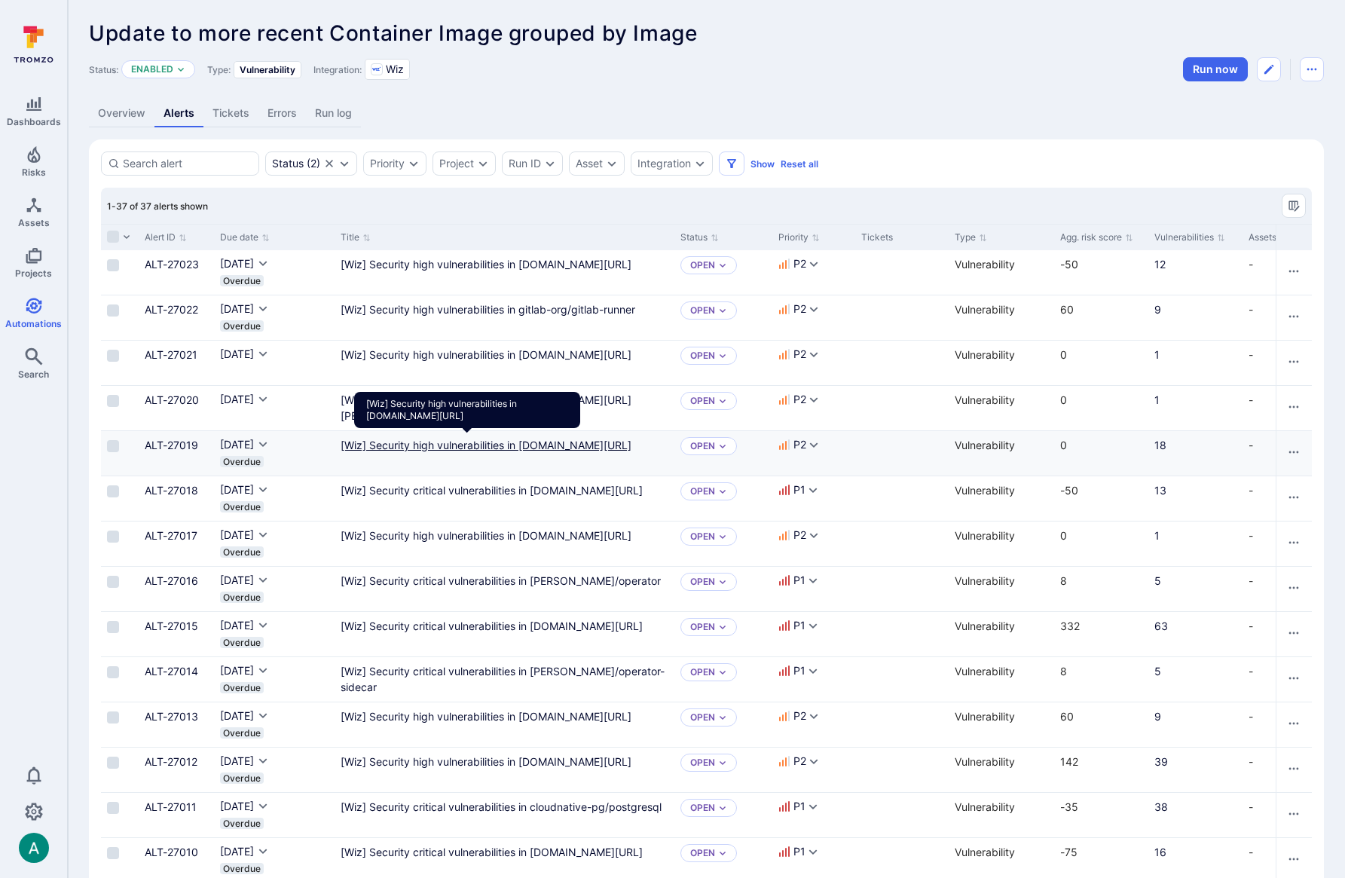
click at [417, 451] on gcr "[Wiz] Security high vulnerabilities in gcr.io/digibee-core/digibee/trigger-hl7-…" at bounding box center [485, 444] width 291 height 13
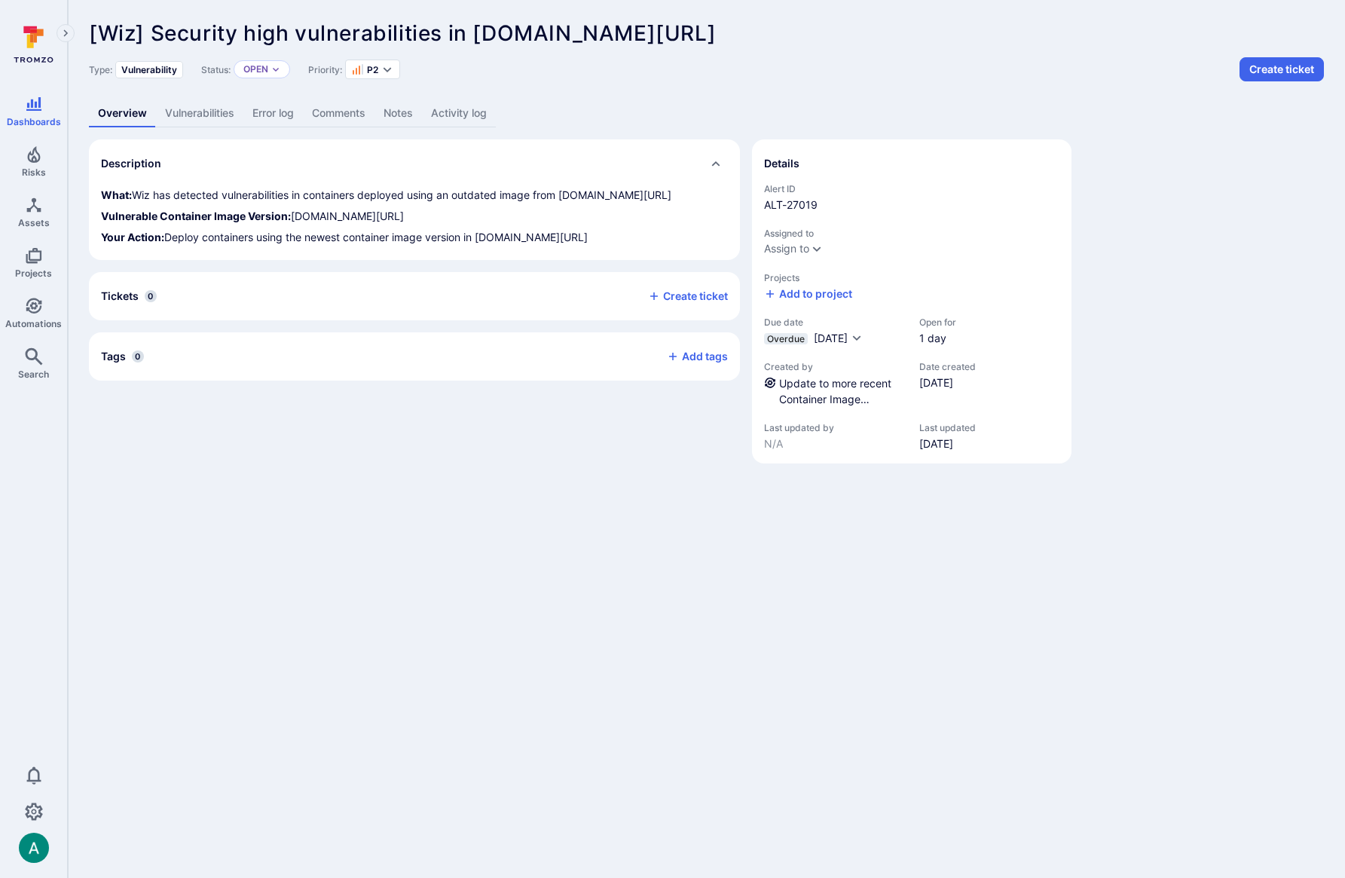
click at [184, 111] on link "Vulnerabilities" at bounding box center [199, 113] width 87 height 28
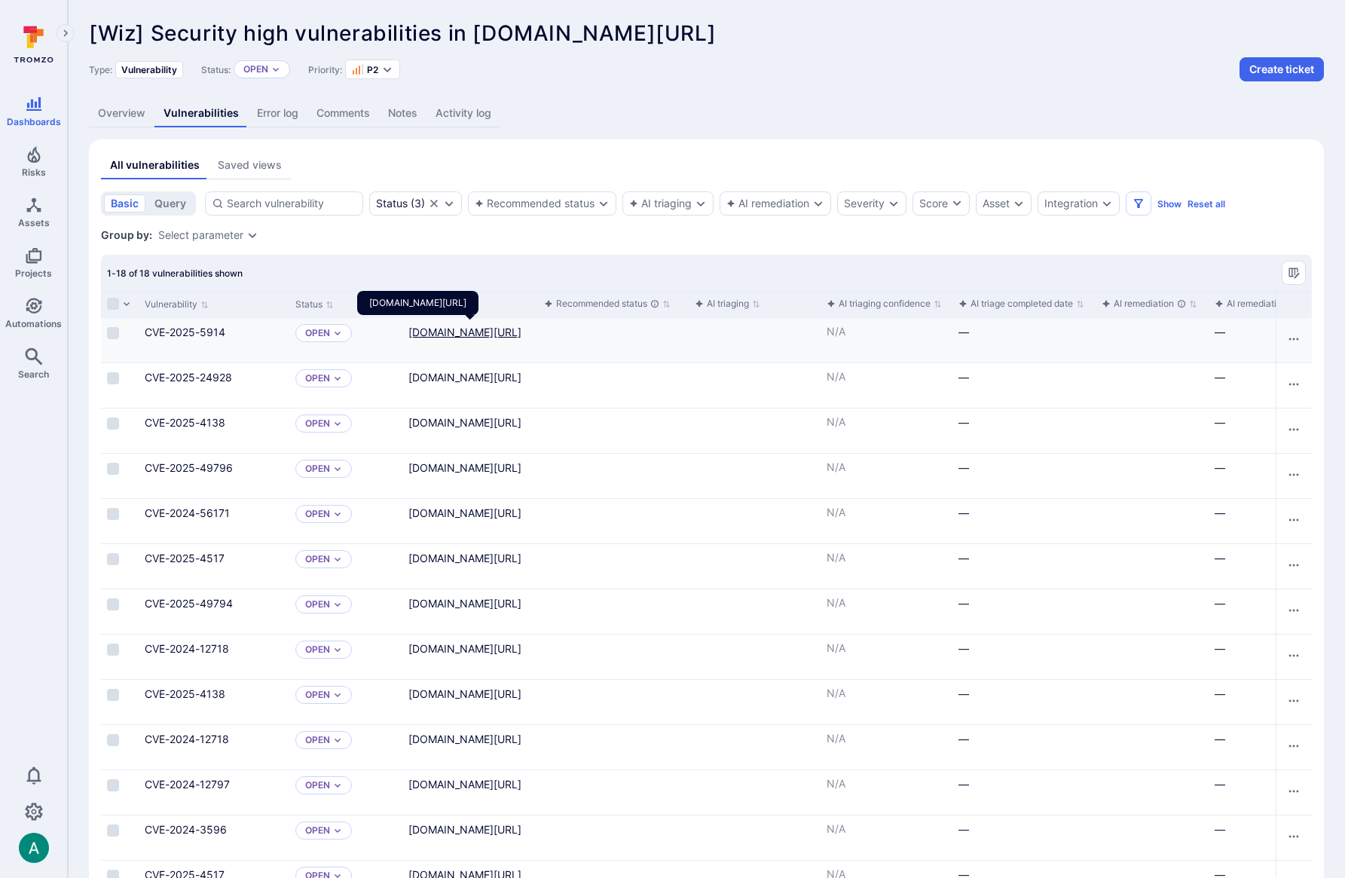
click at [474, 338] on link "[DOMAIN_NAME][URL]" at bounding box center [464, 331] width 113 height 13
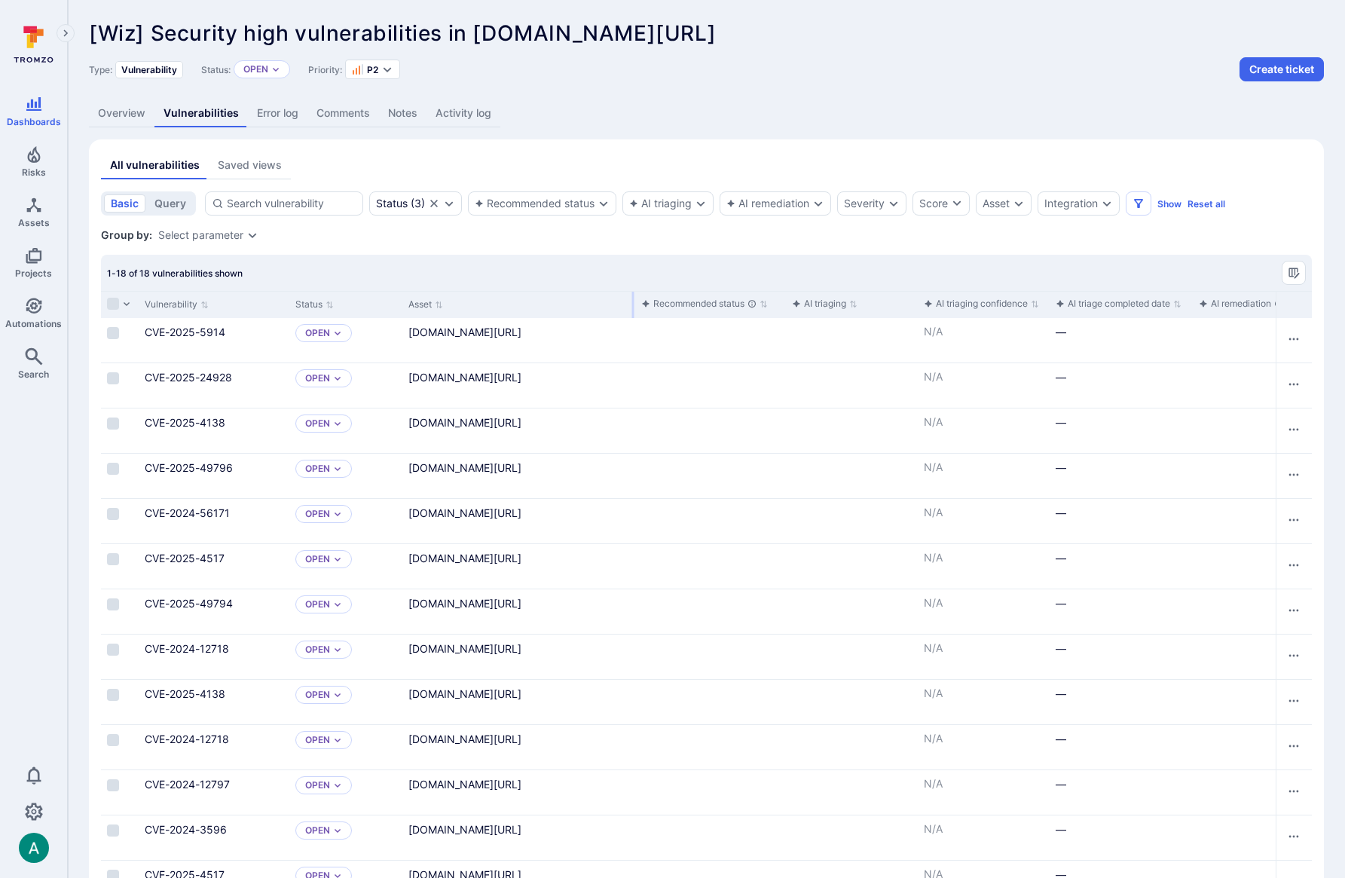
drag, startPoint x: 617, startPoint y: 298, endPoint x: 633, endPoint y: 298, distance: 15.8
click at [633, 298] on div at bounding box center [633, 305] width 2 height 26
click at [108, 118] on link "Overview" at bounding box center [122, 113] width 66 height 28
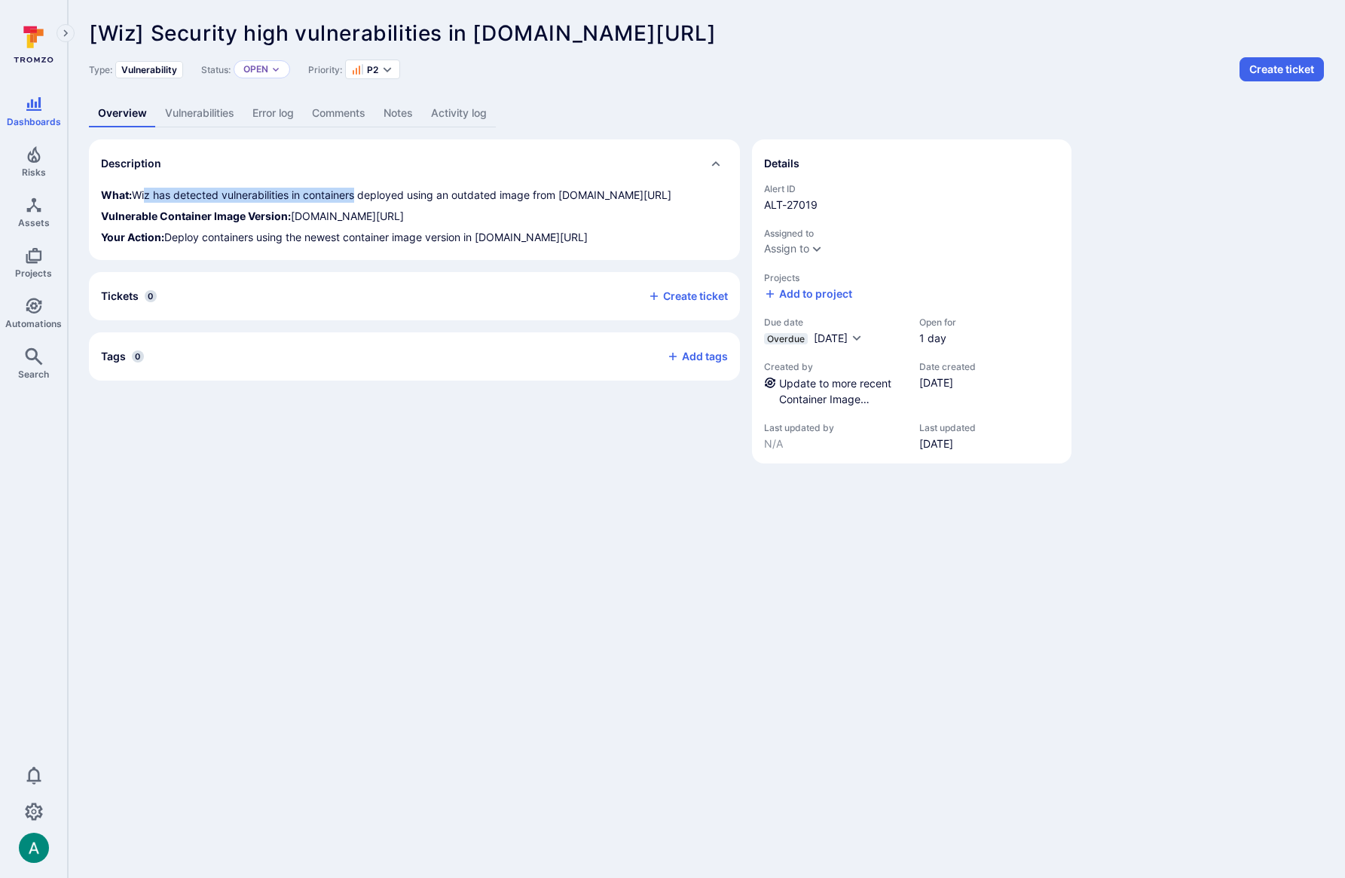
drag, startPoint x: 143, startPoint y: 194, endPoint x: 355, endPoint y: 198, distance: 211.7
click at [354, 198] on p "What: Wiz has detected vulnerabilities in containers deployed using an outdated…" at bounding box center [414, 195] width 627 height 15
click at [356, 198] on p "What: Wiz has detected vulnerabilities in containers deployed using an outdated…" at bounding box center [414, 195] width 627 height 15
drag, startPoint x: 300, startPoint y: 230, endPoint x: 493, endPoint y: 243, distance: 194.0
click at [493, 224] on p "Vulnerable Container Image Version: gcr.io/digibee-core/digibee/trigger-hl7-mll…" at bounding box center [414, 216] width 627 height 15
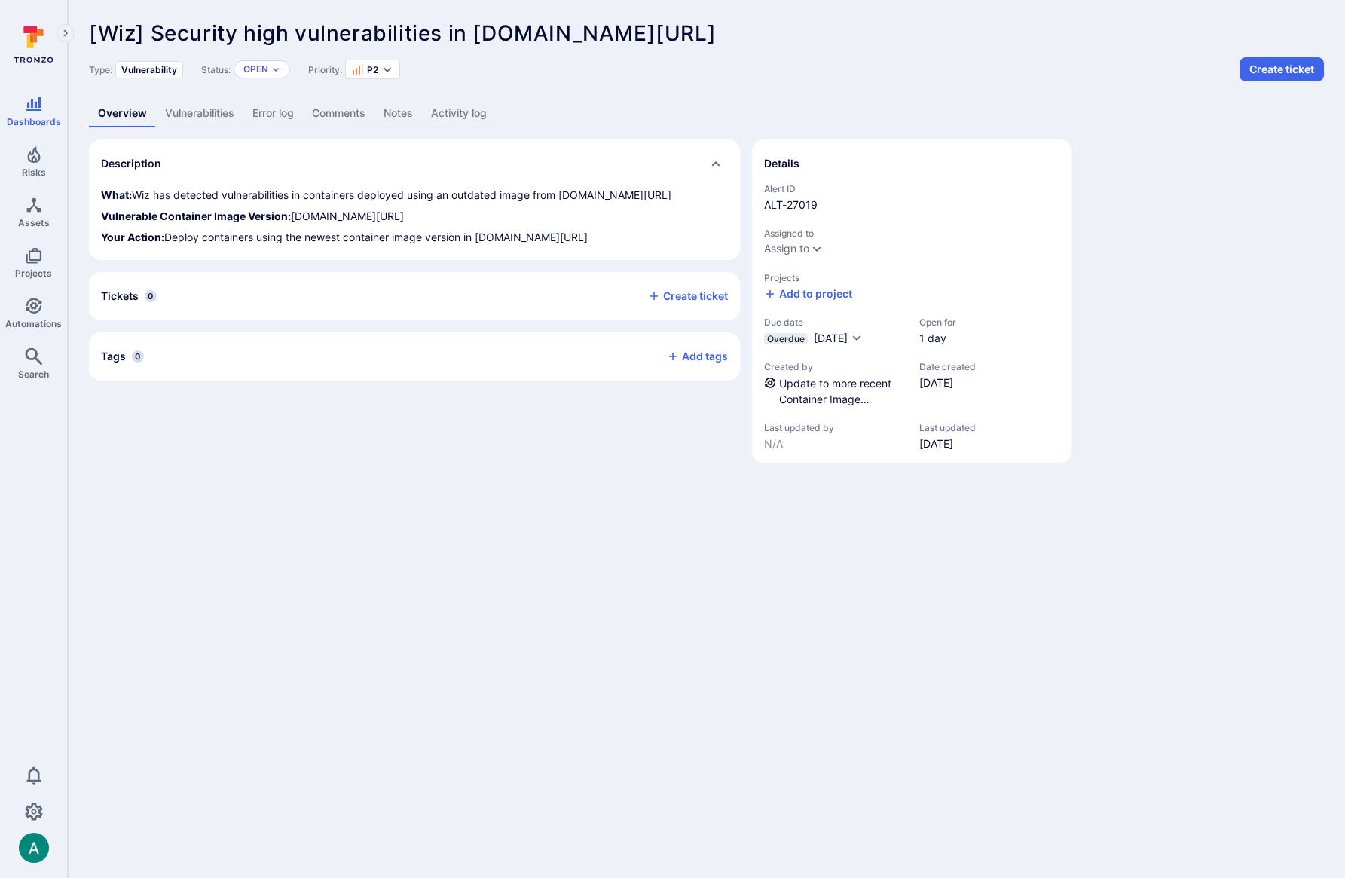
click at [518, 224] on p "Vulnerable Container Image Version: gcr.io/digibee-core/digibee/trigger-hl7-mll…" at bounding box center [414, 216] width 627 height 15
drag, startPoint x: 263, startPoint y: 268, endPoint x: 371, endPoint y: 270, distance: 107.7
click at [363, 245] on p "Your Action: Deploy containers using the newest container image version in gcr.…" at bounding box center [414, 237] width 627 height 15
click at [176, 108] on link "Vulnerabilities" at bounding box center [199, 113] width 87 height 28
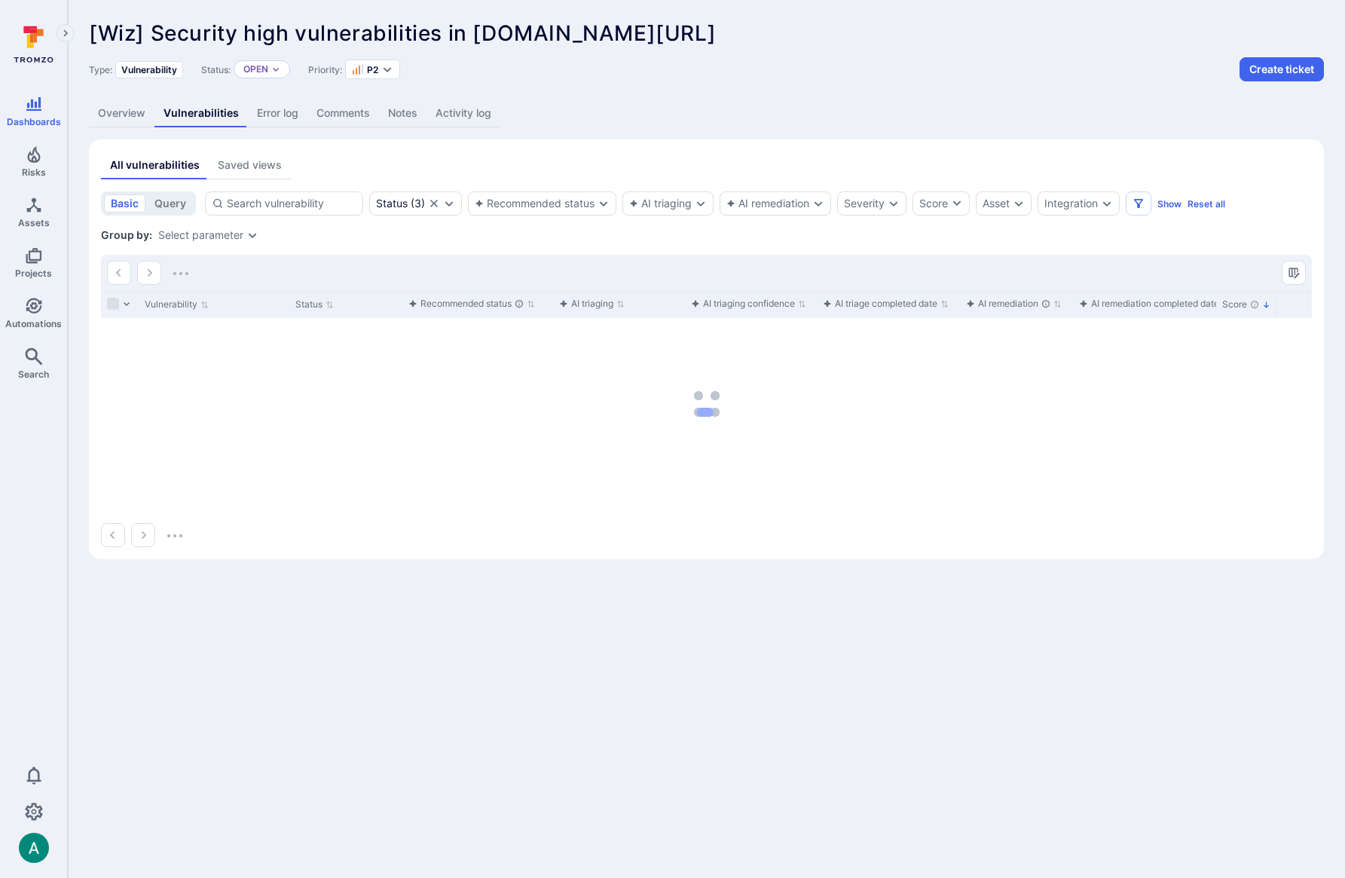
click at [129, 114] on link "Overview" at bounding box center [122, 113] width 66 height 28
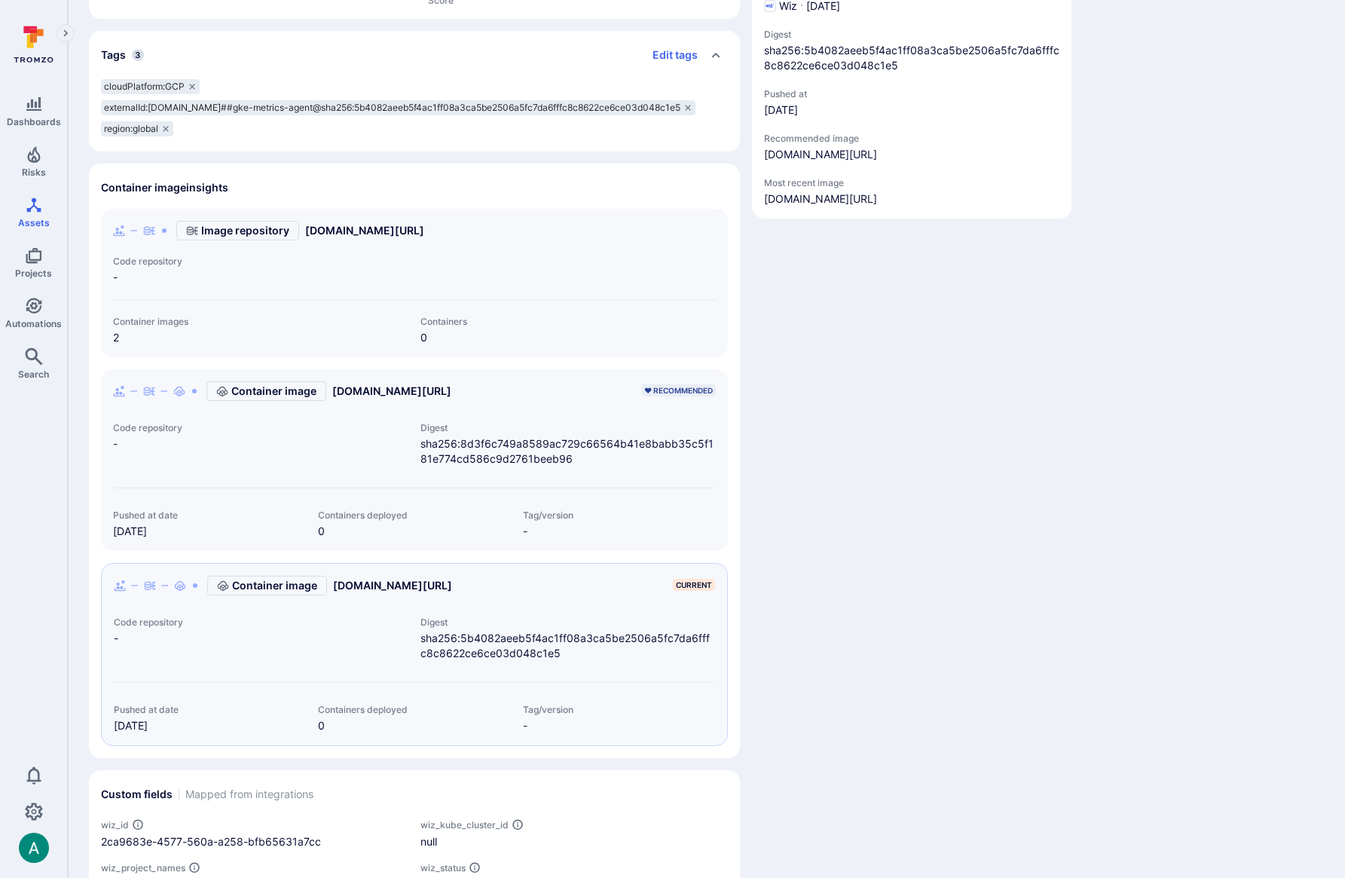
scroll to position [330, 0]
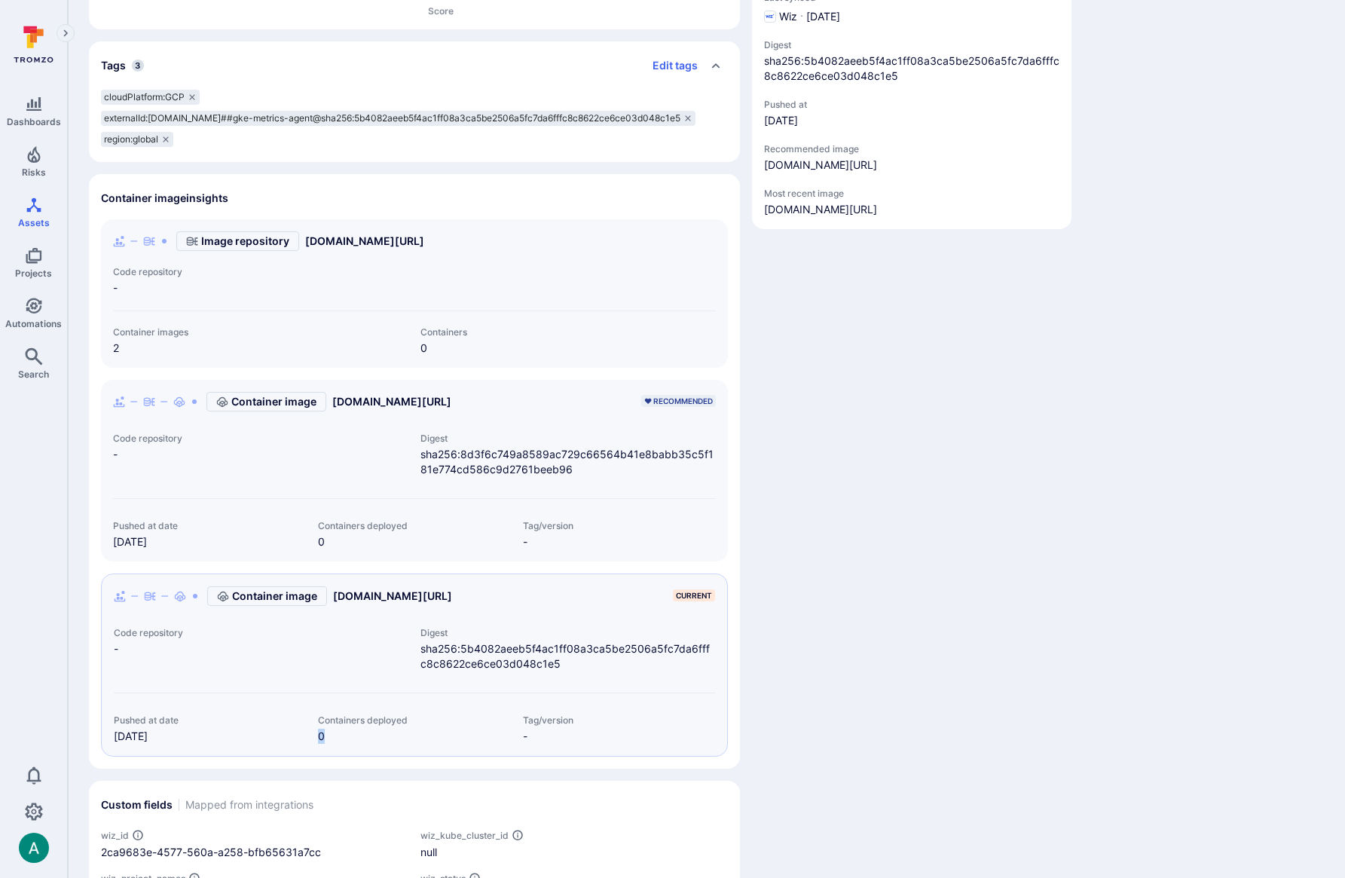
drag, startPoint x: 325, startPoint y: 737, endPoint x: 313, endPoint y: 734, distance: 12.4
click at [313, 734] on div "Containers deployed 0" at bounding box center [408, 728] width 204 height 29
drag, startPoint x: 160, startPoint y: 539, endPoint x: 130, endPoint y: 539, distance: 30.1
click at [130, 539] on span "Jul 26, 2025" at bounding box center [209, 541] width 193 height 15
drag, startPoint x: 324, startPoint y: 539, endPoint x: 293, endPoint y: 4, distance: 536.4
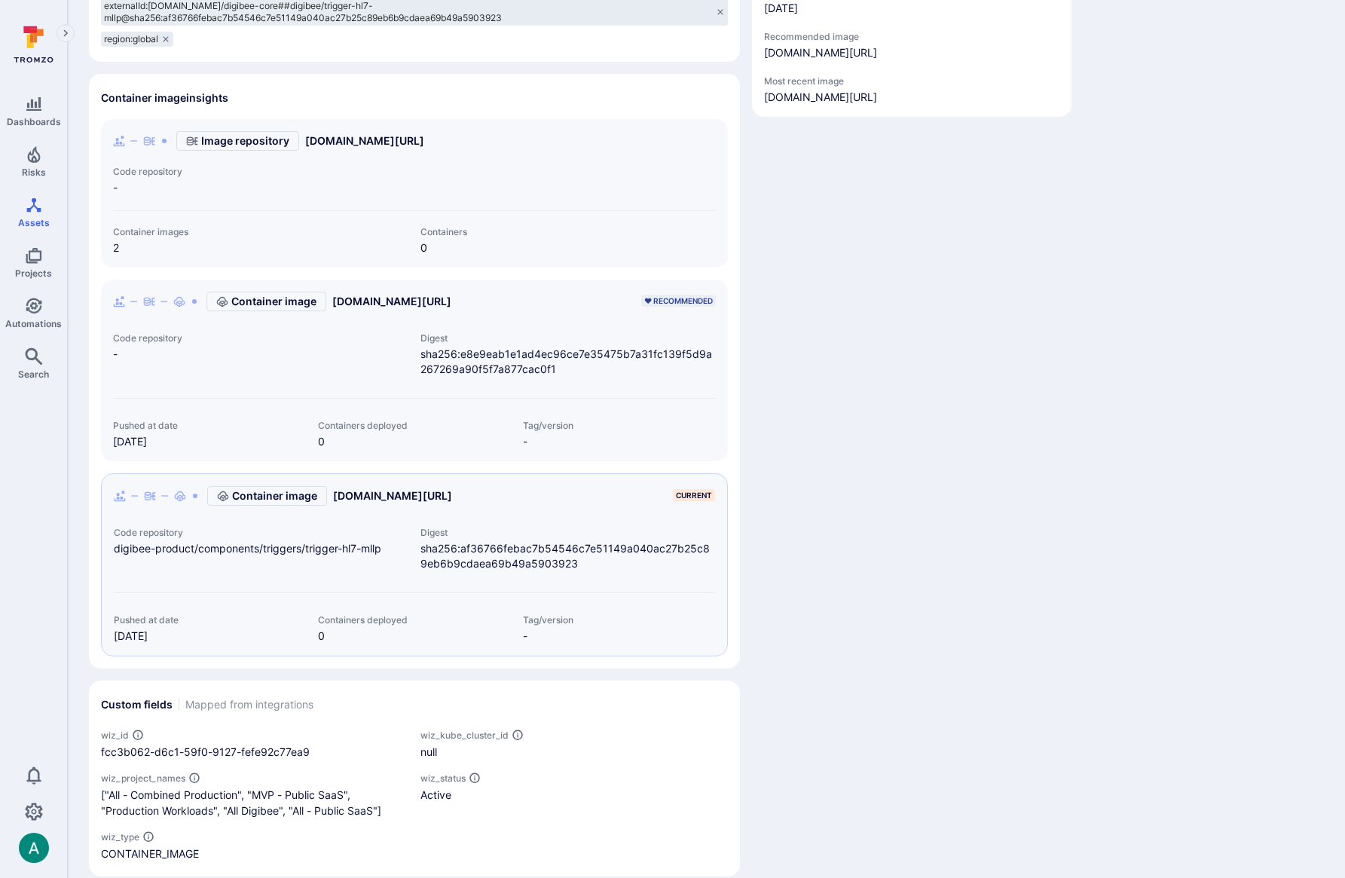
scroll to position [438, 0]
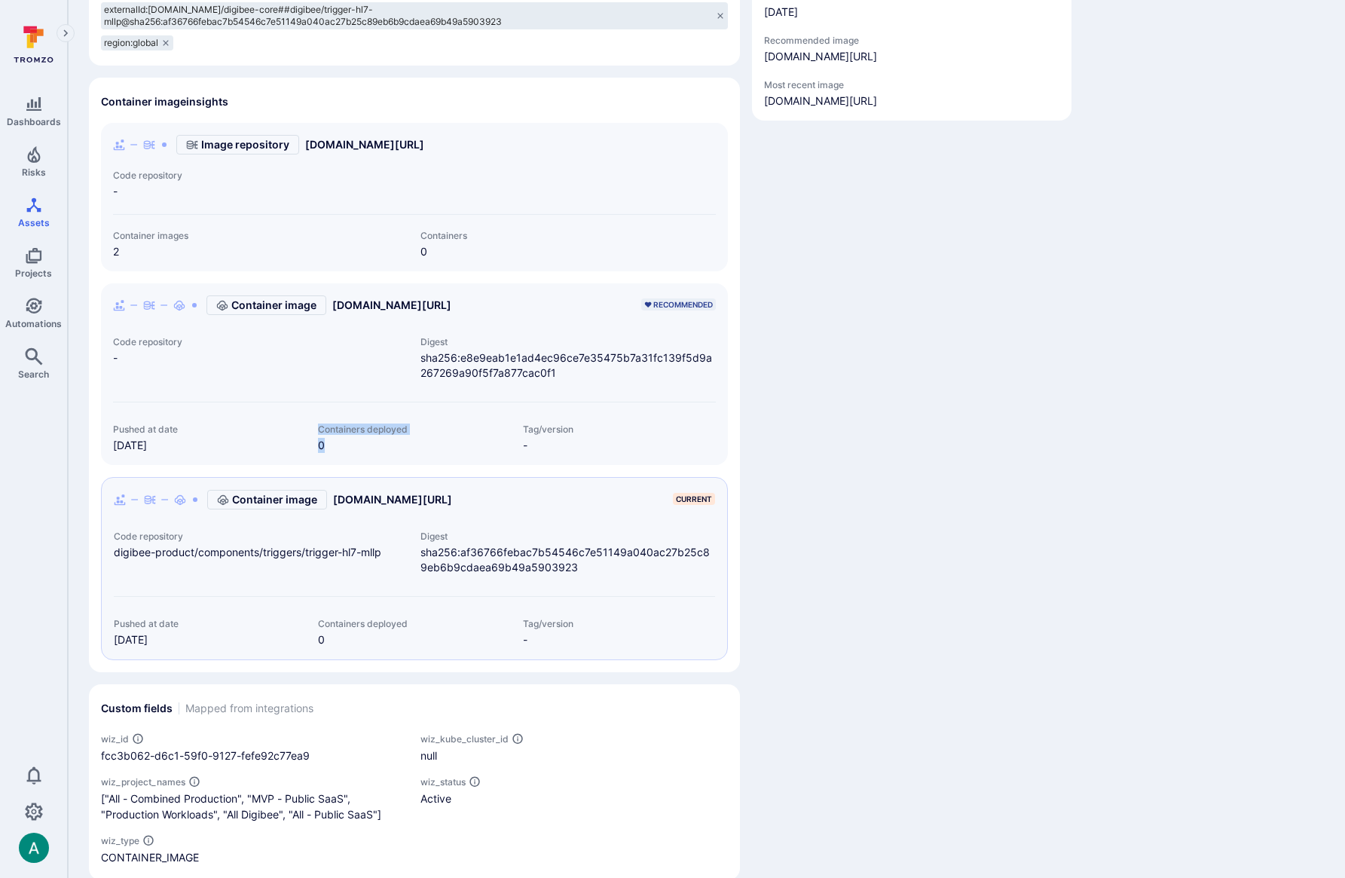
drag, startPoint x: 318, startPoint y: 427, endPoint x: 333, endPoint y: 452, distance: 29.1
click at [333, 452] on div "Containers deployed 0" at bounding box center [414, 437] width 193 height 29
drag, startPoint x: 109, startPoint y: 443, endPoint x: 184, endPoint y: 444, distance: 74.6
click at [184, 444] on div "Pushed at date [DATE]" at bounding box center [203, 437] width 205 height 29
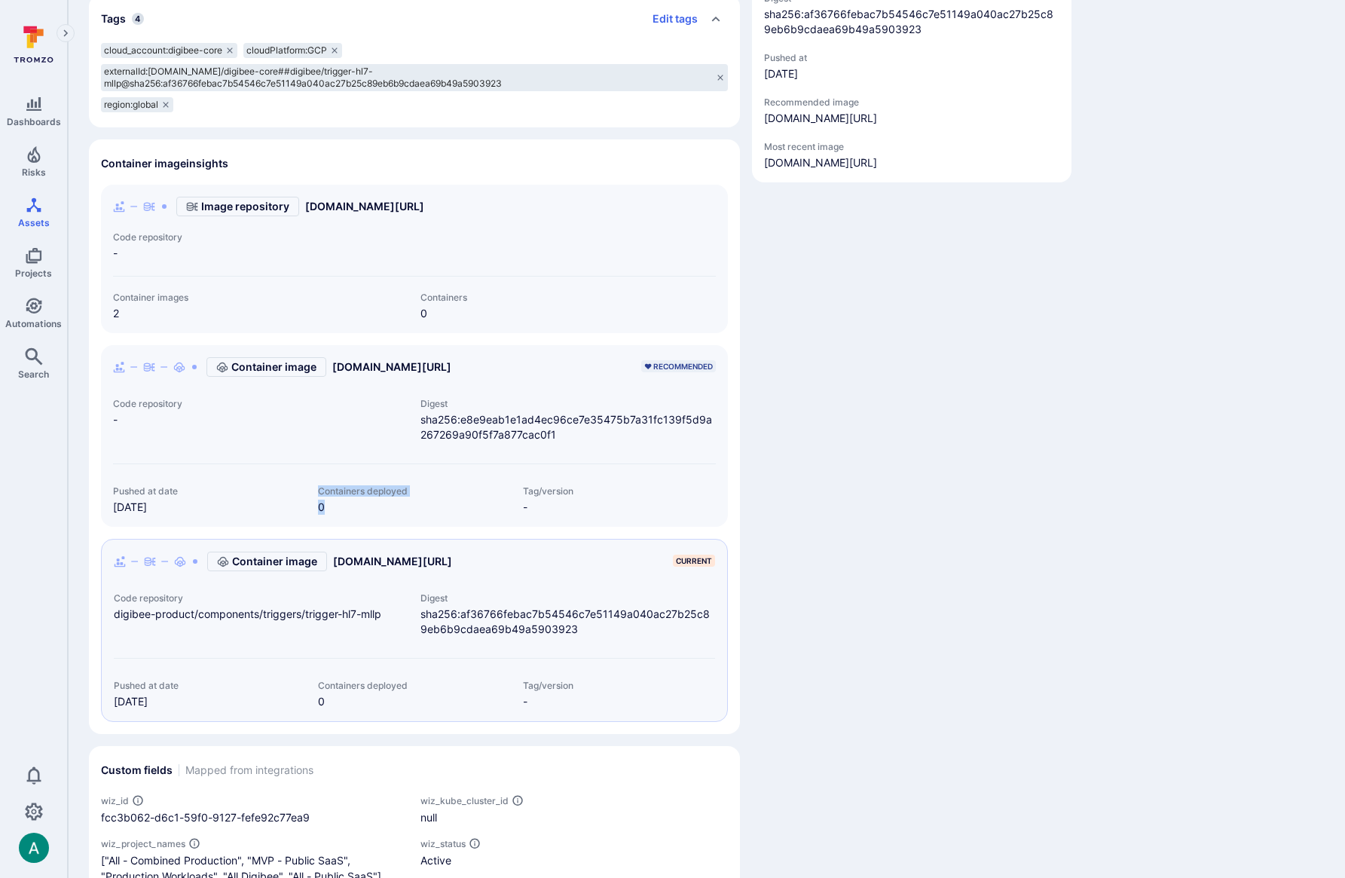
scroll to position [379, 0]
drag, startPoint x: 328, startPoint y: 505, endPoint x: 310, endPoint y: 496, distance: 21.2
click at [310, 496] on div "Containers deployed 0" at bounding box center [408, 497] width 205 height 29
drag, startPoint x: 122, startPoint y: 417, endPoint x: 109, endPoint y: 401, distance: 20.9
click at [109, 401] on div "Code repository -" at bounding box center [254, 417] width 307 height 44
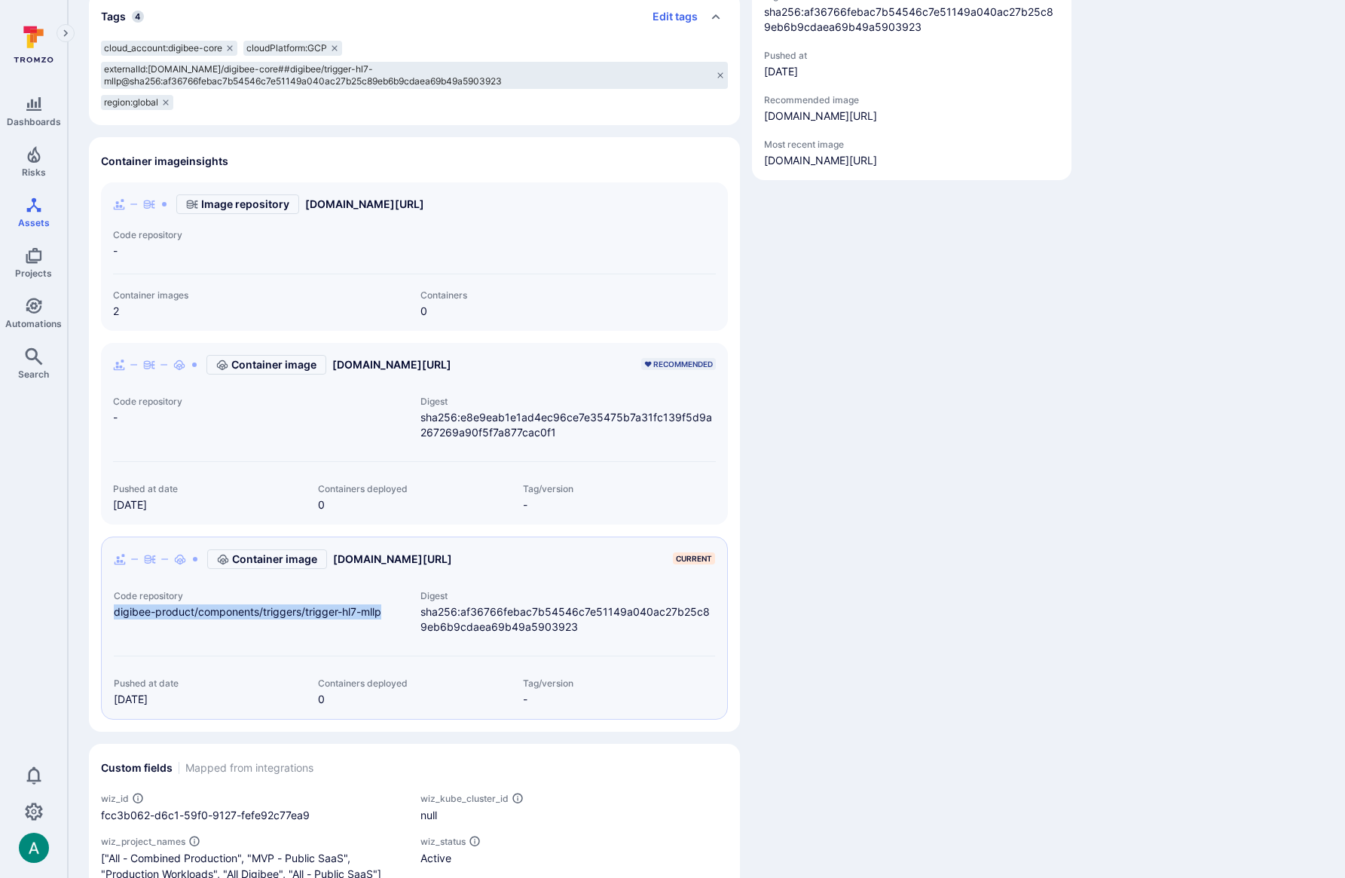
drag, startPoint x: 177, startPoint y: 505, endPoint x: 118, endPoint y: 490, distance: 60.7
click at [118, 490] on div "Pushed at date Aug 26, 2025" at bounding box center [209, 497] width 193 height 29
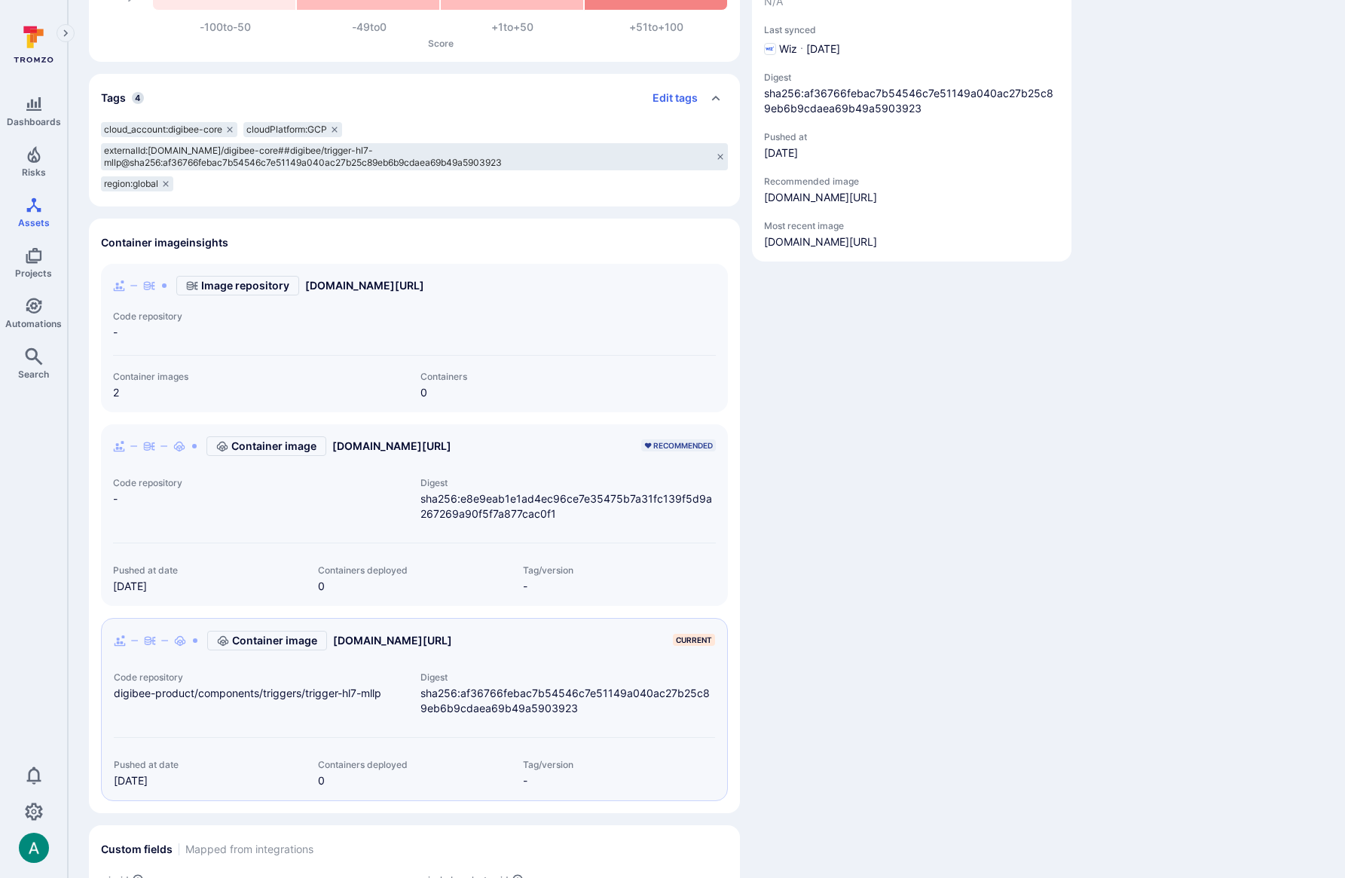
scroll to position [301, 0]
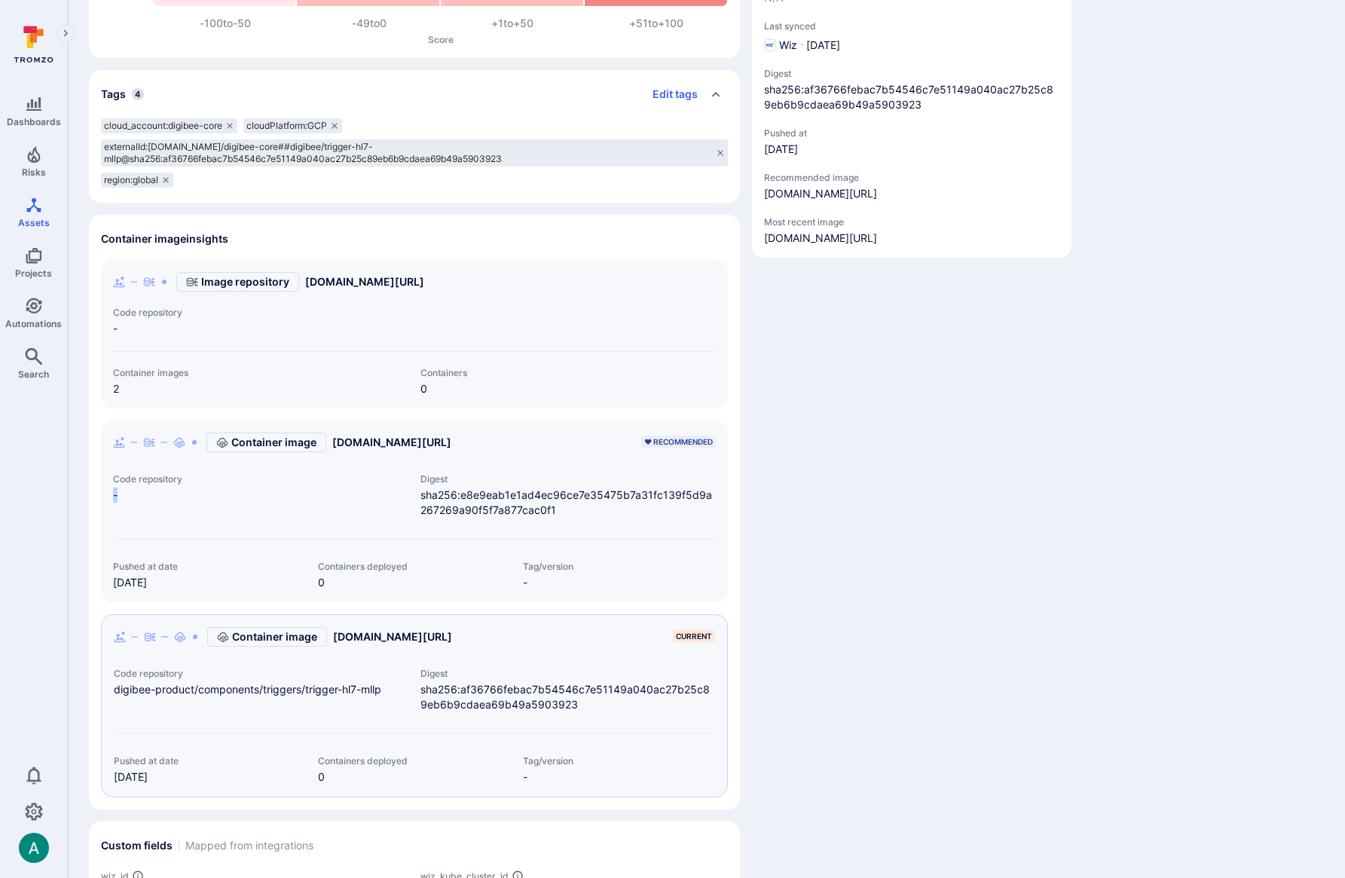
drag, startPoint x: 118, startPoint y: 493, endPoint x: 110, endPoint y: 493, distance: 8.3
click at [110, 493] on div "Code repository -" at bounding box center [254, 495] width 307 height 44
click at [924, 501] on div "Details Projects Add to project Asset source Wiz Scan coverage Beta N/A Last sy…" at bounding box center [911, 424] width 319 height 1185
click at [115, 494] on span "-" at bounding box center [260, 494] width 295 height 15
drag, startPoint x: 115, startPoint y: 494, endPoint x: 133, endPoint y: 485, distance: 19.5
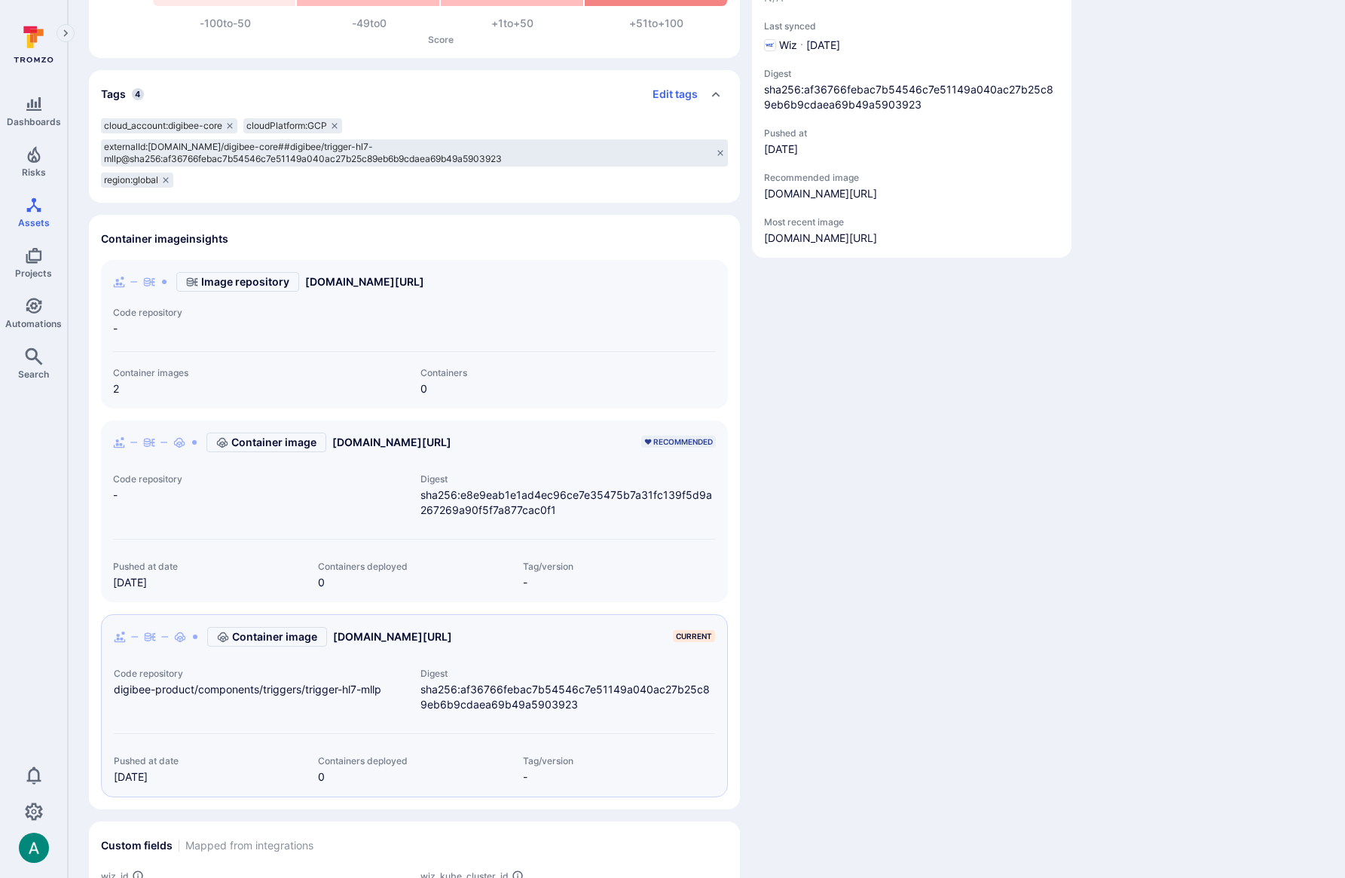
click at [131, 493] on span "-" at bounding box center [260, 494] width 295 height 15
click at [430, 636] on link "[DOMAIN_NAME][URL]" at bounding box center [392, 636] width 119 height 15
drag, startPoint x: 169, startPoint y: 588, endPoint x: 120, endPoint y: 566, distance: 53.3
click at [120, 566] on div "Pushed at date [DATE]" at bounding box center [209, 576] width 193 height 29
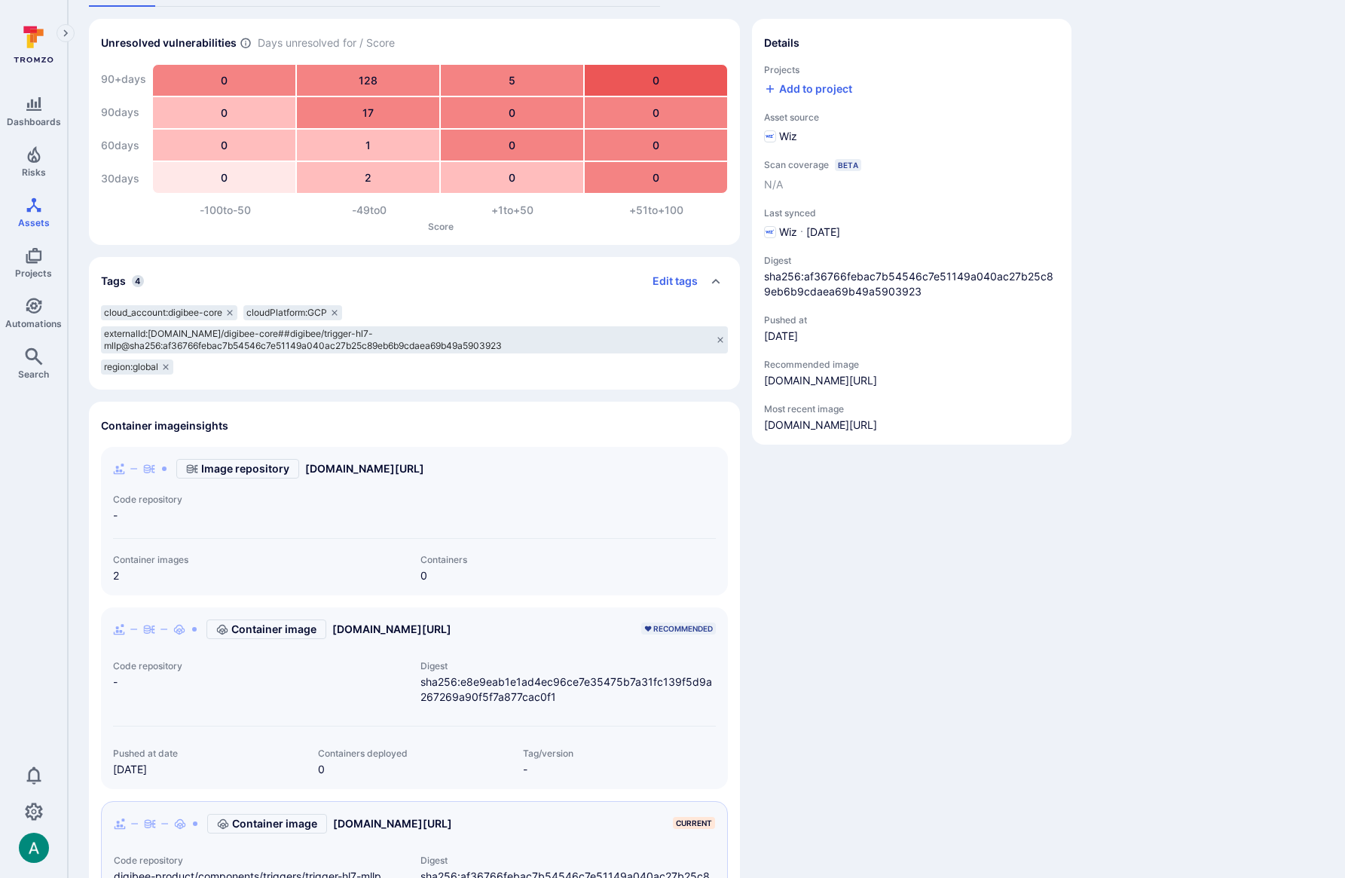
scroll to position [134, 0]
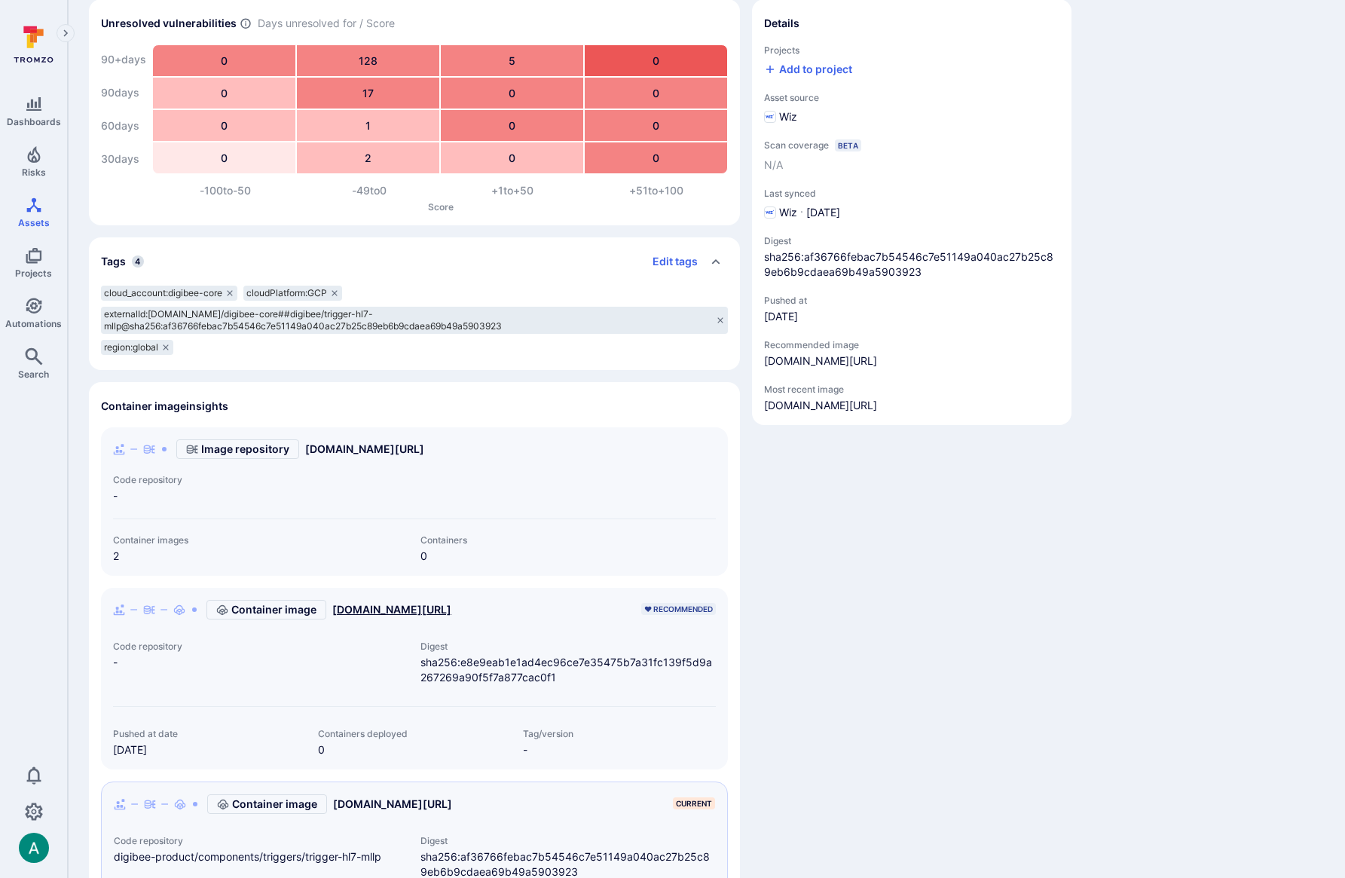
click at [451, 609] on link "[DOMAIN_NAME][URL]" at bounding box center [391, 609] width 119 height 15
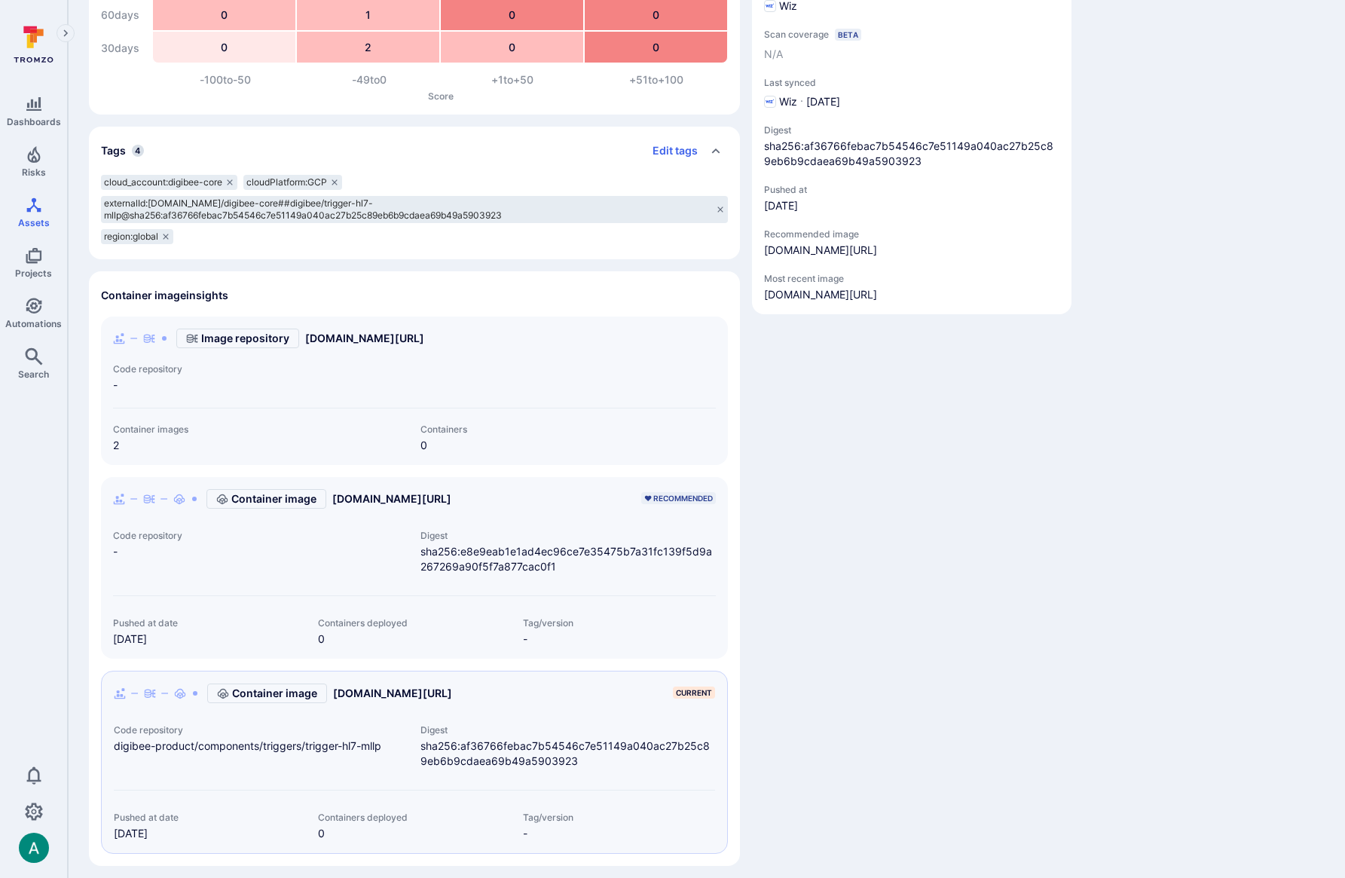
scroll to position [221, 0]
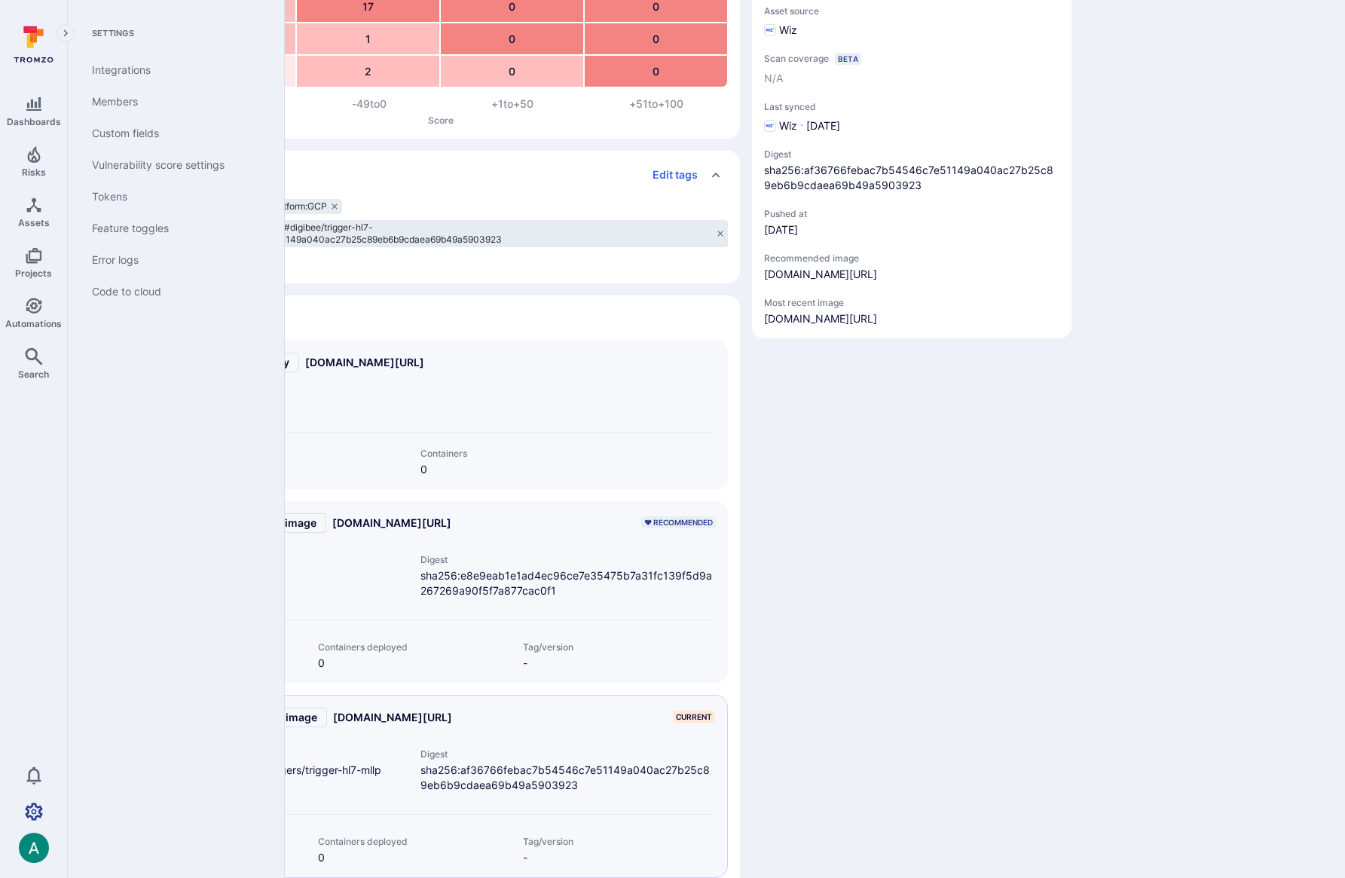
click at [38, 807] on icon "Settings" at bounding box center [34, 811] width 18 height 18
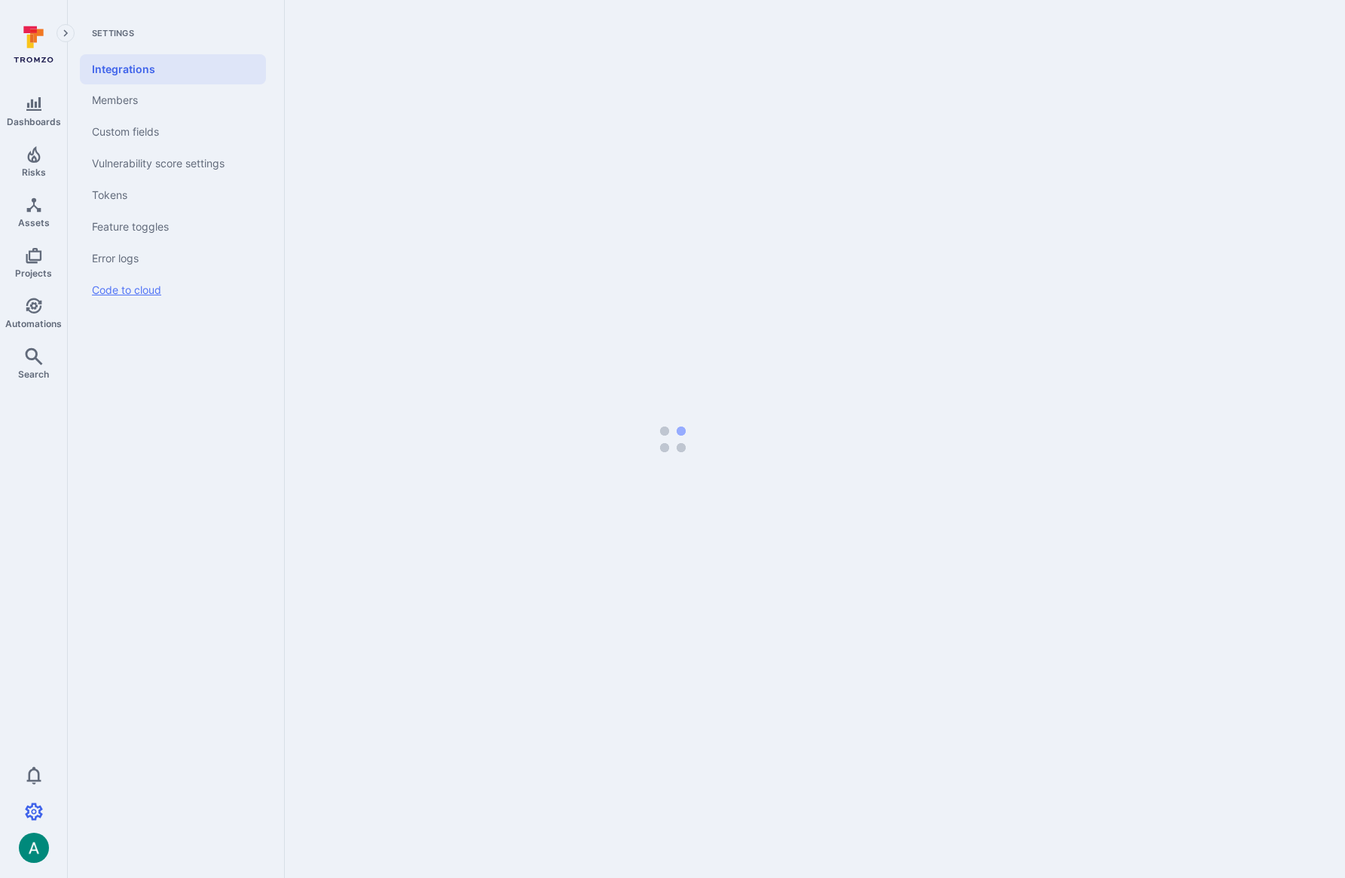
click at [155, 284] on link "Code to cloud" at bounding box center [173, 290] width 186 height 32
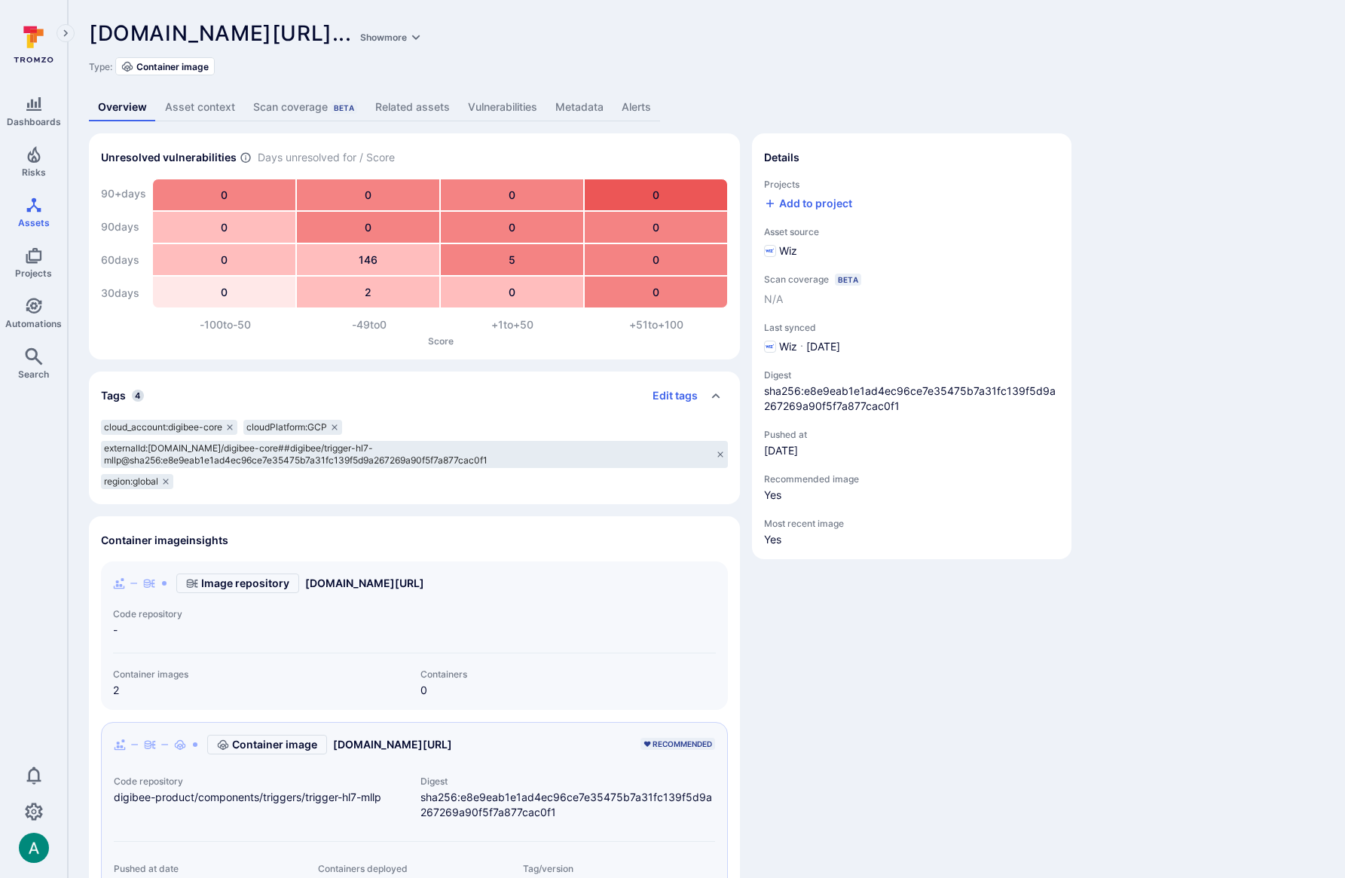
click at [595, 109] on link "Metadata" at bounding box center [579, 107] width 66 height 28
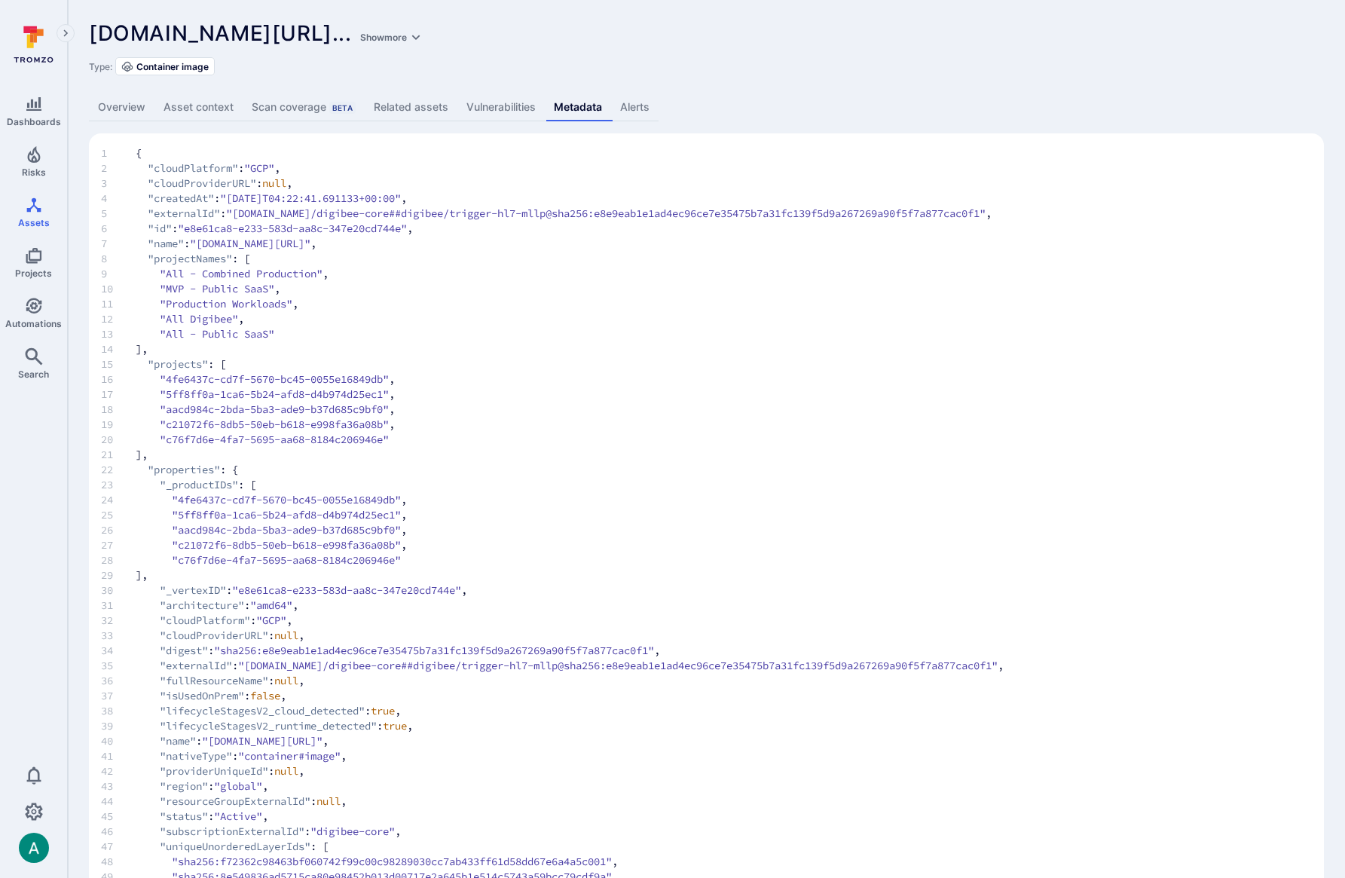
click at [103, 109] on link "Overview" at bounding box center [122, 107] width 66 height 28
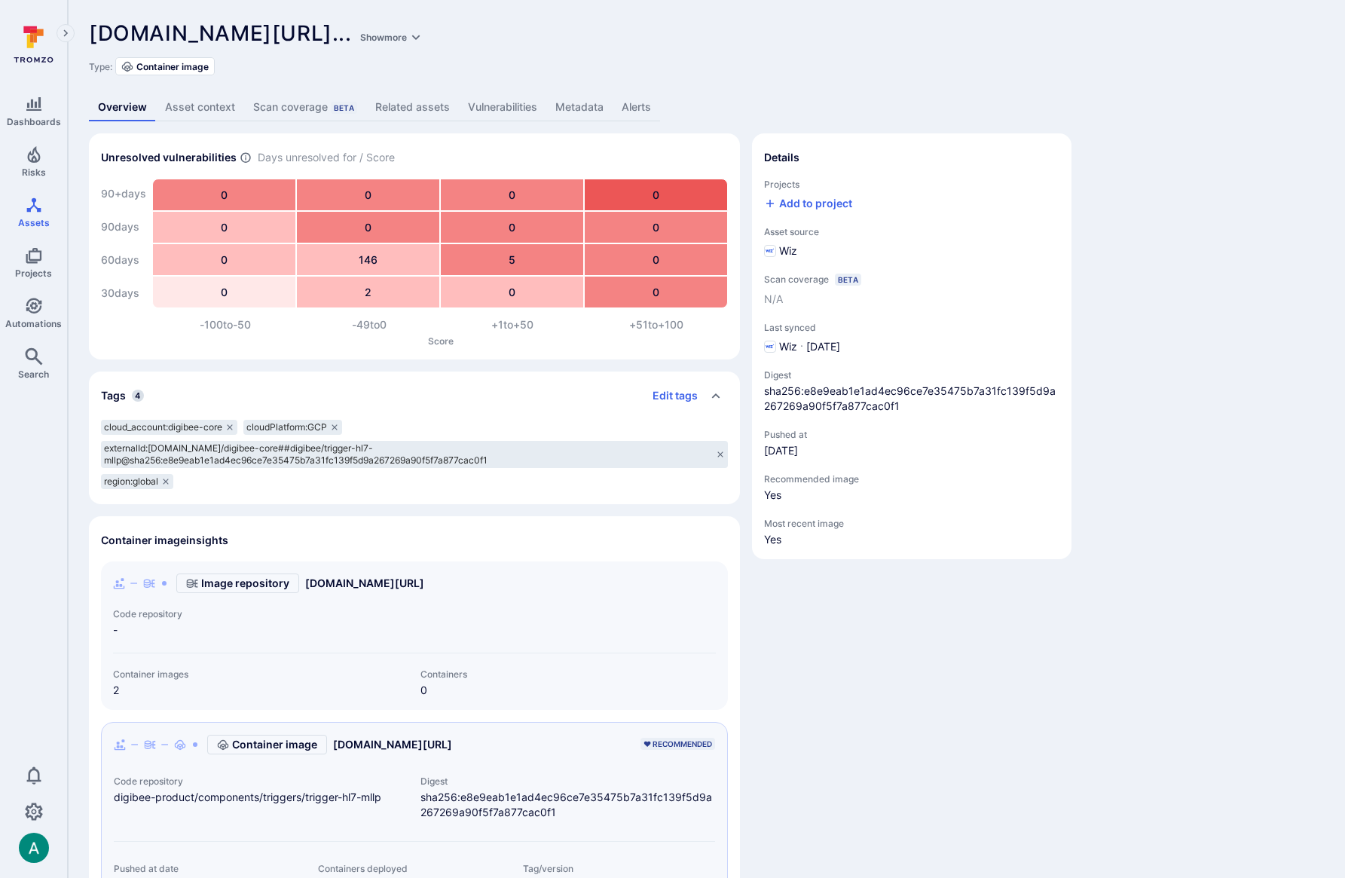
drag, startPoint x: 224, startPoint y: 469, endPoint x: 348, endPoint y: 472, distance: 123.6
click at [348, 472] on div "cloud_account:digibee-core cloudPlatform:GCP externalId:[DOMAIN_NAME]/digibee-c…" at bounding box center [414, 454] width 627 height 69
click at [576, 106] on link "Metadata" at bounding box center [579, 107] width 66 height 28
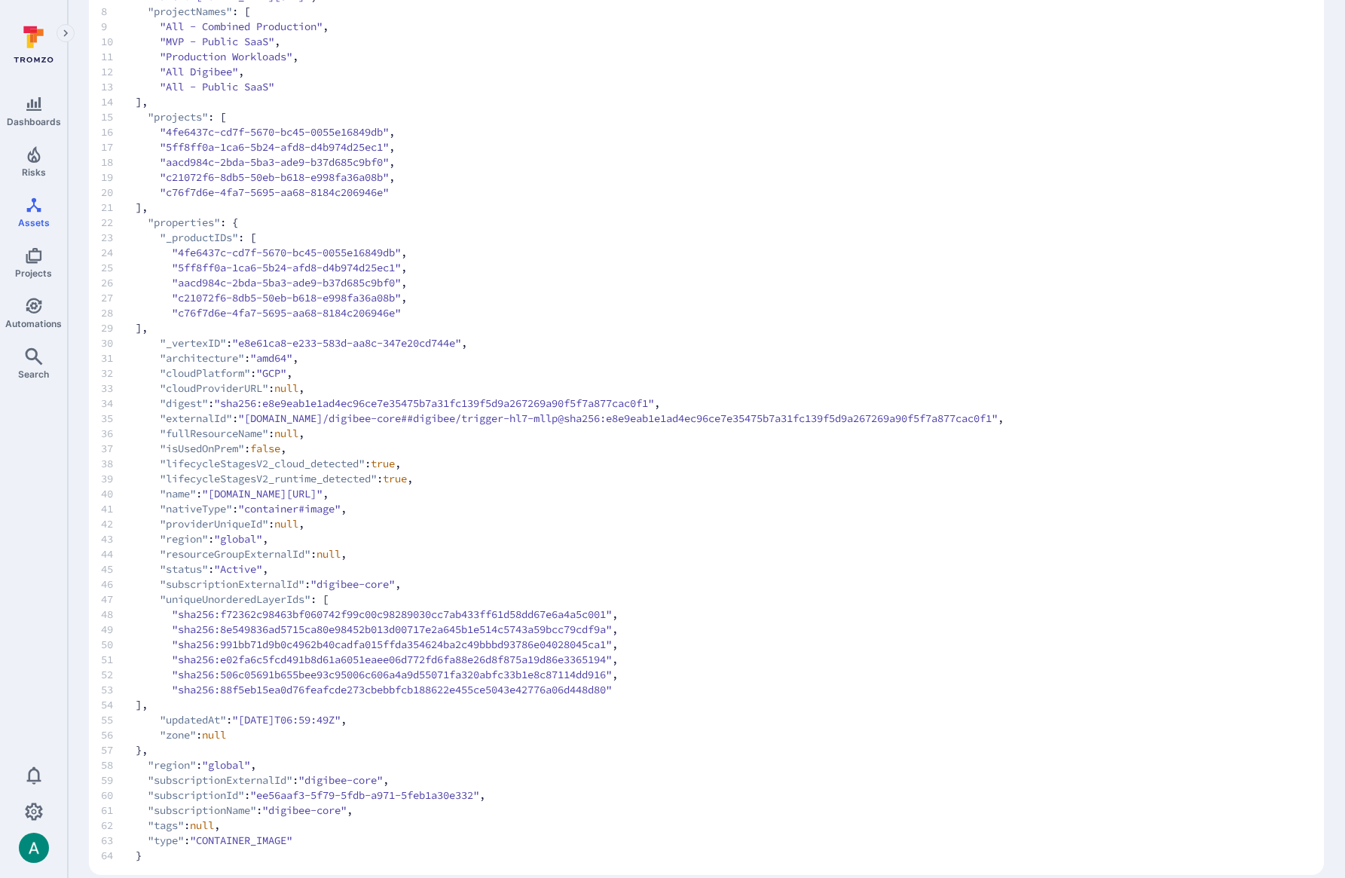
scroll to position [265, 0]
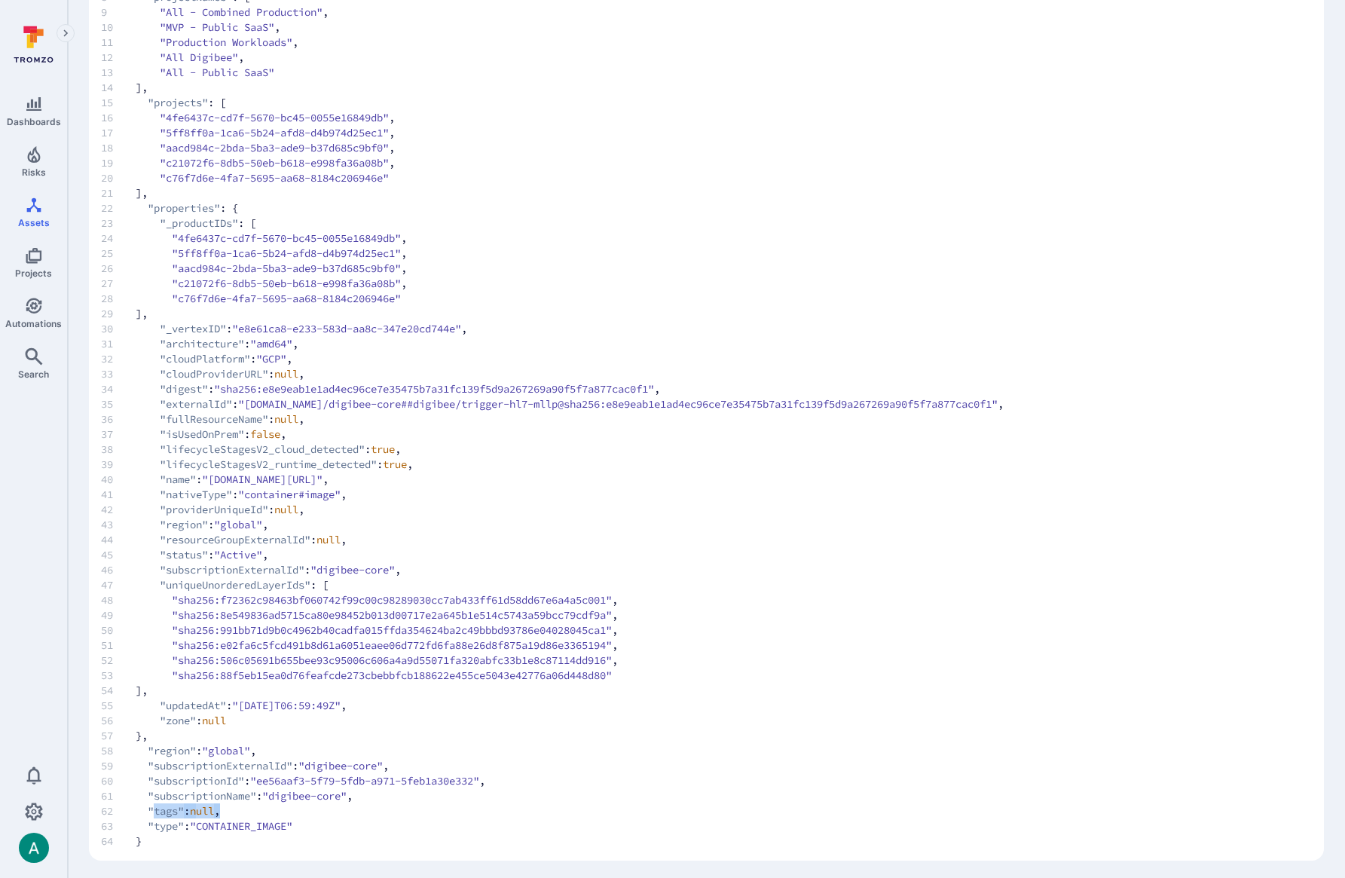
drag, startPoint x: 229, startPoint y: 816, endPoint x: 154, endPoint y: 813, distance: 74.6
click at [154, 813] on span "62 "tags" : null ," at bounding box center [706, 810] width 1210 height 15
drag, startPoint x: 1119, startPoint y: 104, endPoint x: 1073, endPoint y: 20, distance: 96.1
click at [1106, 81] on code "1 { 2 "cloudPlatform" : "GCP" , 3 "cloudProviderURL" : null , 4 "createdAt" : "…" at bounding box center [706, 370] width 1210 height 964
